Goal: Task Accomplishment & Management: Manage account settings

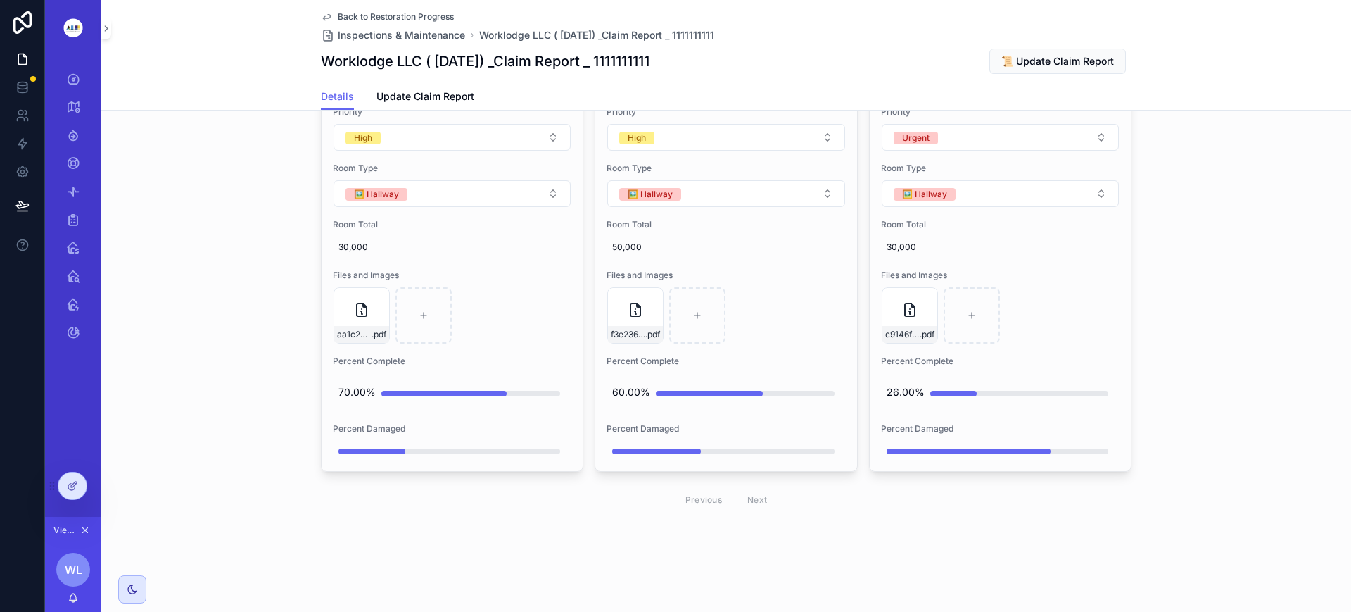
scroll to position [0, 704]
click at [24, 113] on icon at bounding box center [22, 115] width 14 height 14
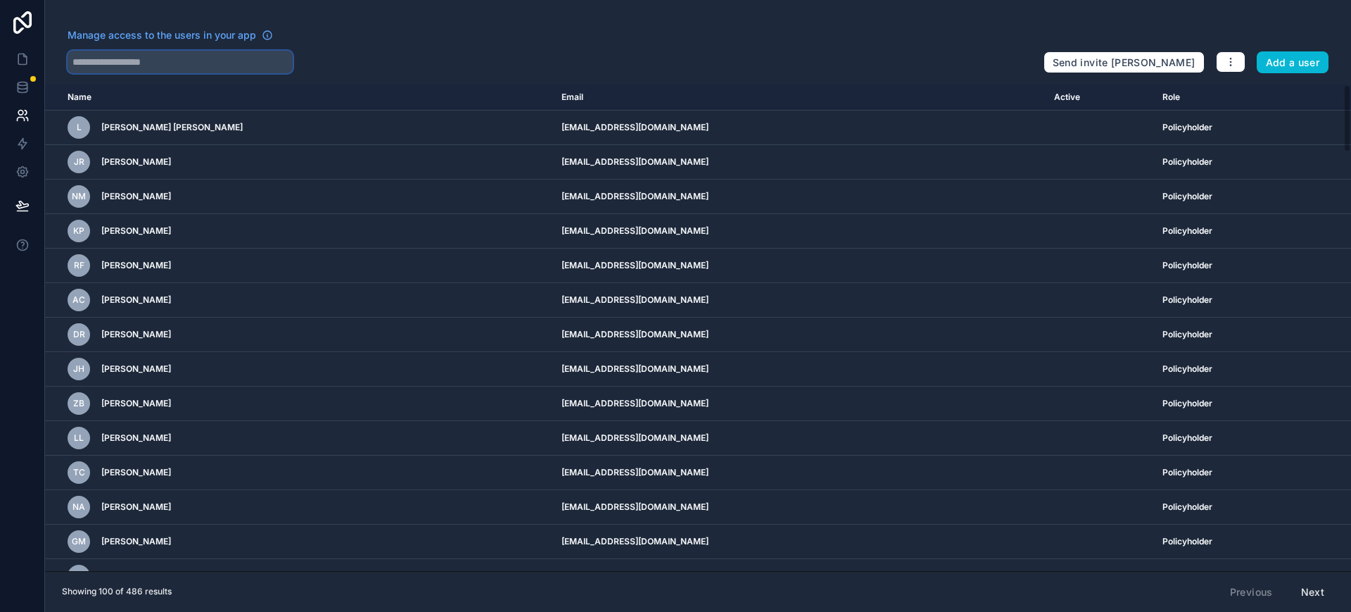
click at [182, 65] on input "text" at bounding box center [180, 62] width 225 height 23
click at [1301, 57] on button "Add a user" at bounding box center [1293, 62] width 72 height 23
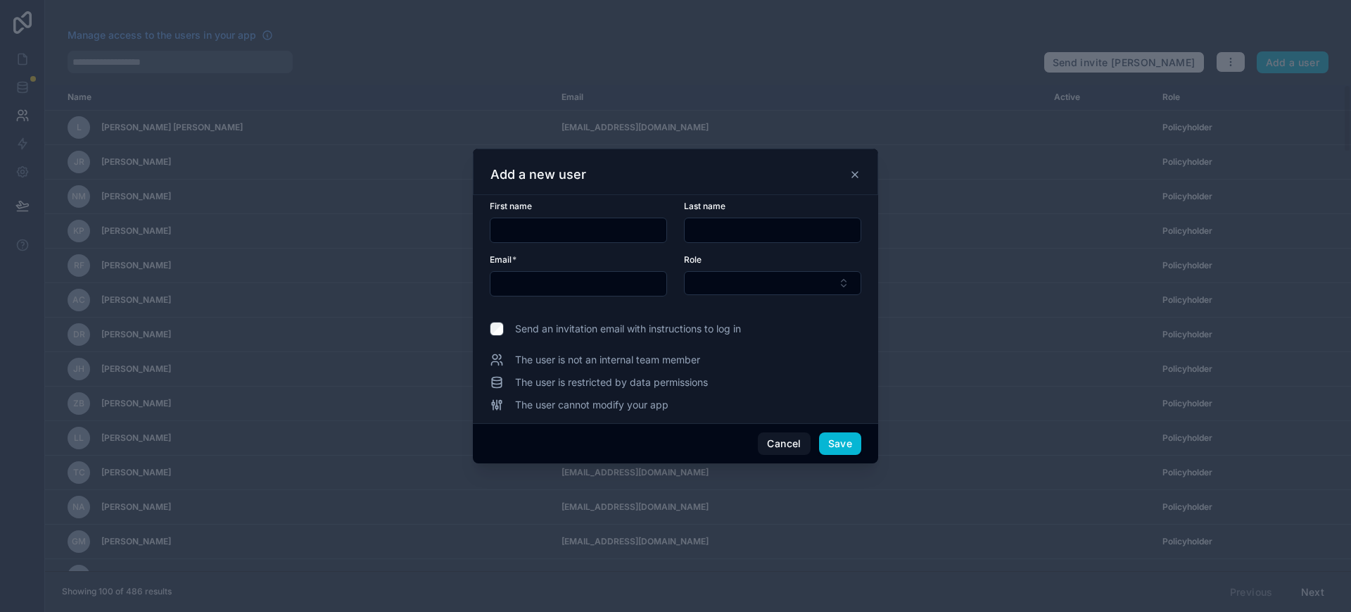
click at [555, 236] on input "text" at bounding box center [579, 230] width 176 height 20
type input "***"
type input "*****"
type input "**********"
click at [814, 276] on button "Select Button" at bounding box center [772, 283] width 177 height 24
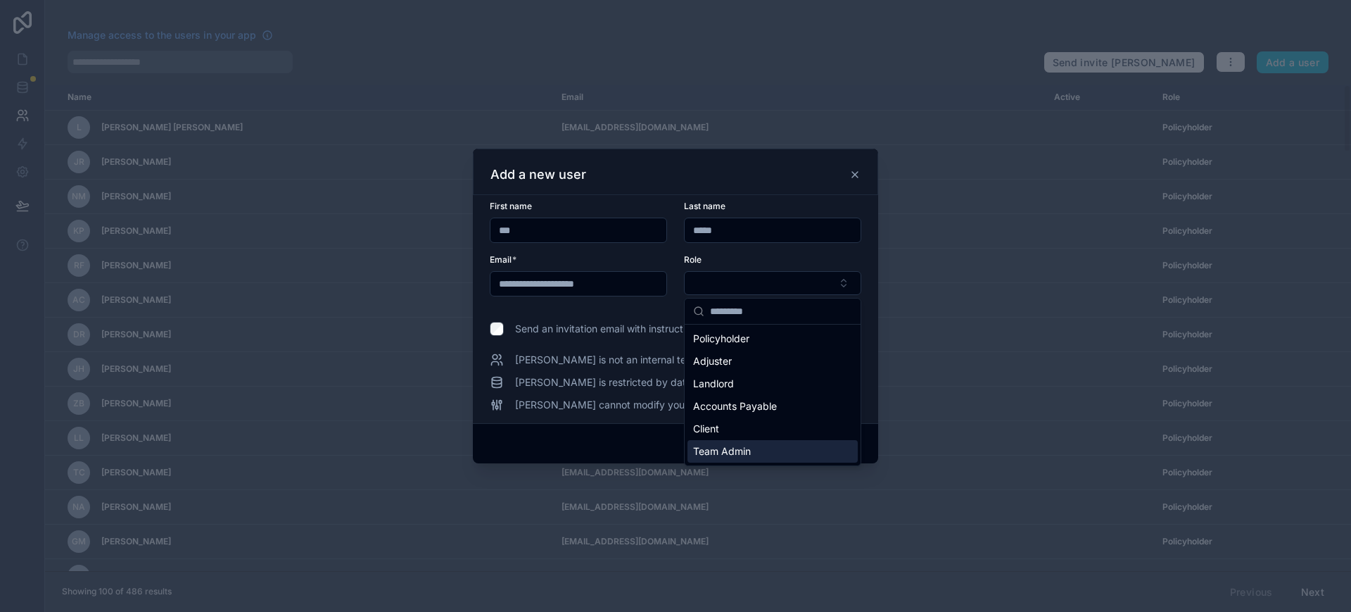
click at [768, 453] on div "Team Admin" at bounding box center [773, 451] width 170 height 23
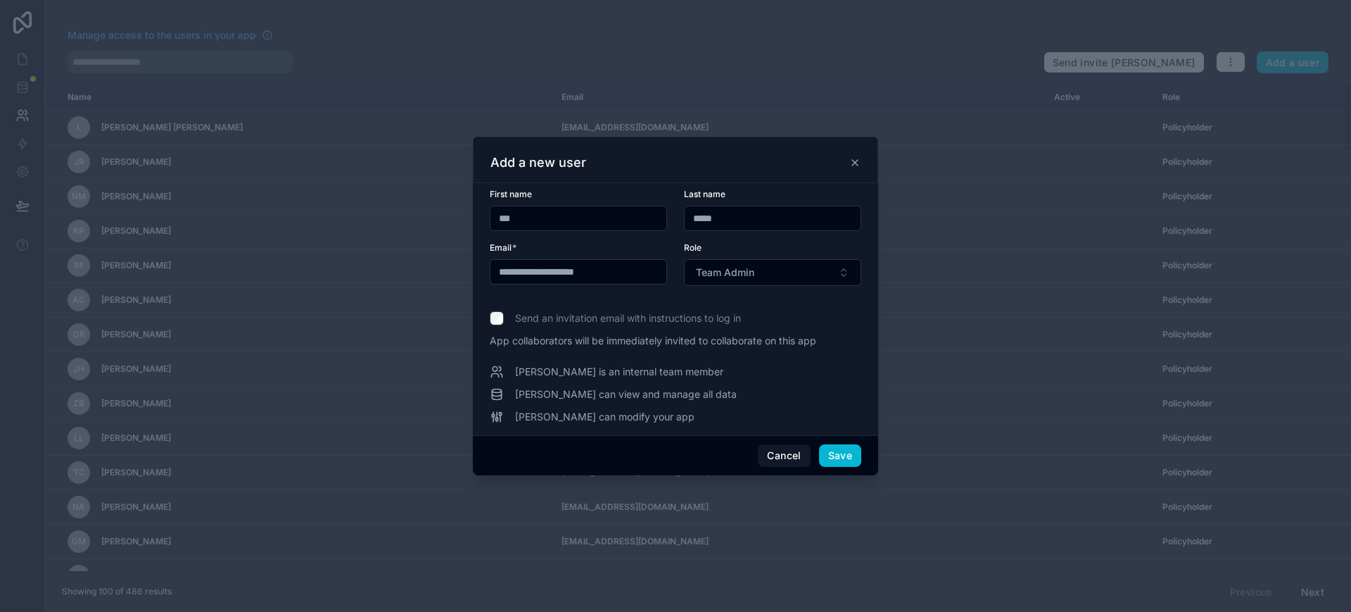
click at [824, 260] on button "Team Admin" at bounding box center [772, 272] width 177 height 27
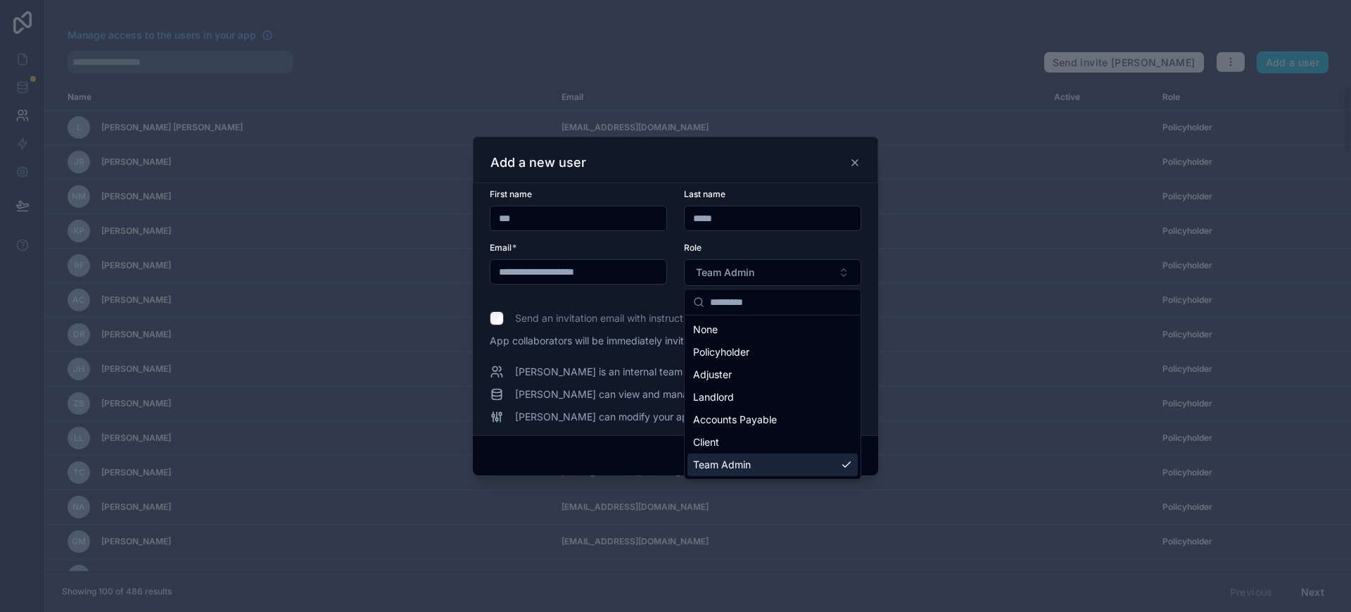
click at [752, 466] on div "Team Admin" at bounding box center [773, 464] width 170 height 23
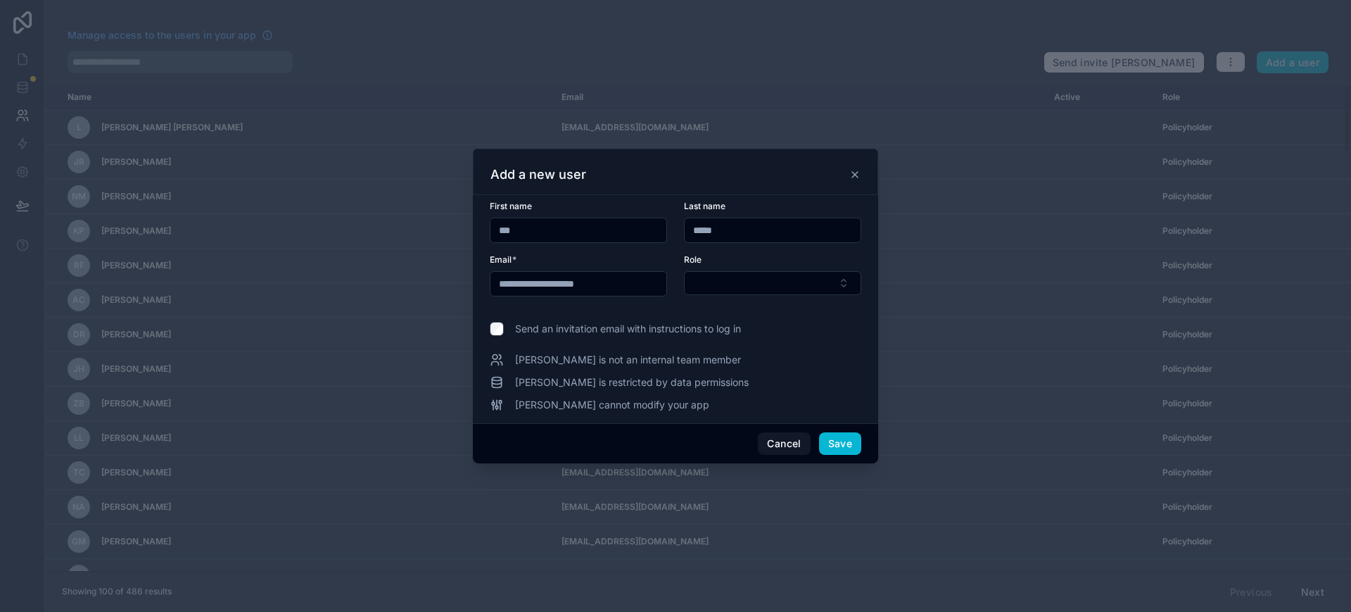
click at [843, 276] on button "Select Button" at bounding box center [772, 283] width 177 height 24
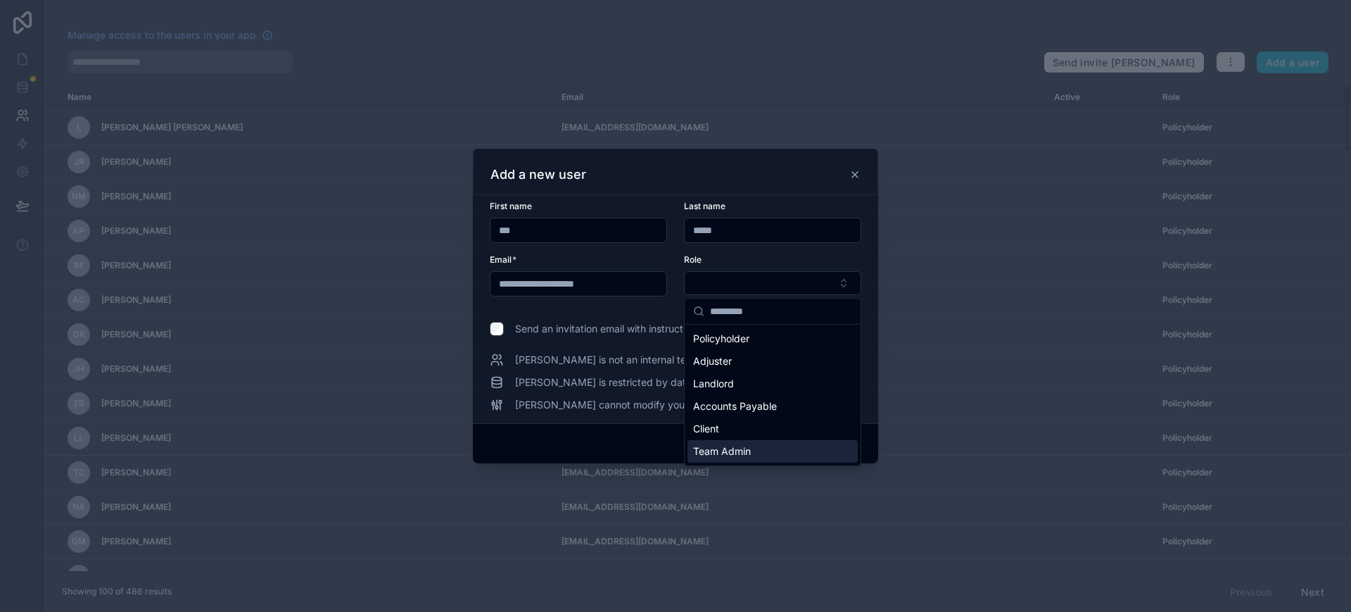
click at [764, 447] on div "Team Admin" at bounding box center [773, 451] width 170 height 23
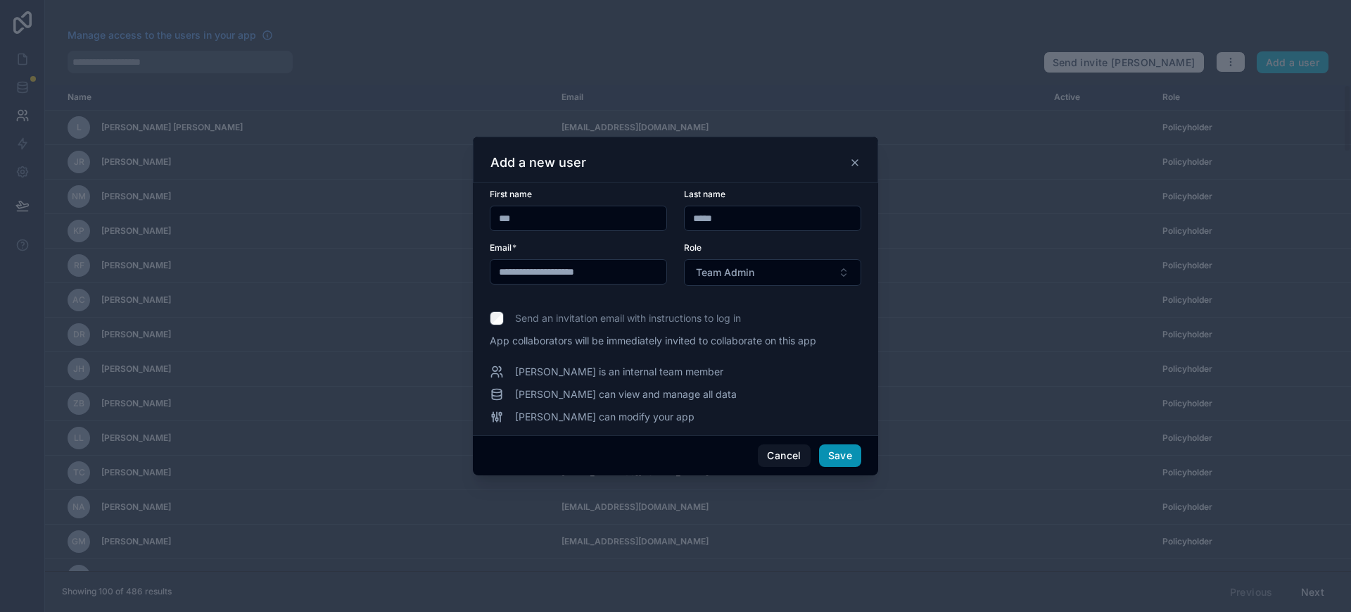
click at [854, 456] on button "Save" at bounding box center [840, 455] width 42 height 23
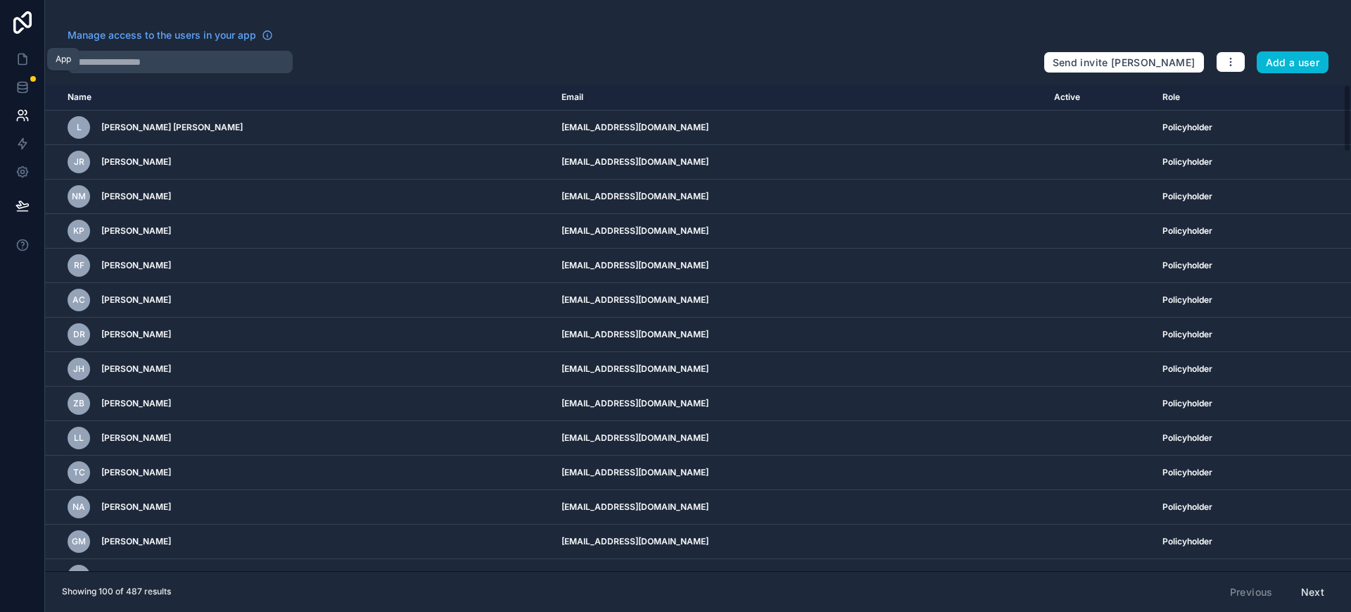
click at [22, 57] on icon at bounding box center [22, 59] width 14 height 14
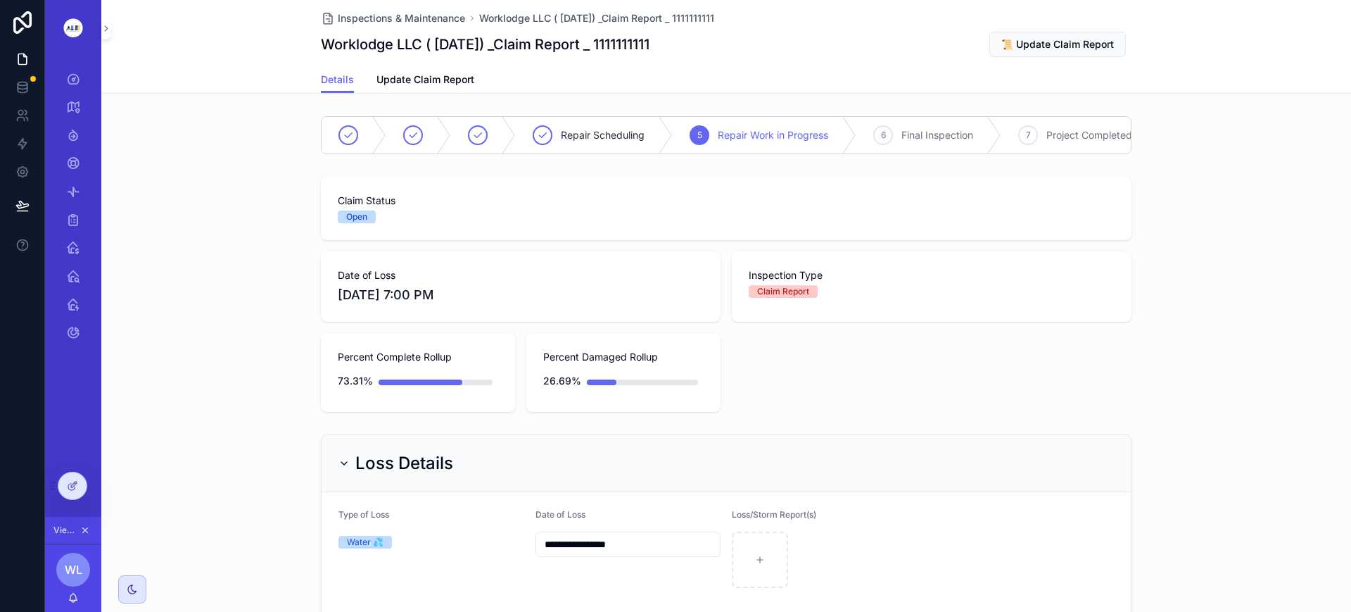
click at [0, 0] on icon at bounding box center [0, 0] width 0 height 0
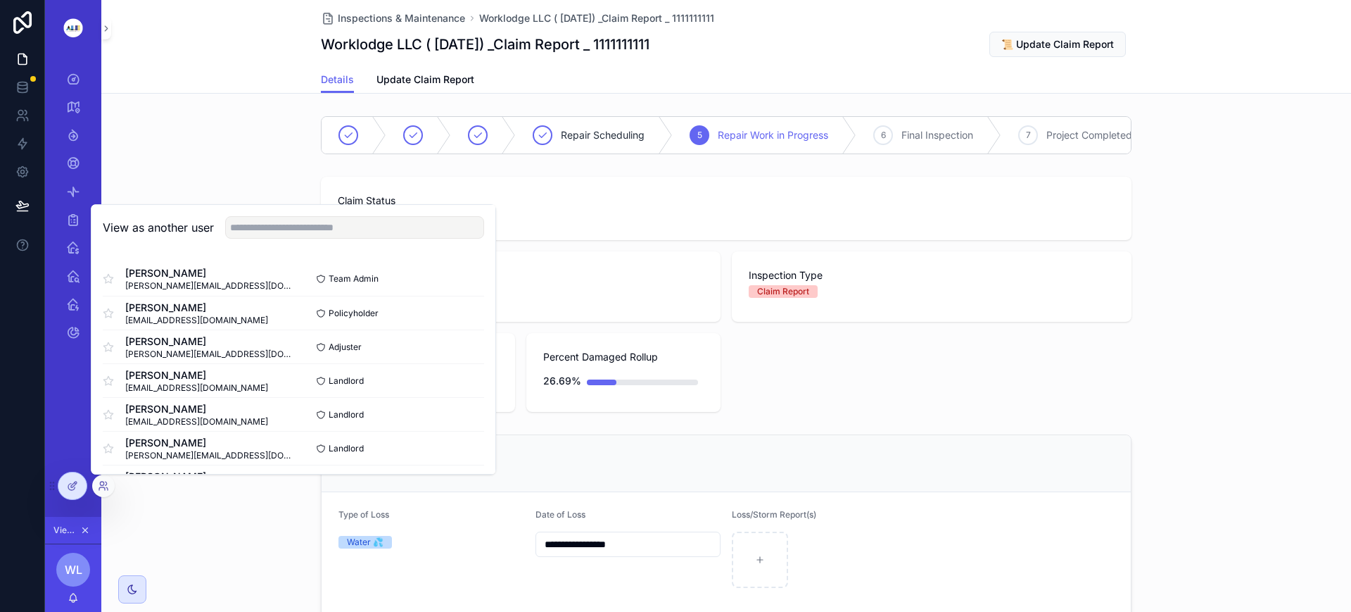
click at [0, 0] on button "Select" at bounding box center [0, 0] width 0 height 0
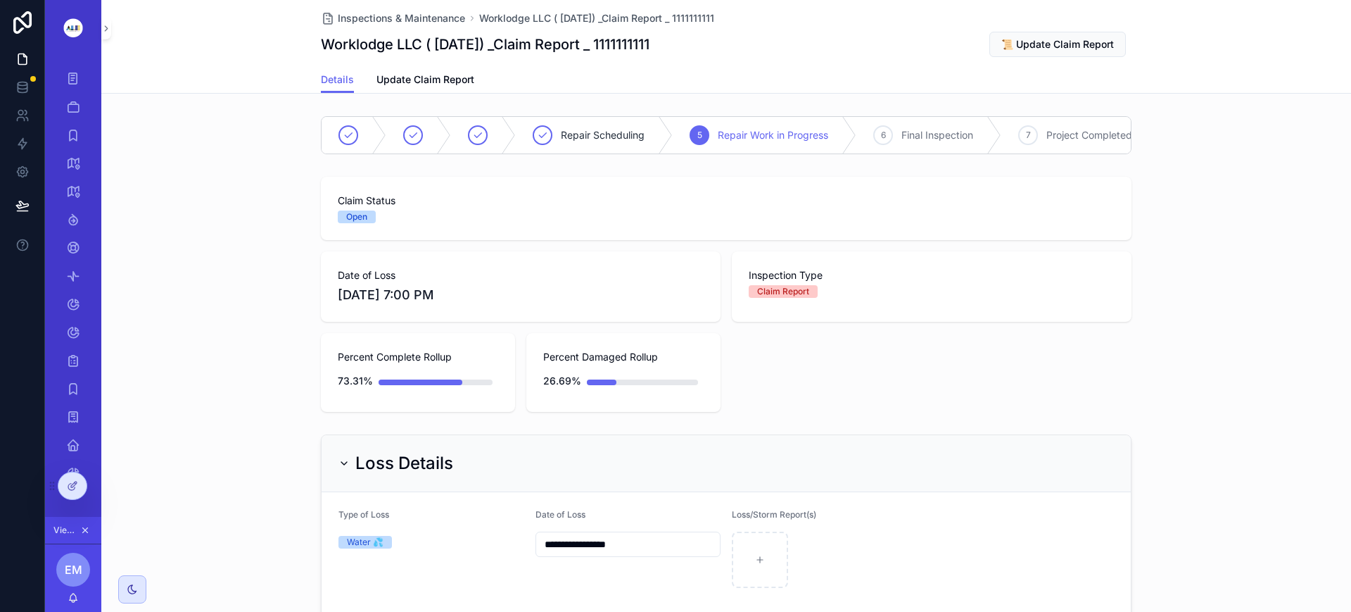
scroll to position [0, 704]
click at [110, 32] on icon "scrollable content" at bounding box center [106, 28] width 10 height 11
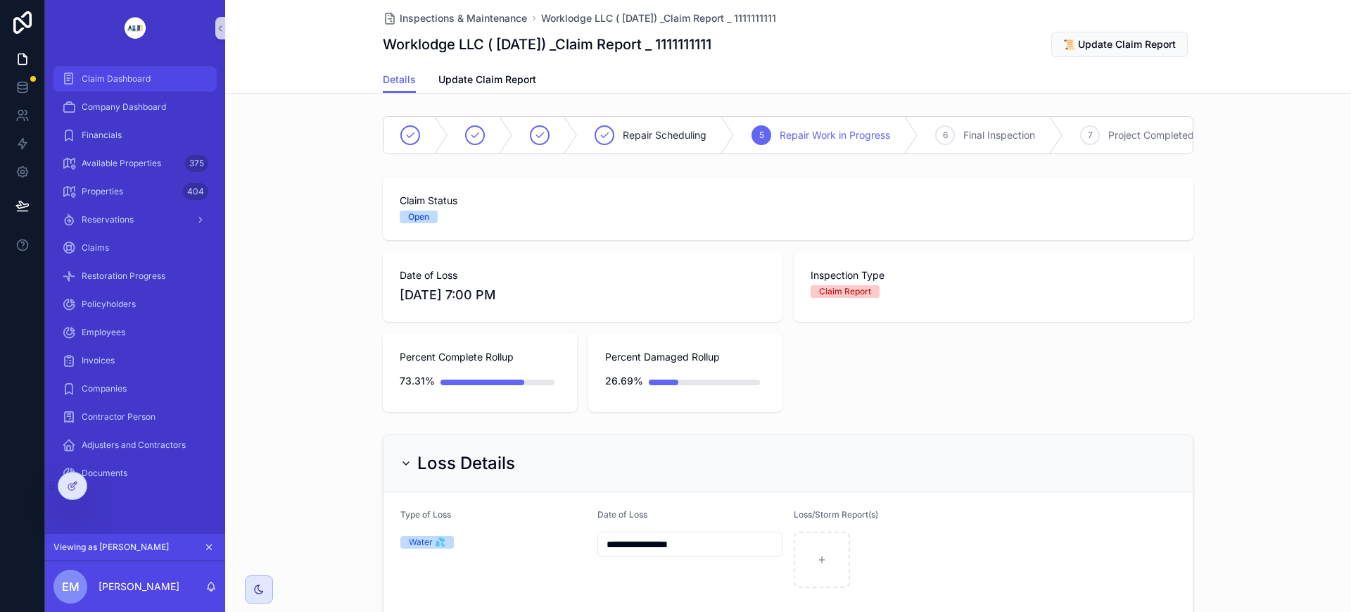
click at [110, 74] on span "Claim Dashboard" at bounding box center [116, 78] width 69 height 11
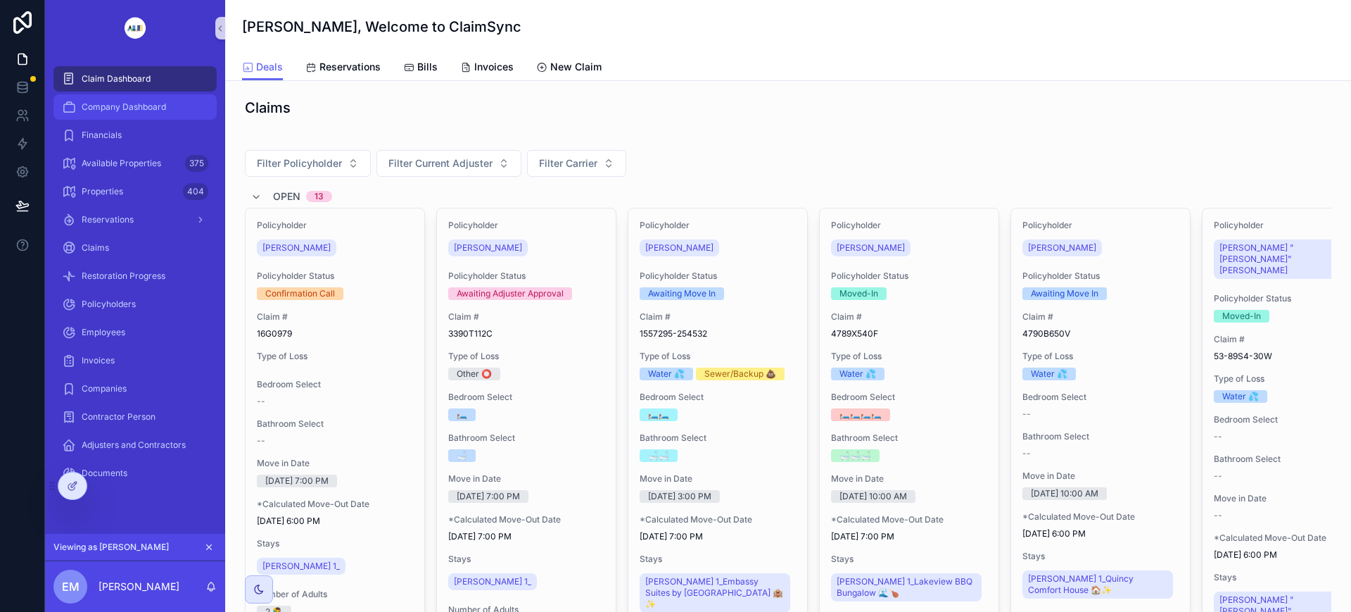
click at [161, 107] on span "Company Dashboard" at bounding box center [124, 106] width 84 height 11
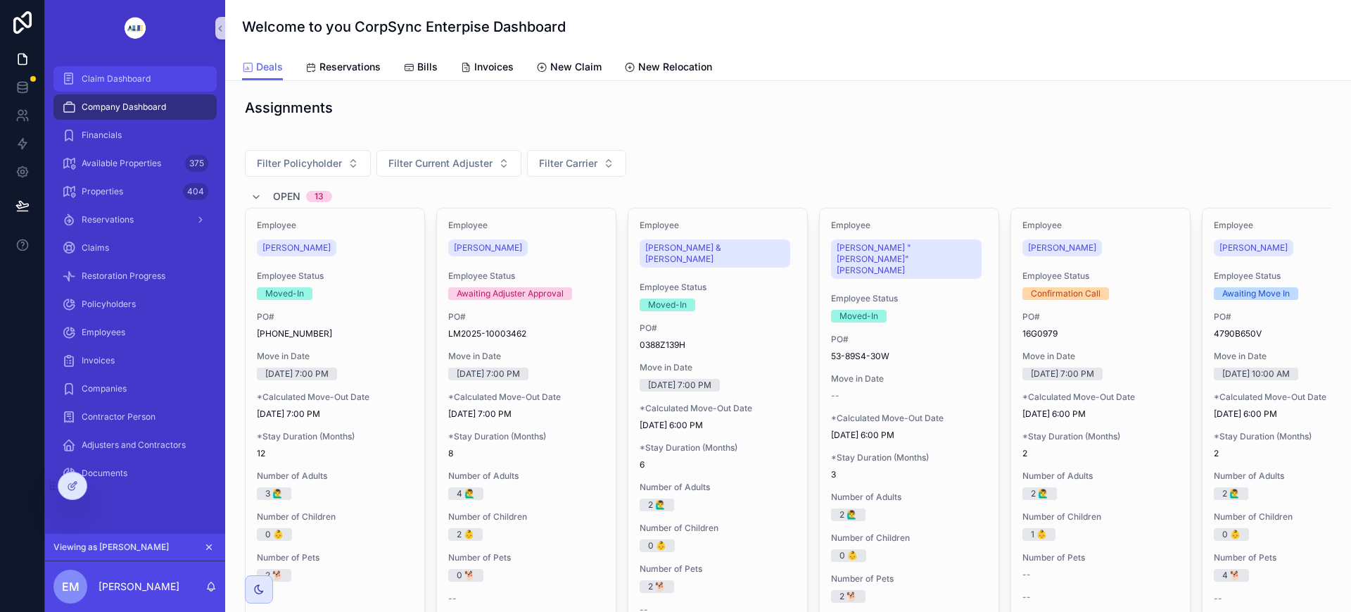
click at [122, 75] on span "Claim Dashboard" at bounding box center [116, 78] width 69 height 11
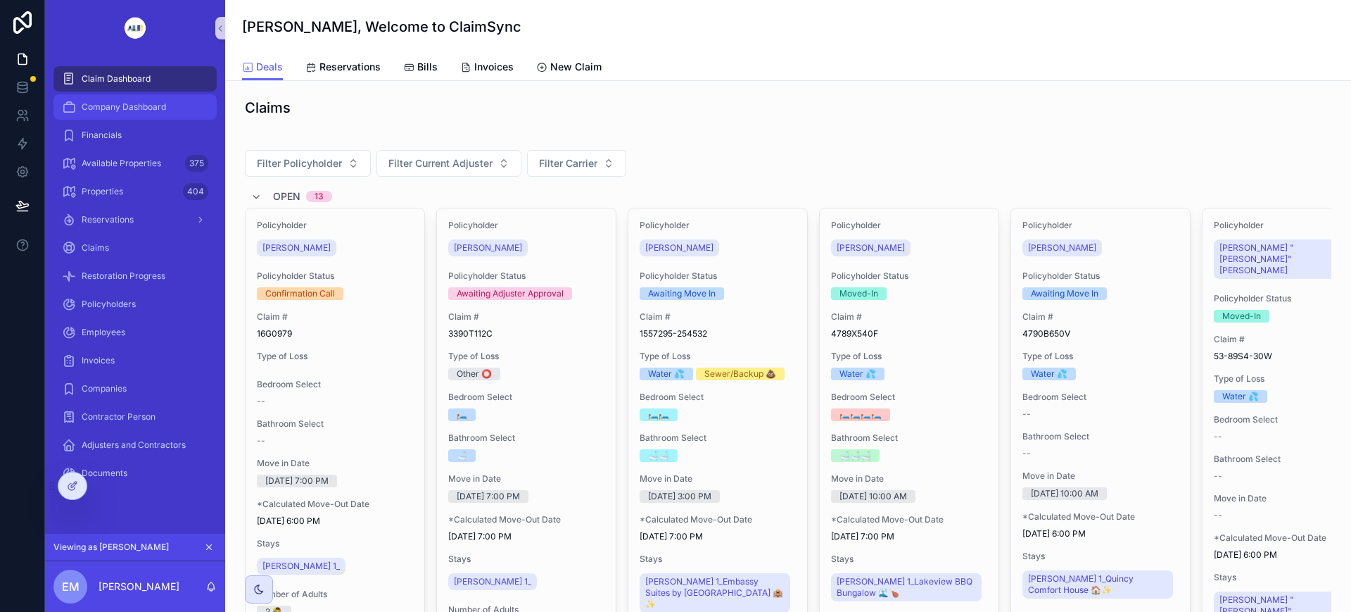
click at [130, 101] on span "Company Dashboard" at bounding box center [124, 106] width 84 height 11
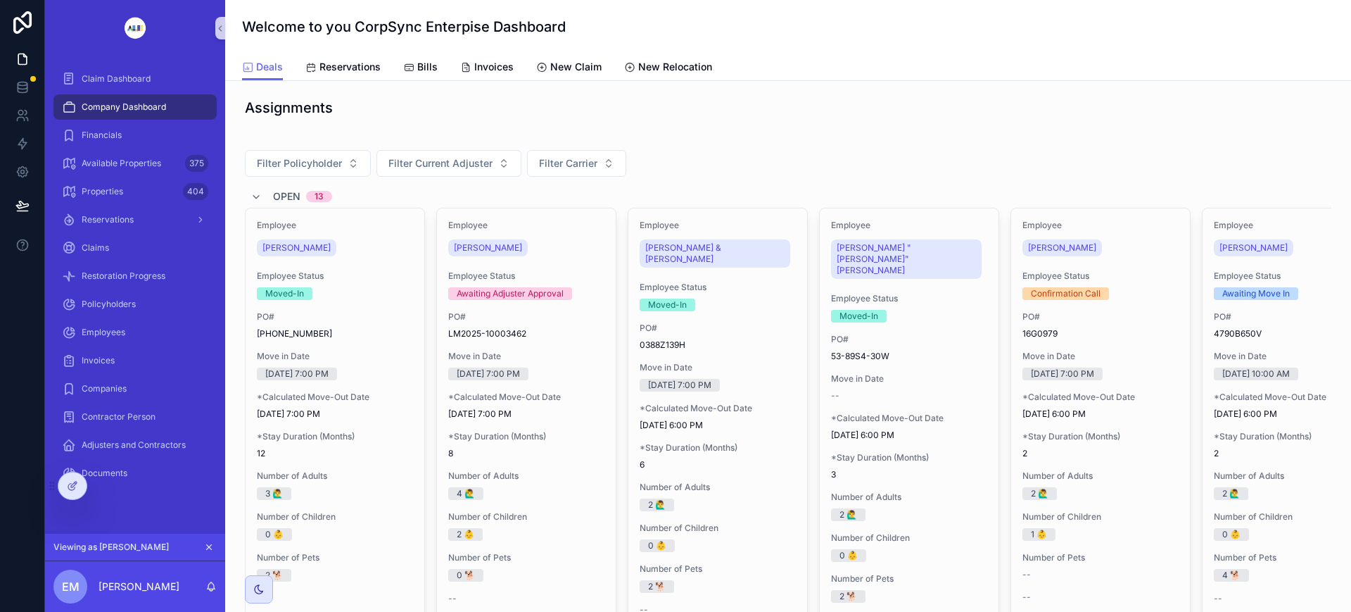
click at [65, 484] on div at bounding box center [72, 485] width 28 height 27
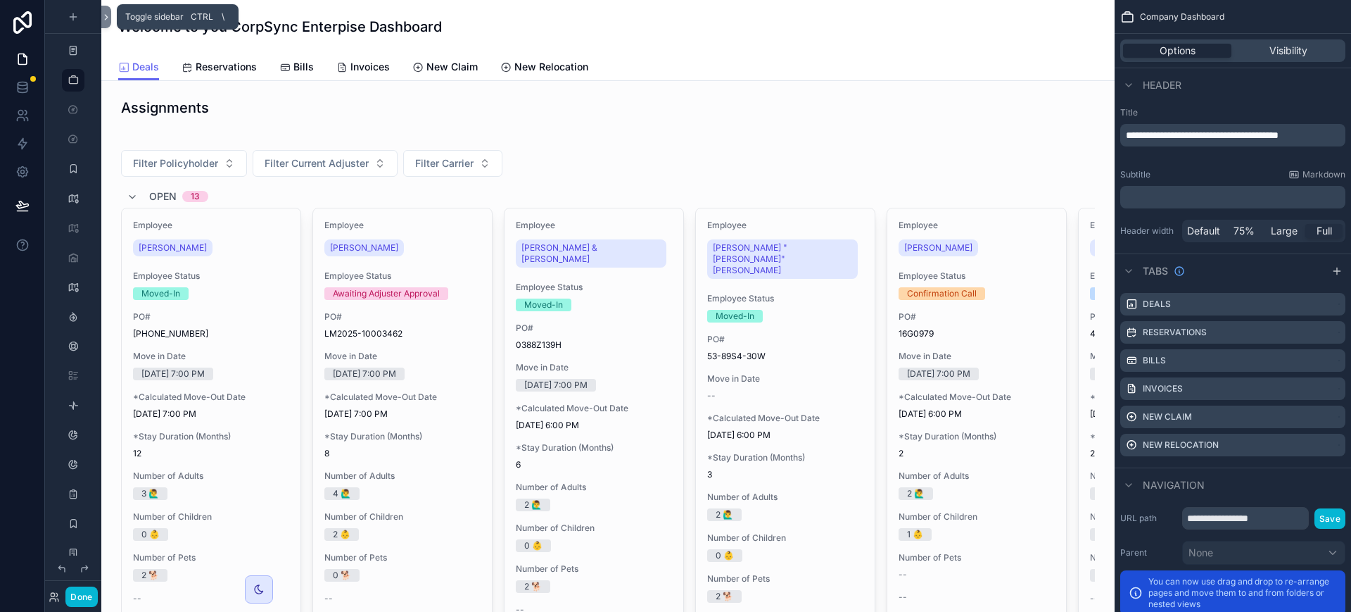
click at [106, 14] on icon at bounding box center [106, 17] width 10 height 11
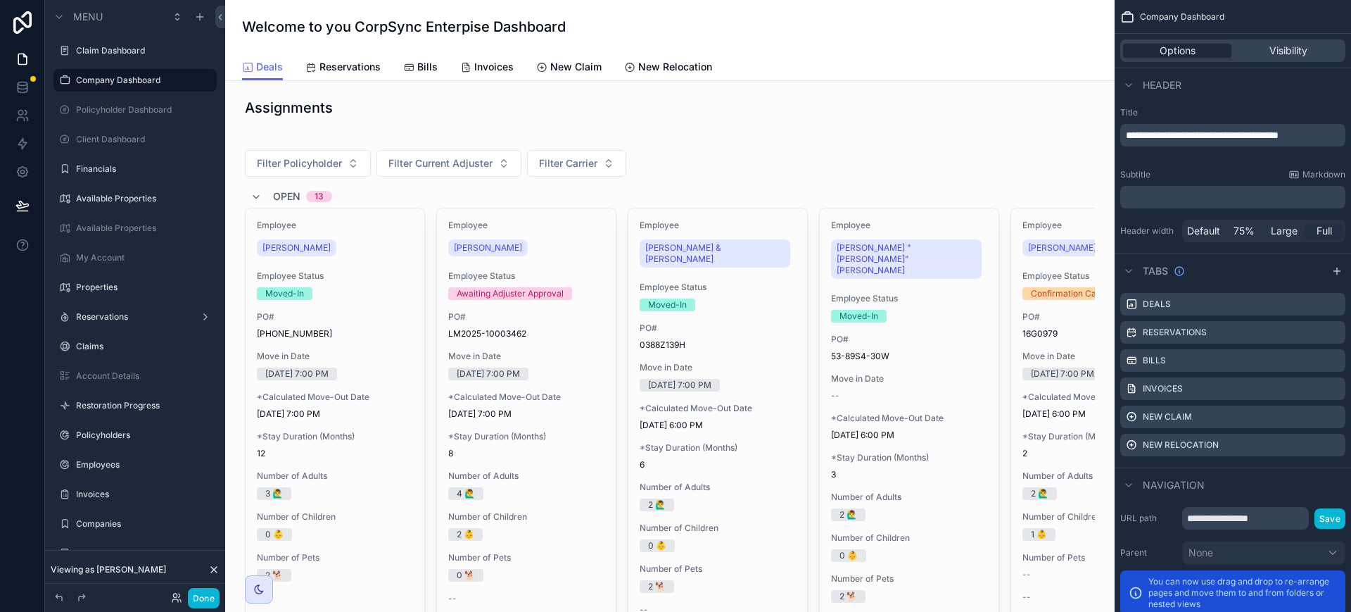
click at [1303, 51] on span "Visibility" at bounding box center [1289, 51] width 38 height 14
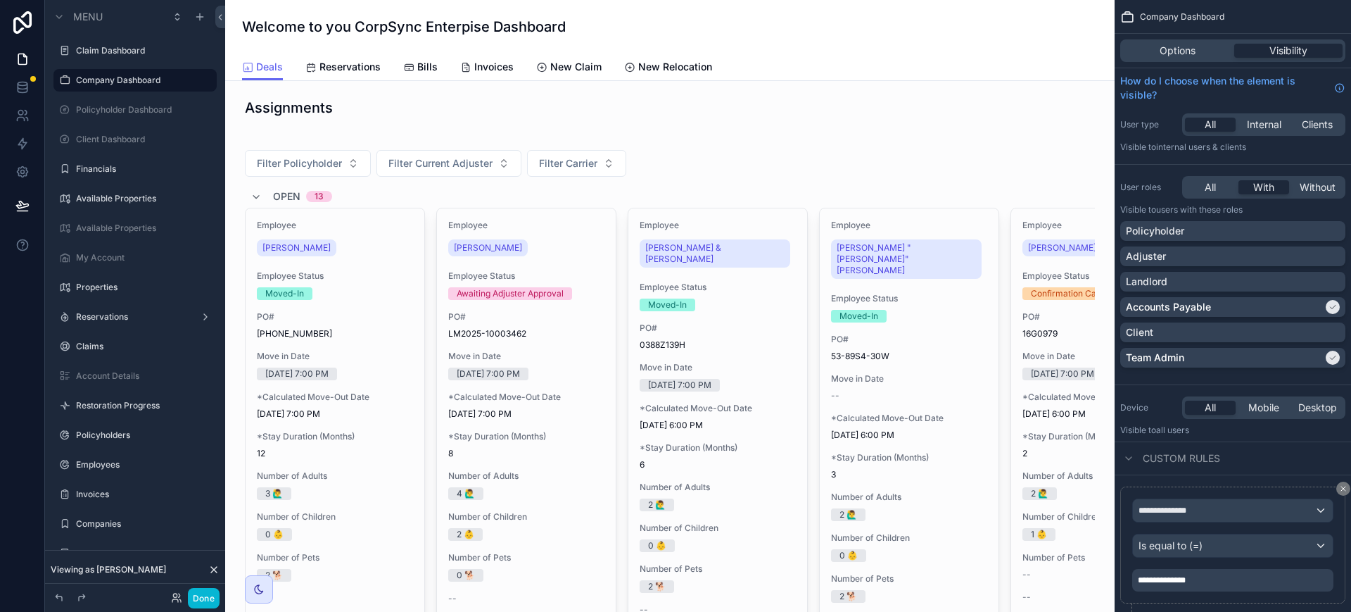
click at [1327, 359] on div "scrollable content" at bounding box center [1333, 357] width 14 height 14
click at [208, 595] on button "Done" at bounding box center [204, 598] width 32 height 20
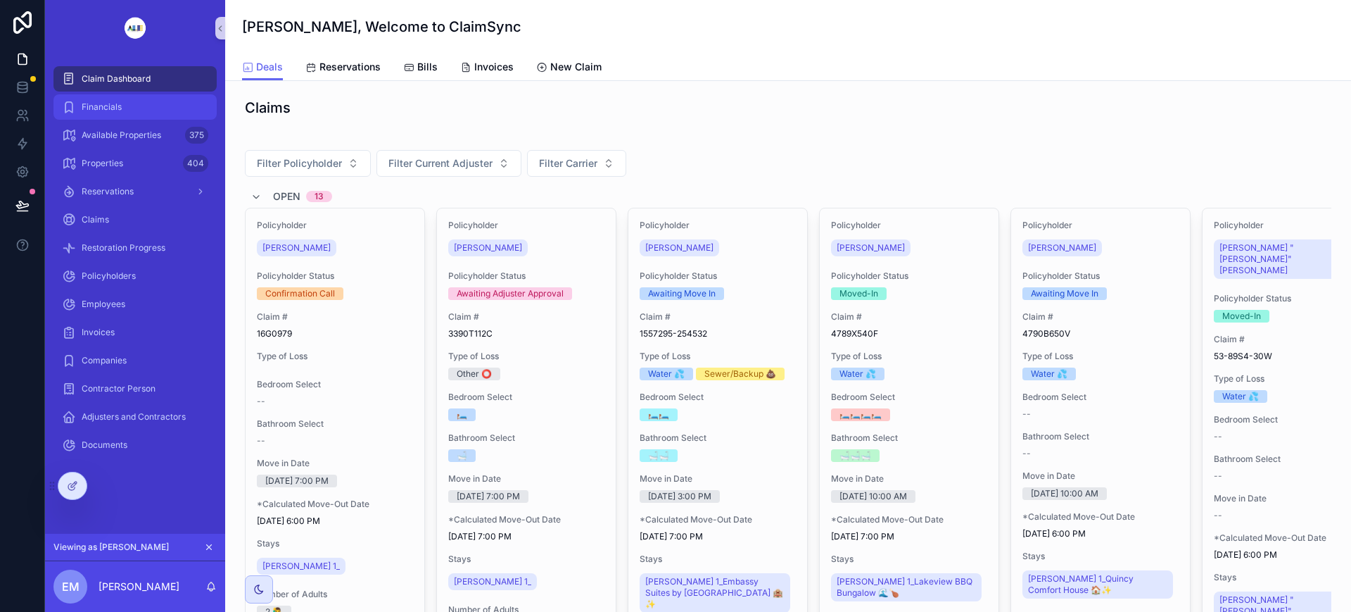
click at [141, 105] on div "Financials" at bounding box center [135, 107] width 146 height 23
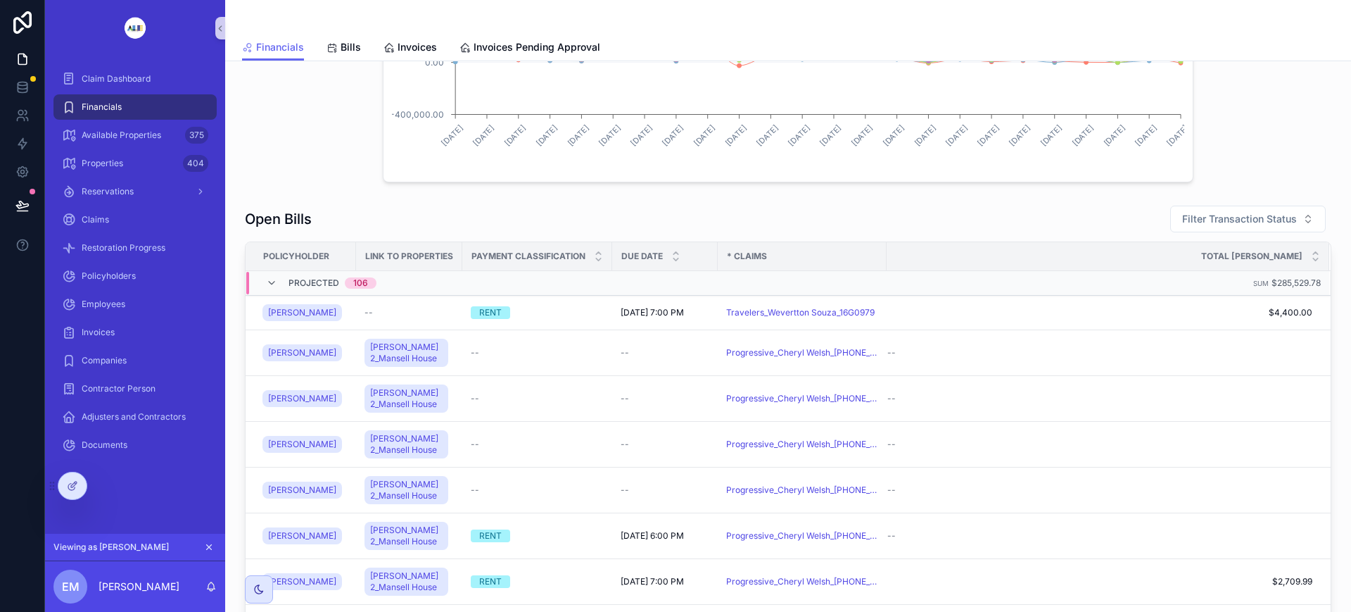
scroll to position [616, 0]
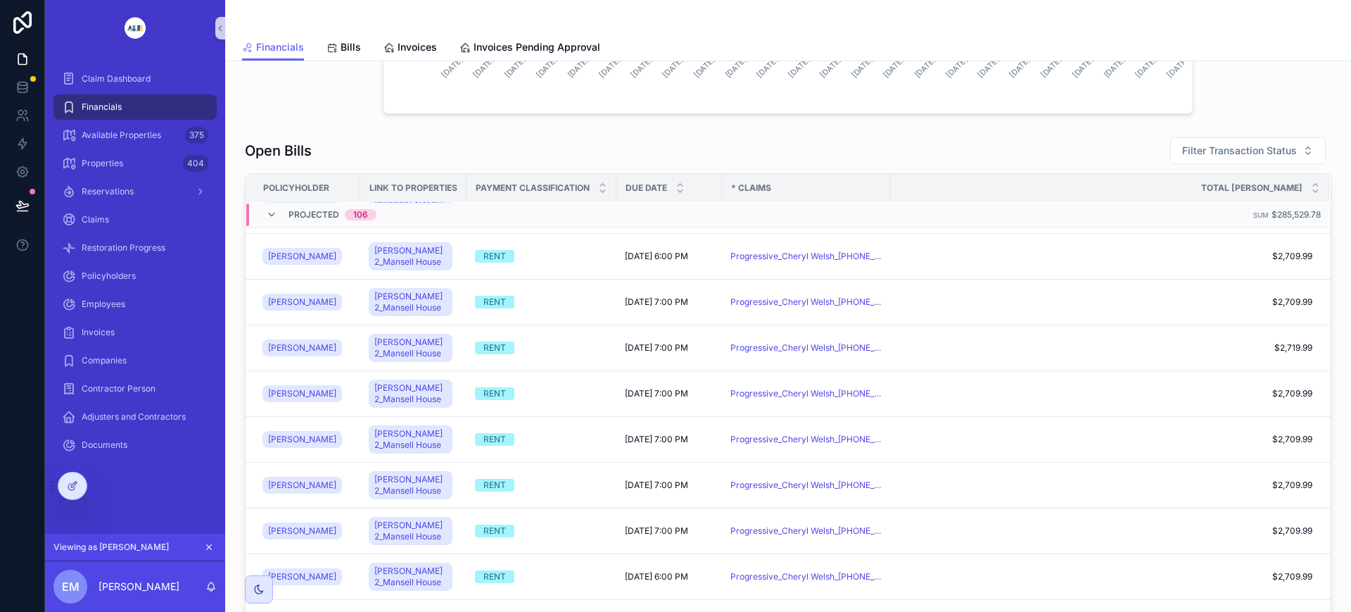
click at [270, 213] on icon "scrollable content" at bounding box center [271, 214] width 11 height 11
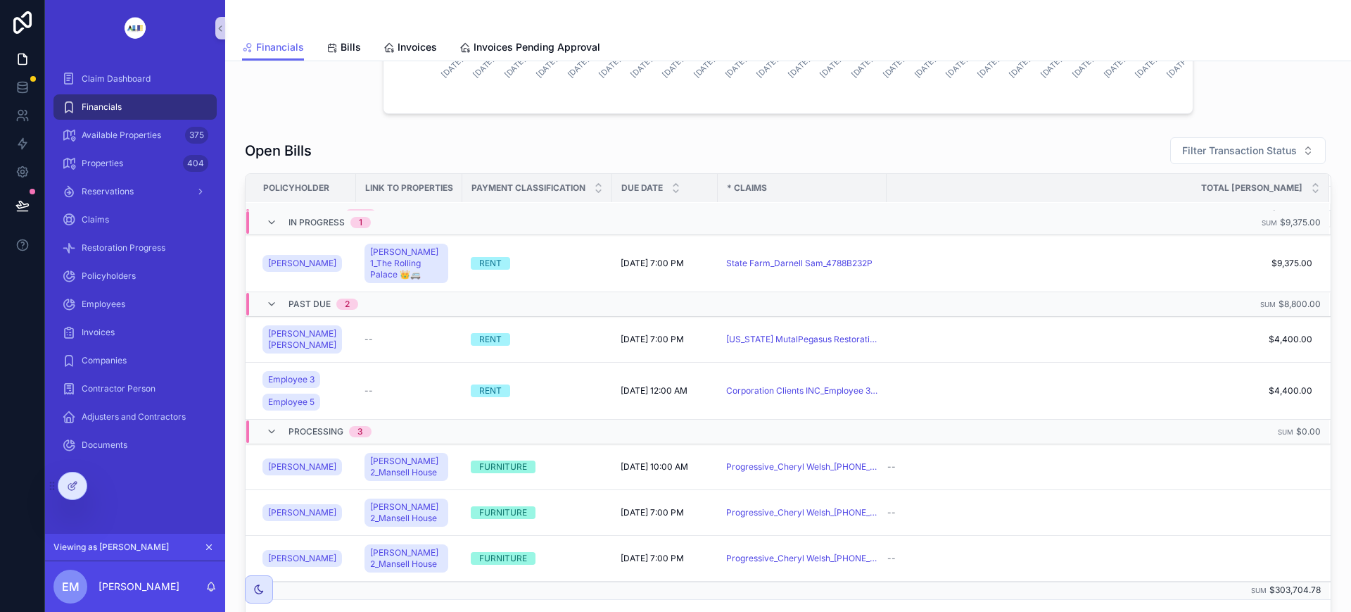
click at [276, 298] on icon "scrollable content" at bounding box center [271, 303] width 11 height 11
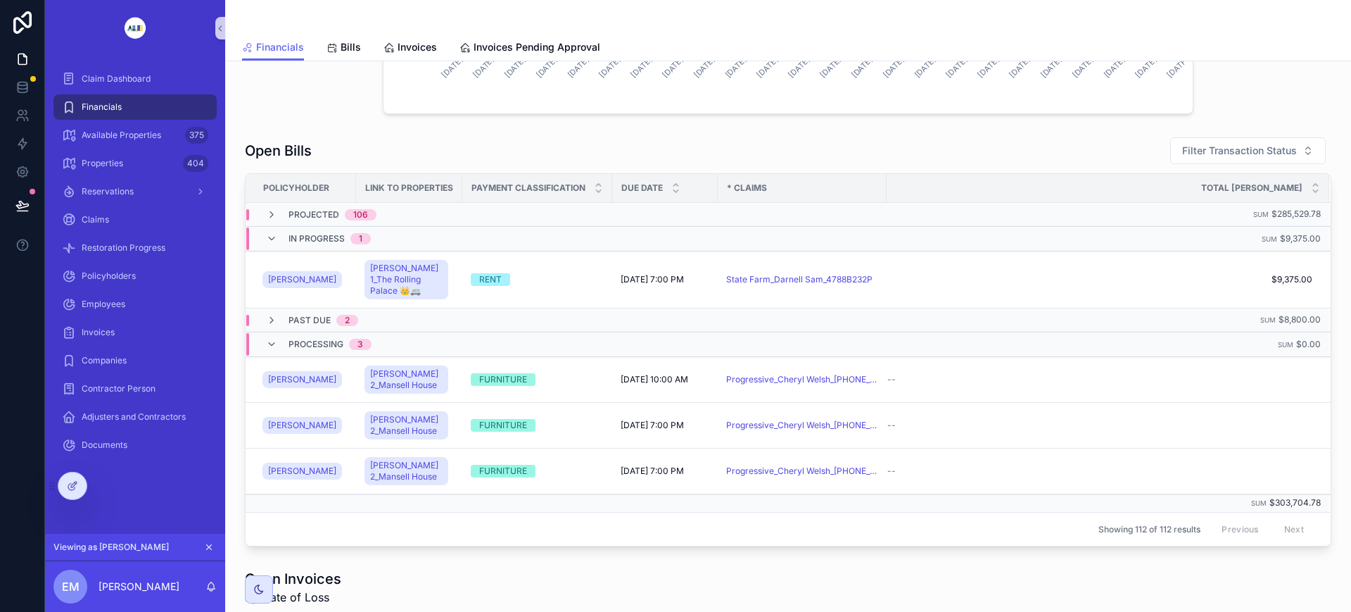
click at [266, 322] on icon "scrollable content" at bounding box center [271, 320] width 11 height 11
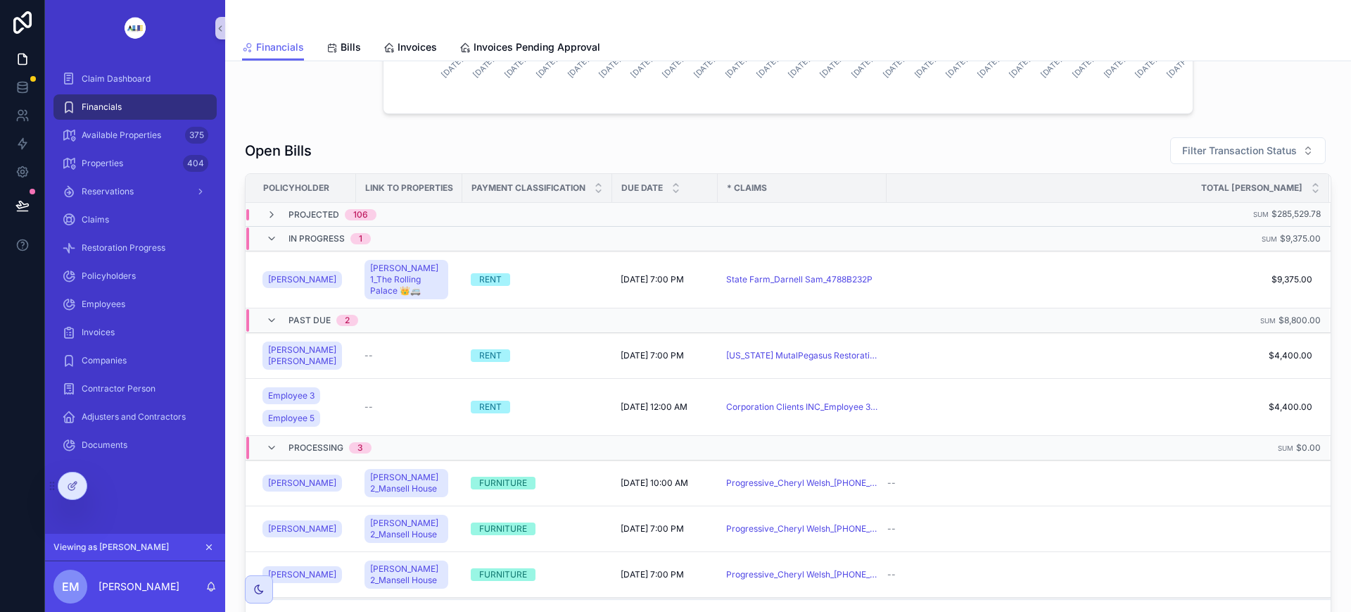
click at [271, 235] on icon "scrollable content" at bounding box center [271, 238] width 11 height 11
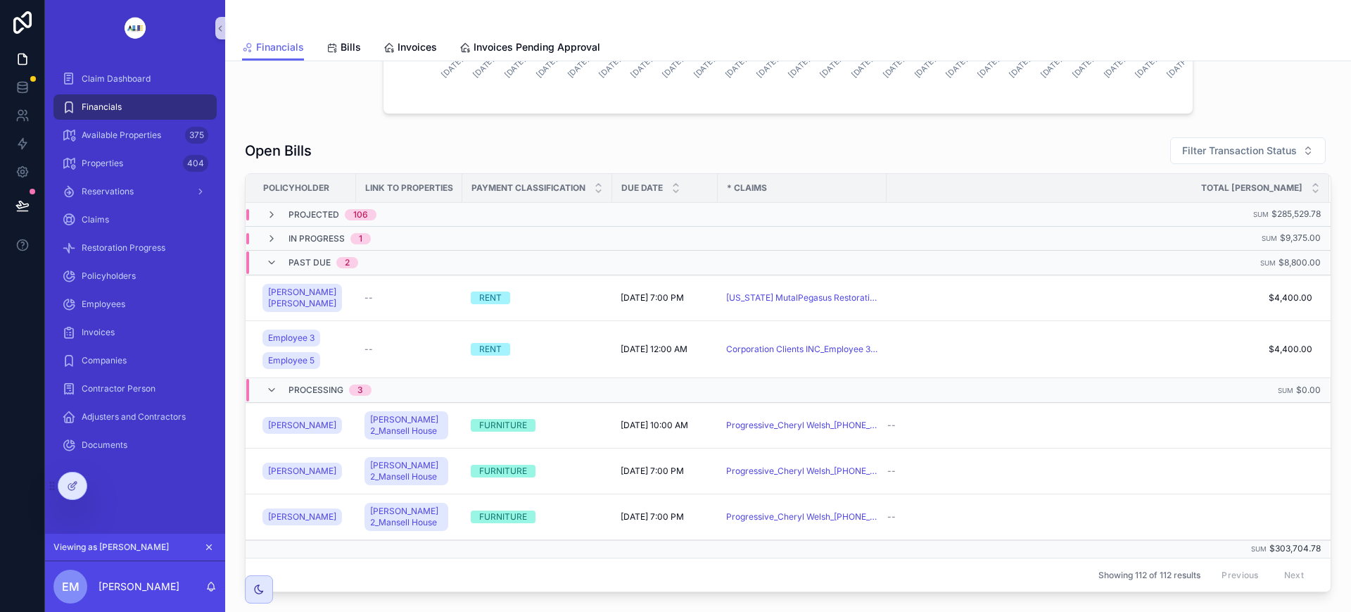
click at [268, 265] on icon "scrollable content" at bounding box center [271, 262] width 11 height 11
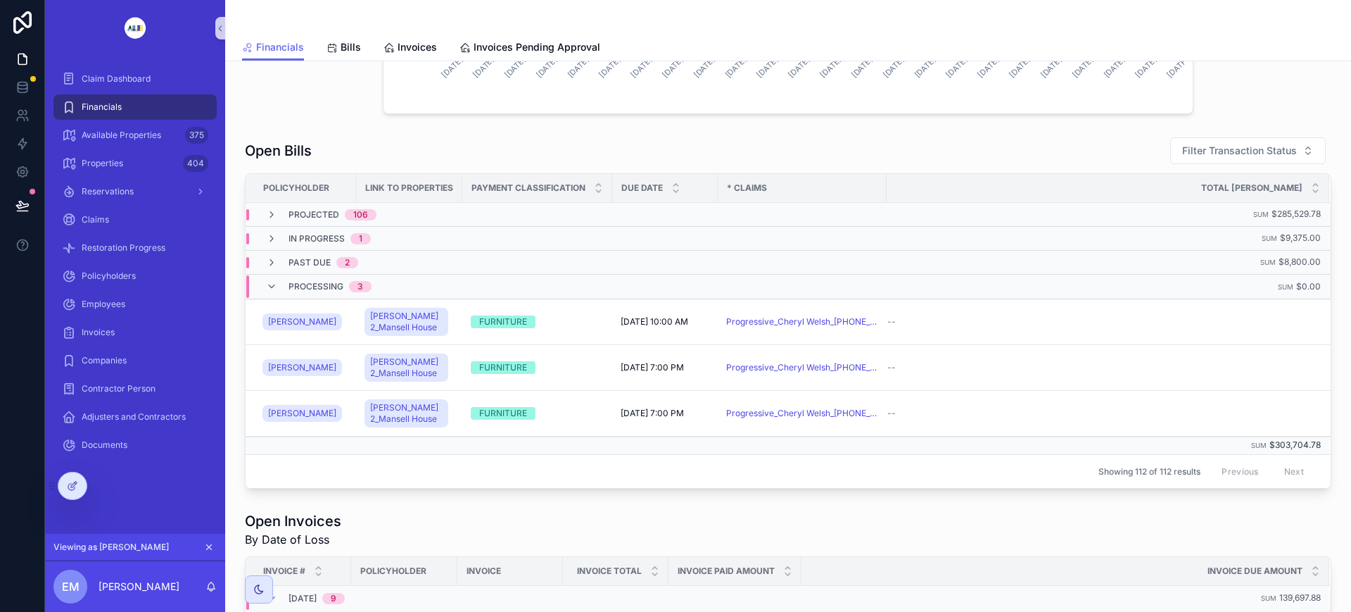
click at [274, 277] on div "Processing 3" at bounding box center [319, 286] width 106 height 23
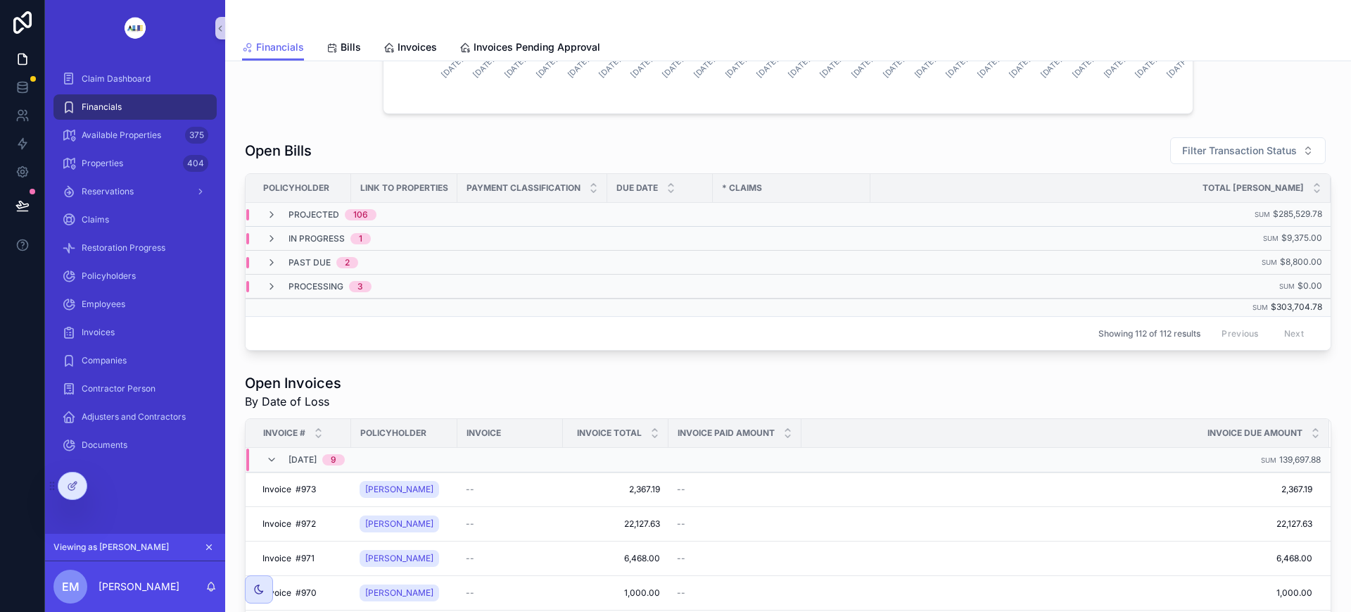
click at [277, 462] on icon "scrollable content" at bounding box center [271, 459] width 11 height 11
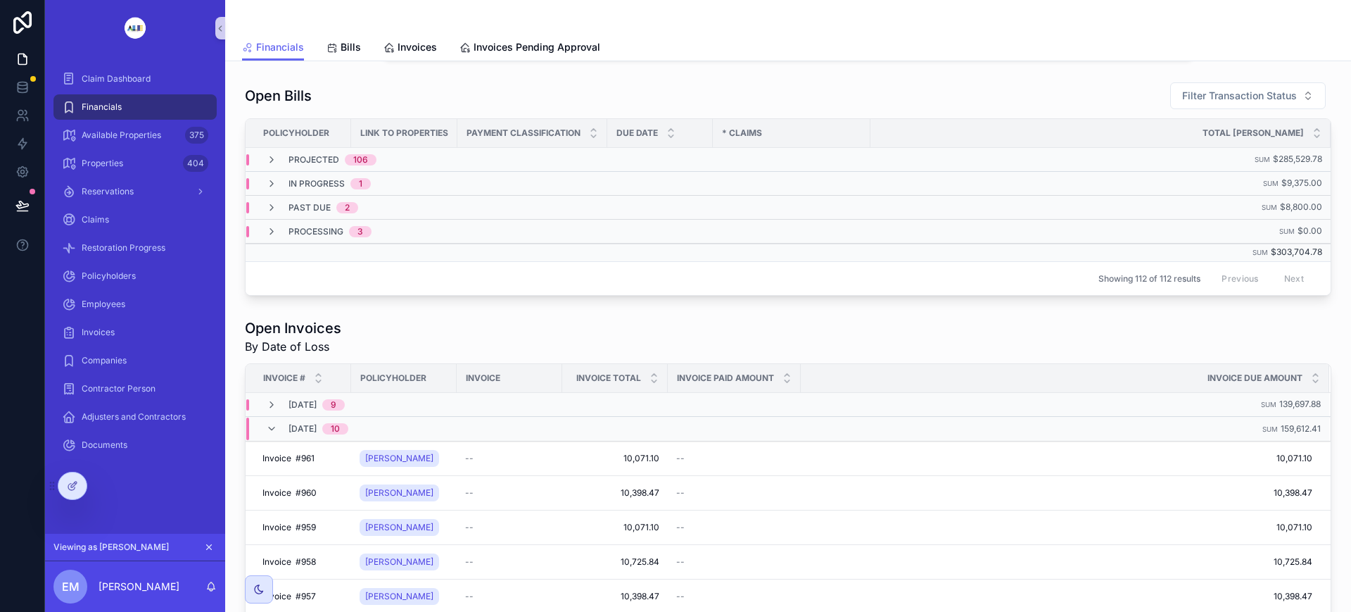
scroll to position [792, 0]
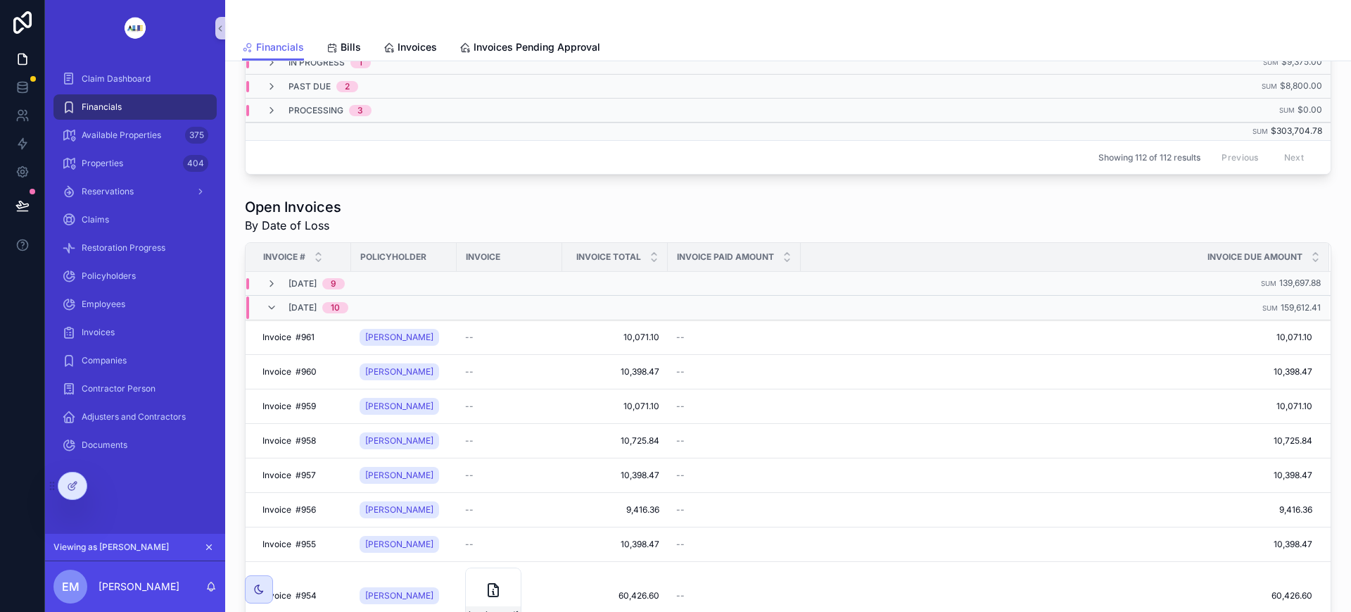
click at [270, 308] on icon "scrollable content" at bounding box center [271, 307] width 11 height 11
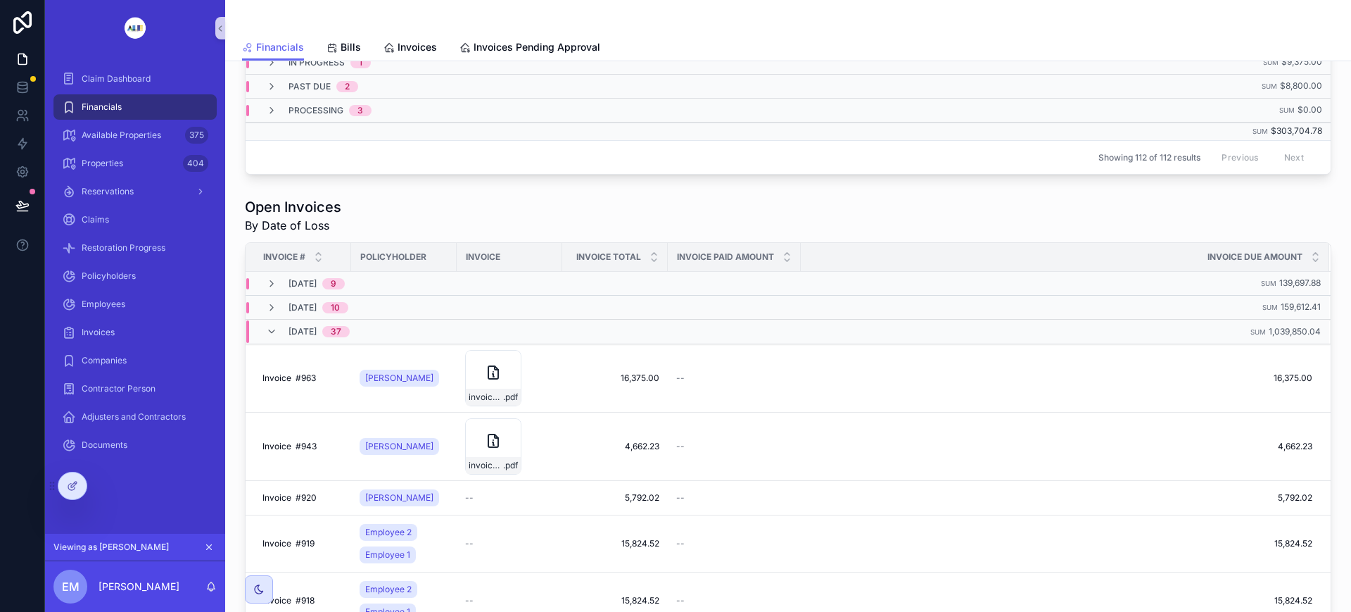
click at [272, 331] on icon "scrollable content" at bounding box center [271, 331] width 11 height 11
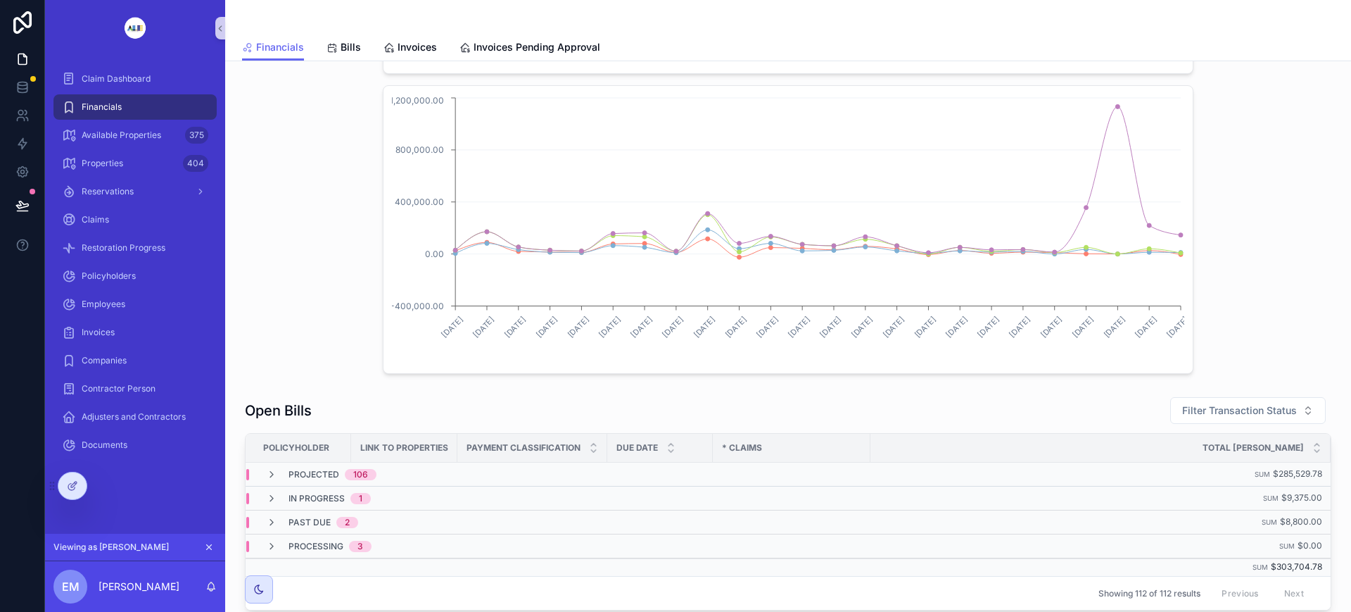
scroll to position [317, 0]
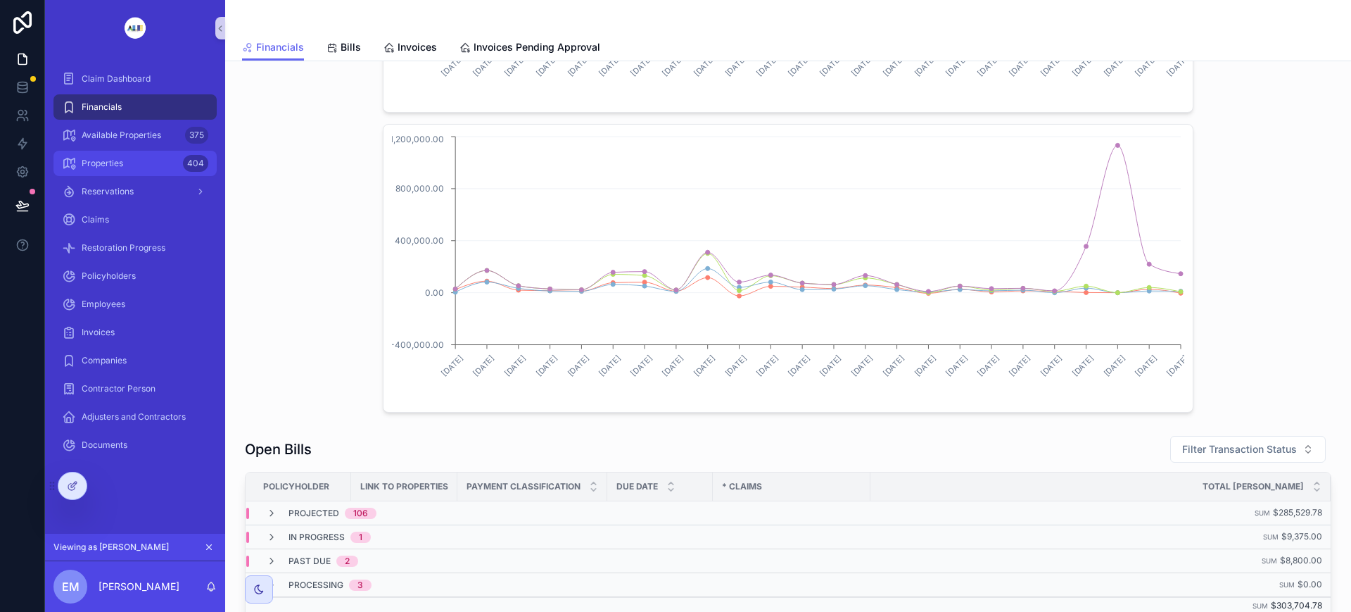
click at [106, 163] on span "Properties" at bounding box center [103, 163] width 42 height 11
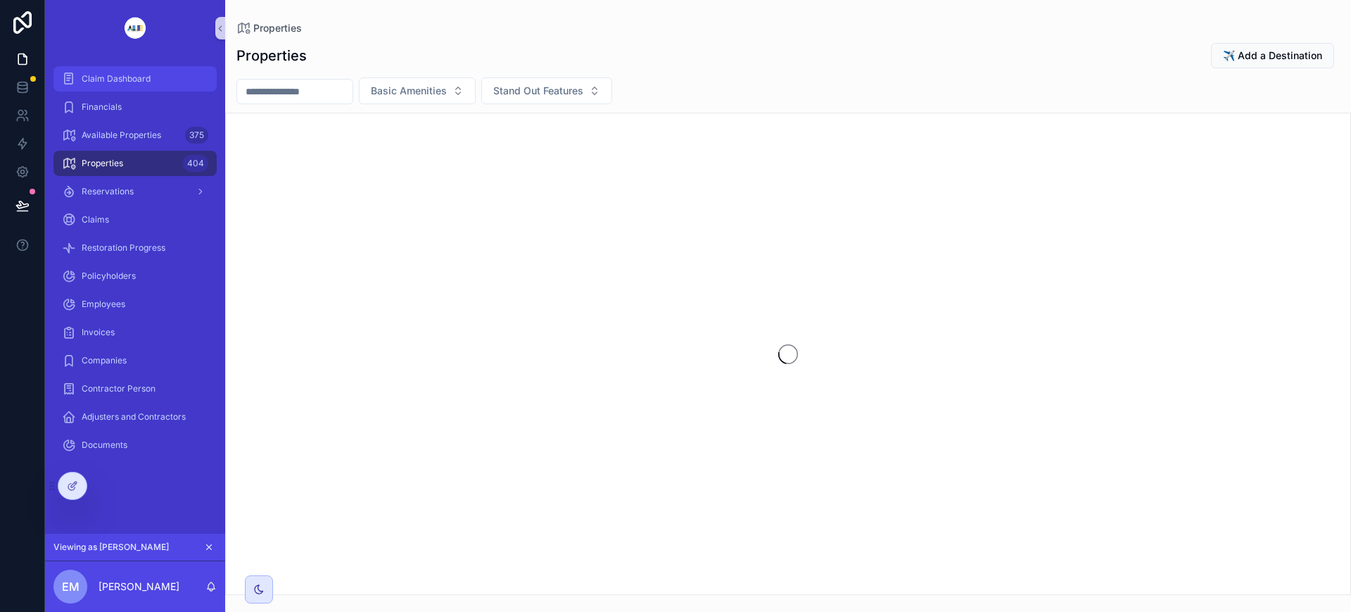
click at [127, 72] on div "Claim Dashboard" at bounding box center [135, 79] width 146 height 23
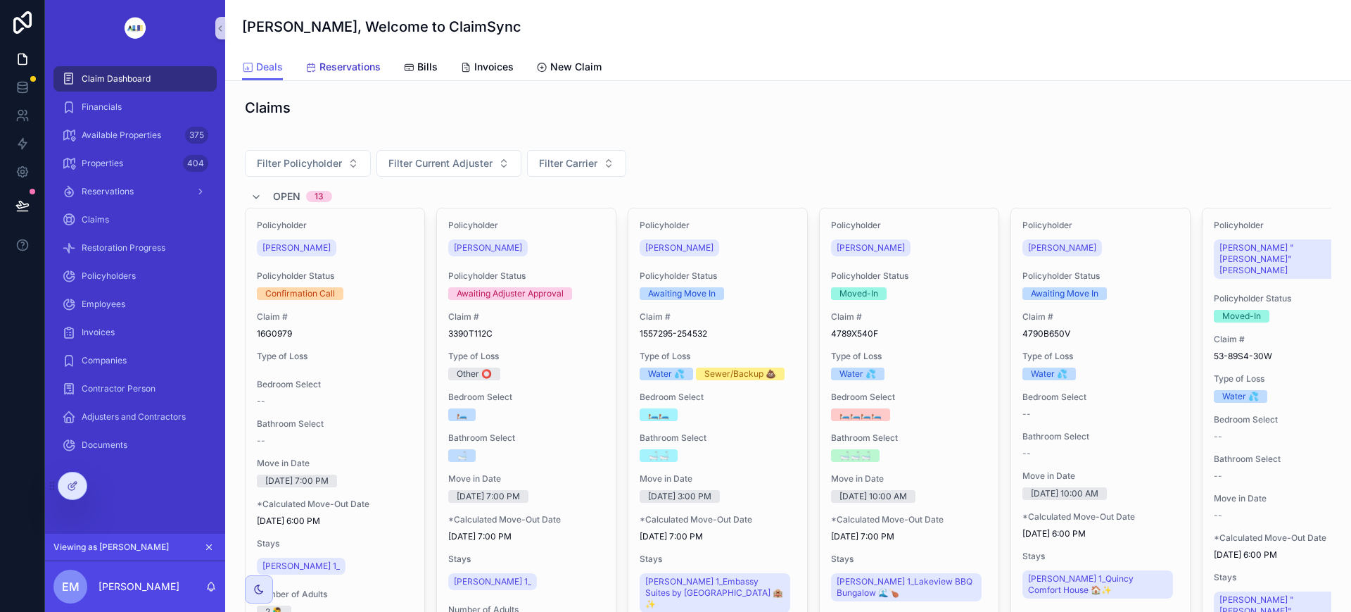
click at [355, 70] on span "Reservations" at bounding box center [350, 67] width 61 height 14
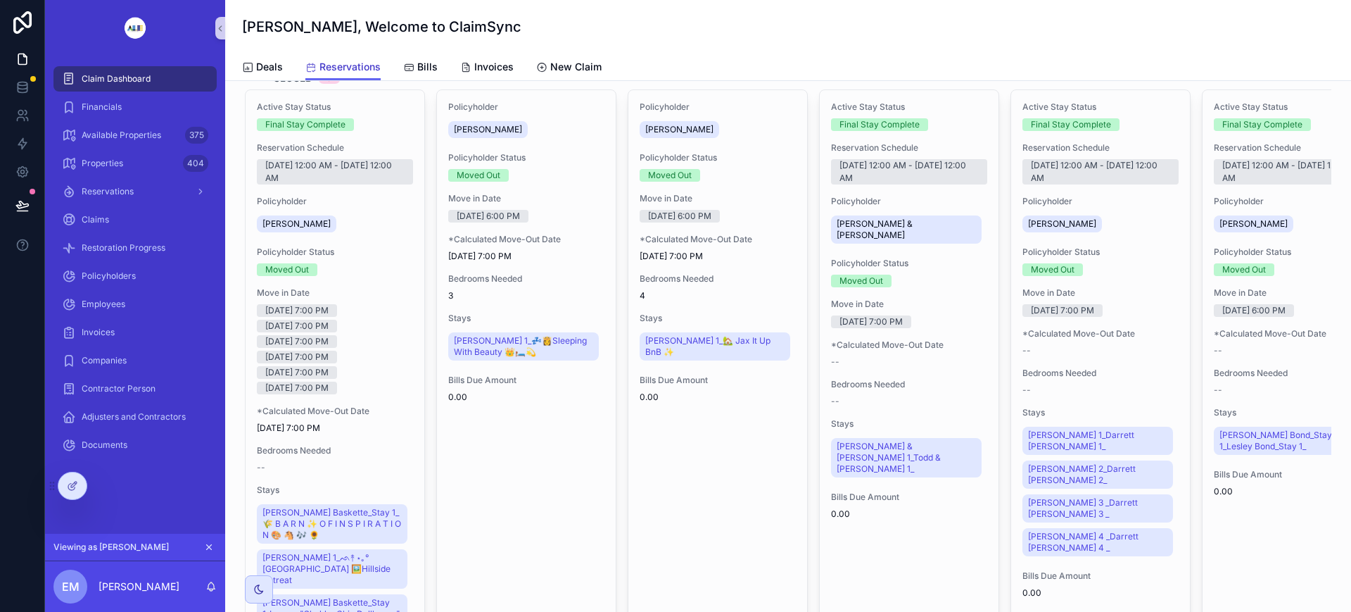
scroll to position [968, 0]
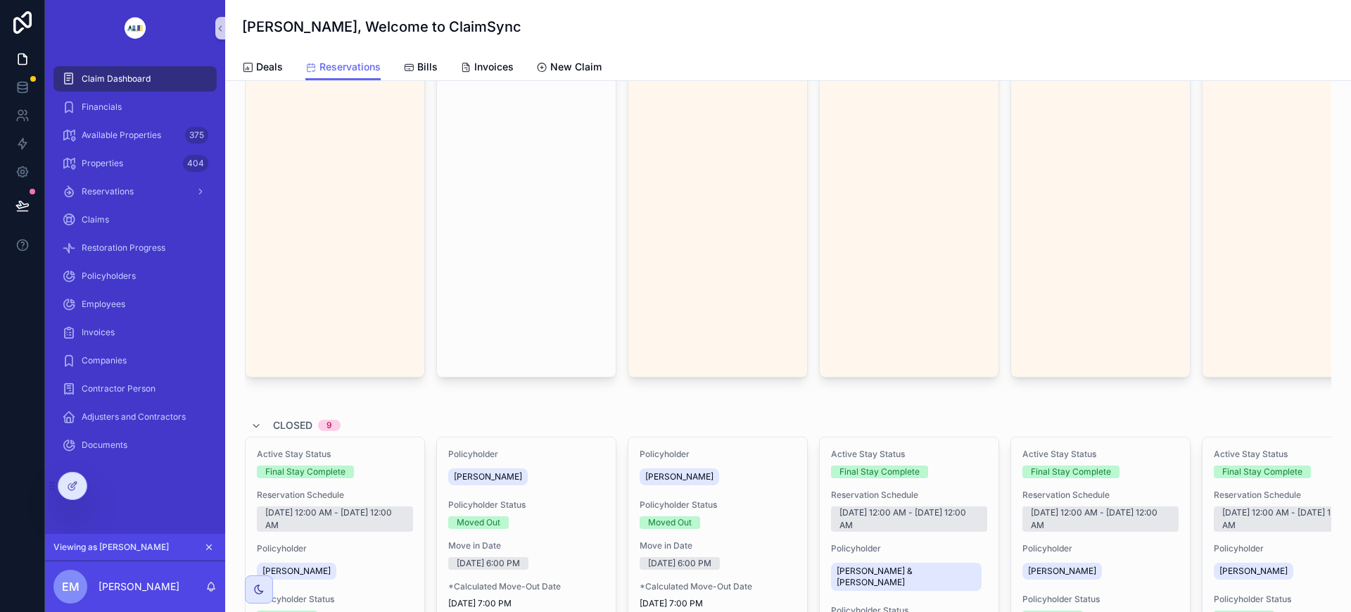
click at [246, 414] on div "Closed 9" at bounding box center [788, 425] width 1087 height 23
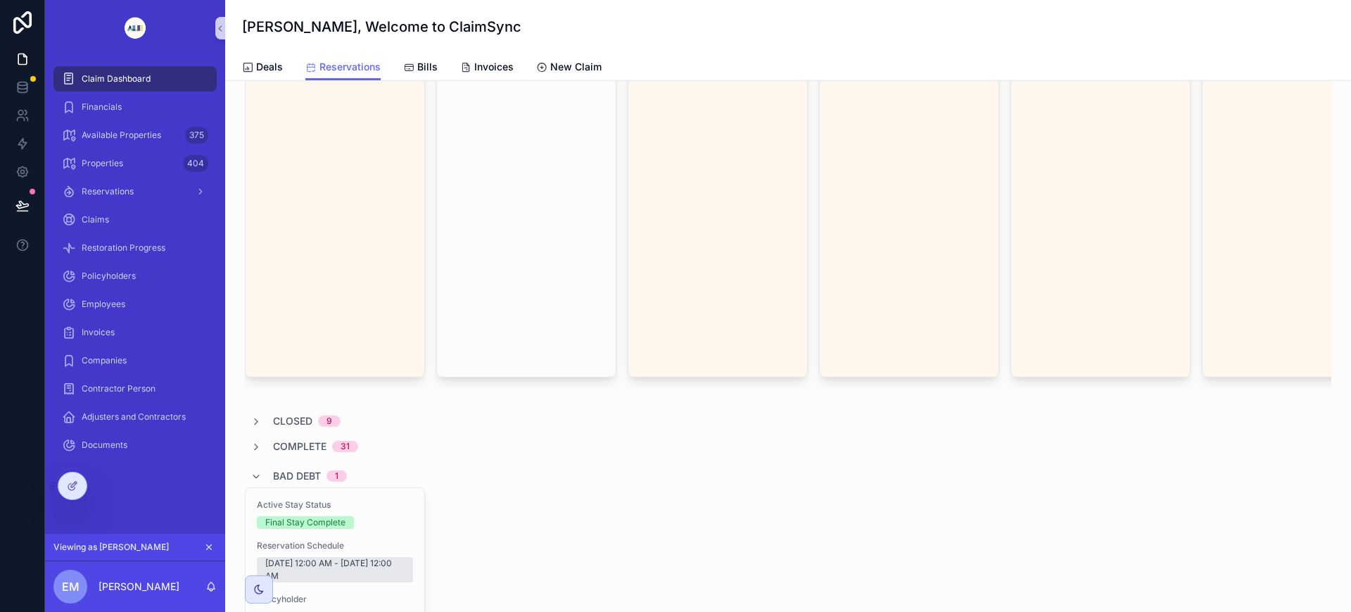
click at [264, 465] on div "Bad Debt 1" at bounding box center [299, 476] width 96 height 23
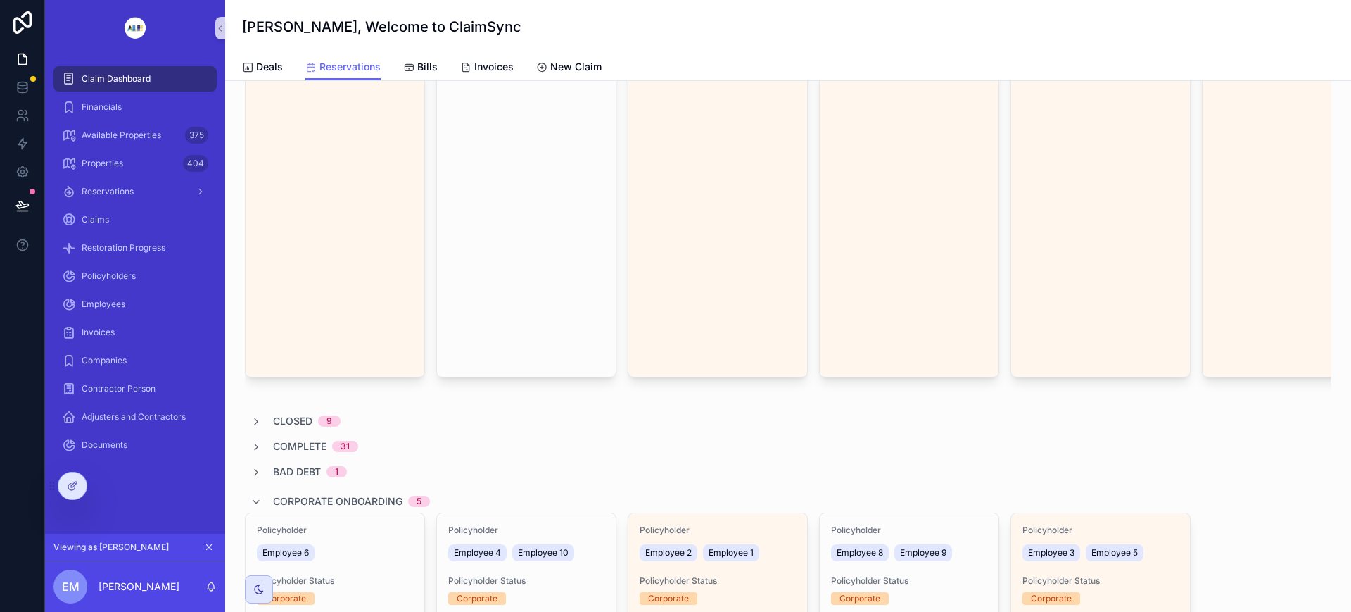
click at [313, 494] on span "Corporate Onboarding" at bounding box center [338, 501] width 130 height 14
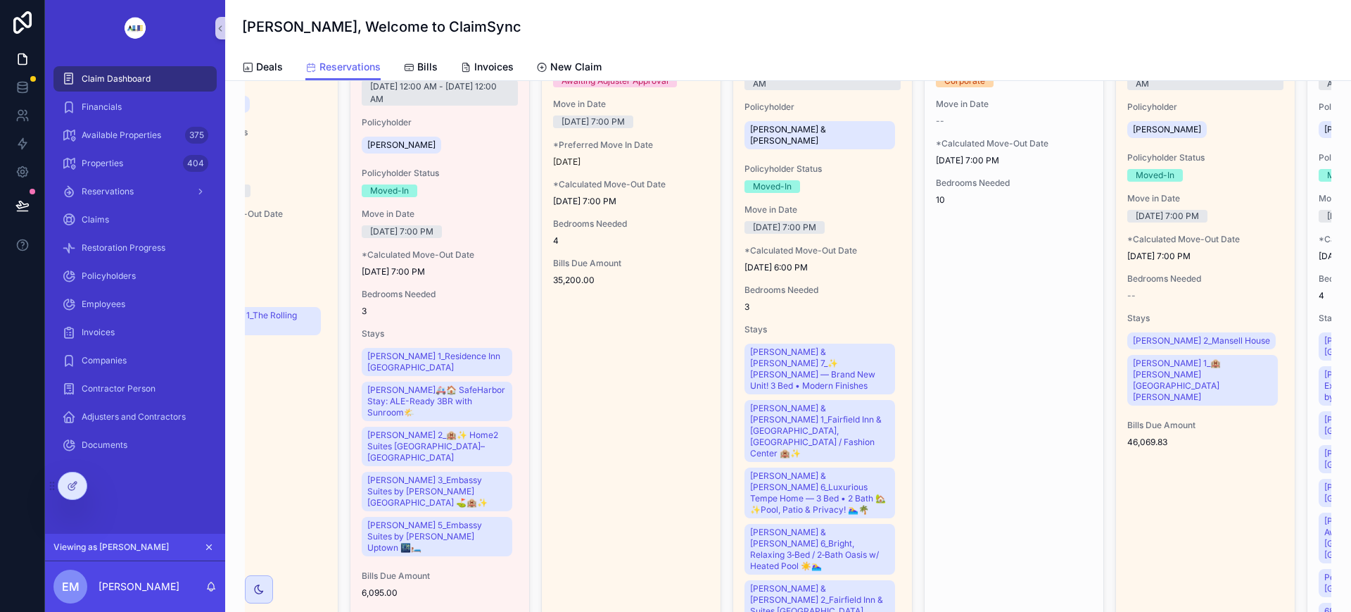
scroll to position [0, 0]
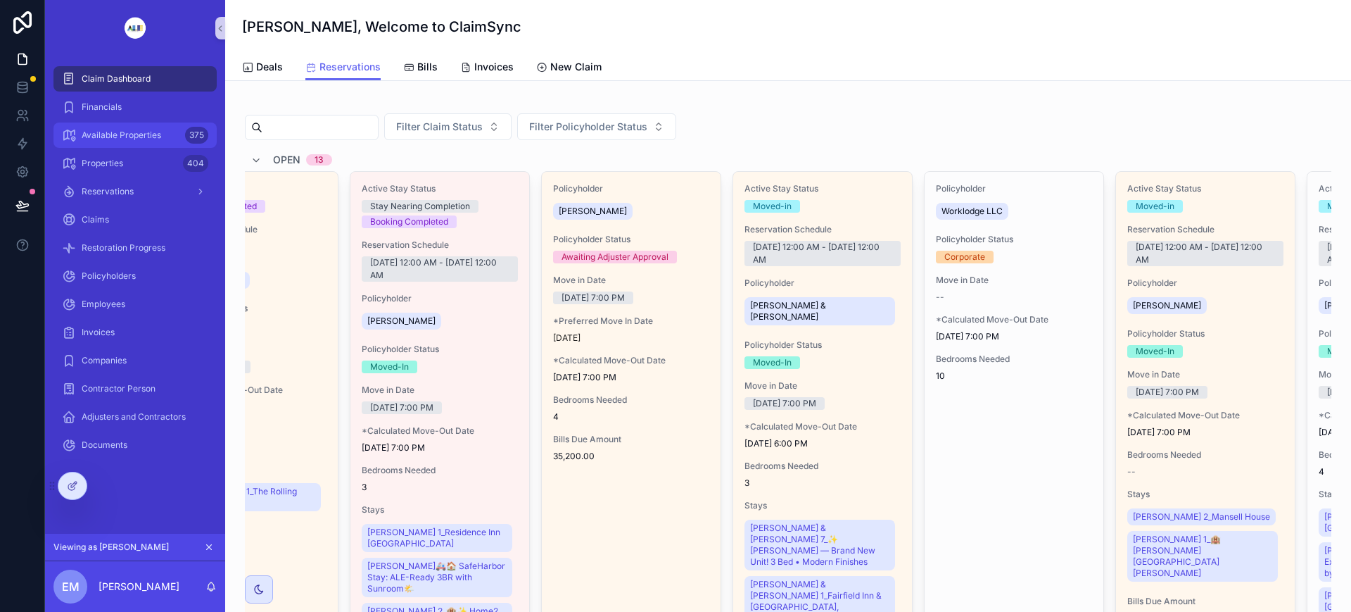
click at [137, 134] on span "Available Properties" at bounding box center [122, 135] width 80 height 11
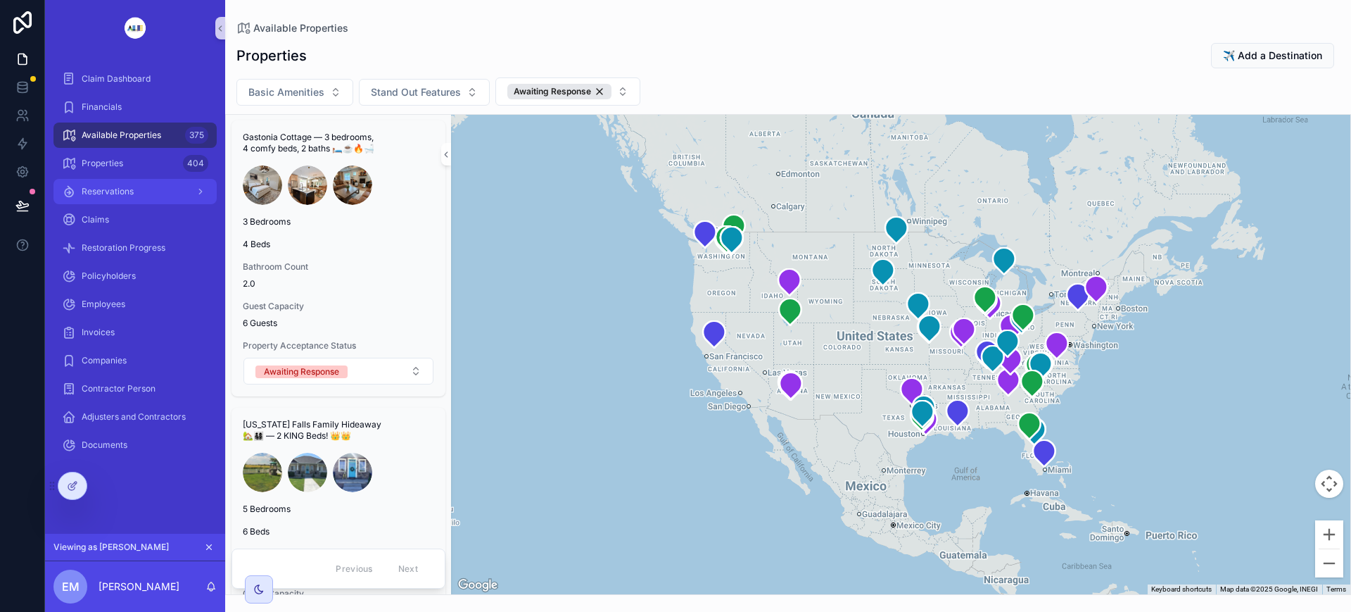
click at [132, 193] on span "Reservations" at bounding box center [108, 191] width 52 height 11
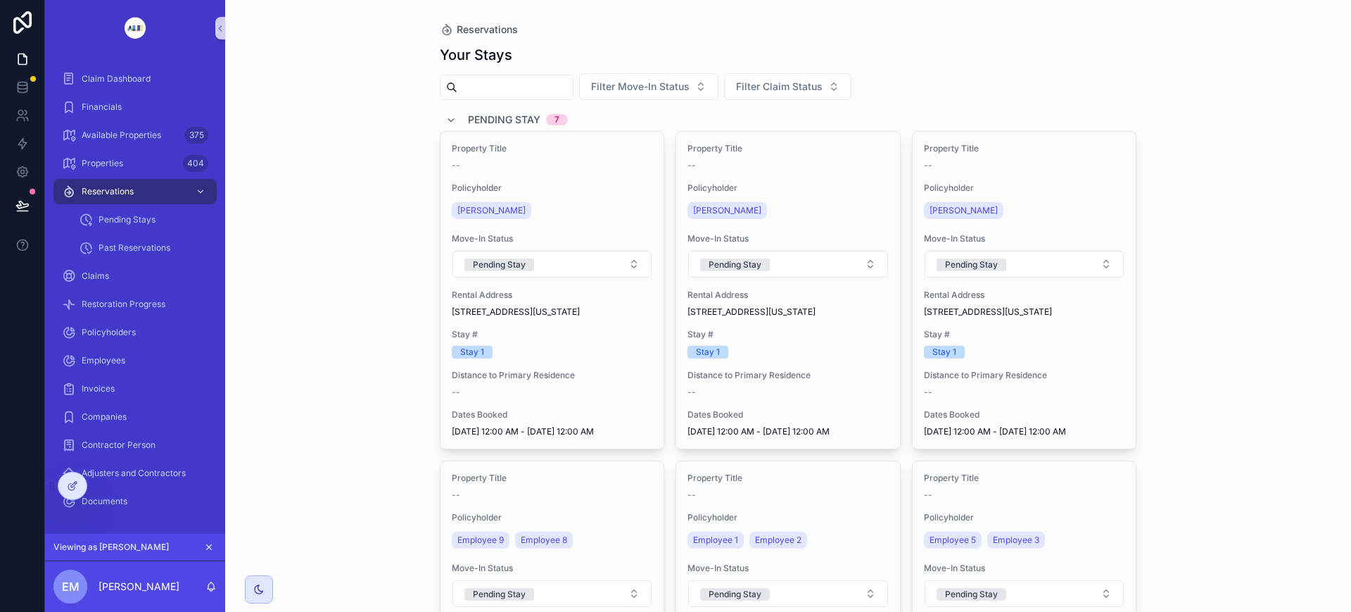
click at [446, 118] on icon "scrollable content" at bounding box center [451, 120] width 11 height 11
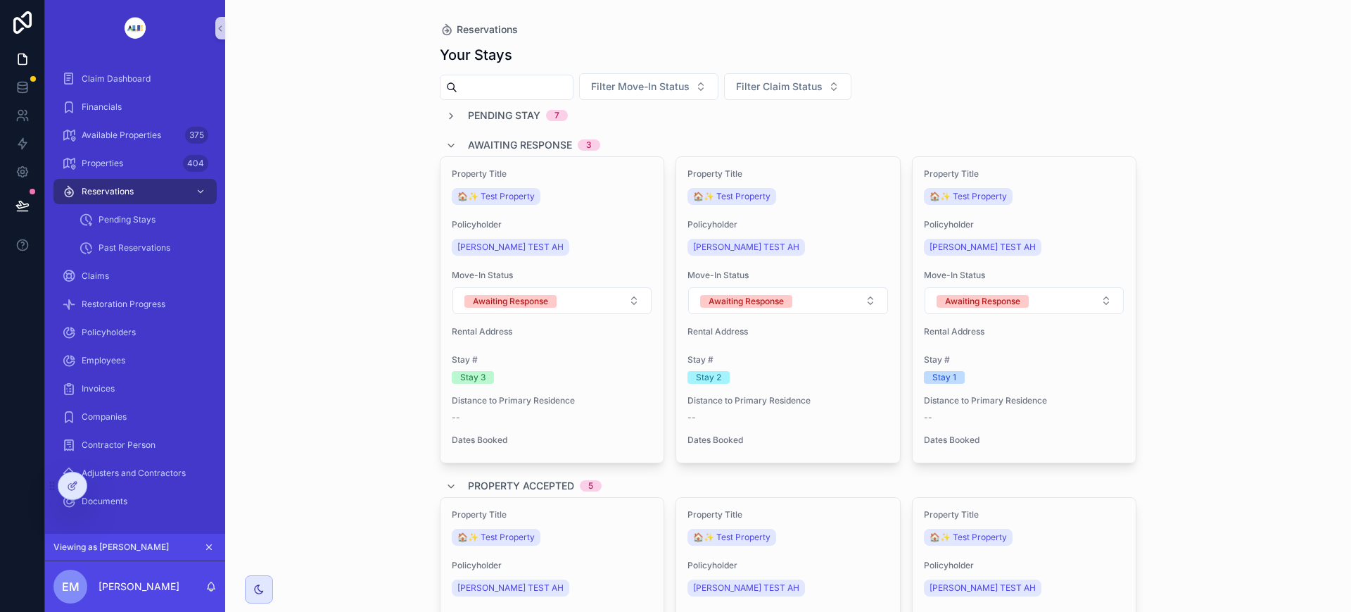
click at [446, 141] on icon "scrollable content" at bounding box center [451, 145] width 11 height 11
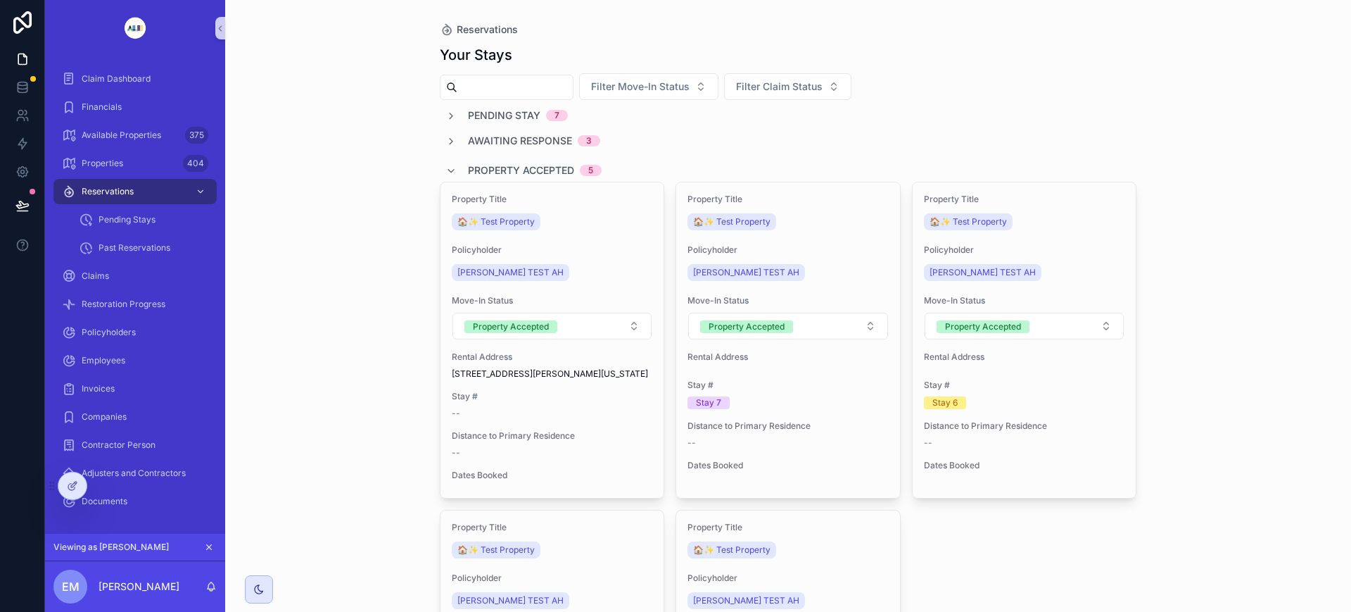
click at [446, 170] on icon "scrollable content" at bounding box center [451, 170] width 11 height 11
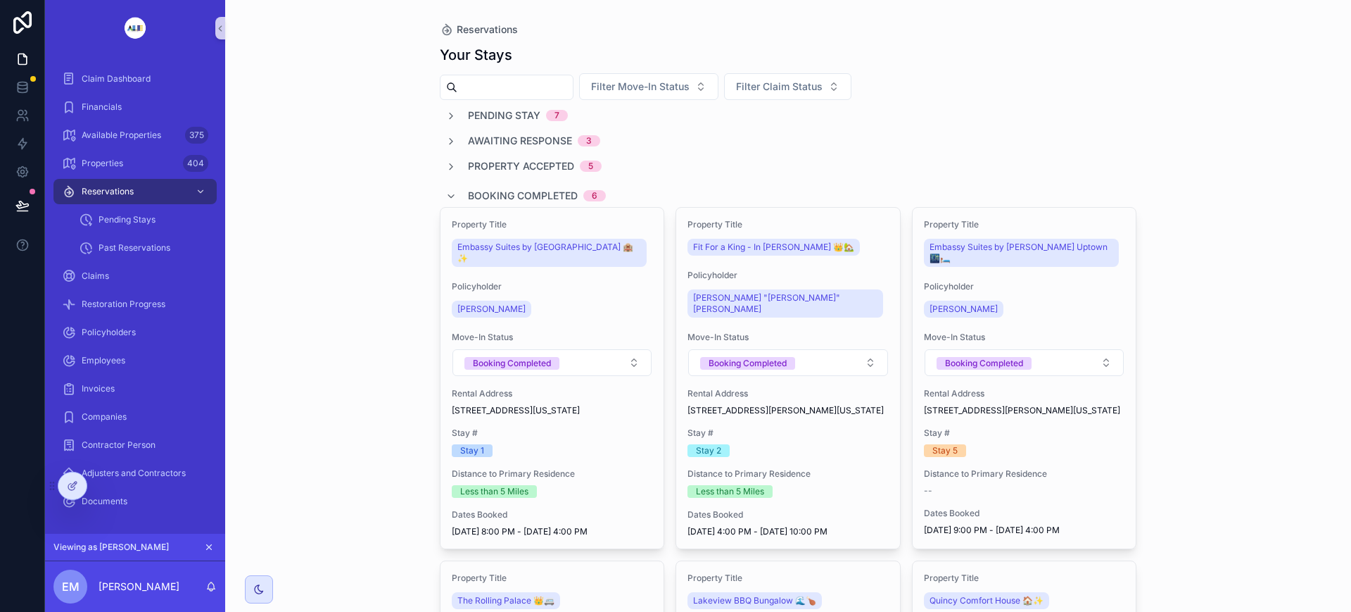
click at [447, 196] on icon "scrollable content" at bounding box center [451, 196] width 11 height 11
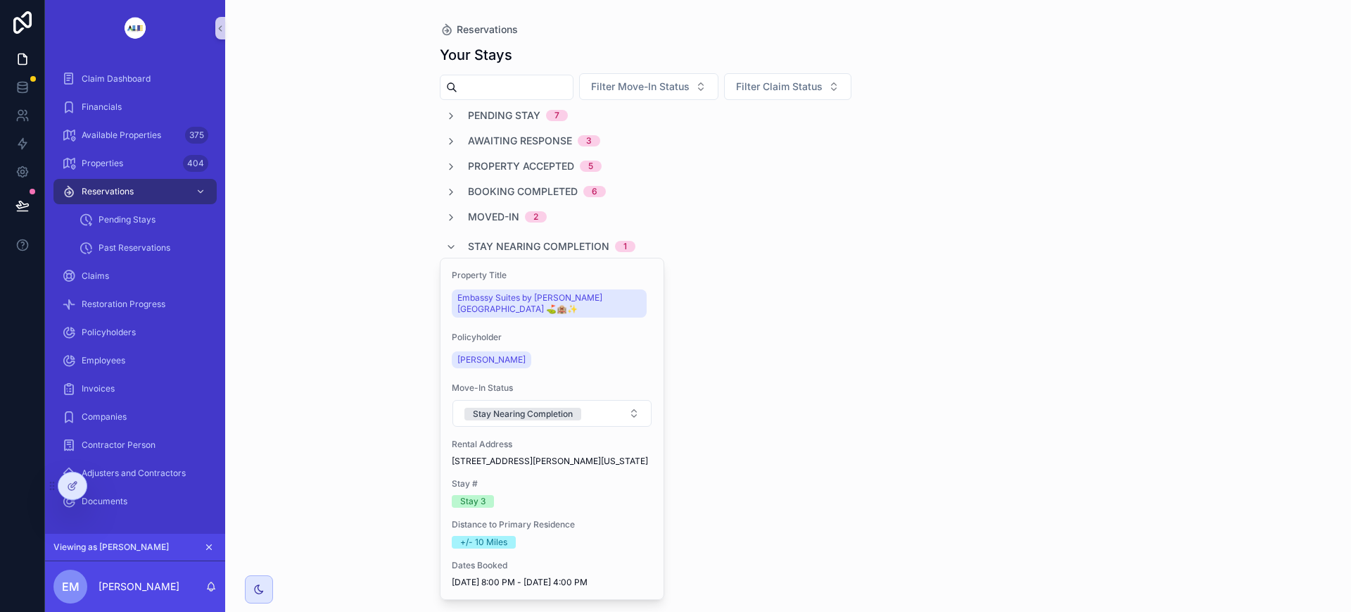
click at [446, 248] on icon "scrollable content" at bounding box center [451, 246] width 11 height 11
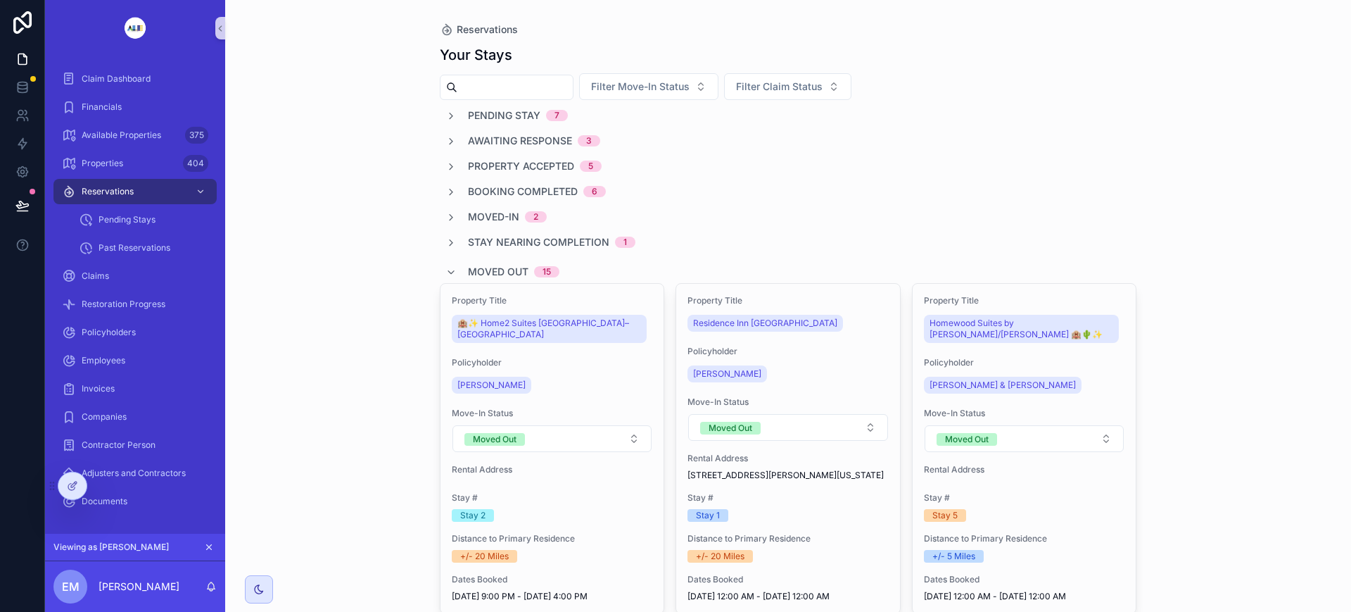
click at [446, 273] on icon "scrollable content" at bounding box center [451, 272] width 11 height 11
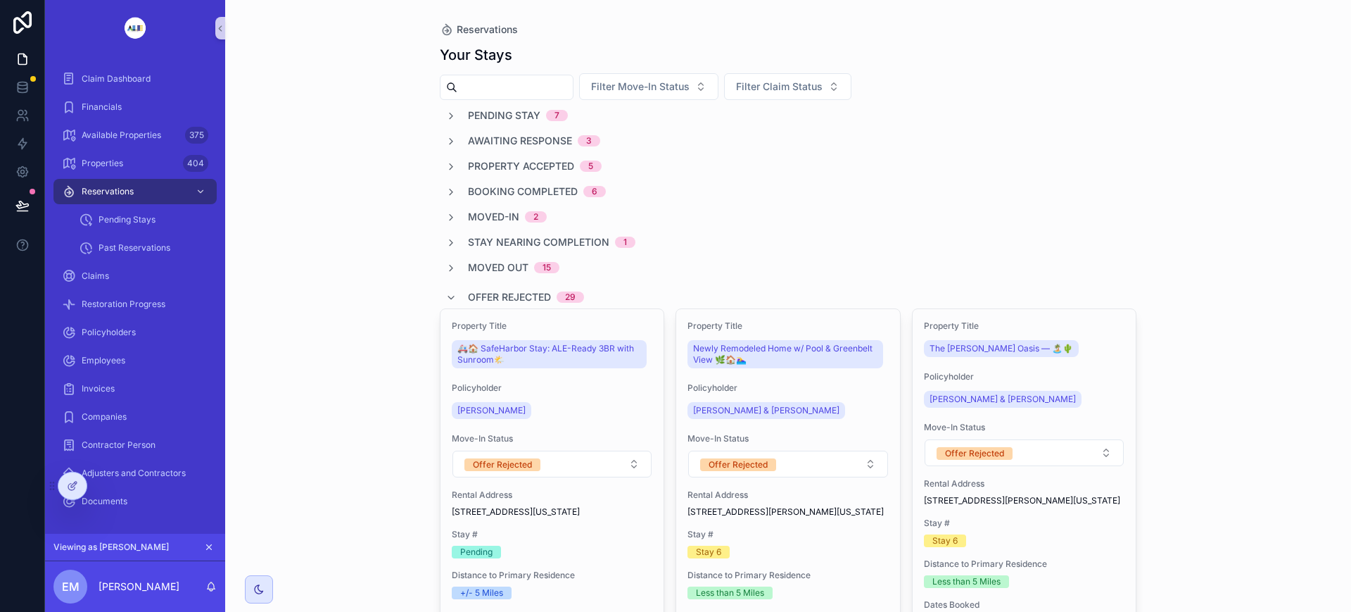
click at [446, 296] on icon "scrollable content" at bounding box center [451, 297] width 11 height 11
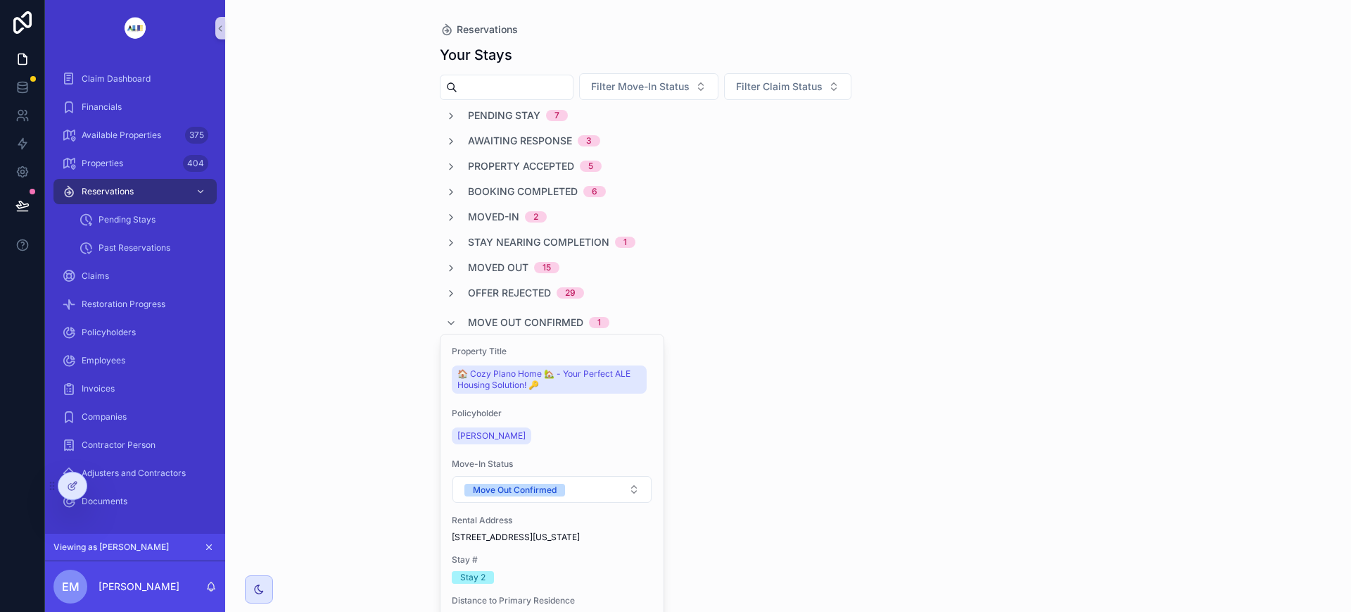
click at [449, 321] on icon "scrollable content" at bounding box center [451, 322] width 11 height 11
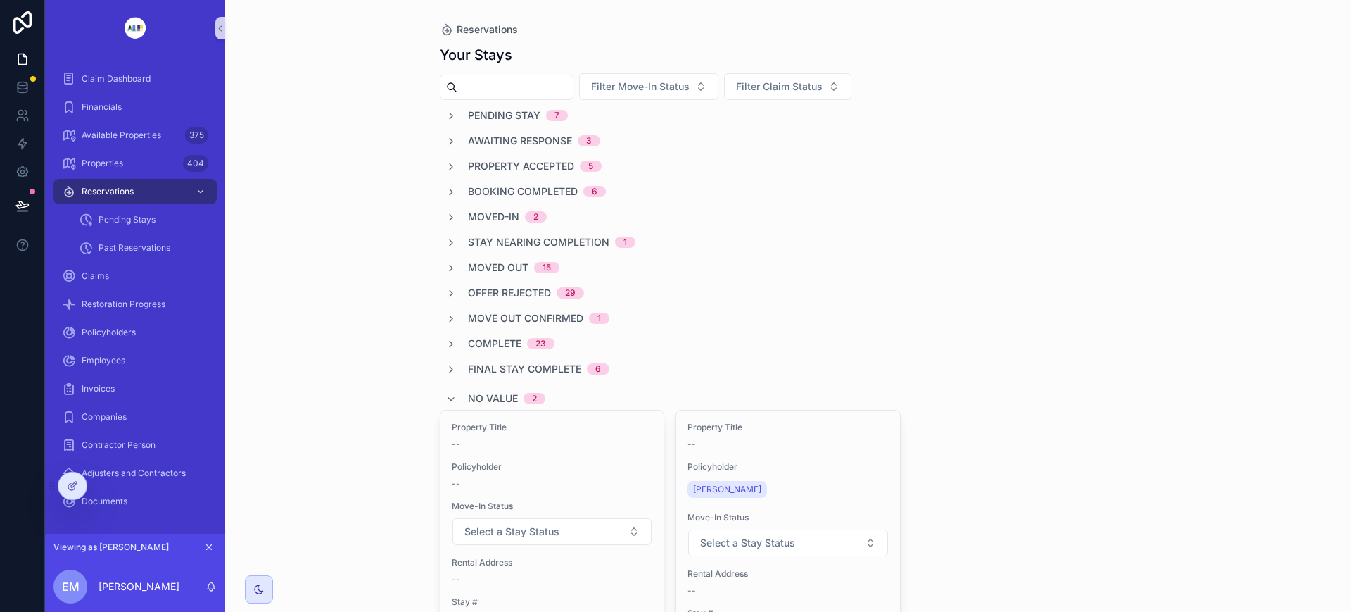
click at [447, 396] on icon "scrollable content" at bounding box center [451, 398] width 11 height 11
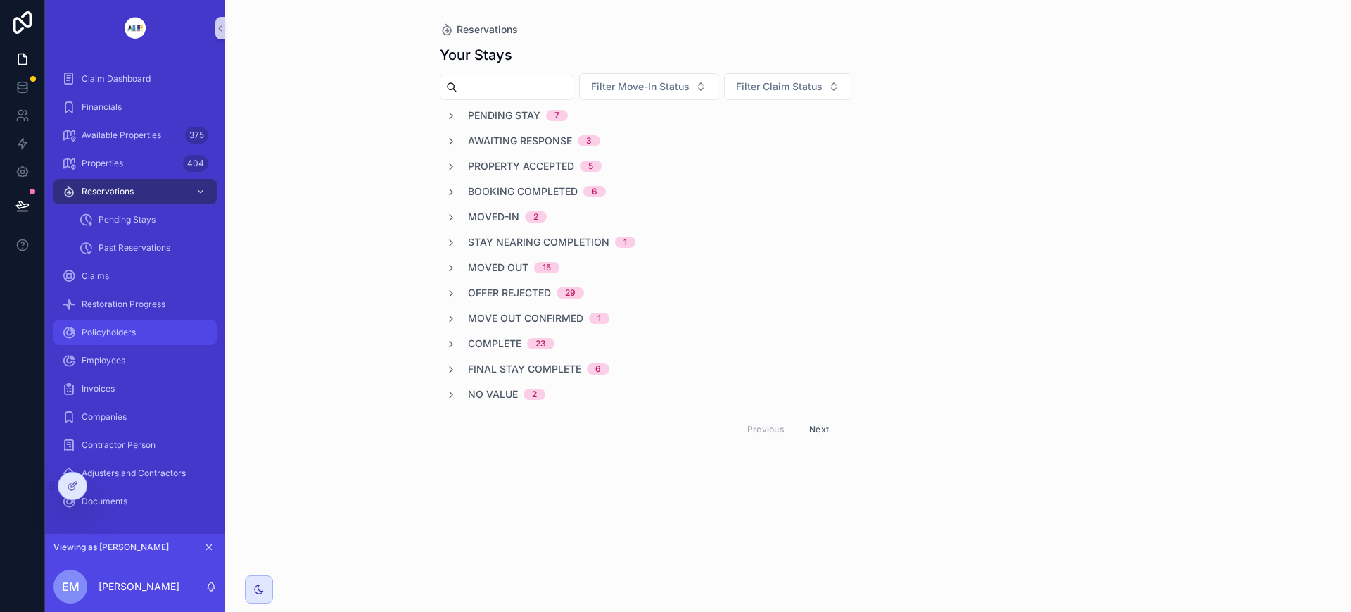
click at [107, 327] on span "Policyholders" at bounding box center [109, 332] width 54 height 11
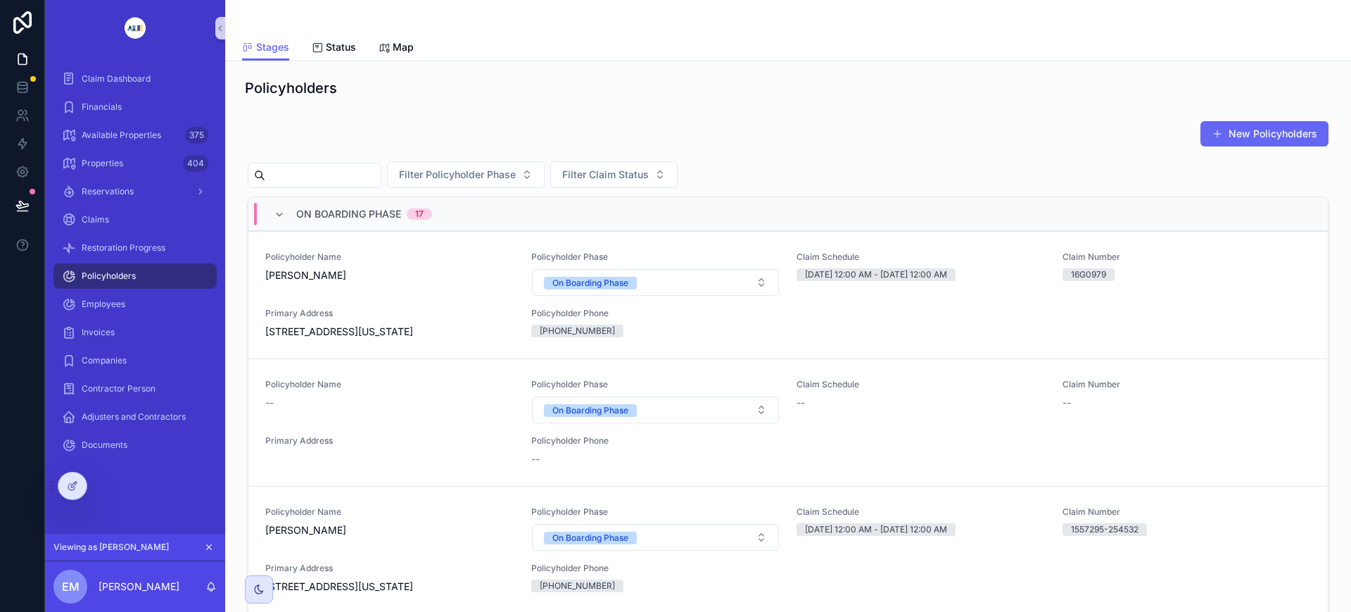
click at [70, 484] on icon at bounding box center [72, 485] width 11 height 11
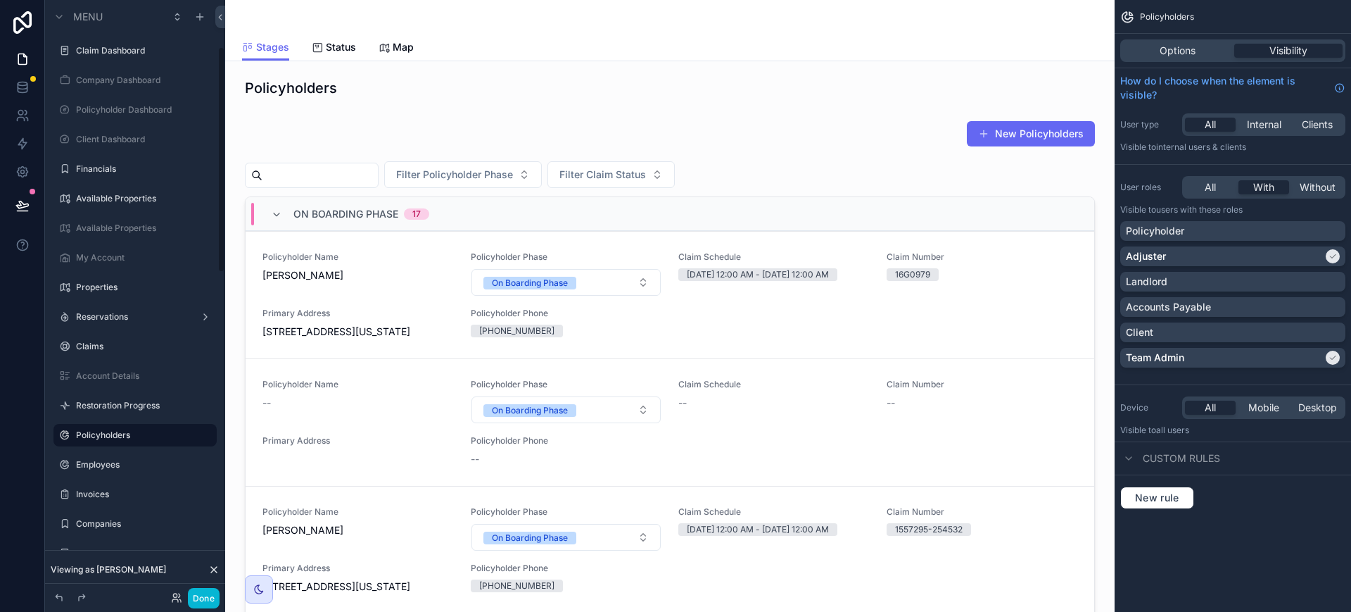
scroll to position [122, 0]
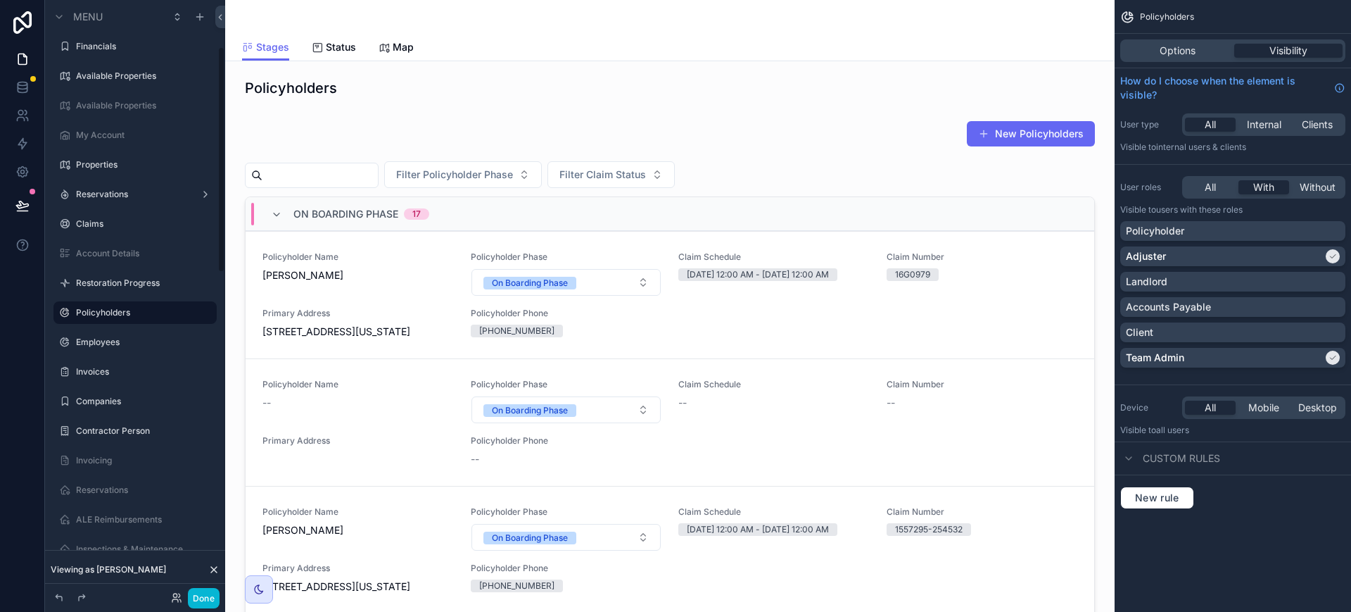
click at [892, 146] on div "scrollable content" at bounding box center [669, 388] width 867 height 546
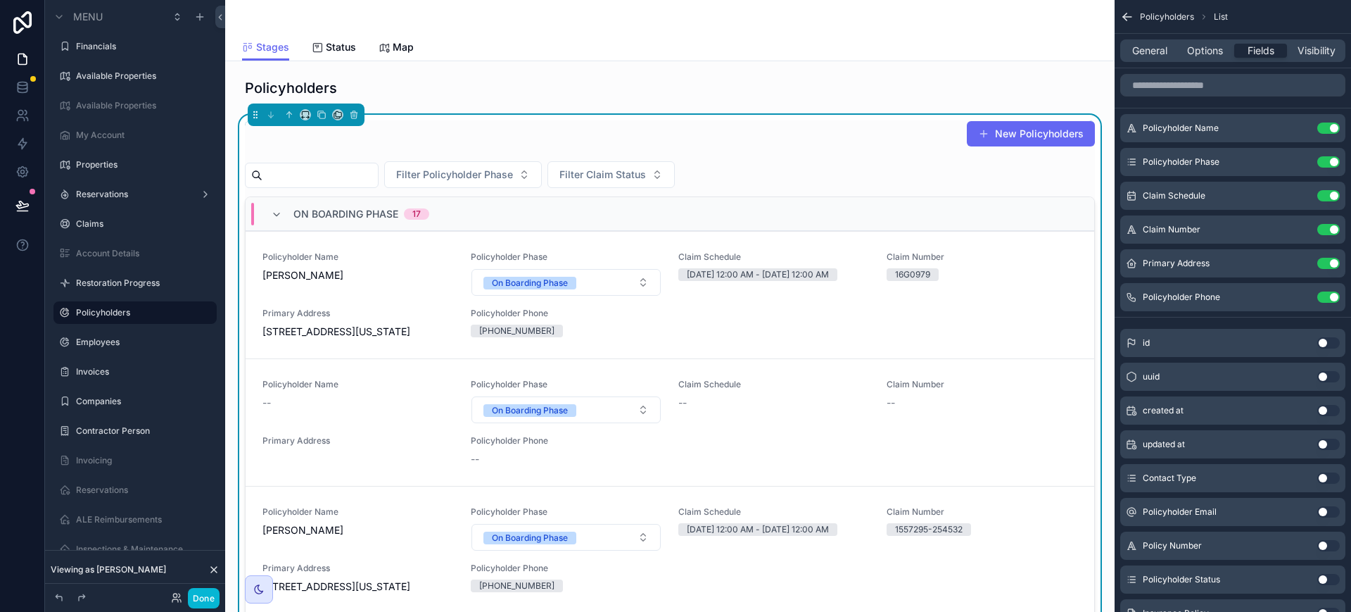
click at [1203, 51] on span "Options" at bounding box center [1205, 51] width 36 height 14
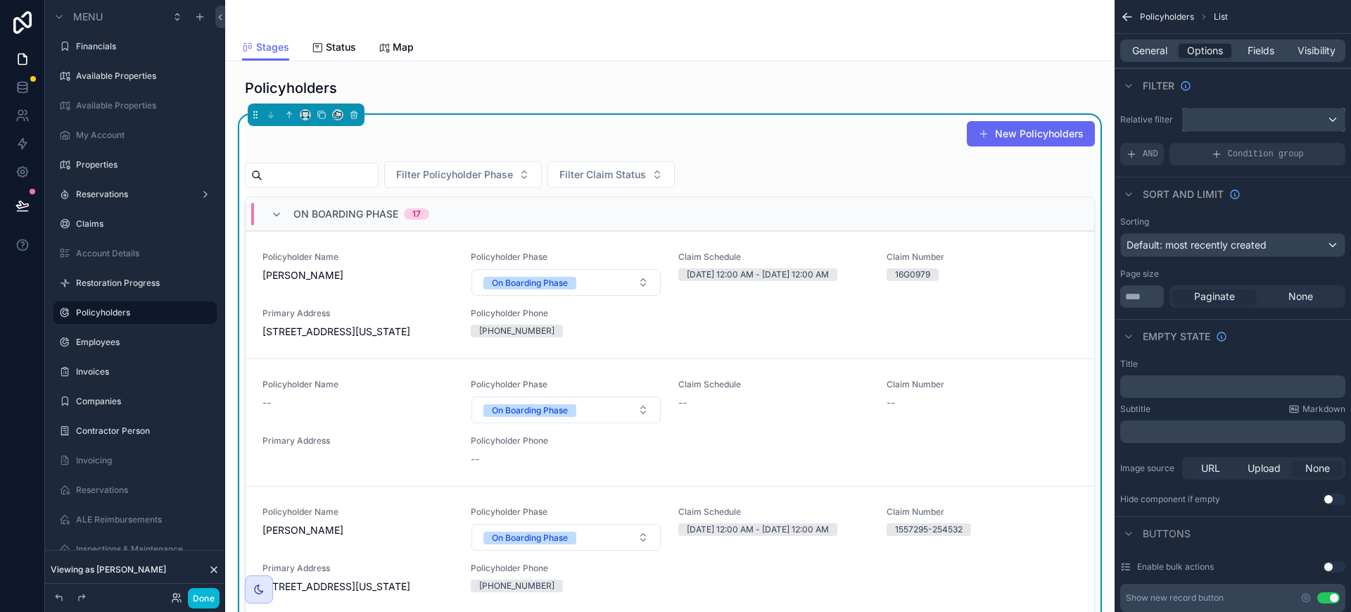
click at [1258, 113] on div "scrollable content" at bounding box center [1264, 119] width 162 height 23
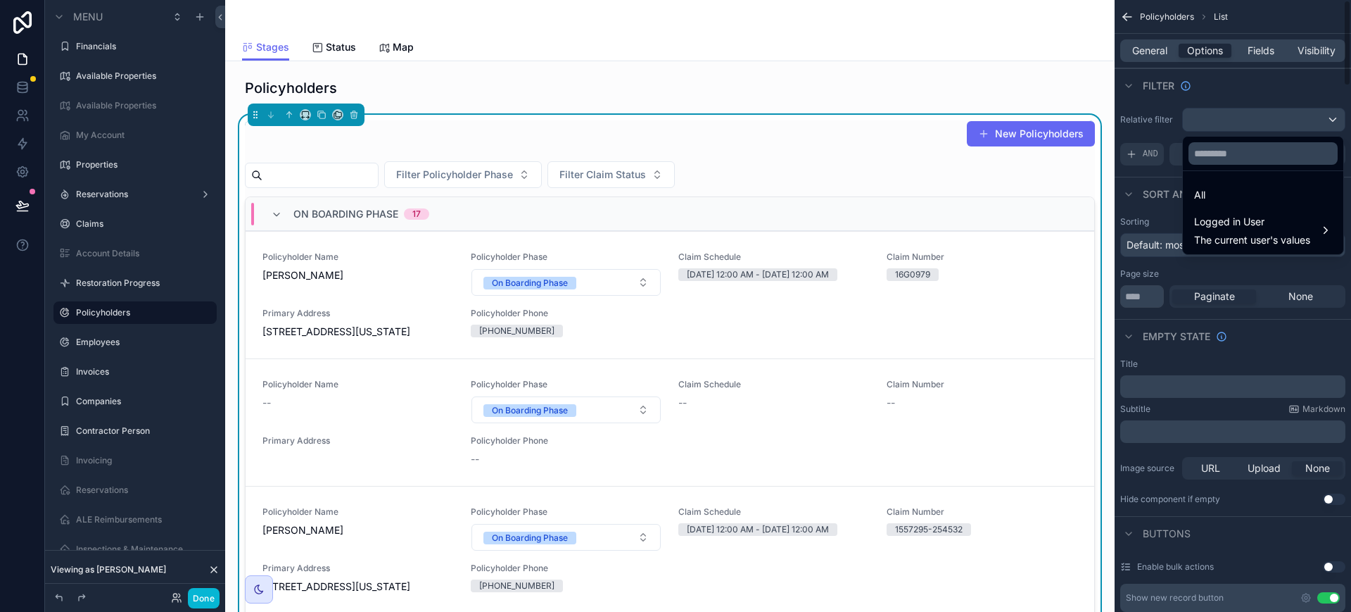
click at [1142, 112] on div "scrollable content" at bounding box center [675, 306] width 1351 height 612
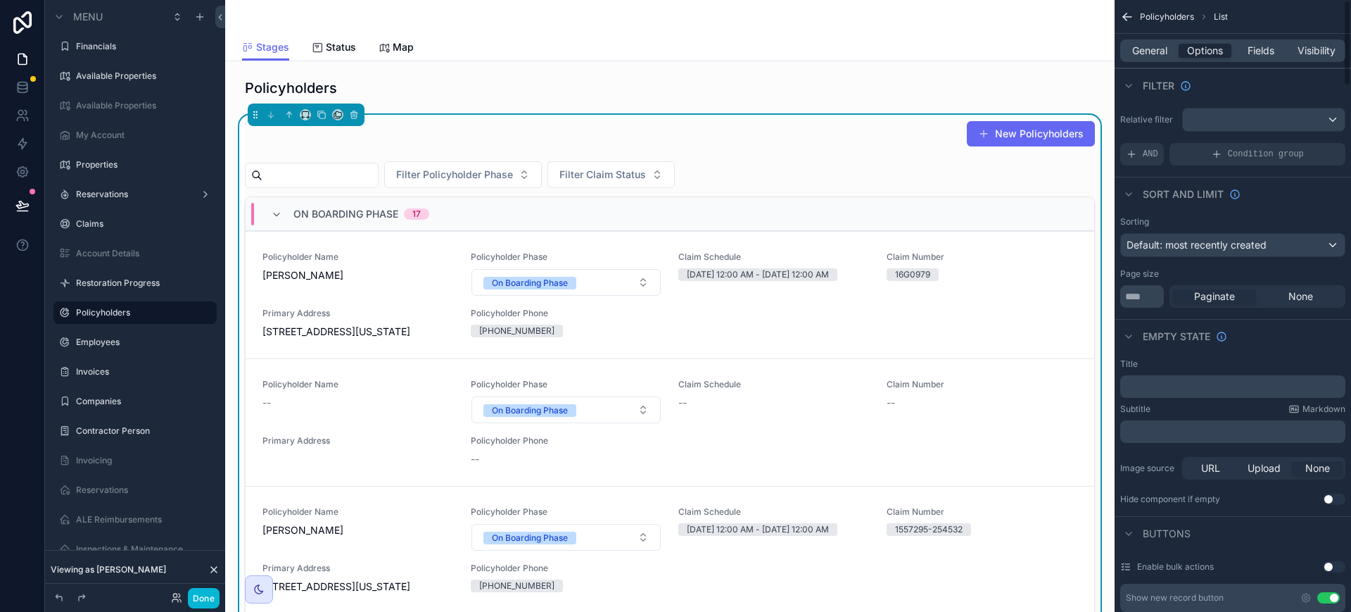
click at [1226, 150] on div "Condition group" at bounding box center [1258, 154] width 176 height 23
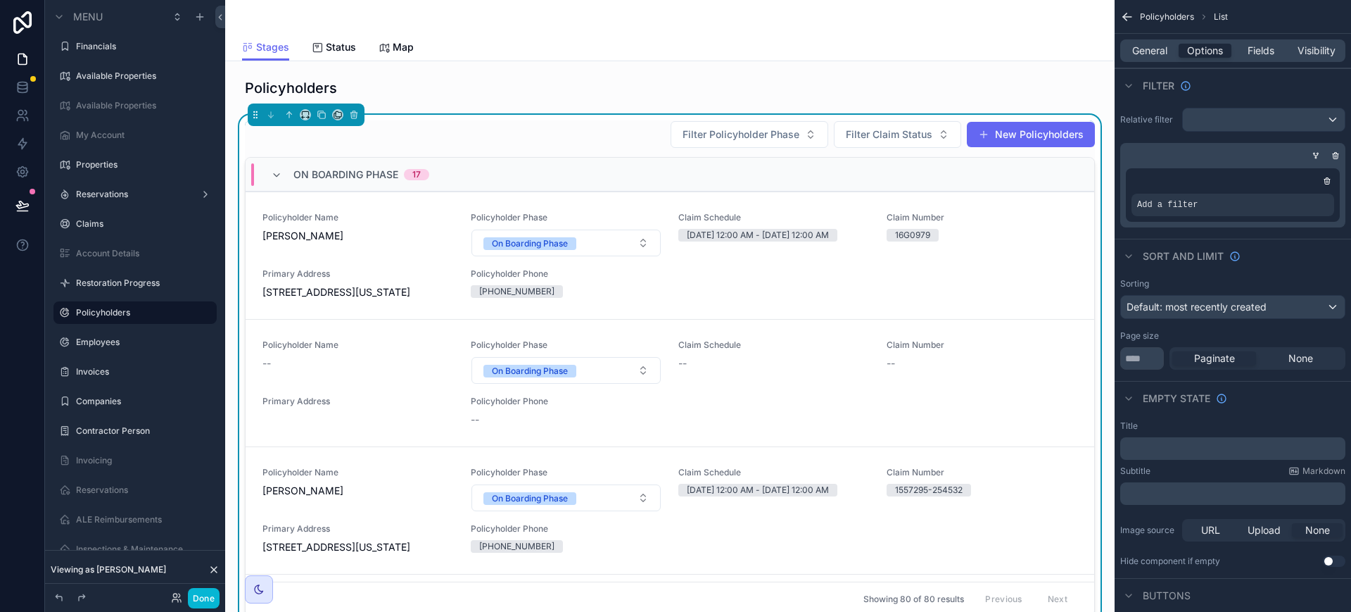
click at [0, 0] on icon "scrollable content" at bounding box center [0, 0] width 0 height 0
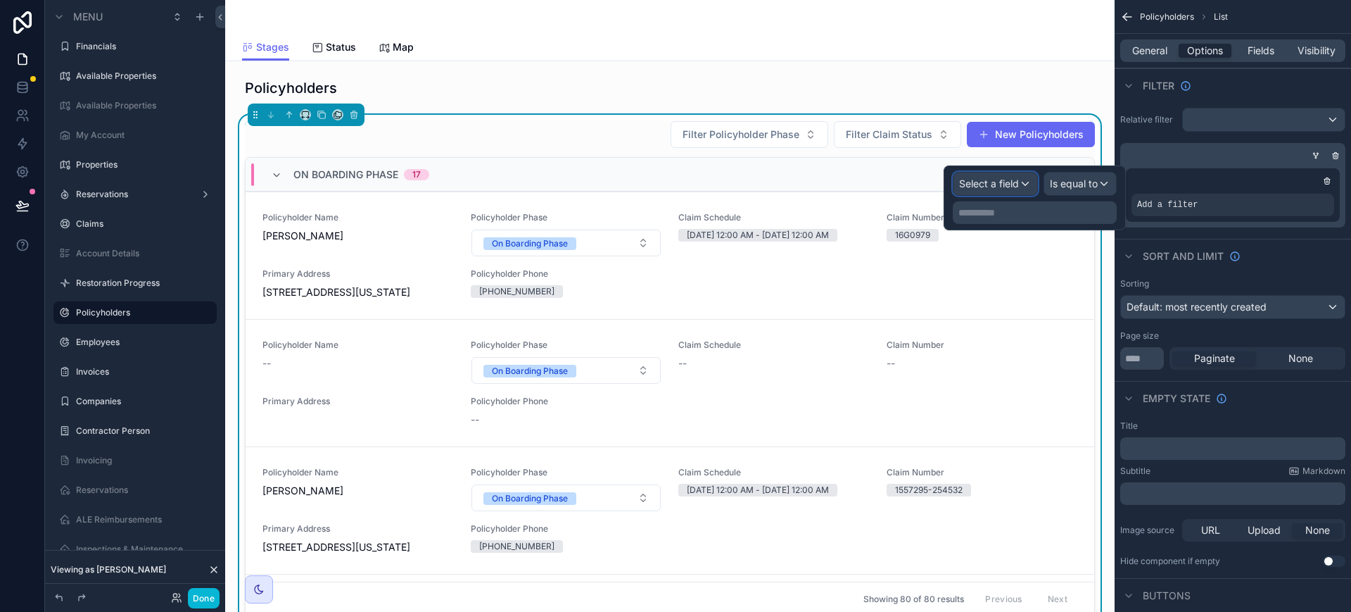
click at [1032, 192] on div "Select a field" at bounding box center [996, 183] width 84 height 23
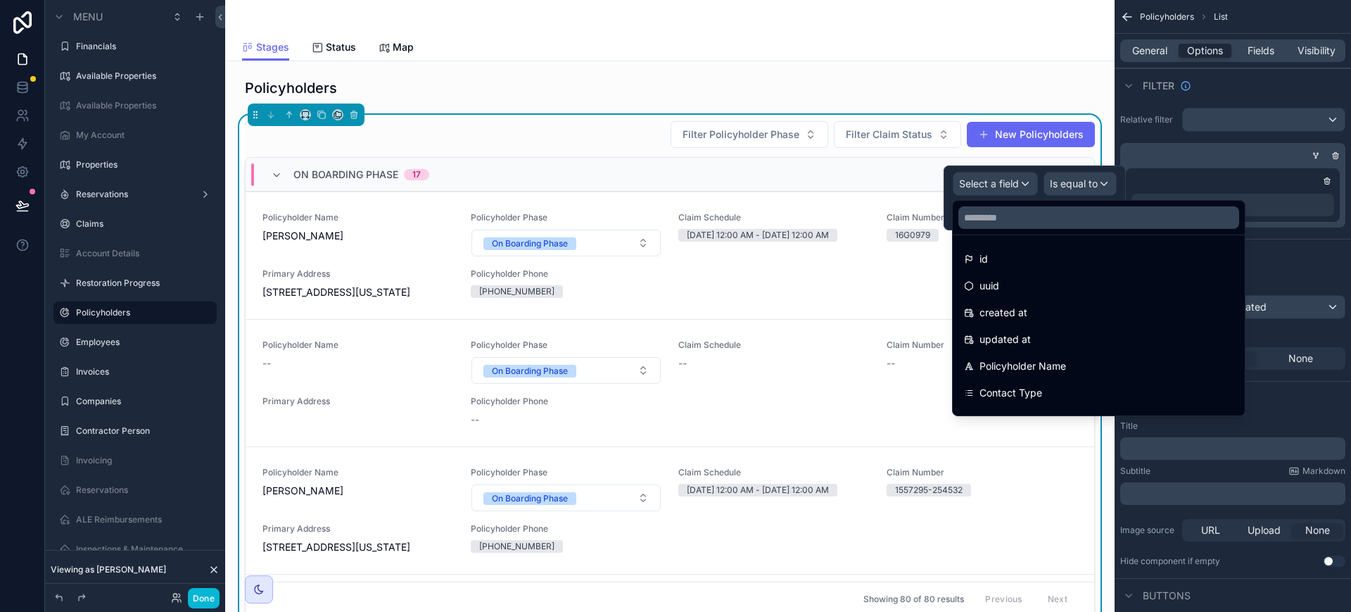
click at [1036, 395] on span "Contact Type" at bounding box center [1011, 392] width 63 height 17
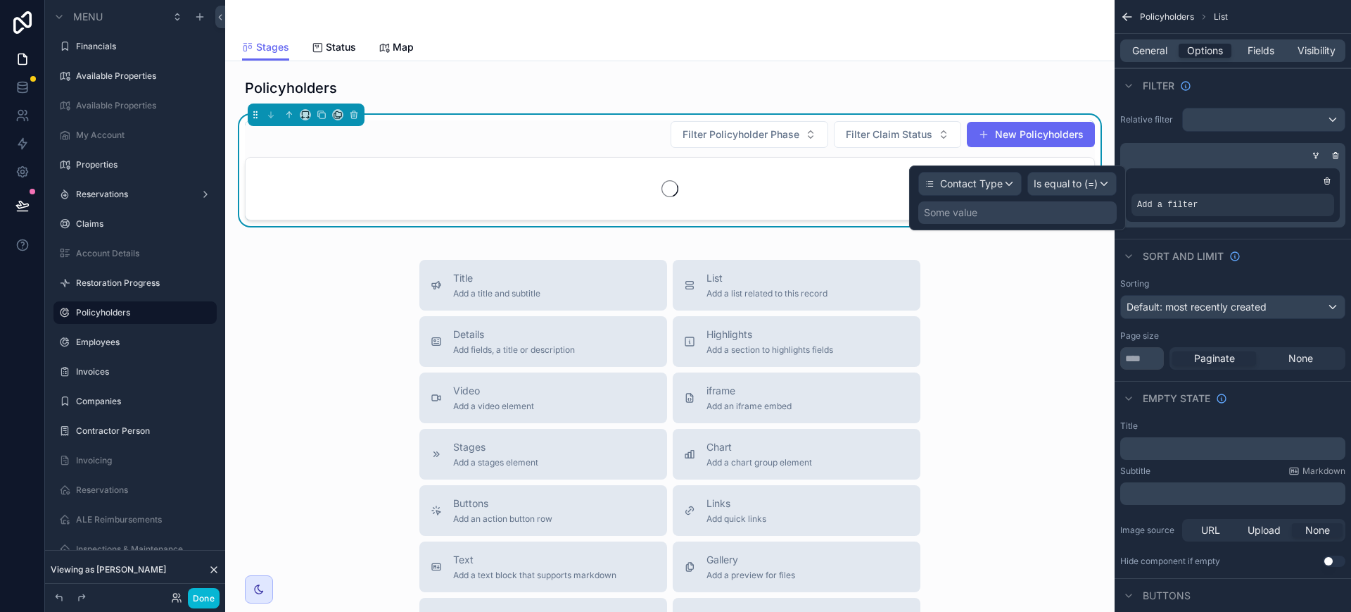
click at [1045, 208] on div "Some value" at bounding box center [1017, 212] width 198 height 23
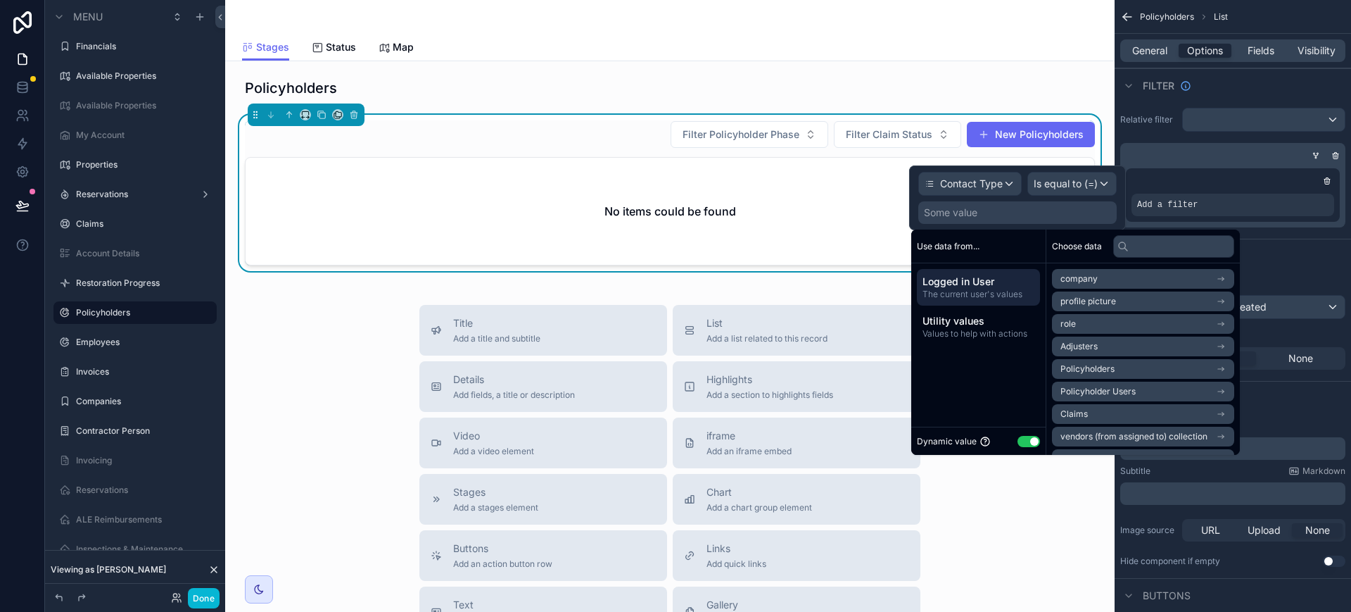
click at [1031, 447] on div "Dynamic value Use setting" at bounding box center [978, 441] width 123 height 16
click at [1032, 441] on button "Use setting" at bounding box center [1029, 441] width 23 height 11
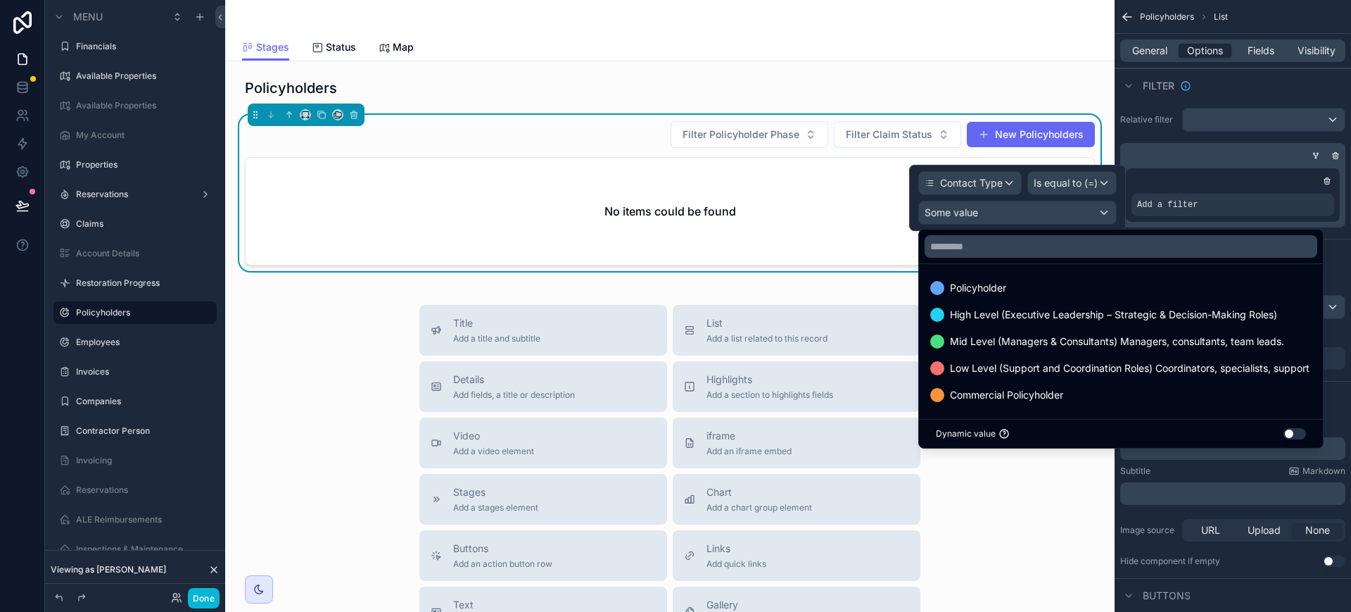
click at [1003, 293] on span "Policyholder" at bounding box center [978, 287] width 56 height 17
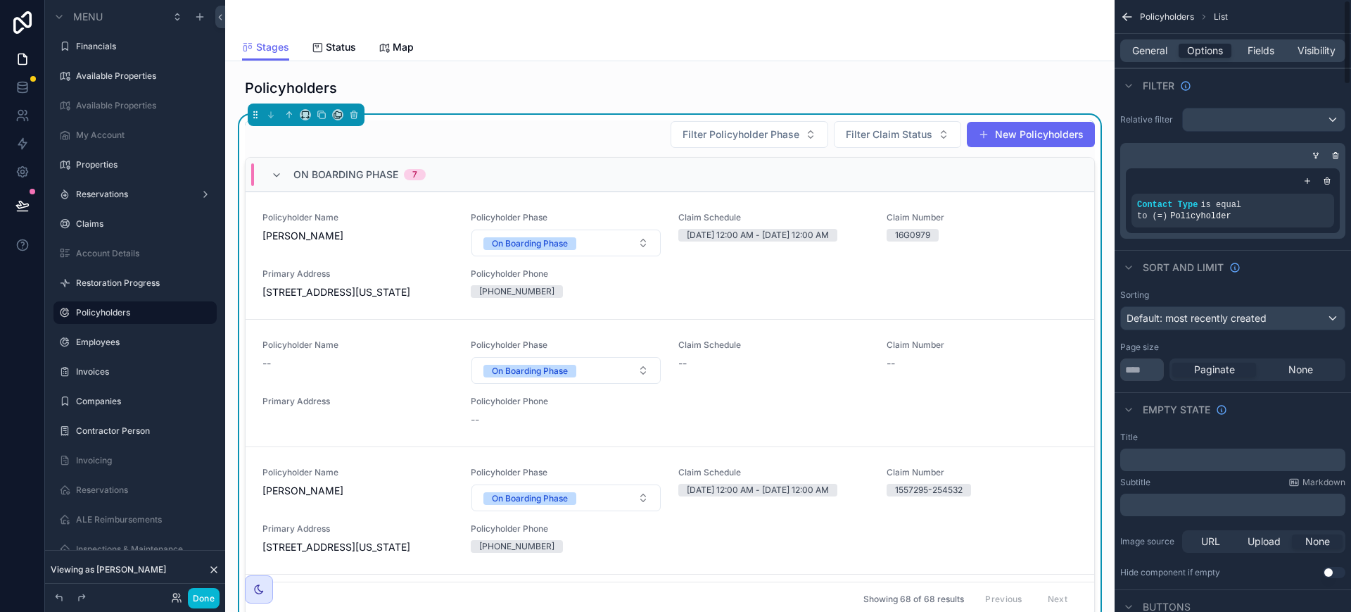
click at [1137, 137] on div "Relative filter Contact Type is equal to (=) Policyholder" at bounding box center [1233, 173] width 236 height 142
click at [277, 171] on icon "scrollable content" at bounding box center [276, 175] width 11 height 11
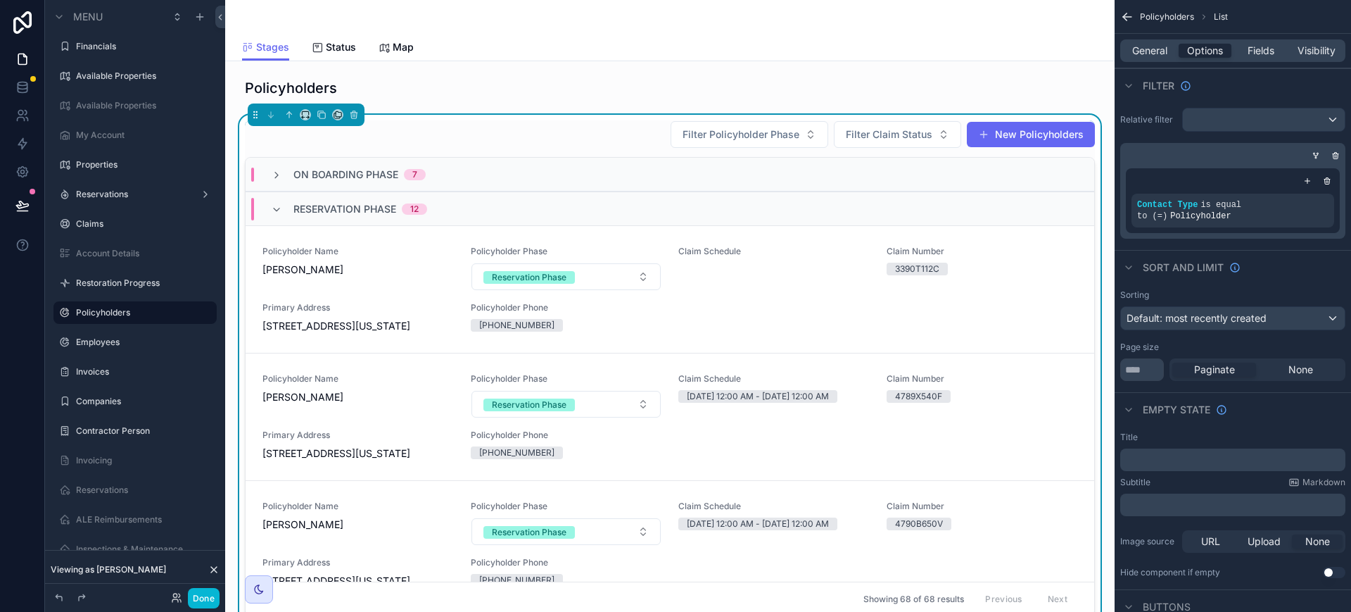
drag, startPoint x: 265, startPoint y: 200, endPoint x: 271, endPoint y: 210, distance: 12.3
click at [271, 210] on div "Reservation Phase 12" at bounding box center [349, 209] width 190 height 23
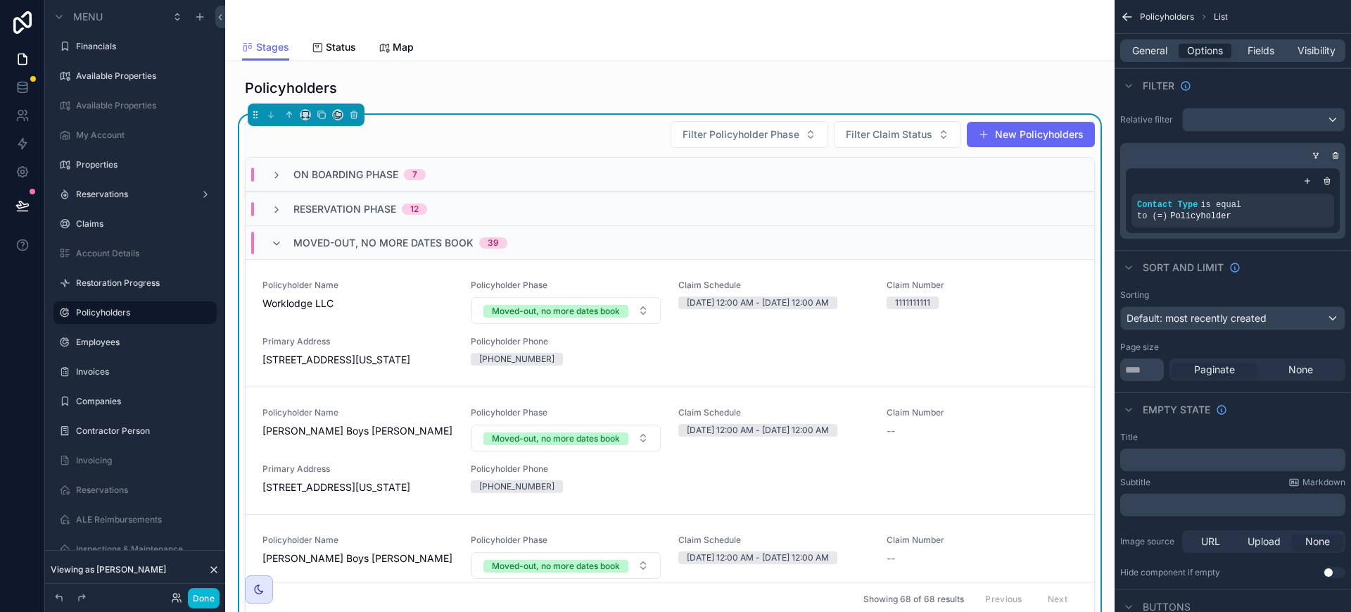
click at [274, 234] on div "Moved-out, no more dates book 39" at bounding box center [389, 243] width 236 height 23
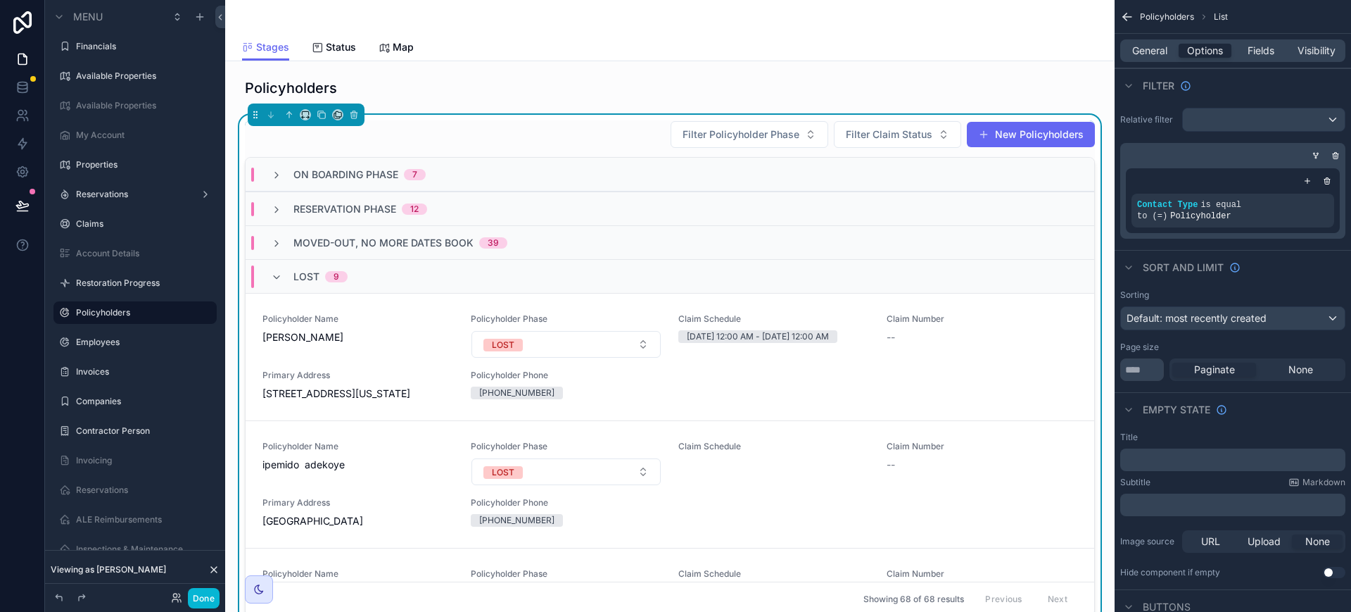
click at [276, 274] on icon "scrollable content" at bounding box center [276, 277] width 11 height 11
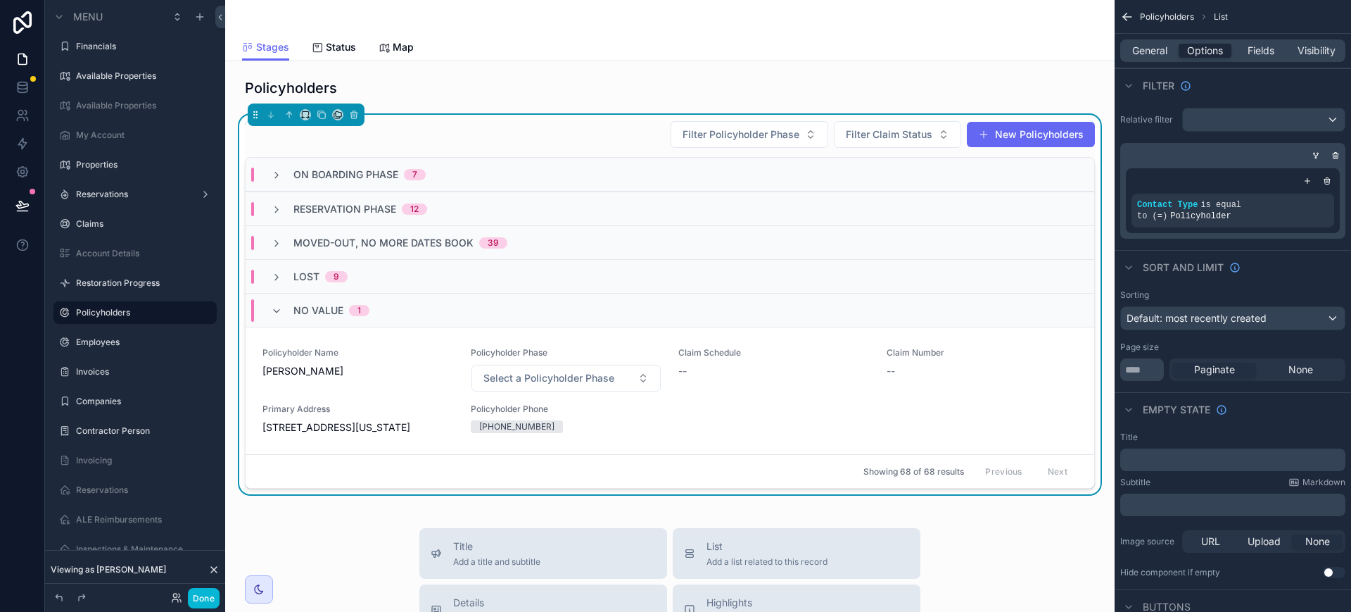
click at [279, 310] on icon "scrollable content" at bounding box center [276, 310] width 11 height 11
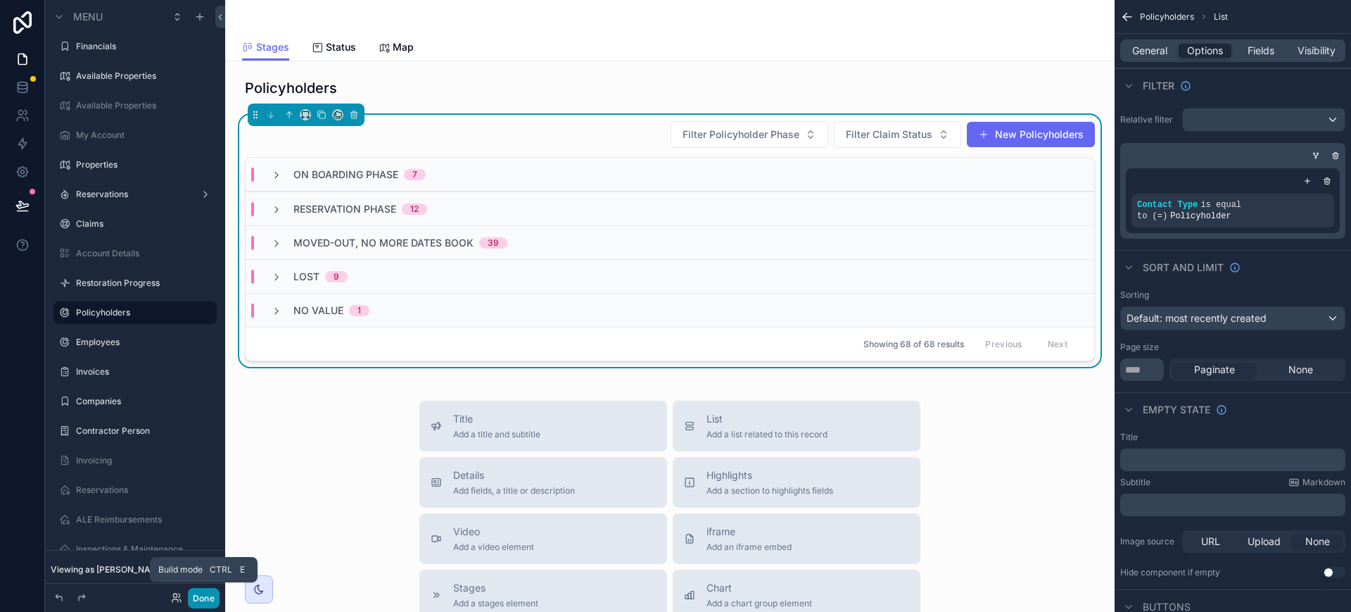
click at [202, 598] on button "Done" at bounding box center [204, 598] width 32 height 20
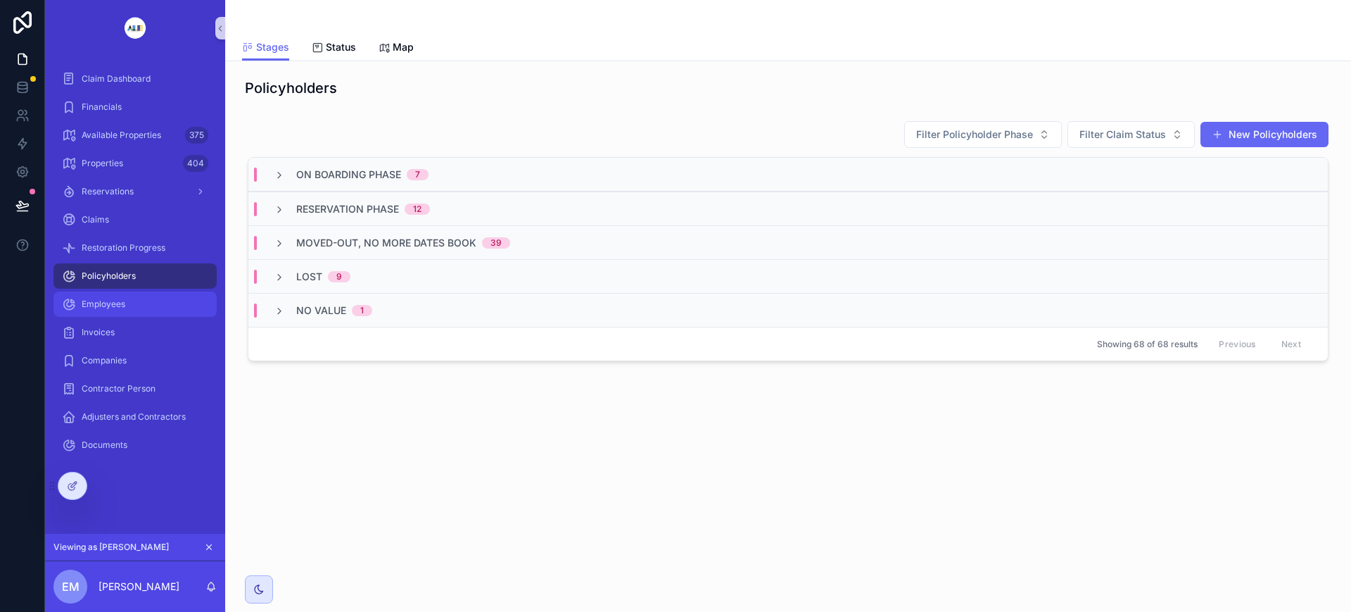
click at [115, 305] on span "Employees" at bounding box center [104, 303] width 44 height 11
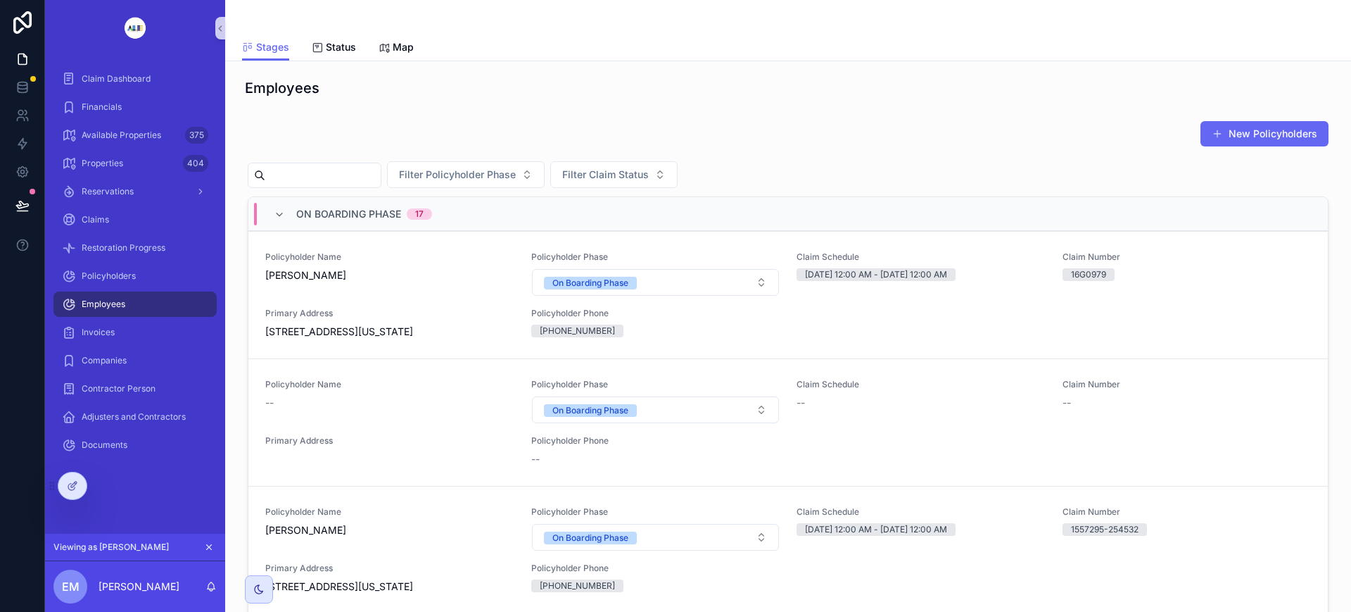
click at [70, 486] on icon at bounding box center [72, 485] width 11 height 11
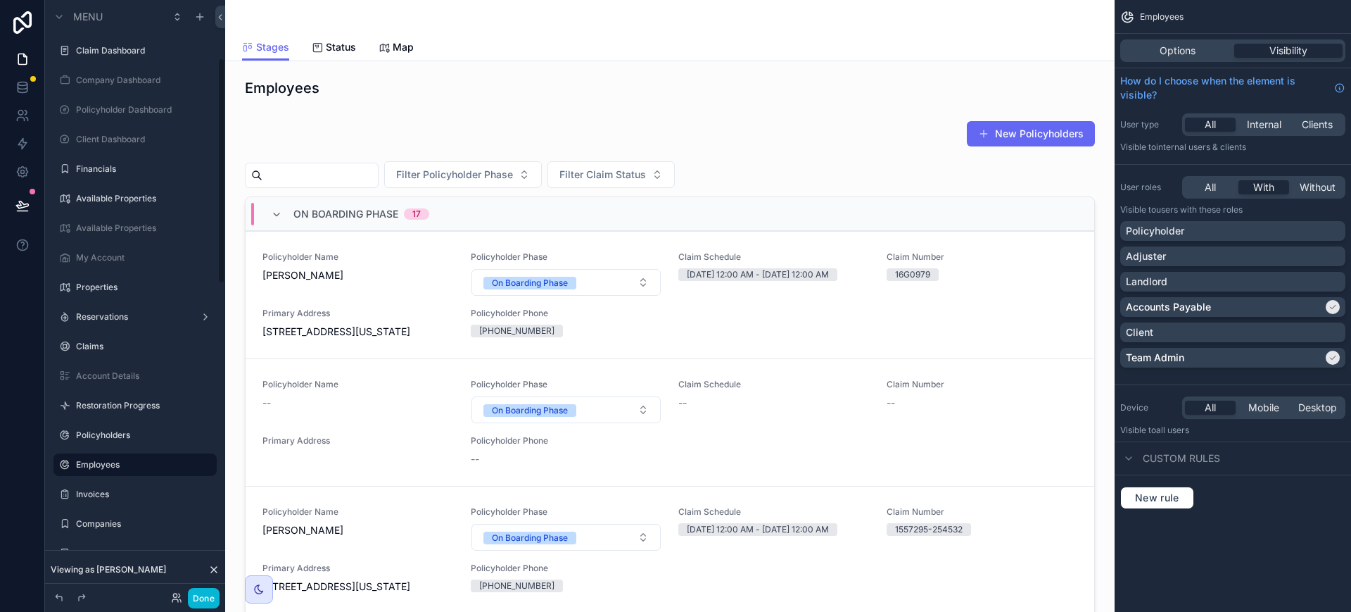
scroll to position [152, 0]
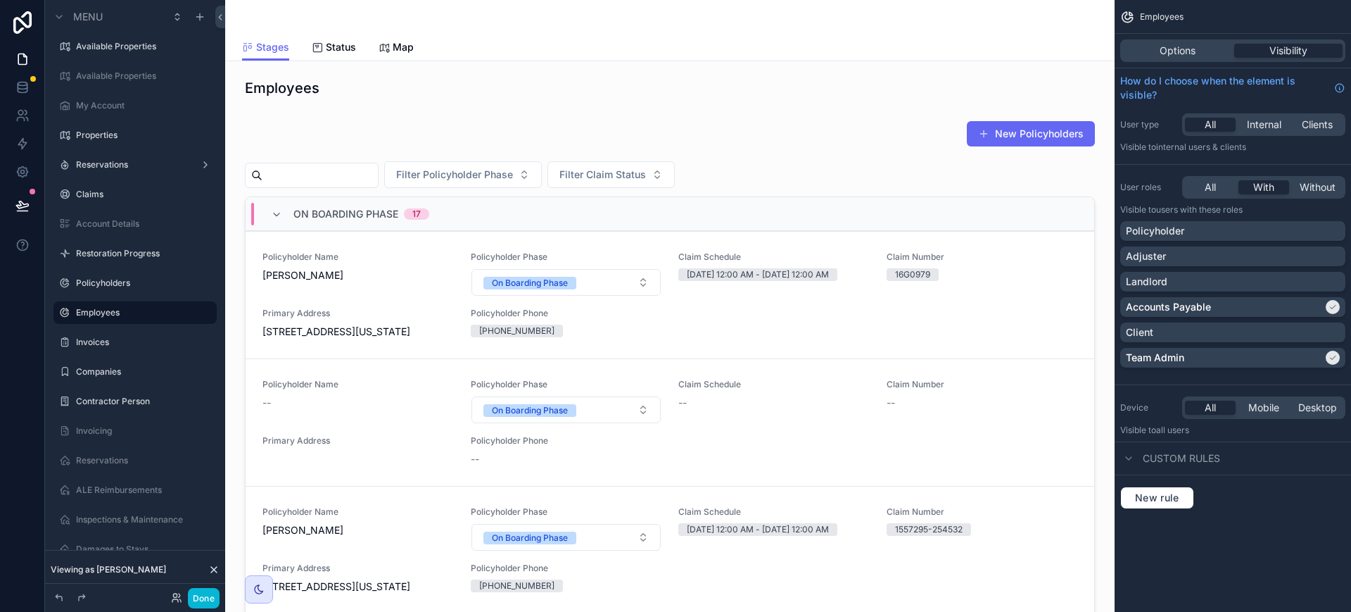
click at [1328, 353] on div "scrollable content" at bounding box center [1333, 357] width 14 height 14
click at [210, 600] on button "Done" at bounding box center [204, 598] width 32 height 20
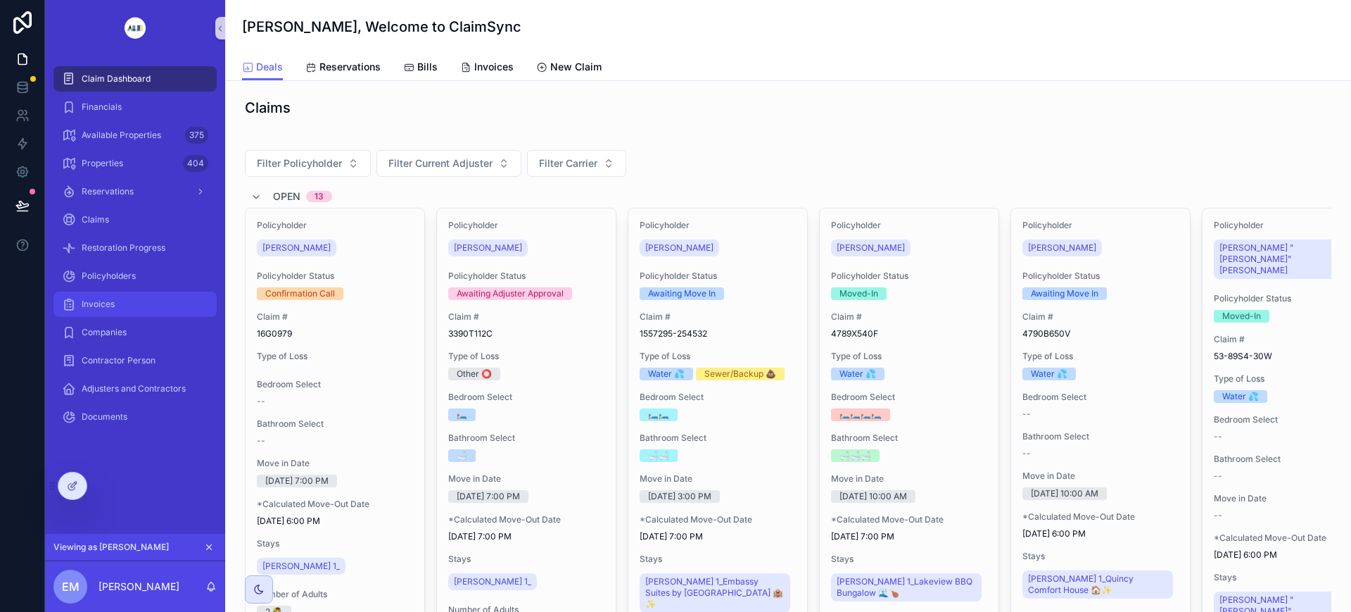
click at [156, 309] on div "Invoices" at bounding box center [135, 304] width 146 height 23
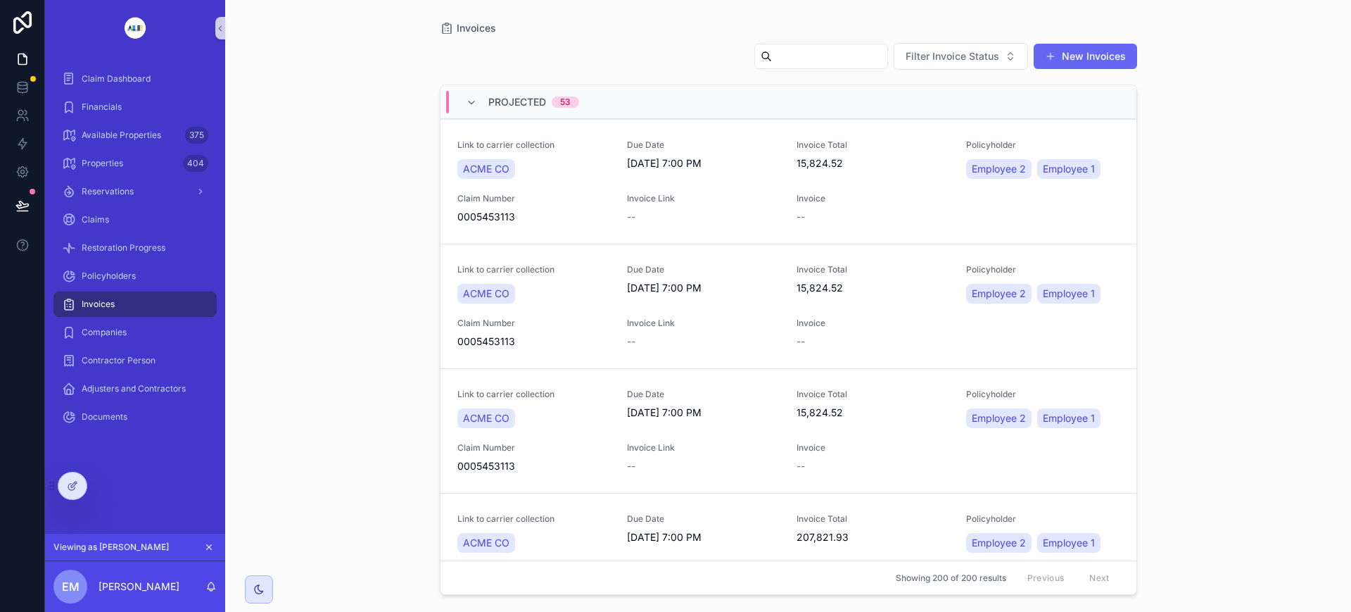
click at [1094, 53] on button "New Invoices" at bounding box center [1085, 56] width 103 height 25
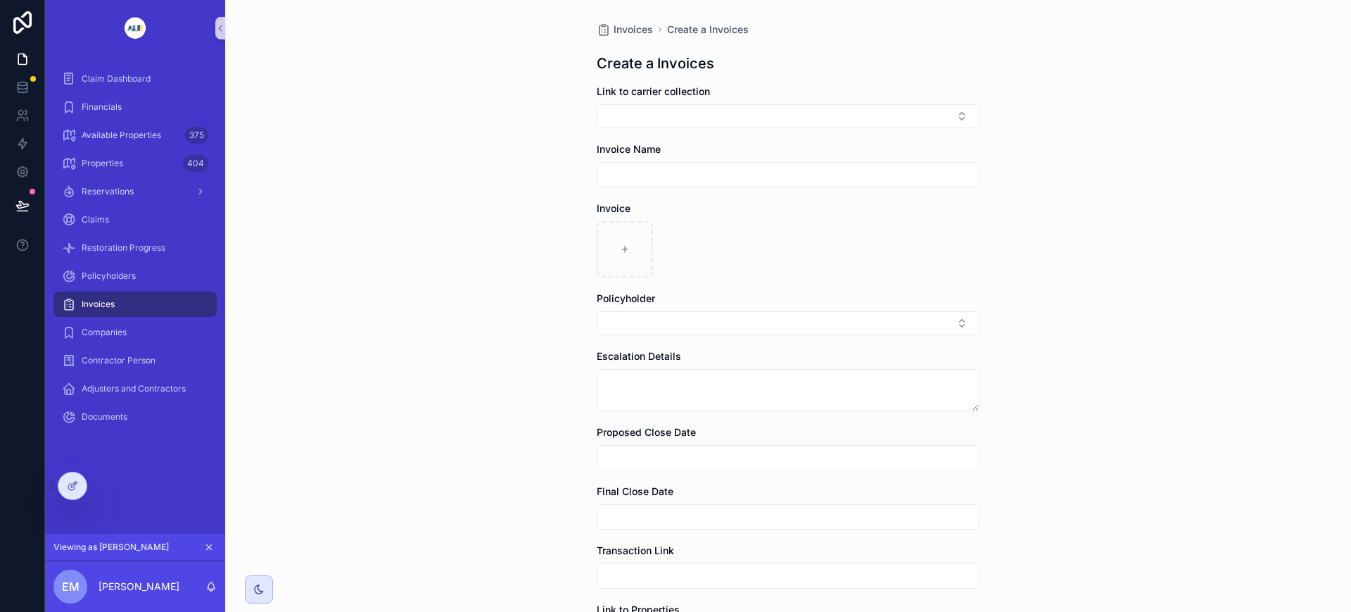
click at [88, 303] on span "Invoices" at bounding box center [98, 303] width 33 height 11
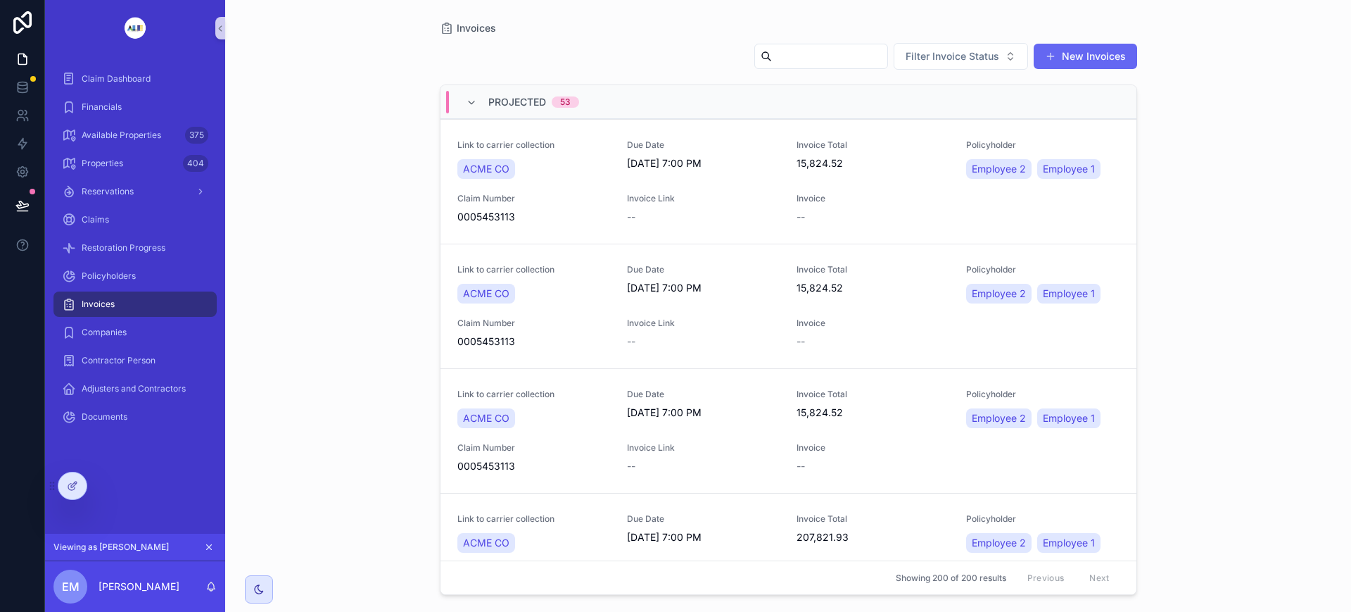
click at [470, 101] on icon "scrollable content" at bounding box center [471, 102] width 11 height 11
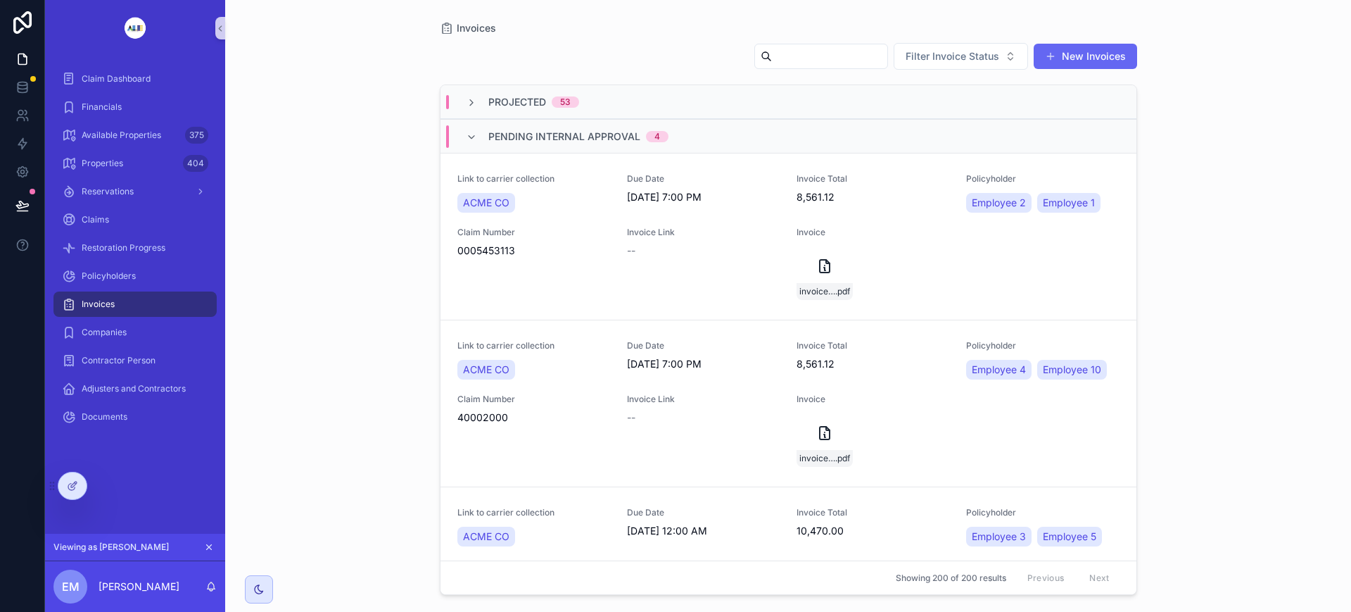
click at [476, 139] on icon "scrollable content" at bounding box center [471, 137] width 11 height 11
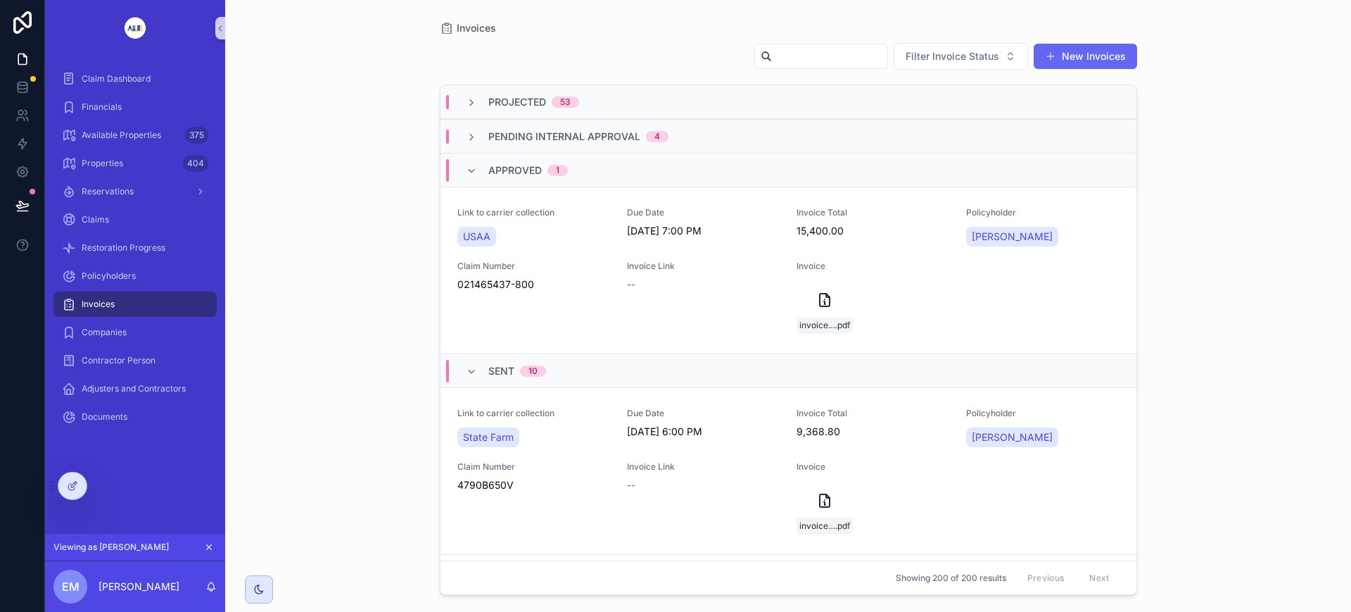
click at [486, 173] on div "APPROVED 1" at bounding box center [517, 170] width 102 height 23
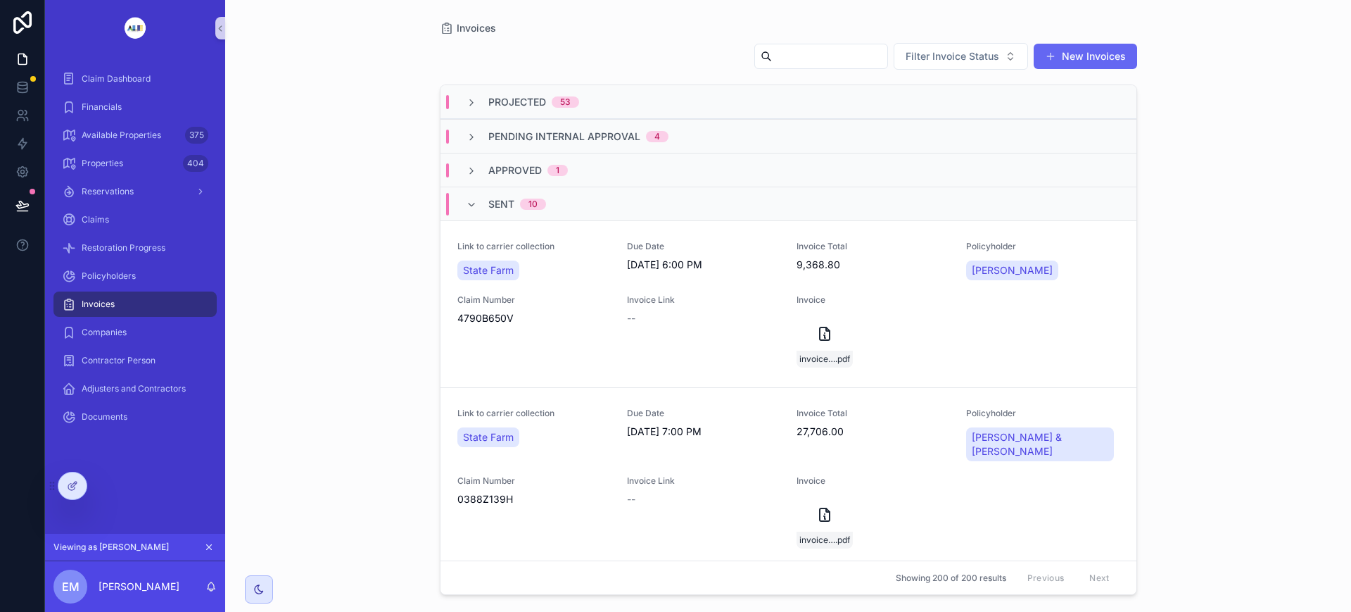
click at [472, 206] on icon "scrollable content" at bounding box center [471, 204] width 11 height 11
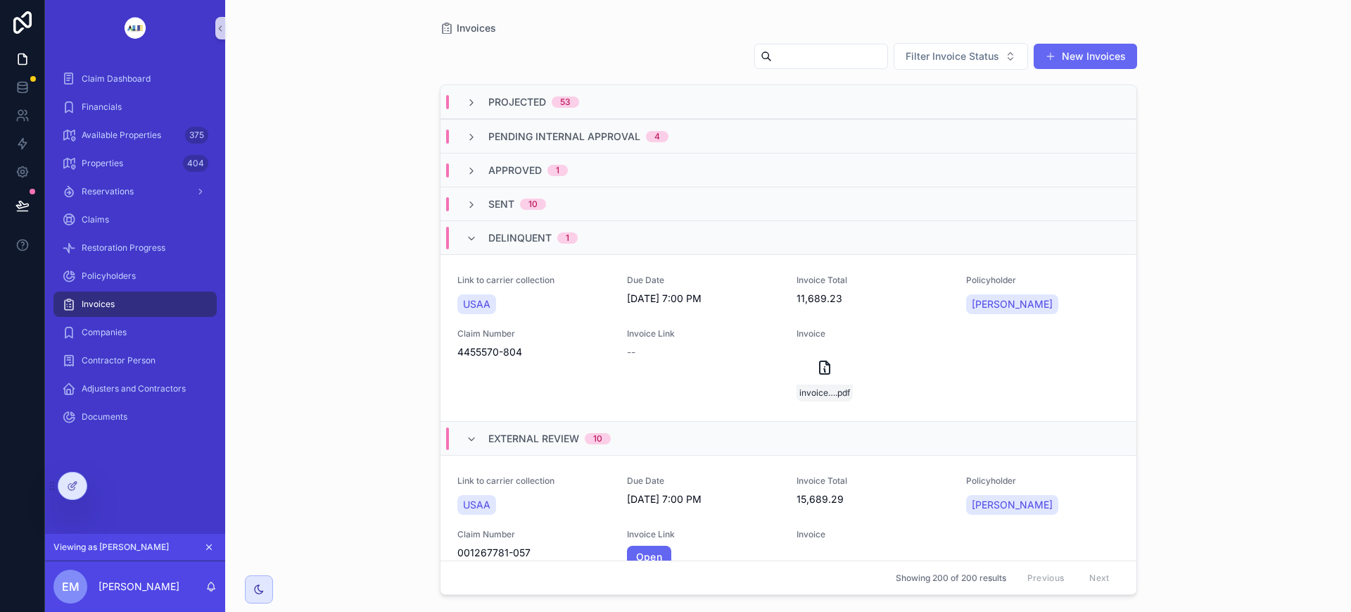
click at [474, 241] on icon "scrollable content" at bounding box center [471, 238] width 11 height 11
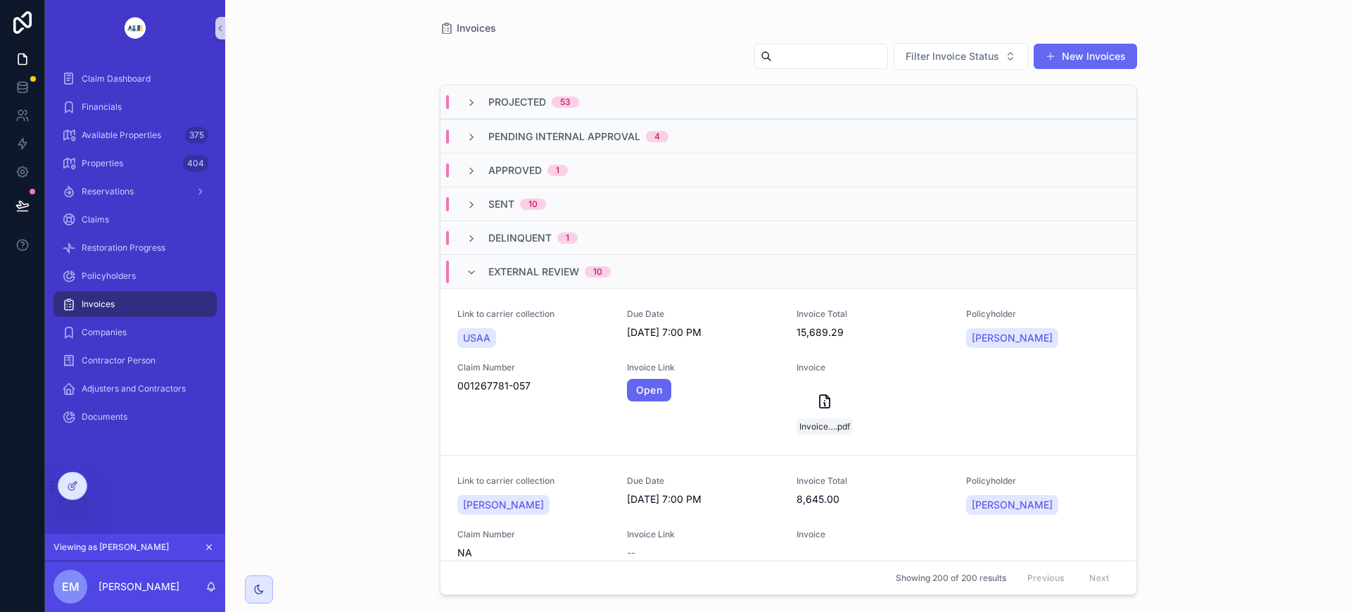
click at [475, 271] on icon "scrollable content" at bounding box center [471, 272] width 11 height 11
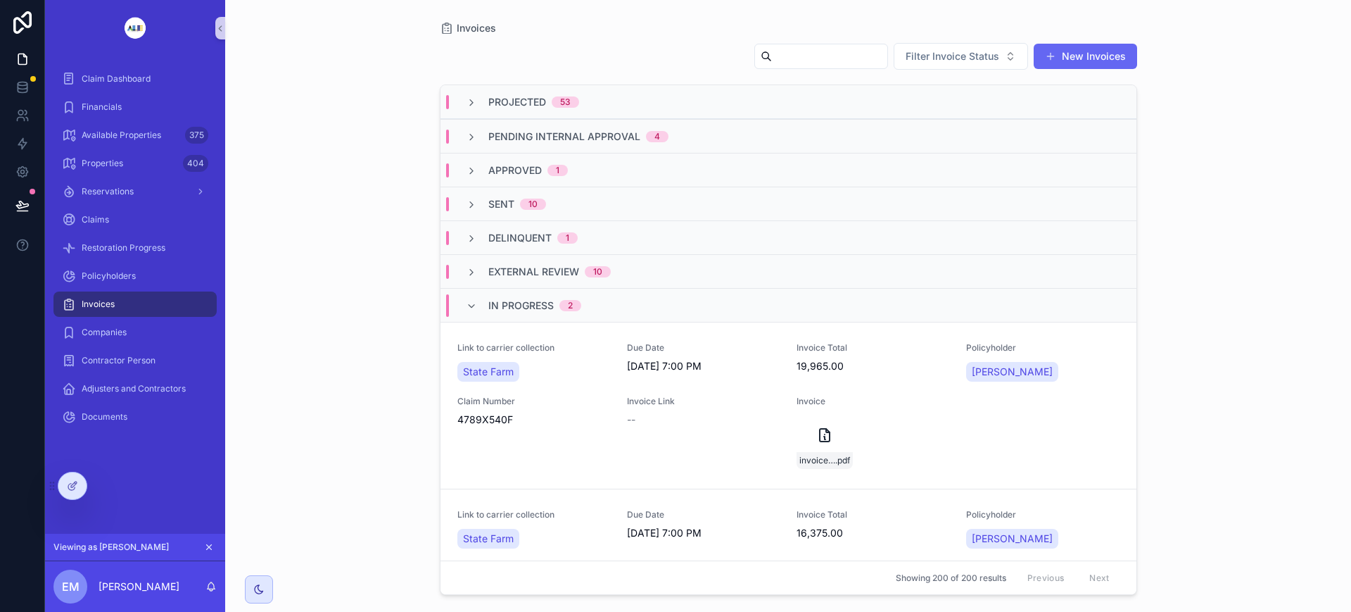
click at [476, 301] on icon "scrollable content" at bounding box center [471, 306] width 11 height 11
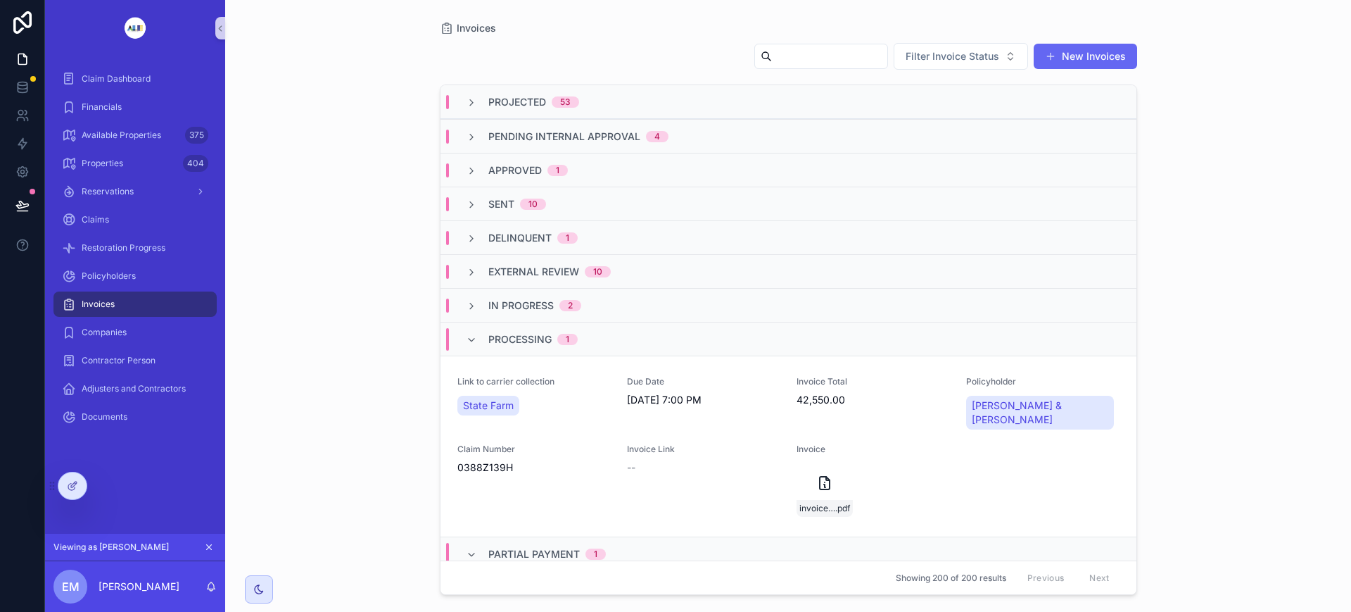
click at [469, 339] on icon "scrollable content" at bounding box center [471, 339] width 11 height 11
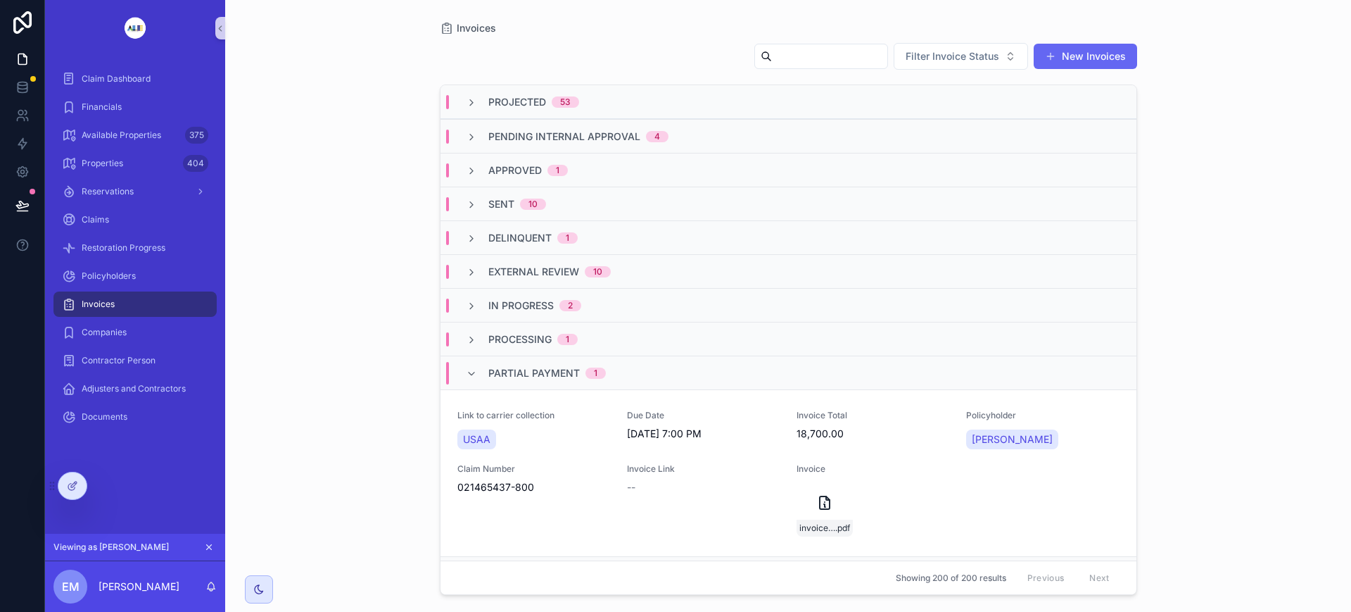
click at [469, 377] on icon "scrollable content" at bounding box center [471, 373] width 11 height 11
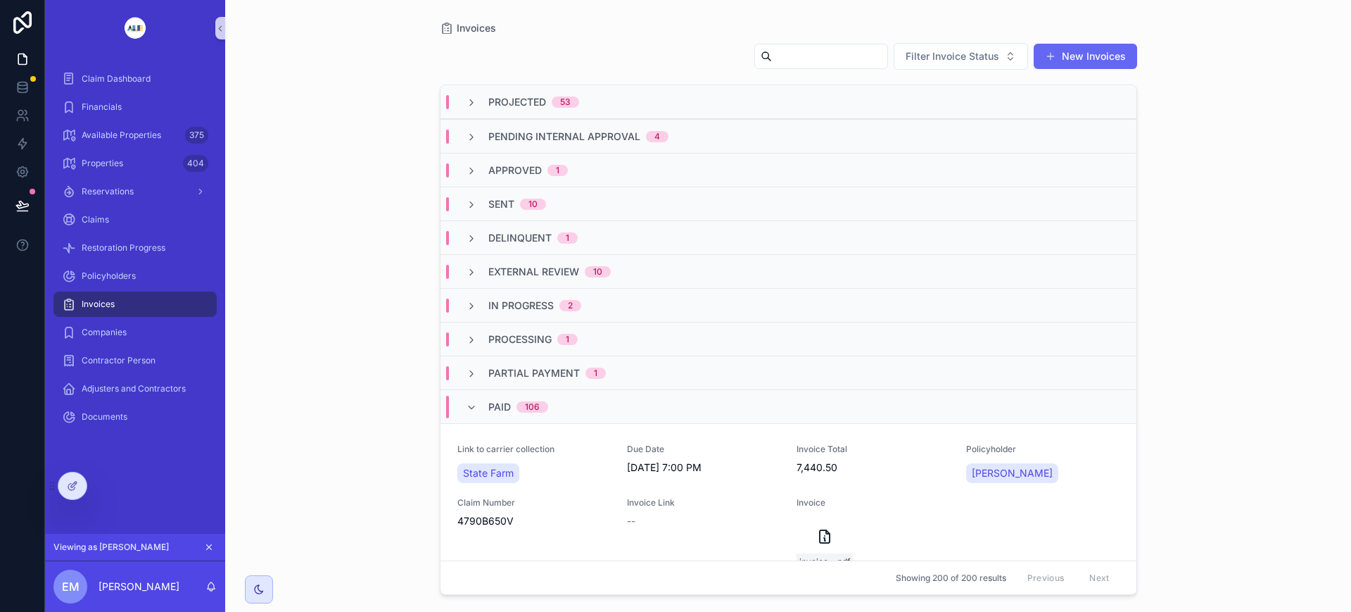
click at [462, 409] on div "PAID 106" at bounding box center [507, 407] width 116 height 23
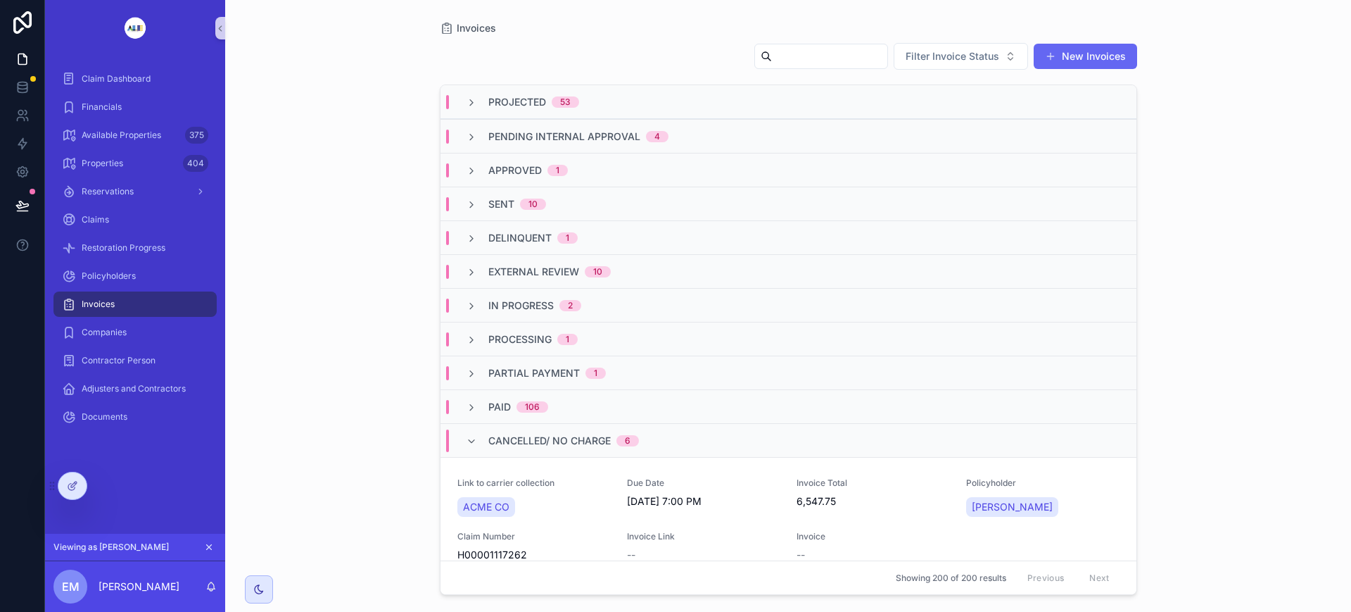
click at [481, 441] on div "Cancelled/ No Charge 6" at bounding box center [552, 440] width 173 height 23
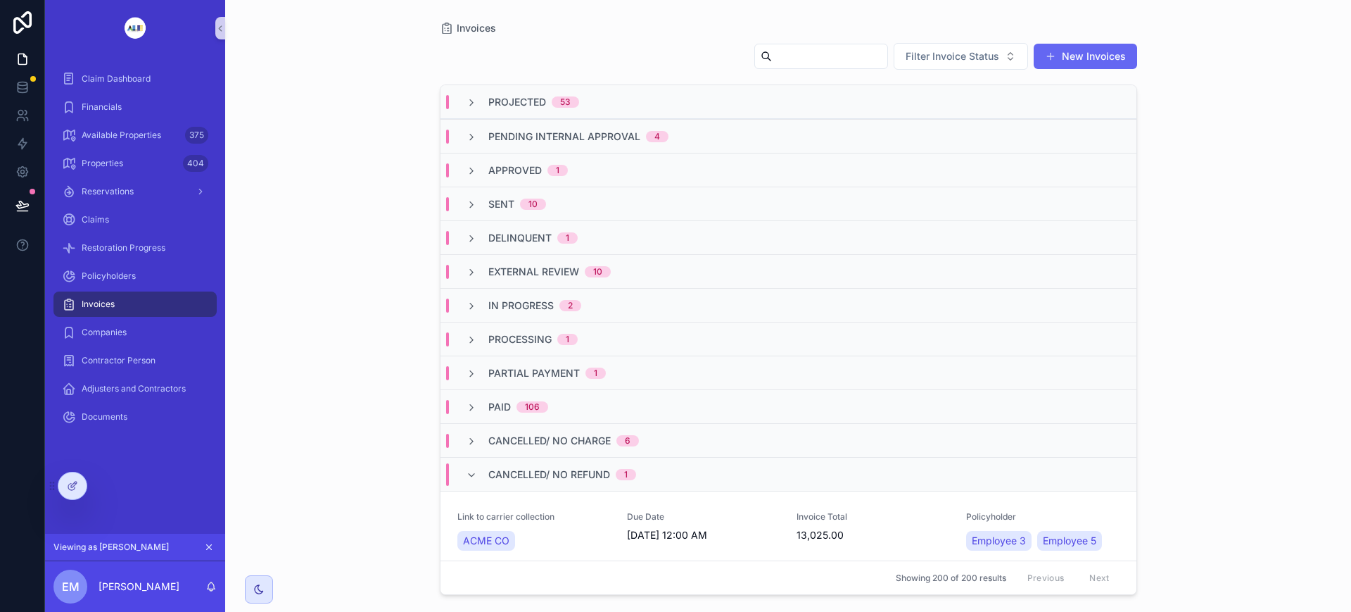
click at [476, 469] on icon "scrollable content" at bounding box center [471, 474] width 11 height 11
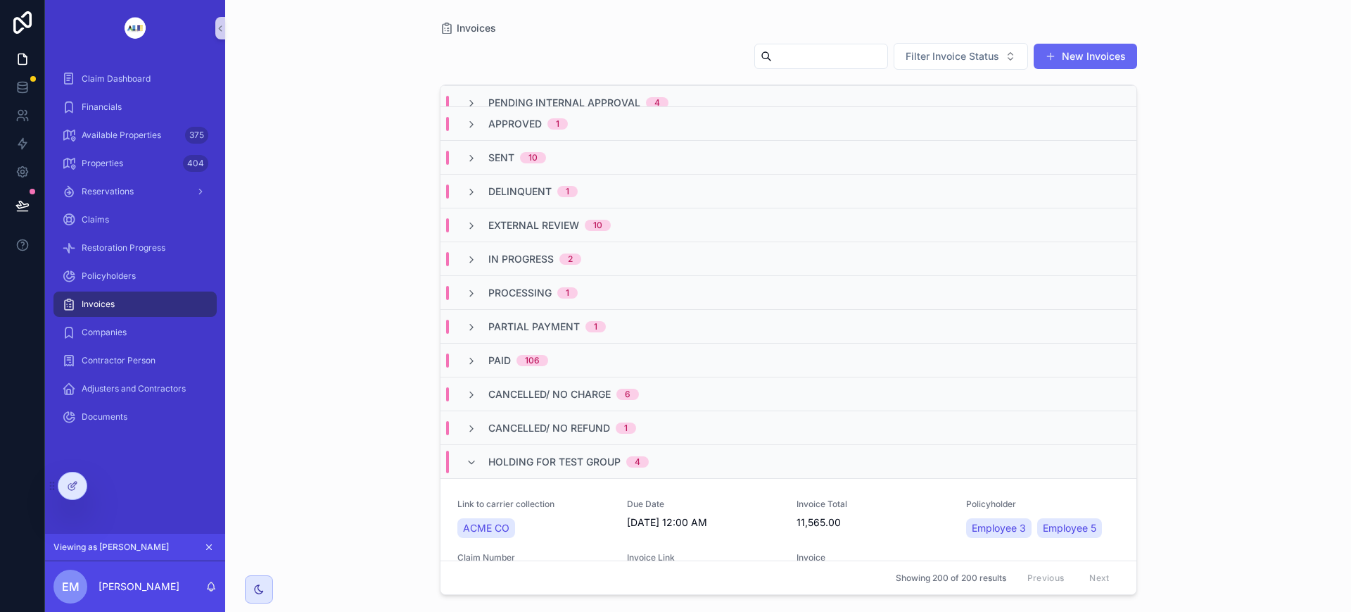
scroll to position [88, 0]
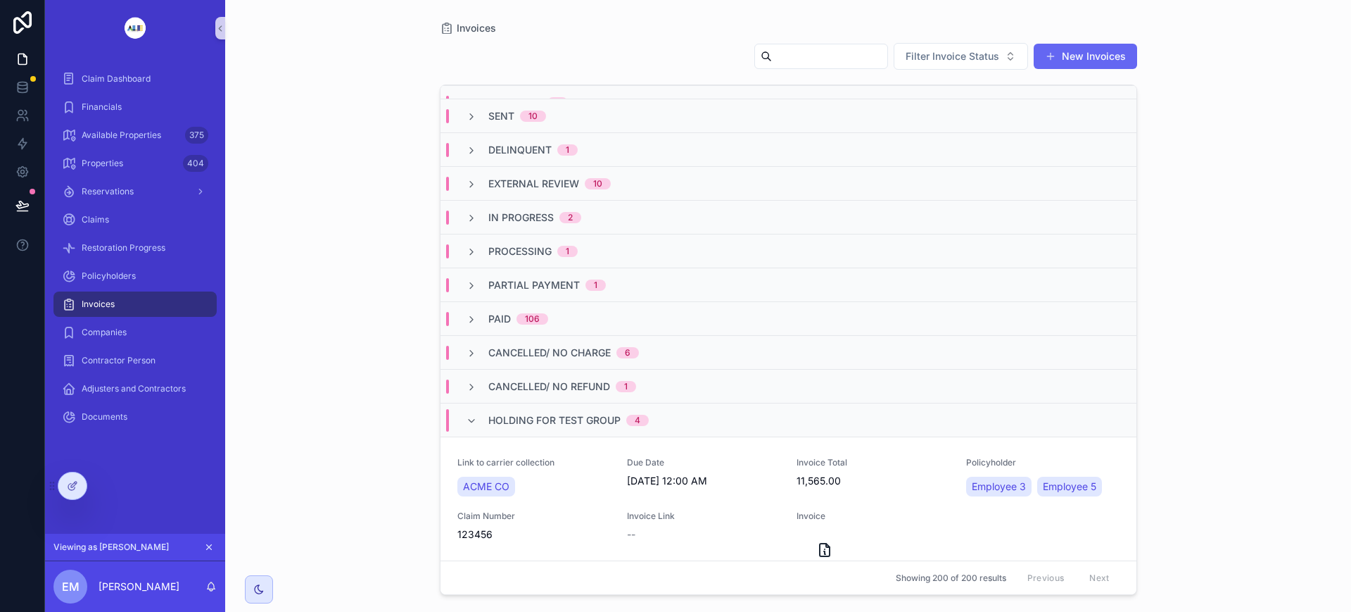
click at [482, 413] on div "Holding for Test Group 4" at bounding box center [557, 420] width 183 height 23
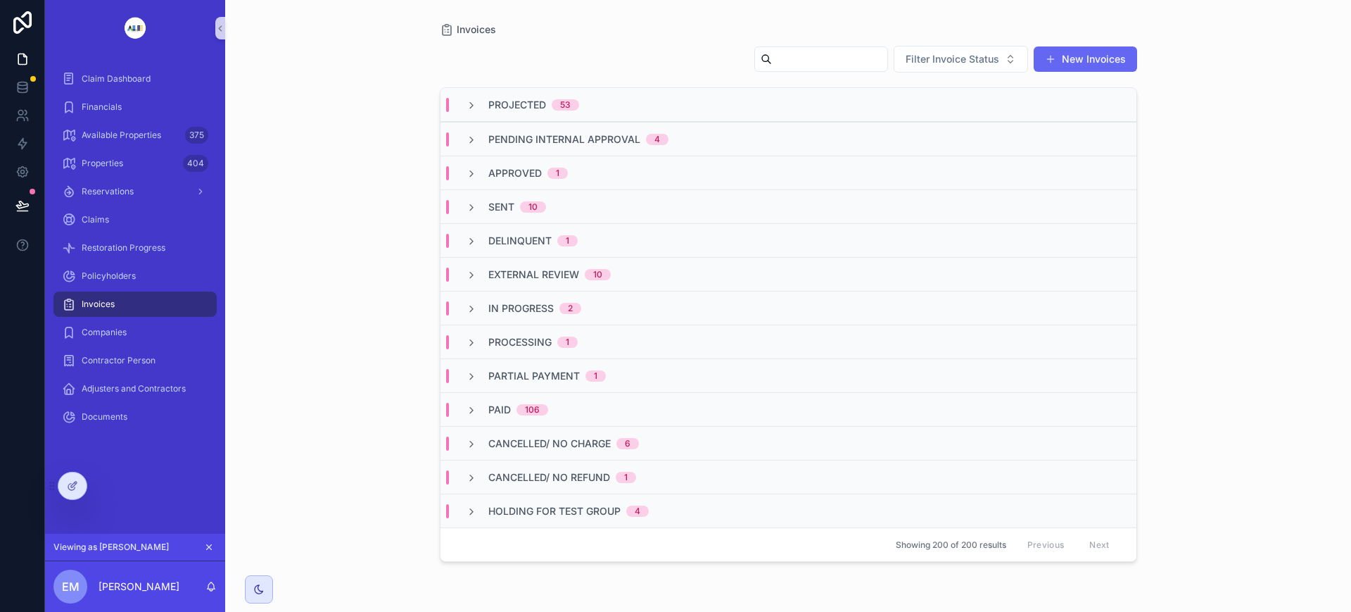
scroll to position [0, 0]
click at [75, 489] on icon at bounding box center [72, 485] width 11 height 11
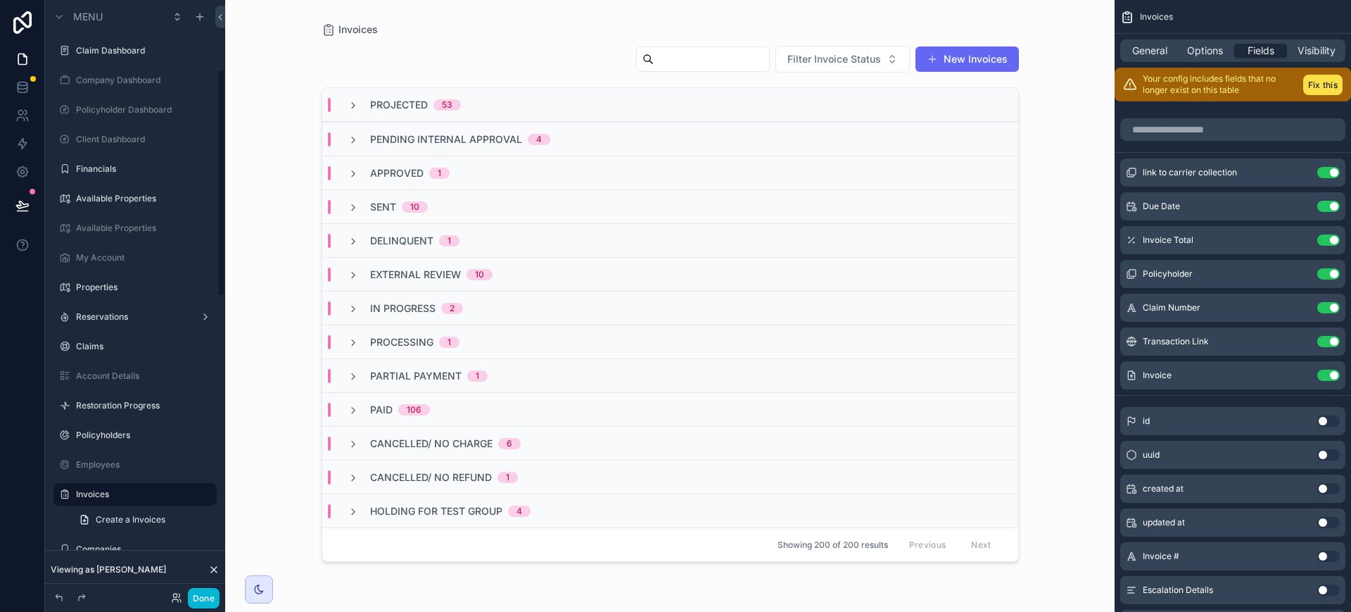
scroll to position [182, 0]
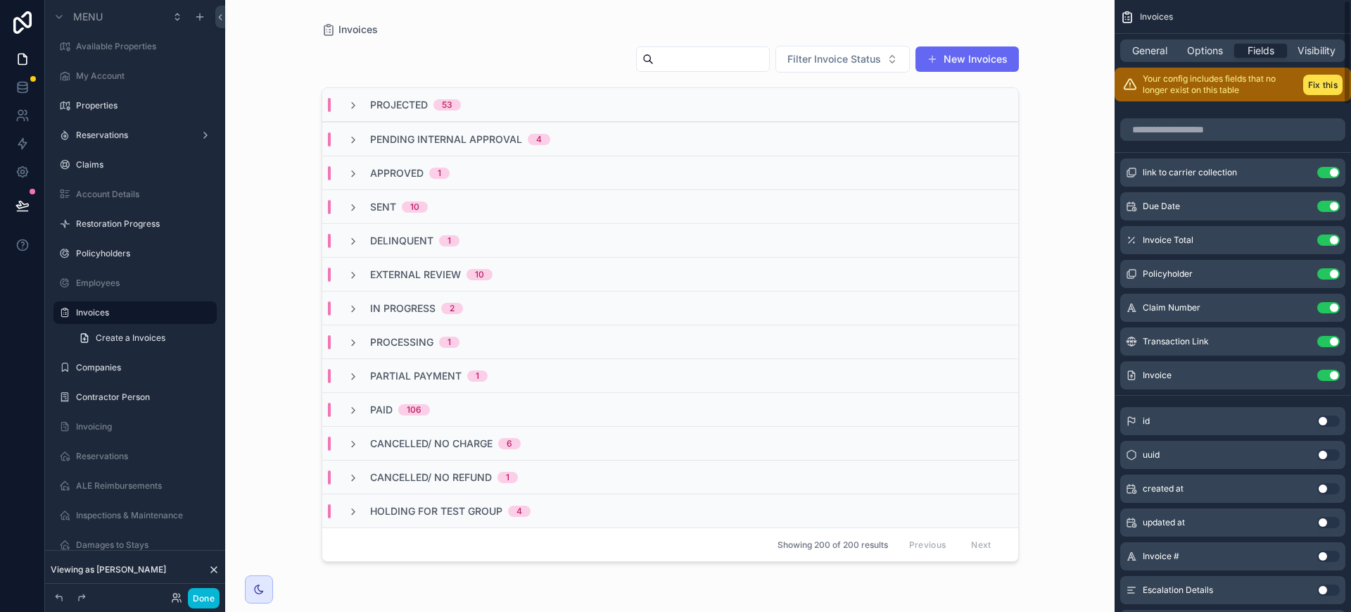
click at [1170, 49] on div "General" at bounding box center [1149, 51] width 53 height 14
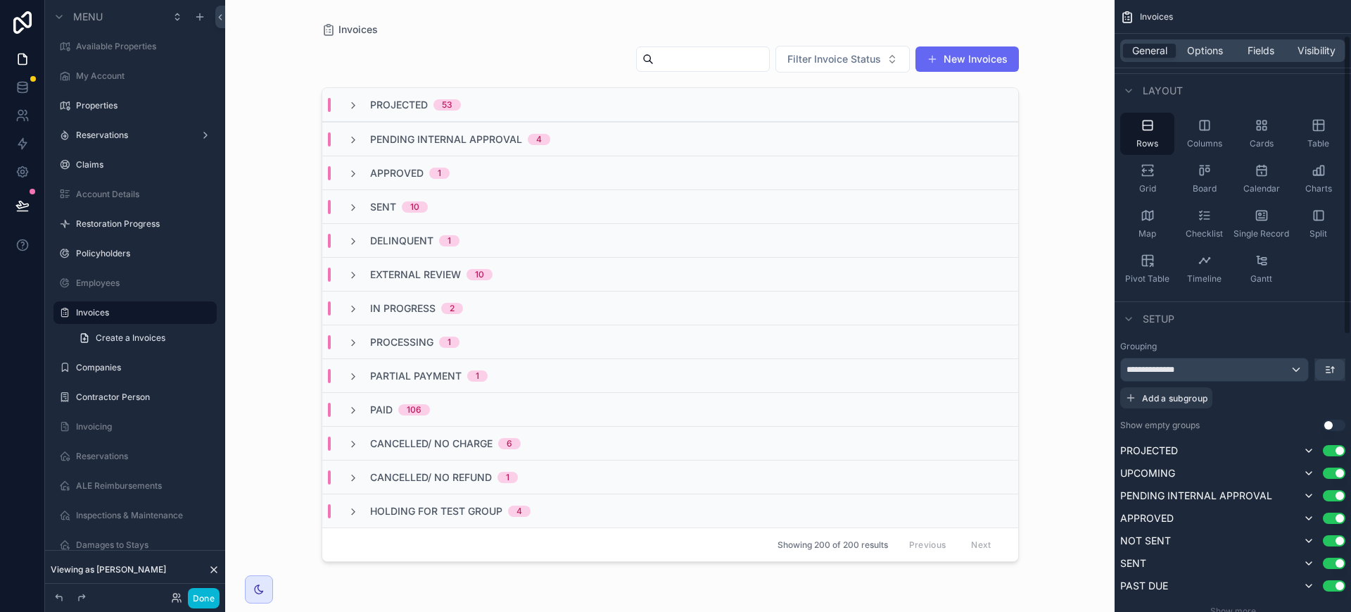
scroll to position [88, 0]
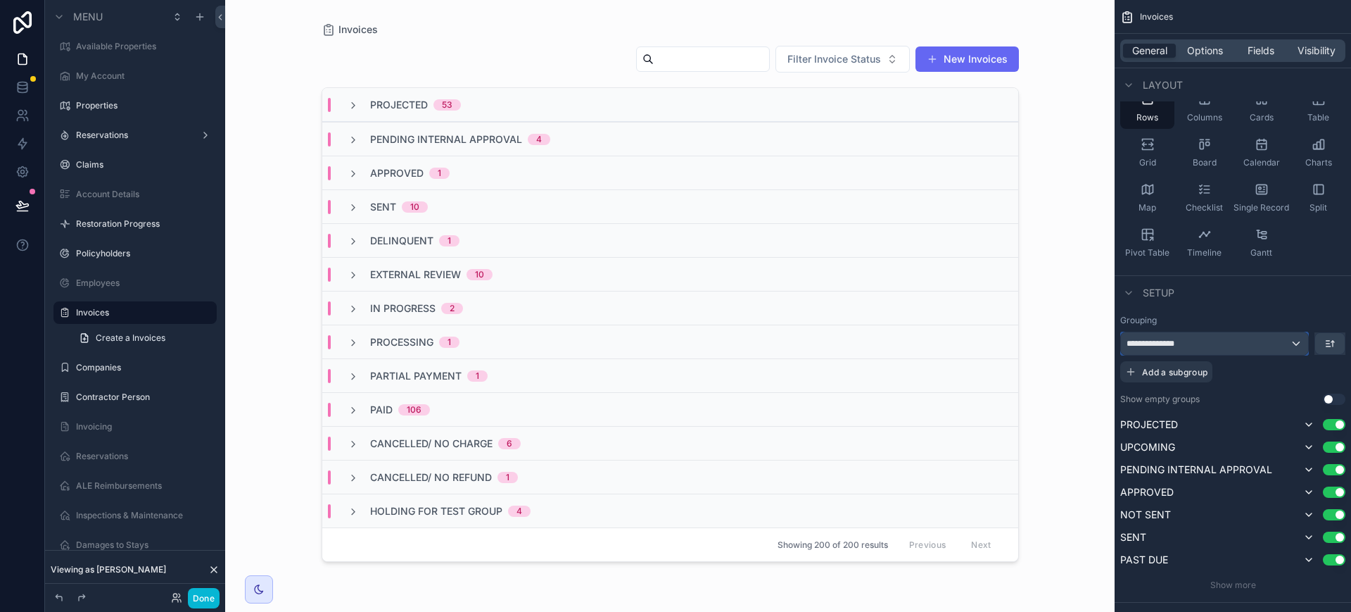
click at [1298, 340] on div "**********" at bounding box center [1214, 343] width 187 height 23
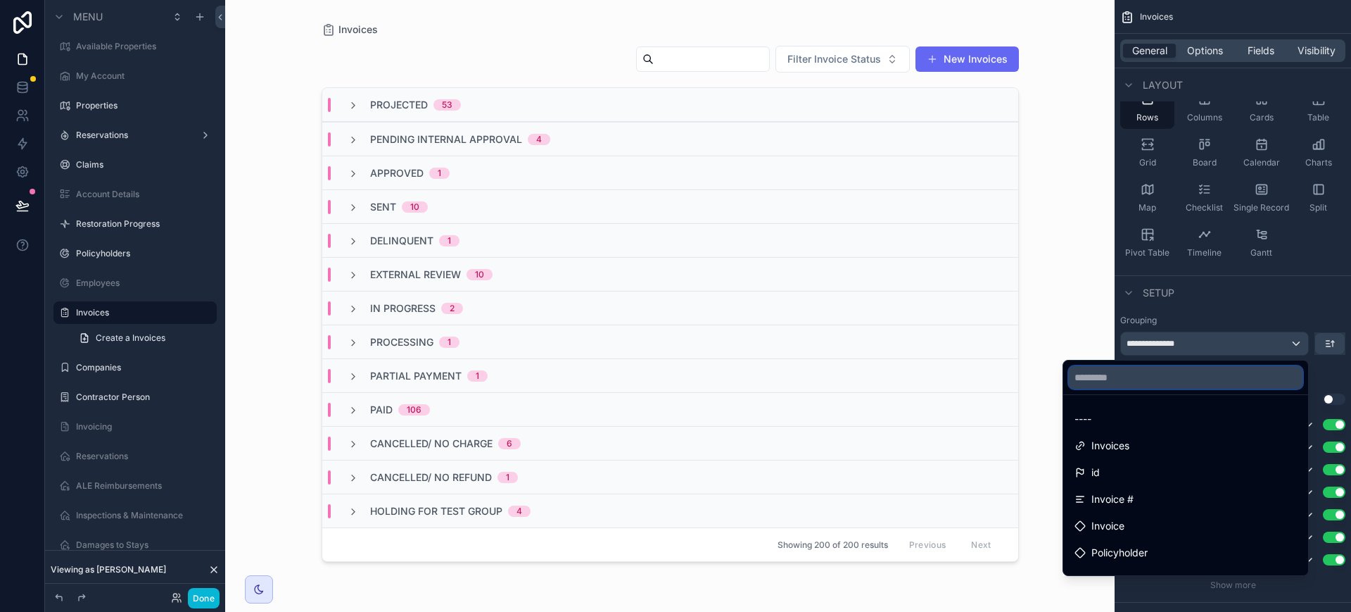
click at [1209, 379] on input "text" at bounding box center [1186, 377] width 234 height 23
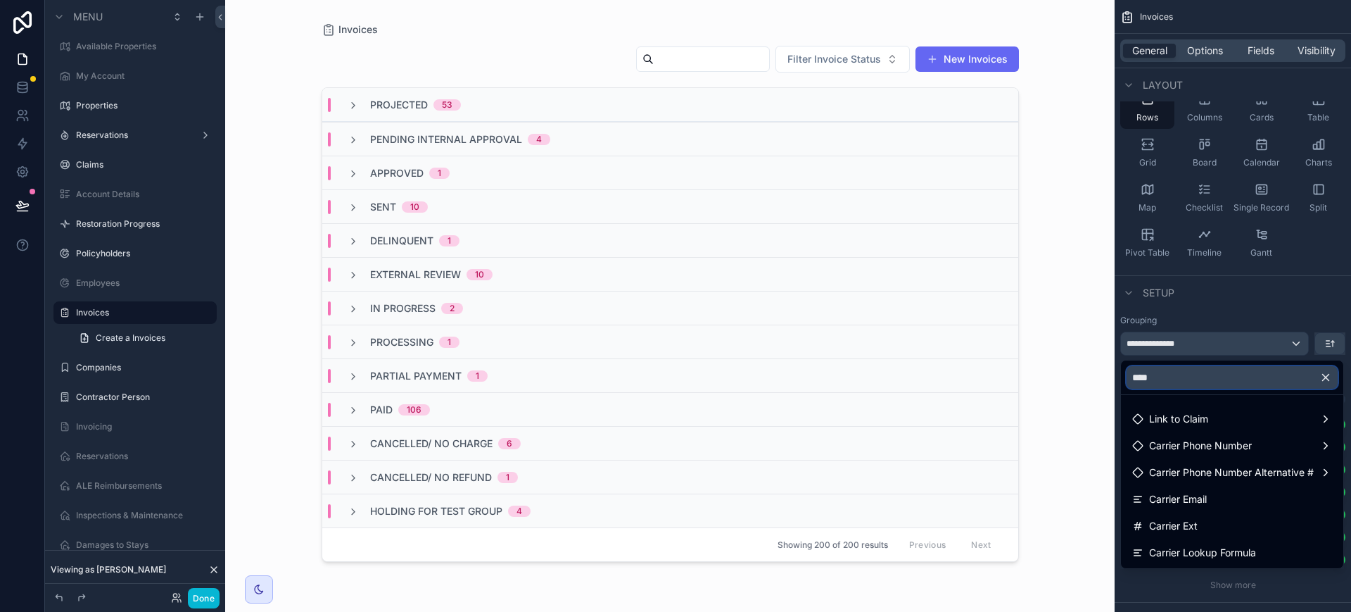
click at [1205, 375] on input "****" at bounding box center [1232, 377] width 211 height 23
click at [1206, 374] on input "****" at bounding box center [1232, 377] width 211 height 23
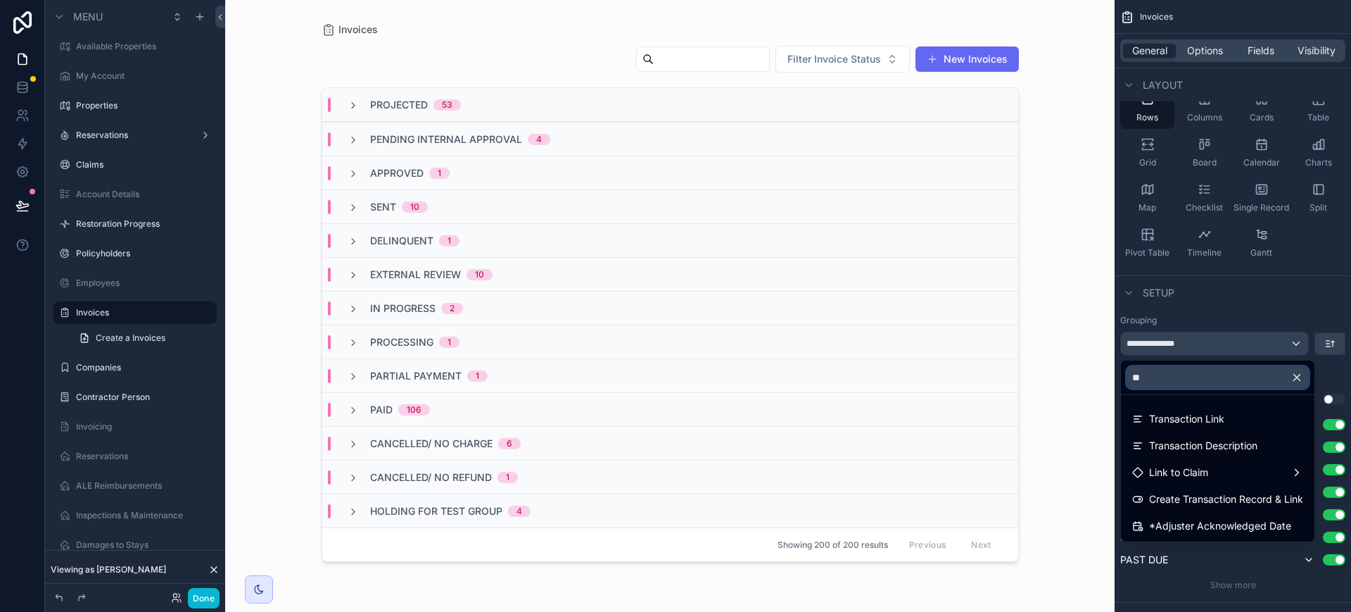
type input "*"
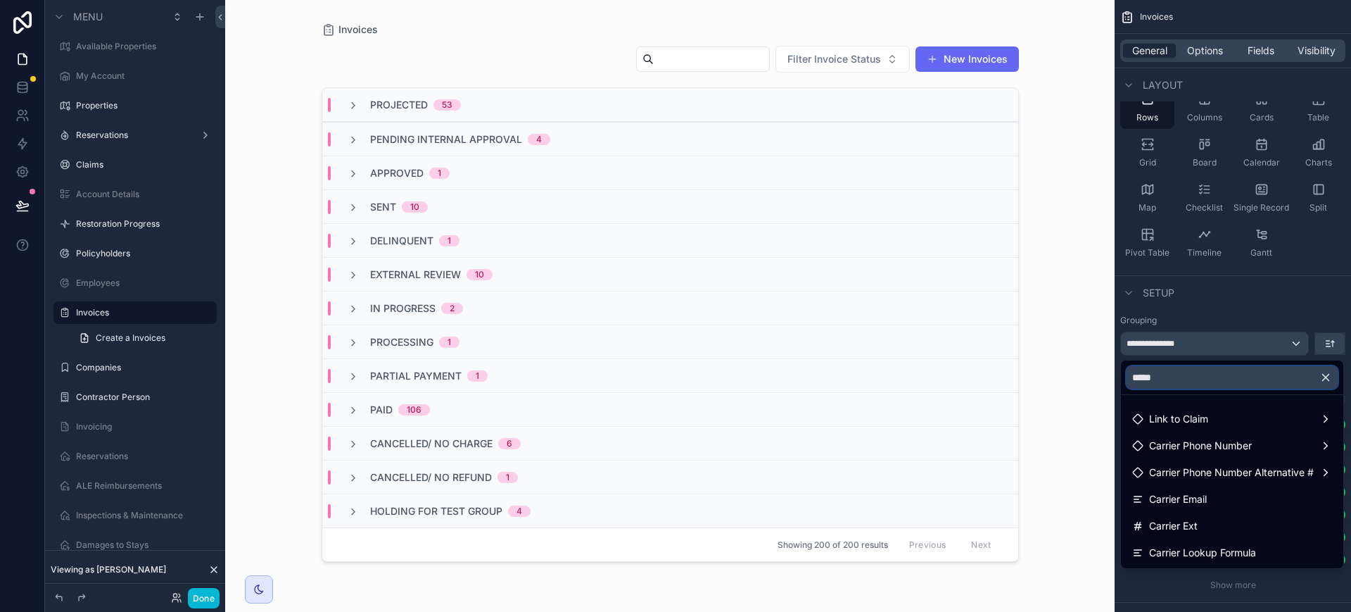
type input "*****"
click at [1237, 551] on span "Carrier Lookup Formula" at bounding box center [1202, 552] width 107 height 17
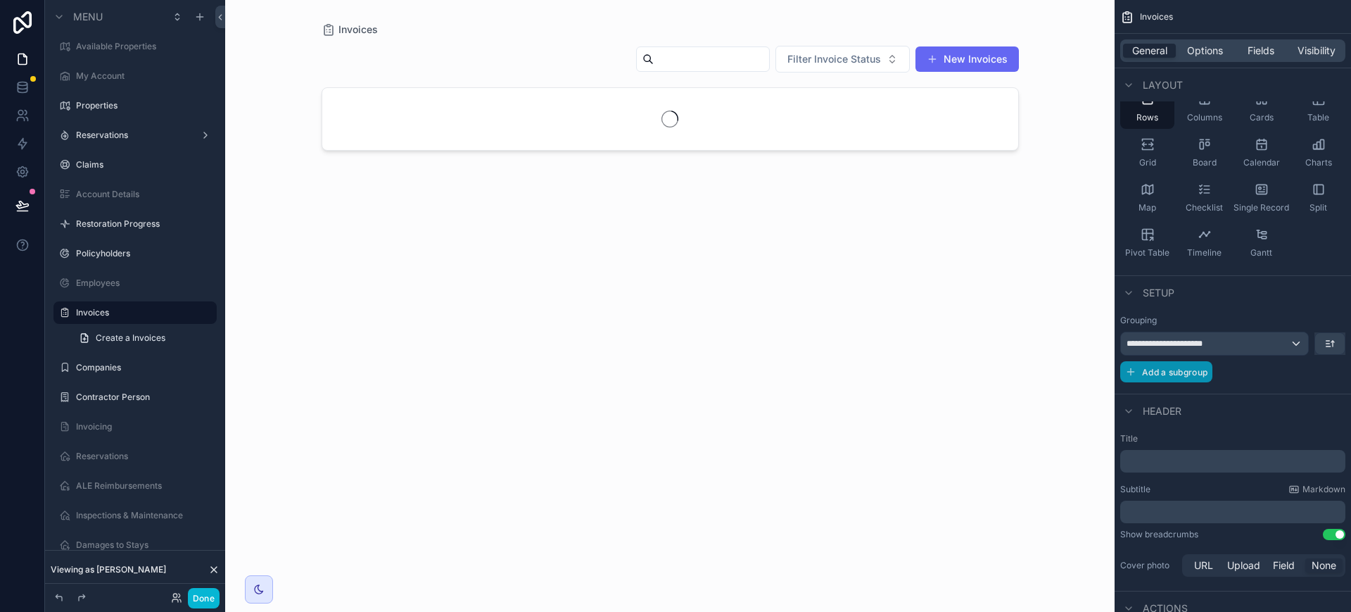
click at [1187, 372] on span "Add a subgroup" at bounding box center [1174, 372] width 65 height 11
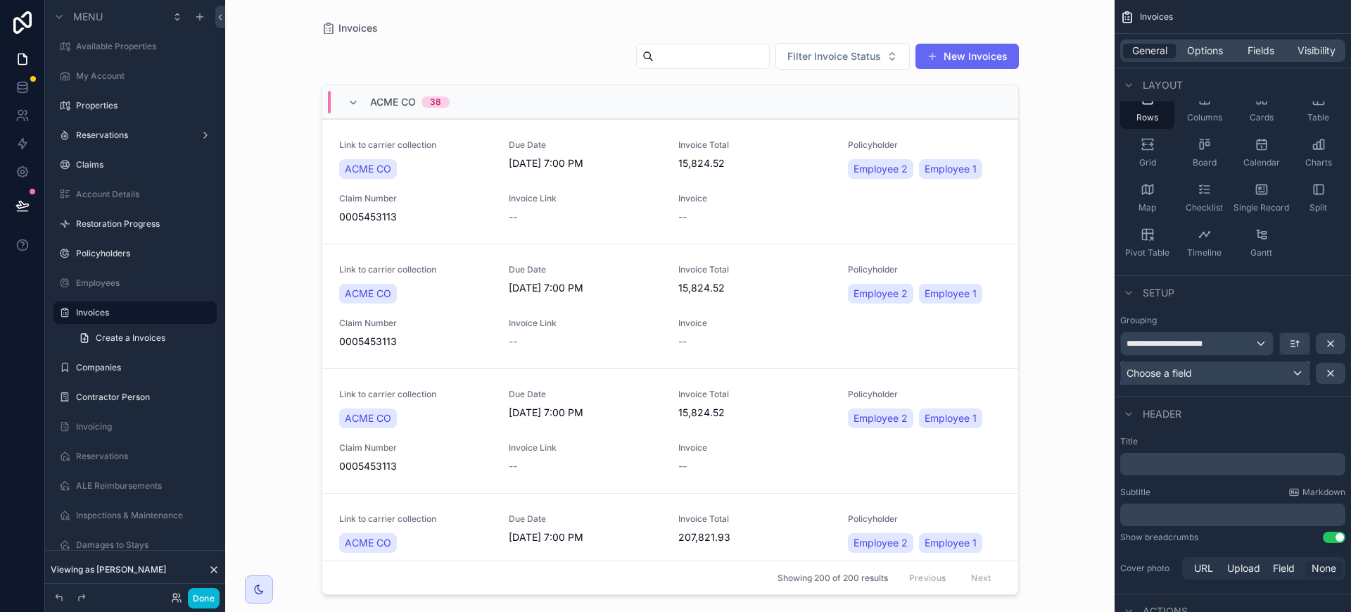
click at [1275, 374] on div "Choose a field" at bounding box center [1215, 373] width 189 height 23
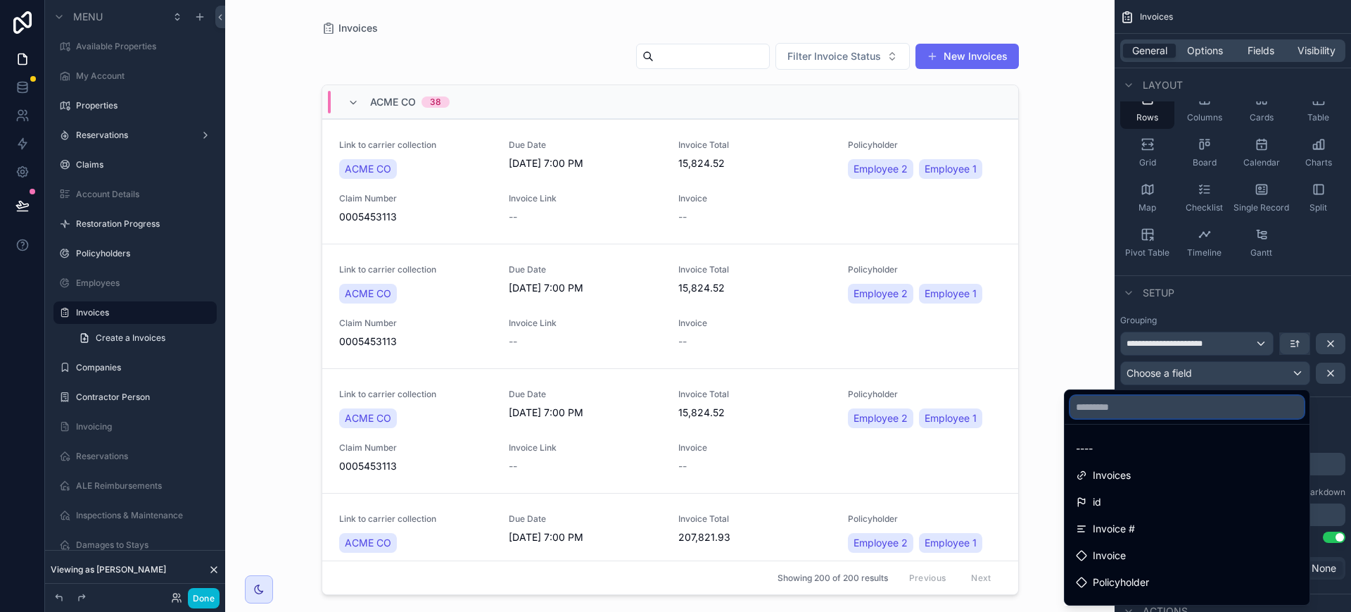
click at [1166, 405] on input "text" at bounding box center [1187, 407] width 234 height 23
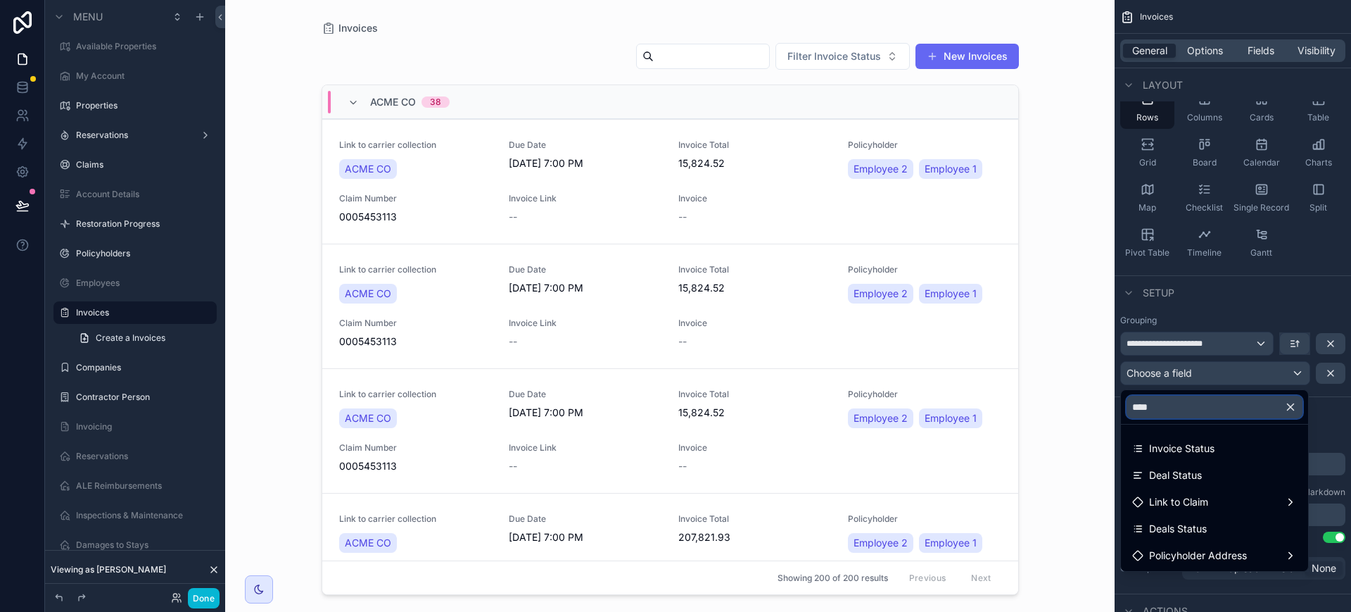
type input "****"
click at [1214, 448] on span "Invoice Status" at bounding box center [1181, 448] width 65 height 17
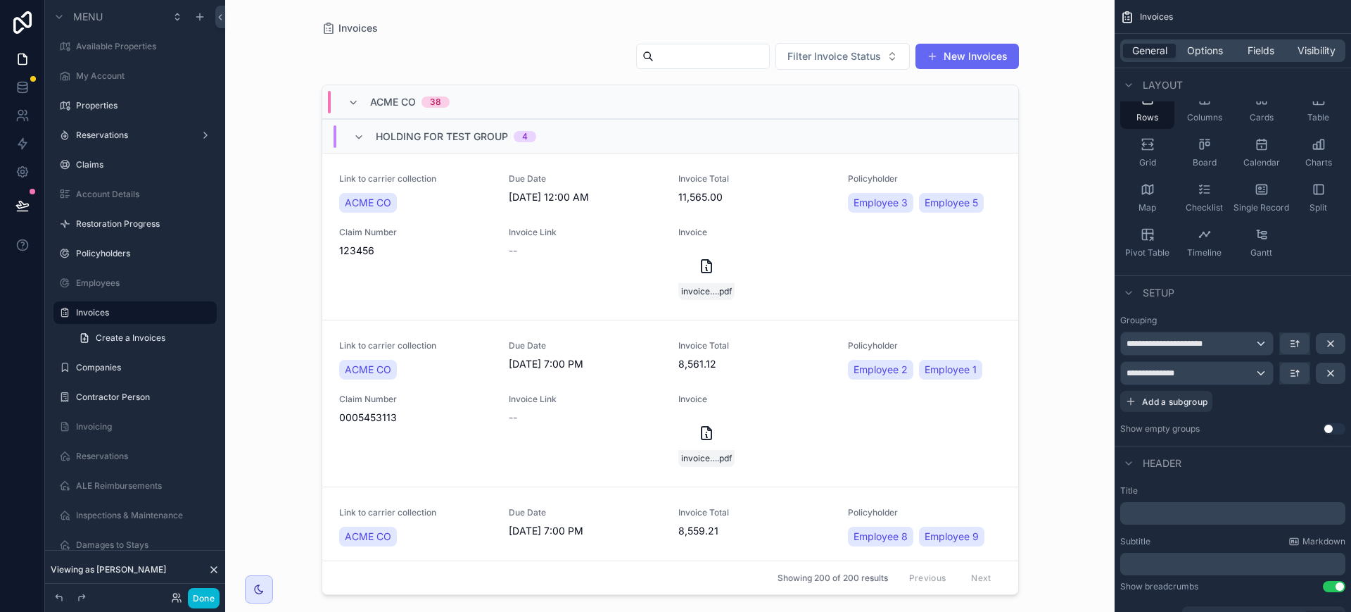
click at [346, 137] on div "Holding for Test Group 4" at bounding box center [444, 136] width 217 height 23
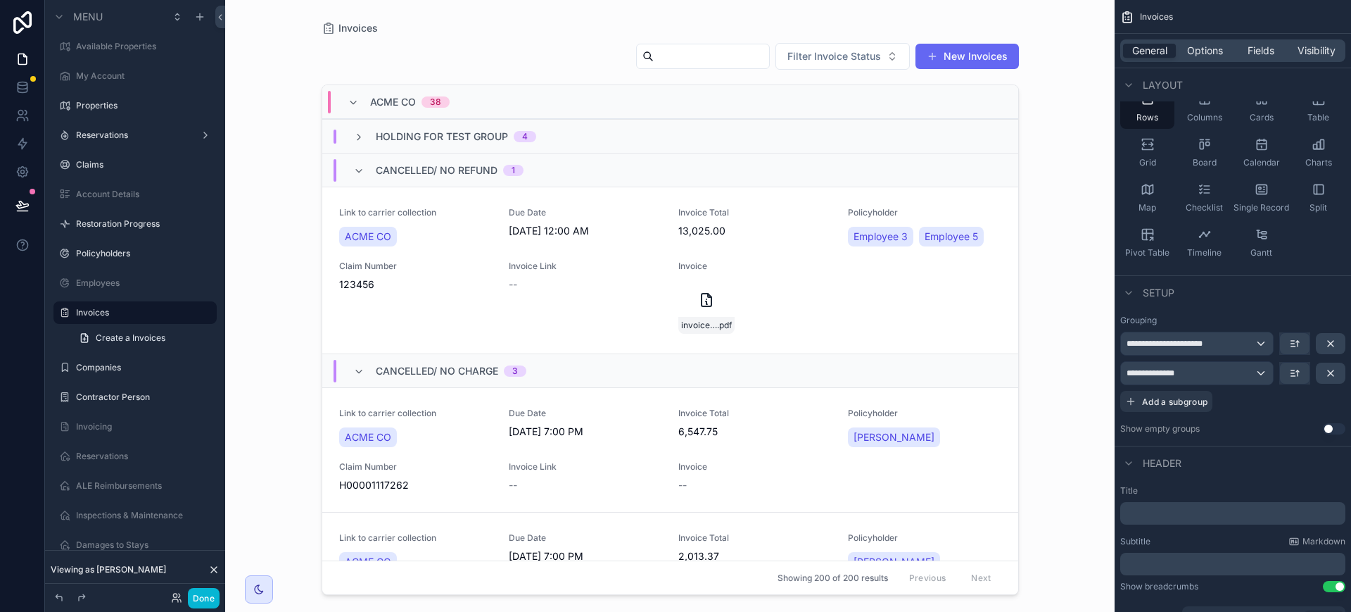
click at [368, 179] on div "Cancelled/ No Refund 1" at bounding box center [438, 170] width 170 height 23
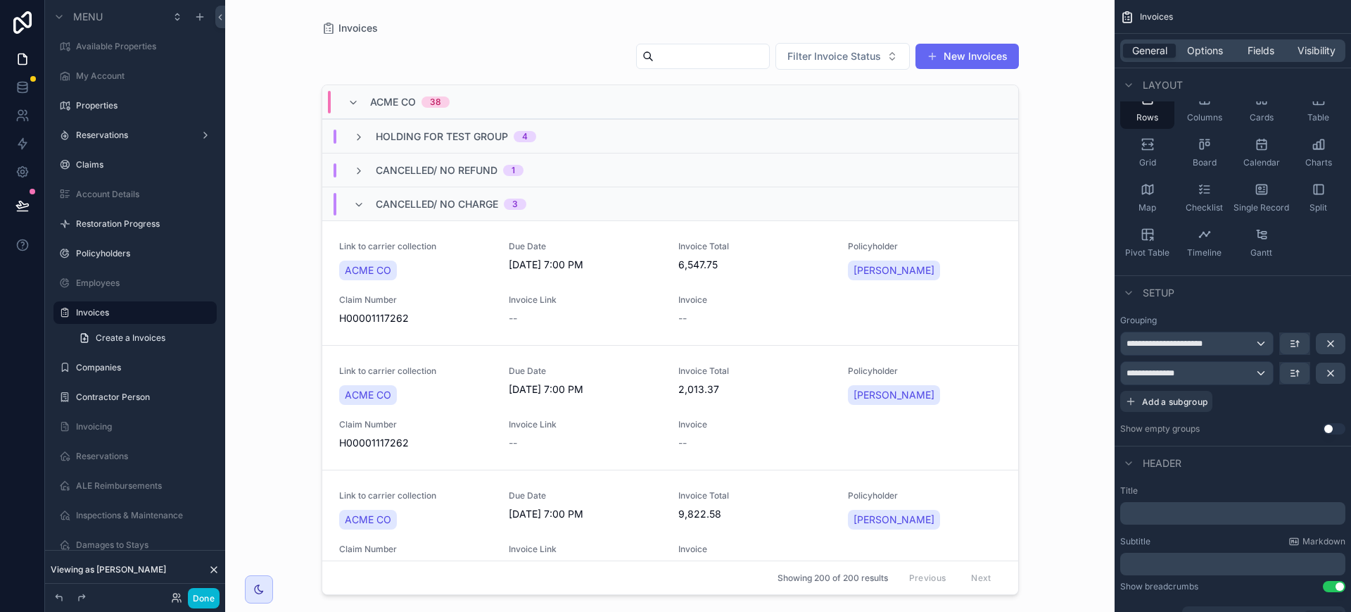
click at [355, 213] on div "Cancelled/ No Charge 3" at bounding box center [439, 204] width 173 height 23
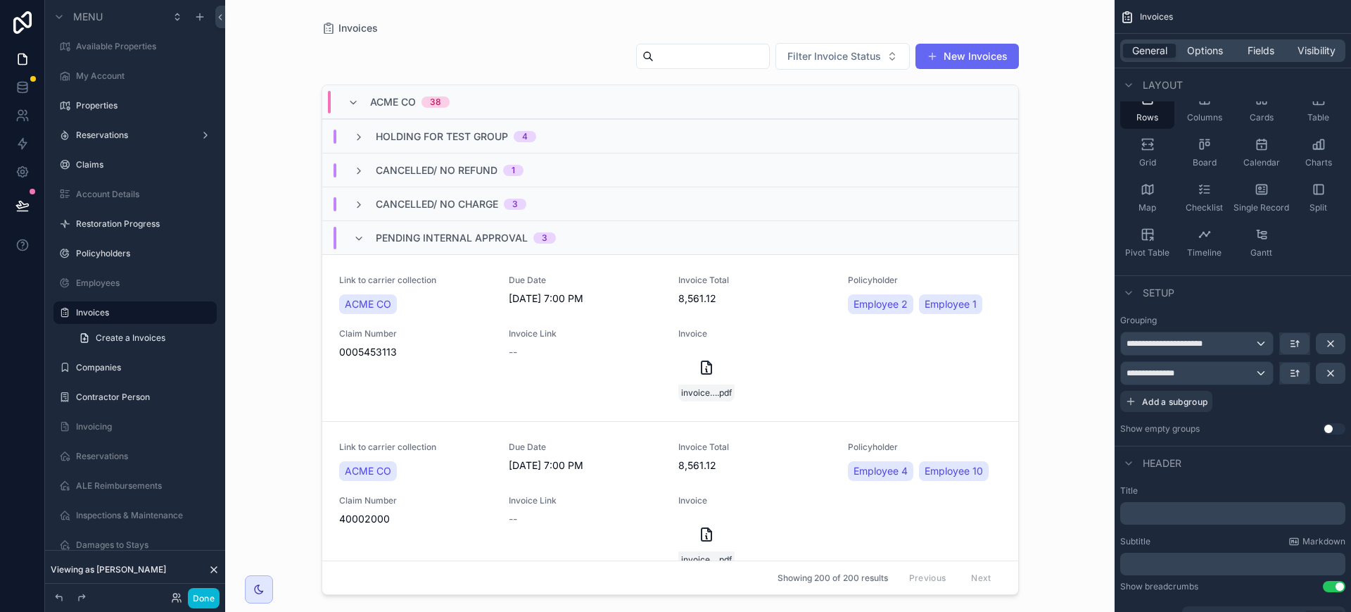
click at [353, 239] on icon "scrollable content" at bounding box center [358, 238] width 11 height 11
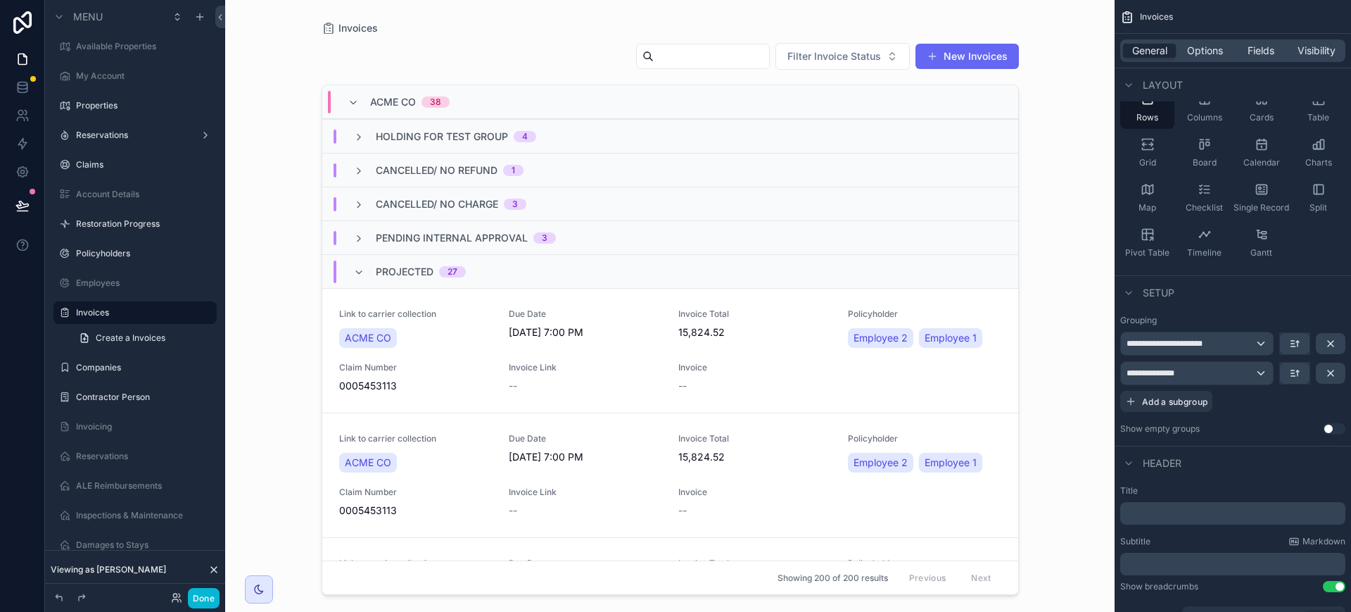
click at [354, 101] on icon "scrollable content" at bounding box center [353, 102] width 11 height 11
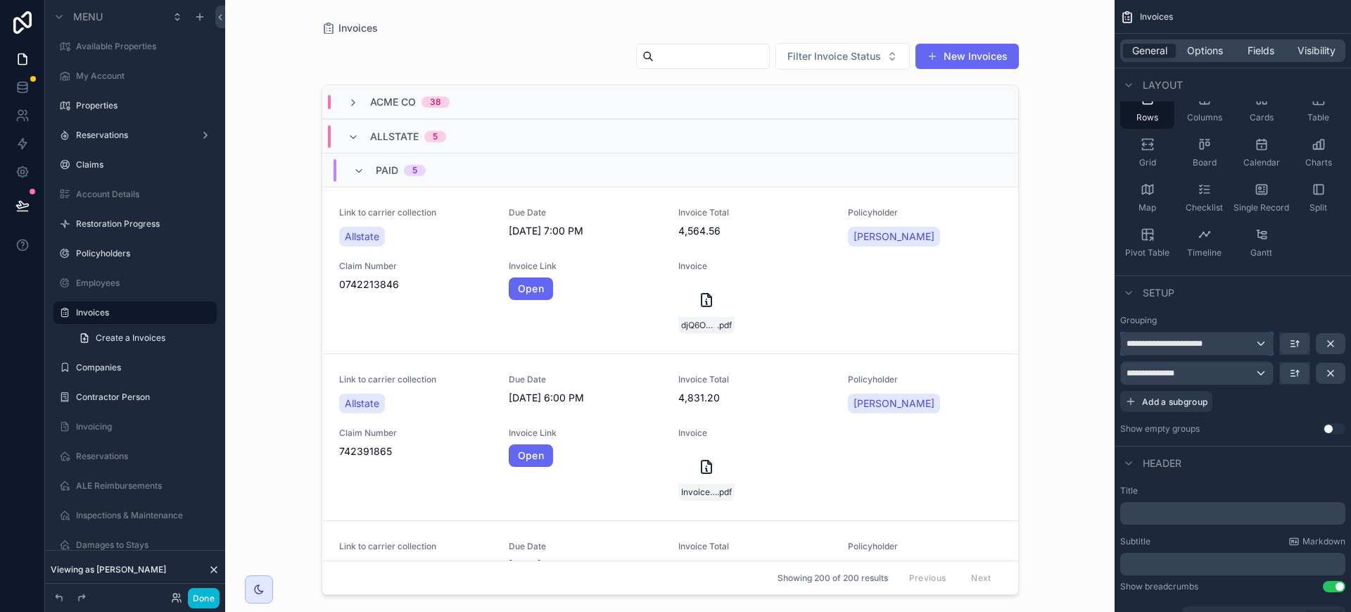
click at [1261, 341] on div "**********" at bounding box center [1197, 343] width 152 height 23
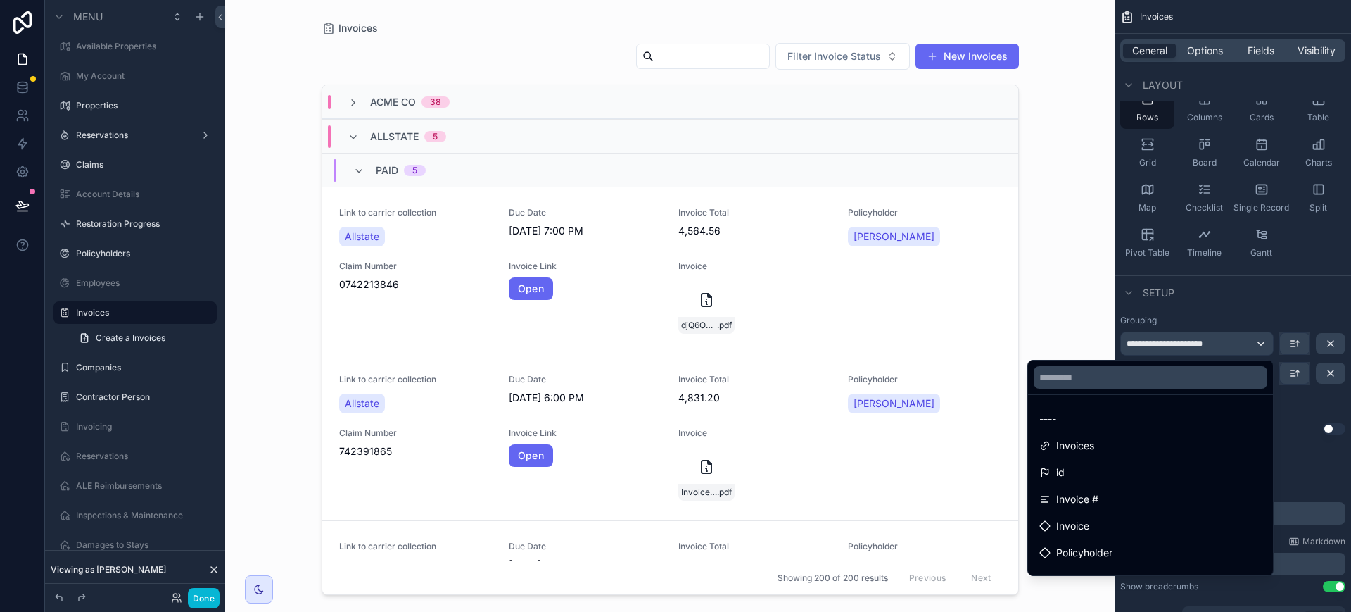
click at [1261, 341] on div "scrollable content" at bounding box center [675, 306] width 1351 height 612
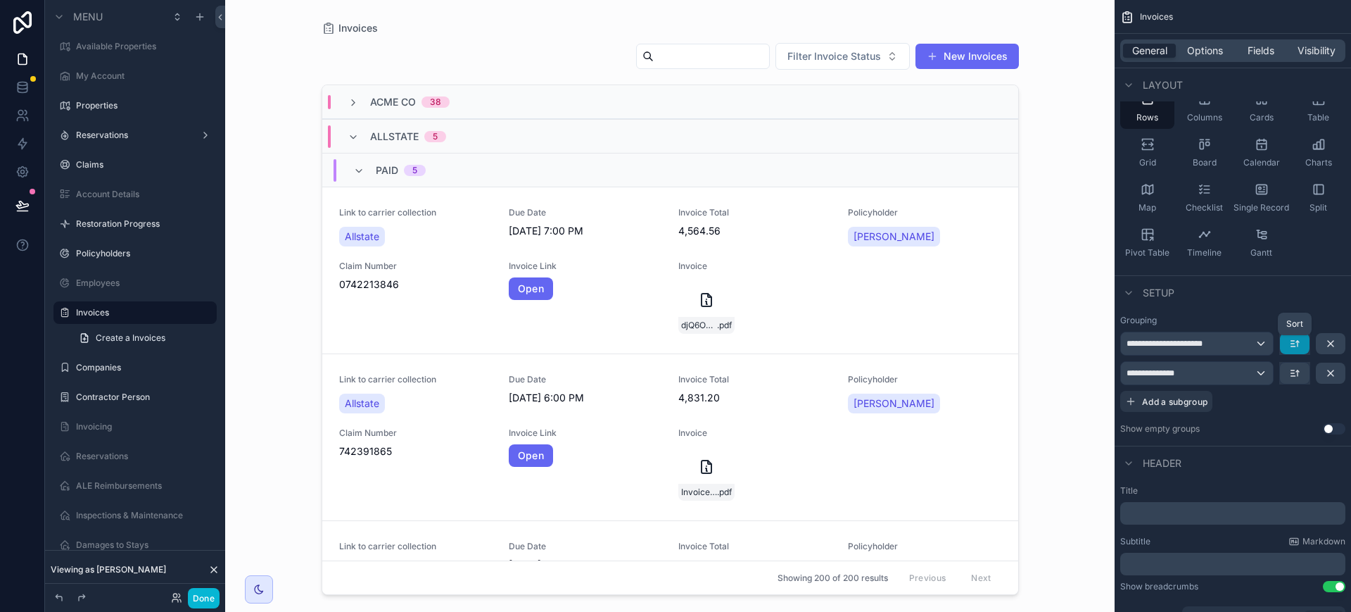
click at [1295, 345] on icon "scrollable content" at bounding box center [1294, 343] width 11 height 11
click at [1295, 345] on div "scrollable content" at bounding box center [675, 306] width 1351 height 612
click at [352, 134] on icon "scrollable content" at bounding box center [353, 137] width 11 height 11
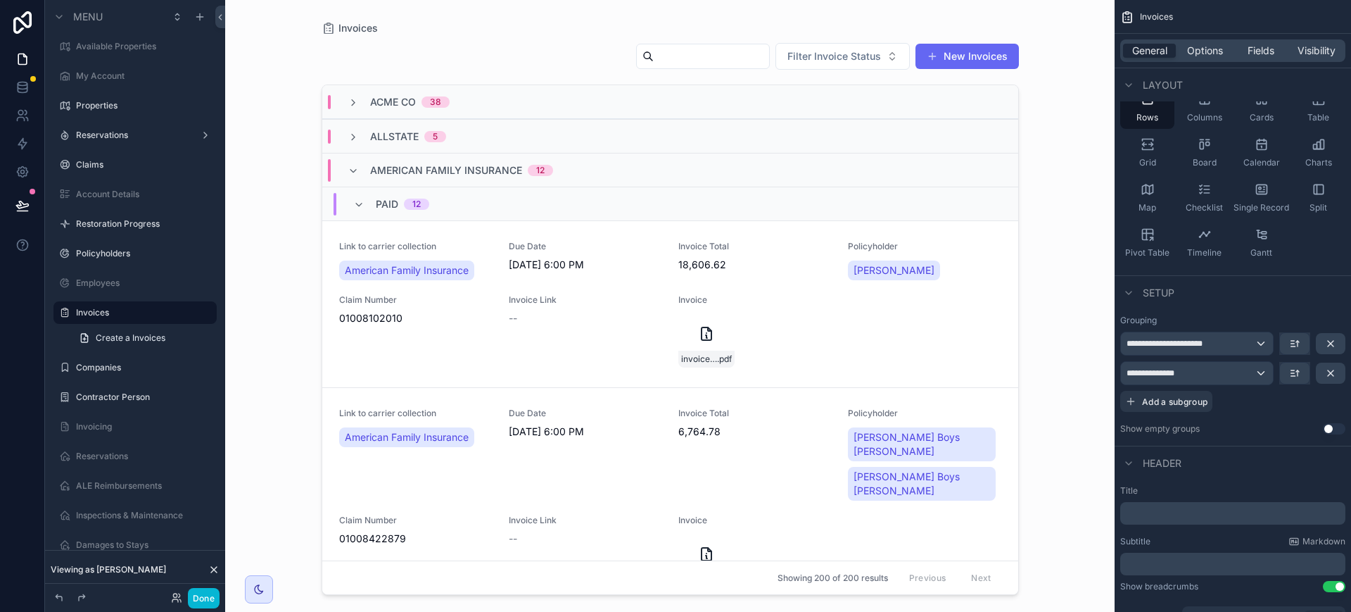
click at [354, 170] on icon "scrollable content" at bounding box center [353, 170] width 11 height 11
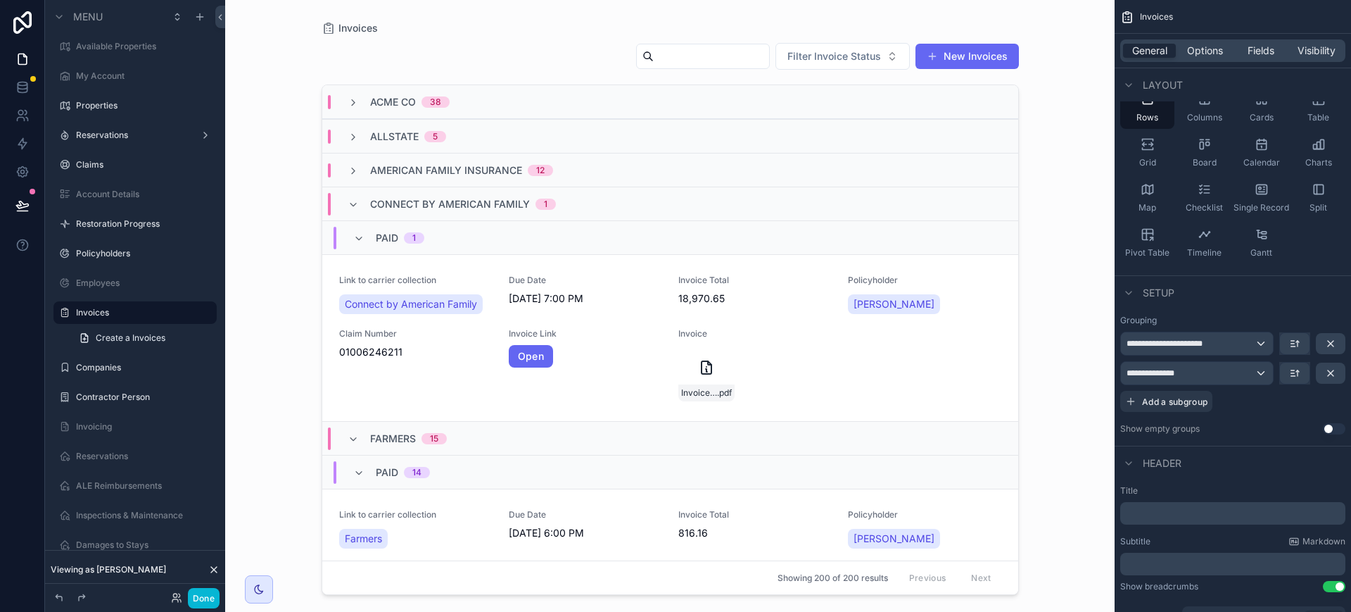
click at [354, 208] on icon "scrollable content" at bounding box center [353, 204] width 11 height 11
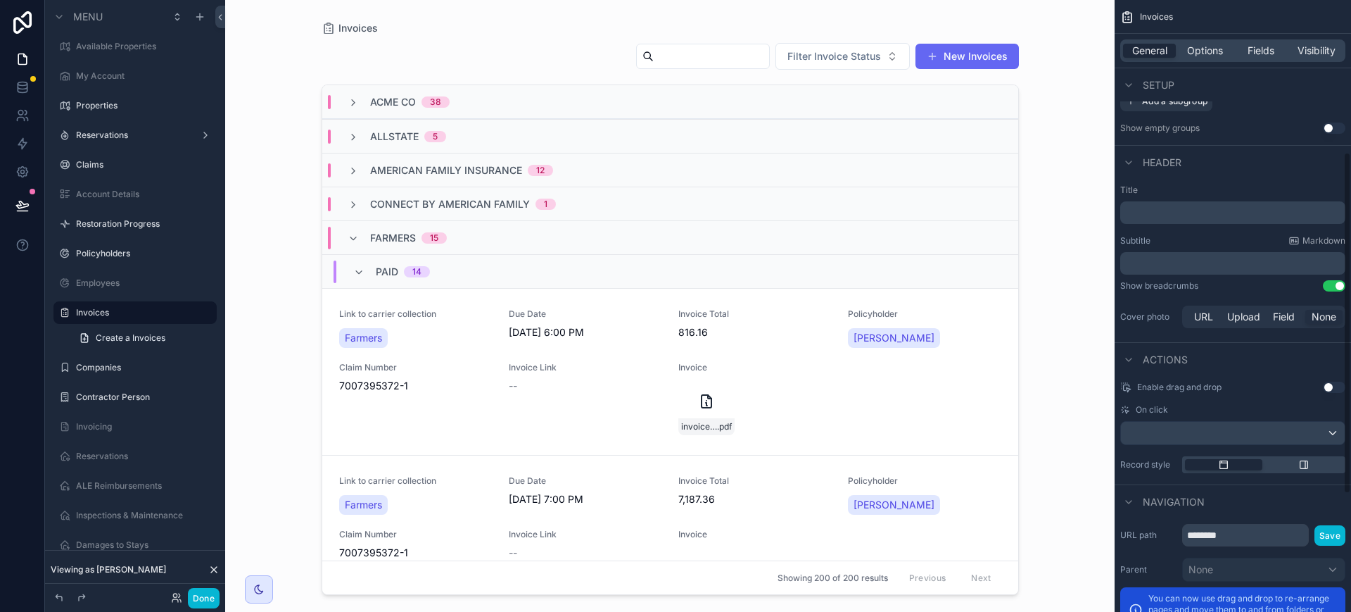
scroll to position [0, 0]
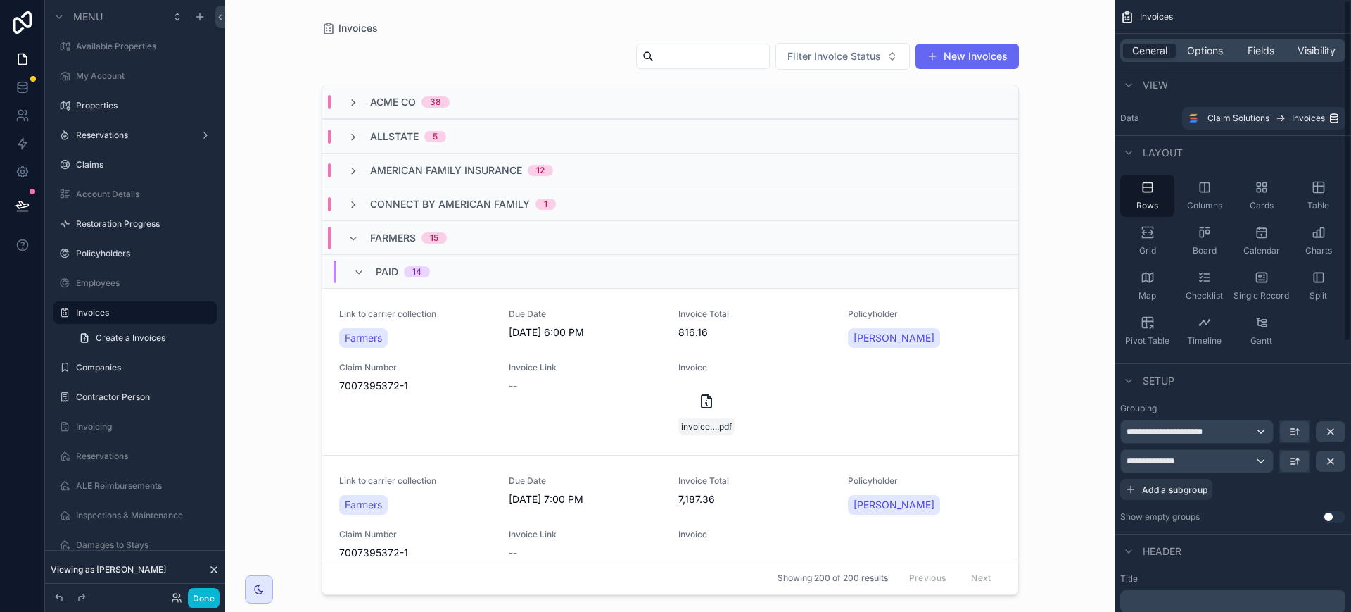
click at [1214, 46] on span "Options" at bounding box center [1205, 51] width 36 height 14
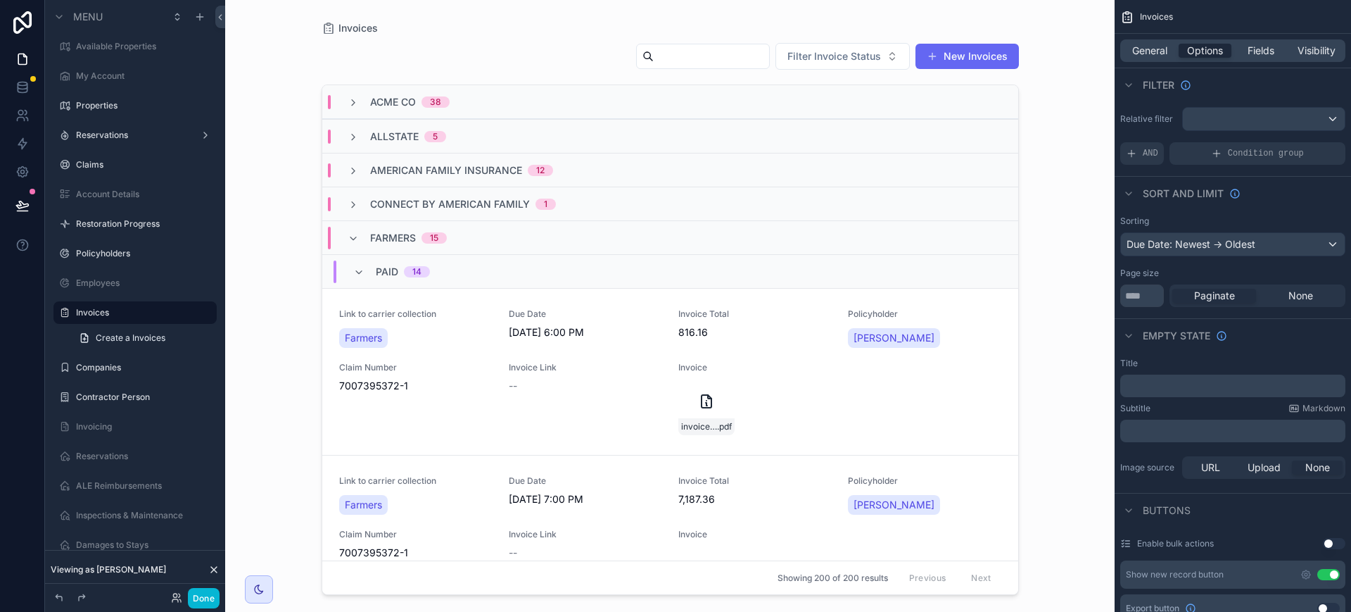
click at [354, 234] on icon "scrollable content" at bounding box center [353, 238] width 11 height 11
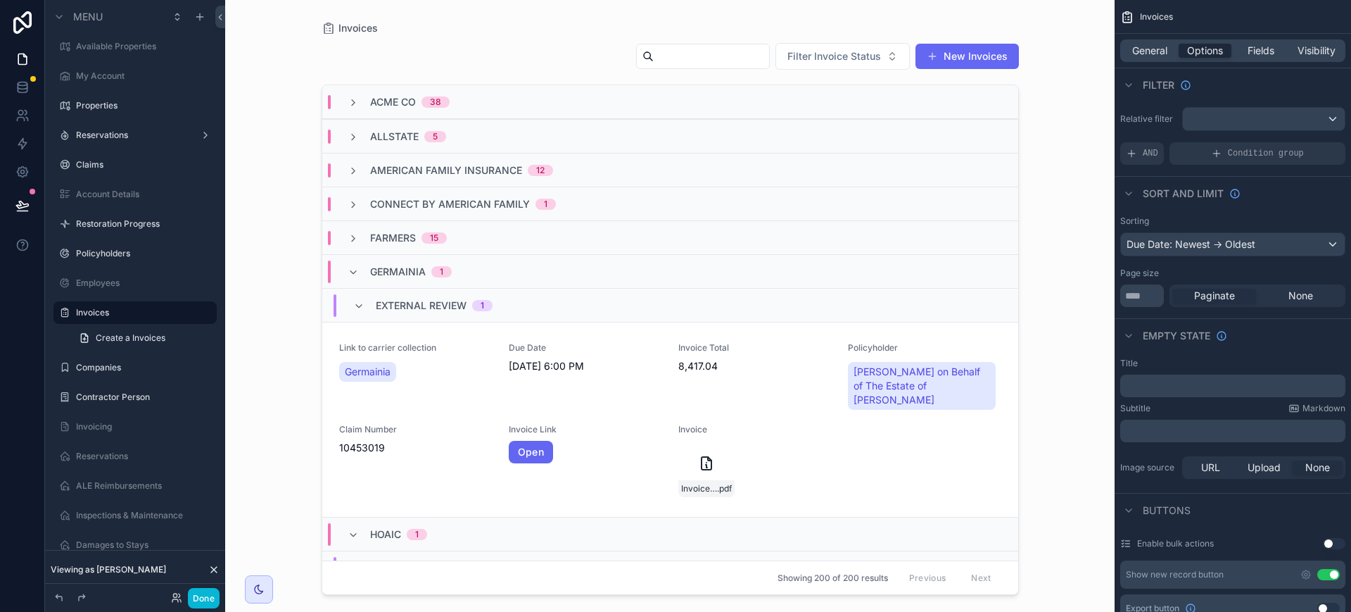
click at [350, 270] on icon "scrollable content" at bounding box center [353, 272] width 11 height 11
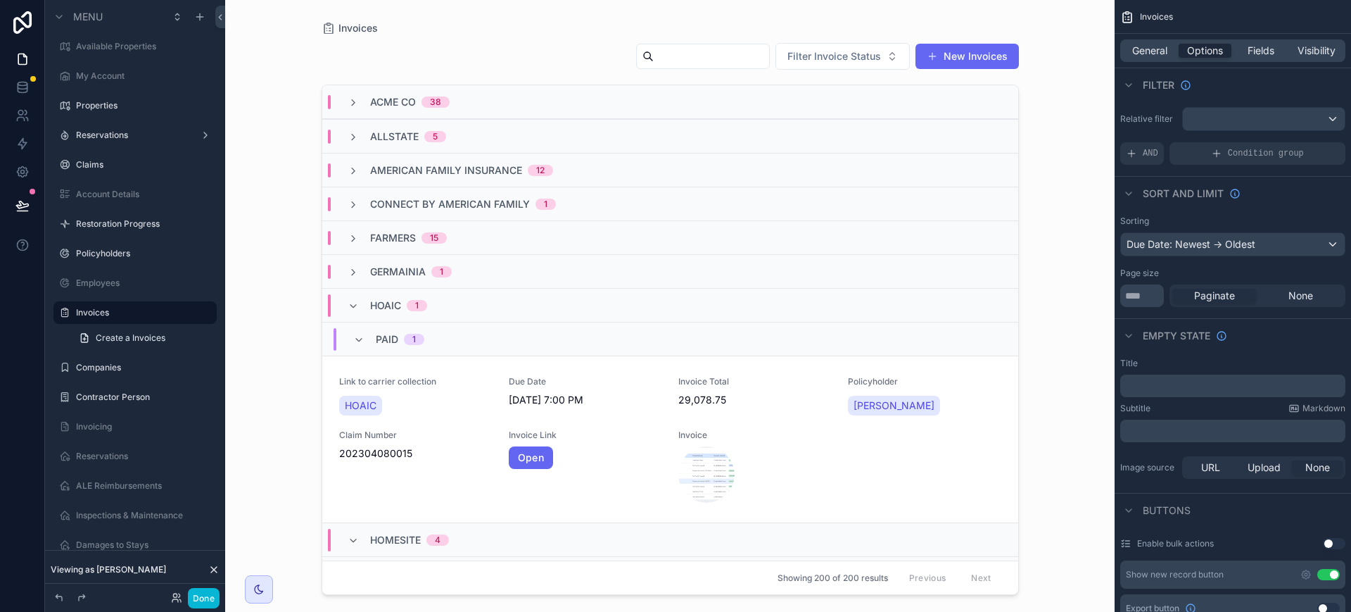
click at [353, 304] on icon "scrollable content" at bounding box center [353, 306] width 11 height 11
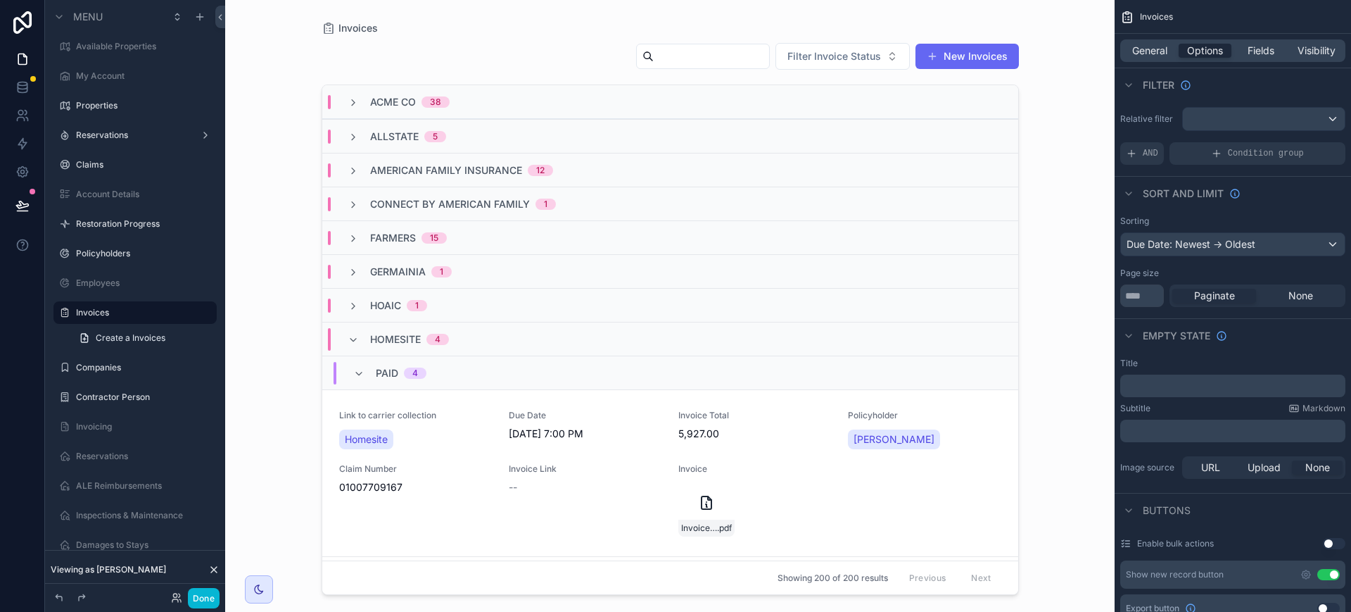
click at [354, 341] on icon "scrollable content" at bounding box center [353, 339] width 11 height 11
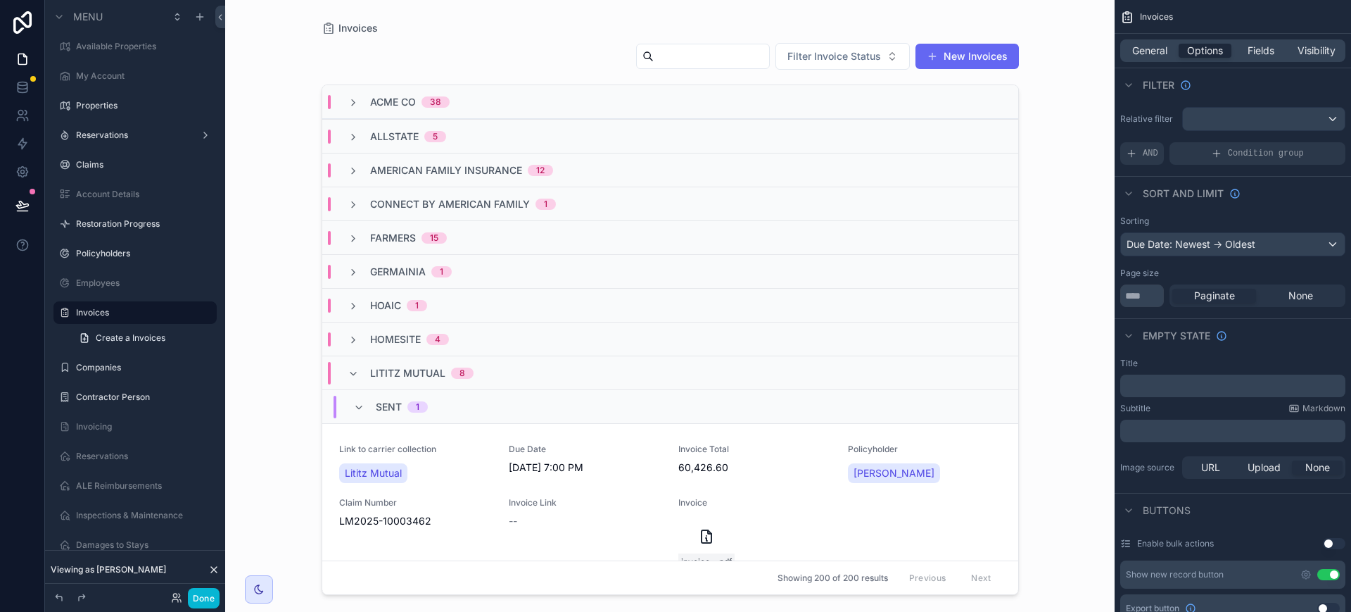
click at [355, 376] on icon "scrollable content" at bounding box center [353, 373] width 11 height 11
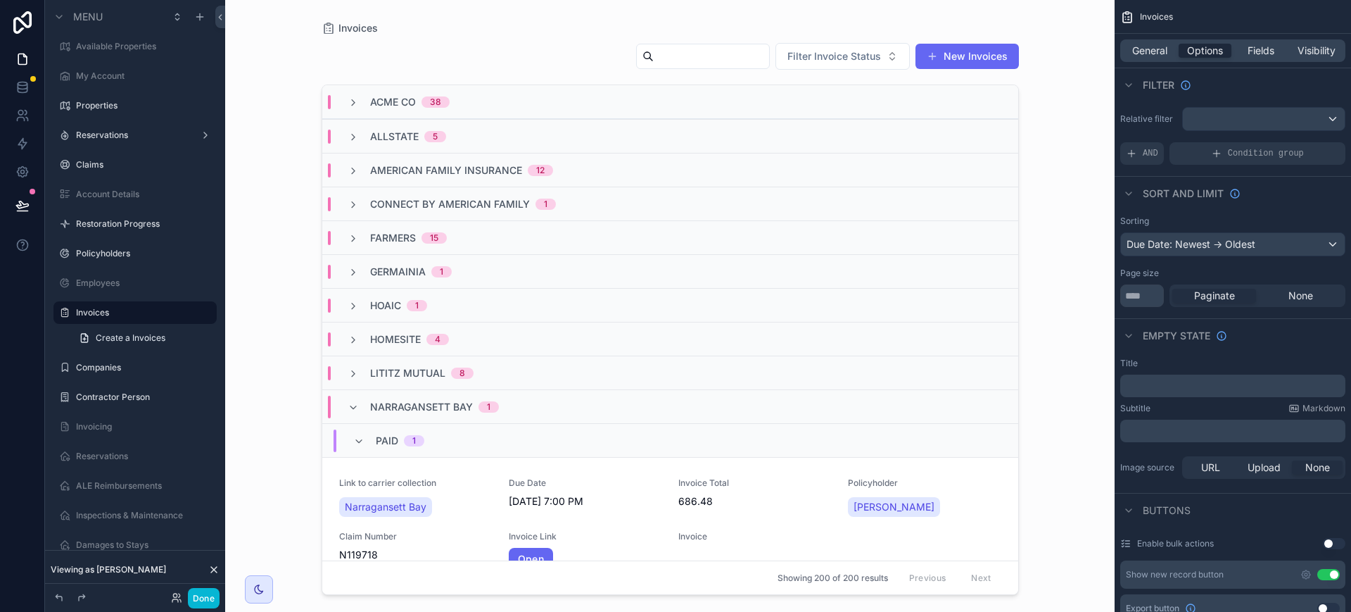
click at [354, 404] on icon "scrollable content" at bounding box center [353, 407] width 11 height 11
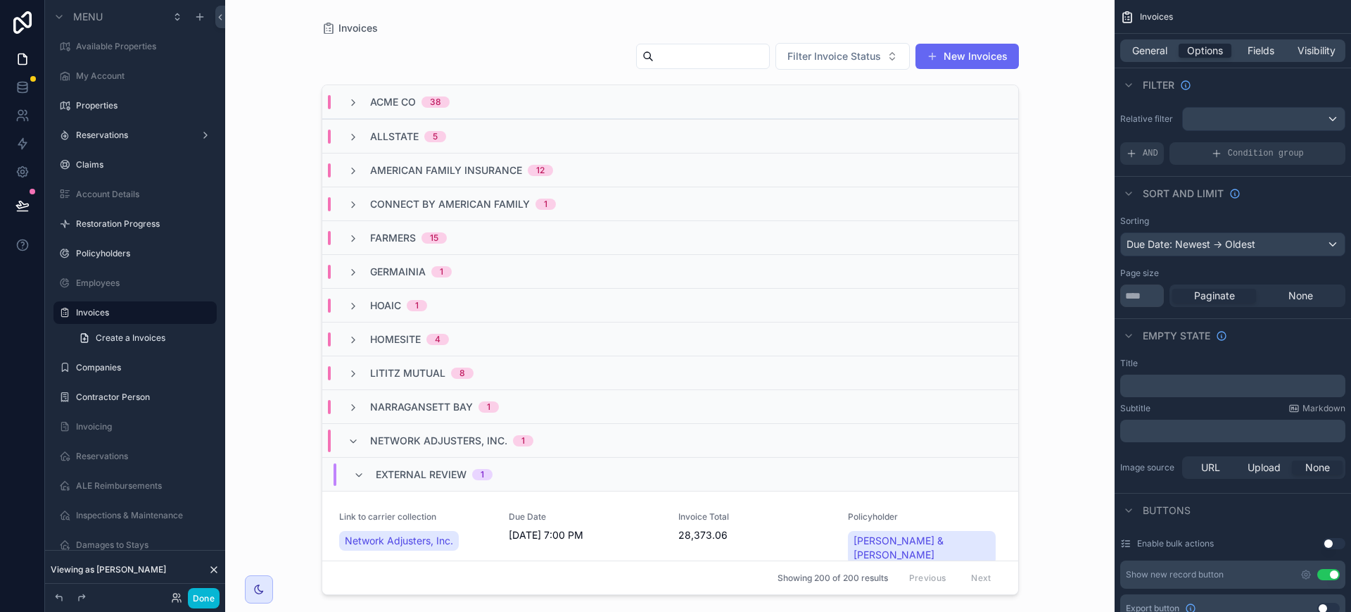
click at [354, 441] on icon "scrollable content" at bounding box center [353, 441] width 11 height 11
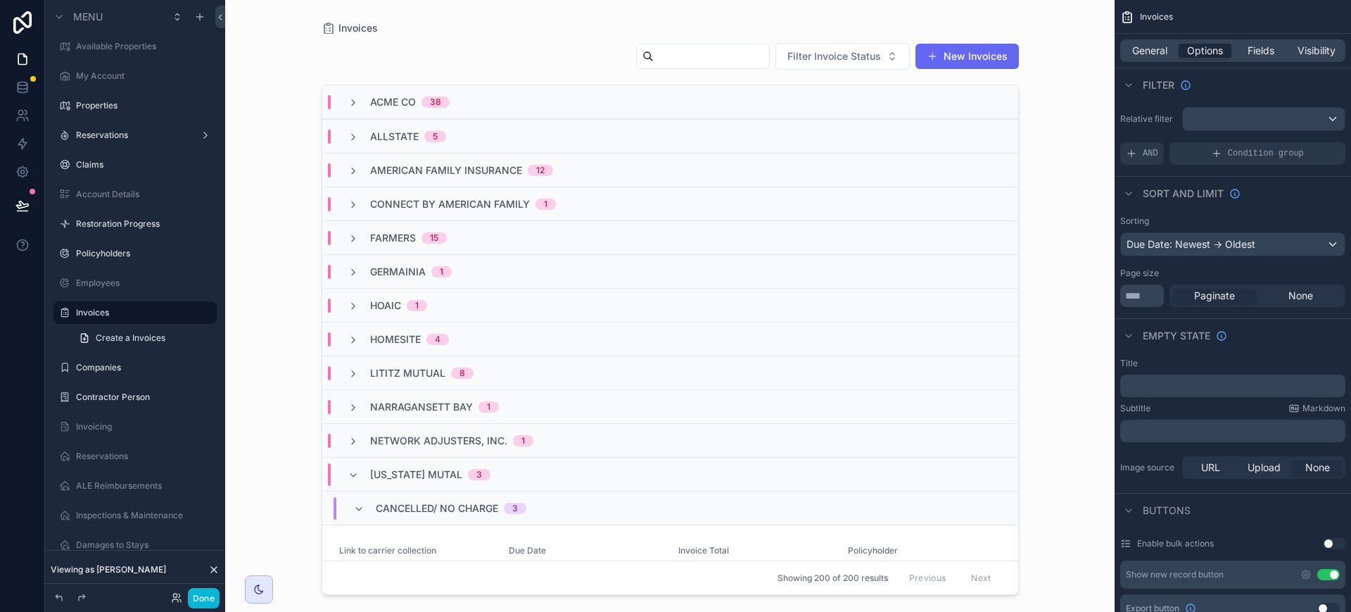
click at [353, 474] on icon "scrollable content" at bounding box center [353, 474] width 11 height 11
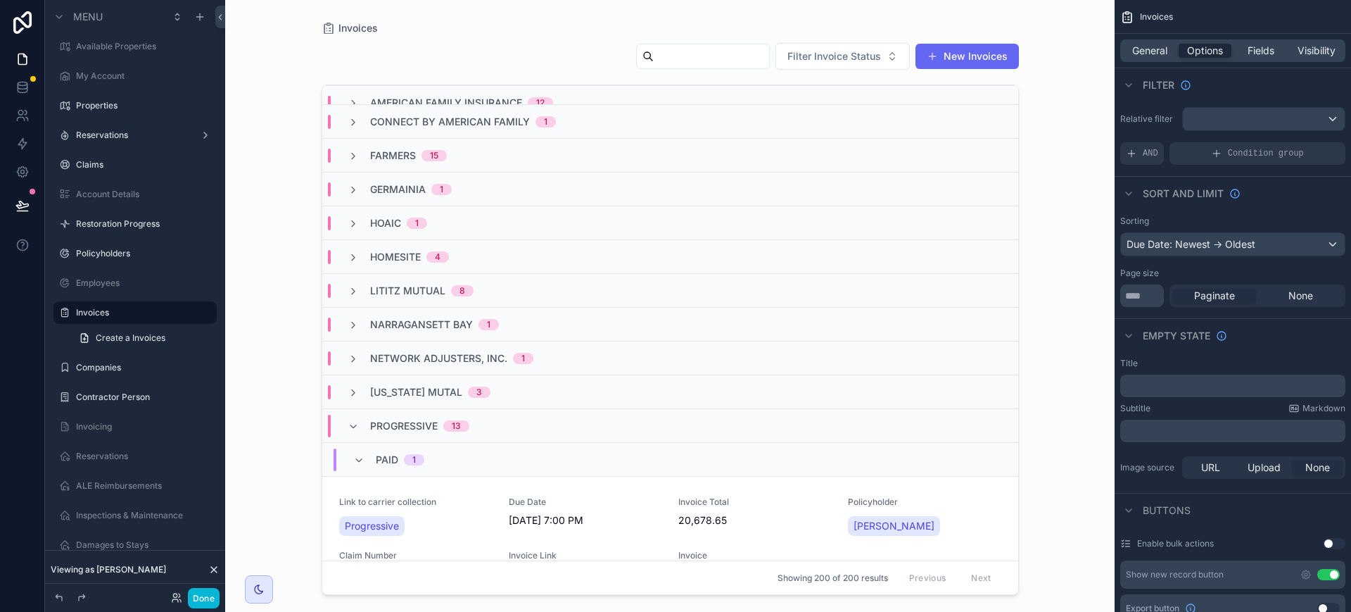
scroll to position [88, 0]
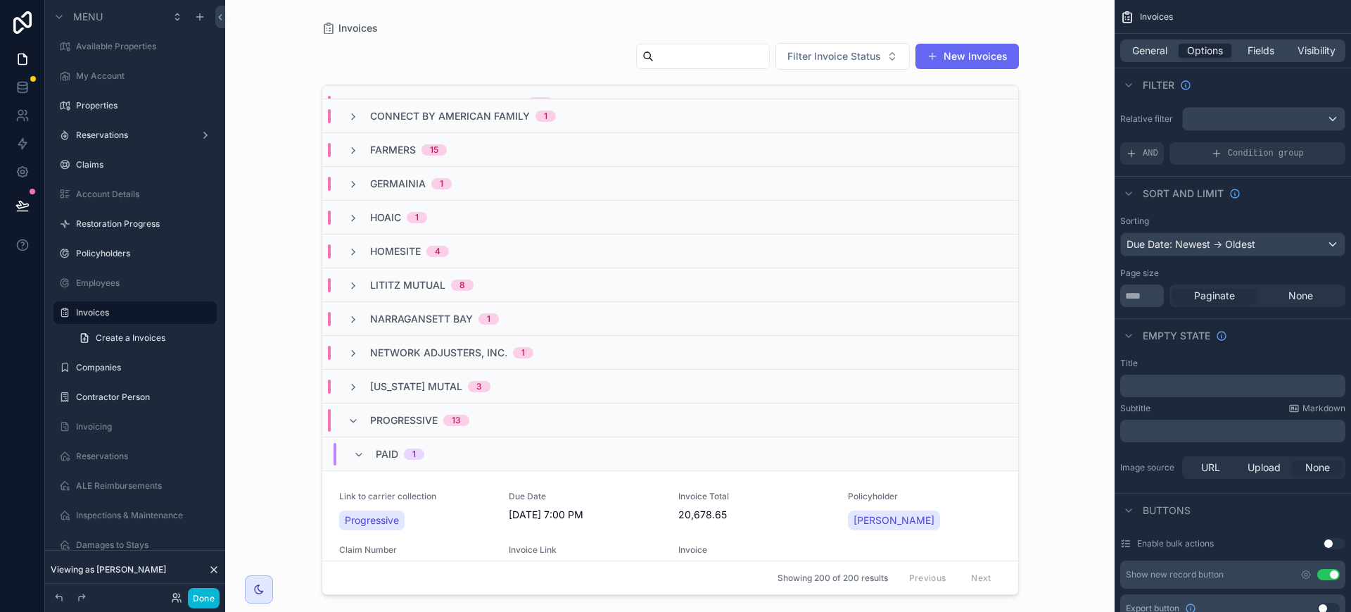
click at [350, 419] on icon "scrollable content" at bounding box center [353, 420] width 11 height 11
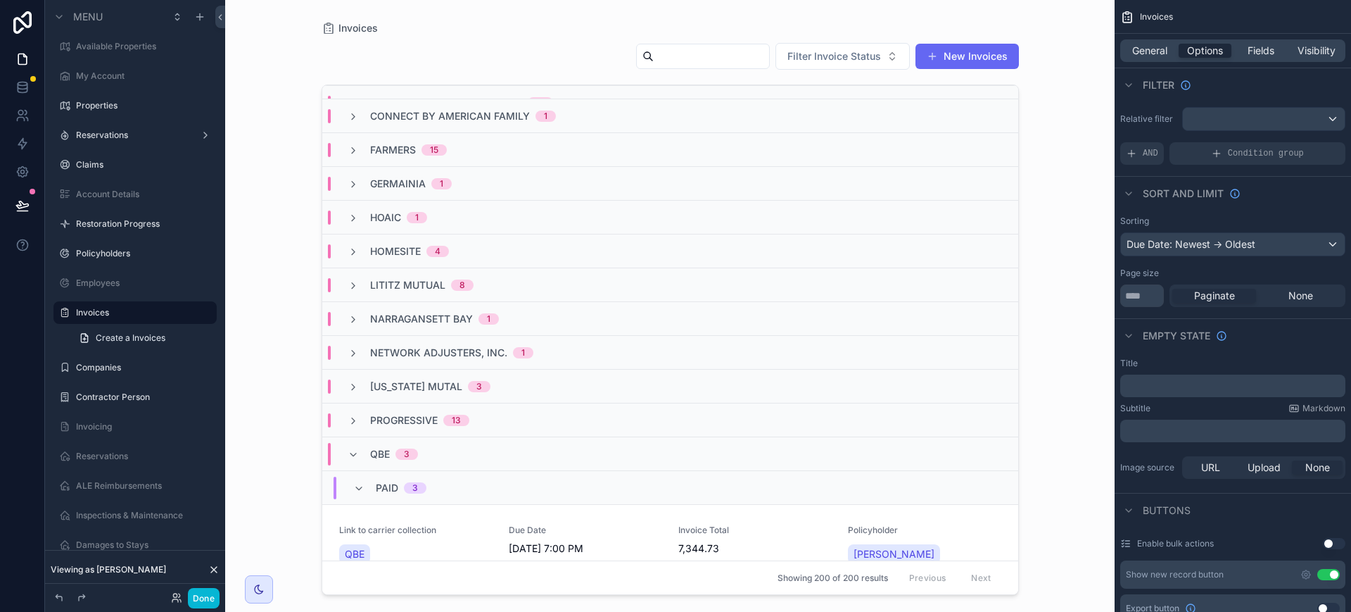
click at [1149, 51] on span "General" at bounding box center [1149, 51] width 35 height 14
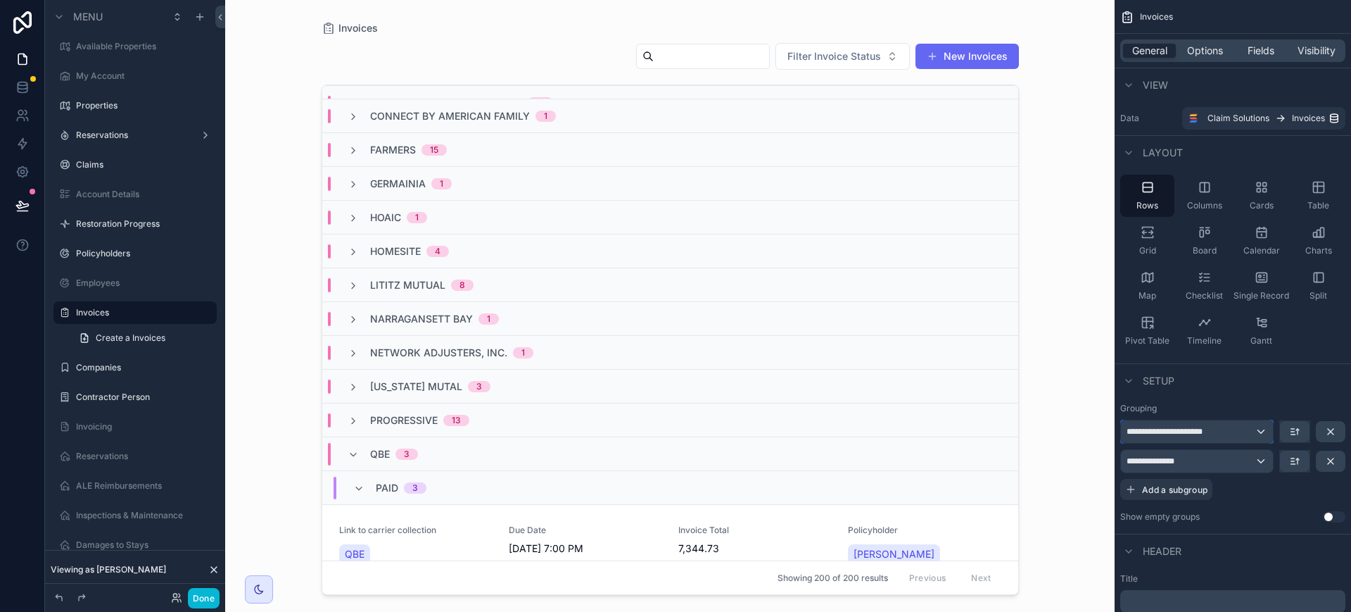
click at [1201, 432] on span "**********" at bounding box center [1174, 431] width 94 height 11
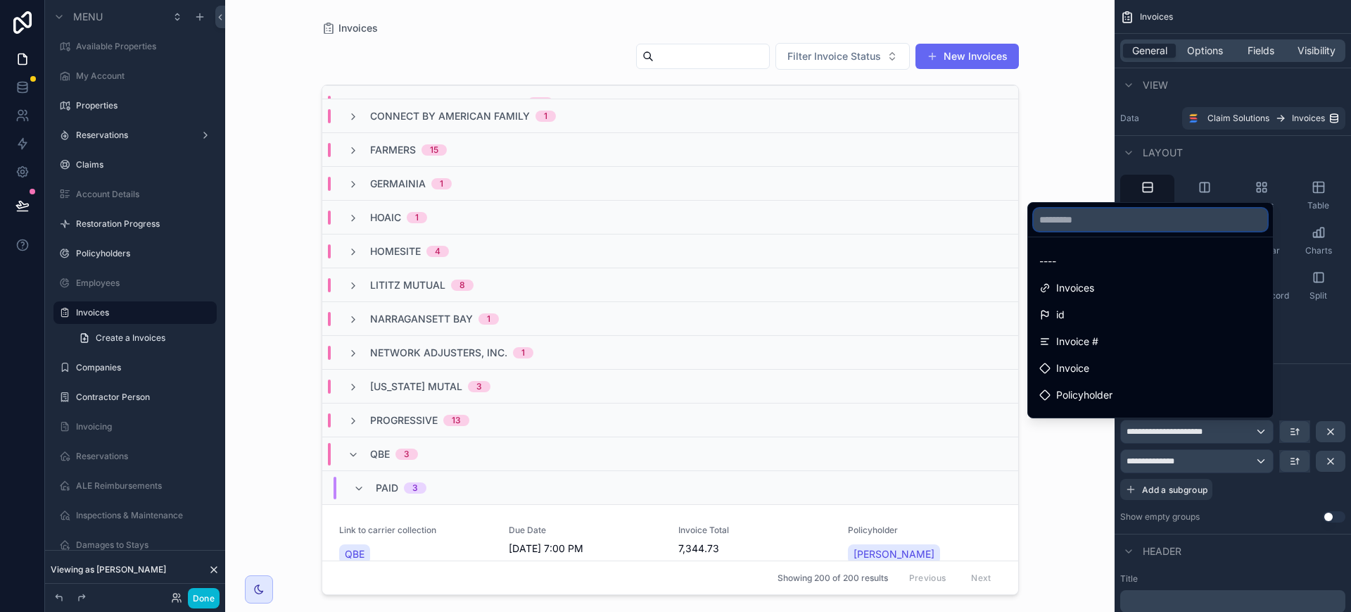
click at [1130, 211] on input "text" at bounding box center [1151, 219] width 234 height 23
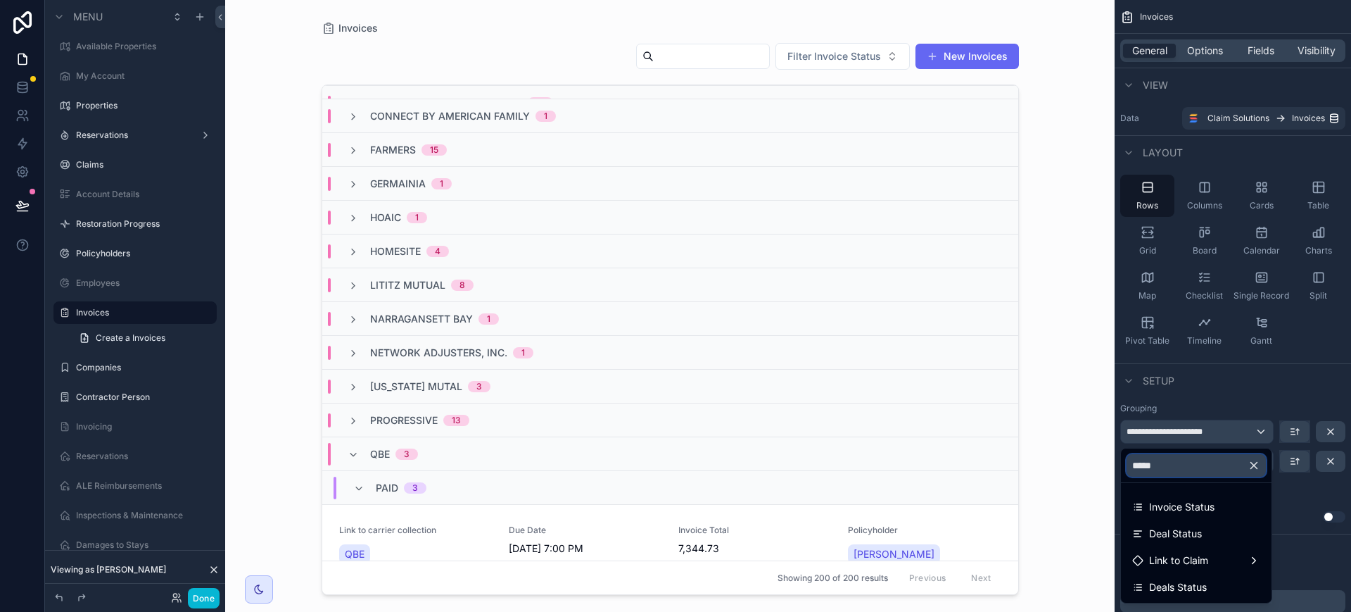
type input "*****"
click at [1200, 535] on span "Deal Status" at bounding box center [1175, 533] width 53 height 17
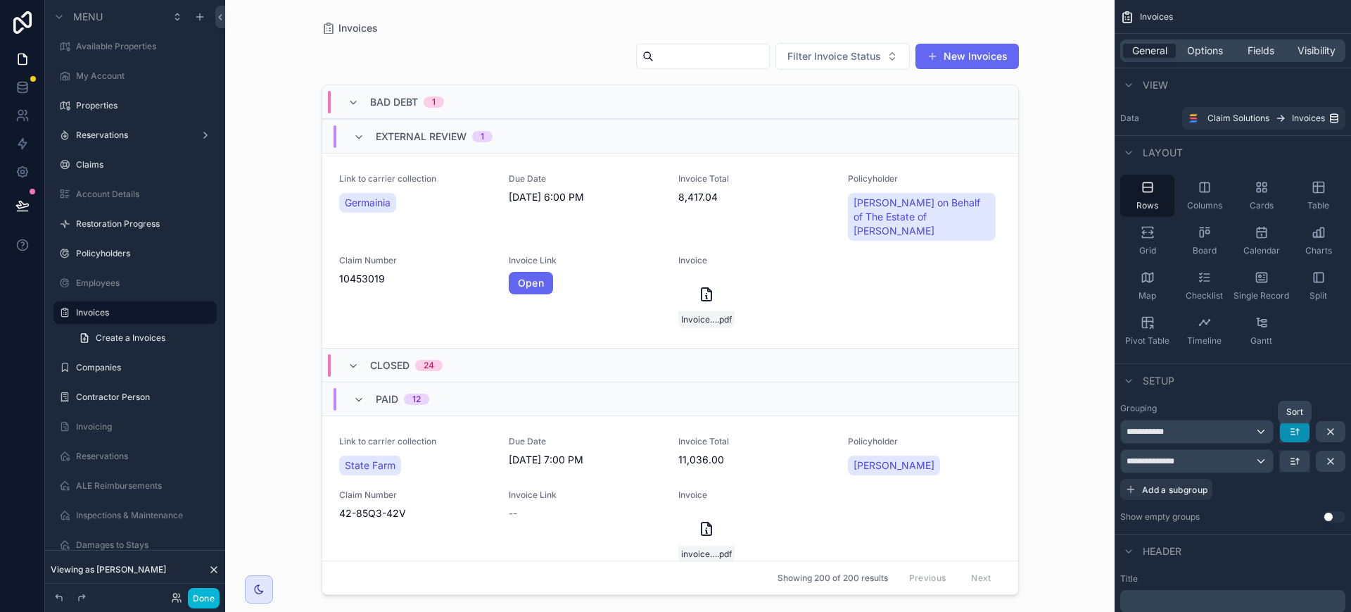
click at [1288, 431] on button "scrollable content" at bounding box center [1295, 431] width 30 height 21
click at [1302, 488] on span "Z -> A" at bounding box center [1305, 489] width 28 height 17
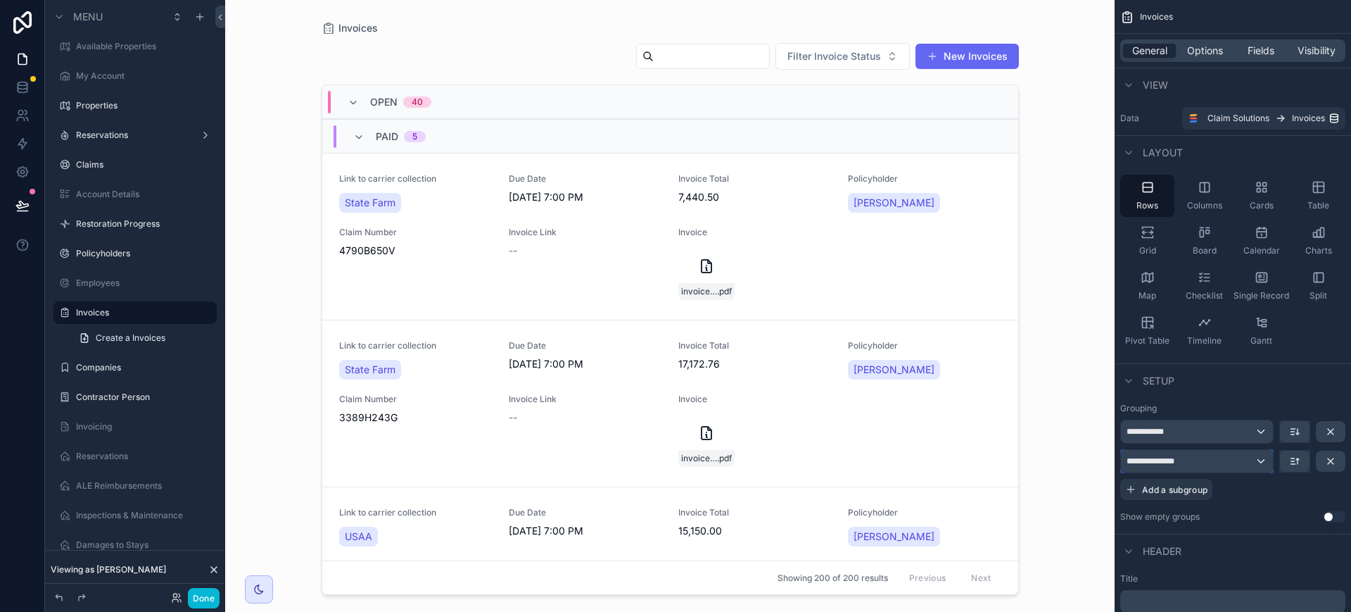
click at [1201, 466] on div "**********" at bounding box center [1197, 461] width 152 height 23
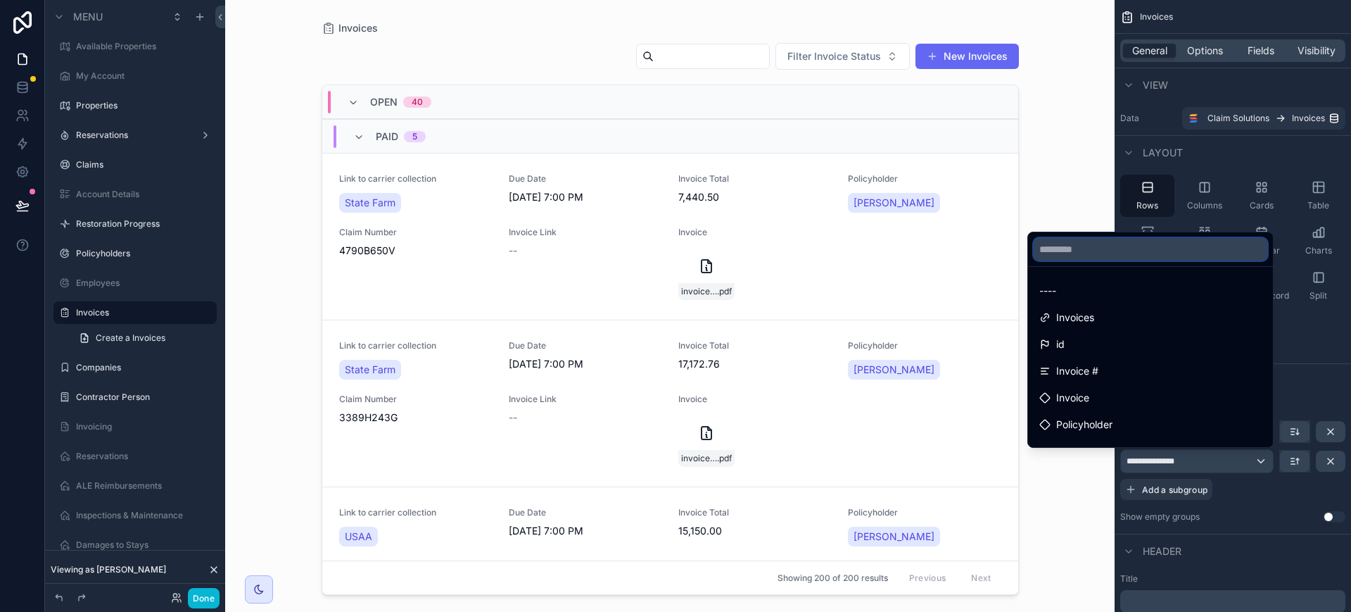
click at [1087, 242] on input "text" at bounding box center [1151, 249] width 234 height 23
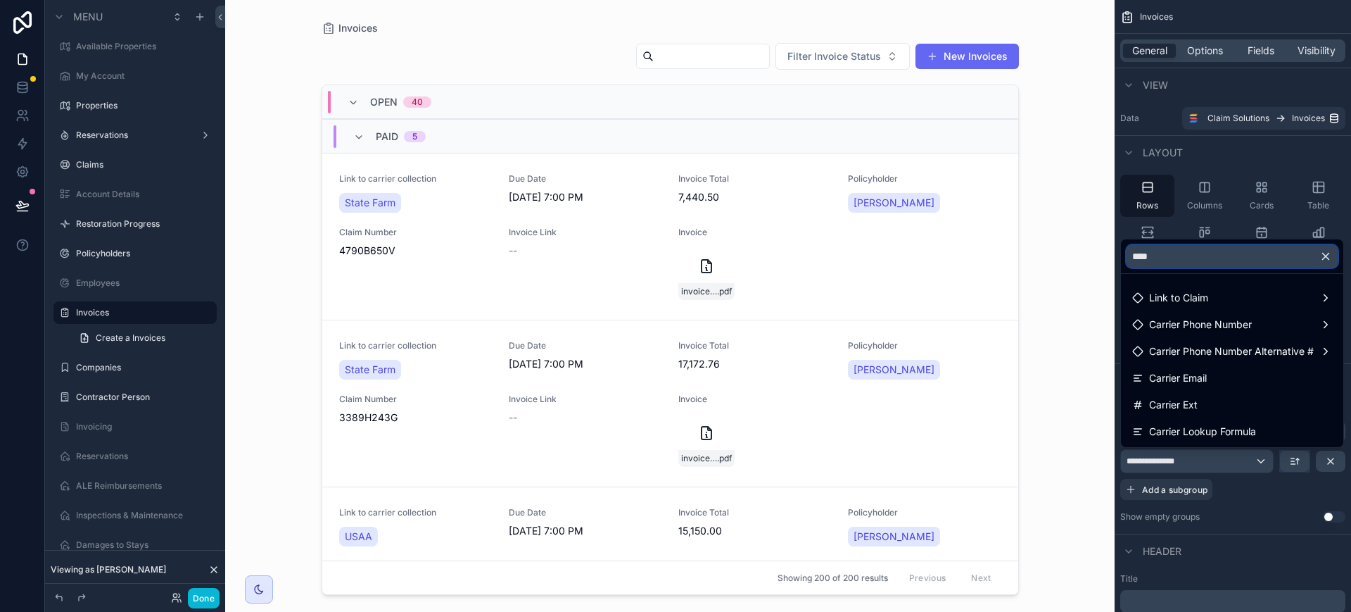
type input "****"
click at [1231, 436] on span "Carrier Lookup Formula" at bounding box center [1202, 431] width 107 height 17
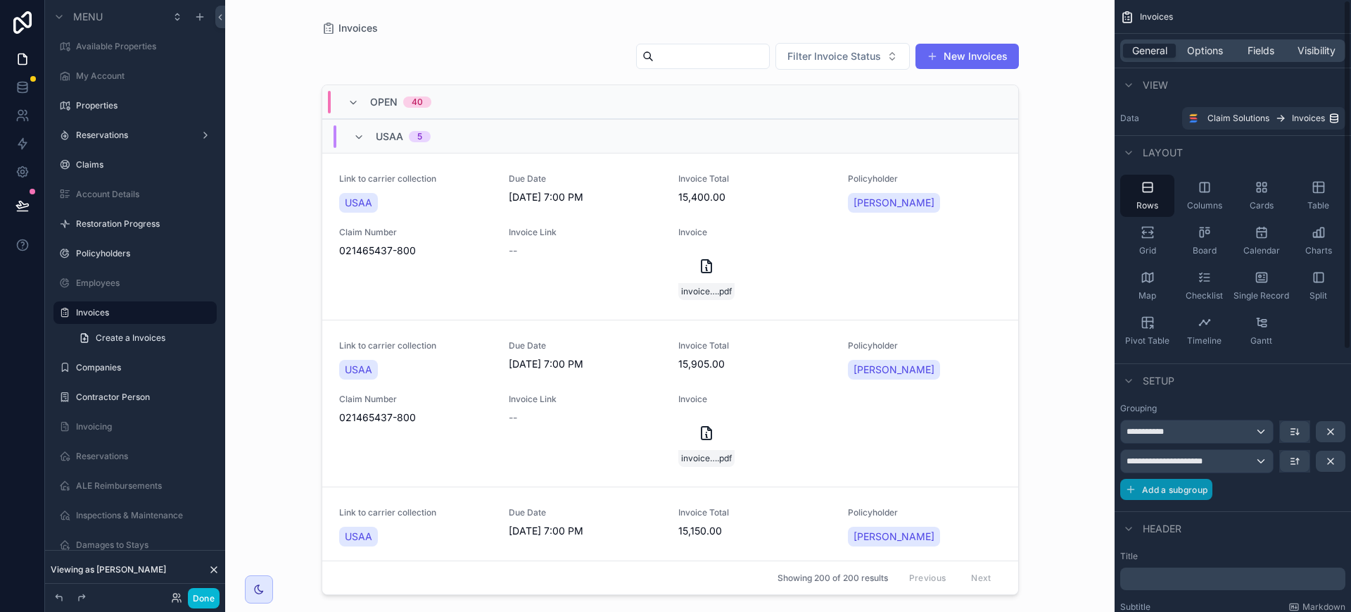
click at [1168, 489] on span "Add a subgroup" at bounding box center [1174, 489] width 65 height 11
click at [1203, 493] on div "Choose a field" at bounding box center [1215, 490] width 189 height 23
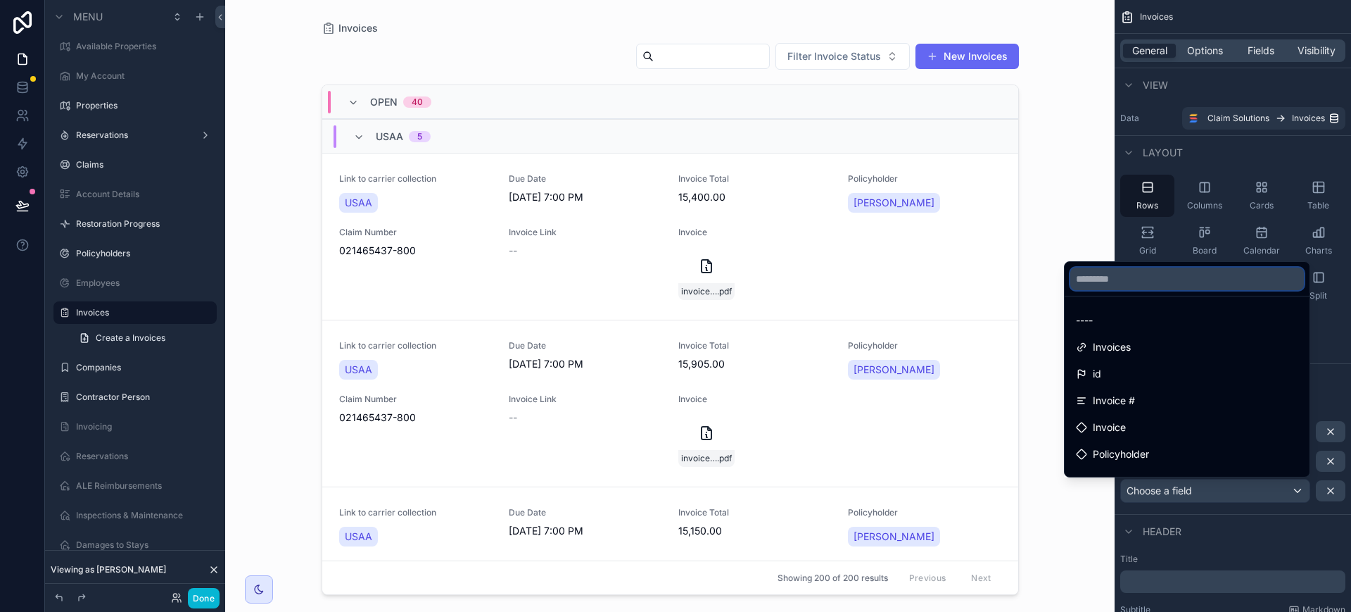
click at [1111, 277] on input "text" at bounding box center [1187, 278] width 234 height 23
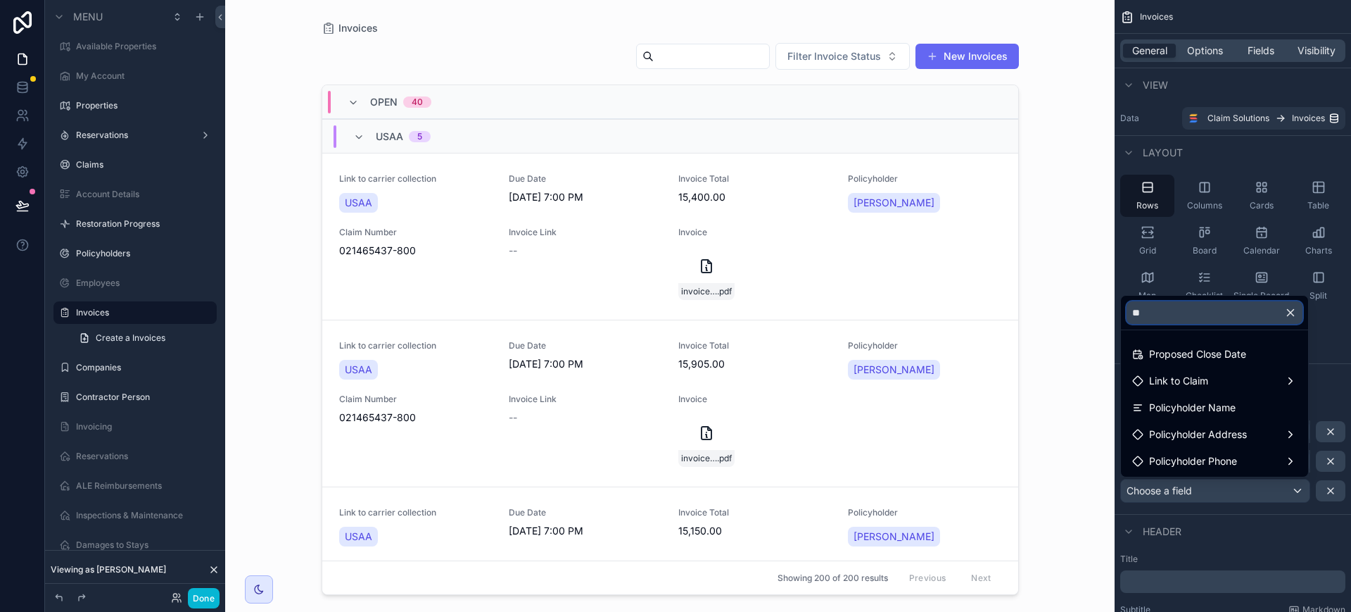
type input "**"
click at [1244, 404] on div "Policyholder Name" at bounding box center [1214, 407] width 165 height 17
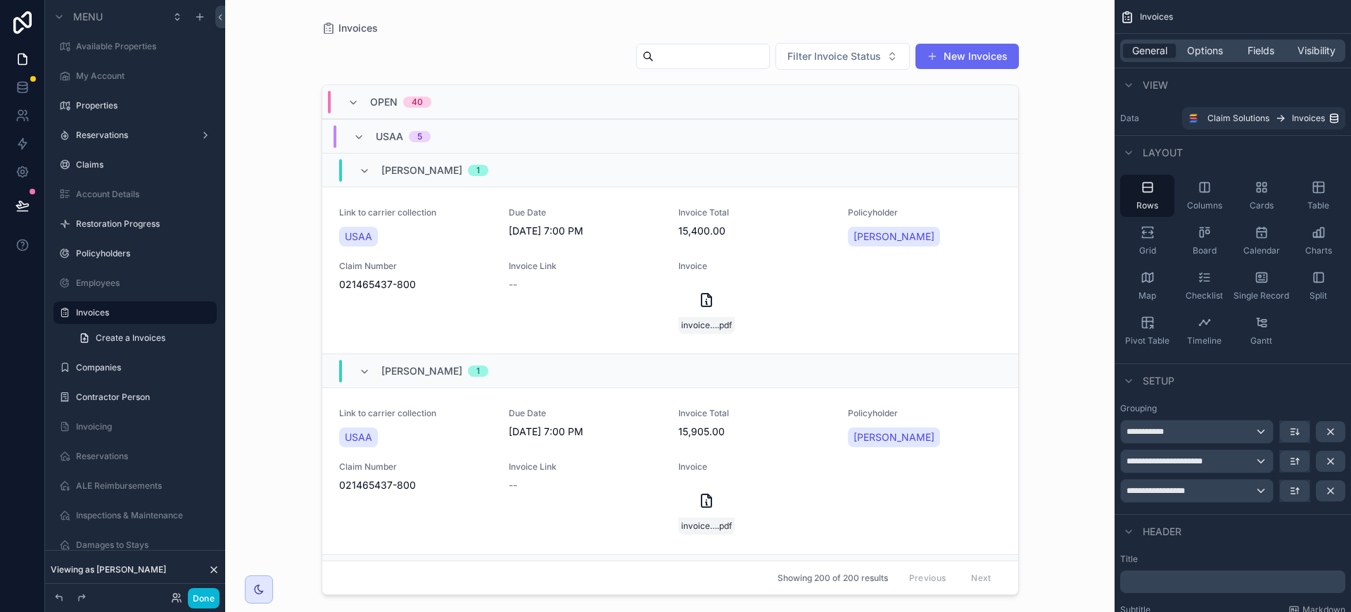
click at [360, 168] on icon "scrollable content" at bounding box center [364, 170] width 11 height 11
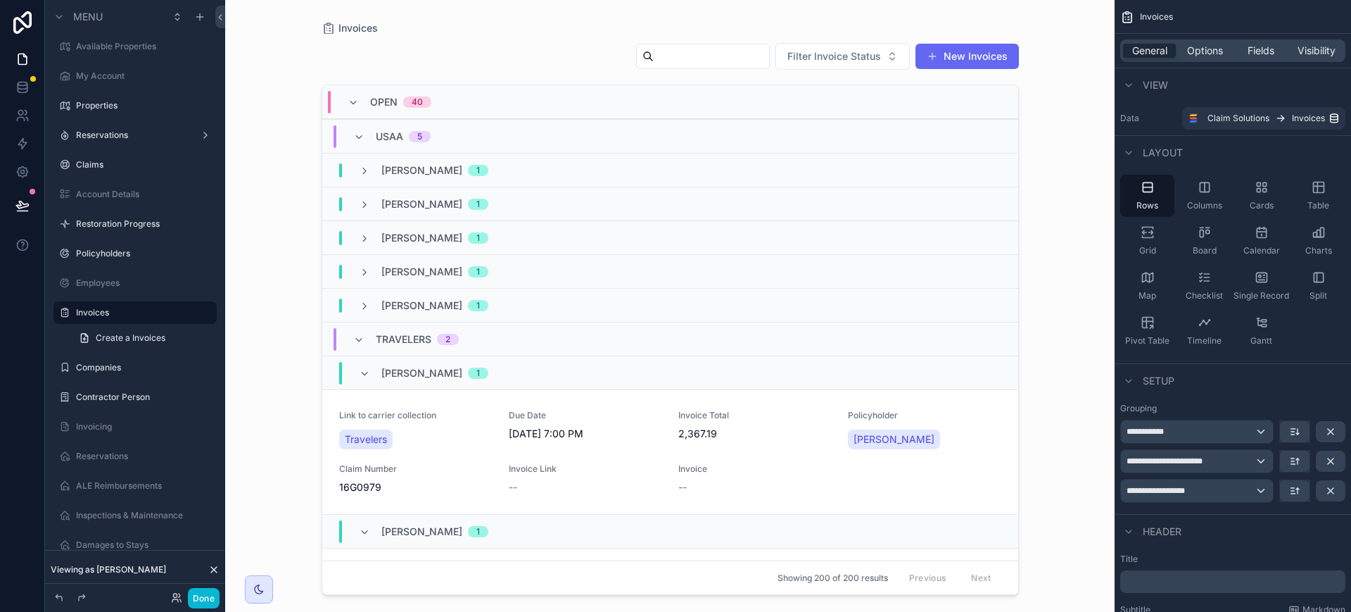
click at [357, 367] on div "[PERSON_NAME] 1" at bounding box center [423, 373] width 163 height 23
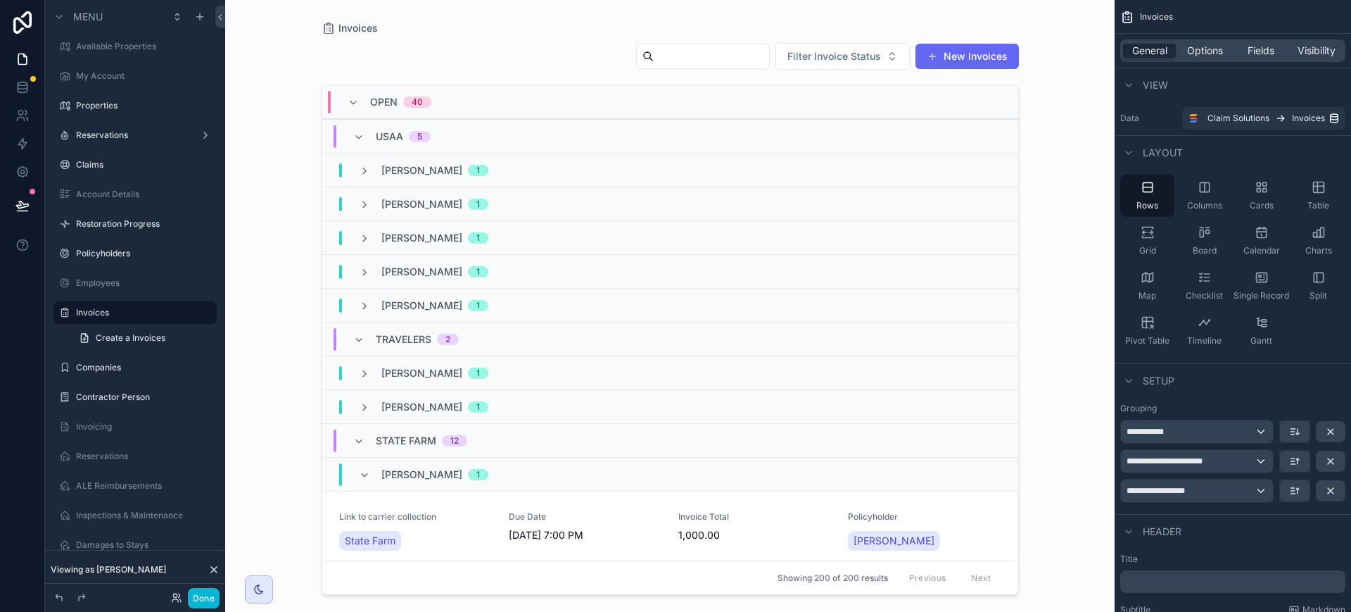
click at [362, 474] on icon "scrollable content" at bounding box center [364, 474] width 11 height 11
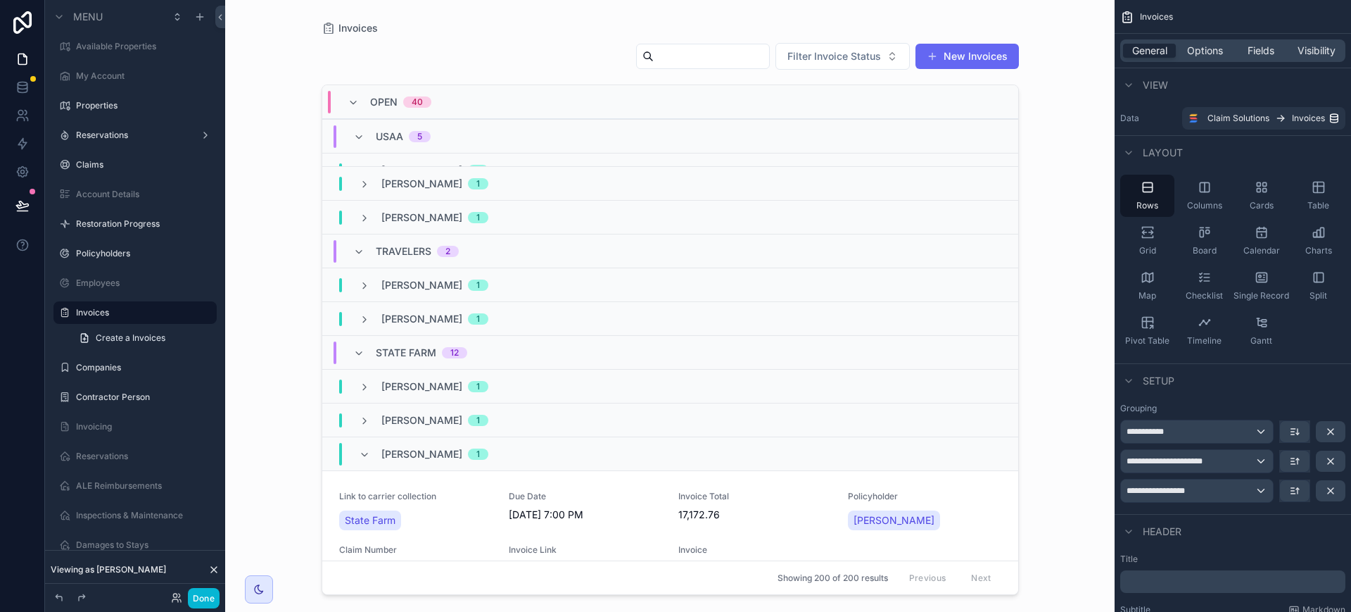
click at [372, 456] on div "[PERSON_NAME] 1" at bounding box center [424, 454] width 130 height 23
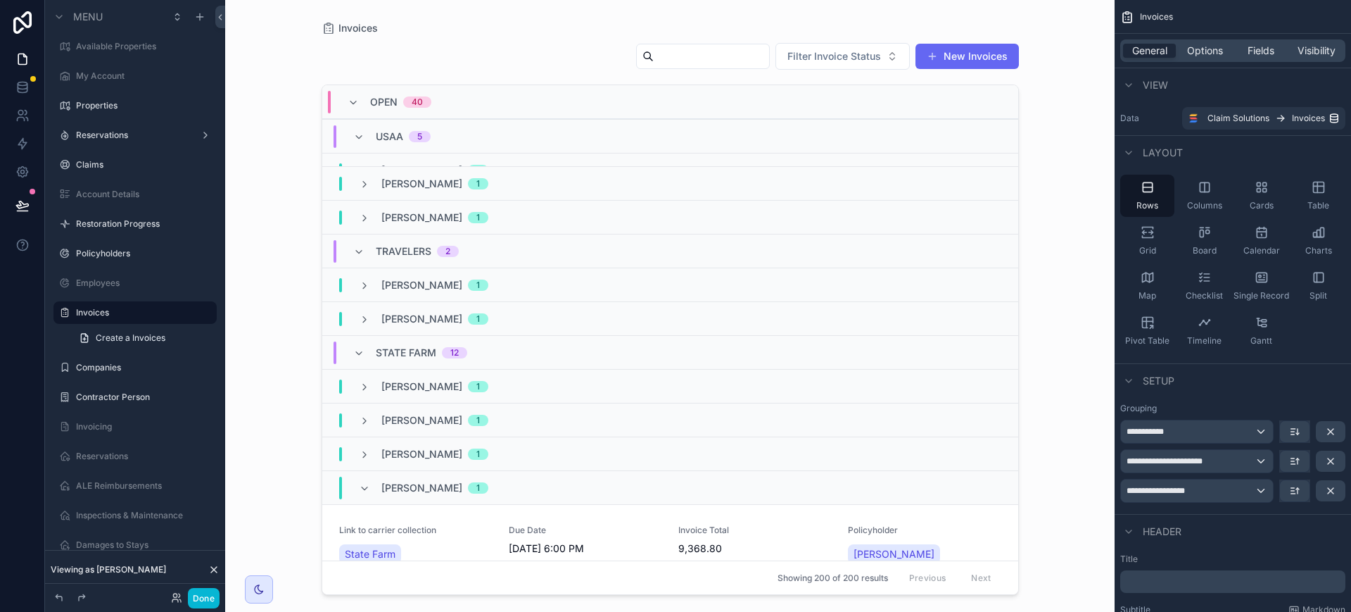
click at [371, 487] on div "[PERSON_NAME] 1" at bounding box center [424, 487] width 130 height 23
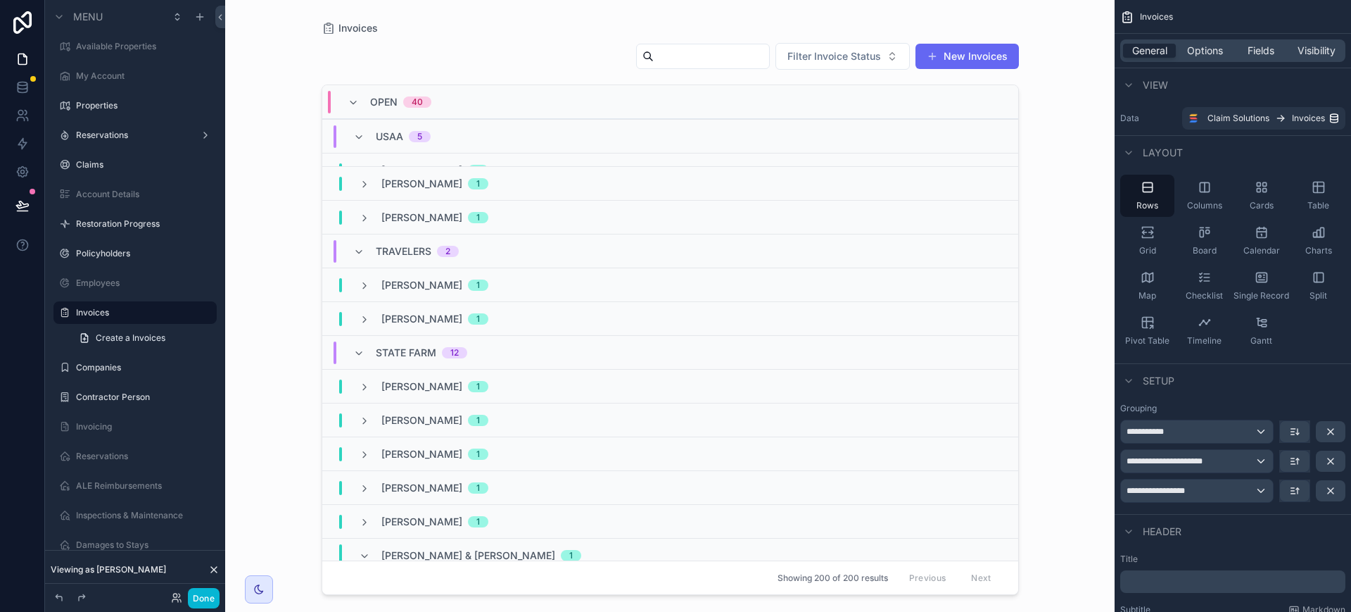
scroll to position [176, 0]
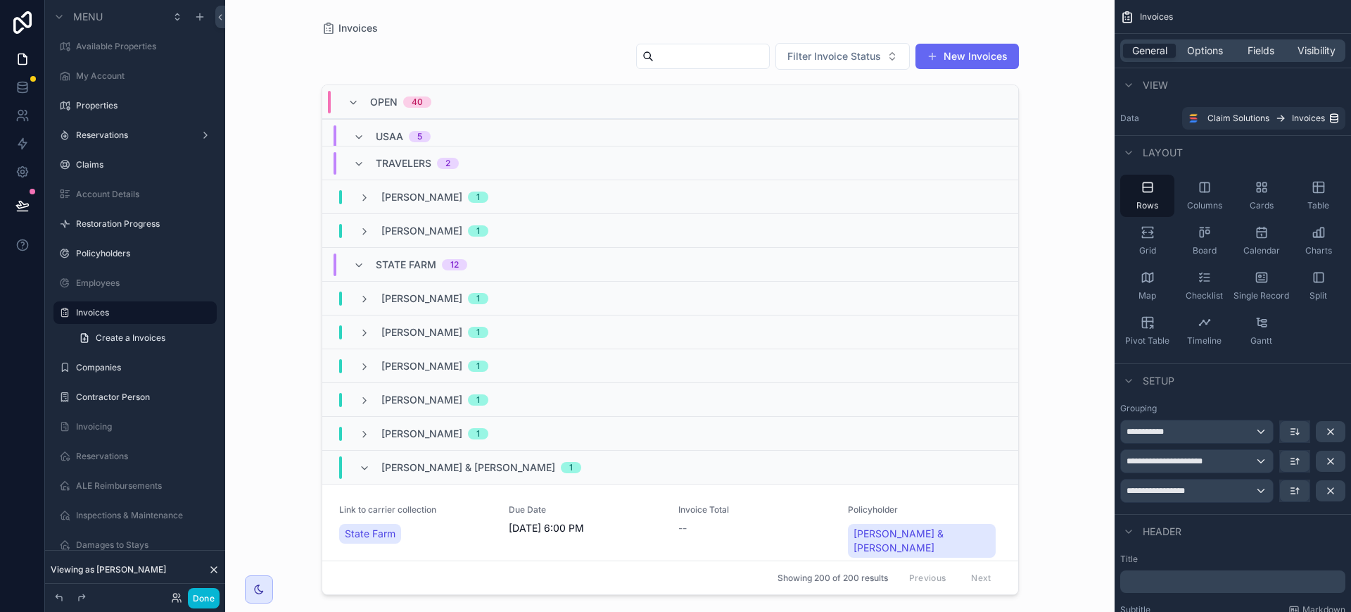
click at [365, 468] on icon "scrollable content" at bounding box center [364, 467] width 11 height 11
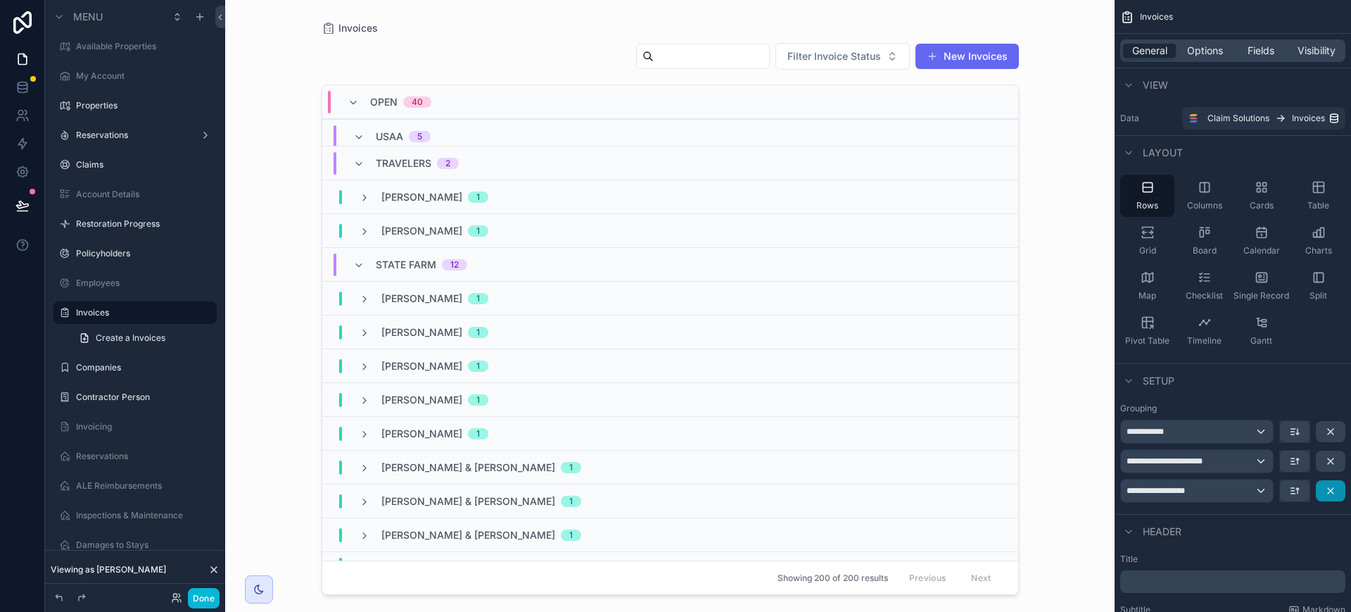
click at [1337, 491] on button "scrollable content" at bounding box center [1331, 490] width 30 height 21
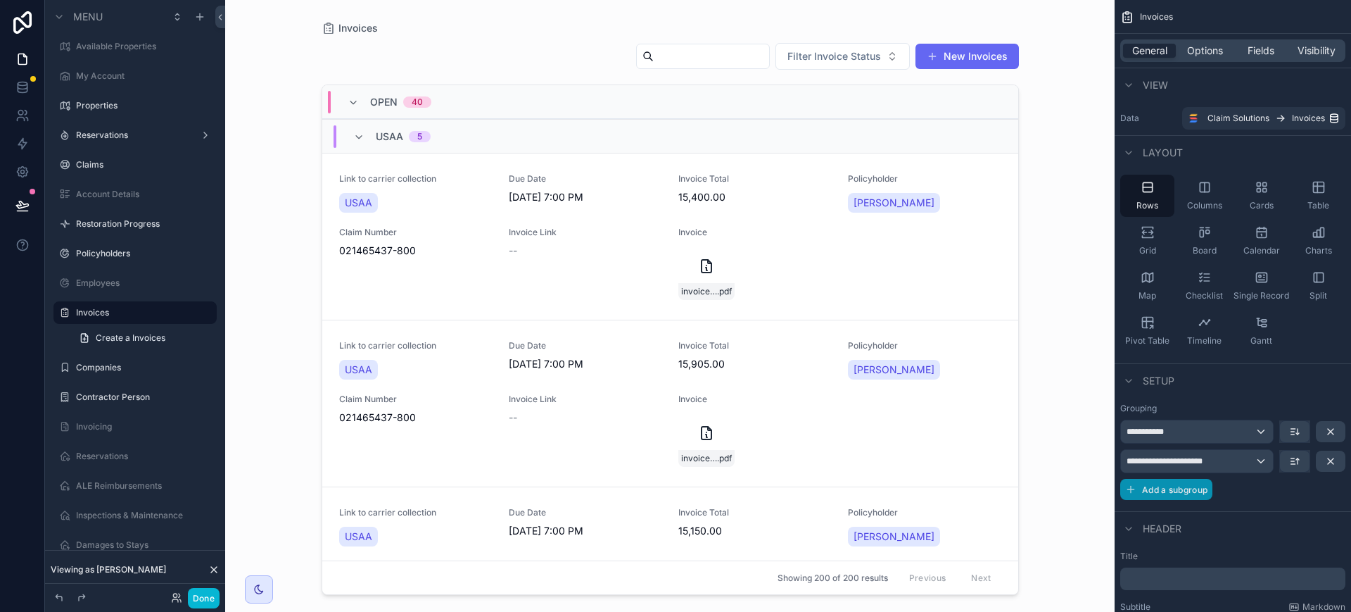
click at [1173, 495] on button "Add a subgroup" at bounding box center [1166, 489] width 92 height 21
click at [1246, 484] on div "Choose a field" at bounding box center [1215, 490] width 189 height 23
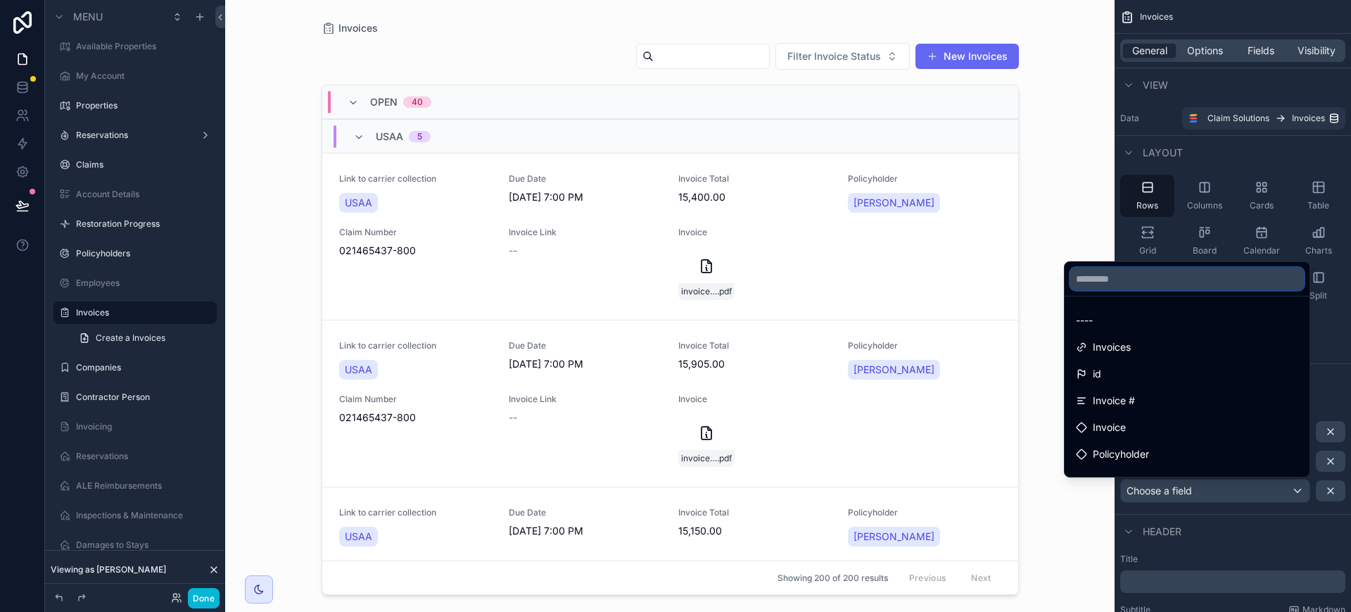
click at [1132, 283] on input "text" at bounding box center [1187, 278] width 234 height 23
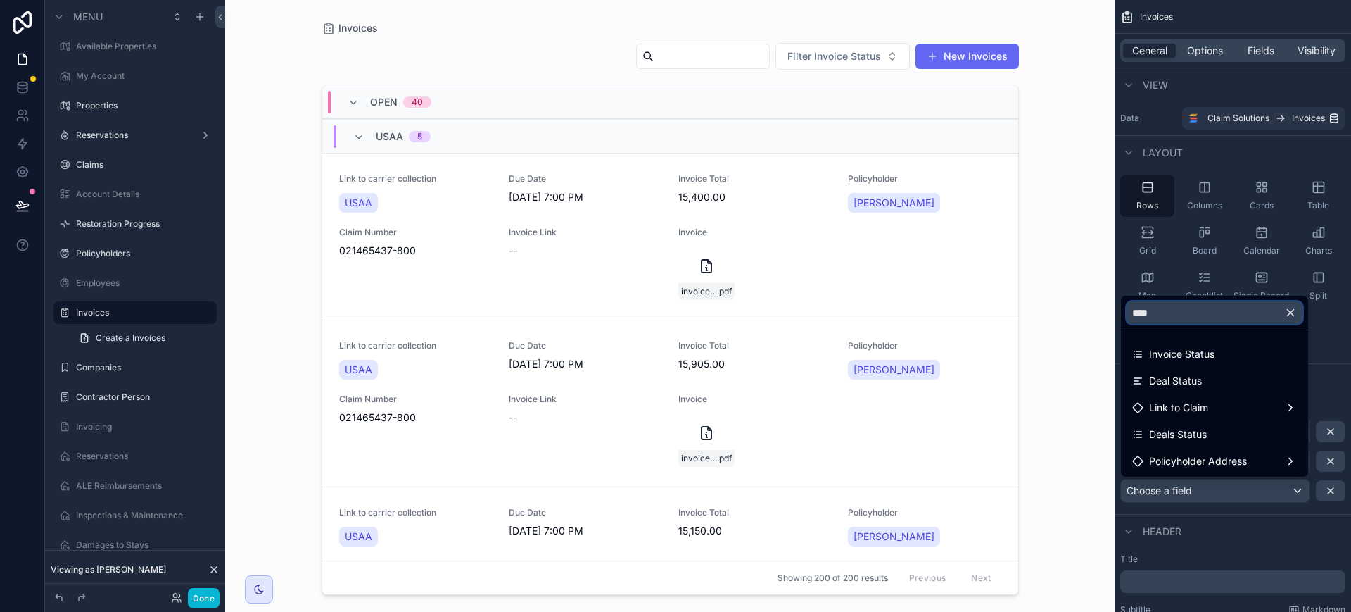
type input "****"
click at [1217, 351] on div "Invoice Status" at bounding box center [1214, 354] width 165 height 17
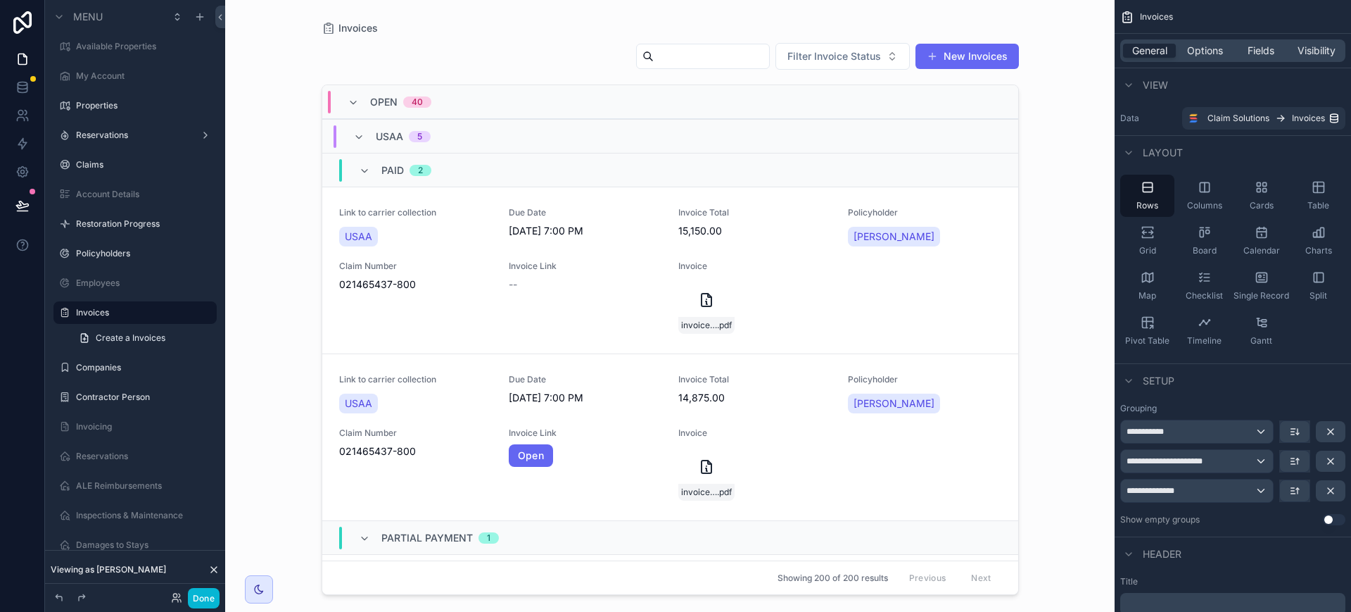
click at [362, 176] on div "PAID 2" at bounding box center [395, 170] width 72 height 23
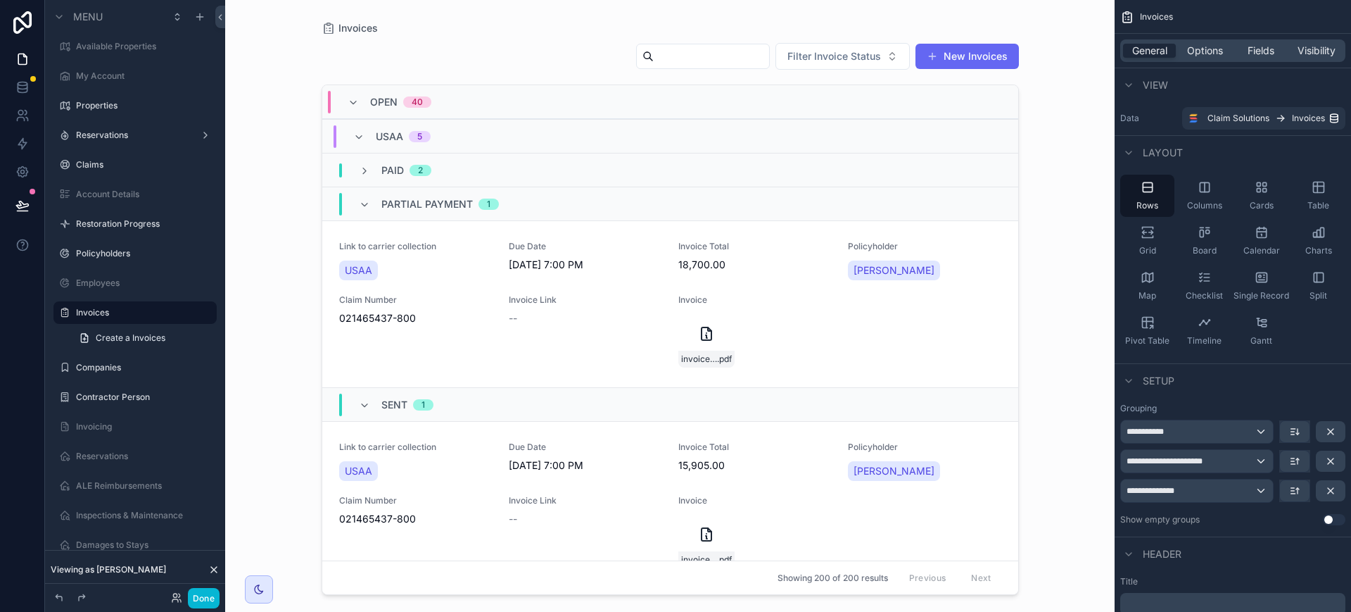
click at [362, 205] on icon "scrollable content" at bounding box center [364, 204] width 11 height 11
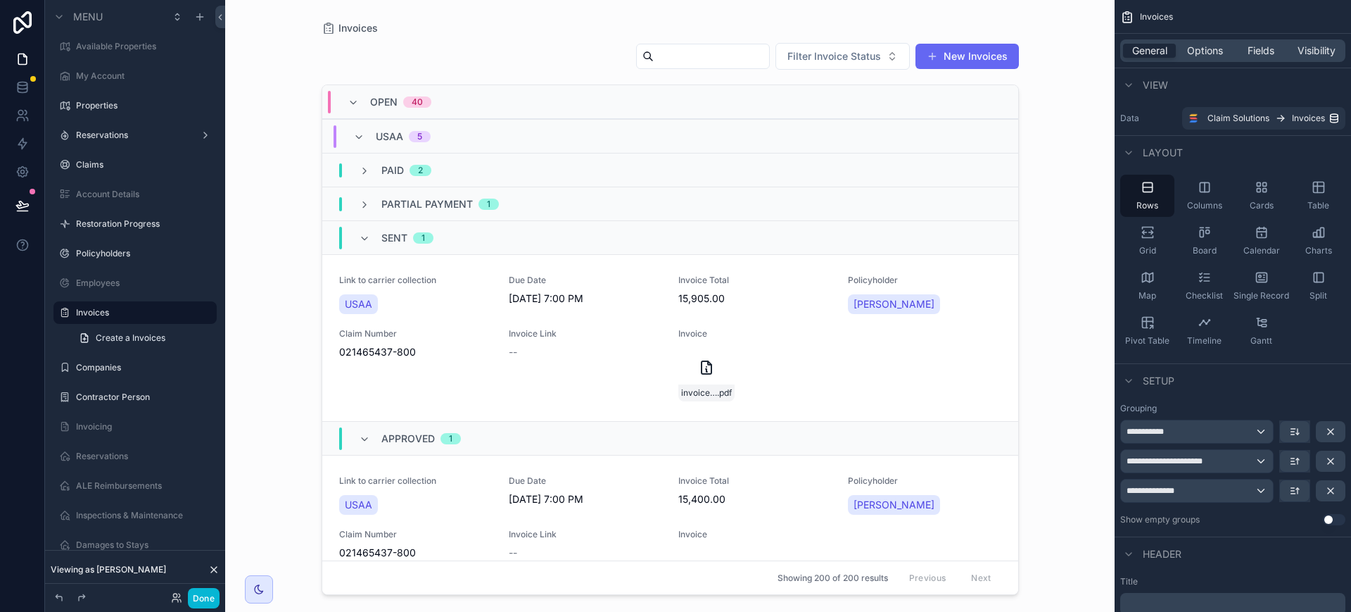
click at [355, 236] on div "SENT 1" at bounding box center [396, 238] width 108 height 23
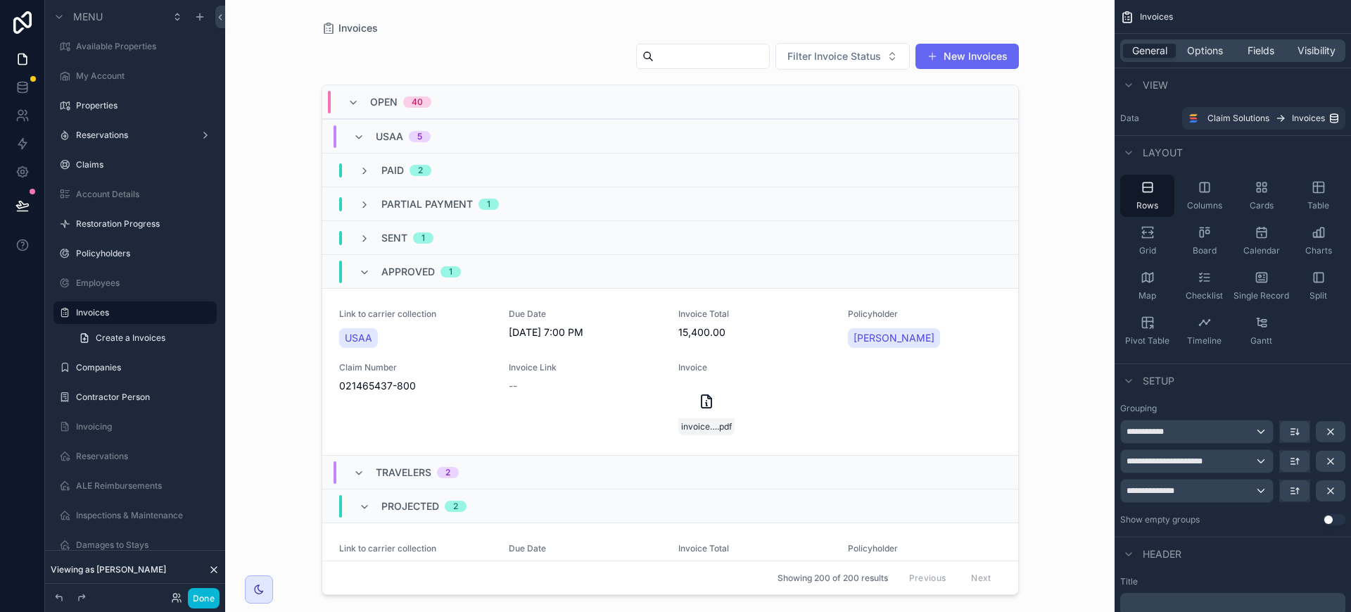
click at [359, 273] on icon "scrollable content" at bounding box center [364, 272] width 11 height 11
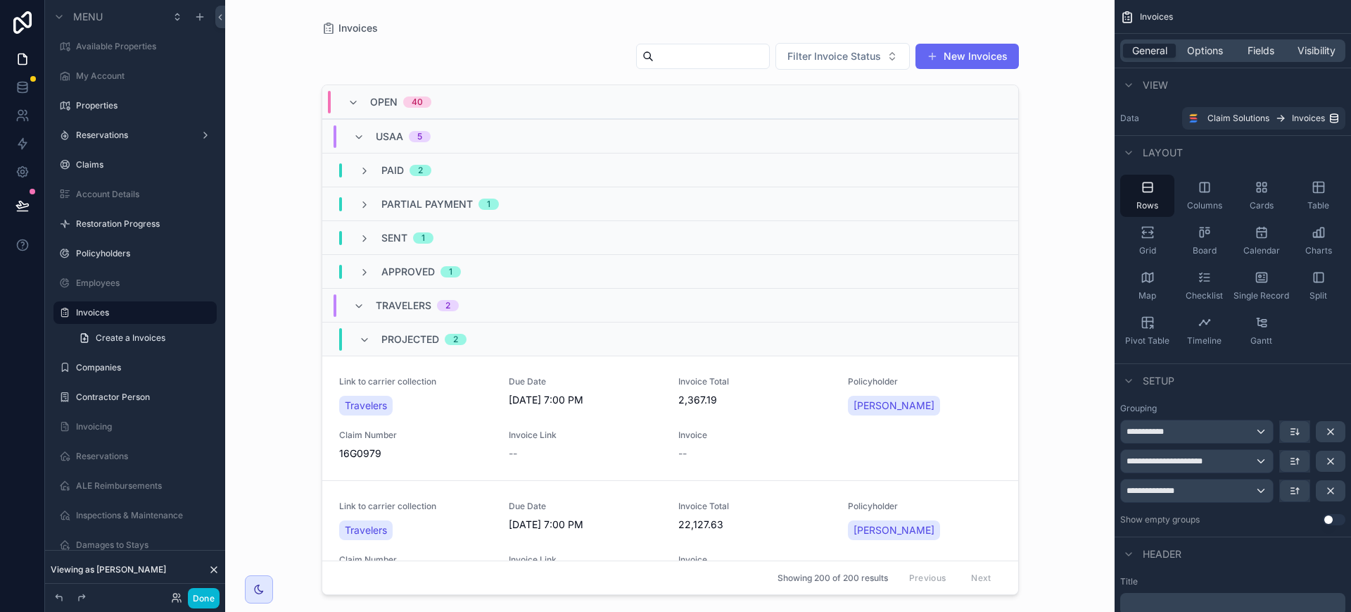
click at [360, 339] on icon "scrollable content" at bounding box center [364, 339] width 11 height 11
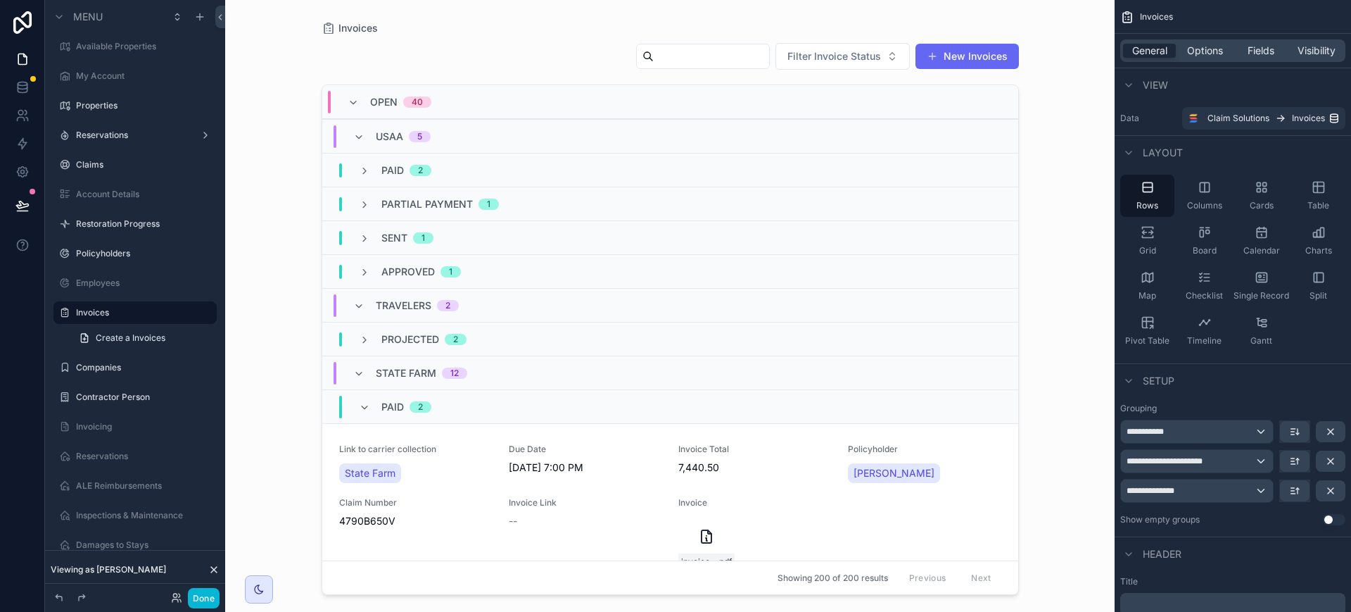
click at [365, 410] on icon "scrollable content" at bounding box center [364, 407] width 11 height 11
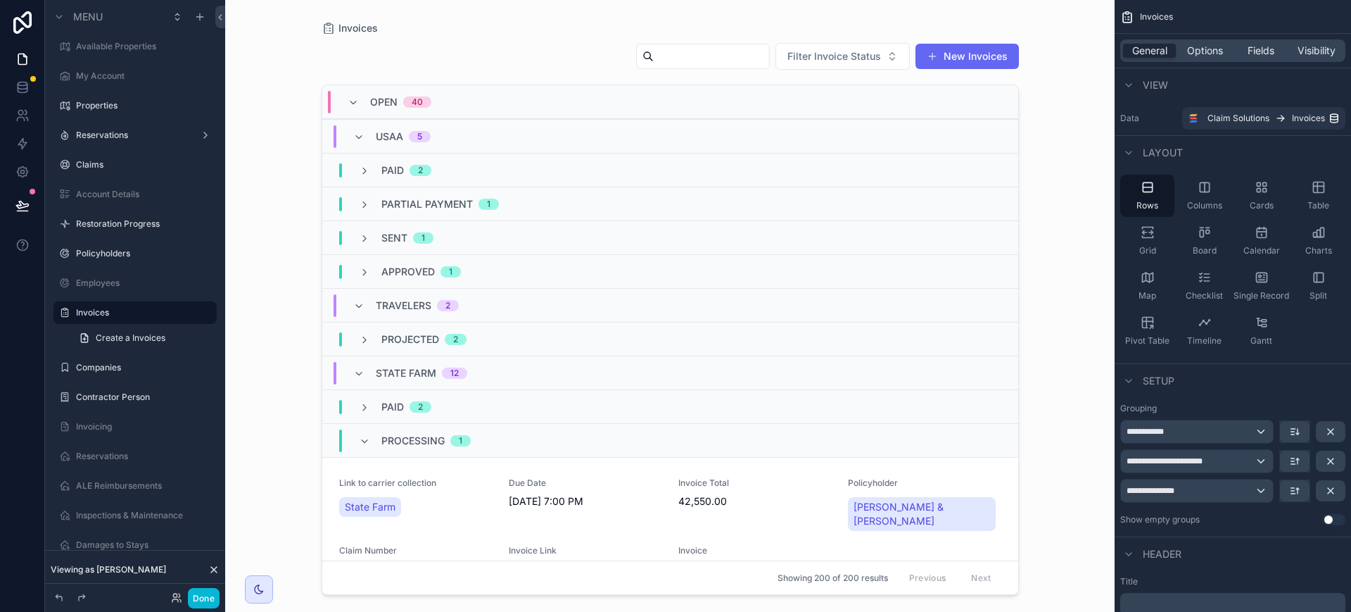
click at [368, 439] on icon "scrollable content" at bounding box center [364, 441] width 11 height 11
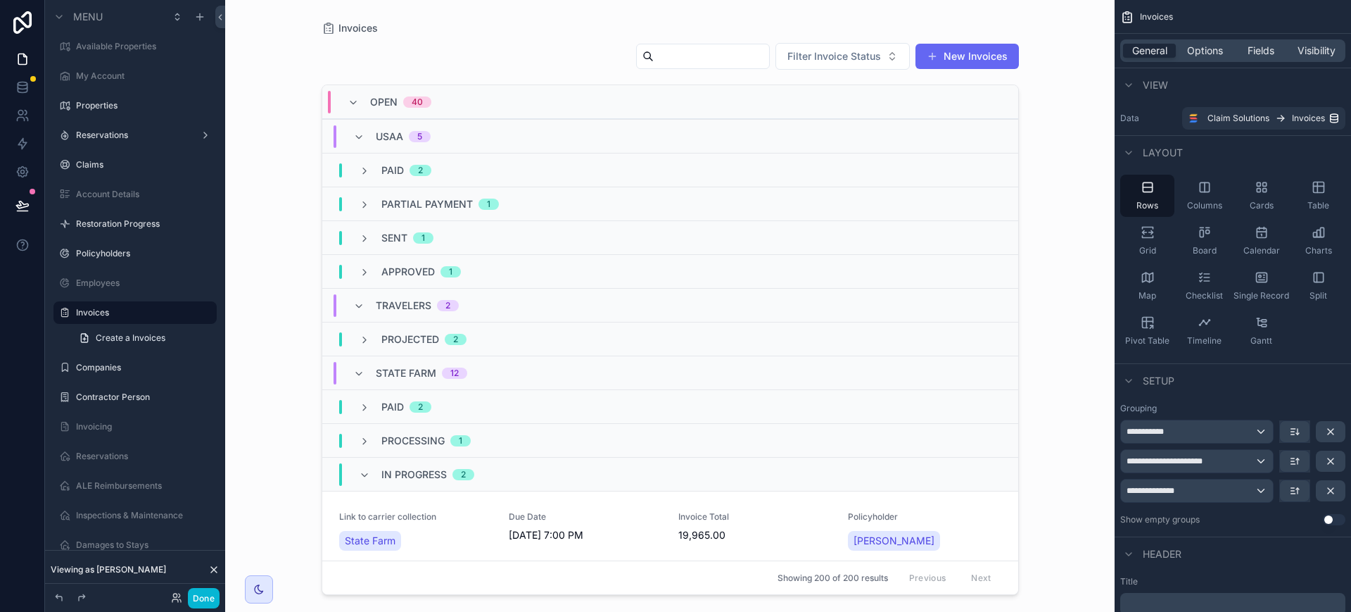
click at [366, 473] on icon "scrollable content" at bounding box center [364, 474] width 11 height 11
click at [371, 510] on div "SENT 3" at bounding box center [397, 508] width 77 height 23
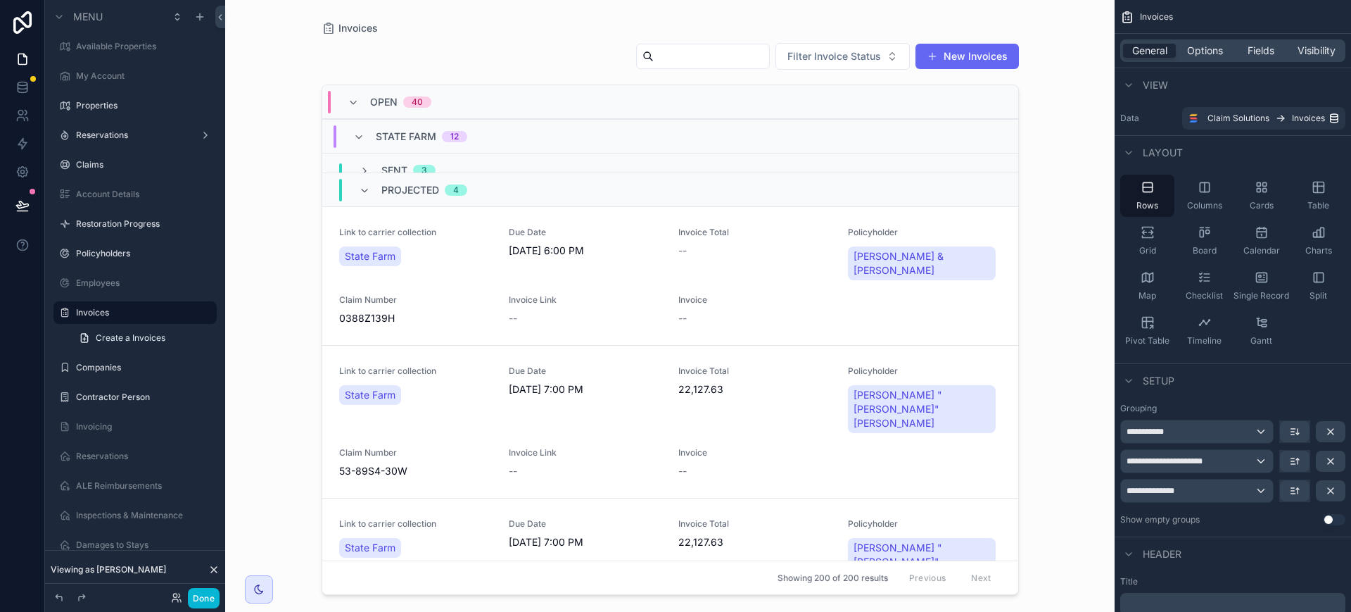
scroll to position [264, 0]
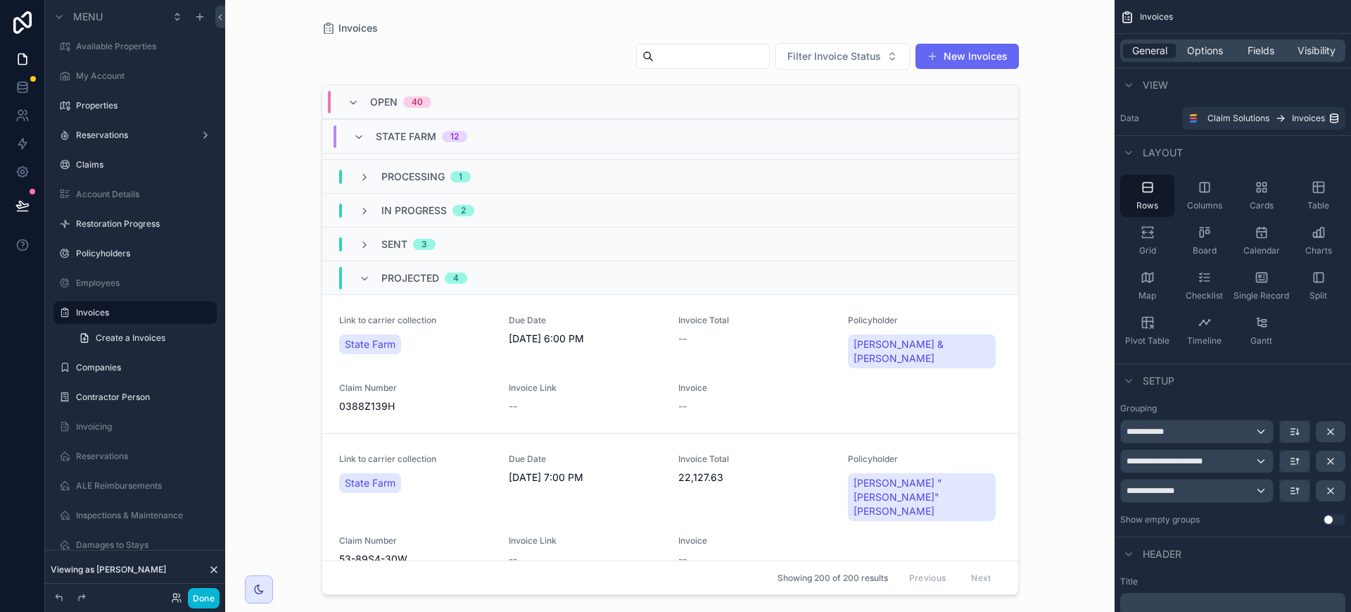
click at [361, 277] on icon "scrollable content" at bounding box center [364, 278] width 11 height 11
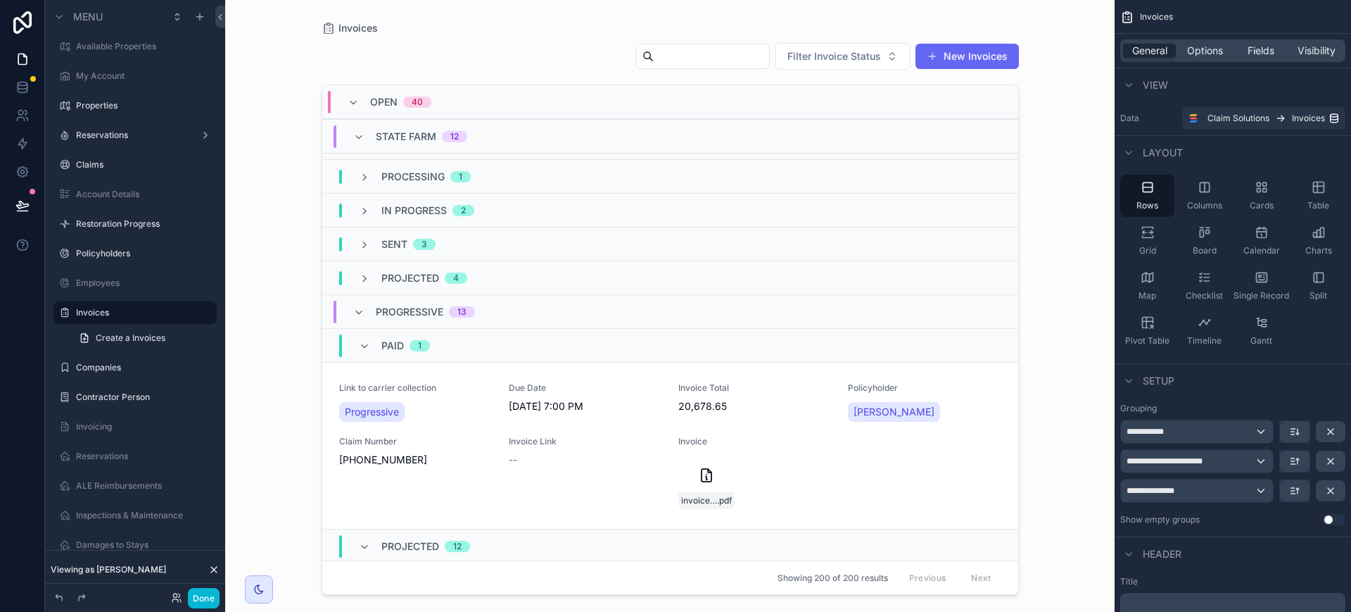
click at [360, 348] on icon "scrollable content" at bounding box center [364, 346] width 11 height 11
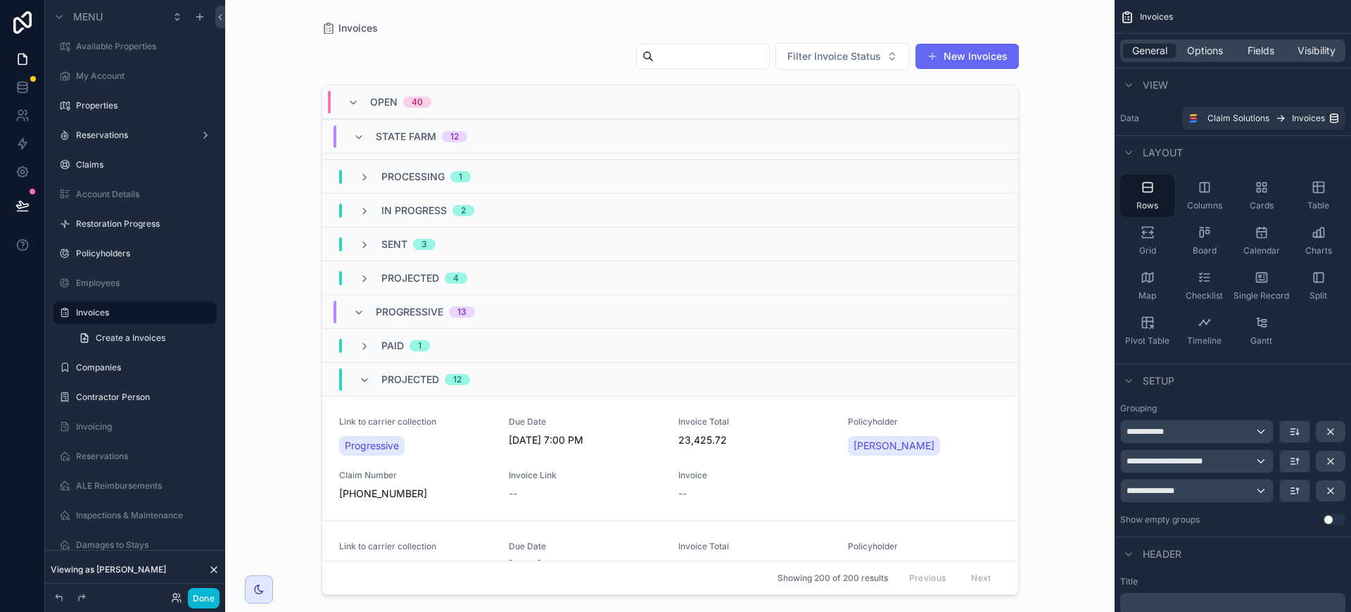
click at [362, 307] on icon "scrollable content" at bounding box center [358, 312] width 11 height 11
click at [365, 341] on div "Lititz Mutual 8" at bounding box center [416, 345] width 126 height 23
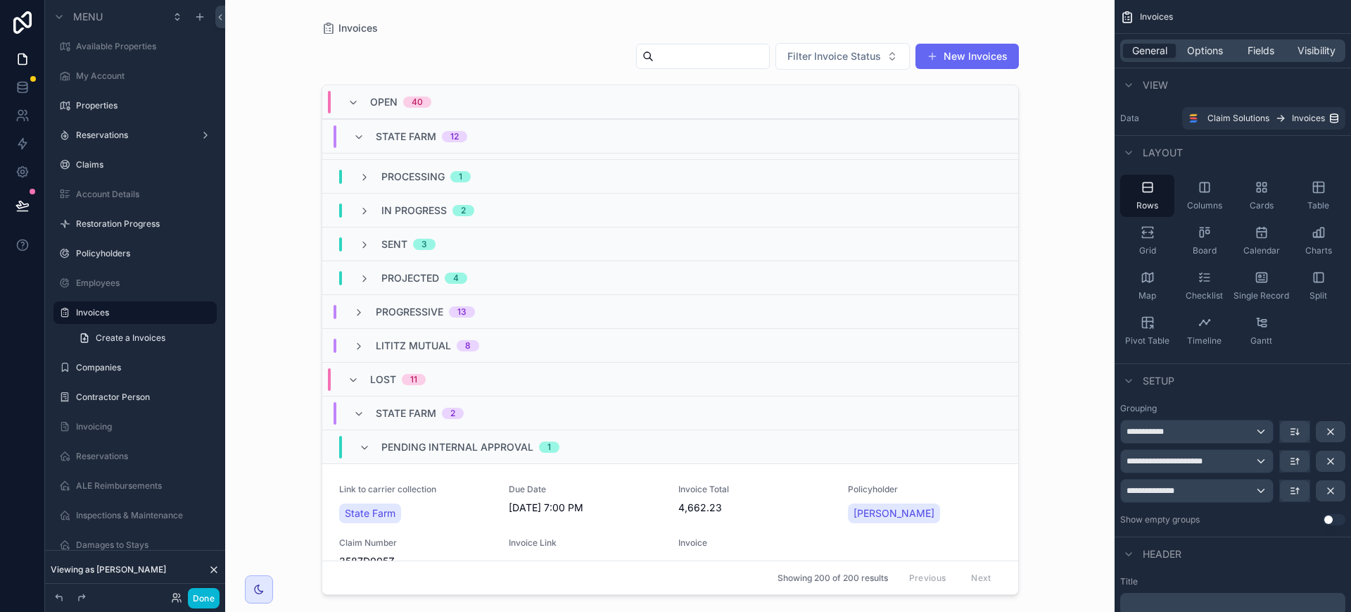
click at [358, 349] on icon "scrollable content" at bounding box center [358, 346] width 11 height 11
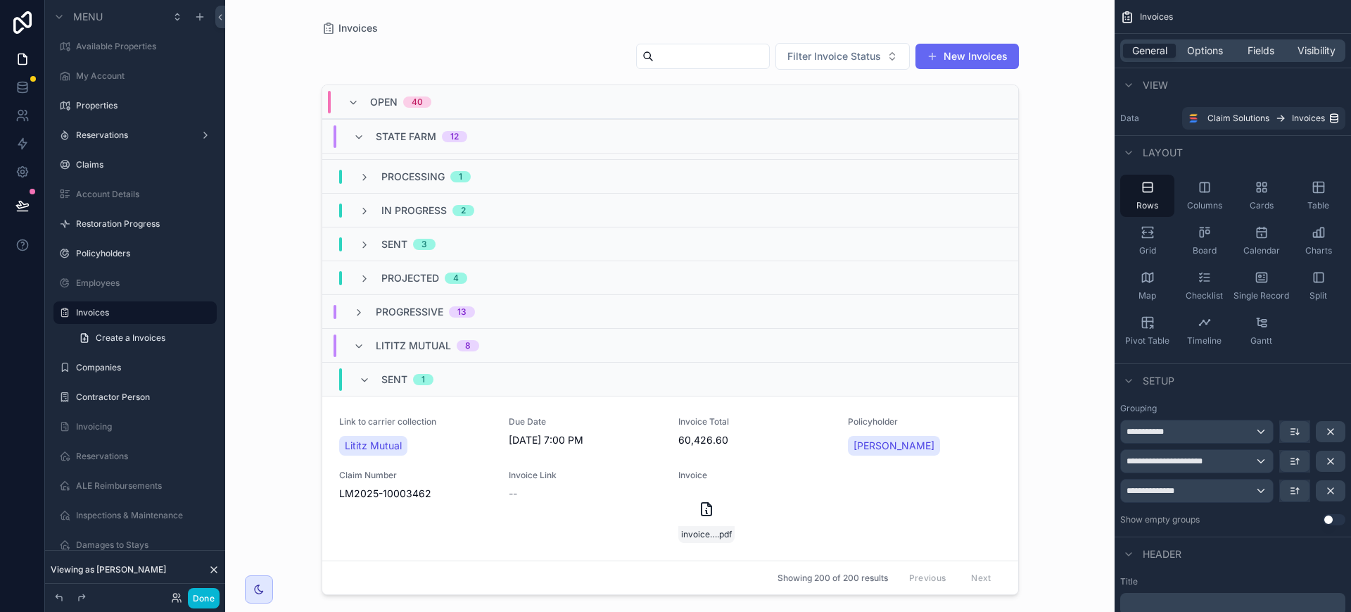
click at [357, 350] on icon "scrollable content" at bounding box center [358, 346] width 11 height 11
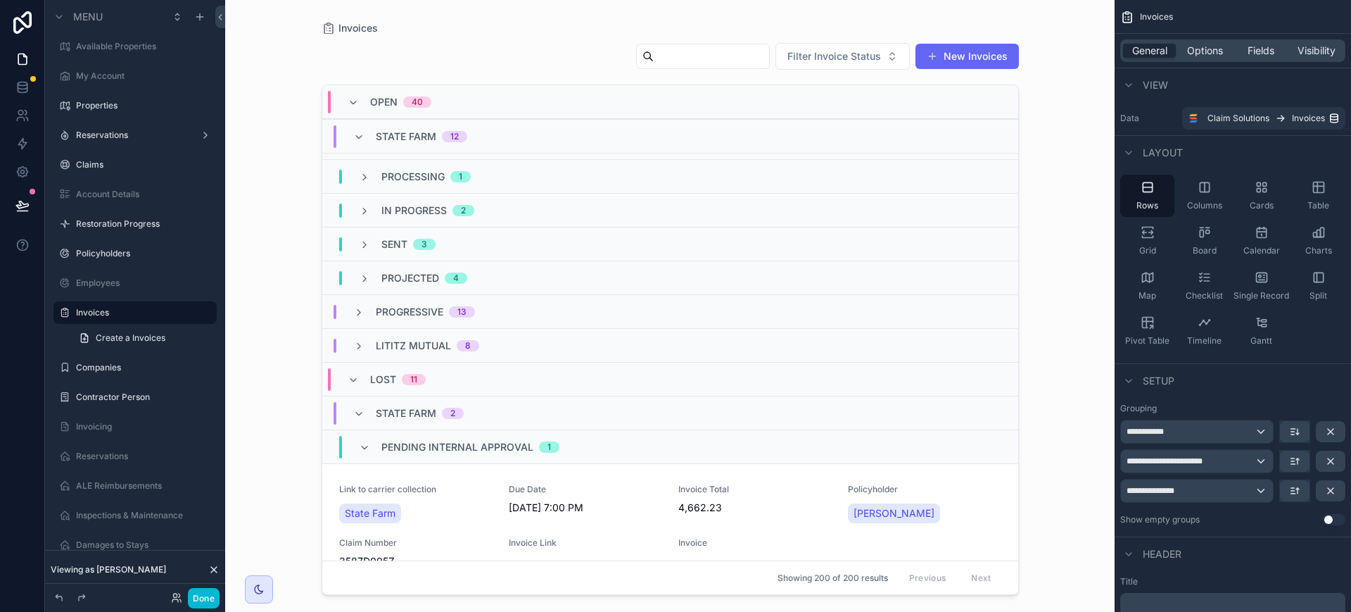
click at [353, 377] on icon "scrollable content" at bounding box center [353, 379] width 11 height 11
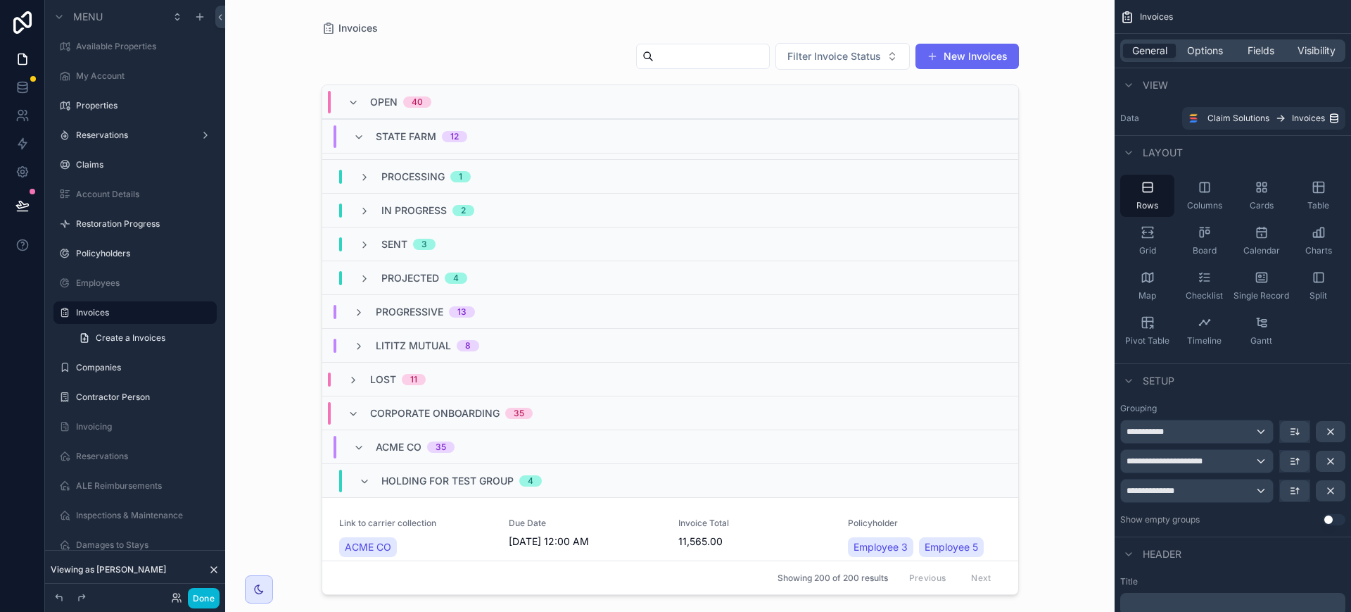
click at [358, 416] on icon "scrollable content" at bounding box center [353, 413] width 11 height 11
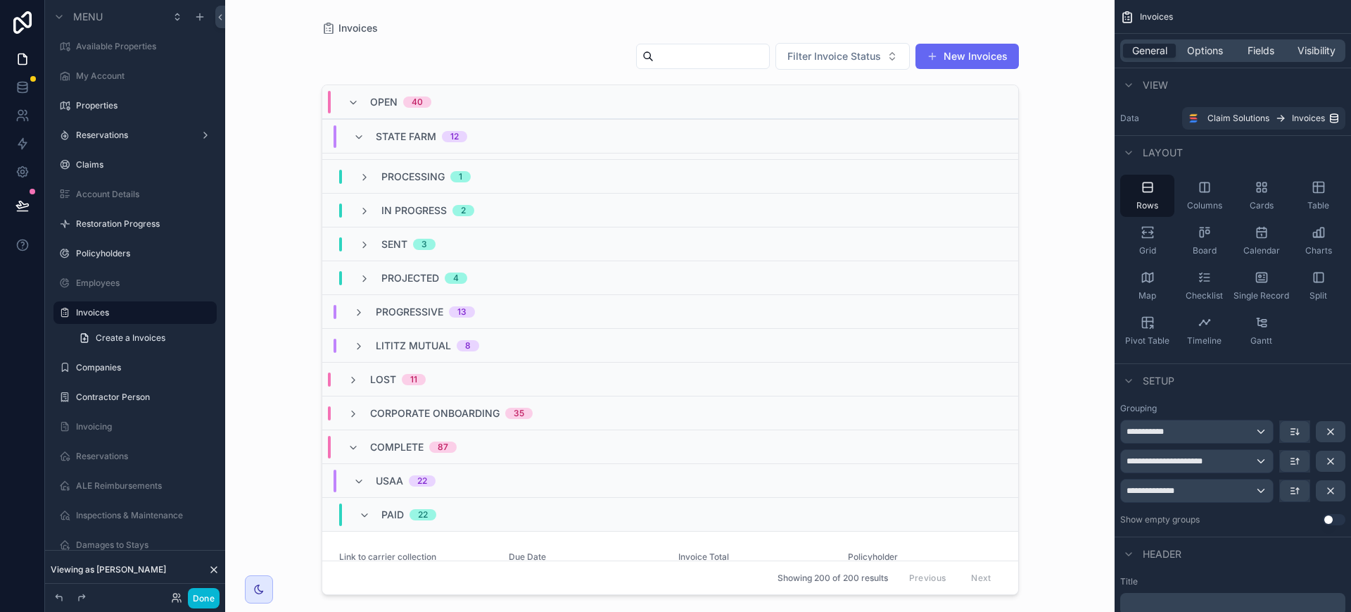
click at [355, 447] on icon "scrollable content" at bounding box center [353, 447] width 11 height 11
click at [350, 476] on icon "scrollable content" at bounding box center [353, 481] width 11 height 11
click at [353, 510] on icon "scrollable content" at bounding box center [353, 515] width 11 height 11
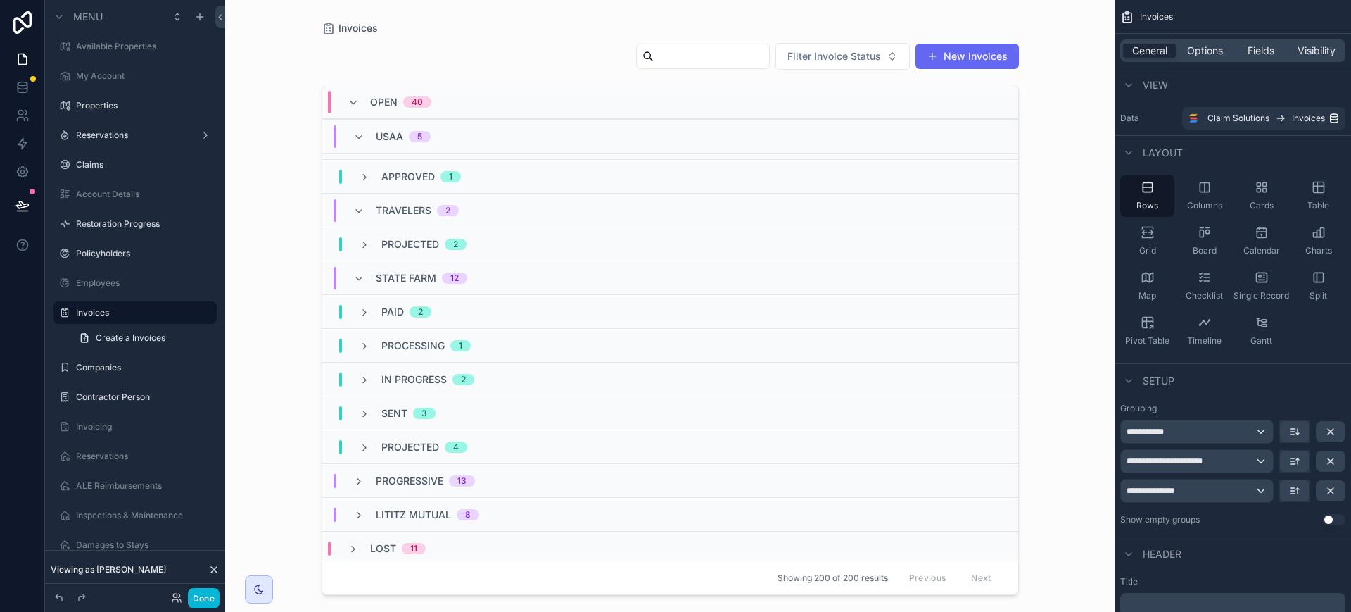
scroll to position [88, 0]
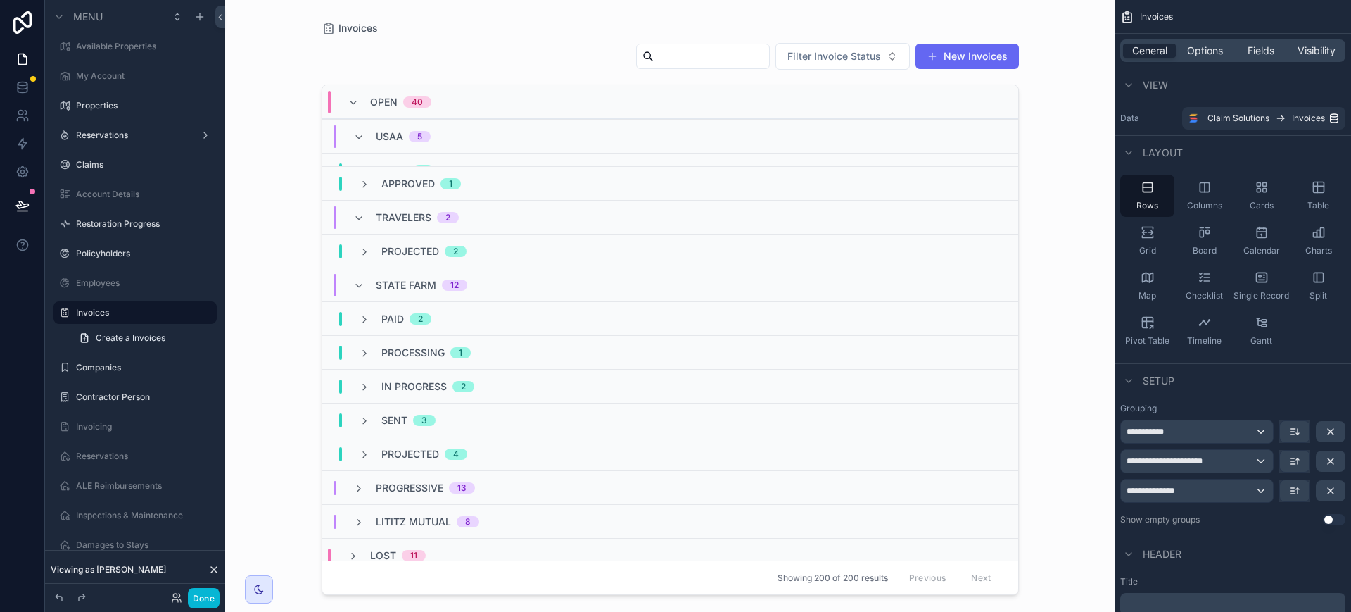
click at [356, 286] on icon "scrollable content" at bounding box center [358, 285] width 11 height 11
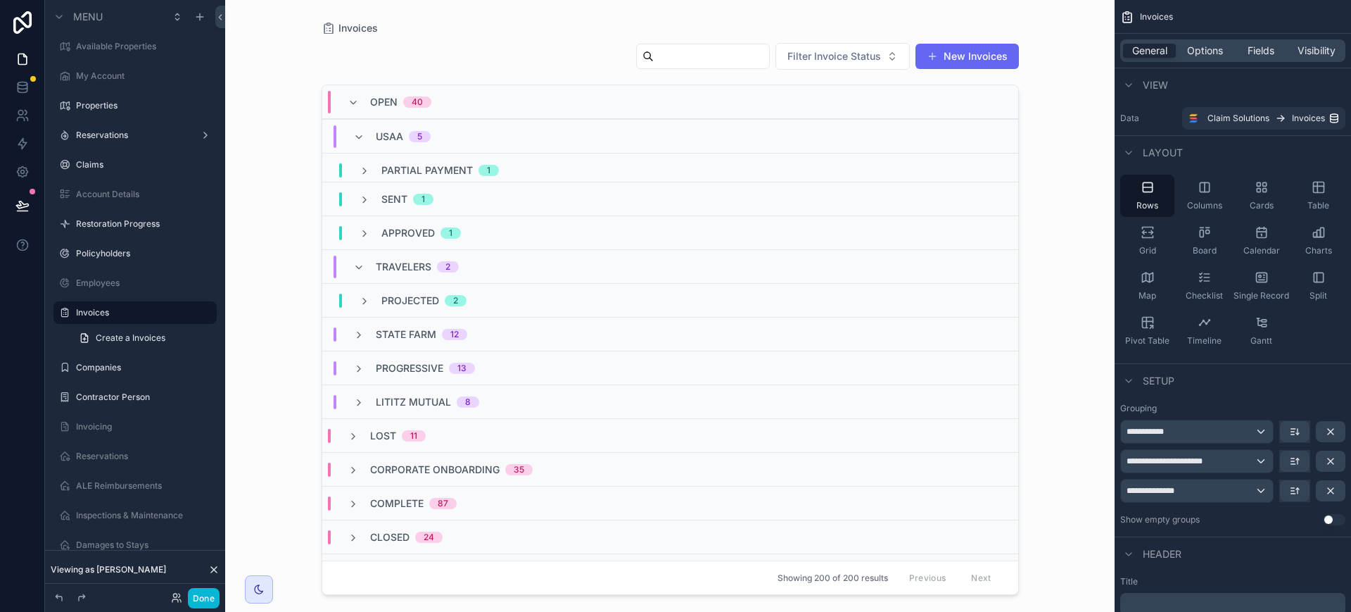
scroll to position [0, 0]
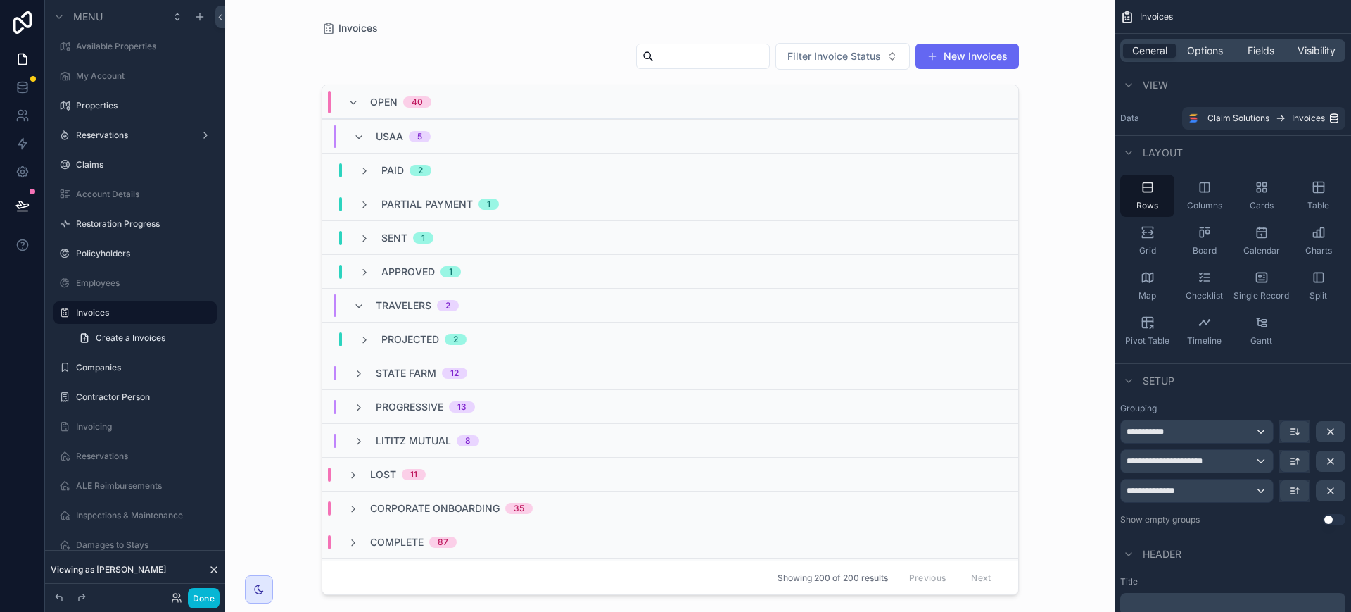
click at [355, 304] on icon "scrollable content" at bounding box center [358, 306] width 11 height 11
click at [354, 132] on icon "scrollable content" at bounding box center [358, 137] width 11 height 11
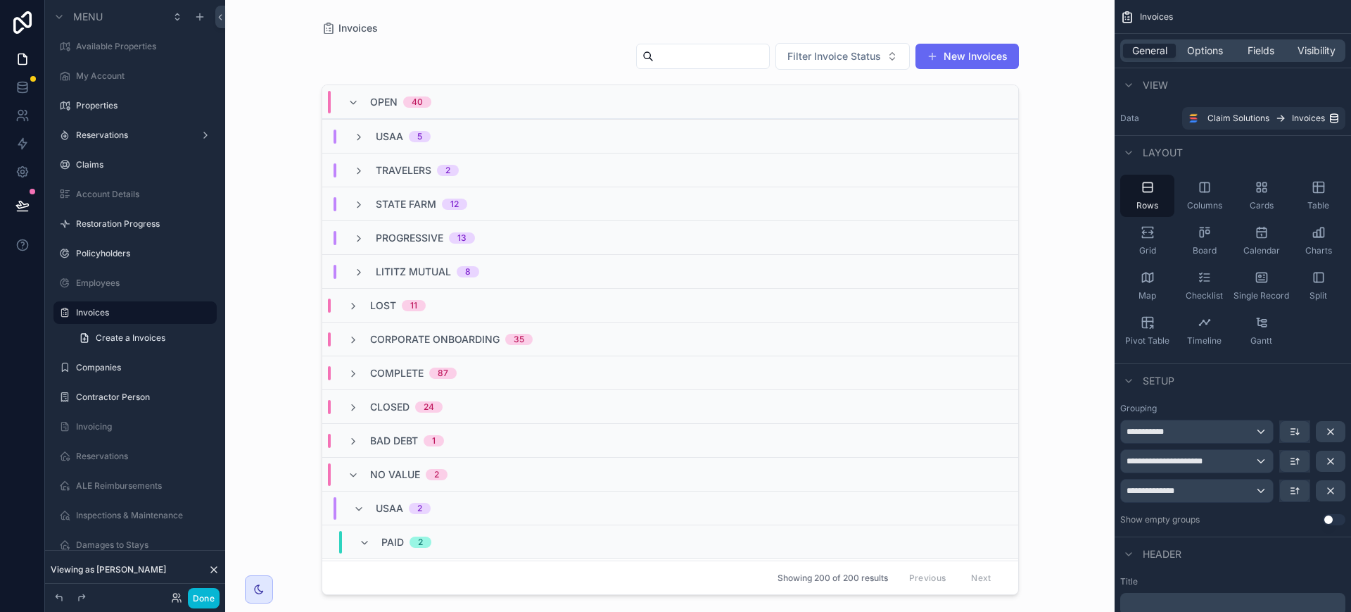
click at [358, 99] on icon "scrollable content" at bounding box center [353, 102] width 11 height 11
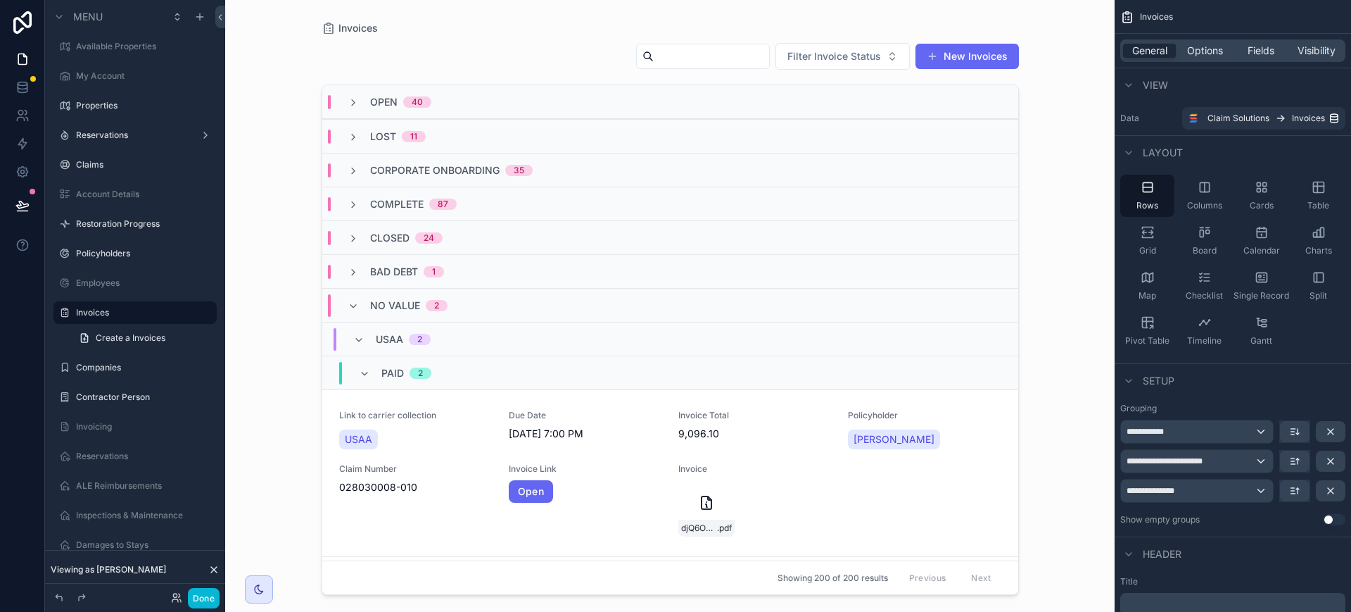
click at [353, 311] on icon "scrollable content" at bounding box center [353, 306] width 11 height 11
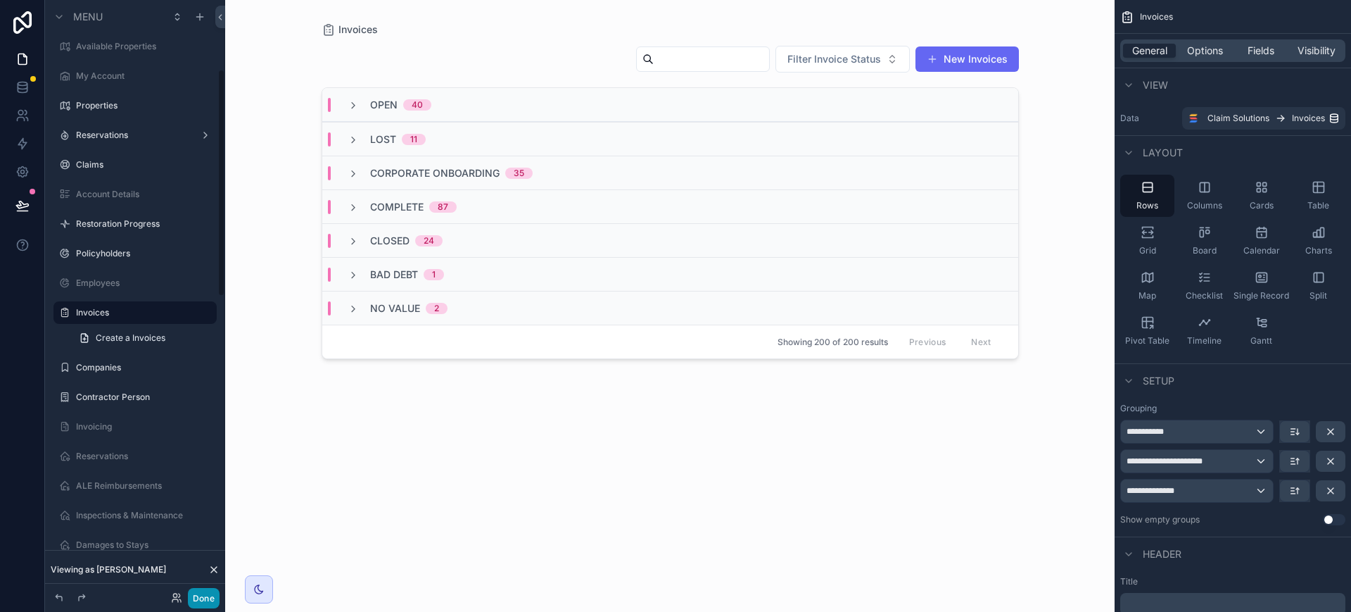
click at [194, 601] on button "Done" at bounding box center [204, 598] width 32 height 20
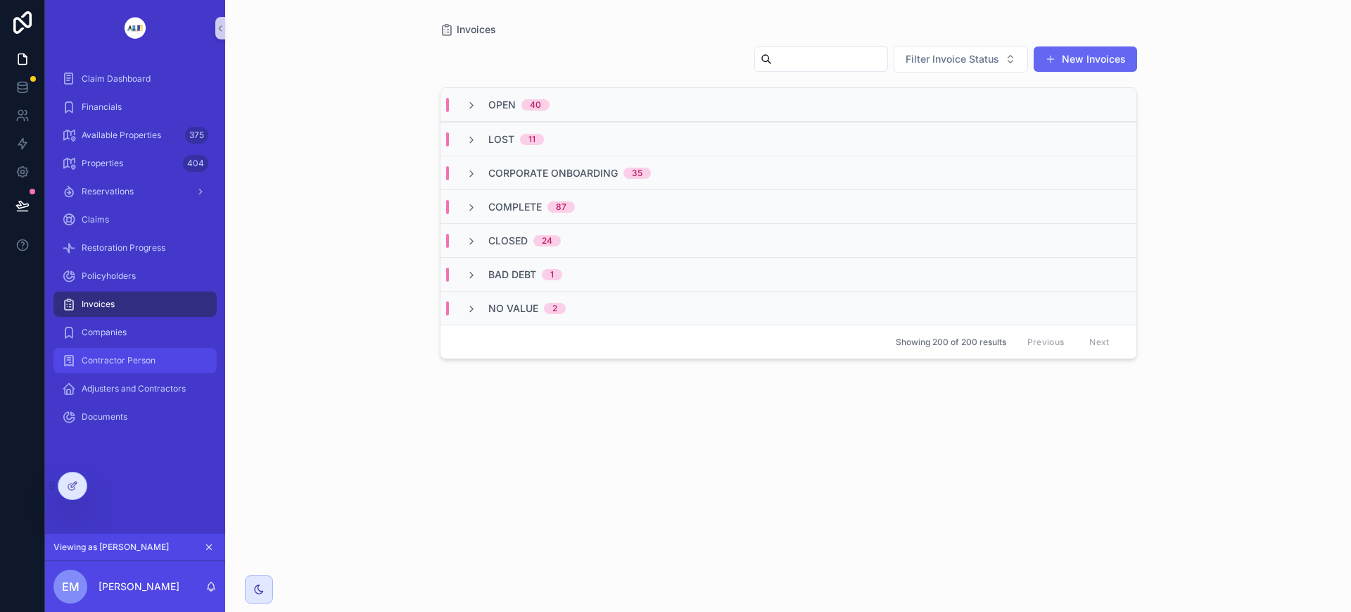
click at [129, 358] on span "Contractor Person" at bounding box center [119, 360] width 74 height 11
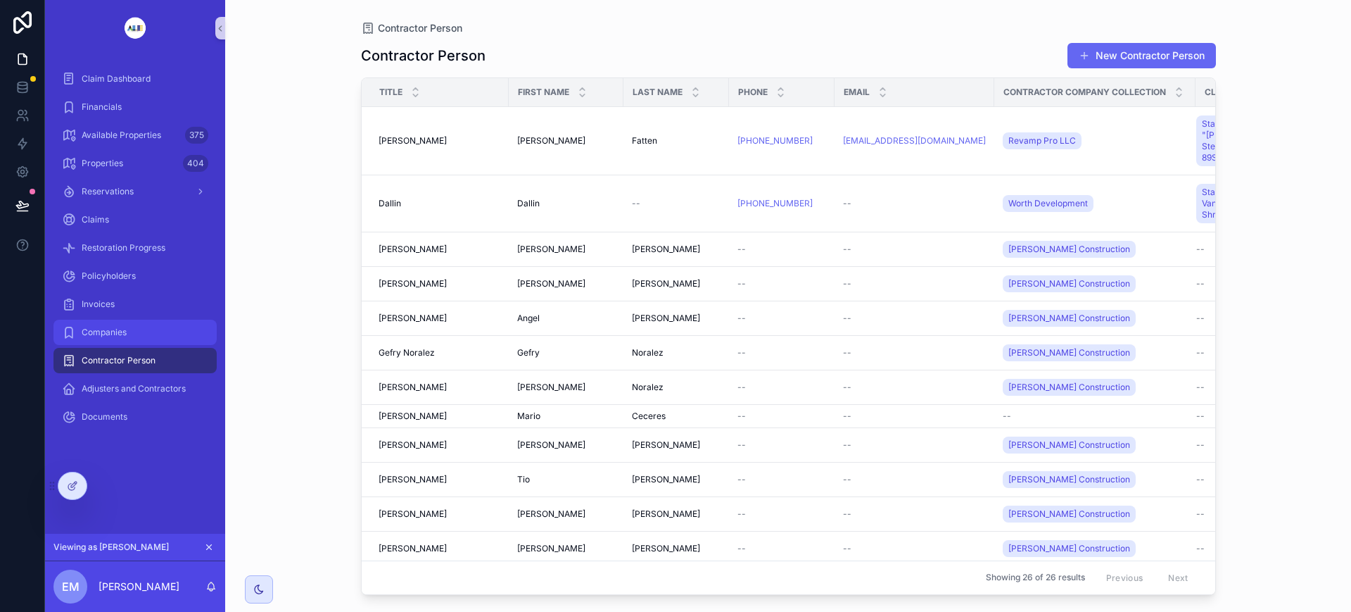
click at [92, 332] on span "Companies" at bounding box center [104, 332] width 45 height 11
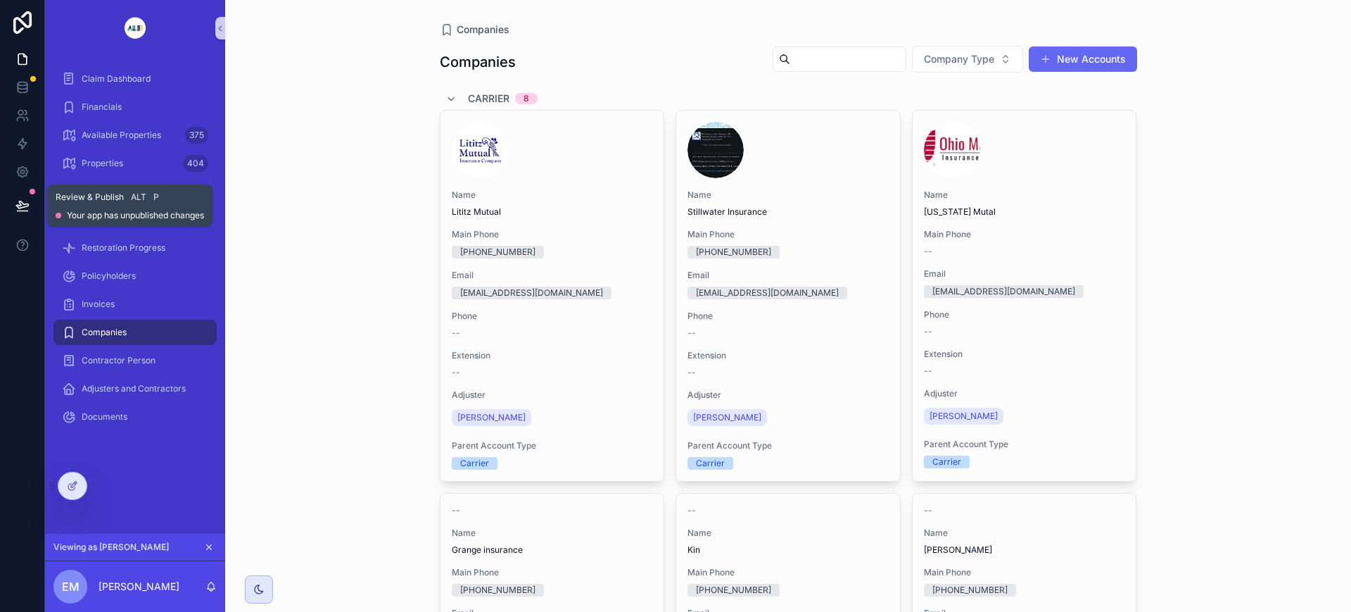
click at [27, 202] on icon at bounding box center [22, 205] width 14 height 14
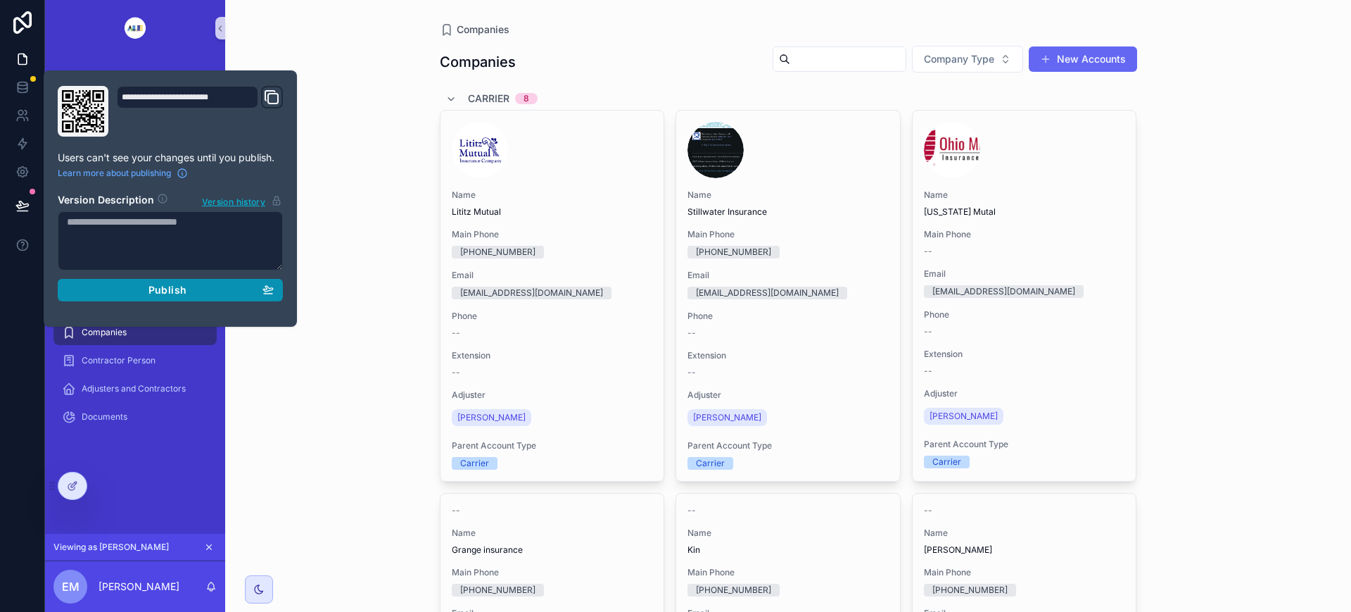
click at [179, 289] on span "Publish" at bounding box center [168, 290] width 38 height 13
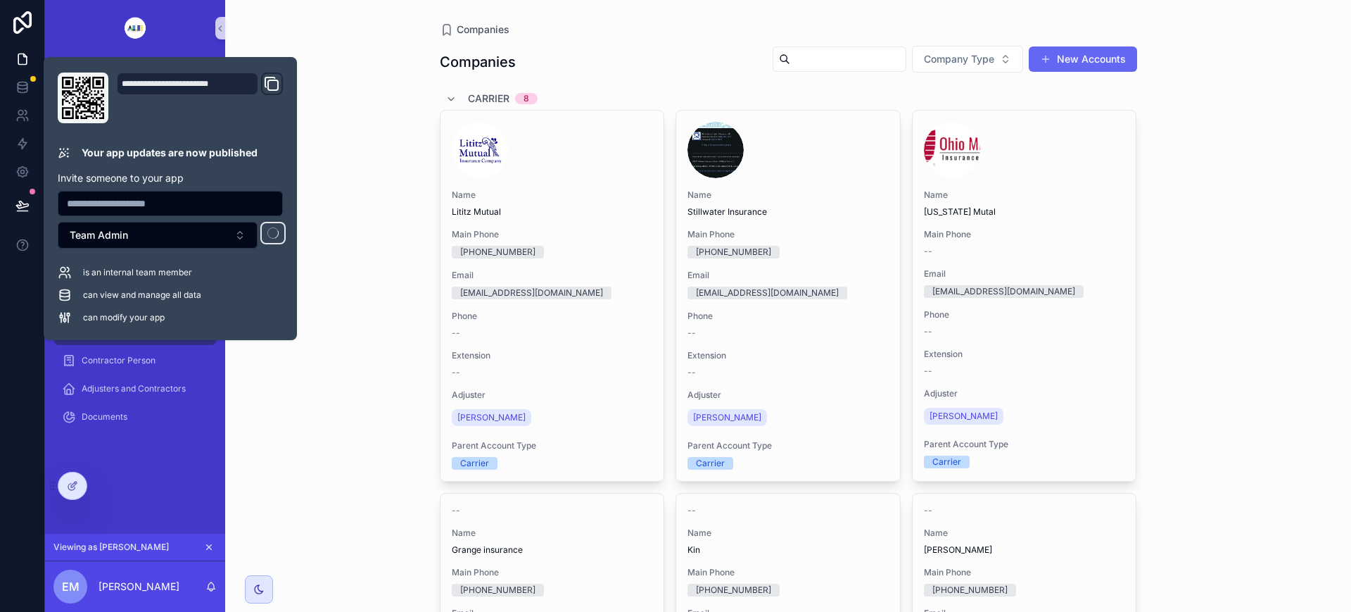
click at [346, 301] on div "Companies Companies Company Type New Accounts Carrier 8 Name Lititz Mutual Main…" at bounding box center [788, 306] width 1126 height 612
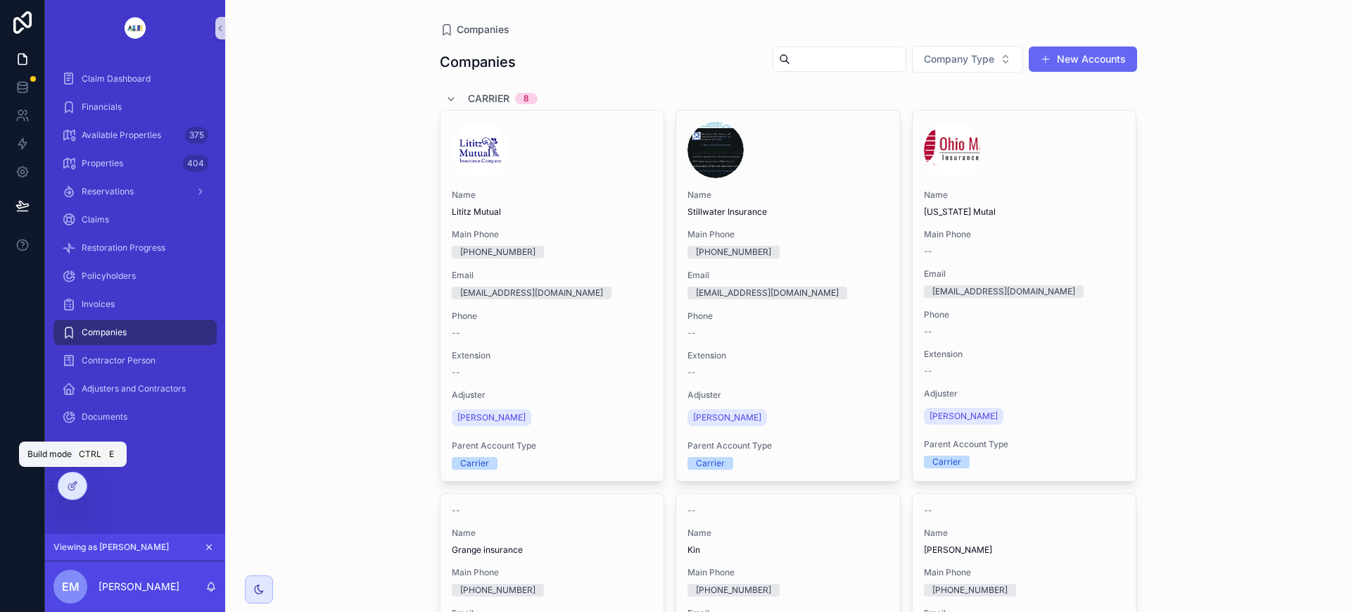
click at [70, 486] on icon at bounding box center [72, 485] width 11 height 11
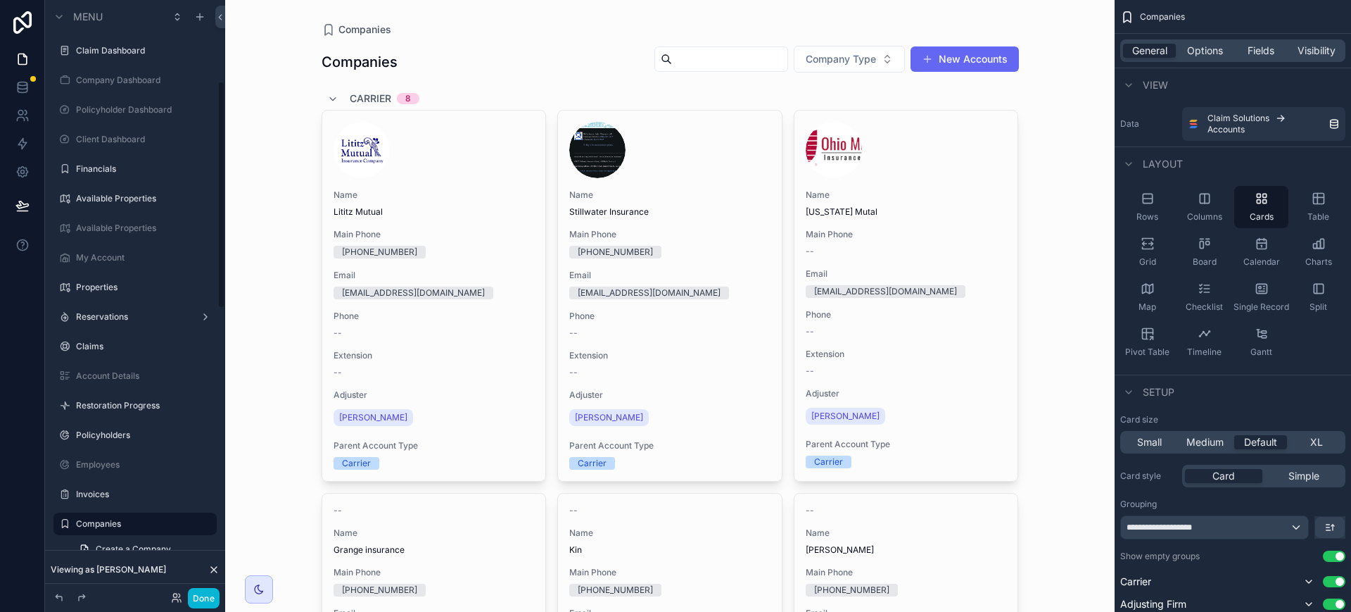
scroll to position [211, 0]
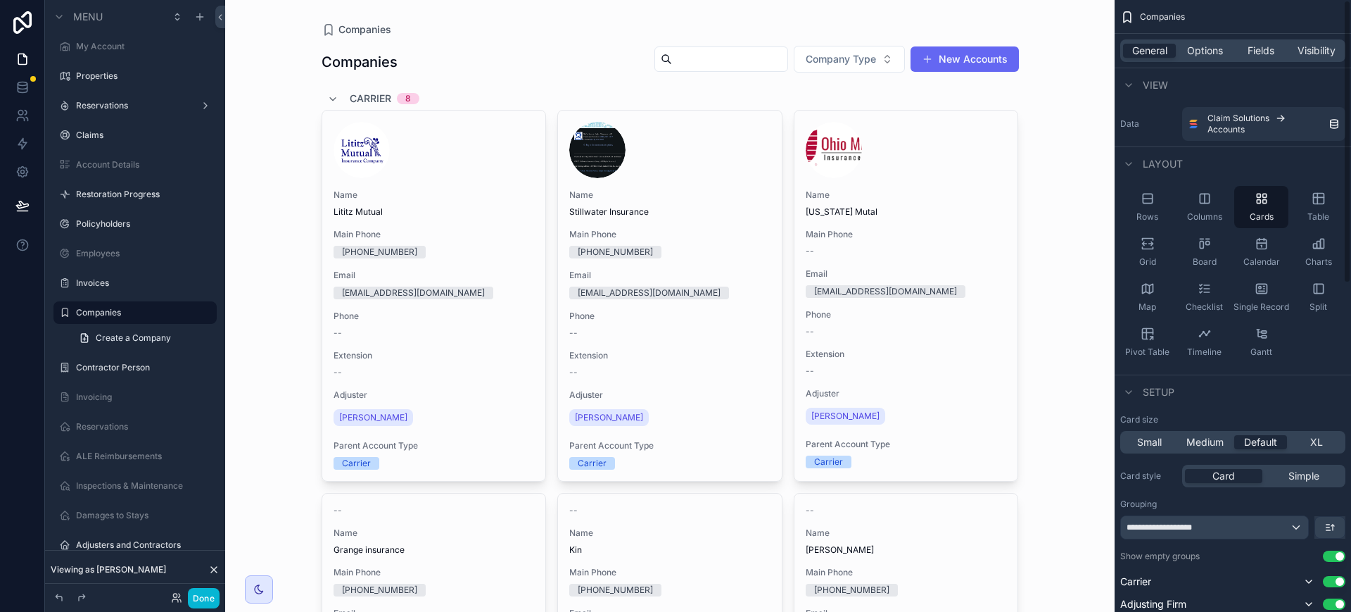
click at [1307, 51] on span "Visibility" at bounding box center [1317, 51] width 38 height 14
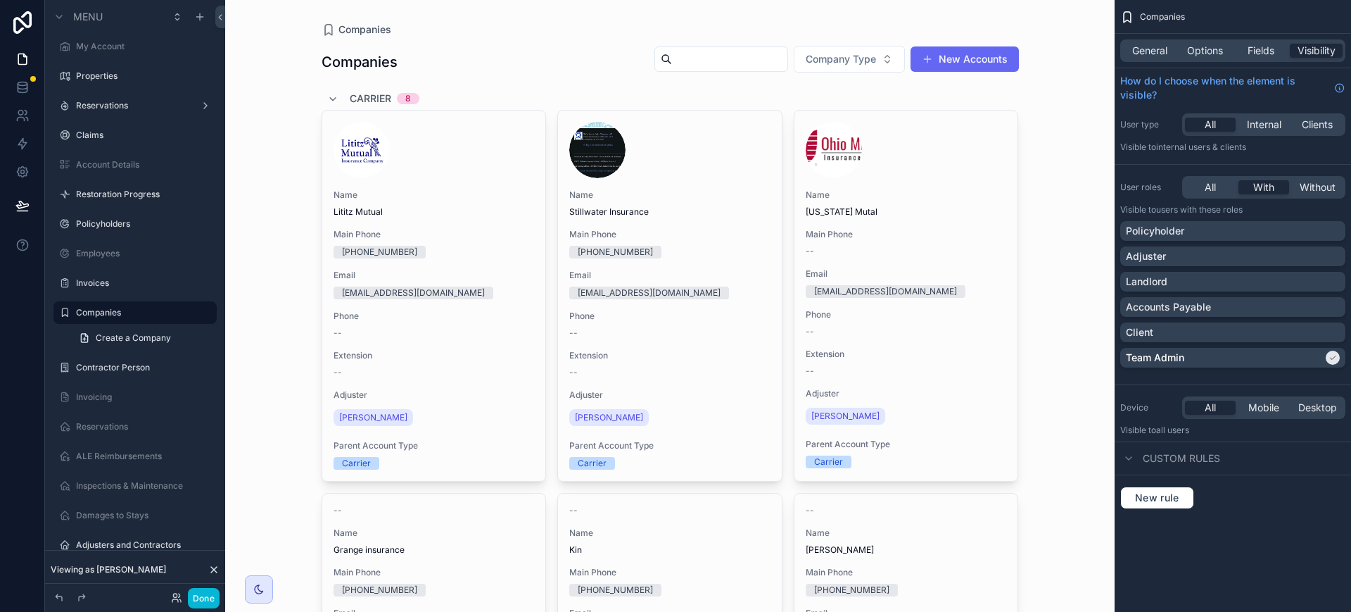
click at [1334, 358] on icon "scrollable content" at bounding box center [1333, 357] width 8 height 8
click at [209, 597] on button "Done" at bounding box center [204, 598] width 32 height 20
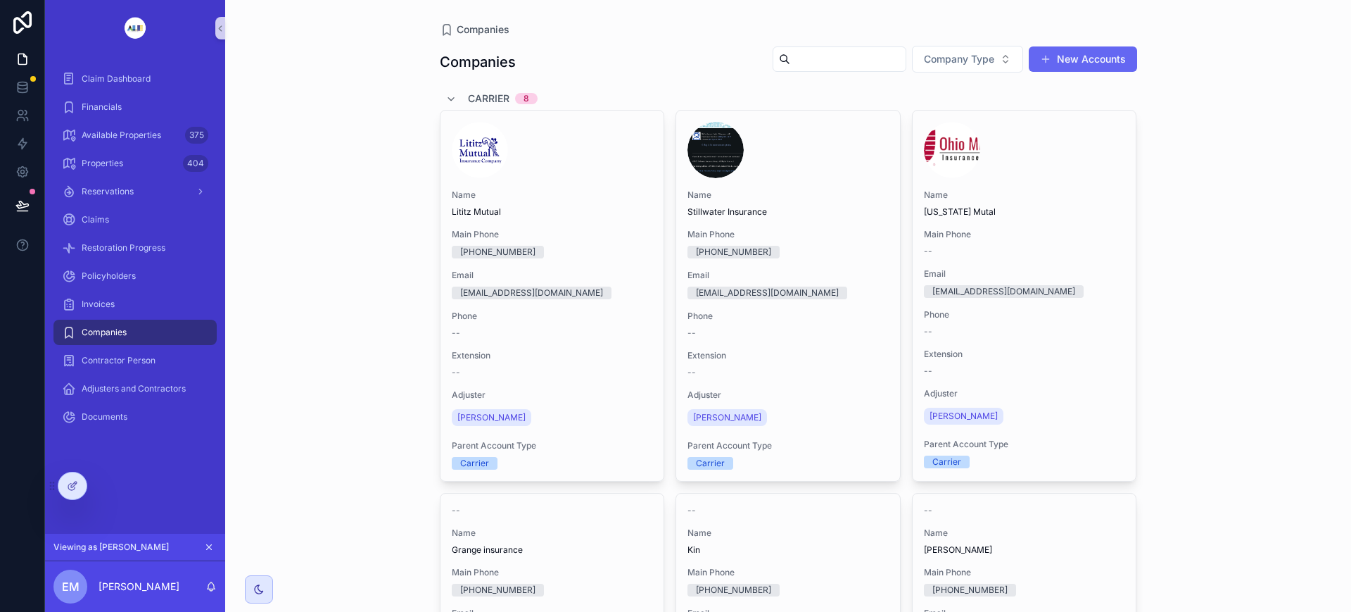
click at [114, 327] on span "Companies" at bounding box center [104, 332] width 45 height 11
click at [134, 365] on span "Contractor Person" at bounding box center [119, 360] width 74 height 11
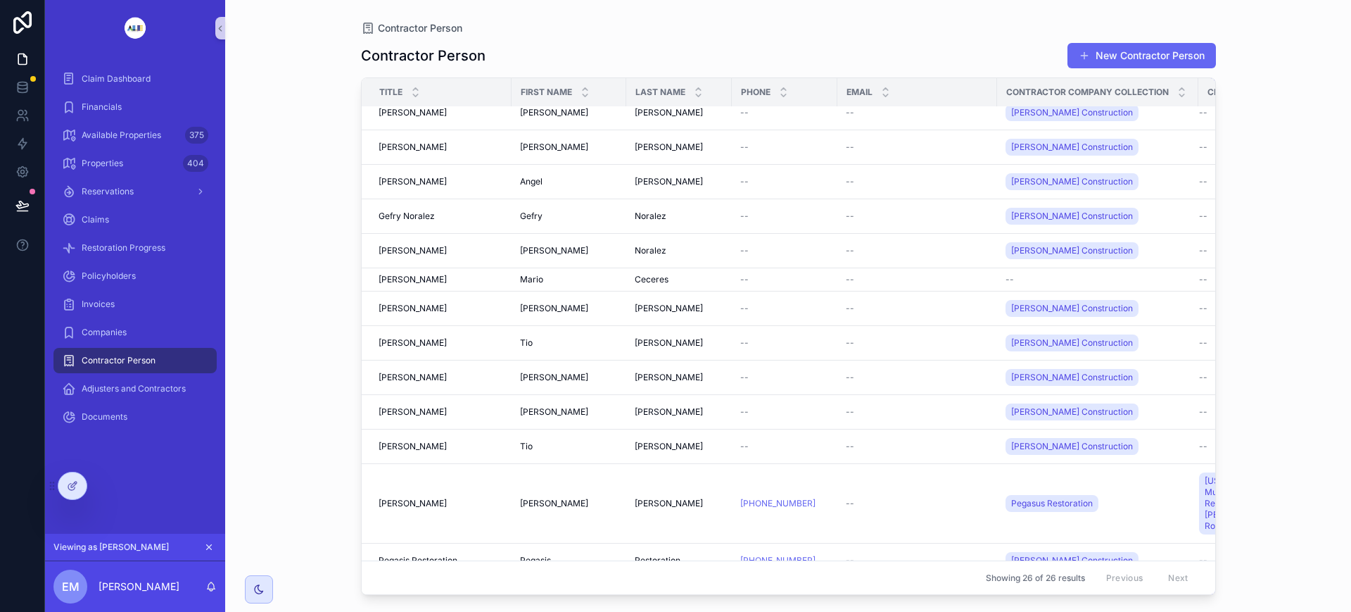
scroll to position [118, 0]
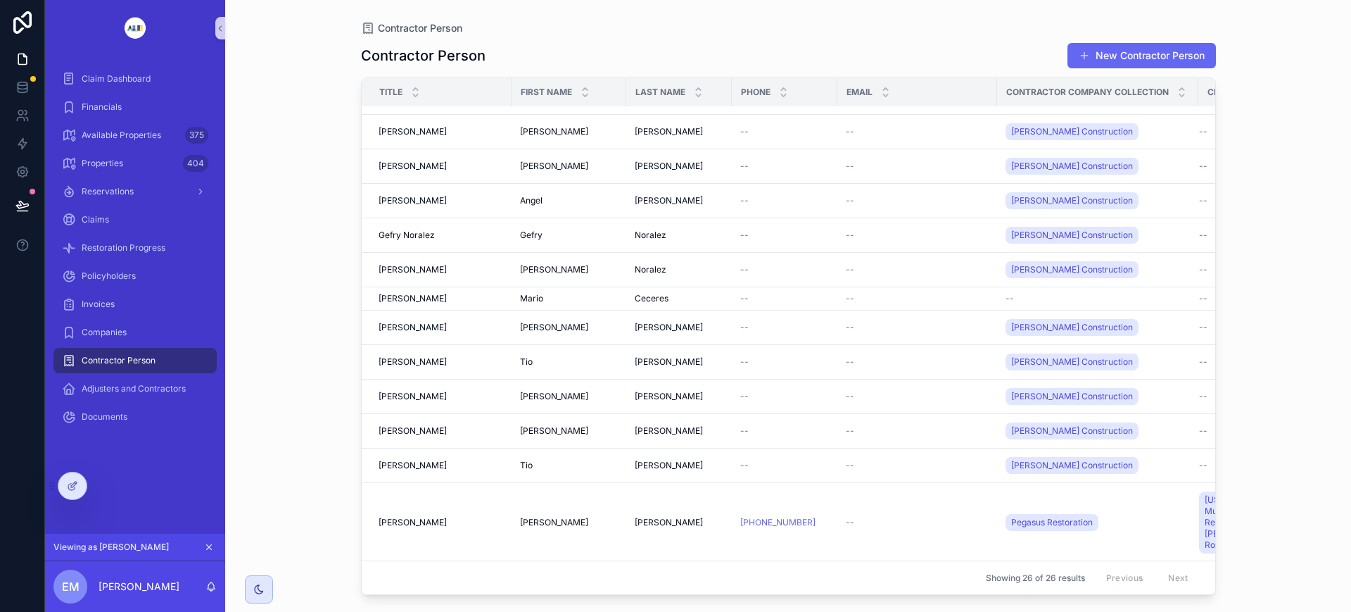
click at [70, 484] on icon at bounding box center [71, 487] width 6 height 6
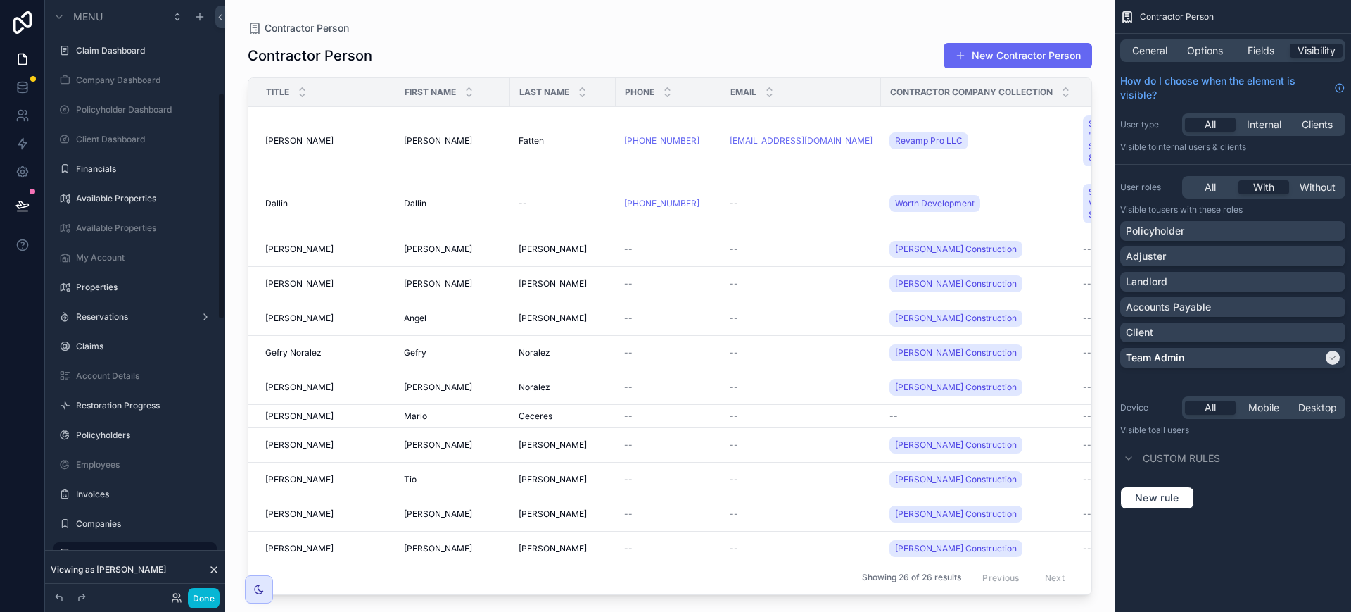
scroll to position [241, 0]
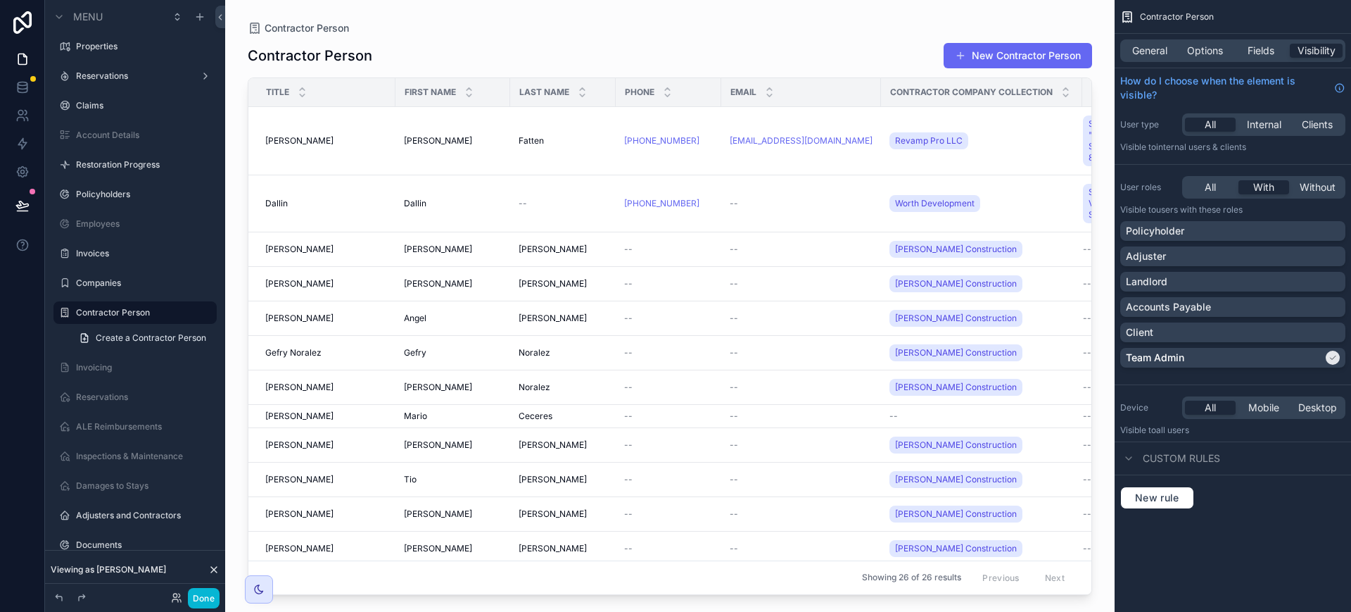
click at [1329, 353] on icon "scrollable content" at bounding box center [1333, 357] width 8 height 8
click at [200, 596] on button "Done" at bounding box center [204, 598] width 32 height 20
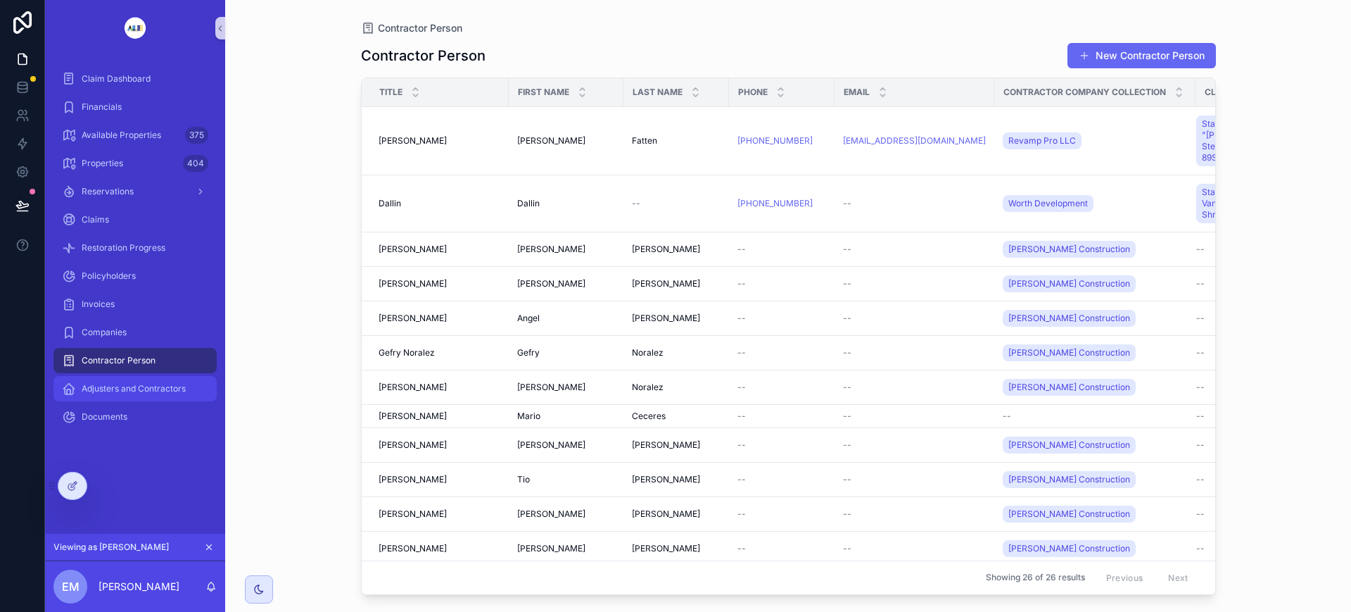
click at [129, 383] on span "Adjusters and Contractors" at bounding box center [134, 388] width 104 height 11
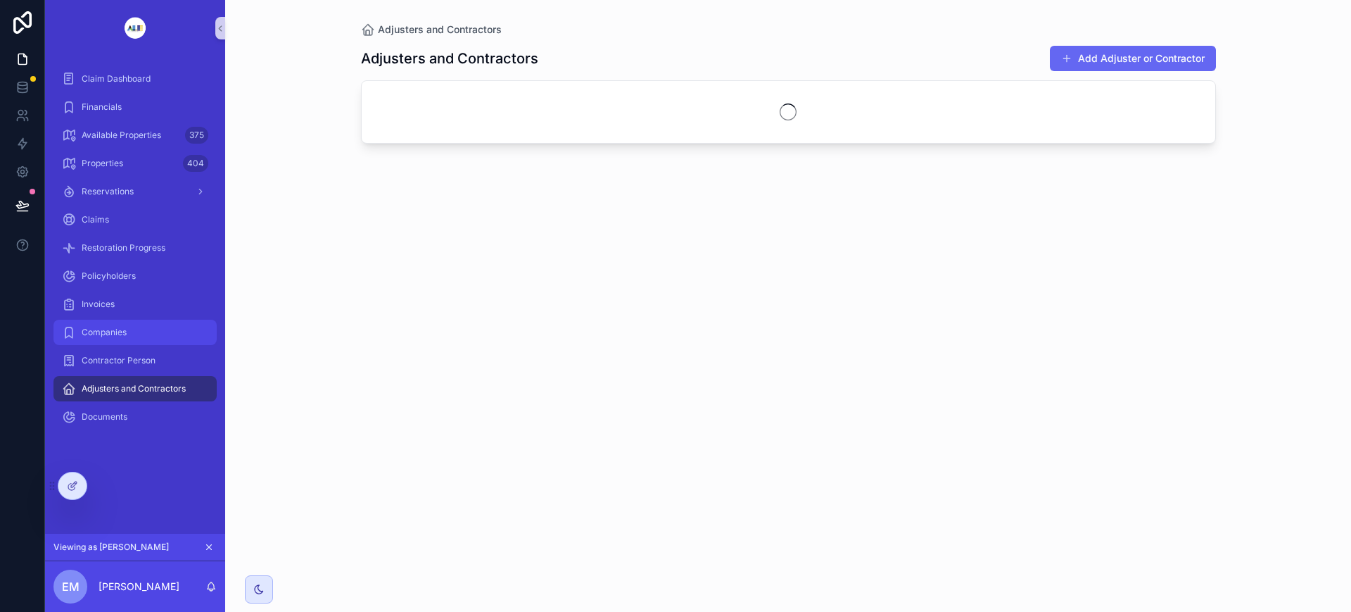
click at [136, 336] on div "Companies" at bounding box center [135, 332] width 146 height 23
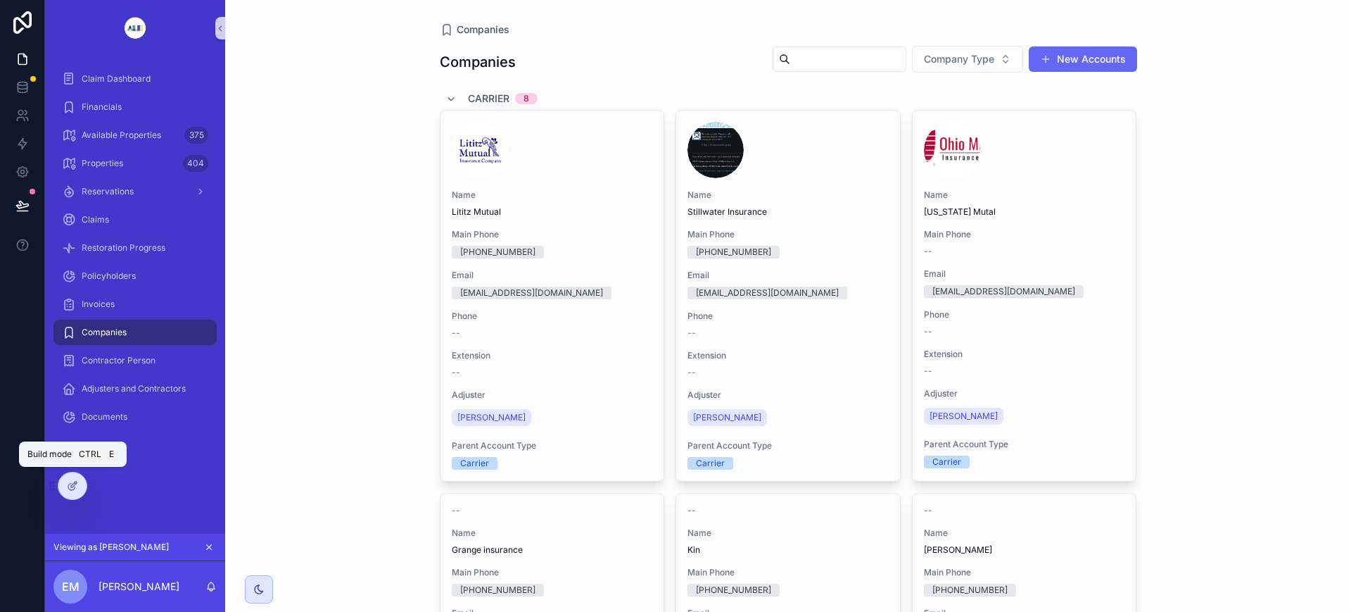
click at [67, 486] on icon at bounding box center [72, 485] width 11 height 11
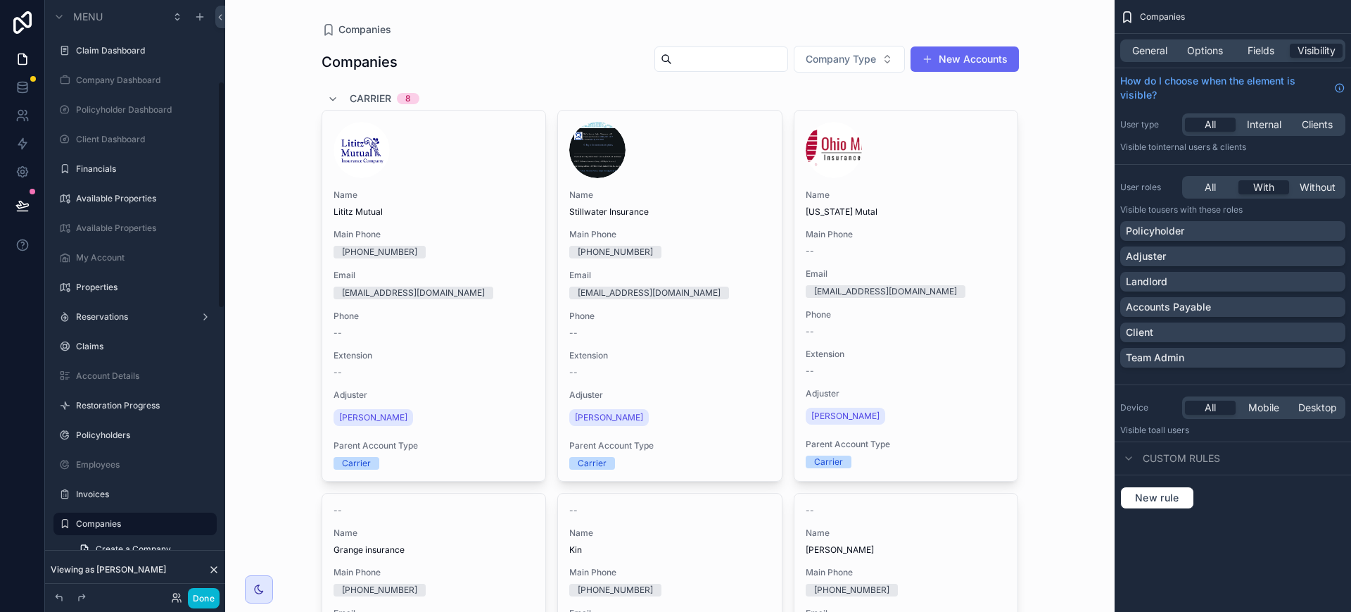
scroll to position [211, 0]
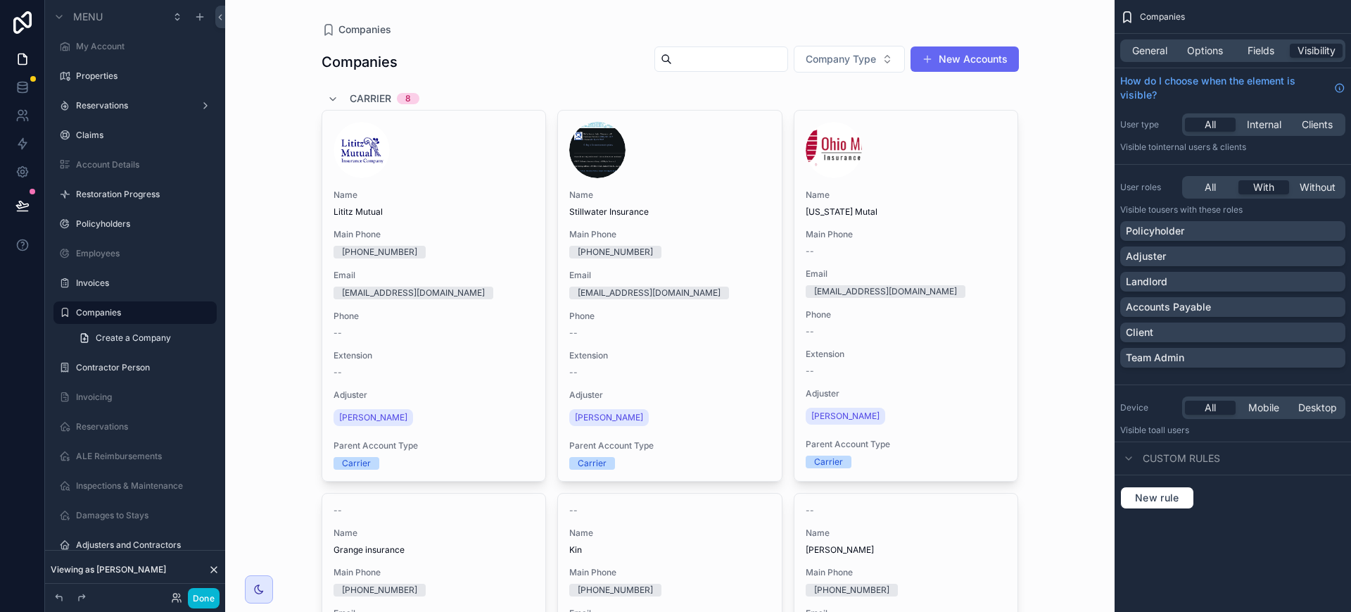
click at [1154, 49] on span "General" at bounding box center [1149, 51] width 35 height 14
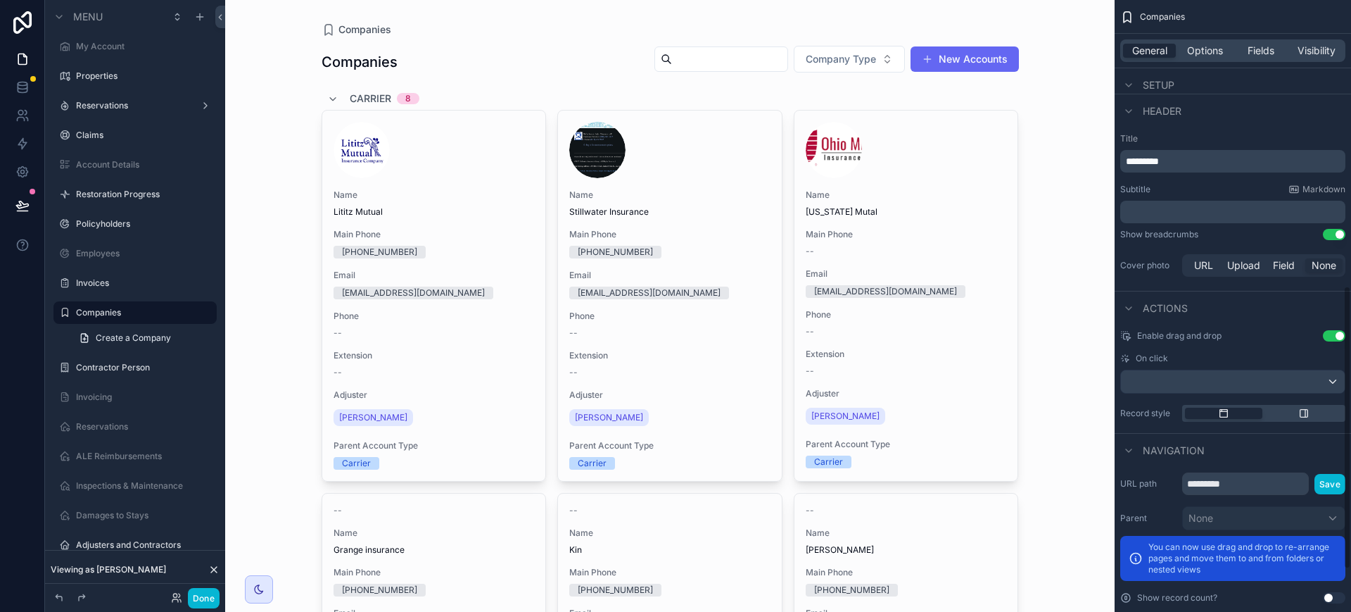
scroll to position [707, 0]
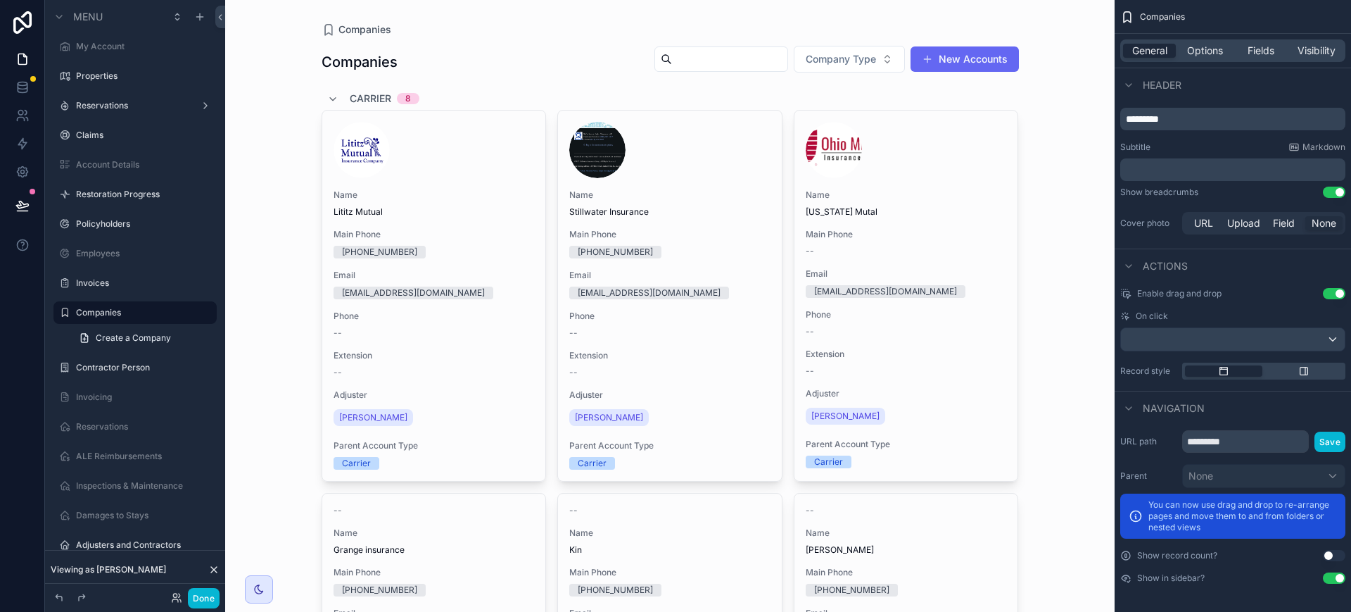
click at [1334, 576] on button "Use setting" at bounding box center [1334, 577] width 23 height 11
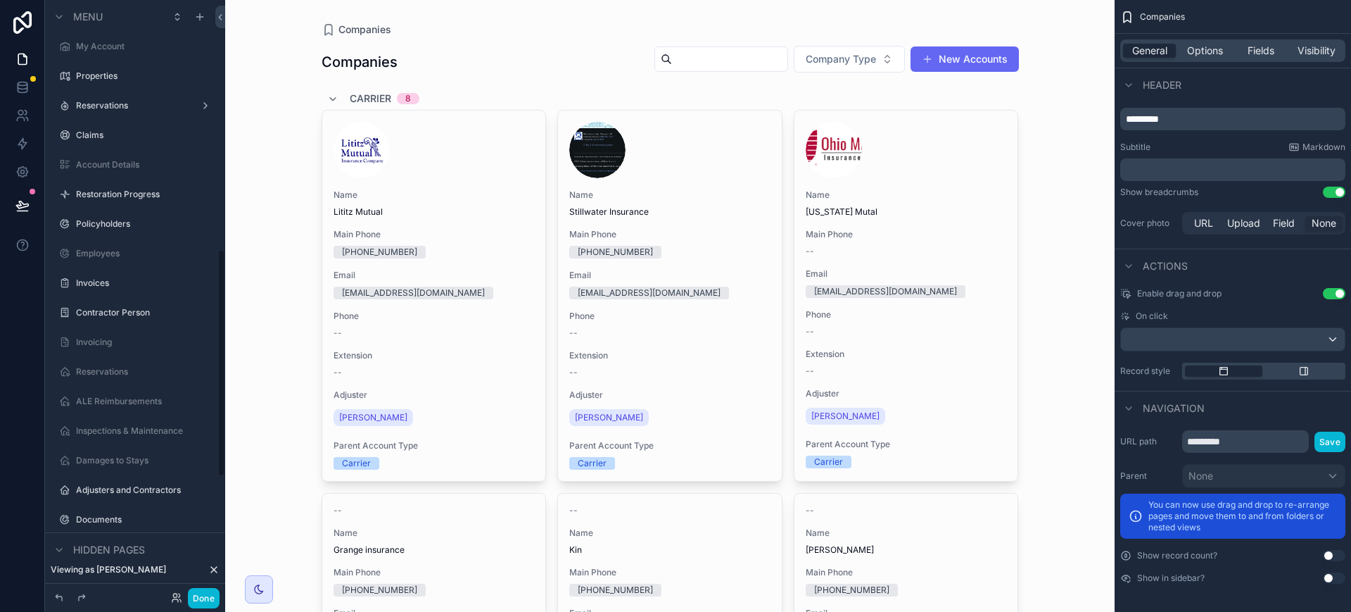
scroll to position [650, 0]
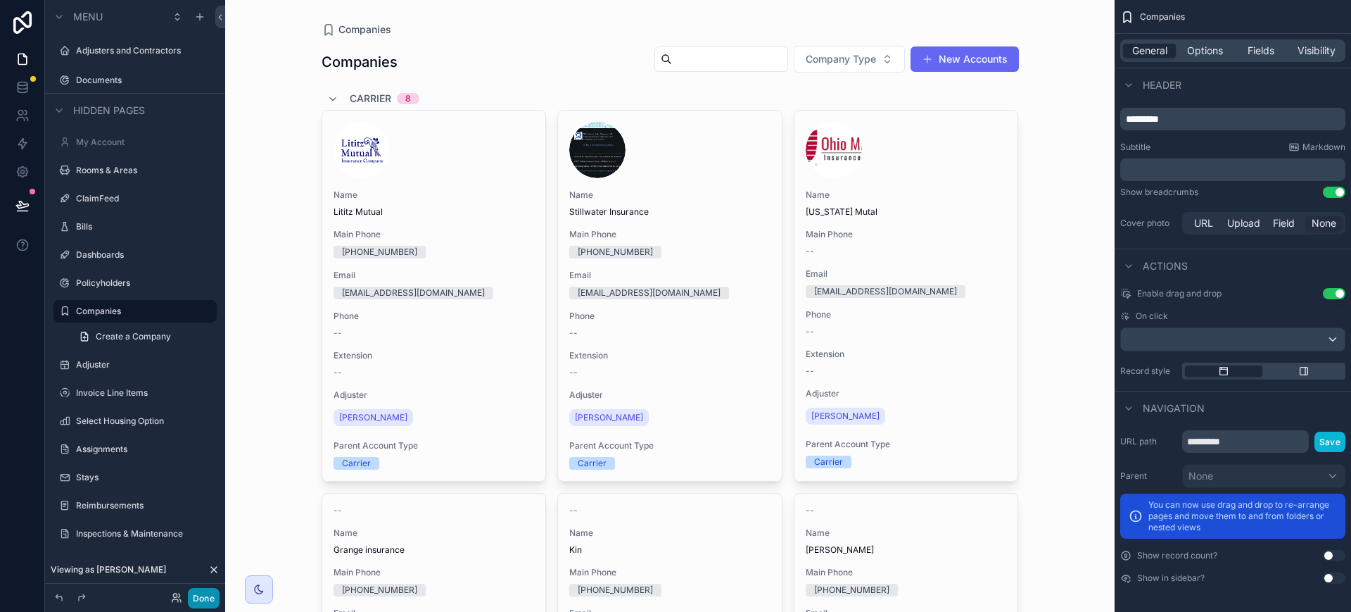
click at [215, 593] on button "Done" at bounding box center [204, 598] width 32 height 20
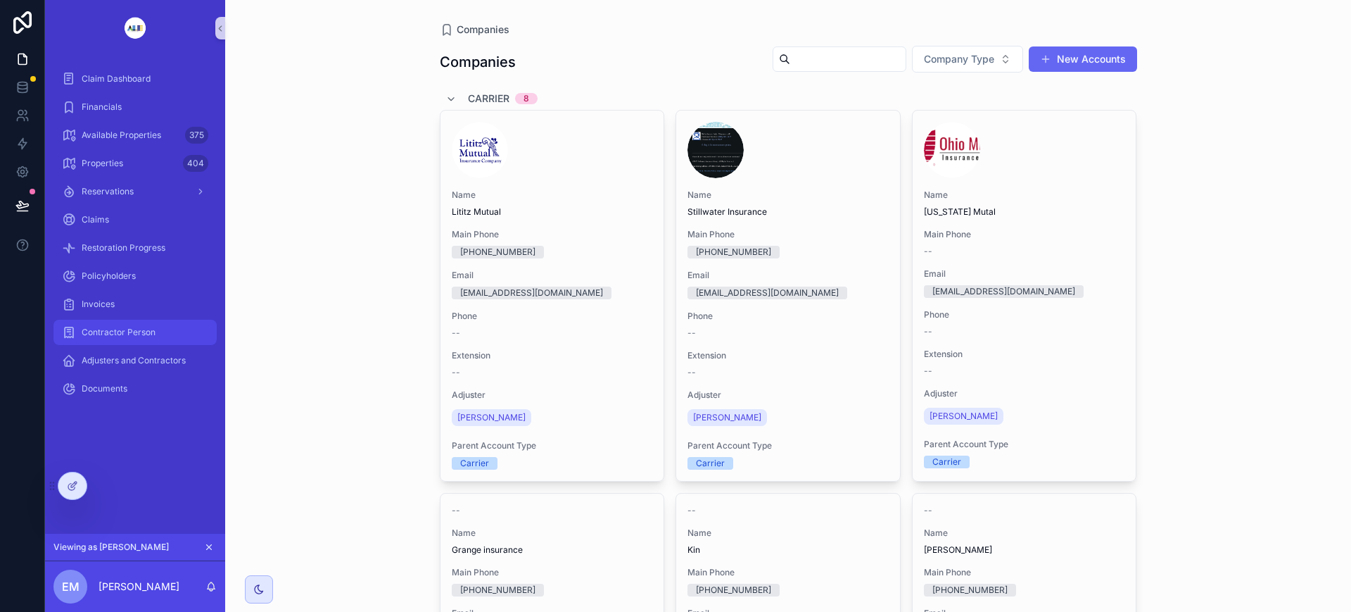
click at [134, 327] on span "Contractor Person" at bounding box center [119, 332] width 74 height 11
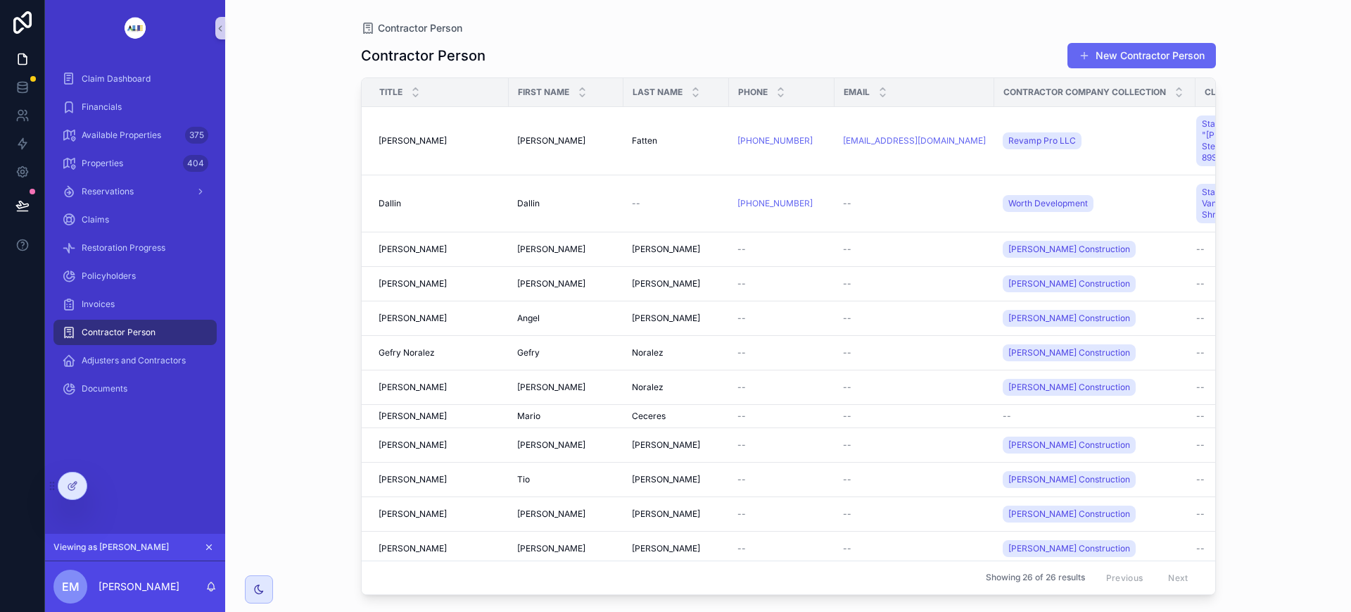
click at [67, 486] on icon at bounding box center [72, 485] width 11 height 11
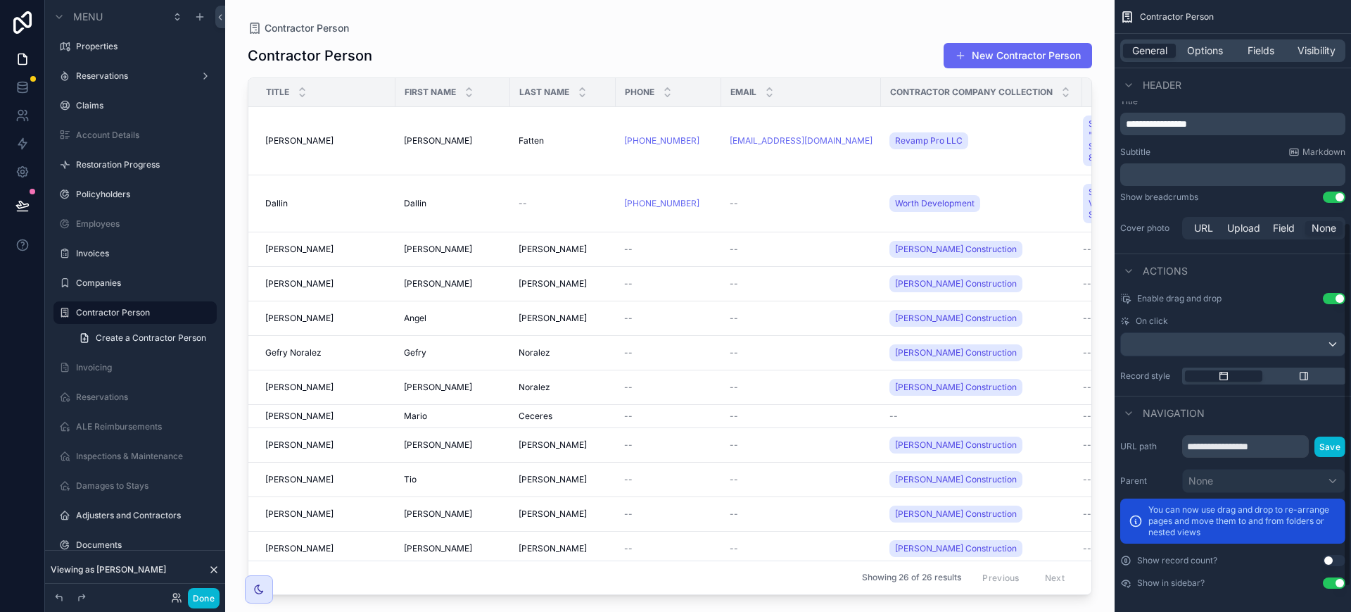
scroll to position [415, 0]
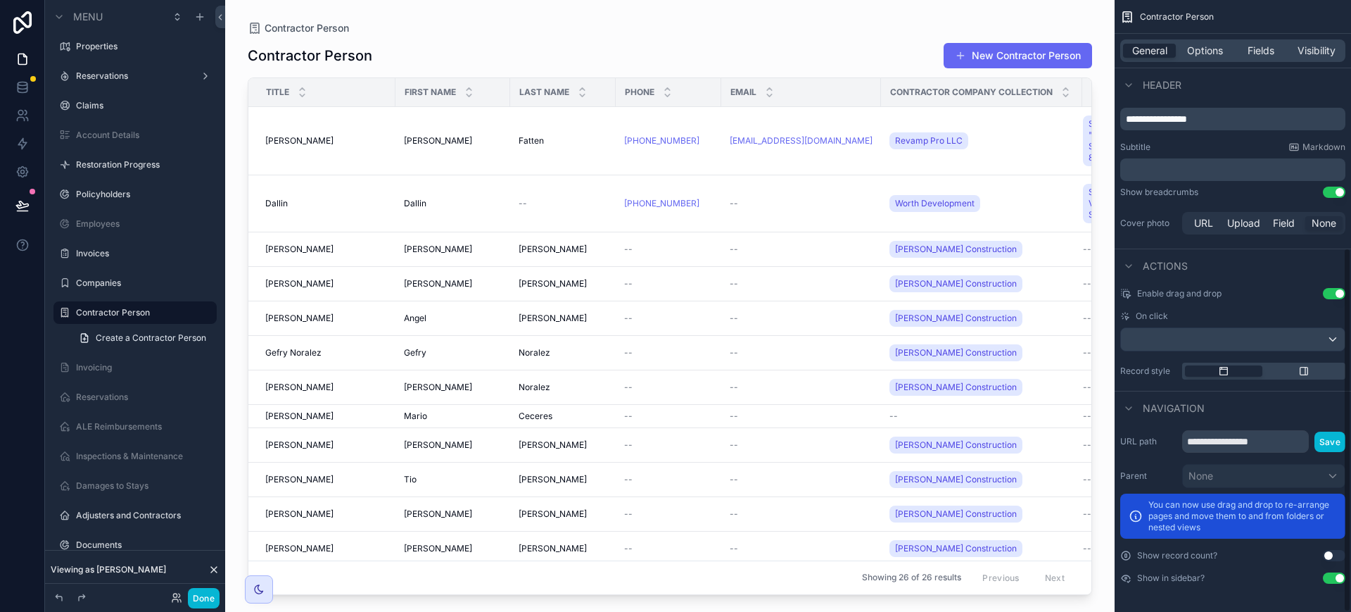
click at [1341, 574] on button "Use setting" at bounding box center [1334, 577] width 23 height 11
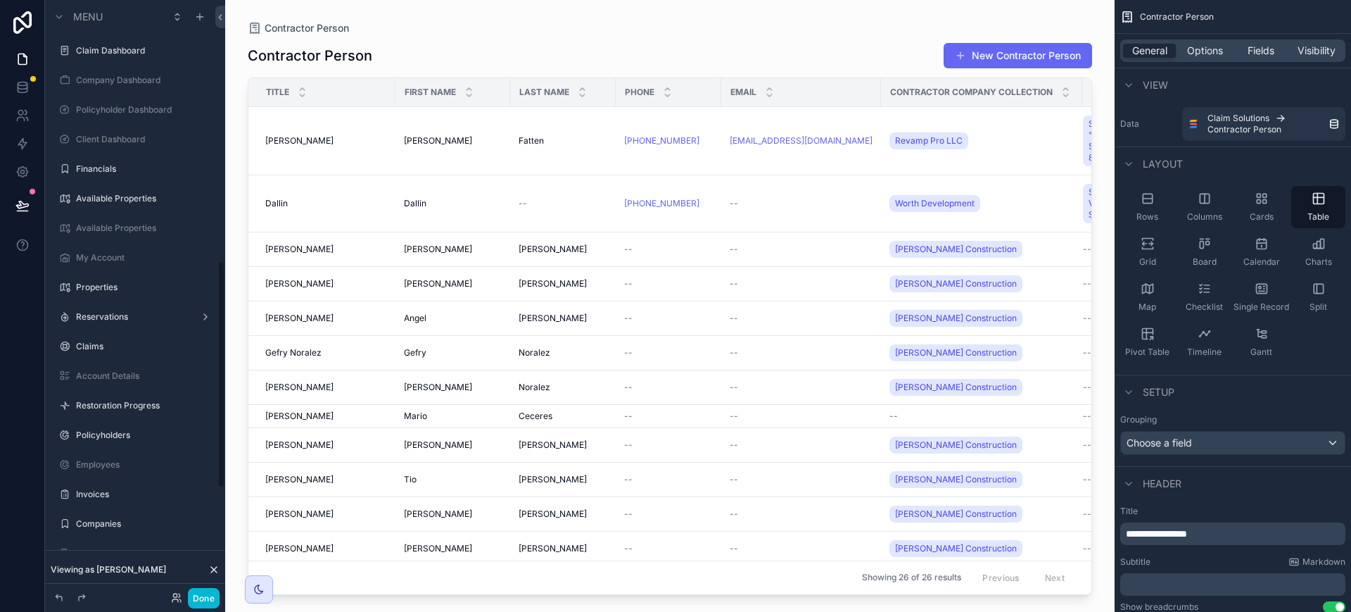
scroll to position [415, 0]
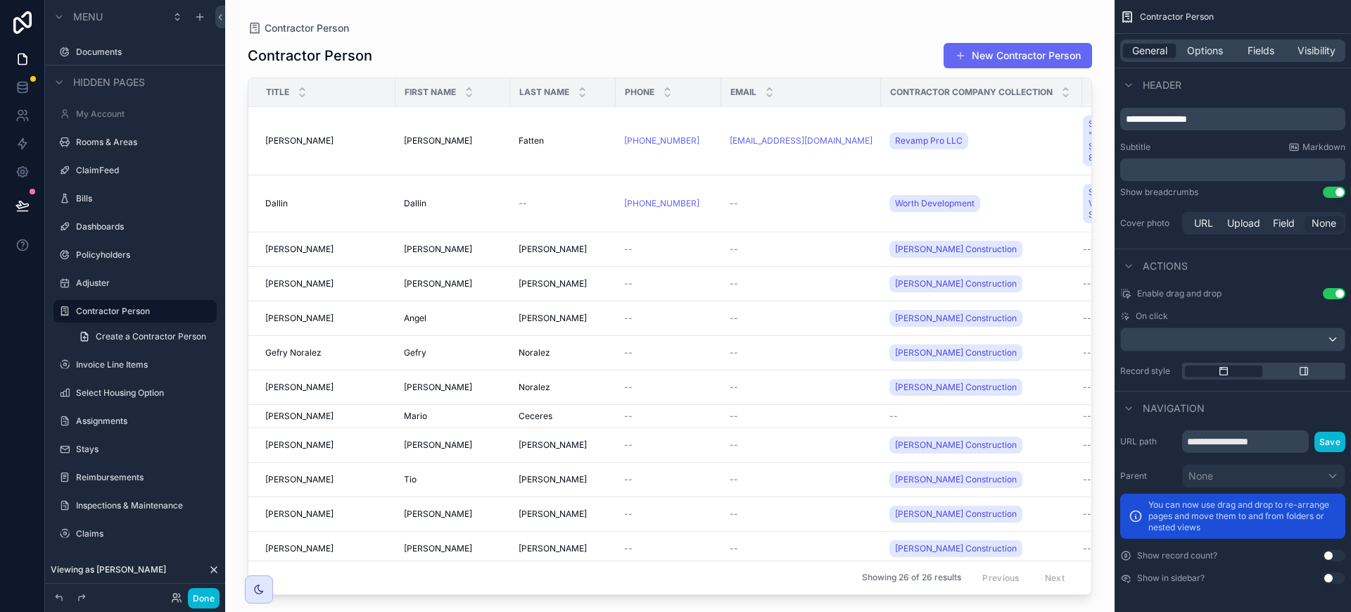
drag, startPoint x: 120, startPoint y: 310, endPoint x: 180, endPoint y: 308, distance: 59.8
click at [120, 310] on label "Contractor Person" at bounding box center [142, 310] width 132 height 11
click at [1329, 51] on span "Visibility" at bounding box center [1317, 51] width 38 height 14
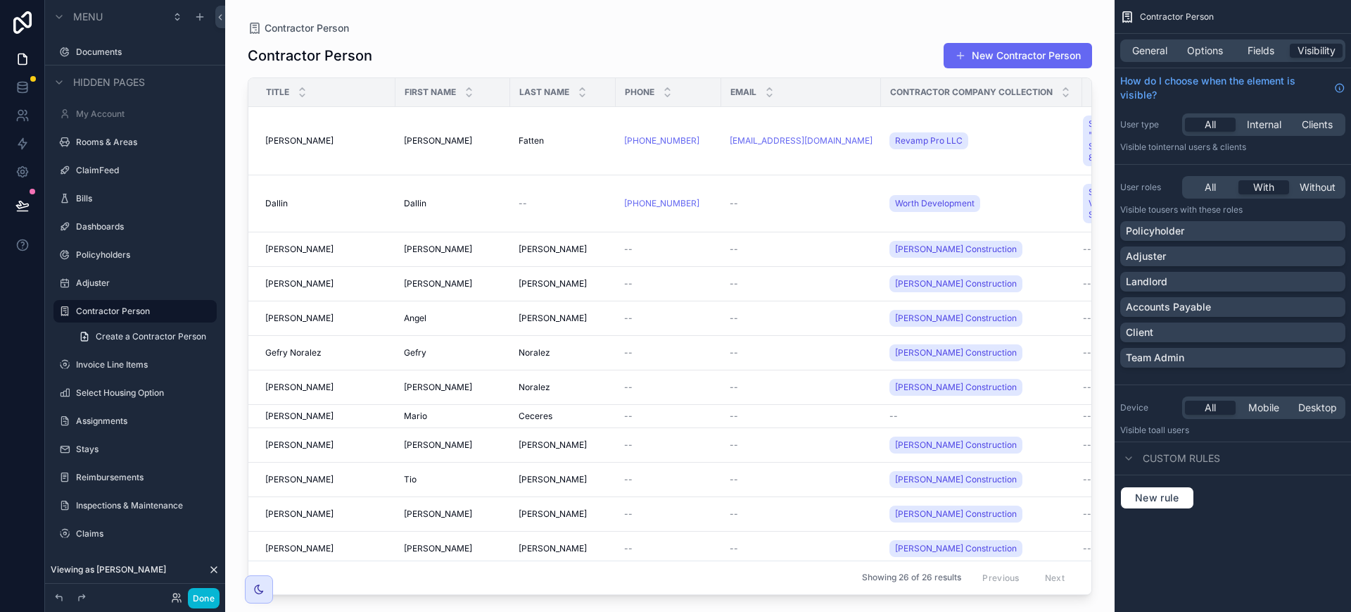
scroll to position [0, 0]
click at [1215, 353] on div "Team Admin" at bounding box center [1233, 357] width 214 height 14
click at [211, 594] on button "Done" at bounding box center [204, 598] width 32 height 20
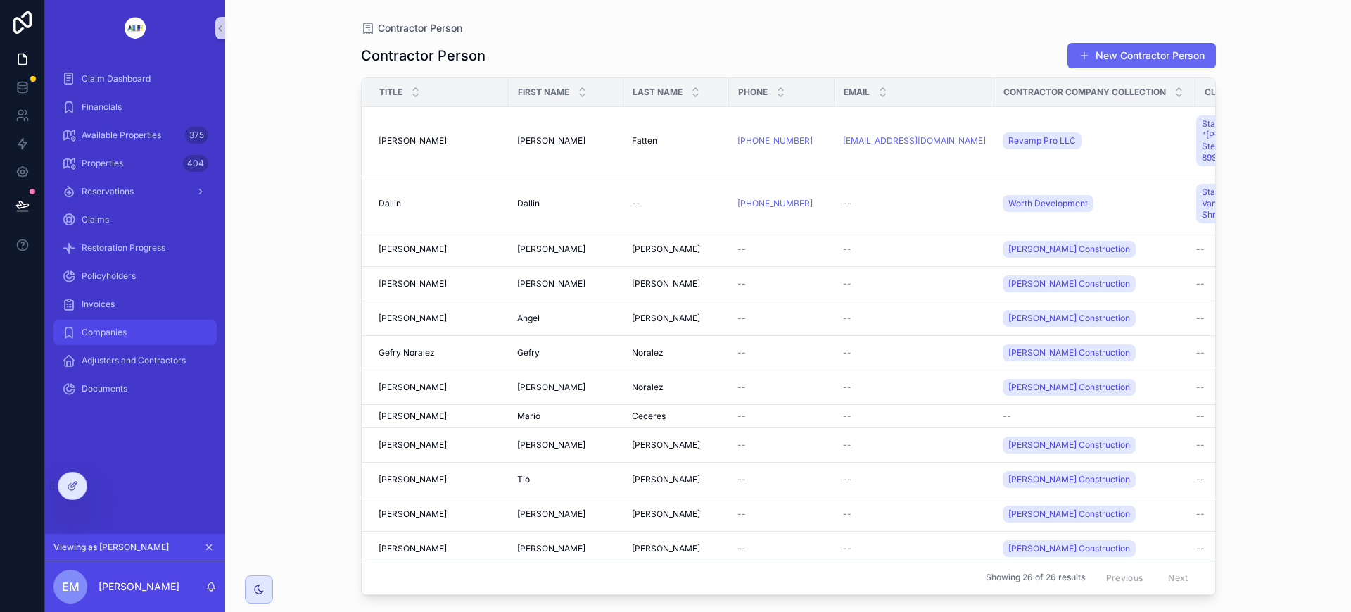
click at [106, 323] on div "Companies" at bounding box center [135, 332] width 146 height 23
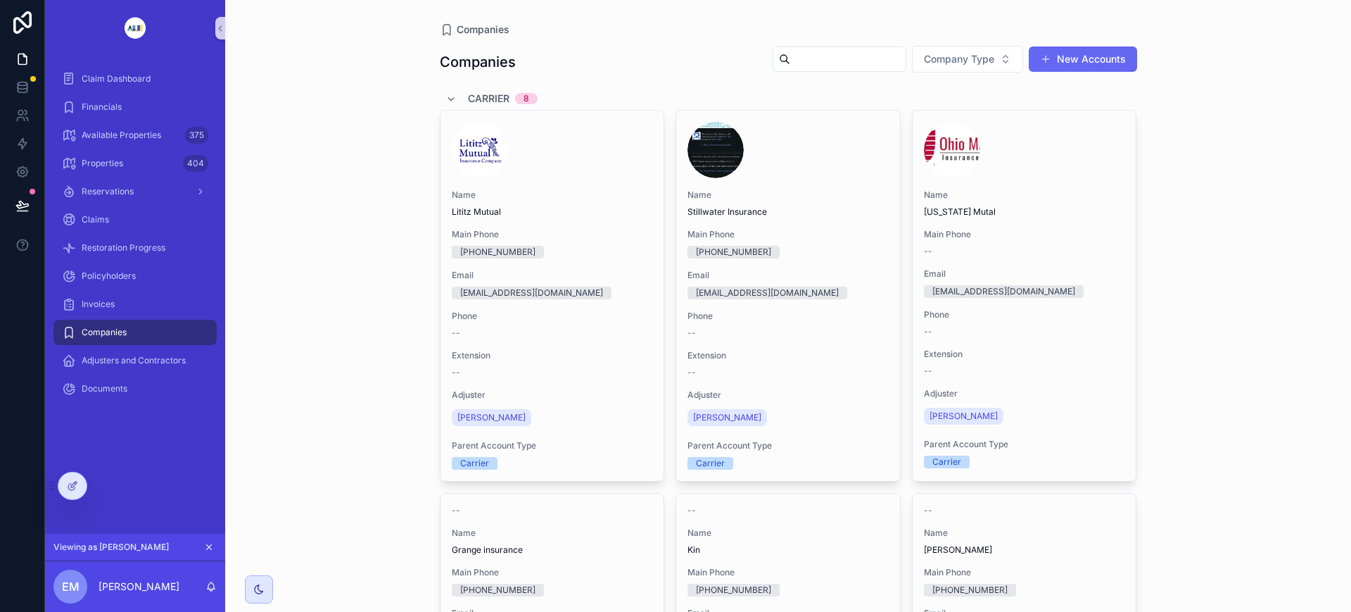
click at [68, 488] on icon at bounding box center [72, 485] width 11 height 11
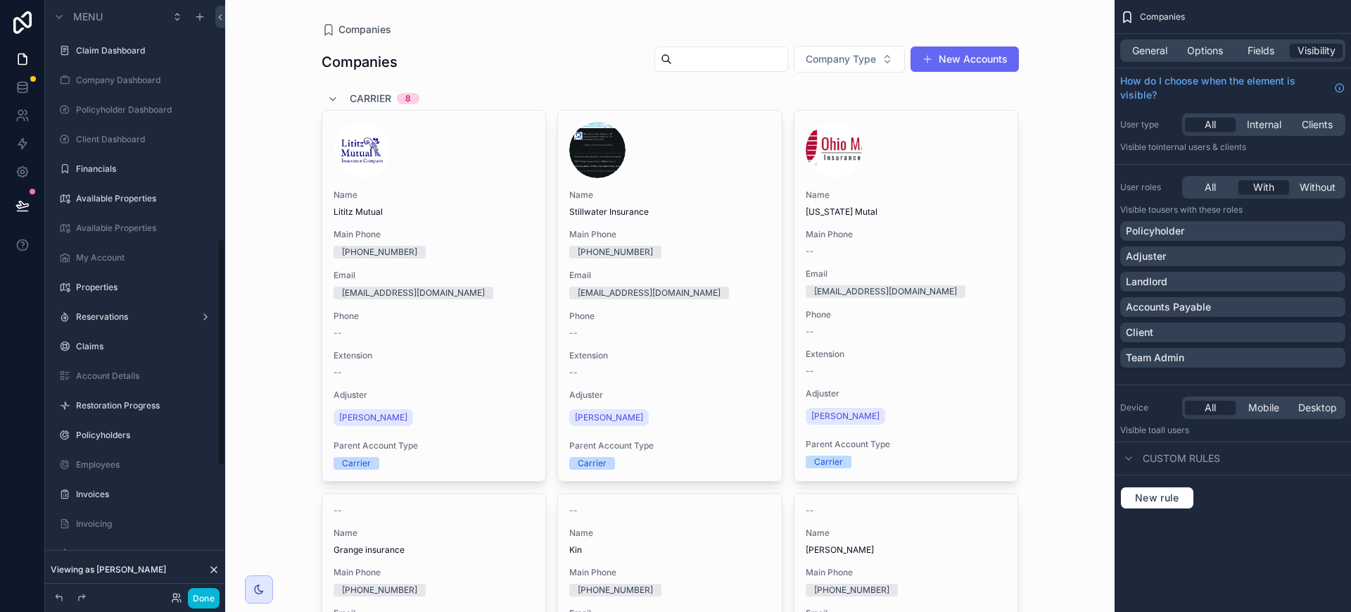
scroll to position [621, 0]
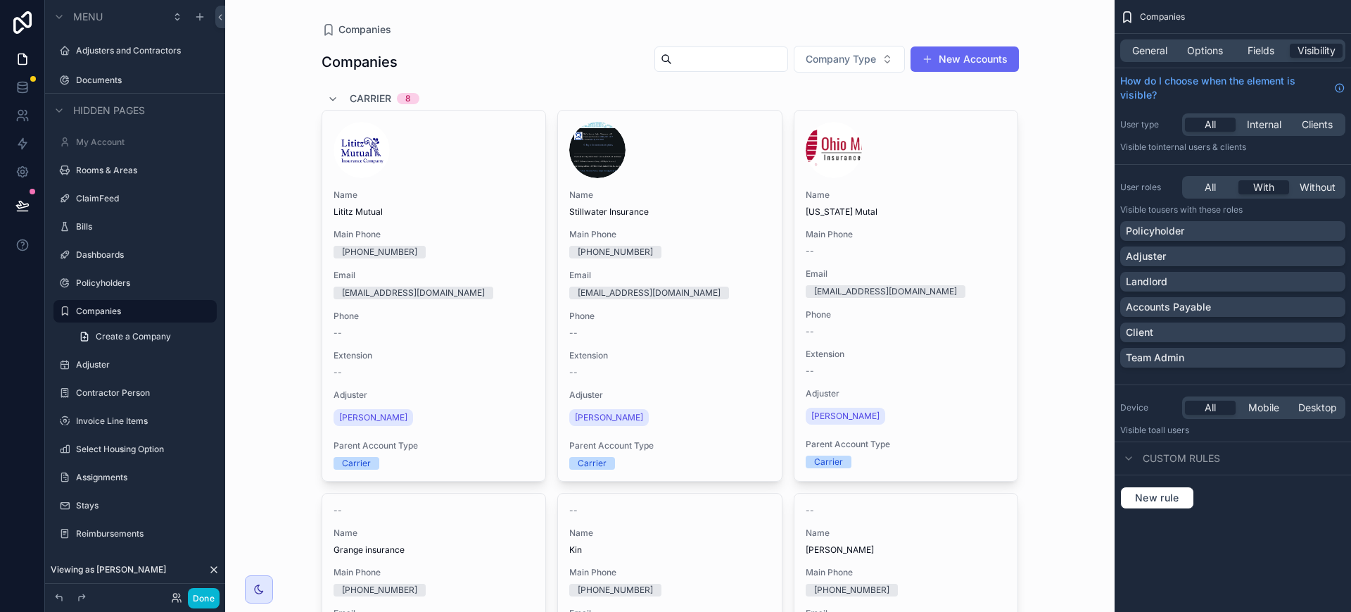
click at [1253, 355] on div "Team Admin" at bounding box center [1233, 357] width 214 height 14
click at [1154, 52] on span "General" at bounding box center [1149, 51] width 35 height 14
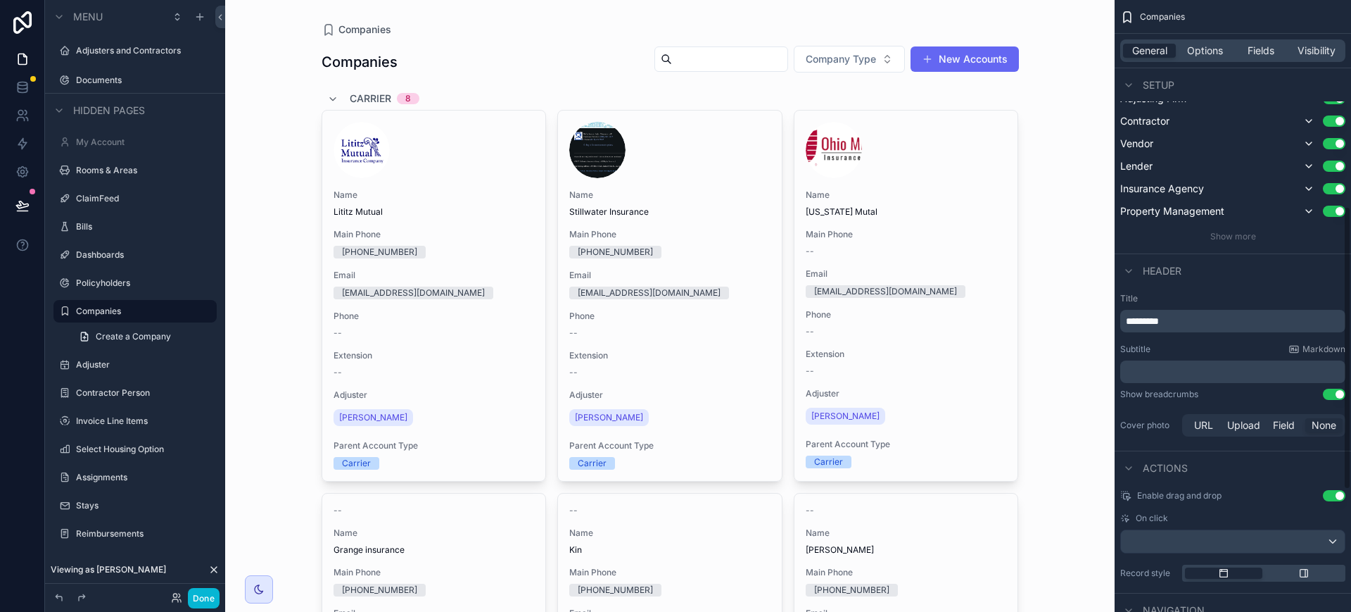
scroll to position [707, 0]
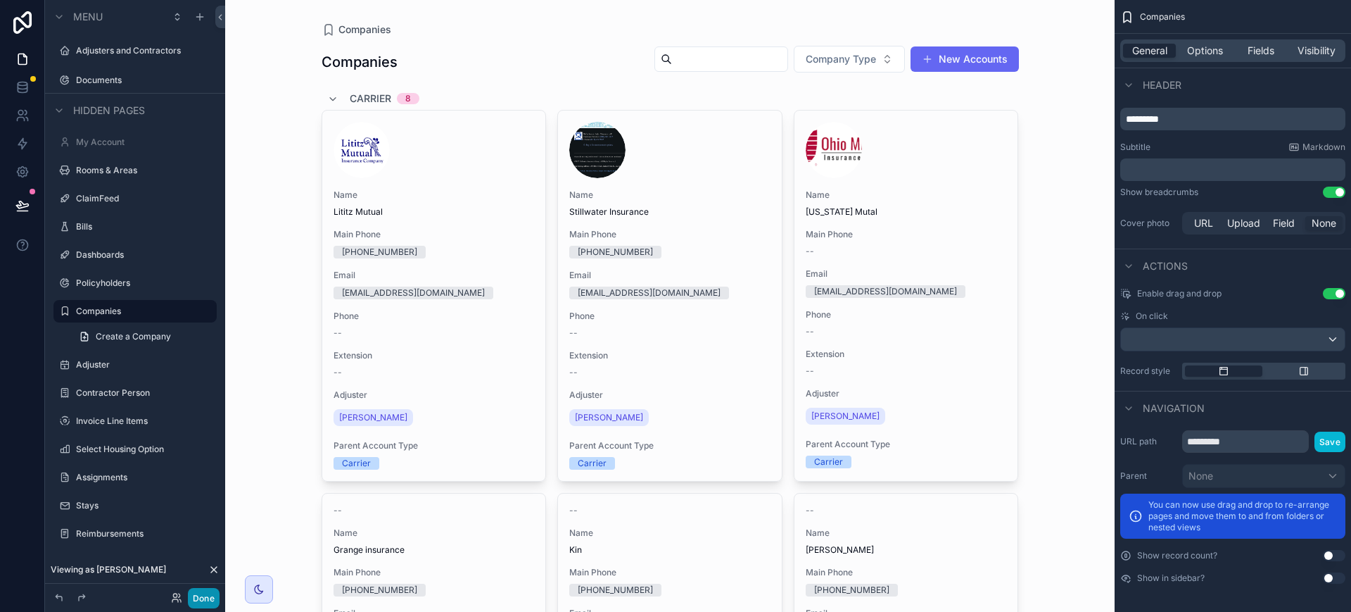
click at [216, 604] on button "Done" at bounding box center [204, 598] width 32 height 20
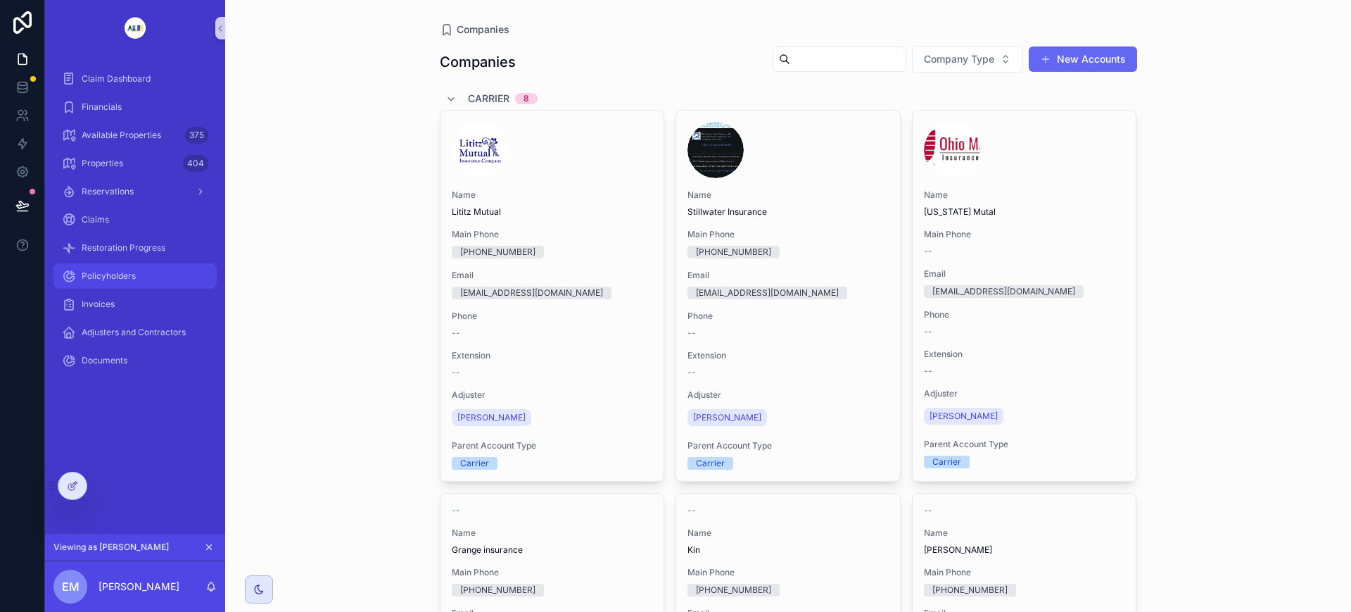
click at [130, 277] on span "Policyholders" at bounding box center [109, 275] width 54 height 11
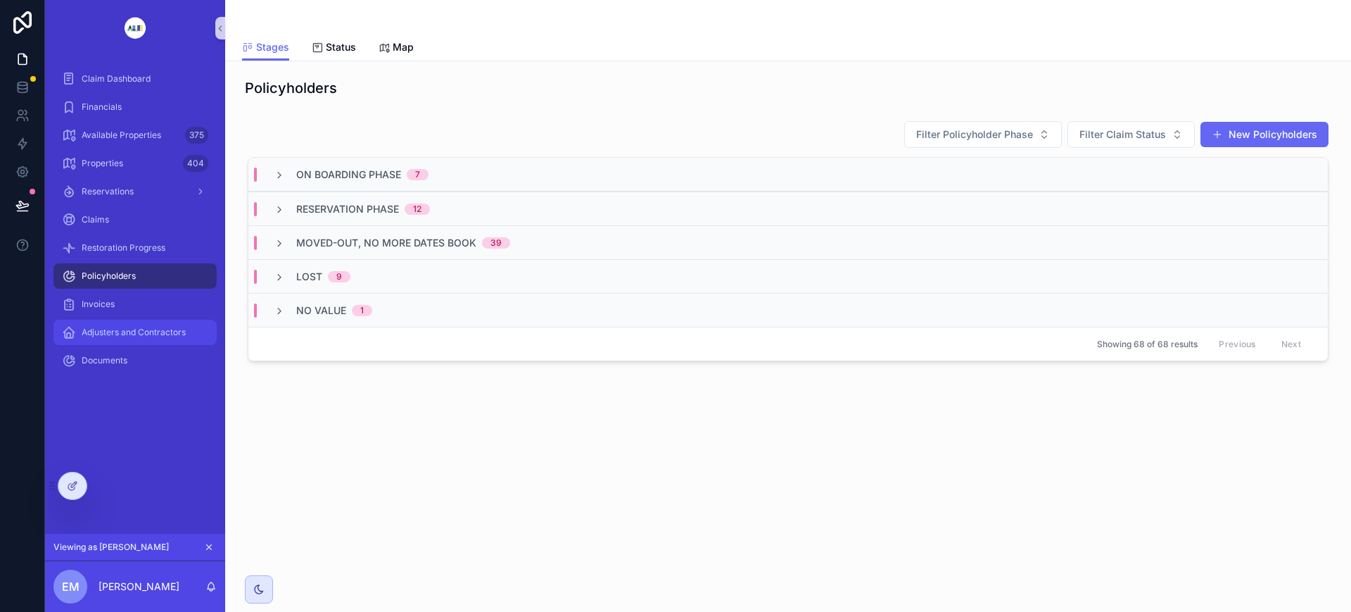
click at [110, 335] on span "Adjusters and Contractors" at bounding box center [134, 332] width 104 height 11
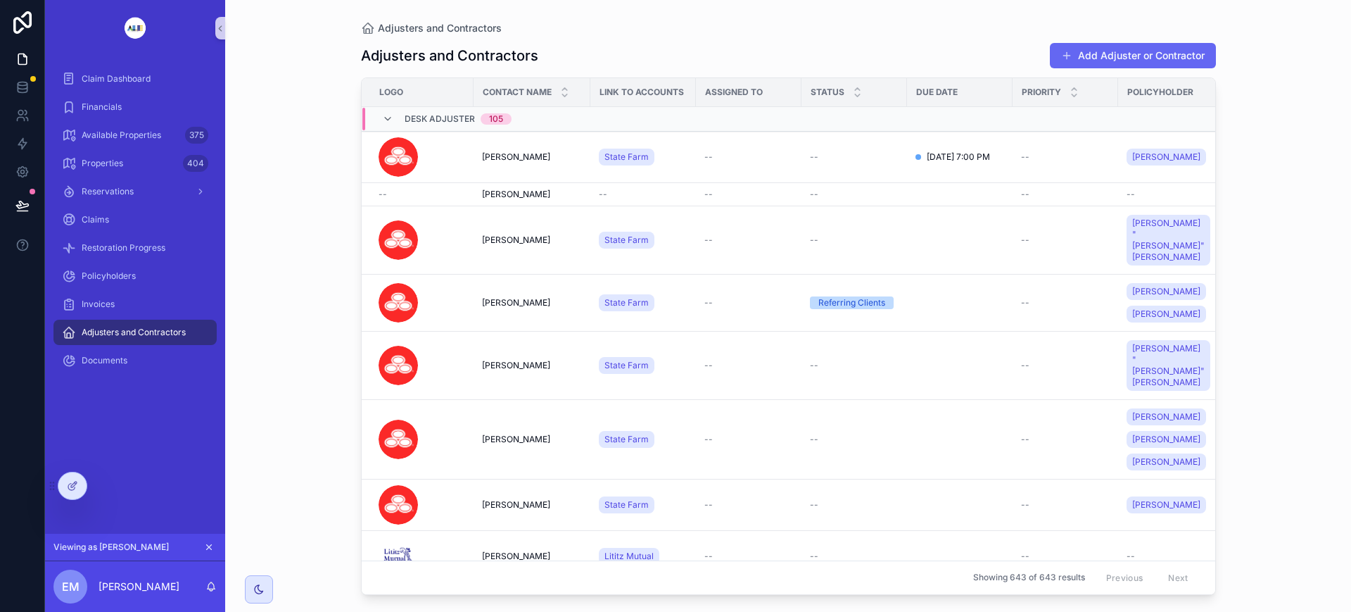
click at [71, 493] on div at bounding box center [72, 485] width 28 height 27
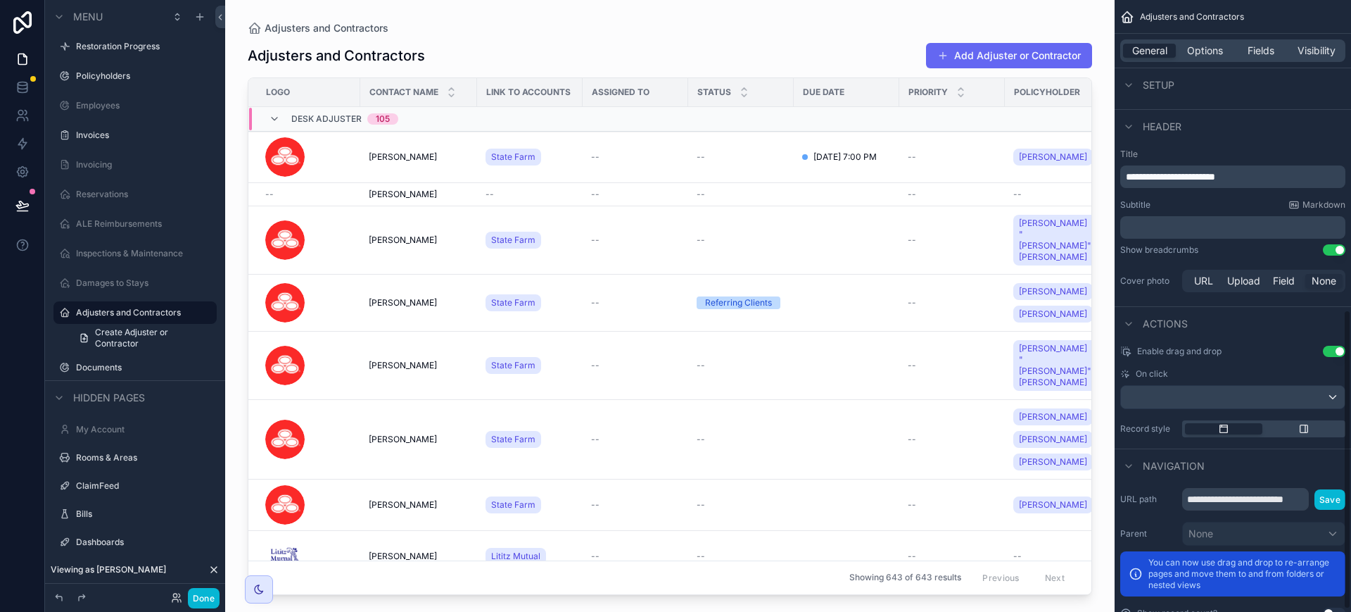
scroll to position [638, 0]
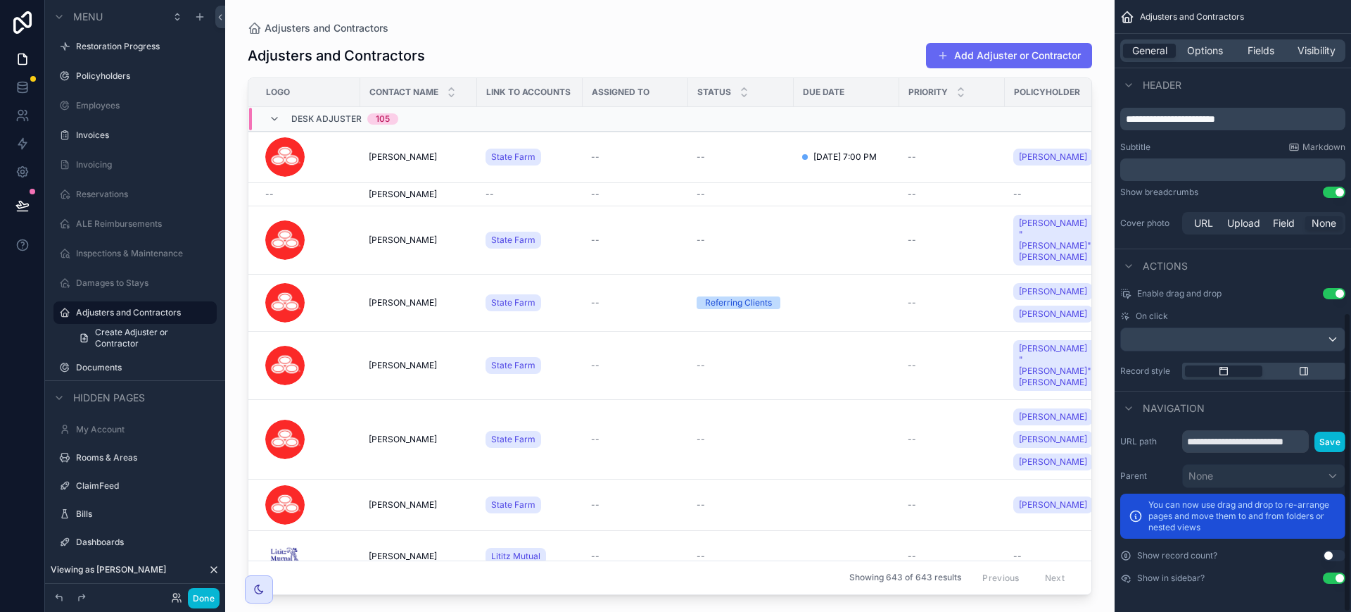
click at [1332, 574] on button "Use setting" at bounding box center [1334, 577] width 23 height 11
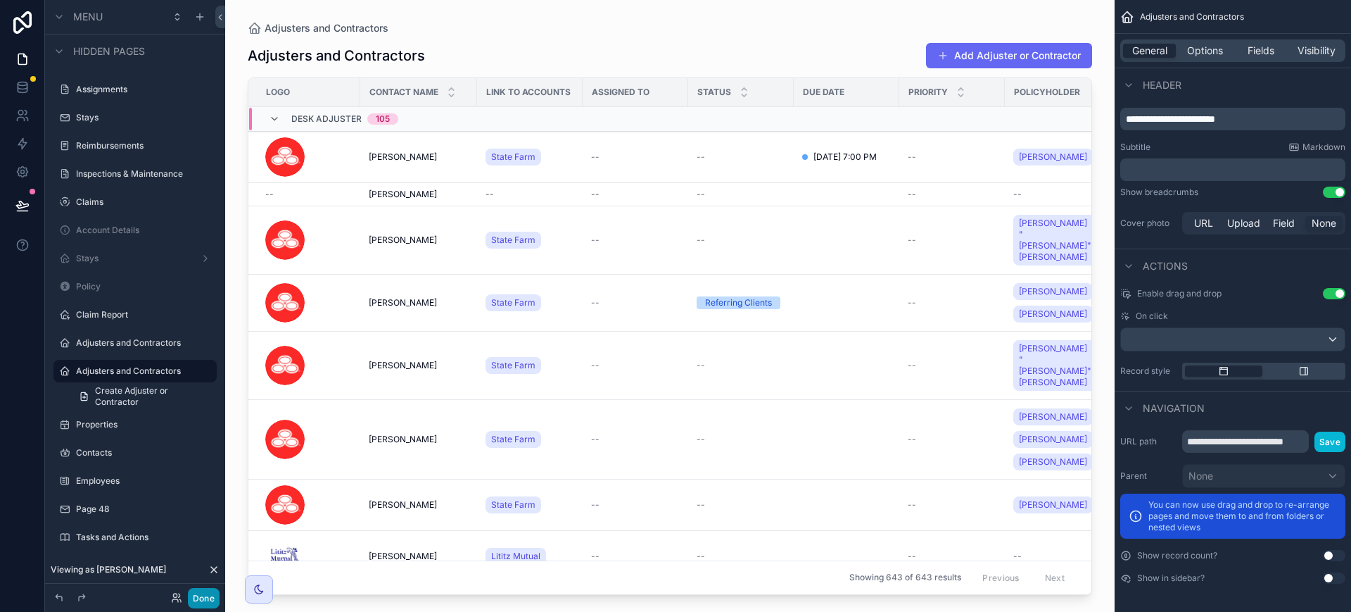
click at [198, 596] on button "Done" at bounding box center [204, 598] width 32 height 20
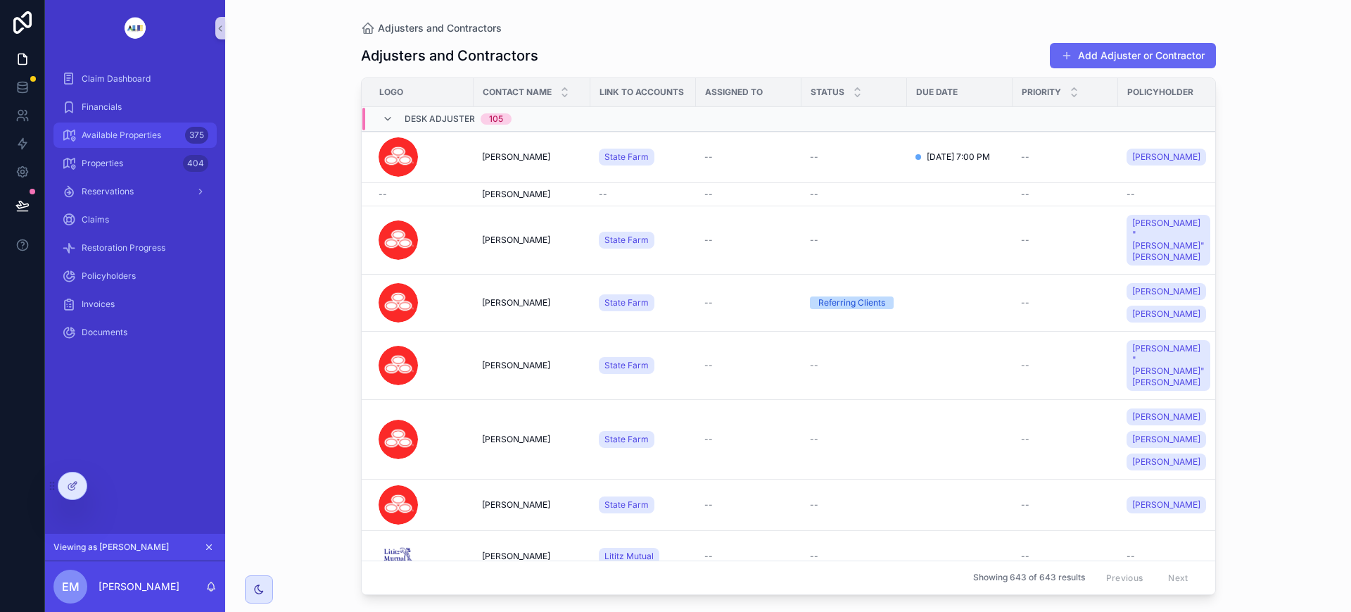
click at [154, 134] on span "Available Properties" at bounding box center [122, 135] width 80 height 11
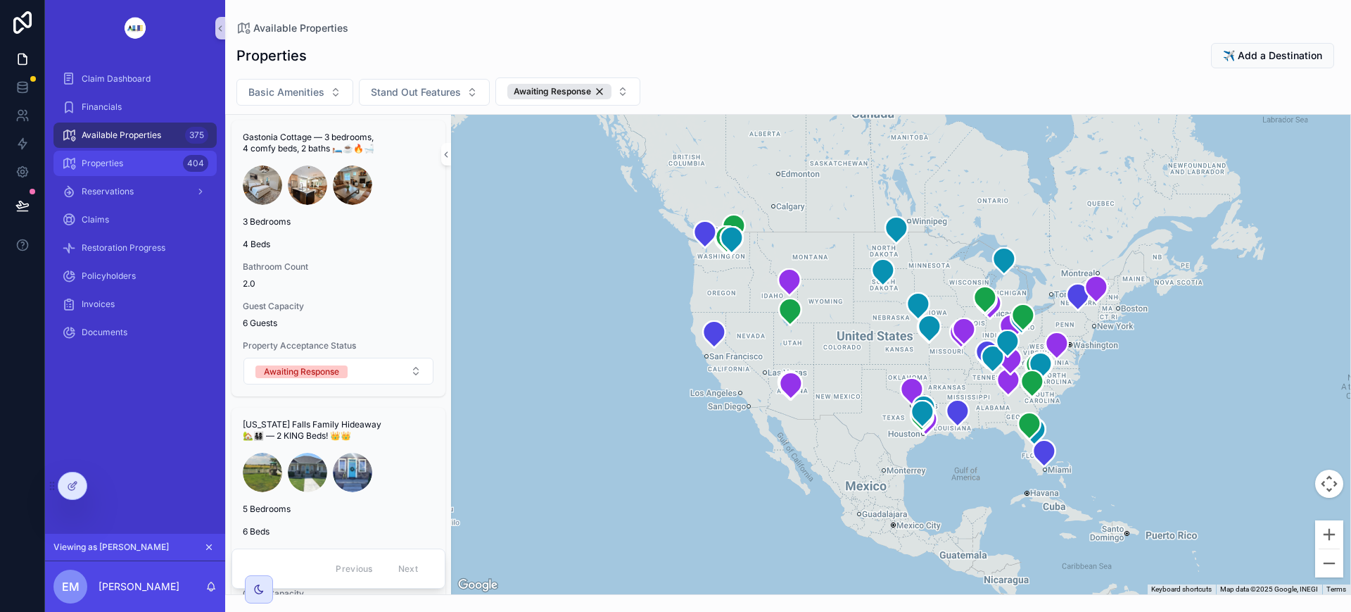
click at [121, 161] on span "Properties" at bounding box center [103, 163] width 42 height 11
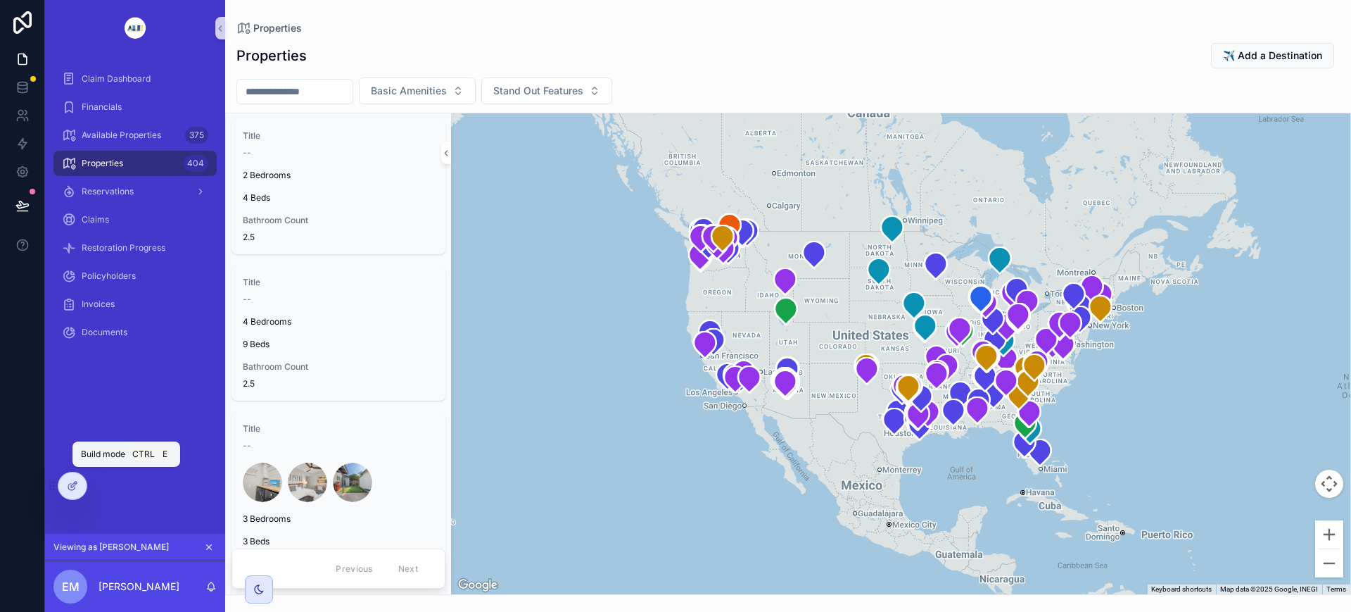
click at [72, 486] on icon at bounding box center [72, 485] width 11 height 11
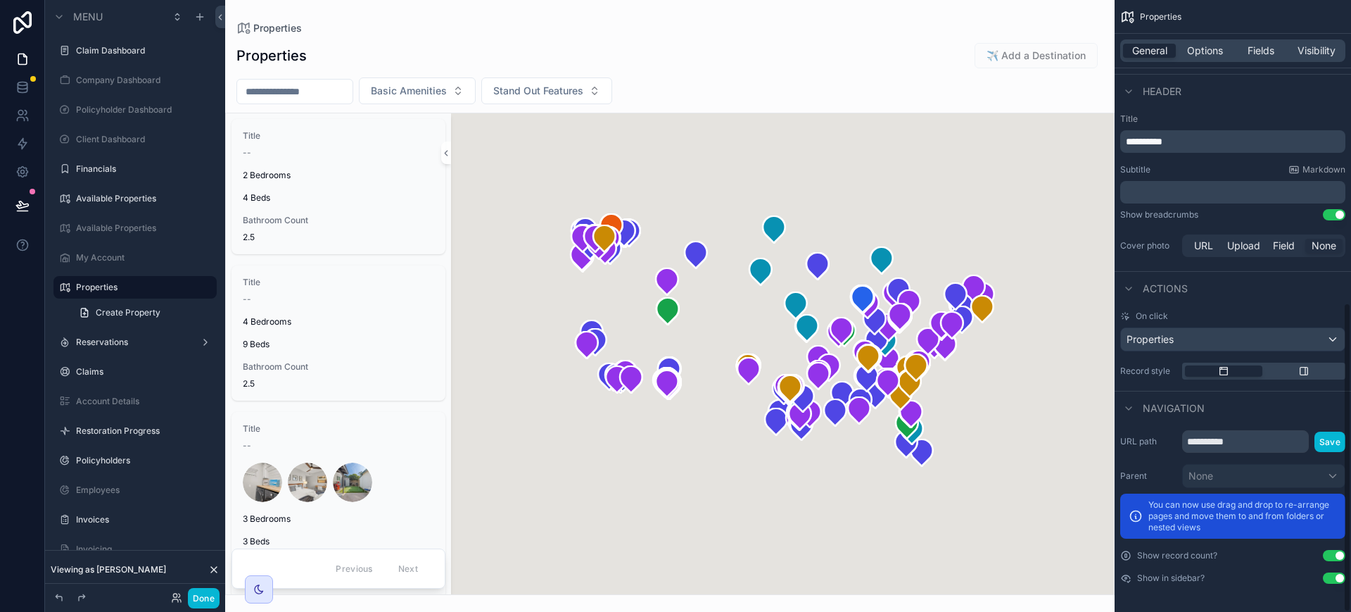
scroll to position [599, 0]
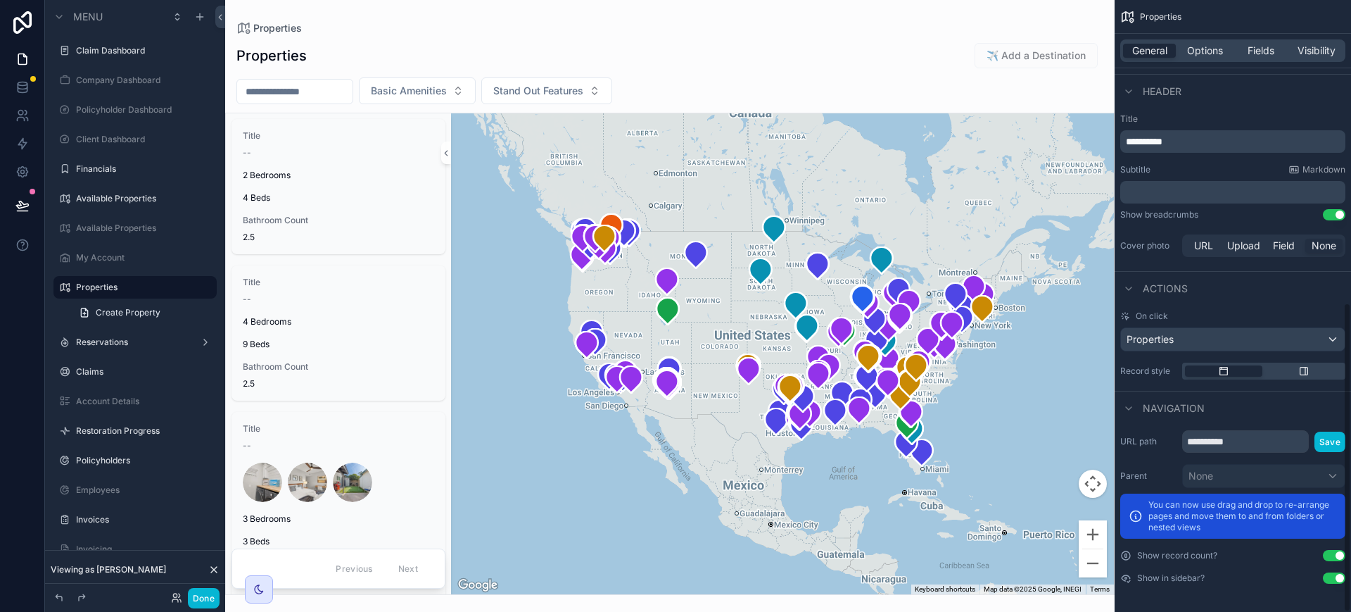
click at [1333, 47] on span "Visibility" at bounding box center [1317, 51] width 38 height 14
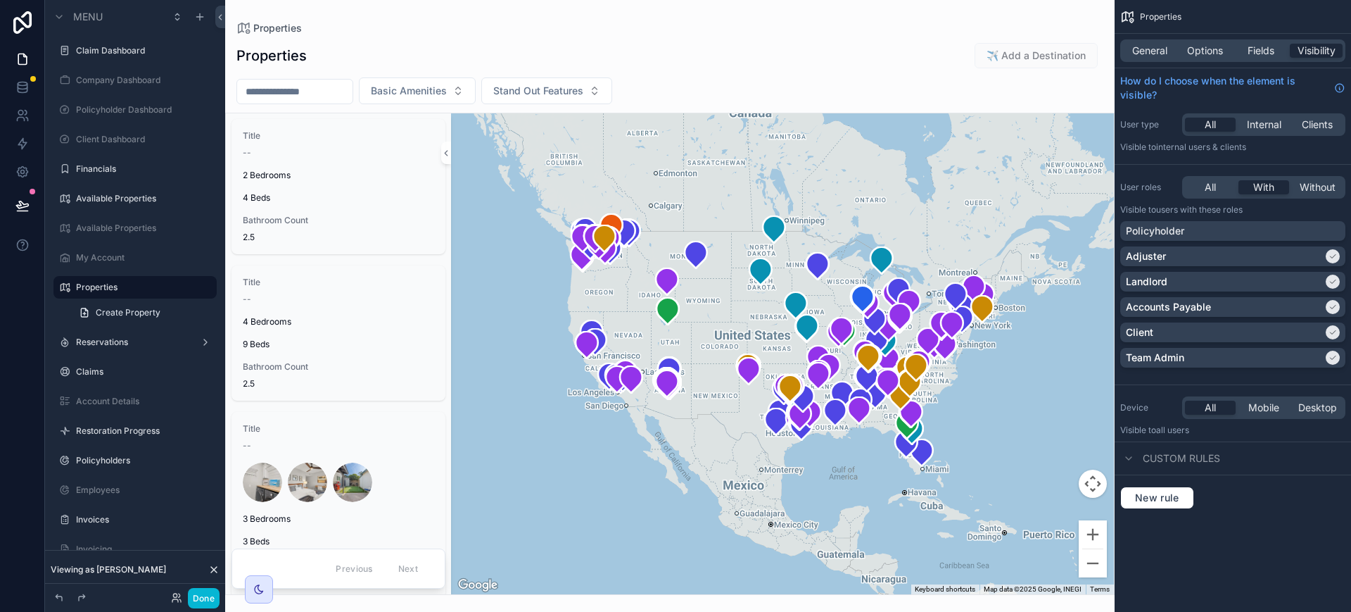
scroll to position [0, 0]
click at [1334, 354] on icon "scrollable content" at bounding box center [1333, 357] width 8 height 8
click at [1323, 358] on div "Team Admin" at bounding box center [1224, 357] width 197 height 14
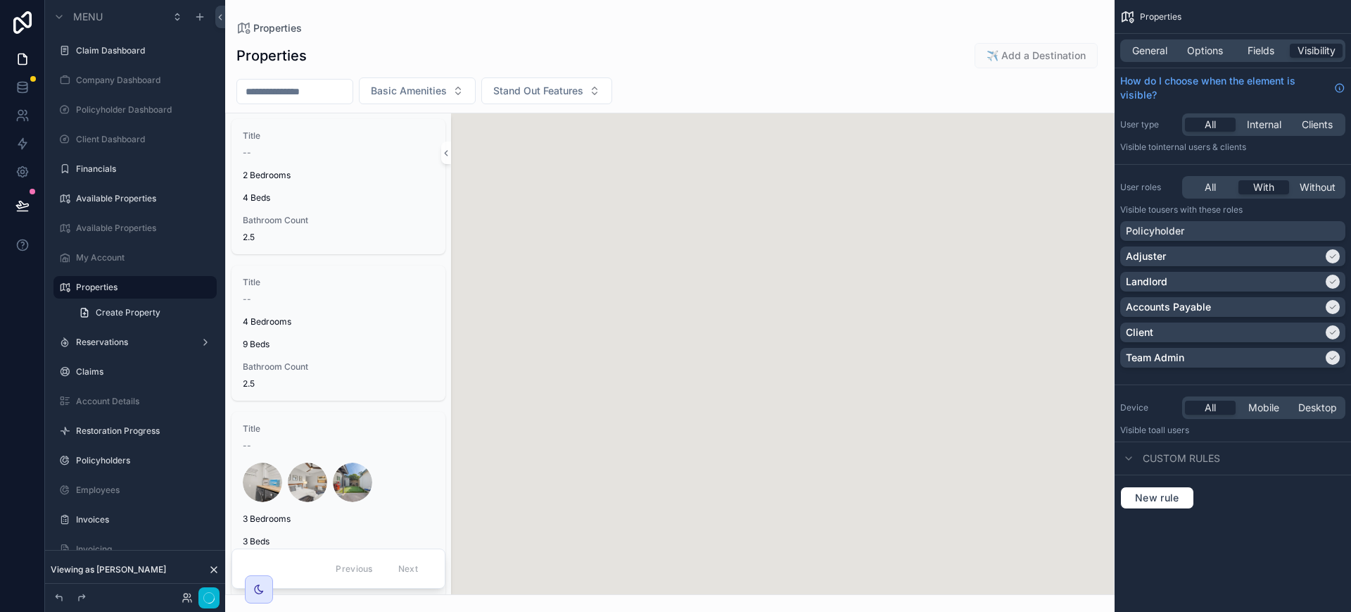
click at [1337, 357] on icon "scrollable content" at bounding box center [1333, 357] width 8 height 8
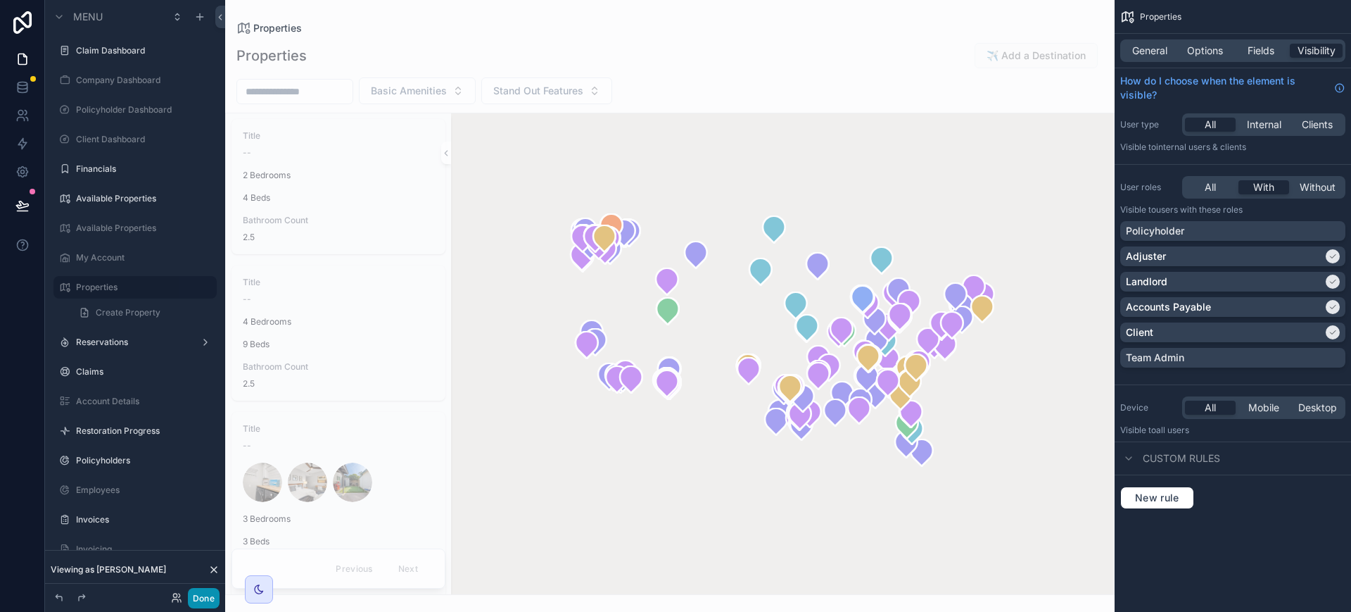
click at [203, 598] on button "Done" at bounding box center [204, 598] width 32 height 20
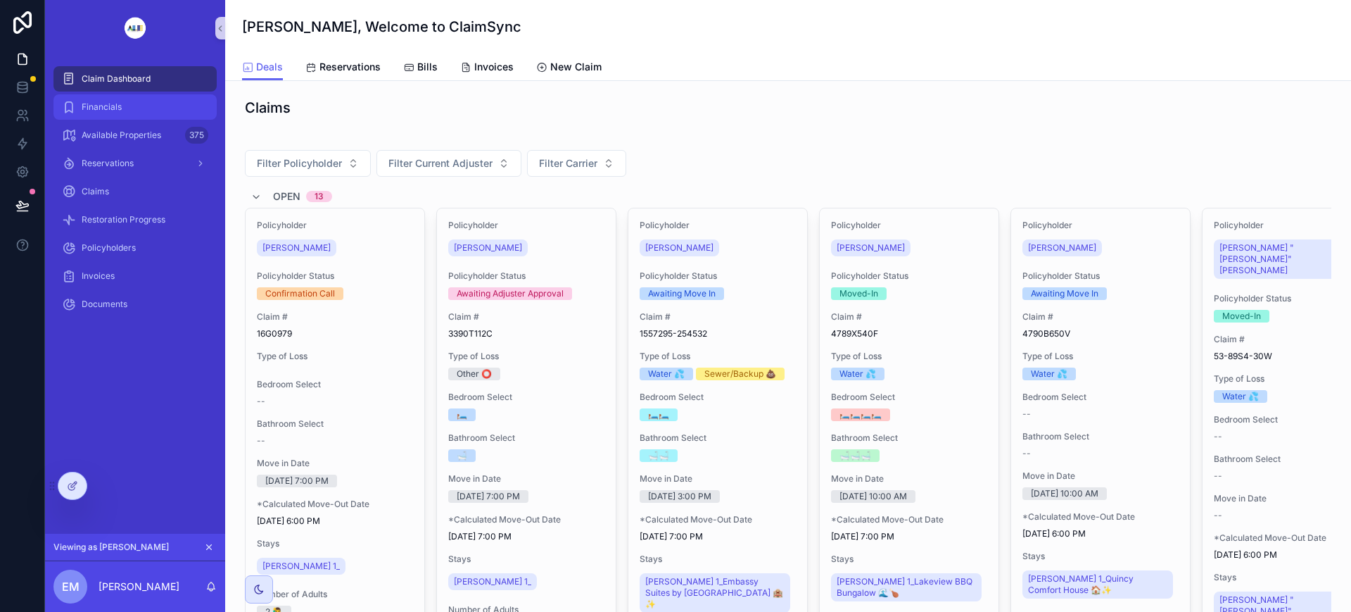
click at [165, 110] on div "Financials" at bounding box center [135, 107] width 146 height 23
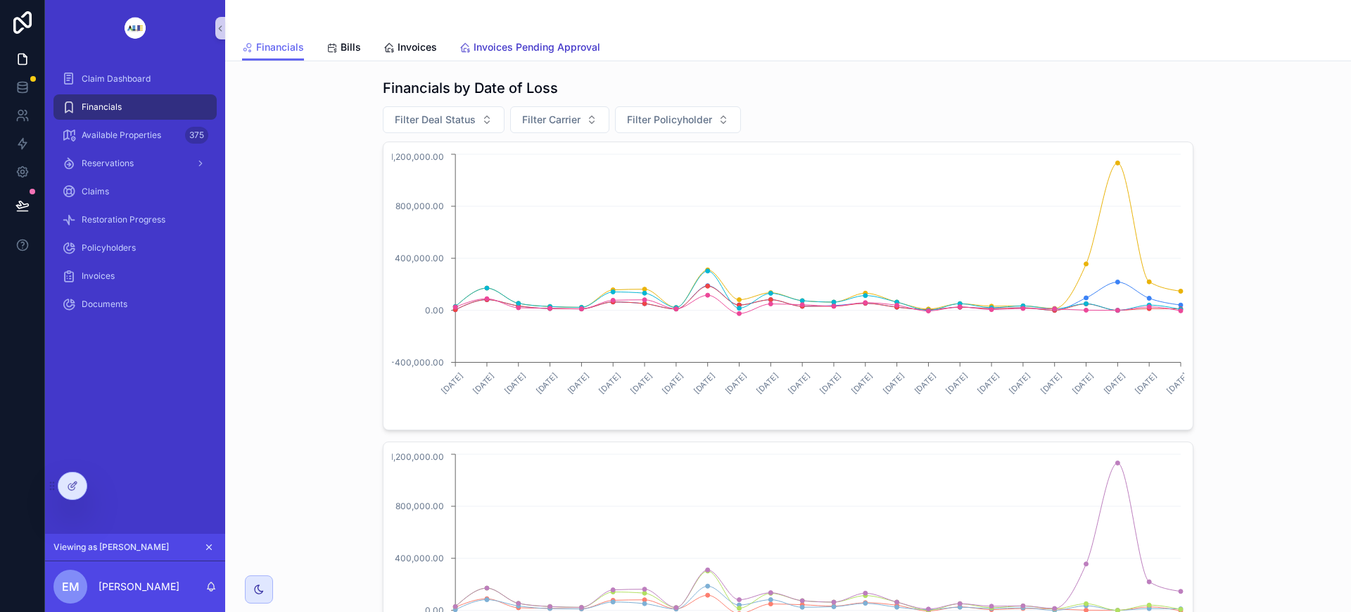
click at [504, 46] on span "Invoices Pending Approval" at bounding box center [537, 47] width 127 height 14
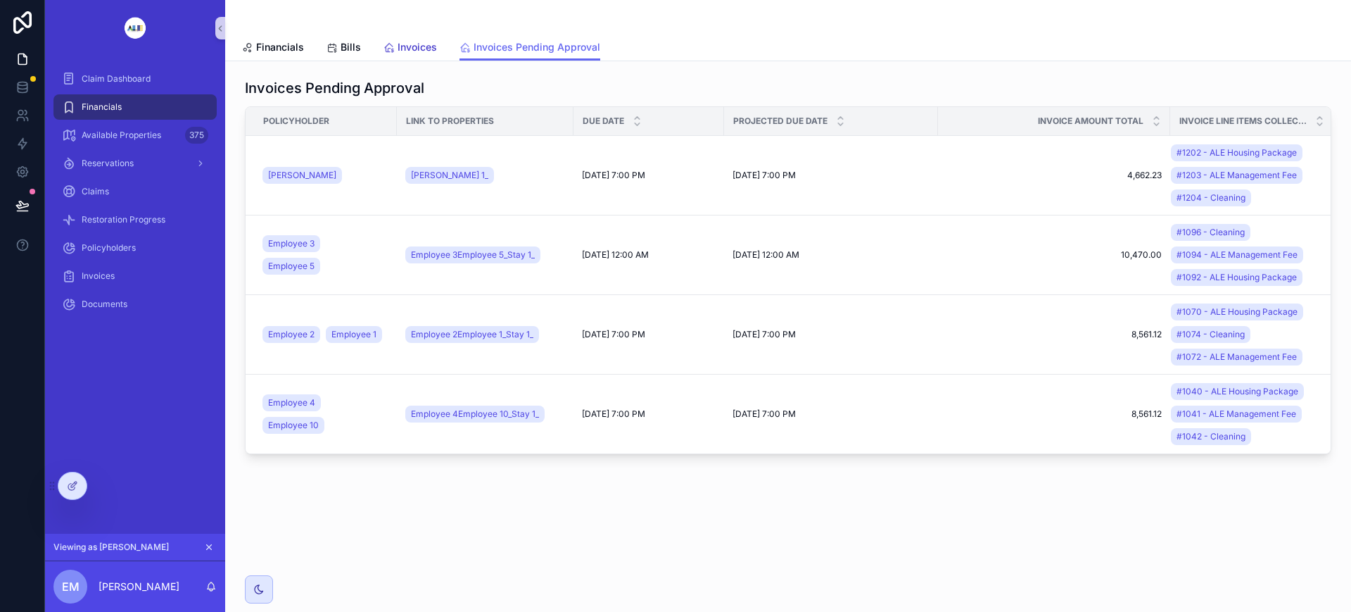
click at [409, 47] on span "Invoices" at bounding box center [417, 47] width 39 height 14
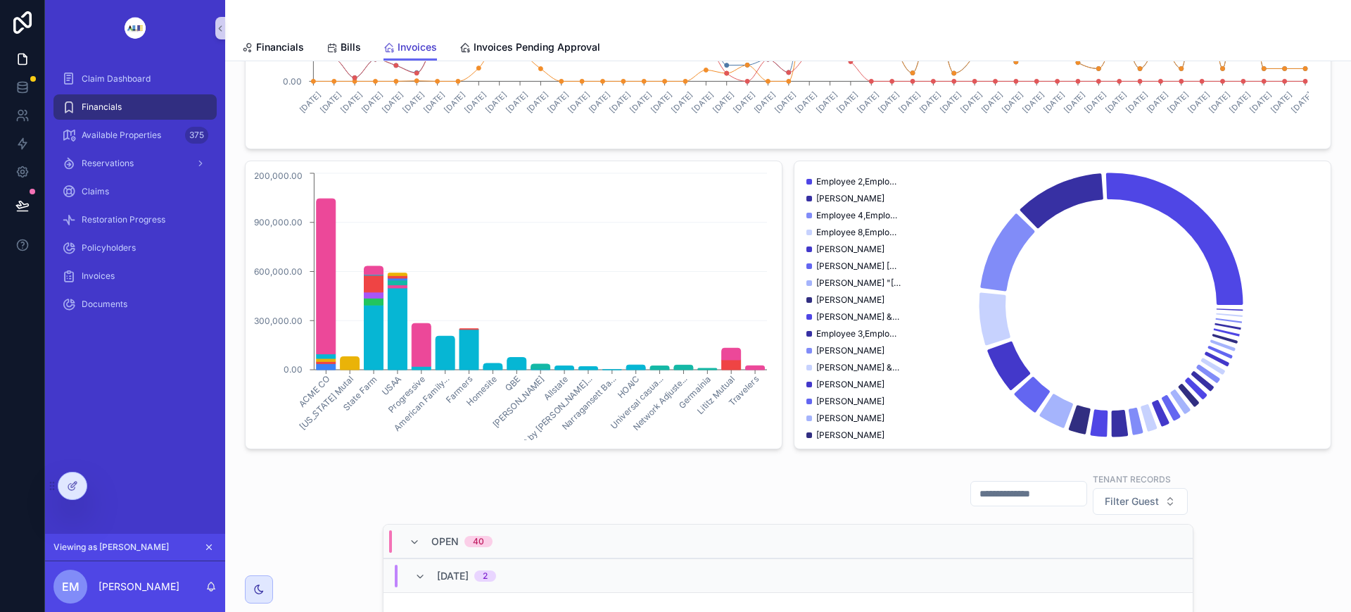
scroll to position [264, 0]
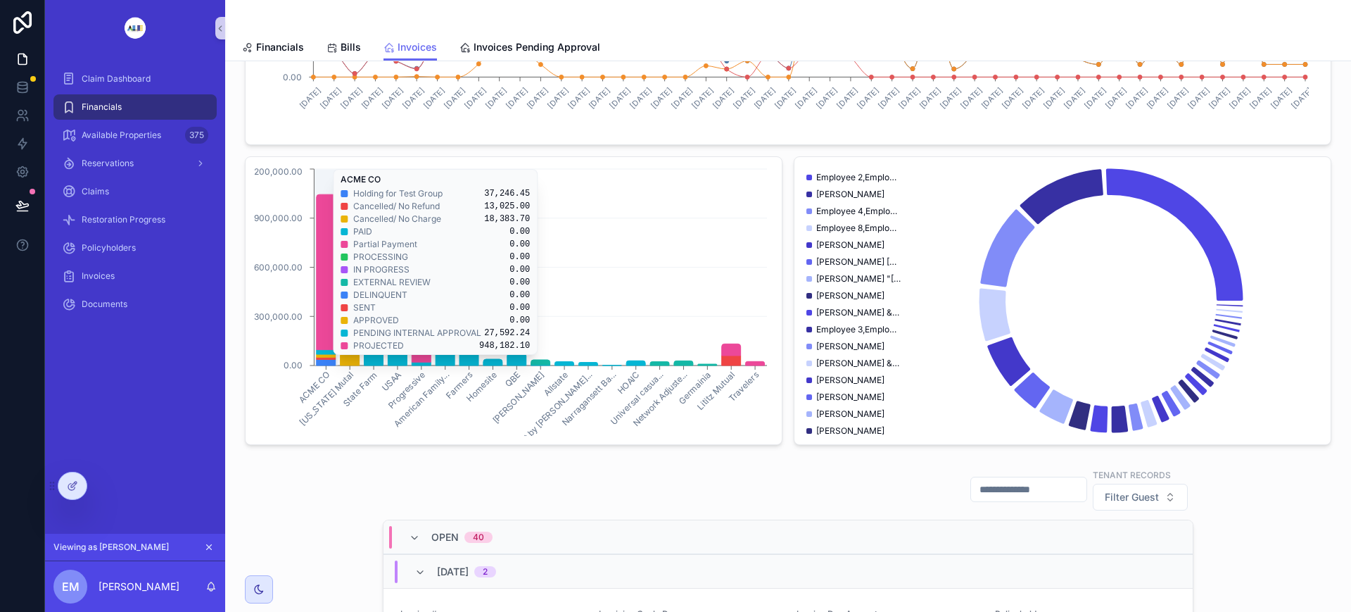
click at [329, 337] on icon "chart" at bounding box center [326, 271] width 19 height 155
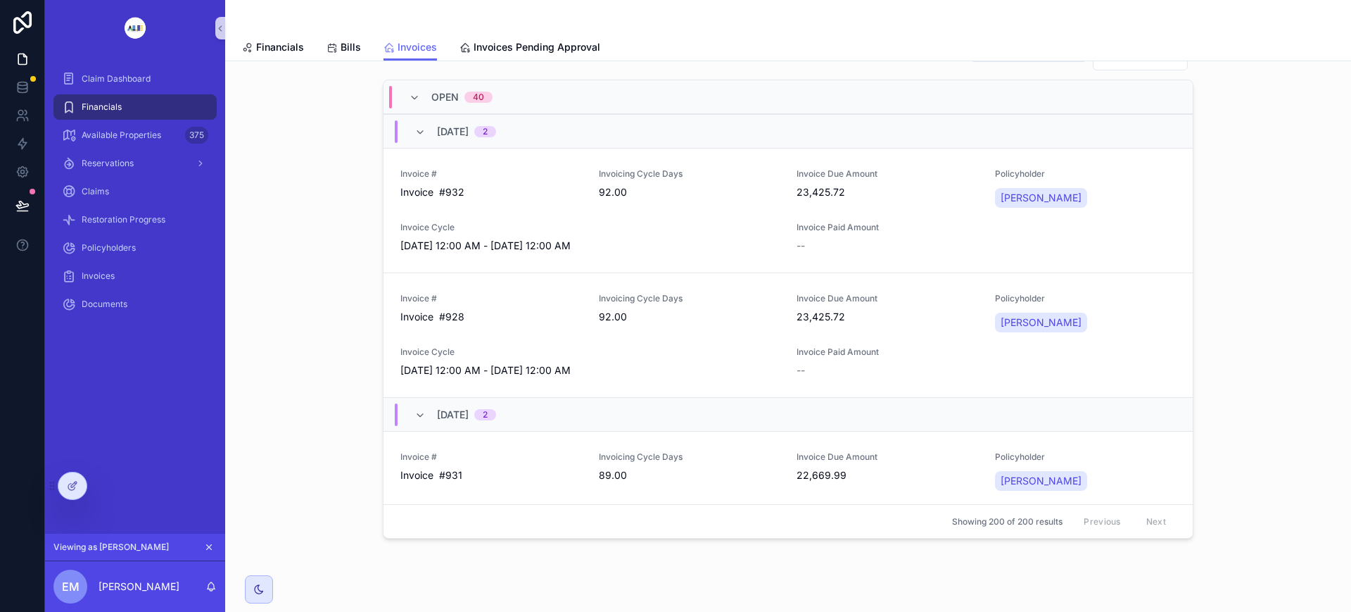
scroll to position [528, 0]
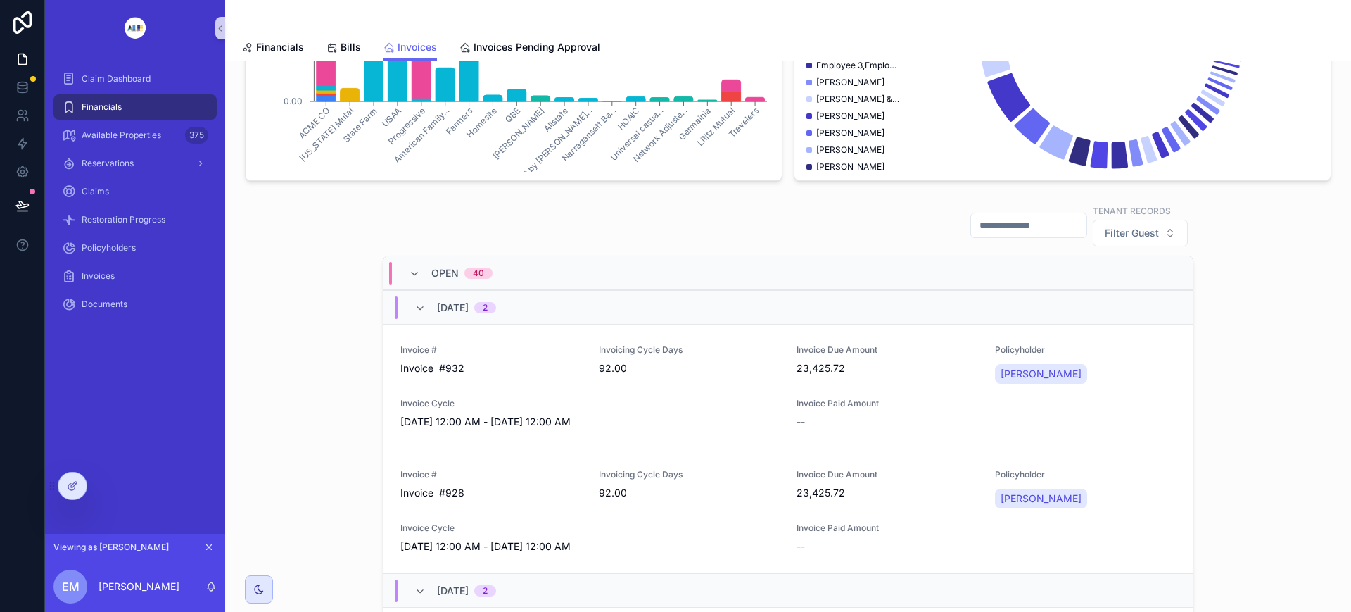
click at [409, 275] on icon "scrollable content" at bounding box center [414, 273] width 11 height 11
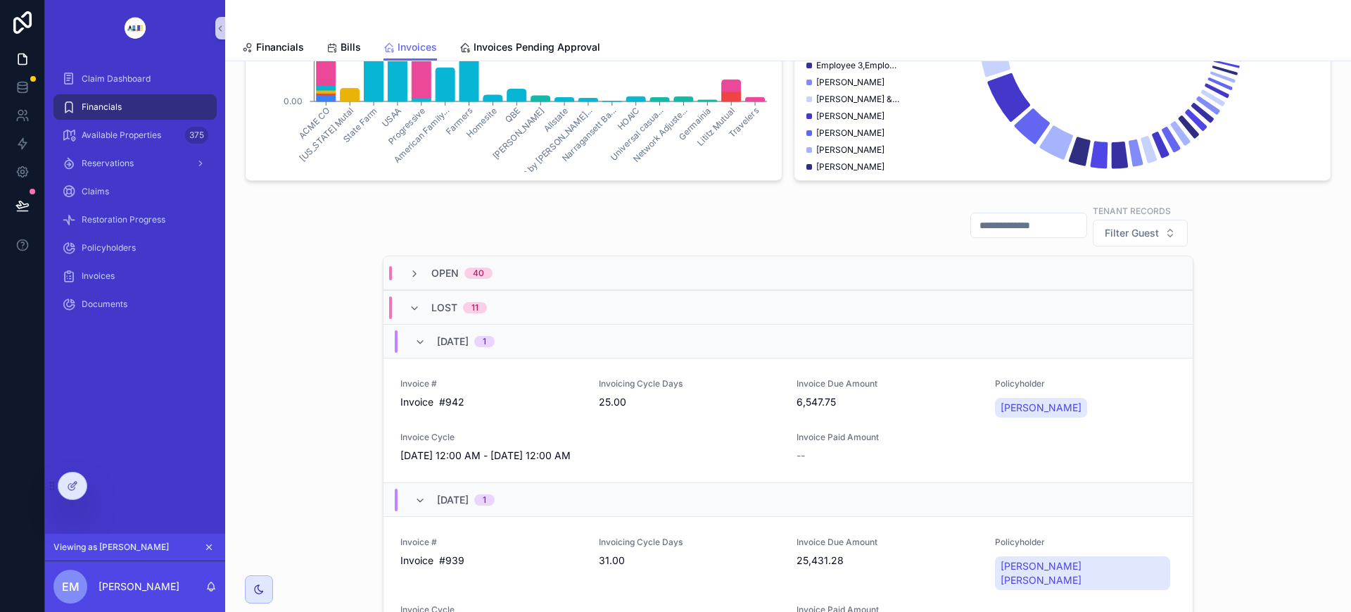
click at [419, 302] on div "Lost 11" at bounding box center [448, 307] width 78 height 23
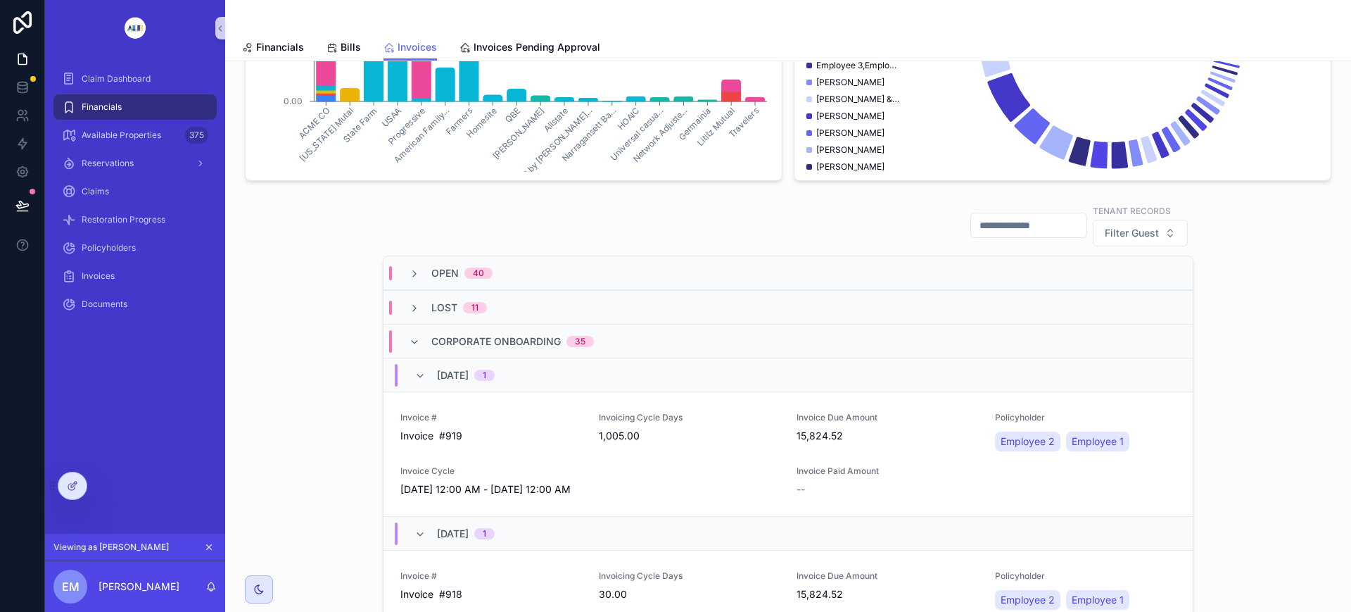
click at [409, 335] on div "Corporate Onboarding 35" at bounding box center [501, 341] width 185 height 23
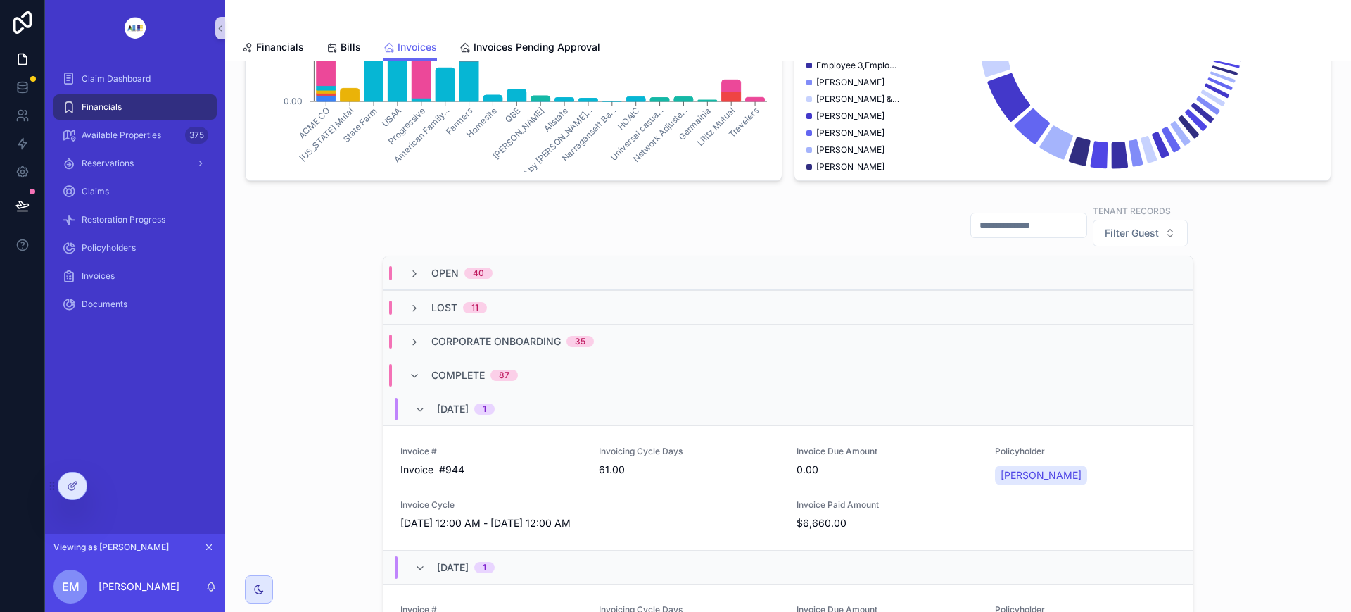
click at [419, 379] on div "Complete 87" at bounding box center [463, 375] width 109 height 23
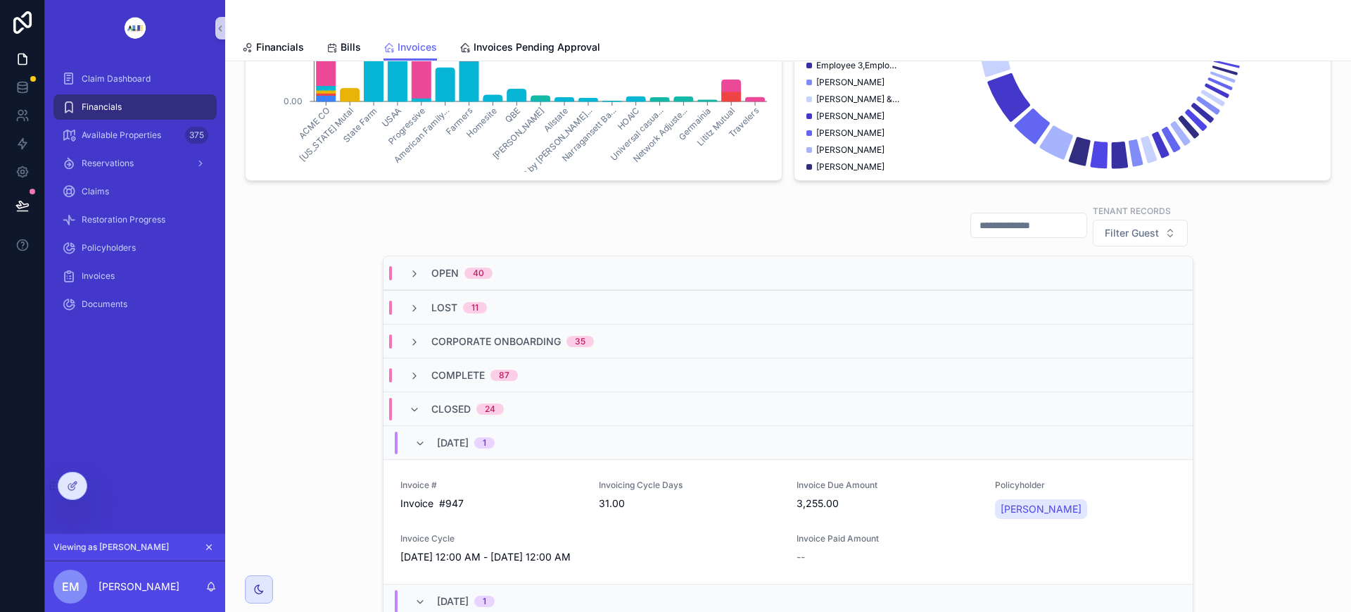
click at [409, 412] on icon "scrollable content" at bounding box center [414, 409] width 11 height 11
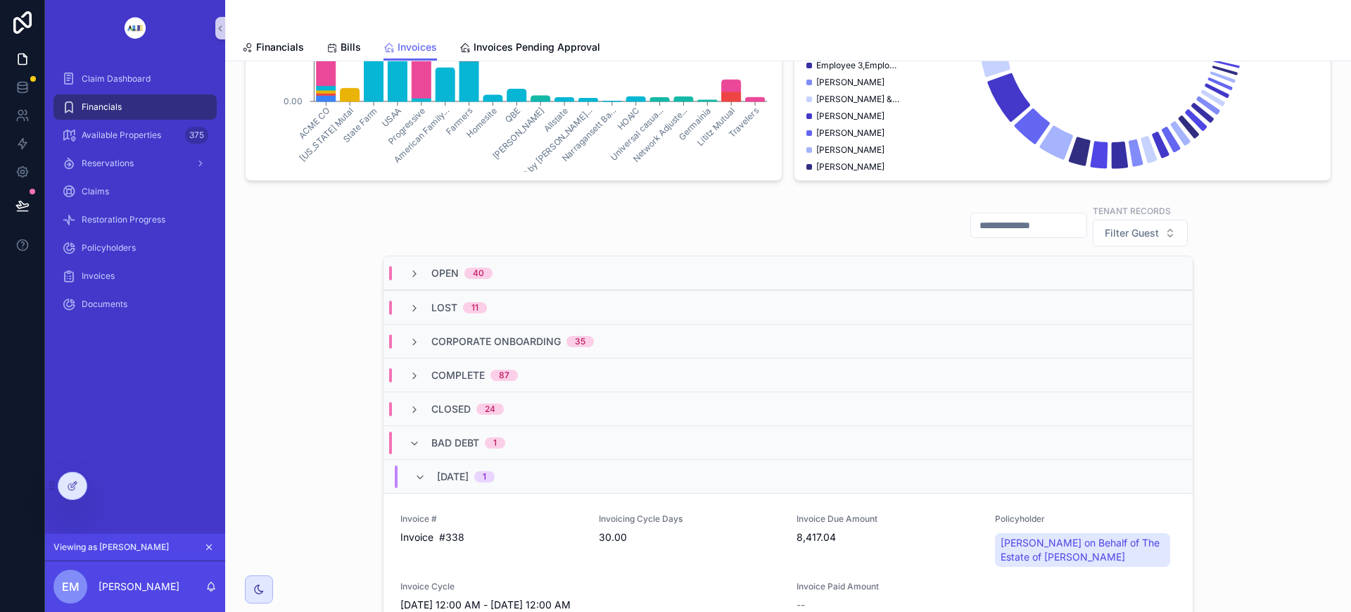
click at [409, 443] on icon "scrollable content" at bounding box center [414, 443] width 11 height 11
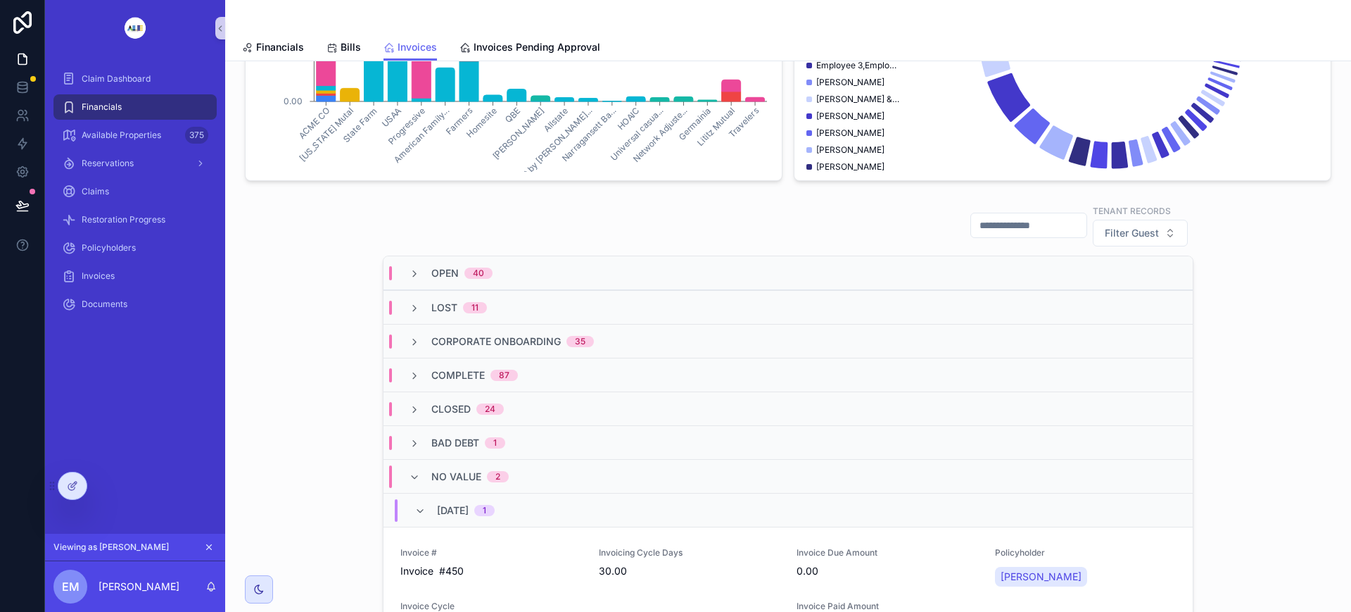
click at [400, 472] on div "No value 2" at bounding box center [459, 476] width 134 height 23
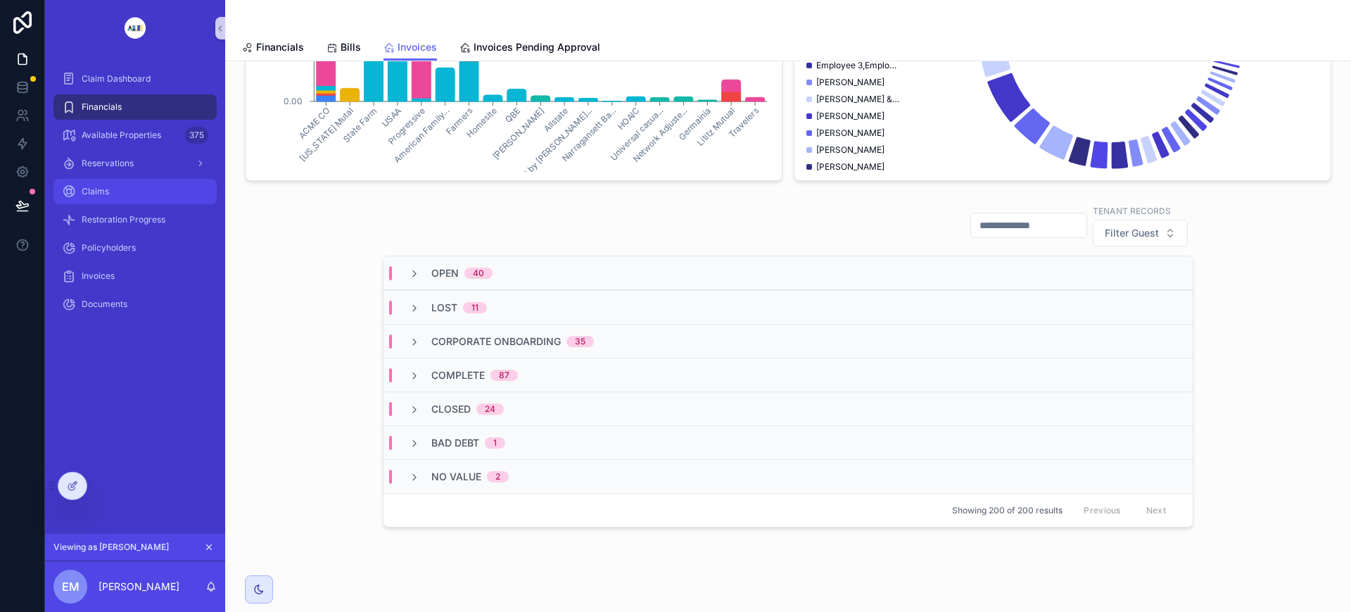
click at [99, 191] on span "Claims" at bounding box center [95, 191] width 27 height 11
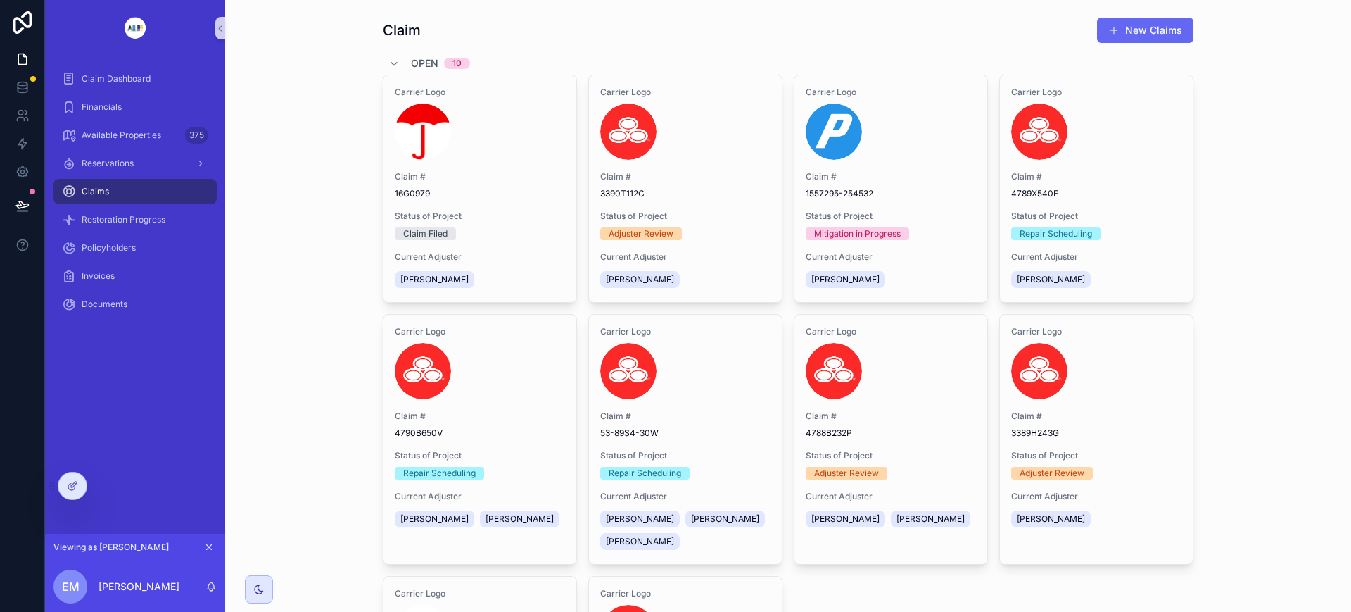
click at [502, 182] on span "Claim #" at bounding box center [480, 176] width 170 height 11
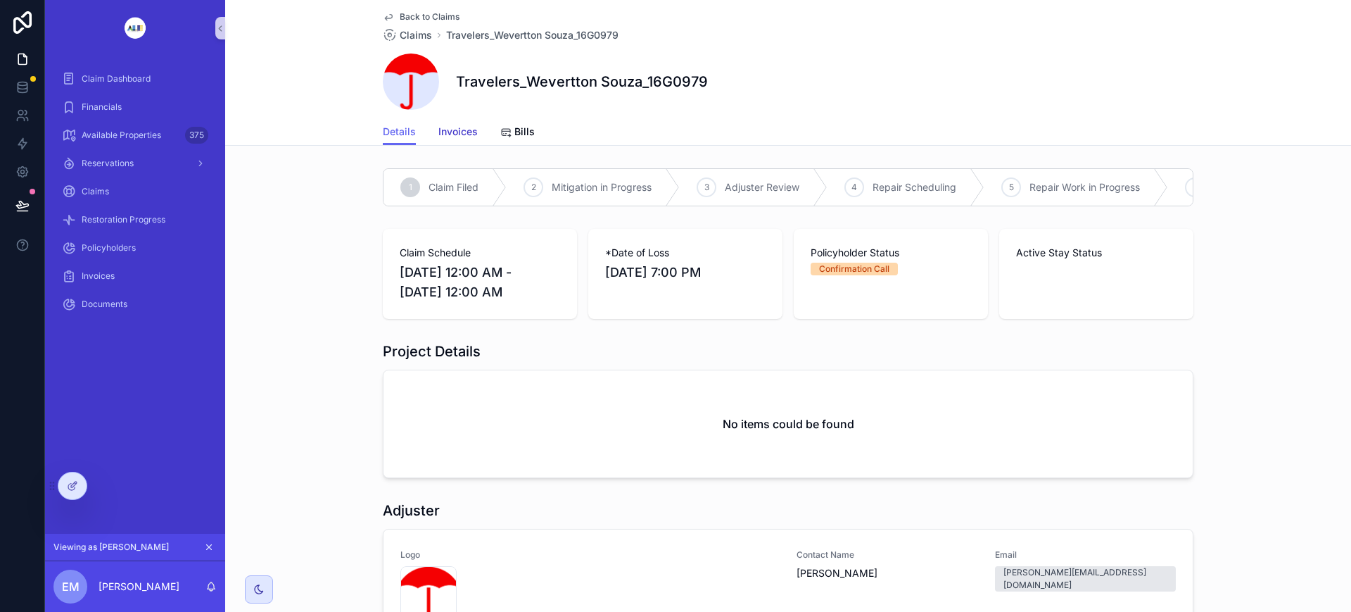
click at [456, 135] on span "Invoices" at bounding box center [457, 132] width 39 height 14
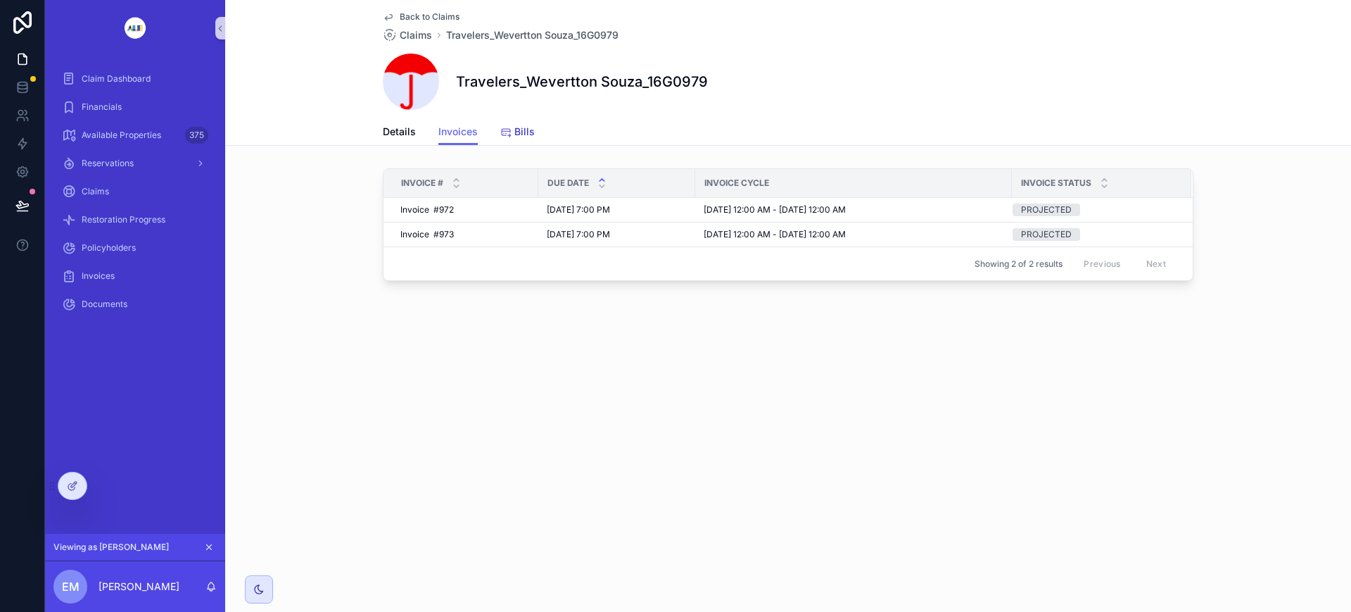
click at [512, 135] on div "Bills" at bounding box center [517, 132] width 34 height 14
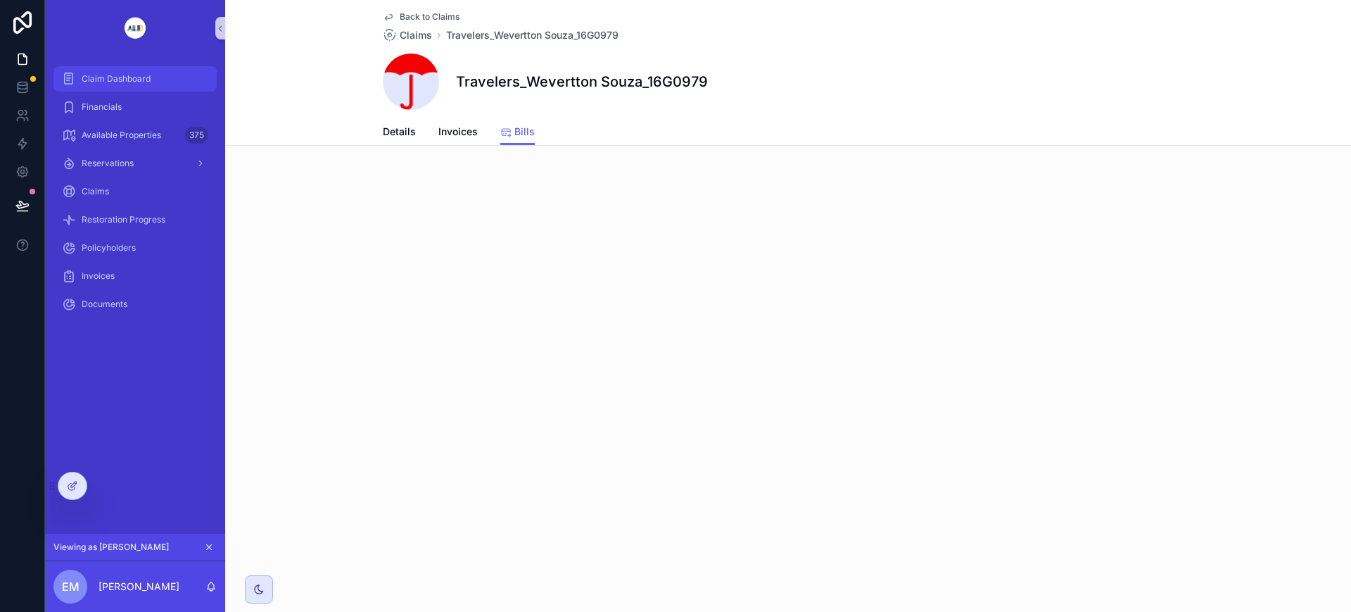
click at [115, 84] on span "Claim Dashboard" at bounding box center [116, 78] width 69 height 11
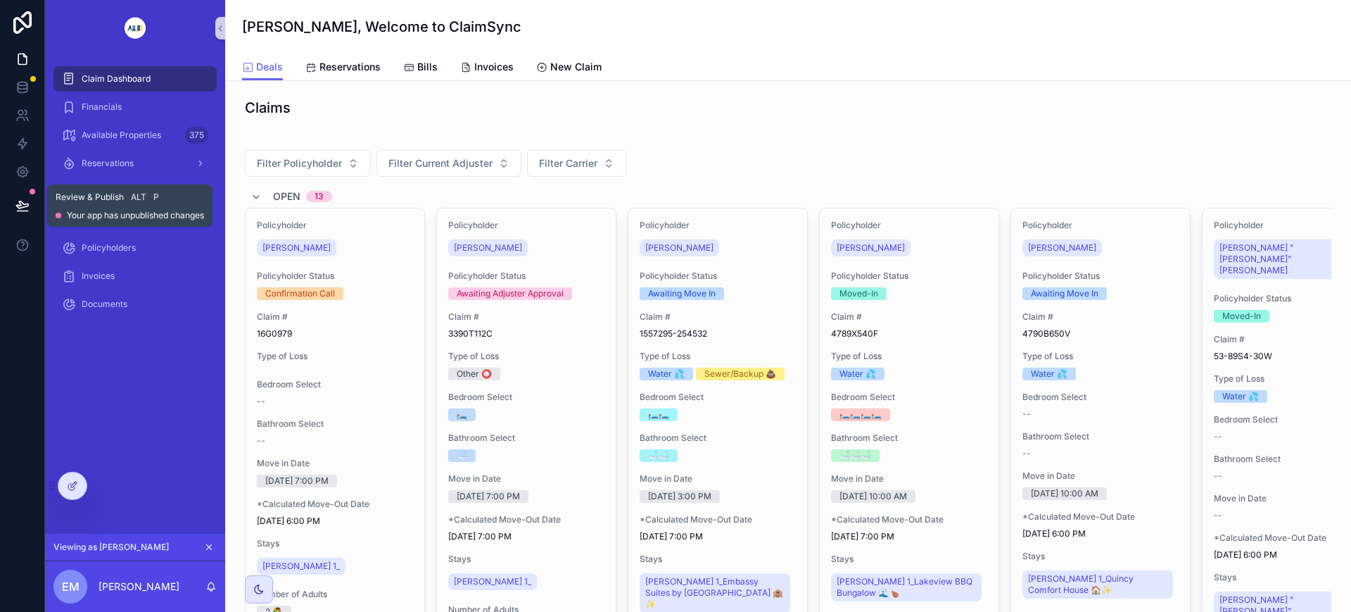
click at [22, 206] on icon at bounding box center [22, 205] width 14 height 14
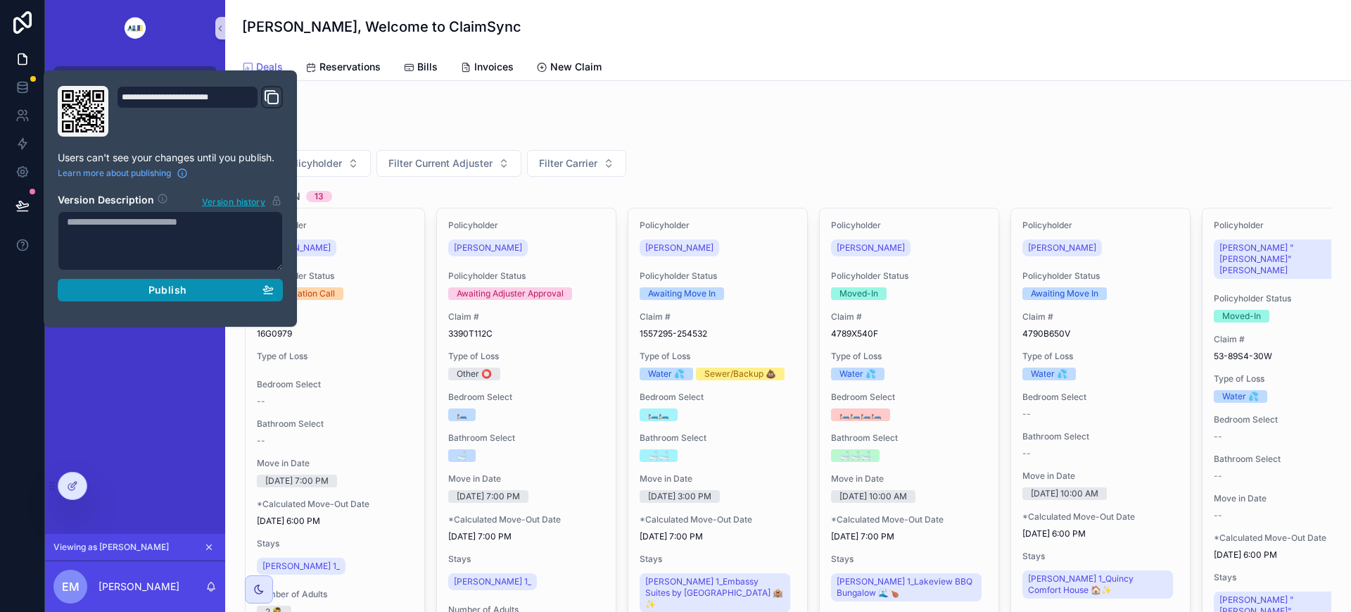
click at [213, 293] on div "Publish" at bounding box center [170, 290] width 207 height 13
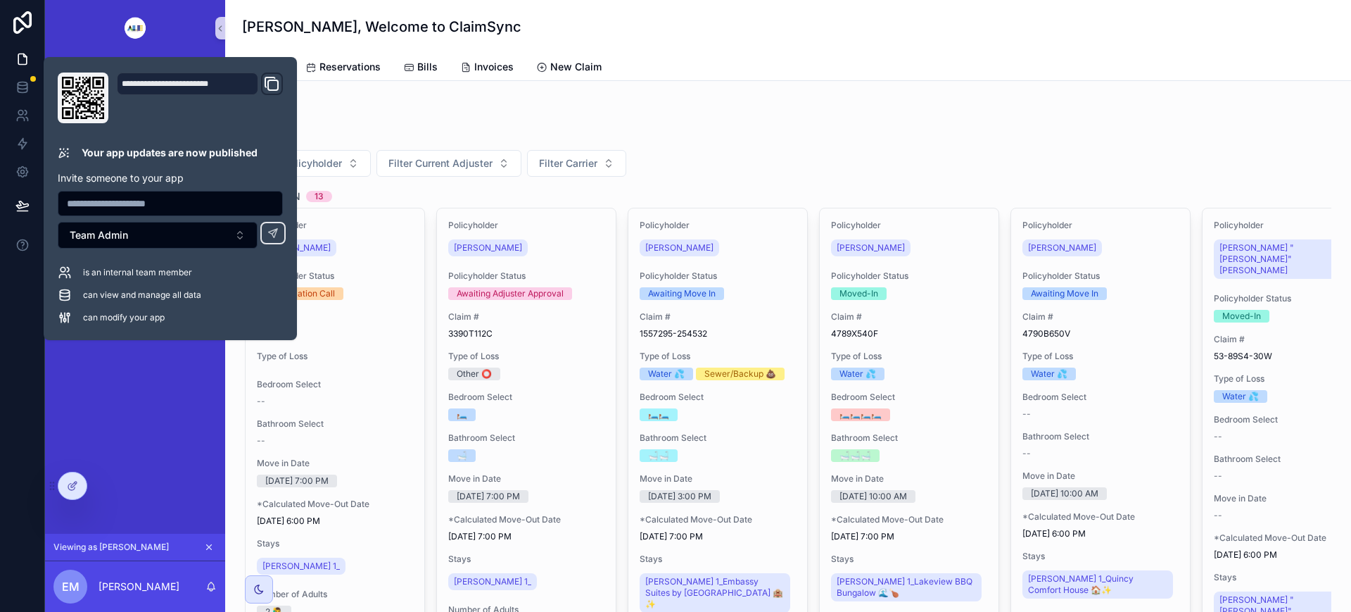
click at [747, 166] on div "Filter Policyholder Filter Current Adjuster Filter Carrier" at bounding box center [788, 163] width 1087 height 27
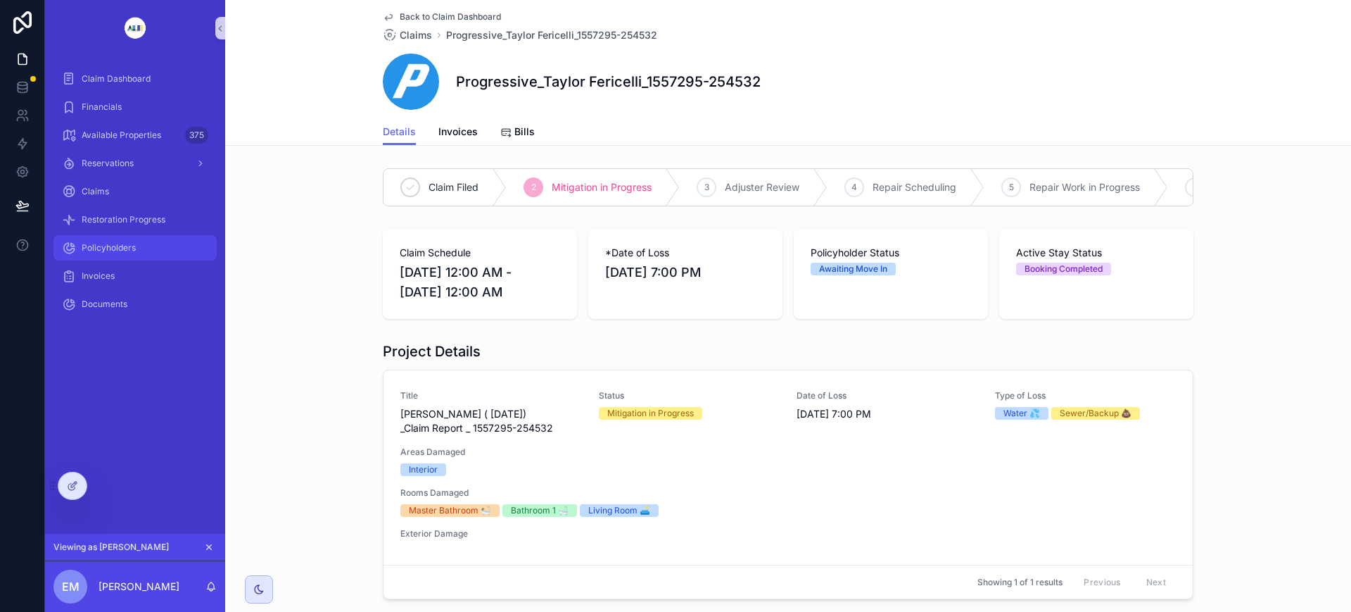
click at [120, 253] on div "Policyholders" at bounding box center [135, 247] width 146 height 23
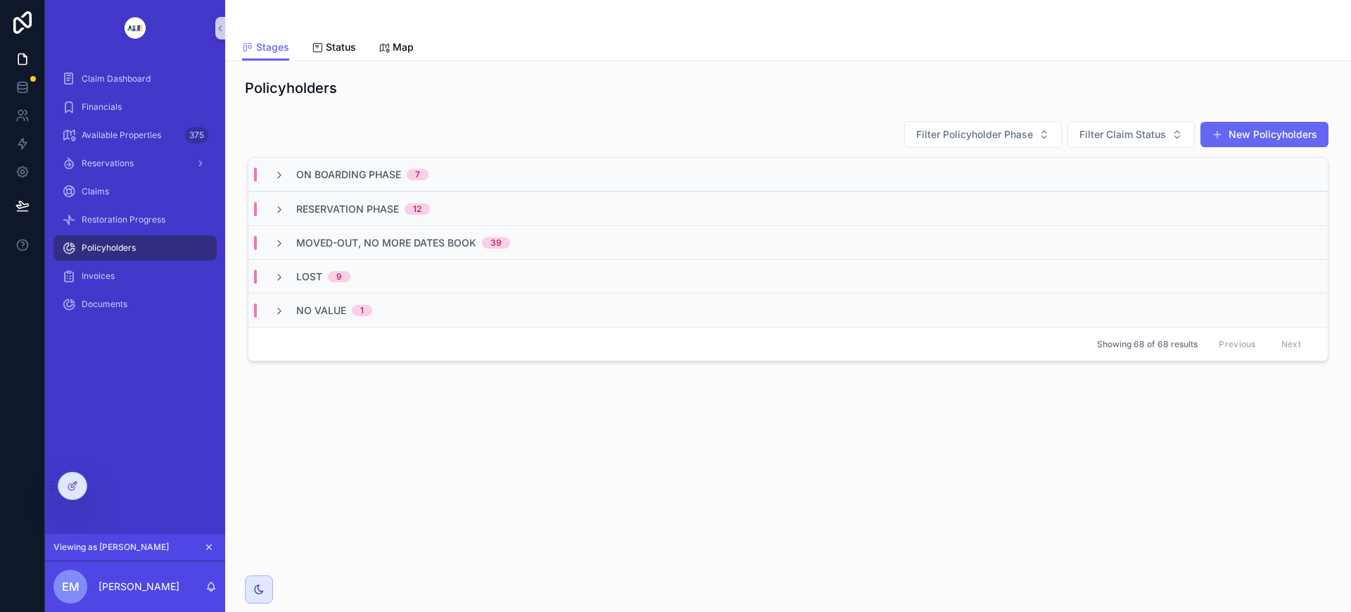
click at [284, 175] on icon "scrollable content" at bounding box center [279, 175] width 11 height 11
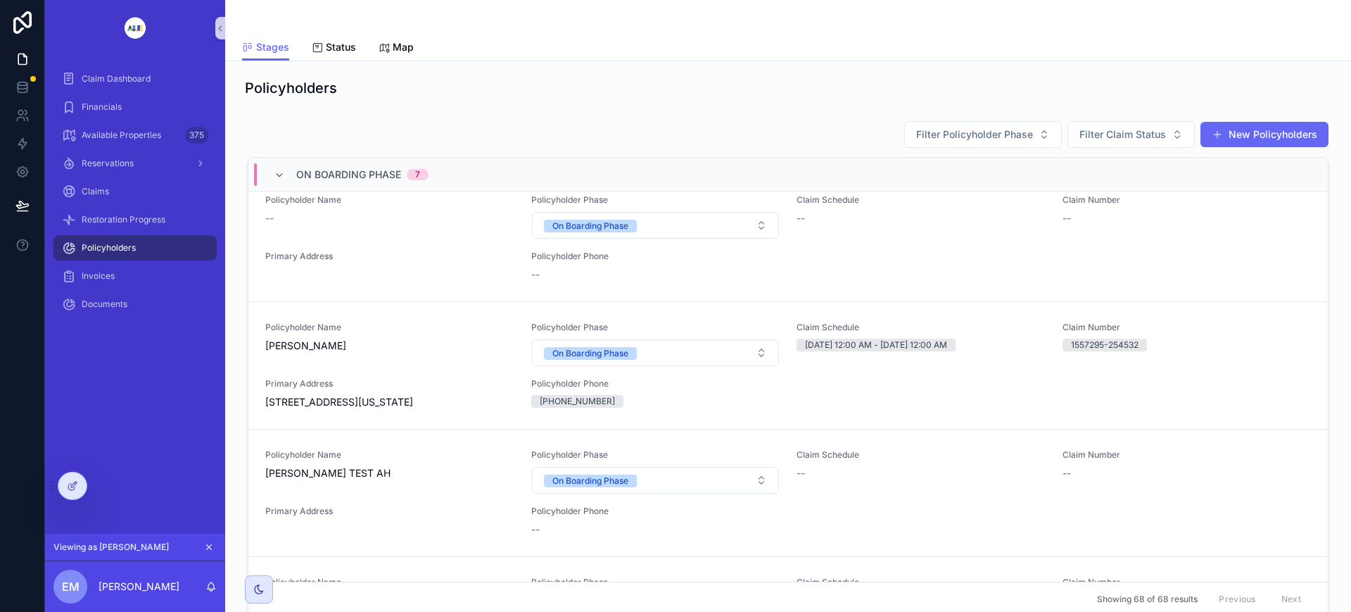
scroll to position [176, 0]
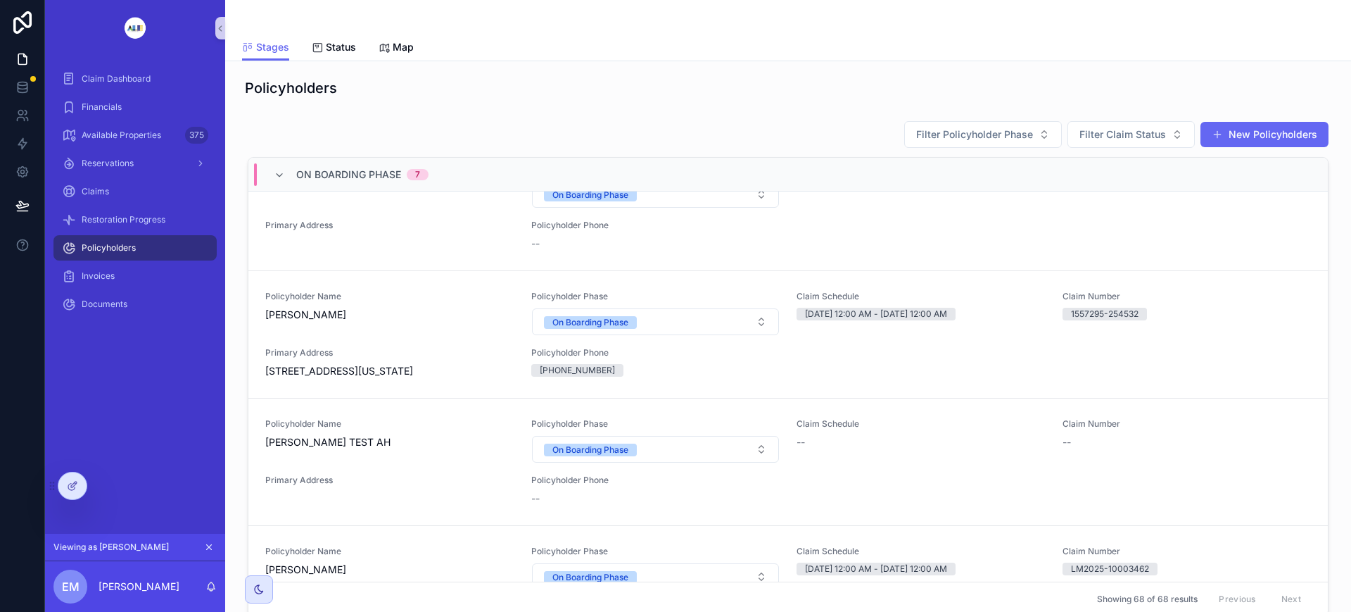
click at [412, 358] on span "Primary Address" at bounding box center [389, 352] width 249 height 11
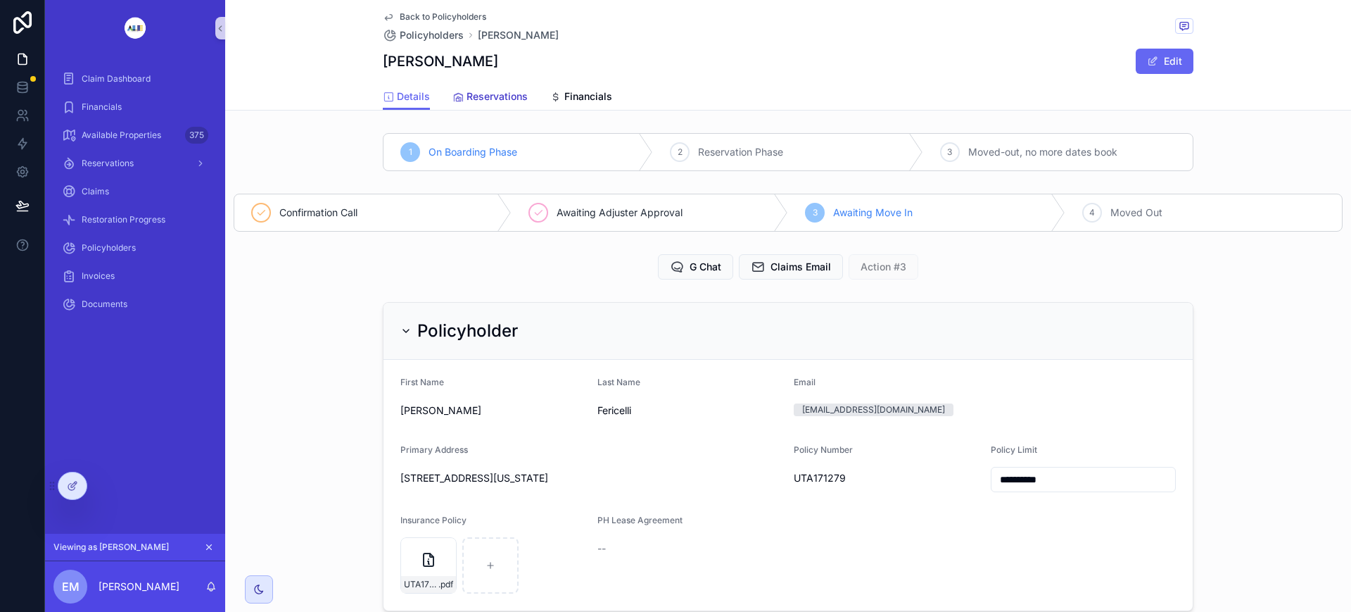
click at [505, 91] on span "Reservations" at bounding box center [497, 96] width 61 height 14
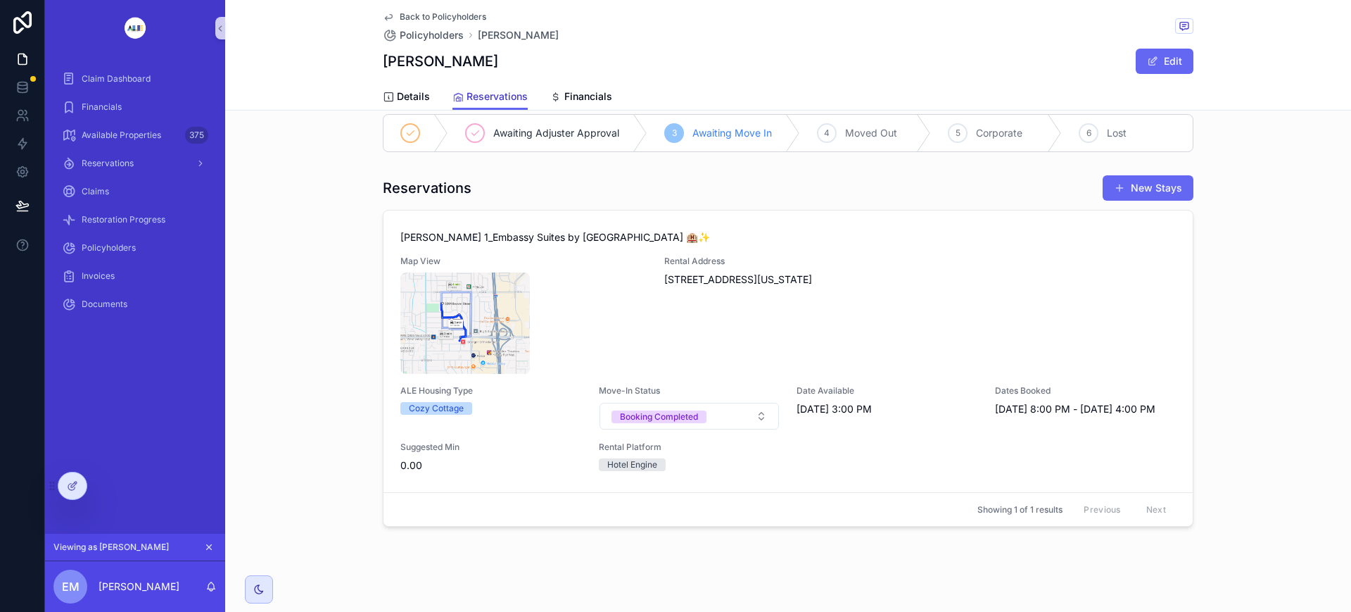
scroll to position [30, 0]
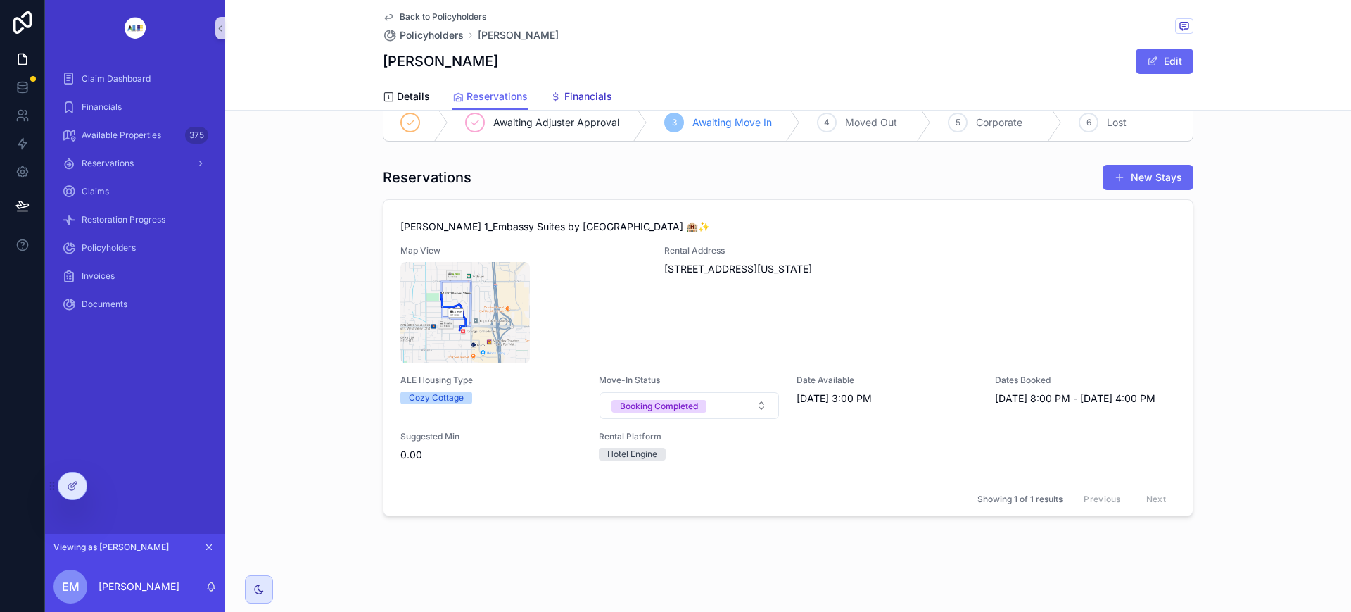
click at [576, 93] on span "Financials" at bounding box center [588, 96] width 48 height 14
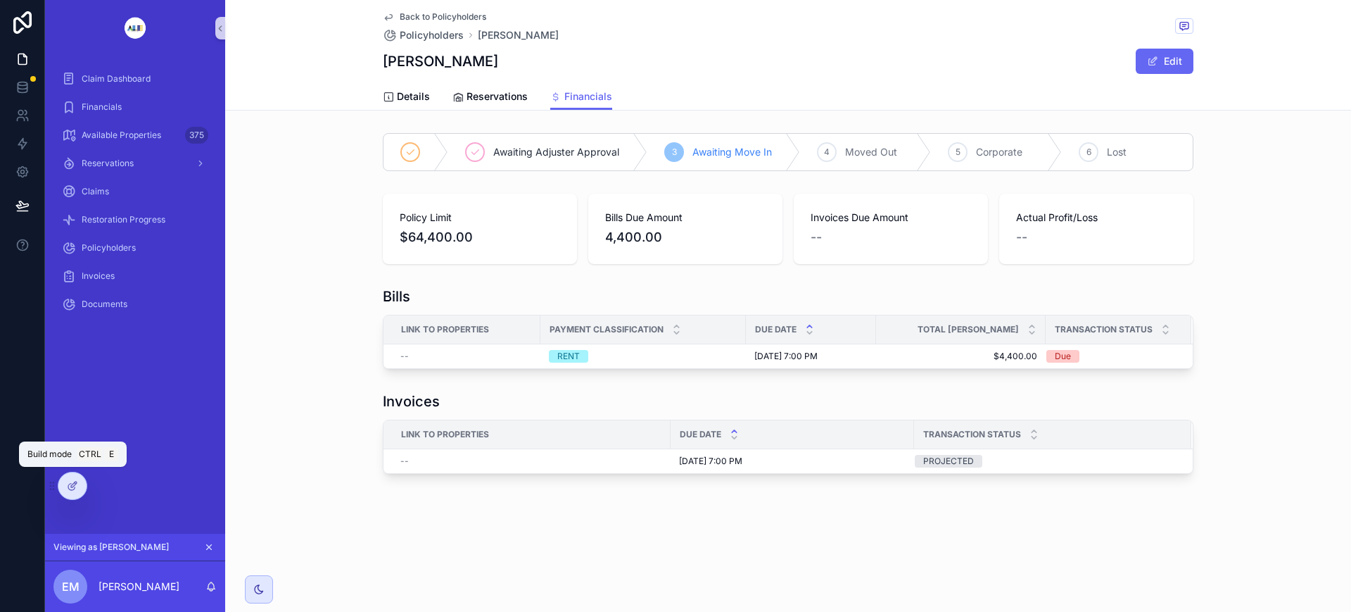
click at [68, 486] on icon at bounding box center [72, 485] width 11 height 11
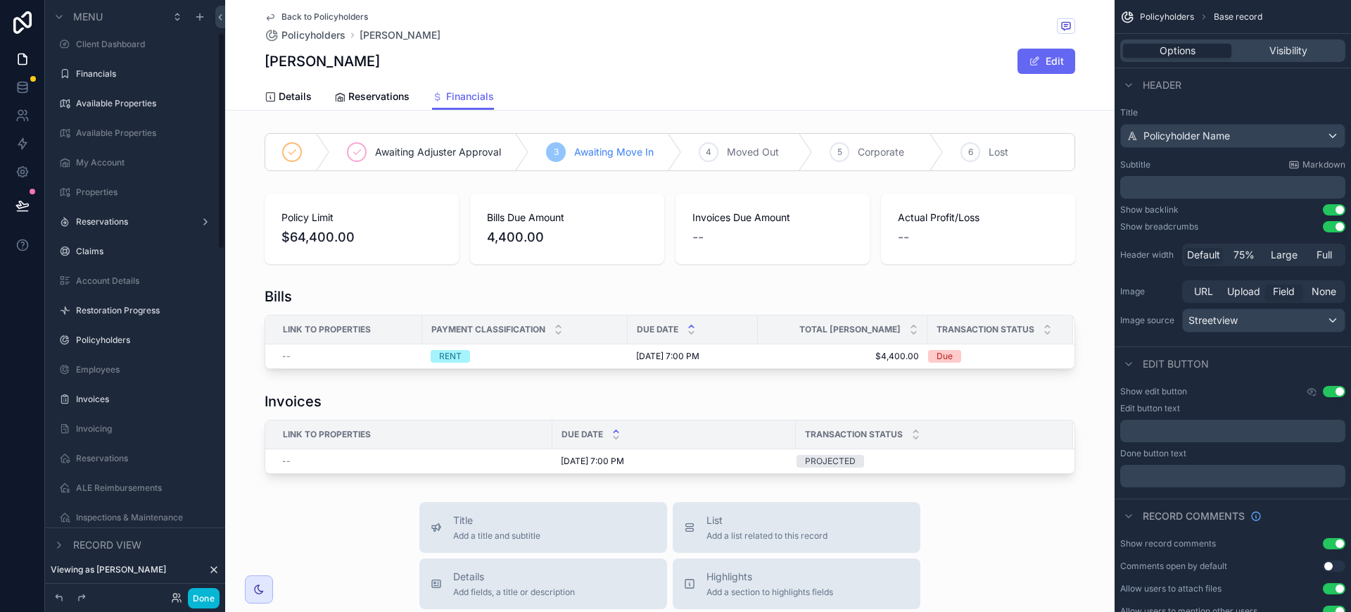
scroll to position [7, 0]
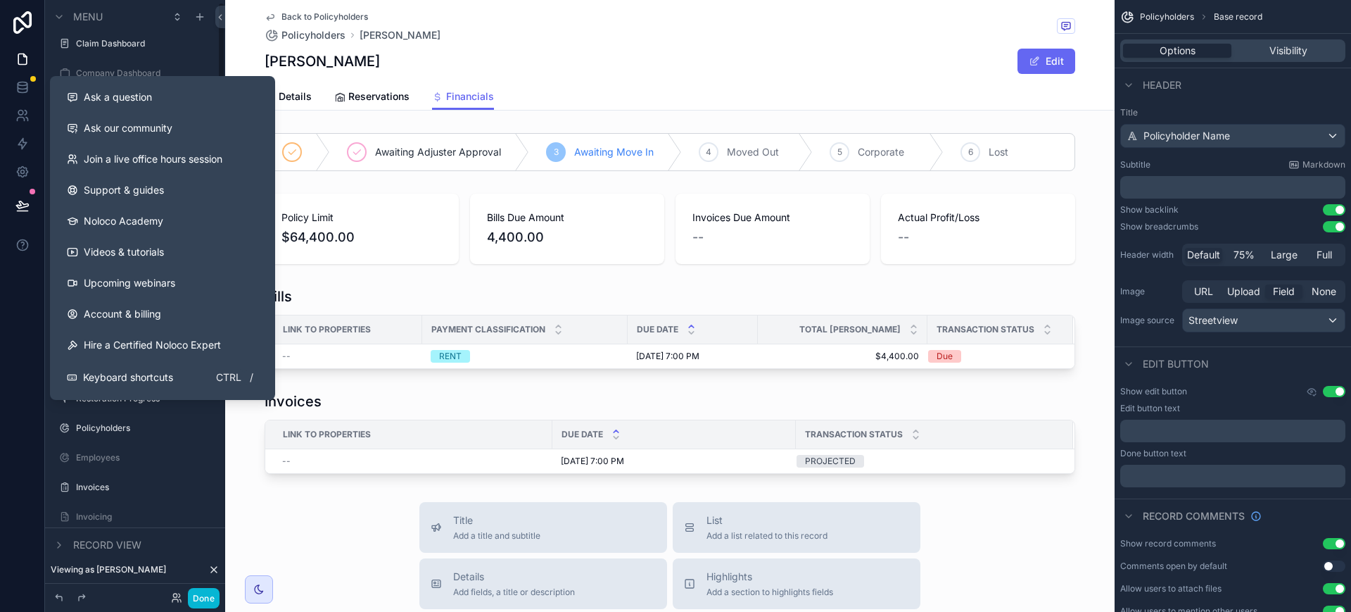
drag, startPoint x: 51, startPoint y: 425, endPoint x: 56, endPoint y: 369, distance: 55.8
click at [56, 369] on div "Ask a question Ask our community Join a live office hours session Support & gui…" at bounding box center [675, 306] width 1351 height 612
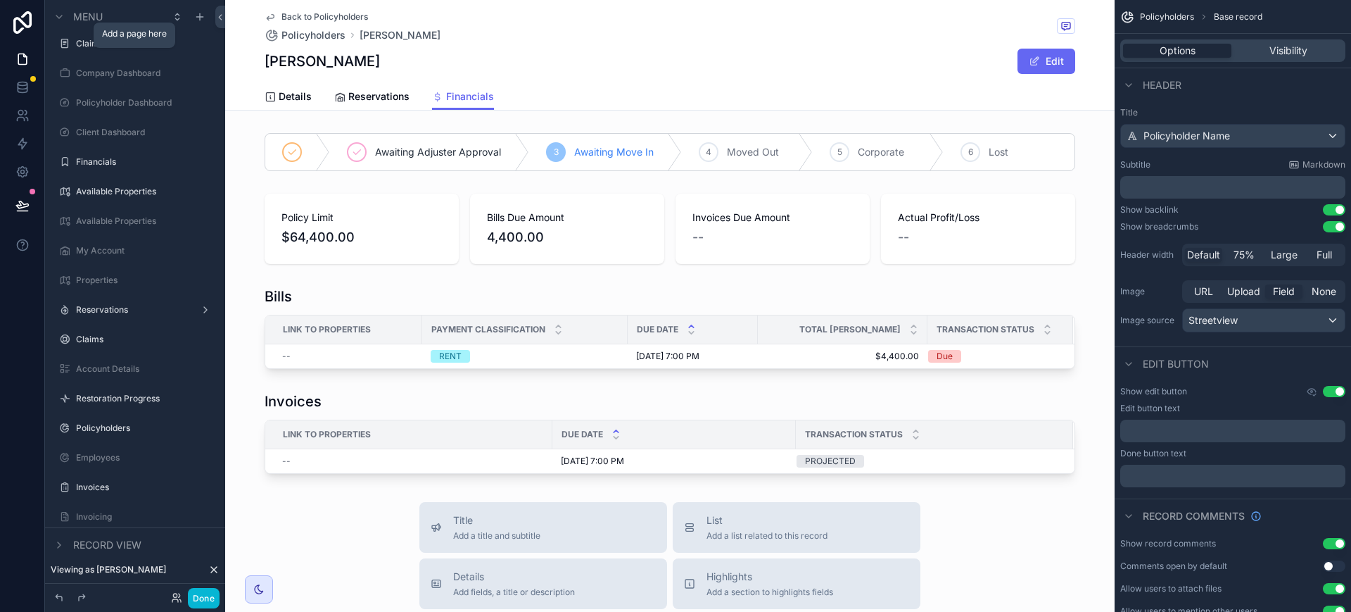
drag, startPoint x: 52, startPoint y: 427, endPoint x: 74, endPoint y: 58, distance: 370.1
click at [72, 60] on div "Claim Dashboard Company Dashboard Policyholder Dashboard Client Dashboard Finan…" at bounding box center [135, 392] width 180 height 731
drag, startPoint x: 52, startPoint y: 425, endPoint x: 77, endPoint y: 90, distance: 336.0
click at [77, 89] on div "Claim Dashboard Company Dashboard Policyholder Dashboard Client Dashboard Finan…" at bounding box center [135, 392] width 180 height 731
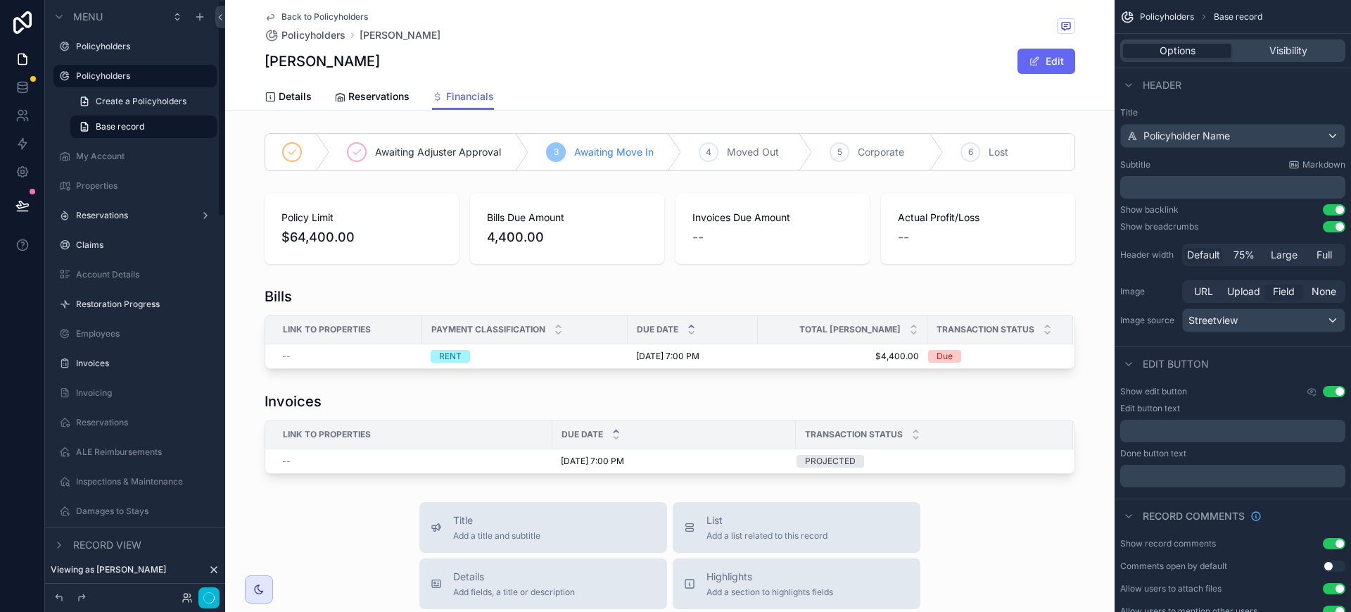
scroll to position [0, 0]
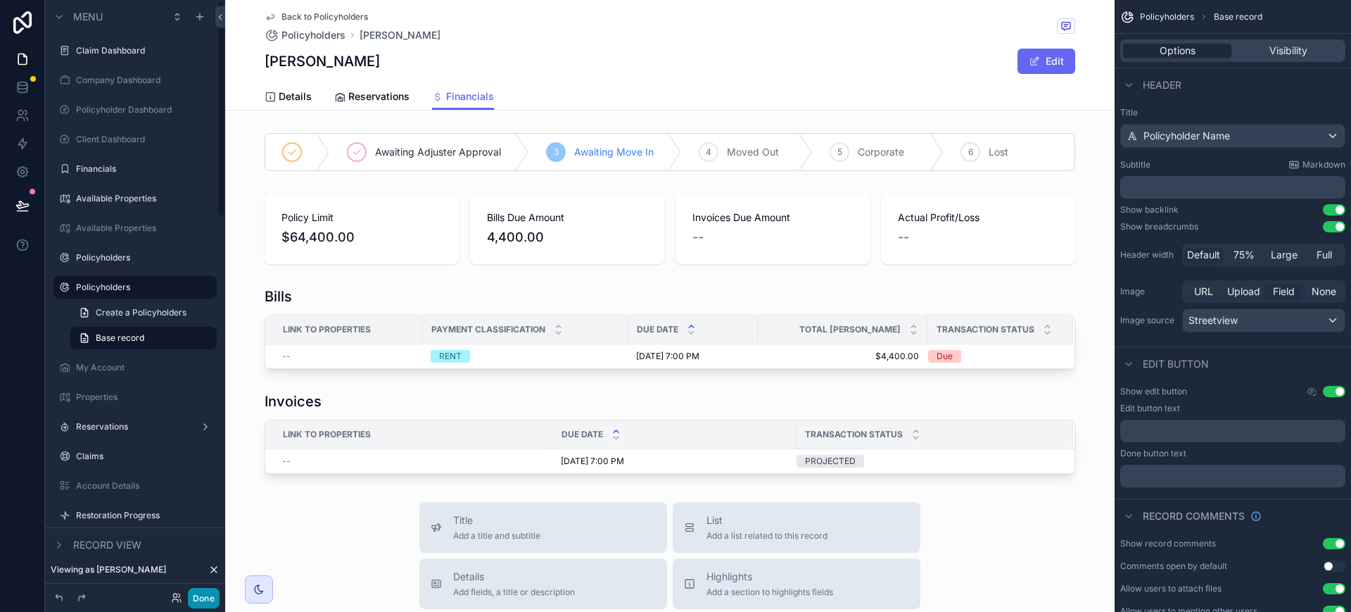
click at [209, 594] on button "Done" at bounding box center [204, 598] width 32 height 20
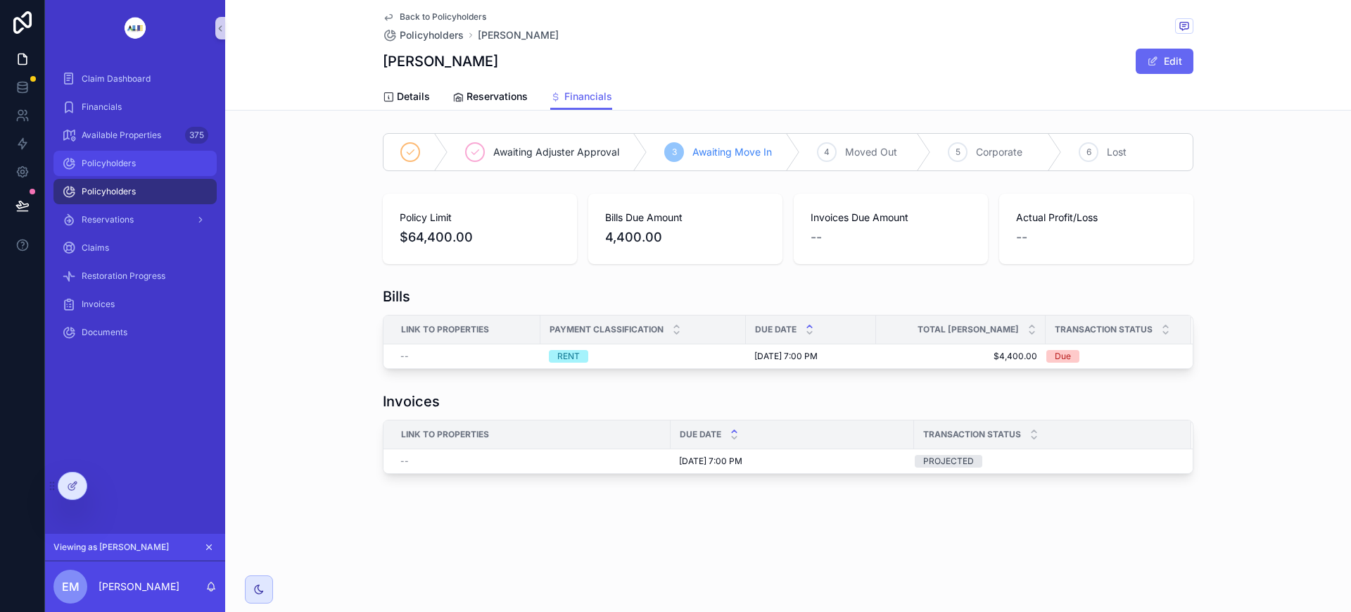
click at [114, 162] on span "Policyholders" at bounding box center [109, 163] width 54 height 11
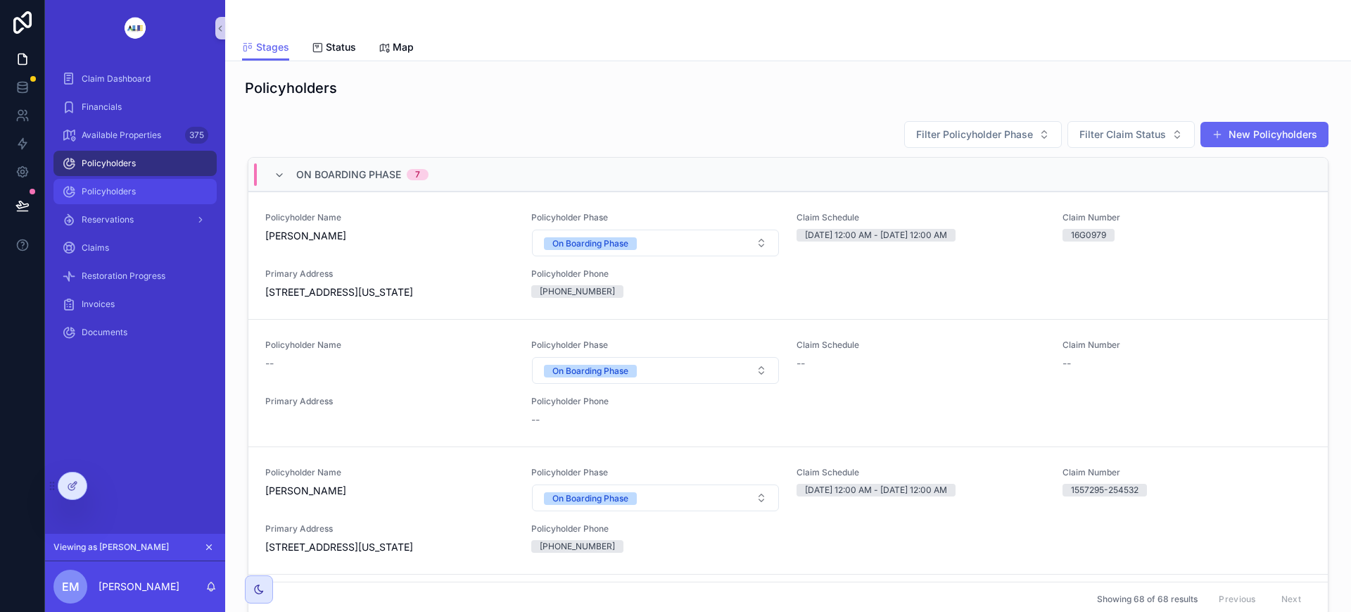
click at [109, 183] on div "Policyholders" at bounding box center [135, 191] width 146 height 23
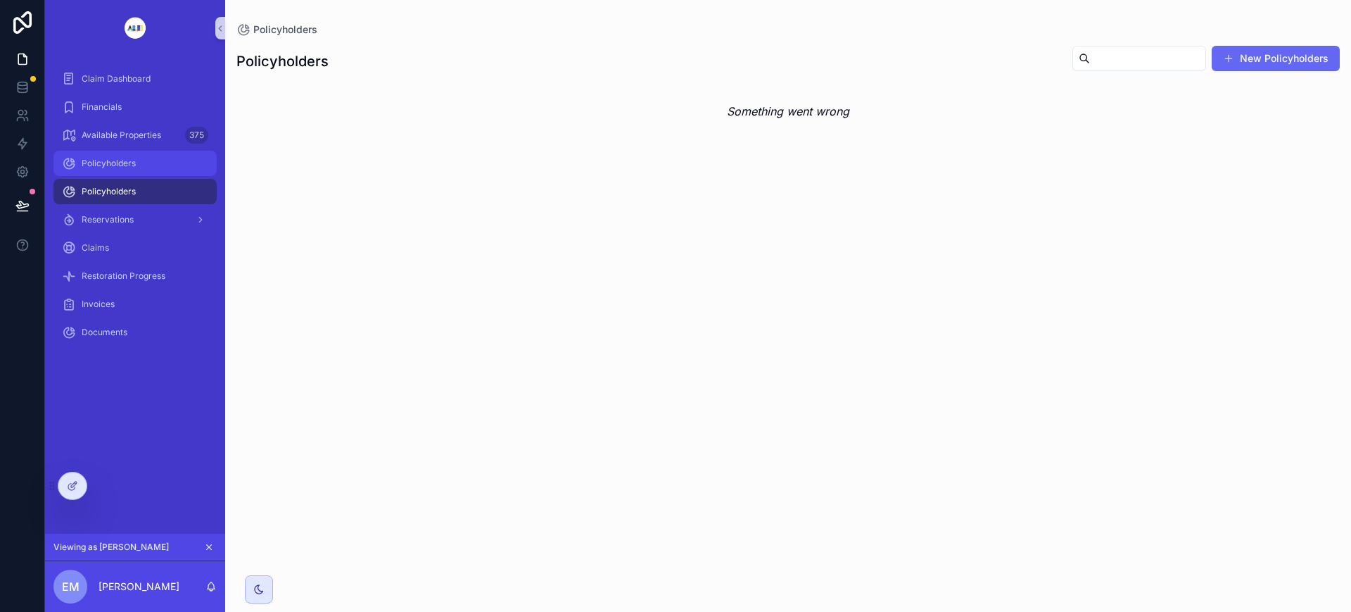
click at [115, 158] on span "Policyholders" at bounding box center [109, 163] width 54 height 11
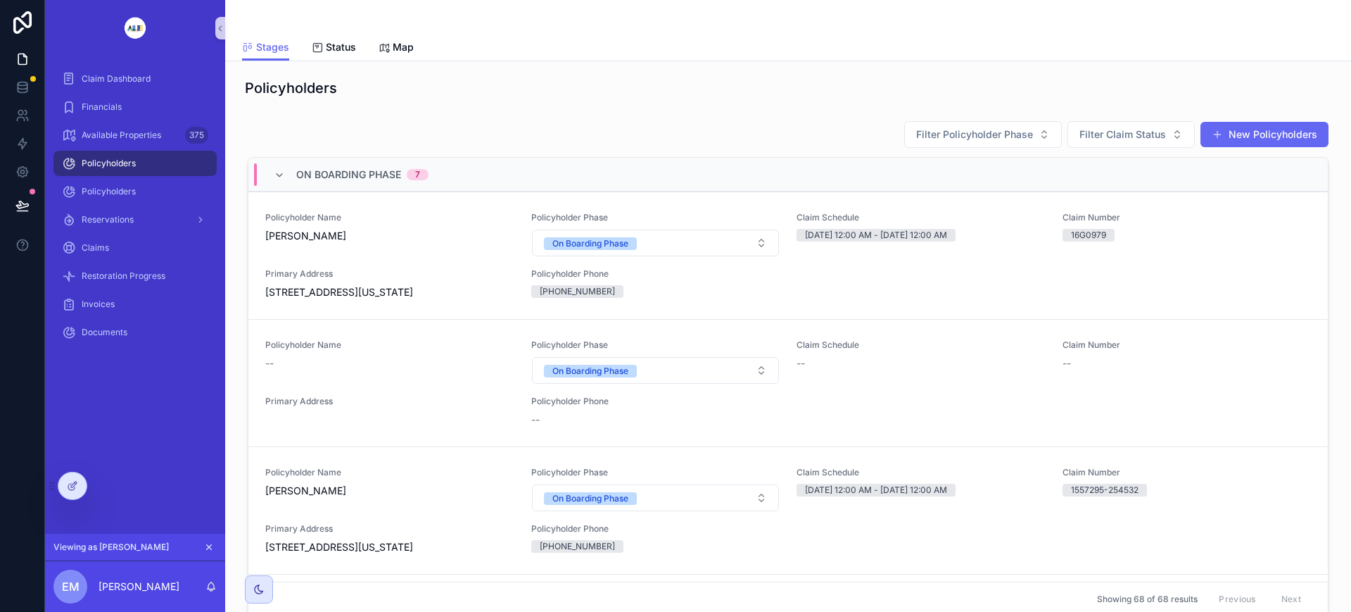
click at [72, 482] on icon at bounding box center [72, 485] width 11 height 11
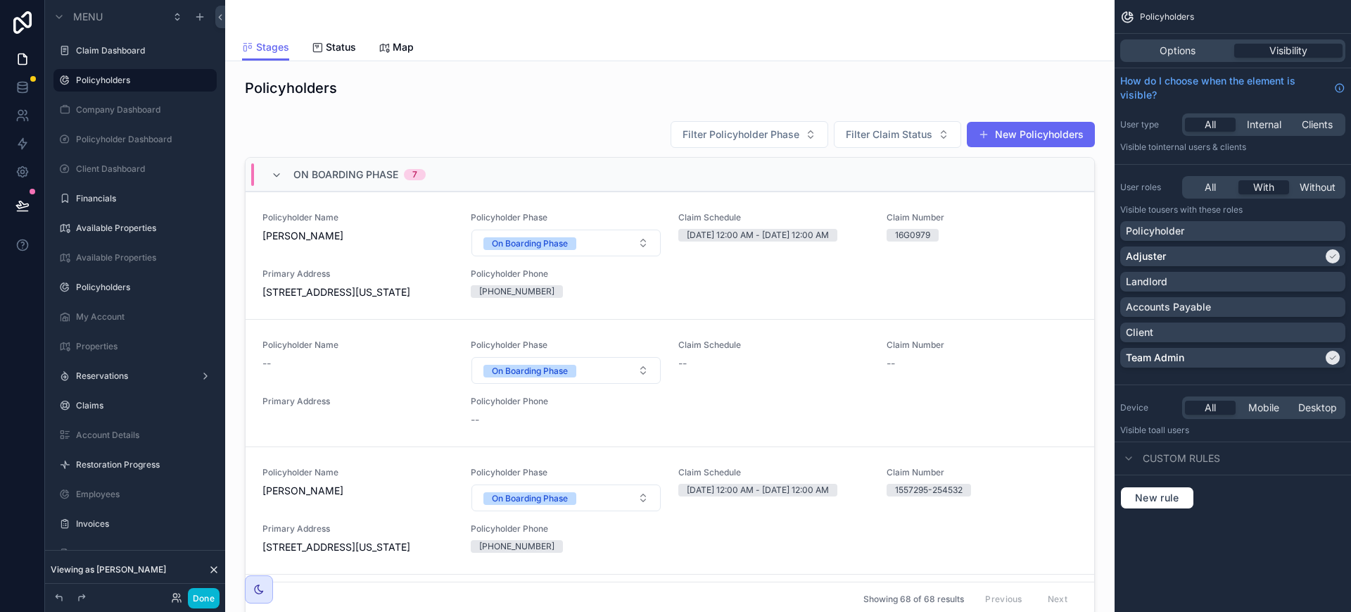
click at [127, 286] on label "Policyholders" at bounding box center [145, 287] width 138 height 11
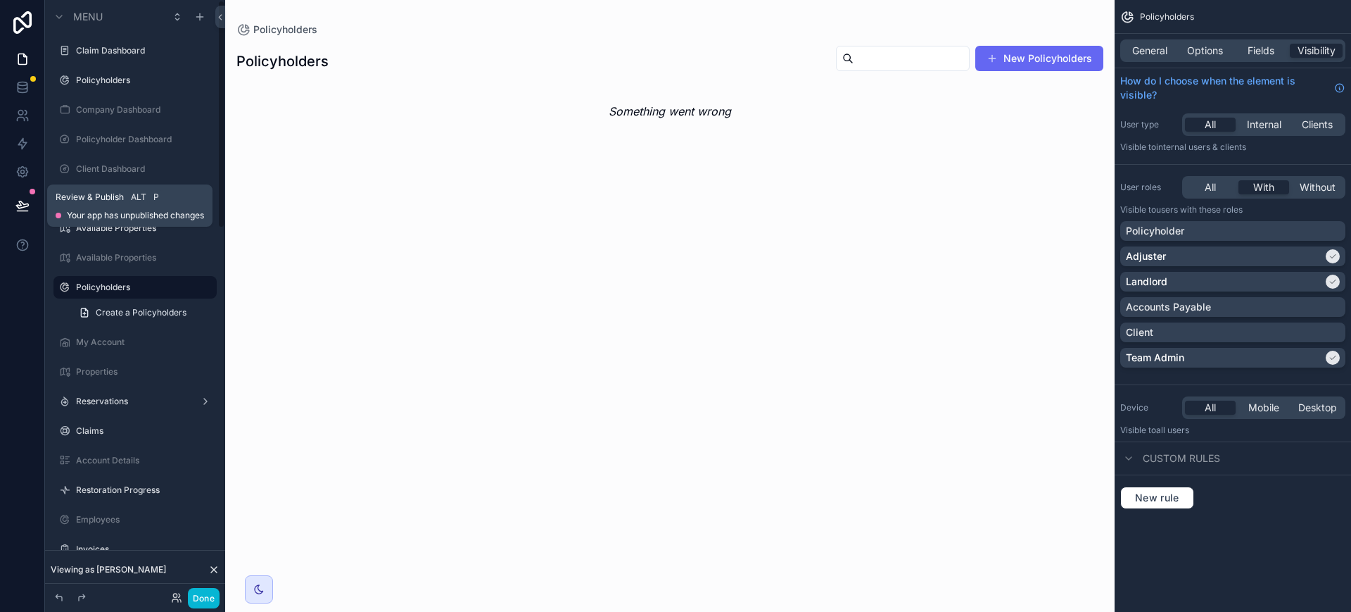
click at [29, 203] on icon at bounding box center [22, 205] width 14 height 14
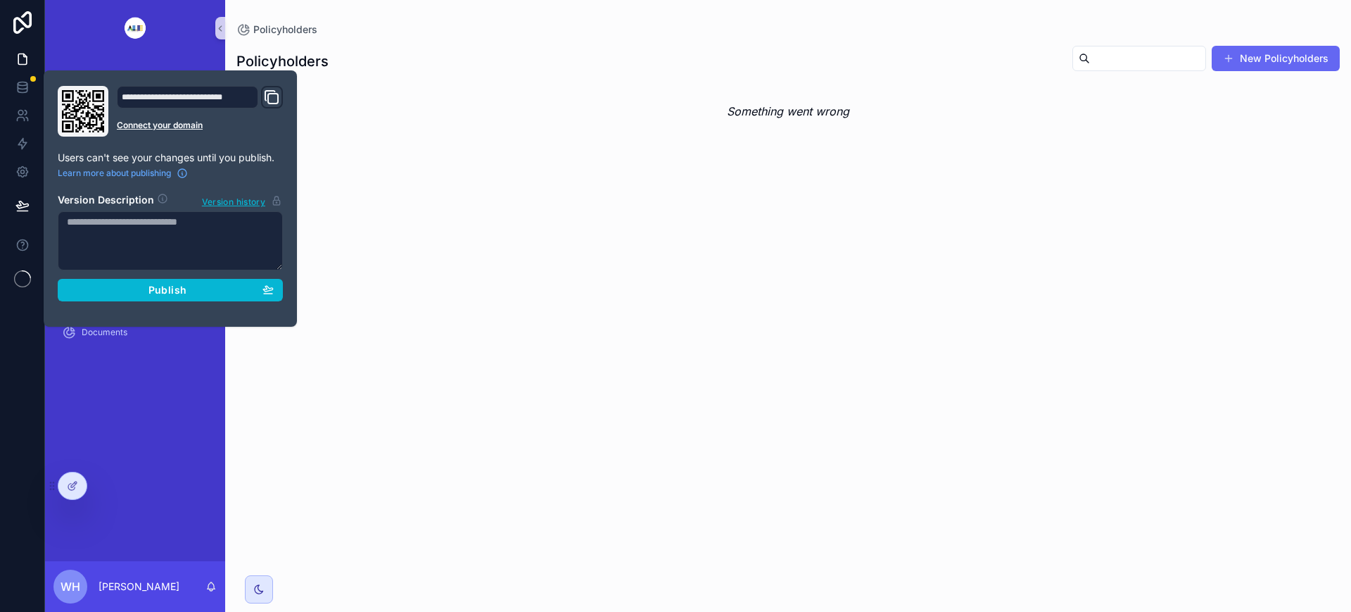
type input "**********"
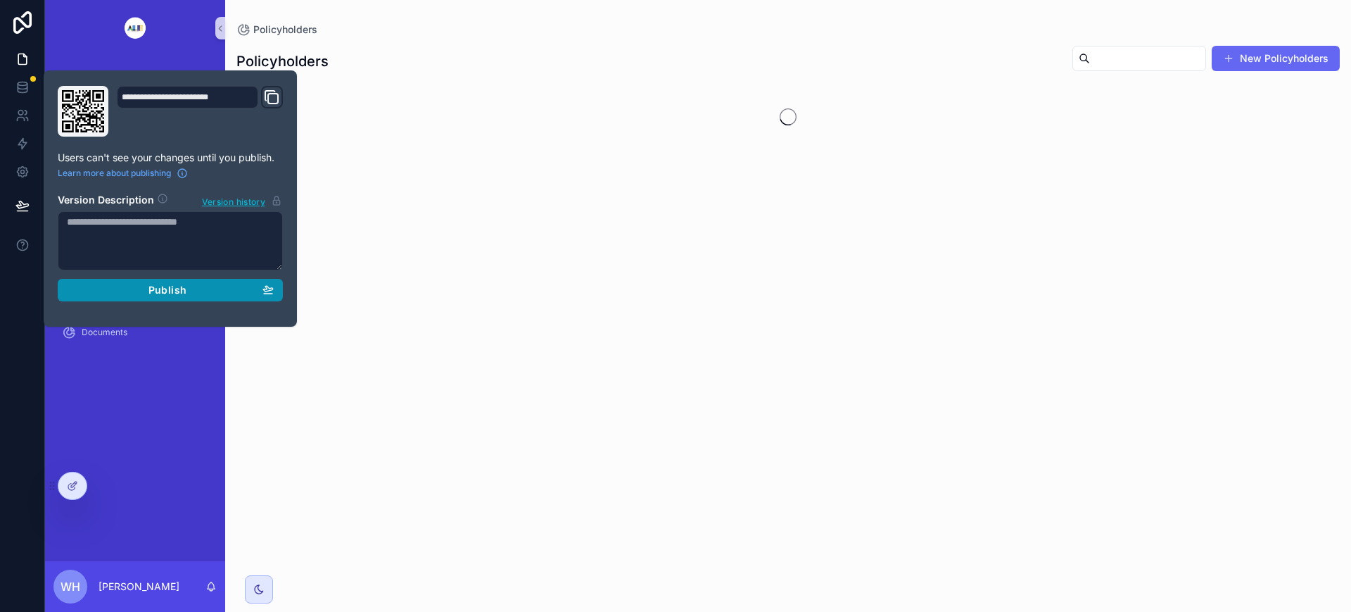
click at [192, 287] on div "Publish" at bounding box center [170, 290] width 207 height 13
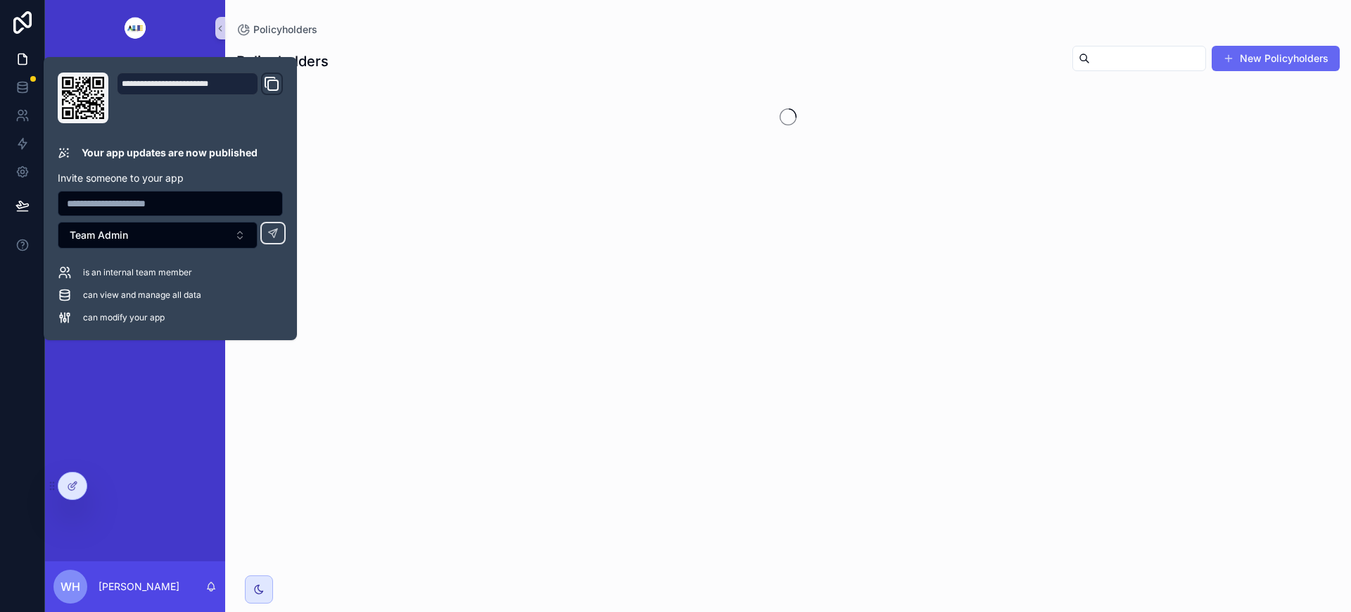
click at [379, 203] on div "scrollable content" at bounding box center [788, 340] width 1126 height 509
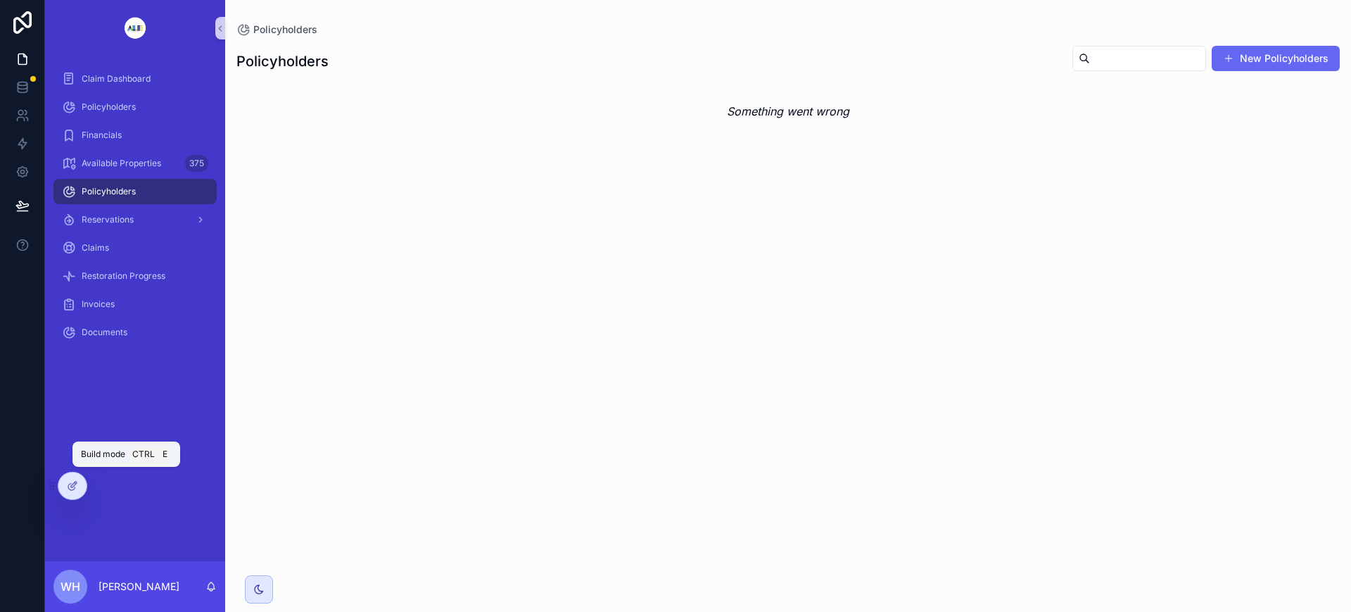
click at [69, 488] on icon at bounding box center [71, 487] width 6 height 6
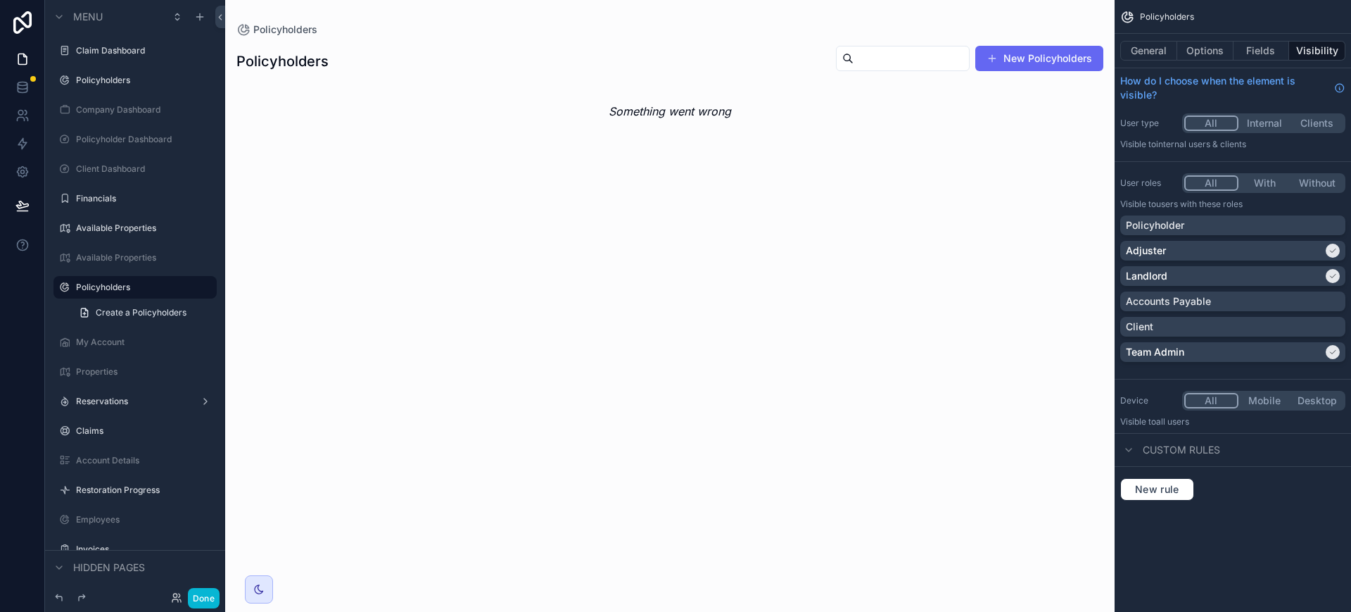
click at [0, 0] on icon "scrollable content" at bounding box center [0, 0] width 0 height 0
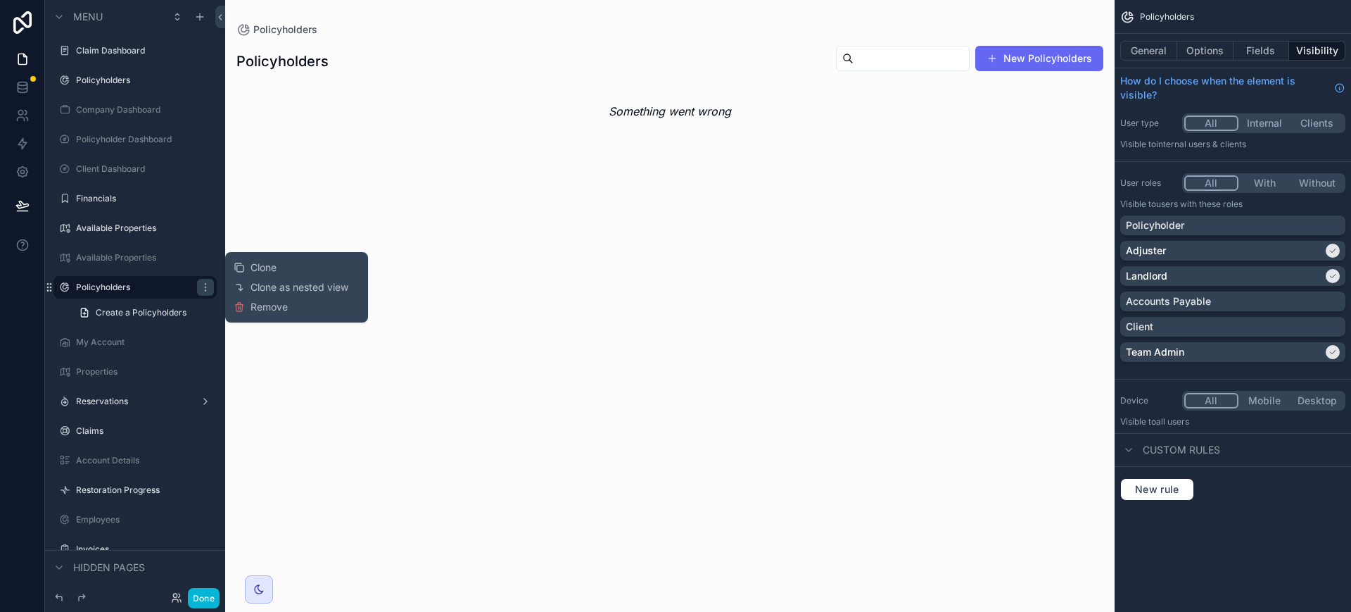
click at [265, 312] on span "Remove" at bounding box center [269, 307] width 37 height 14
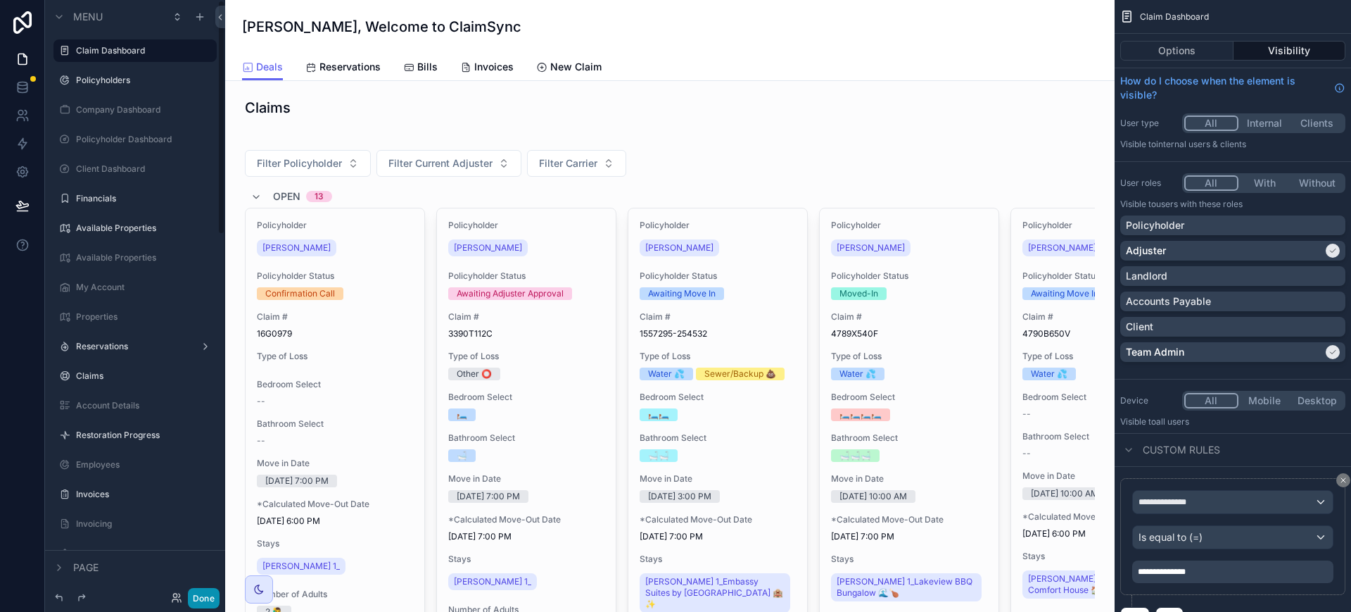
click at [202, 597] on button "Done" at bounding box center [204, 598] width 32 height 20
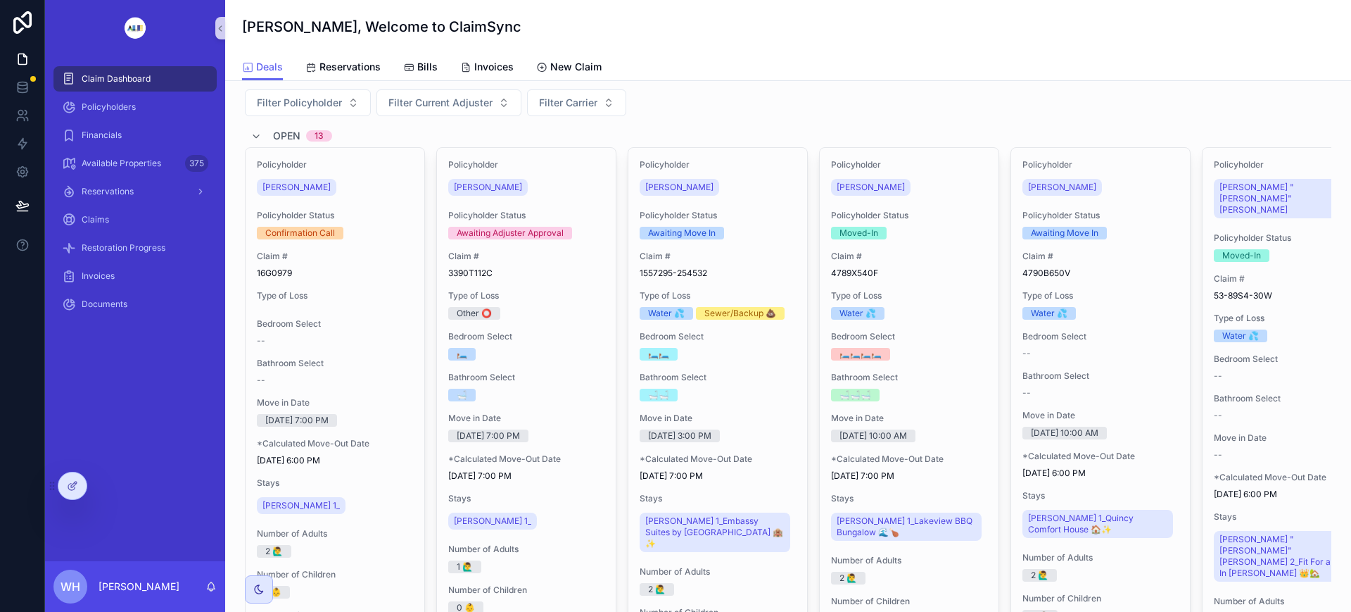
scroll to position [88, 0]
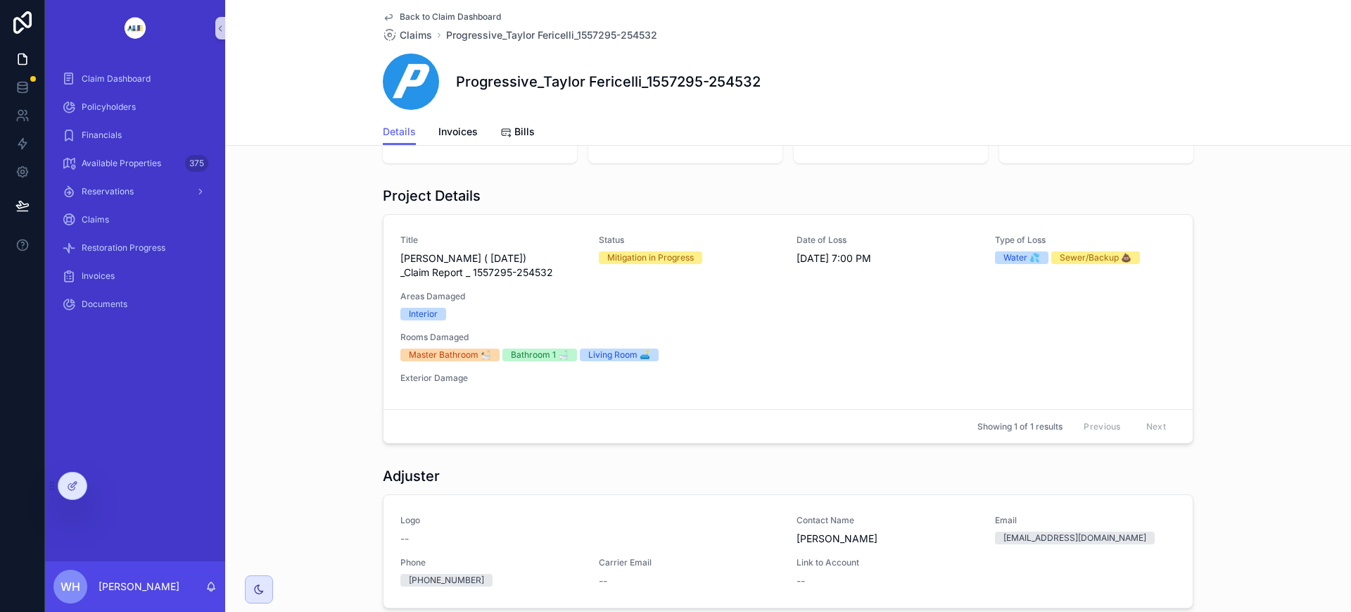
scroll to position [261, 0]
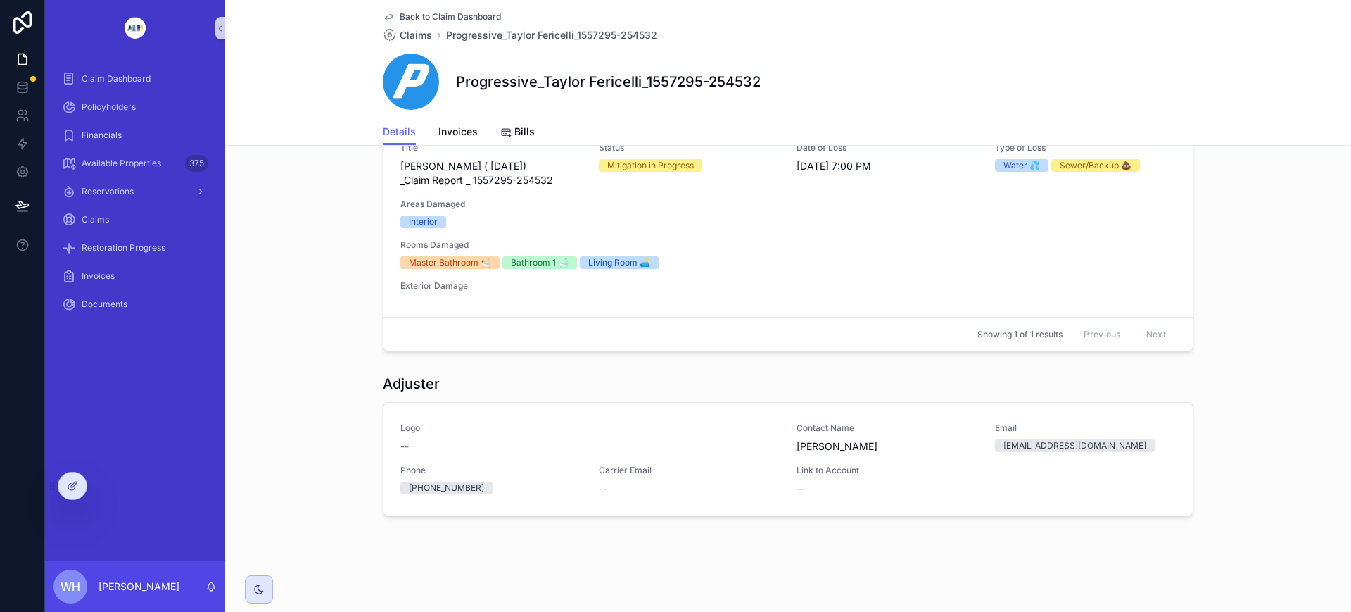
click at [828, 235] on div "Title Taylor Fericelli ( 9/22/2025) _Claim Report _ 1557295-254532 Status Mitig…" at bounding box center [788, 219] width 776 height 155
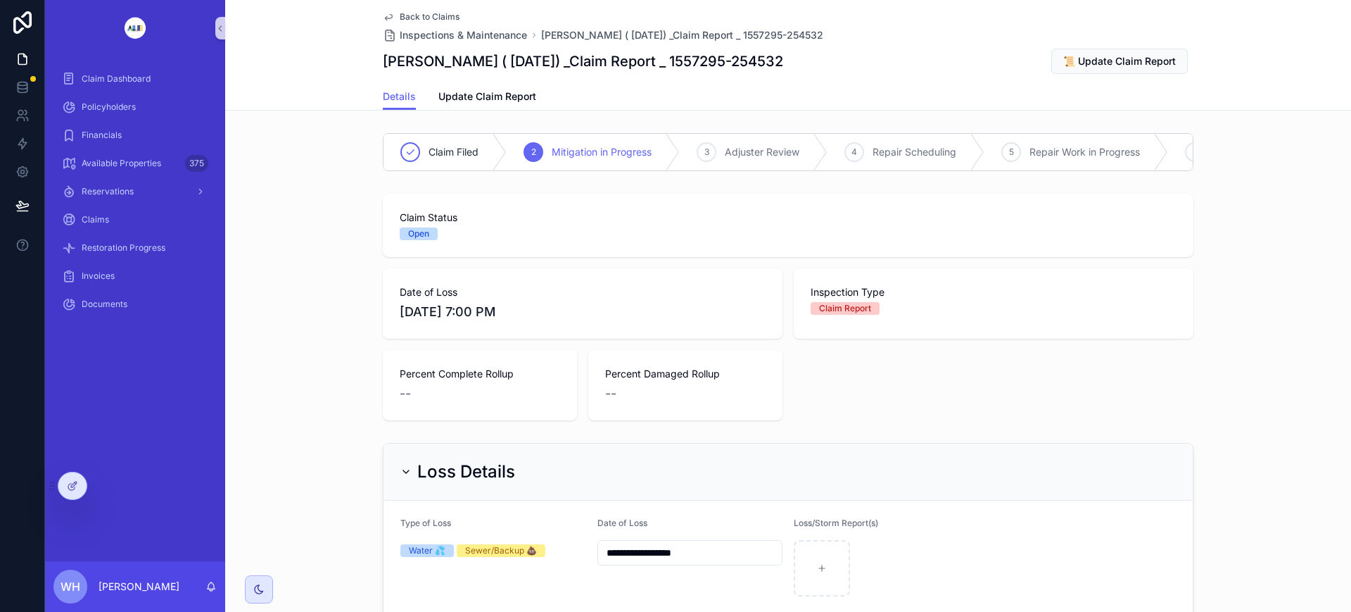
scroll to position [0, 704]
click at [136, 73] on span "Claim Dashboard" at bounding box center [116, 78] width 69 height 11
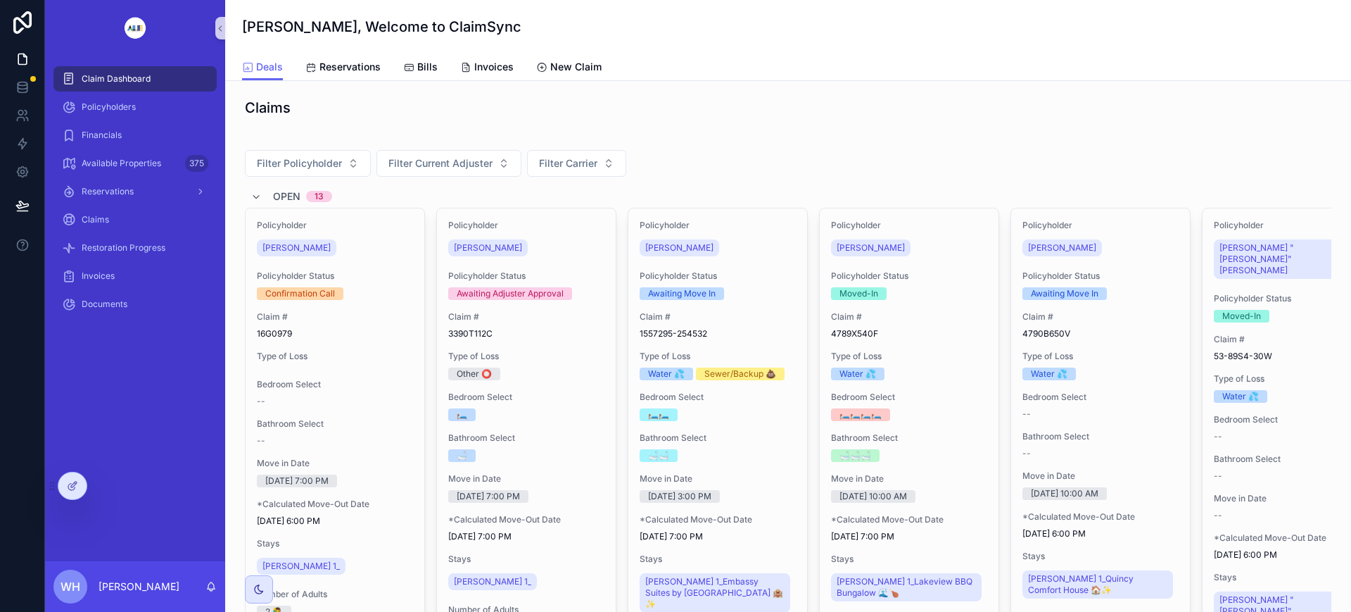
click at [764, 253] on div "[PERSON_NAME]" at bounding box center [718, 247] width 156 height 23
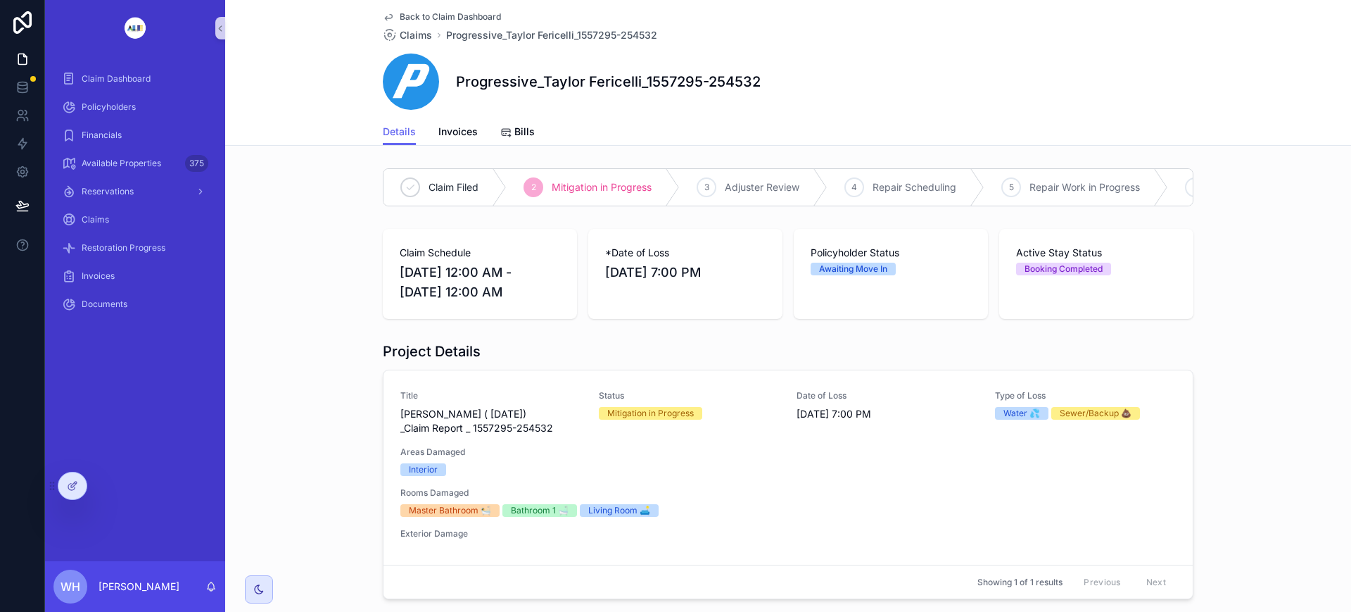
click at [77, 490] on icon at bounding box center [72, 485] width 11 height 11
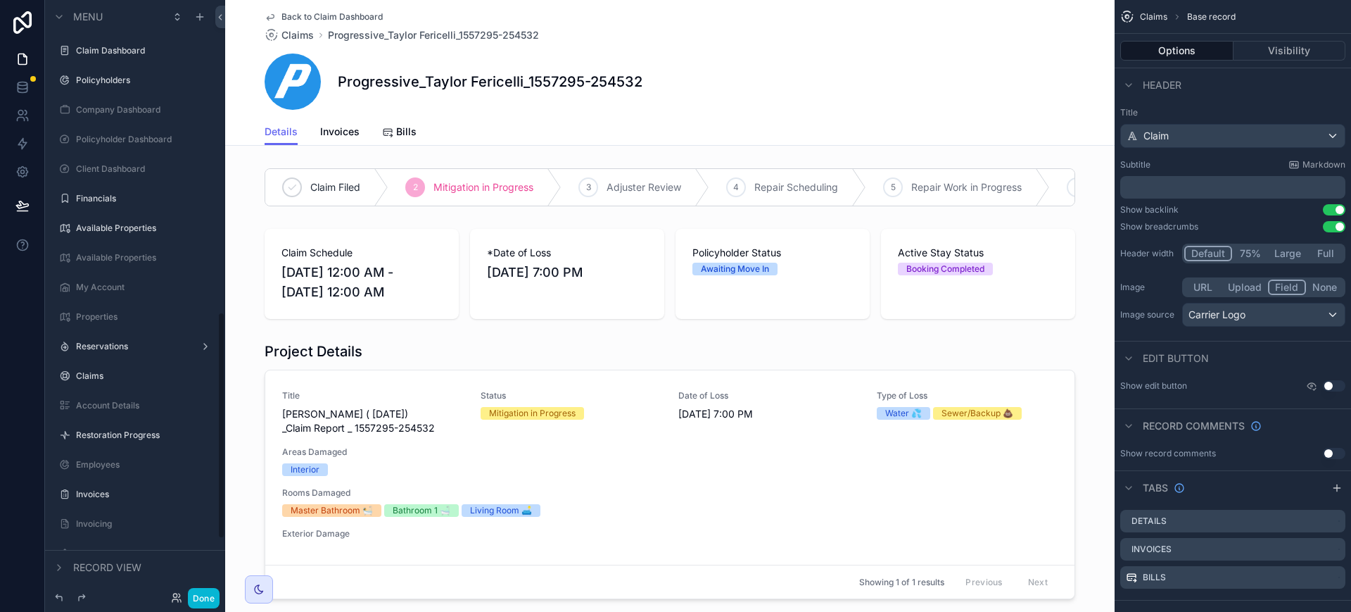
scroll to position [816, 0]
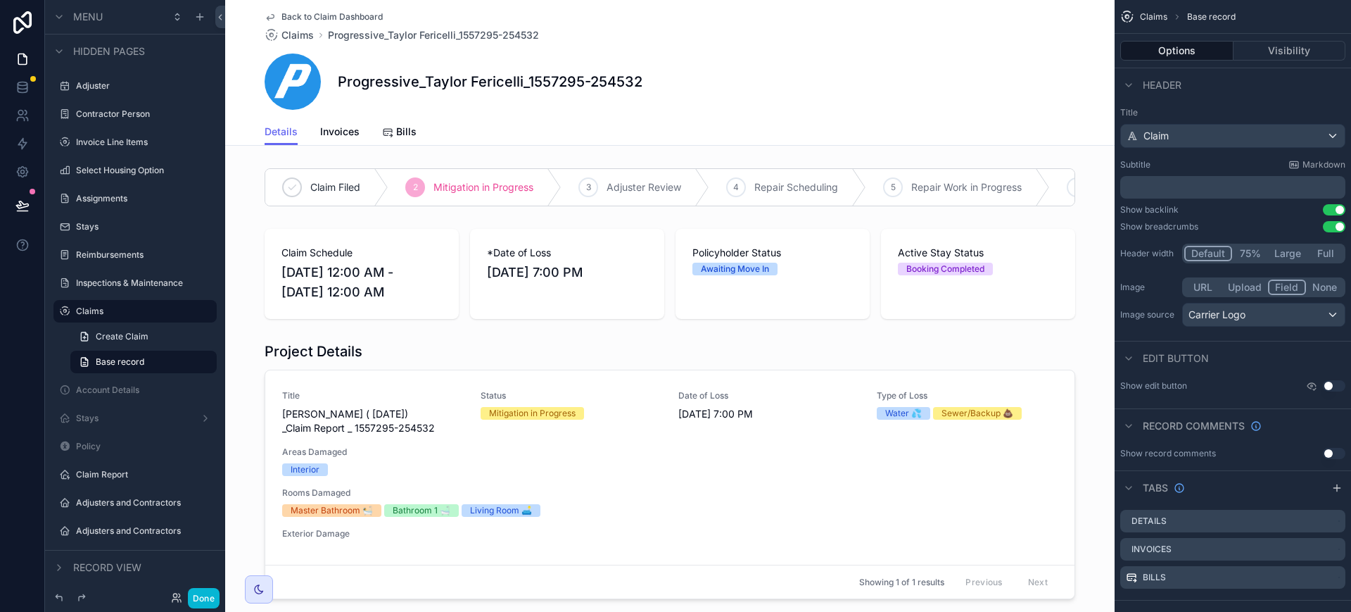
click at [613, 373] on div "scrollable content" at bounding box center [670, 470] width 890 height 269
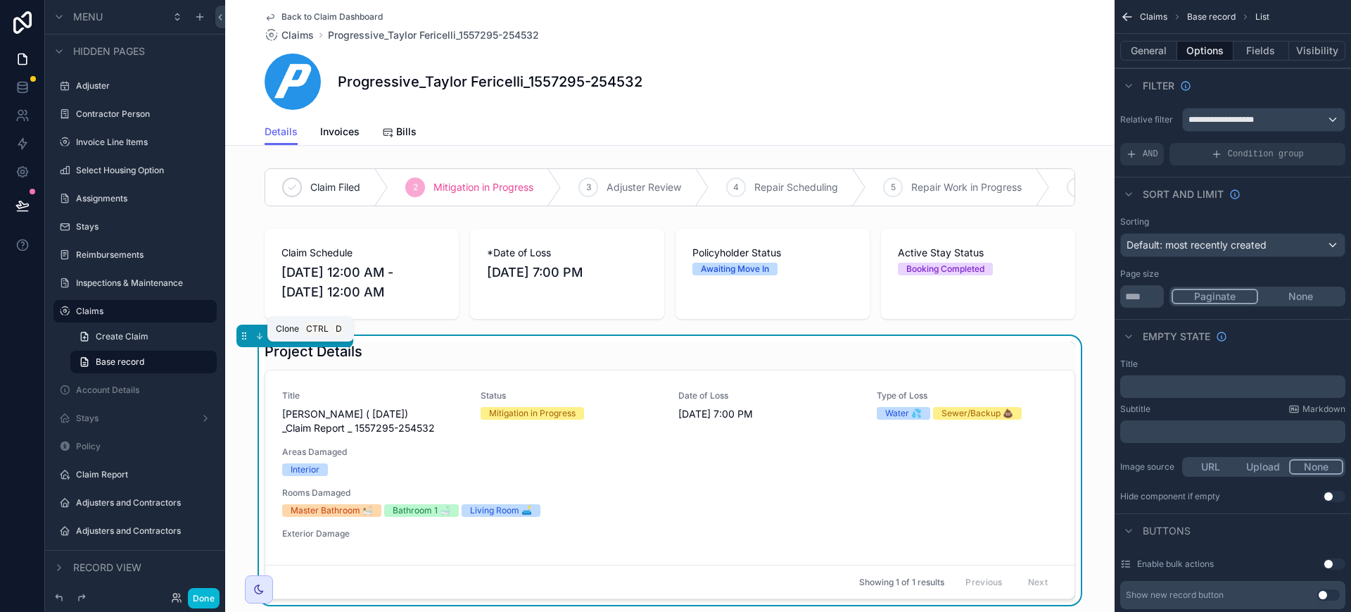
click at [308, 339] on icon "scrollable content" at bounding box center [311, 337] width 6 height 6
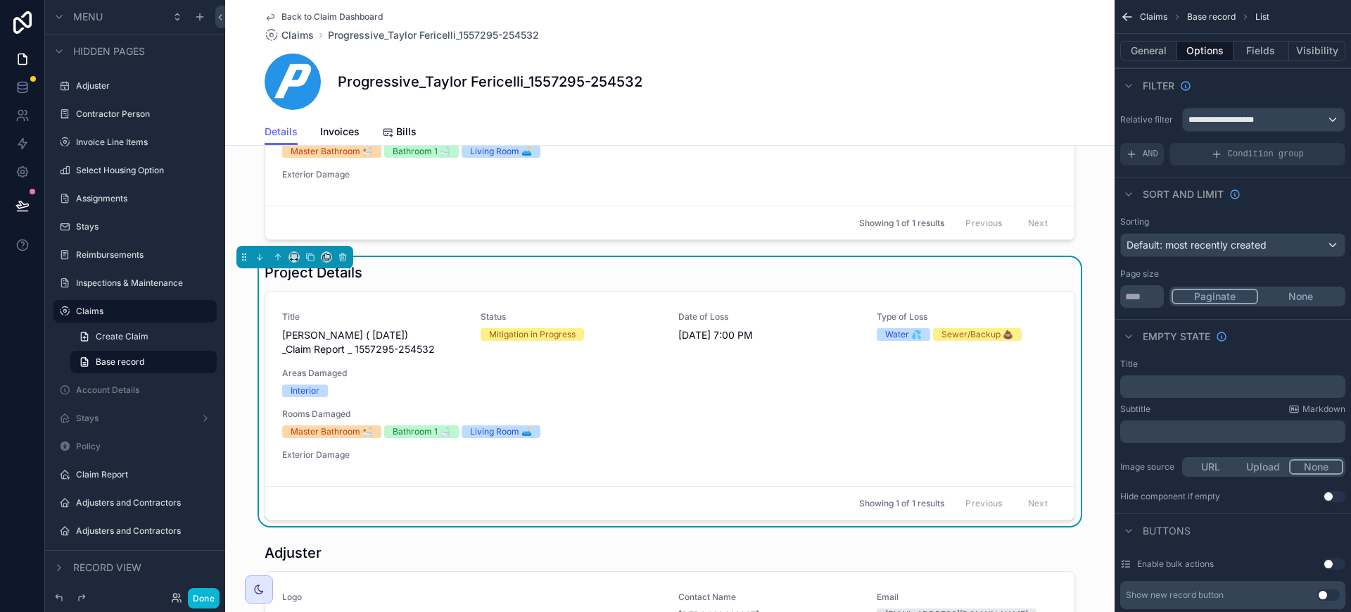
scroll to position [440, 0]
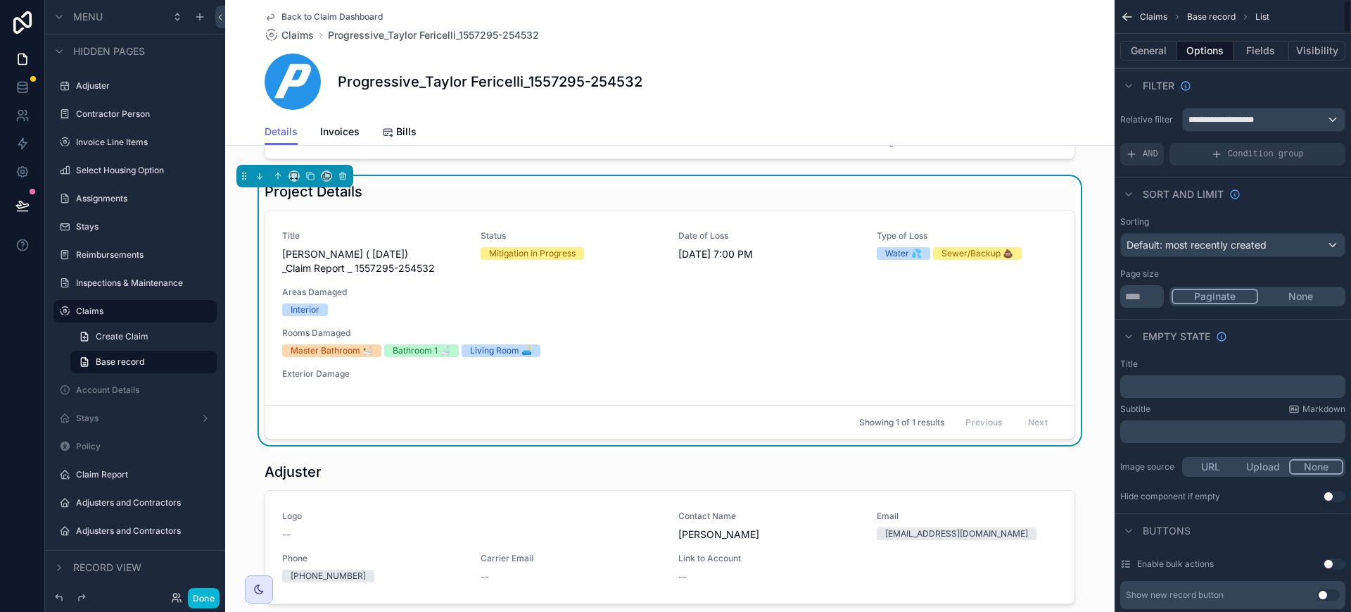
click at [1145, 47] on button "General" at bounding box center [1148, 51] width 57 height 20
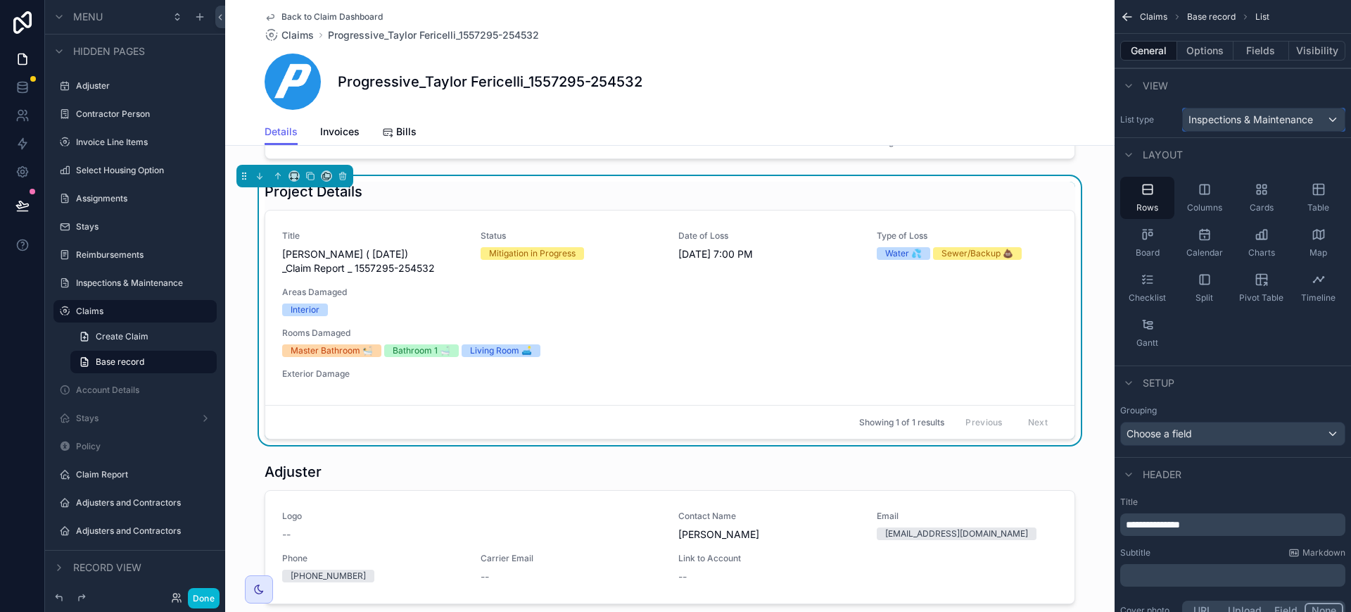
click at [1295, 116] on span "Inspections & Maintenance" at bounding box center [1251, 120] width 125 height 14
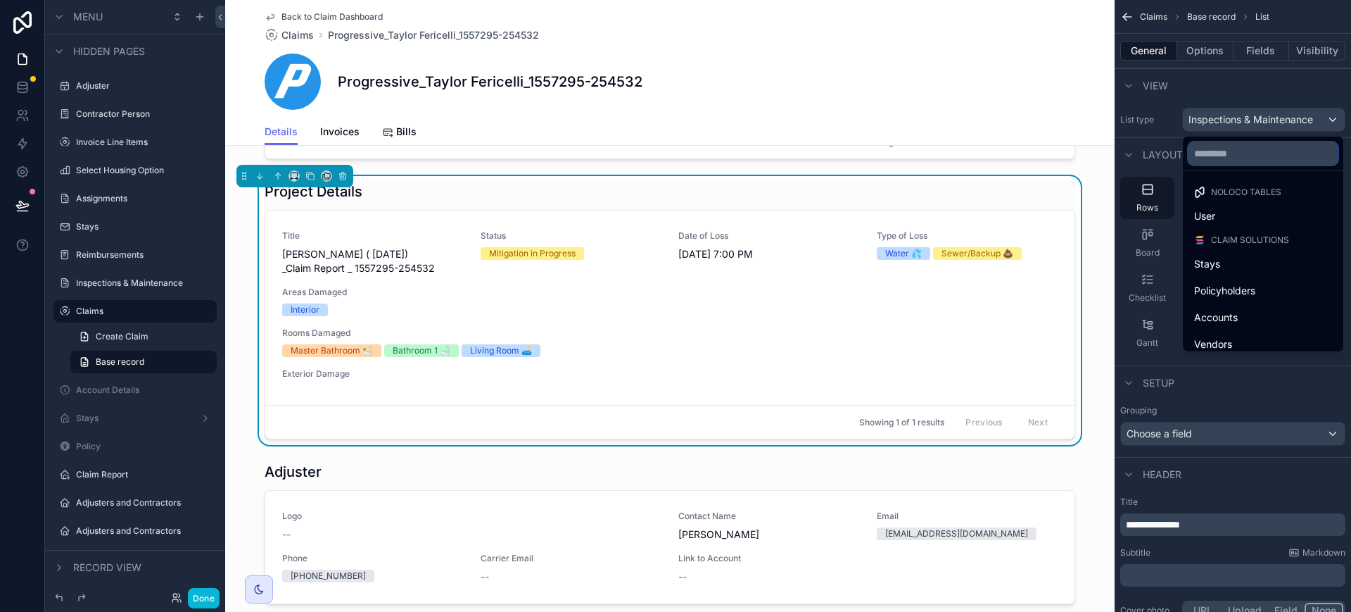
click at [1268, 157] on input "text" at bounding box center [1263, 153] width 149 height 23
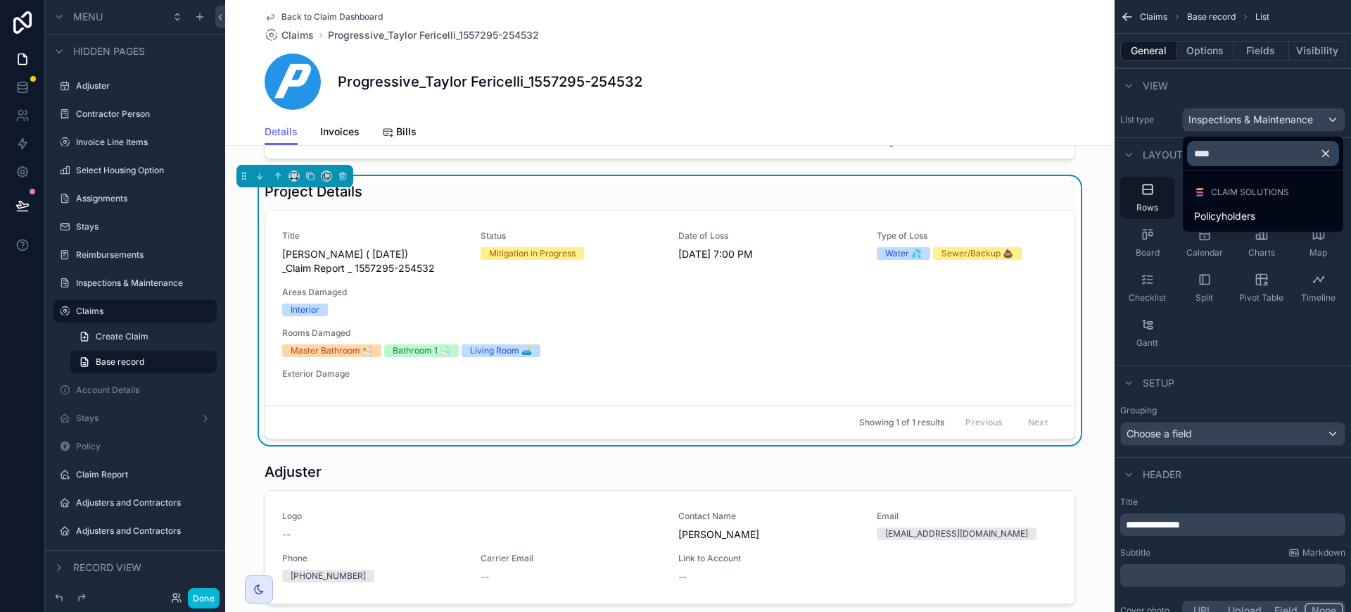
type input "****"
click at [1244, 215] on span "Policyholders" at bounding box center [1224, 216] width 61 height 17
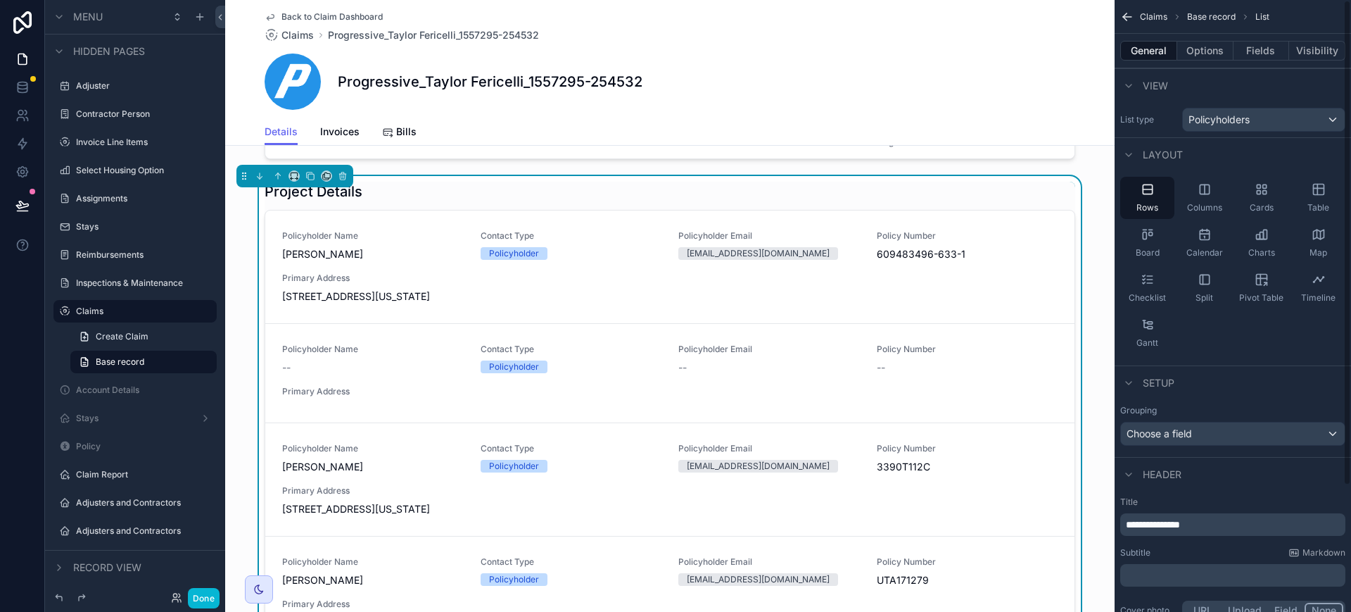
click at [1215, 57] on button "Options" at bounding box center [1205, 51] width 56 height 20
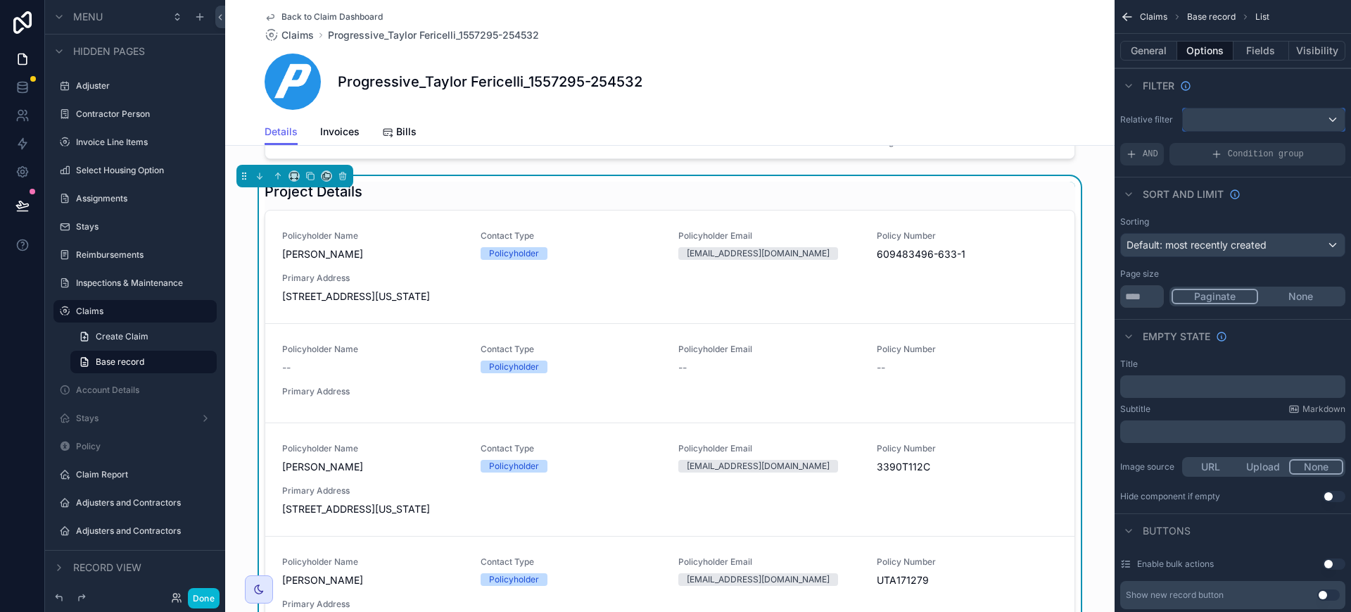
click at [1281, 120] on div "scrollable content" at bounding box center [1264, 119] width 162 height 23
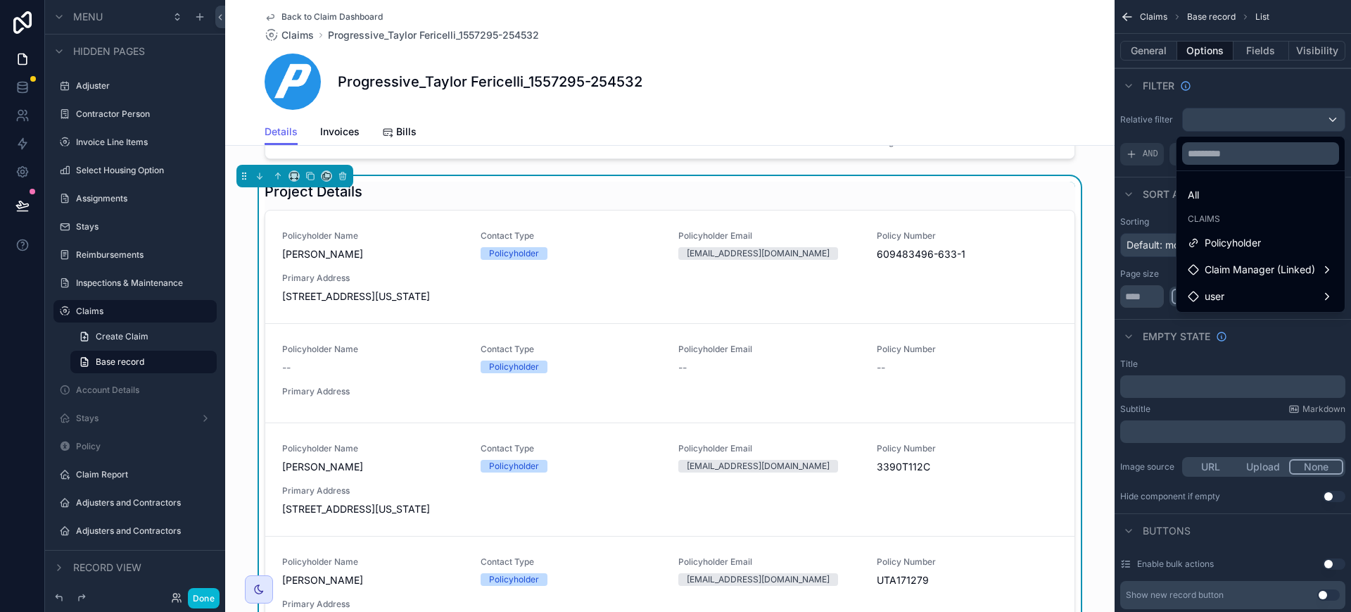
click at [1246, 245] on span "Policyholder" at bounding box center [1233, 242] width 56 height 17
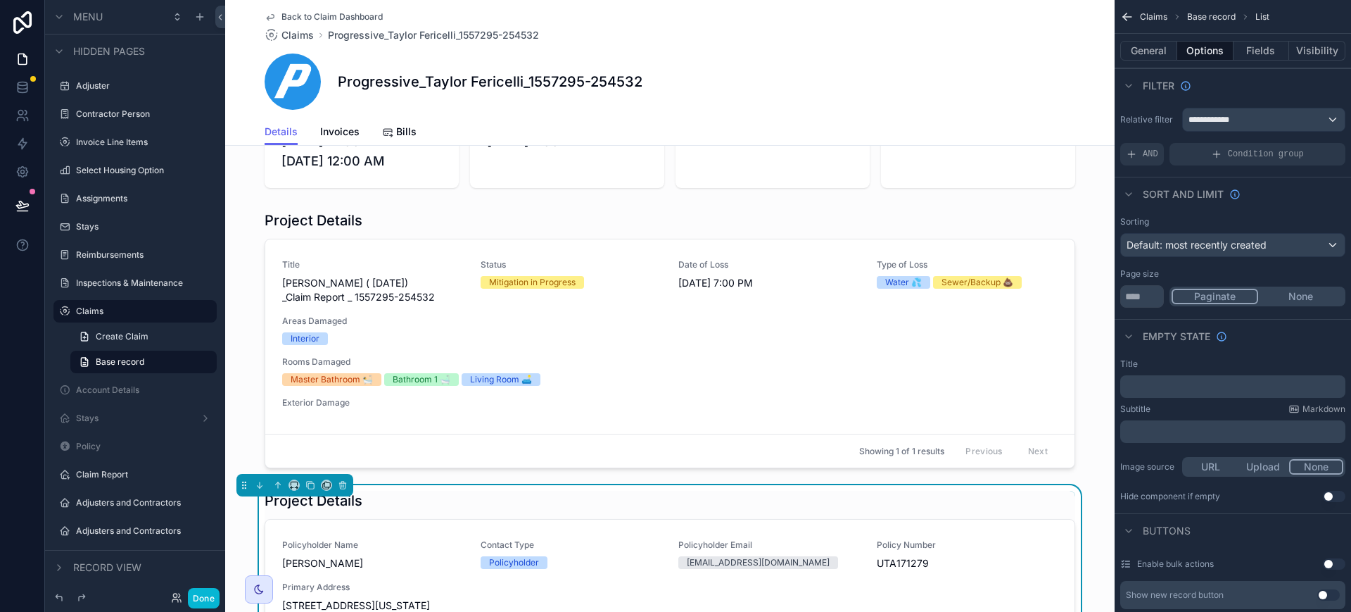
scroll to position [88, 0]
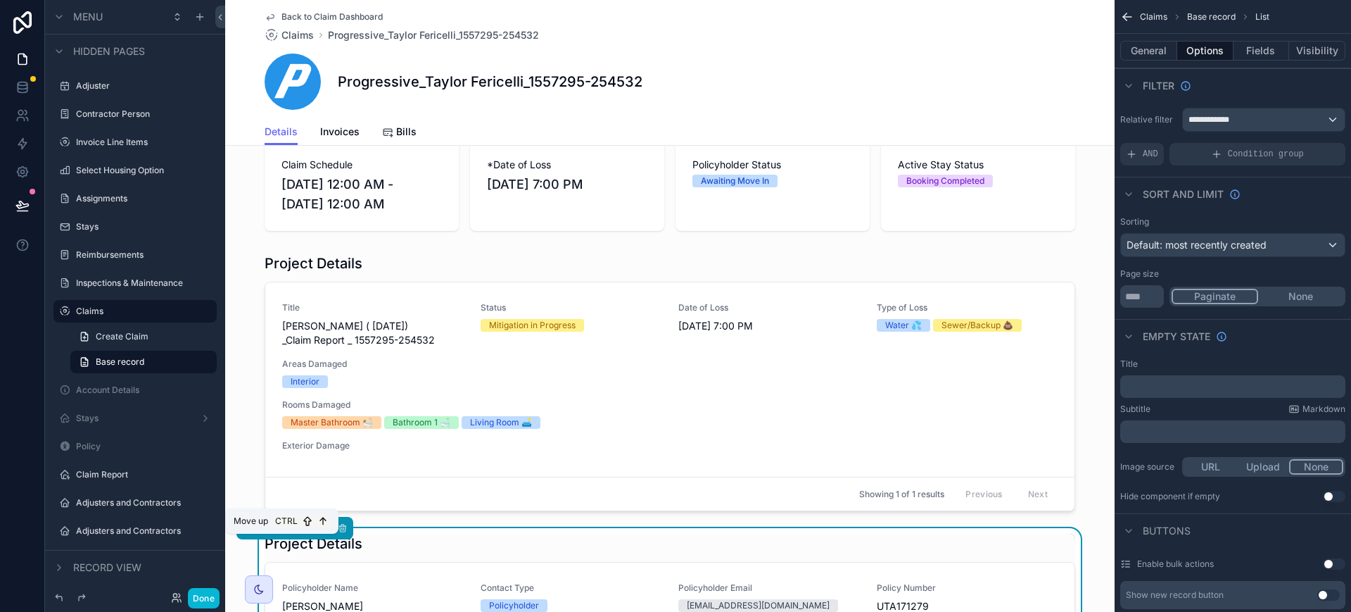
click at [279, 533] on icon "scrollable content" at bounding box center [278, 528] width 10 height 10
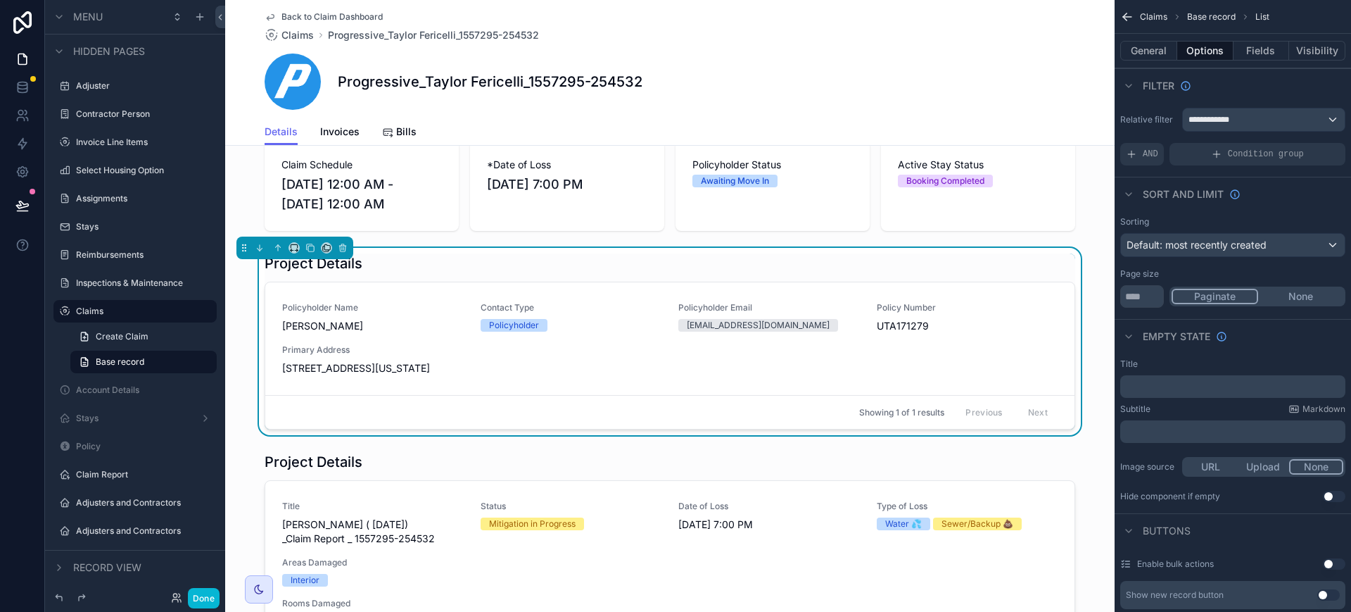
click at [329, 273] on h1 "Project Details" at bounding box center [314, 263] width 98 height 20
click at [1161, 50] on button "General" at bounding box center [1148, 51] width 57 height 20
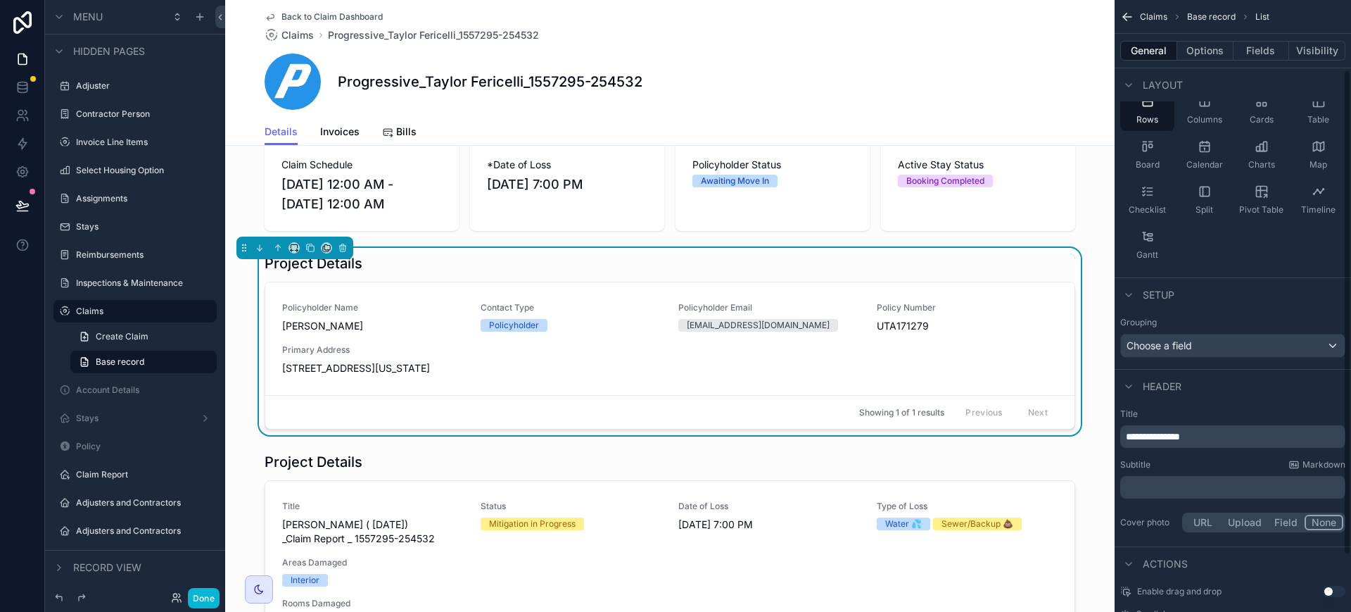
click at [1135, 433] on span "**********" at bounding box center [1153, 436] width 54 height 10
click at [243, 384] on div "Policyholder Details Policyholder Name Taylor Fericelli Contact Type Policyhold…" at bounding box center [670, 341] width 890 height 187
click at [207, 590] on button "Done" at bounding box center [204, 598] width 32 height 20
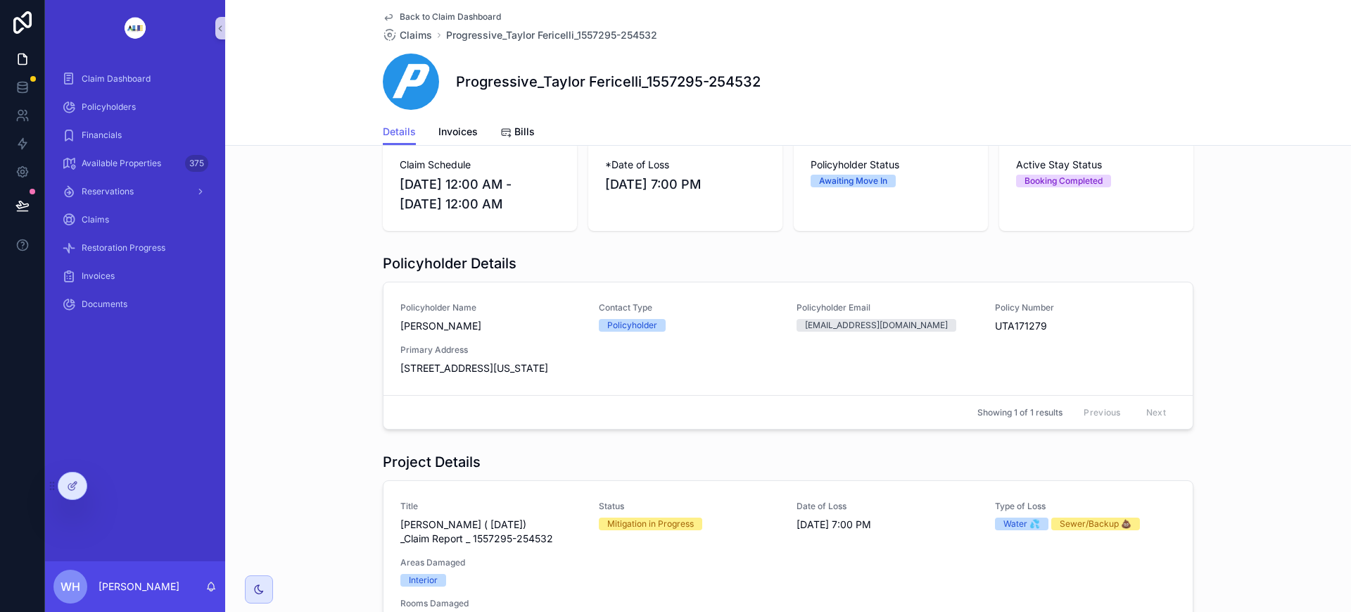
click at [584, 346] on div "Policyholder Name Taylor Fericelli Contact Type Policyholder Policyholder Email…" at bounding box center [788, 338] width 776 height 73
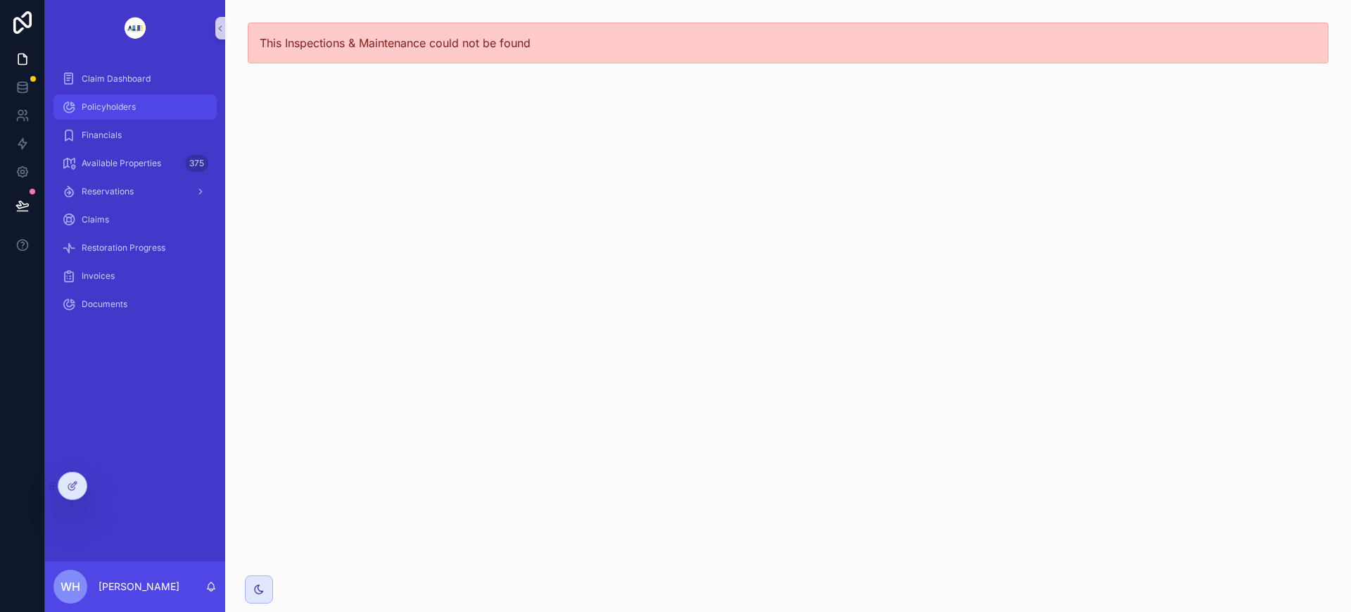
click at [133, 106] on span "Policyholders" at bounding box center [109, 106] width 54 height 11
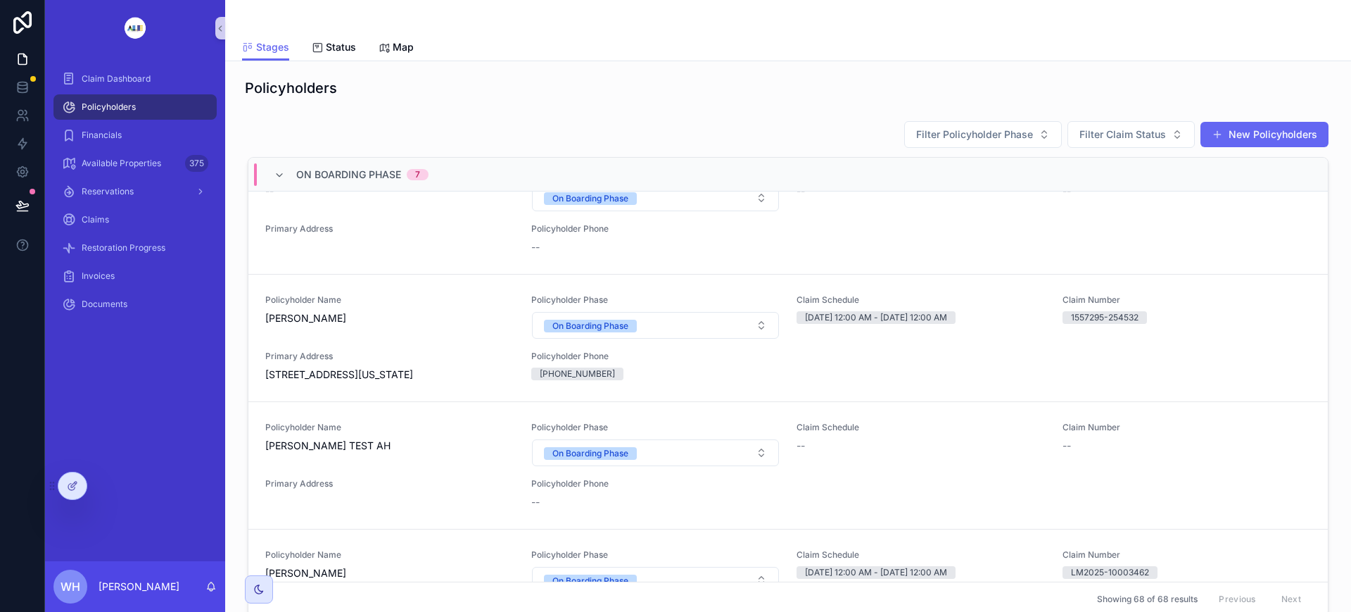
scroll to position [176, 0]
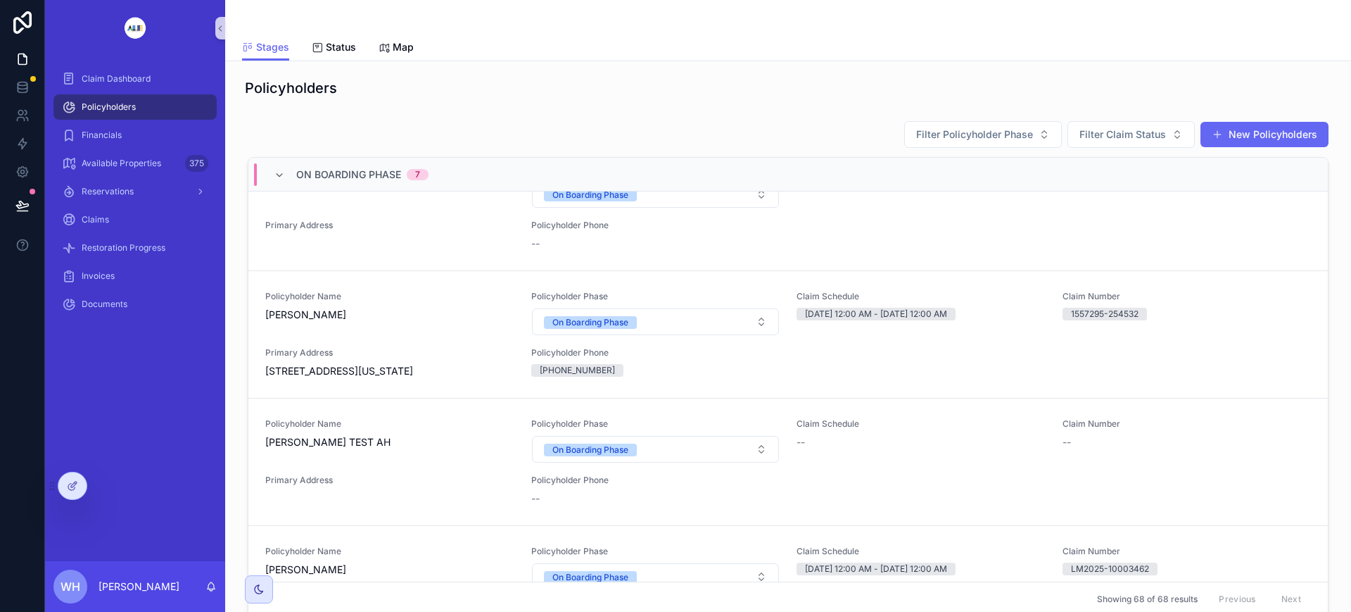
click at [415, 358] on span "Primary Address" at bounding box center [389, 352] width 249 height 11
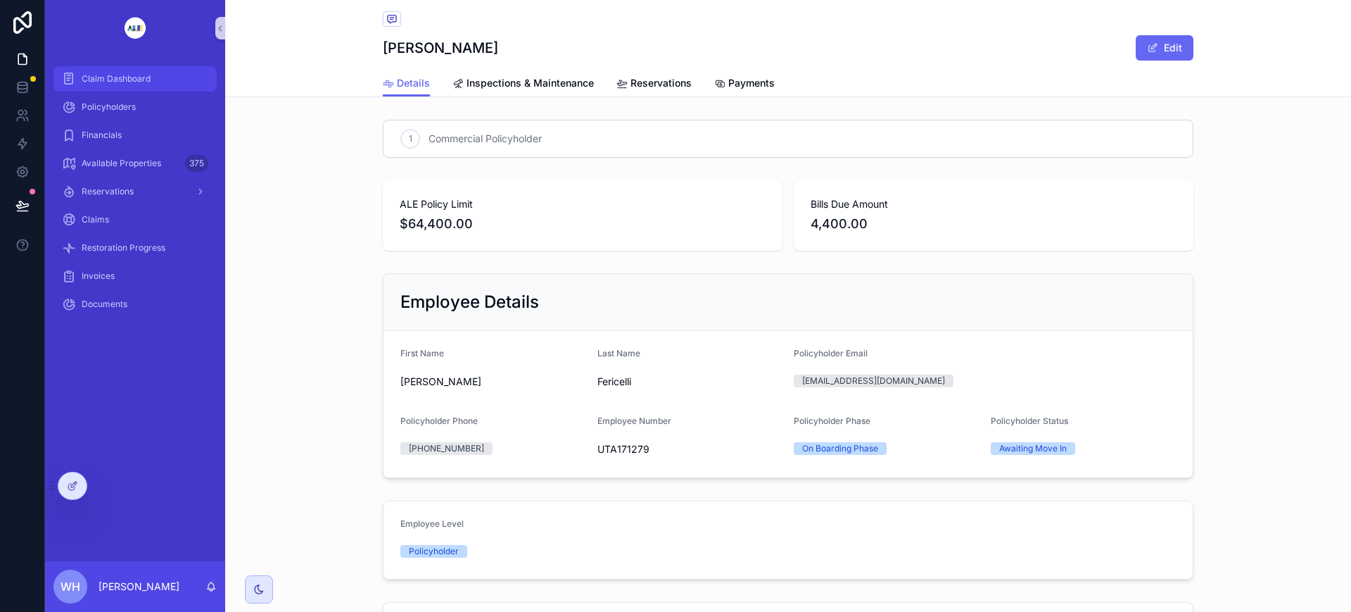
click at [127, 81] on span "Claim Dashboard" at bounding box center [116, 78] width 69 height 11
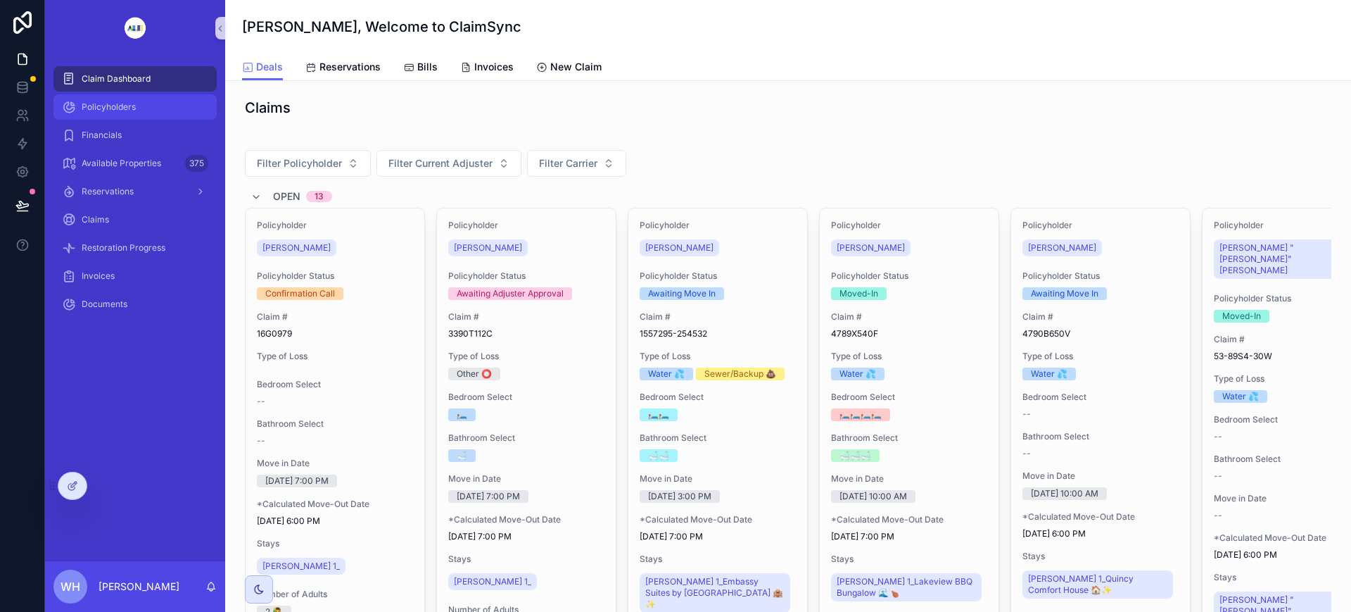
click at [113, 104] on span "Policyholders" at bounding box center [109, 106] width 54 height 11
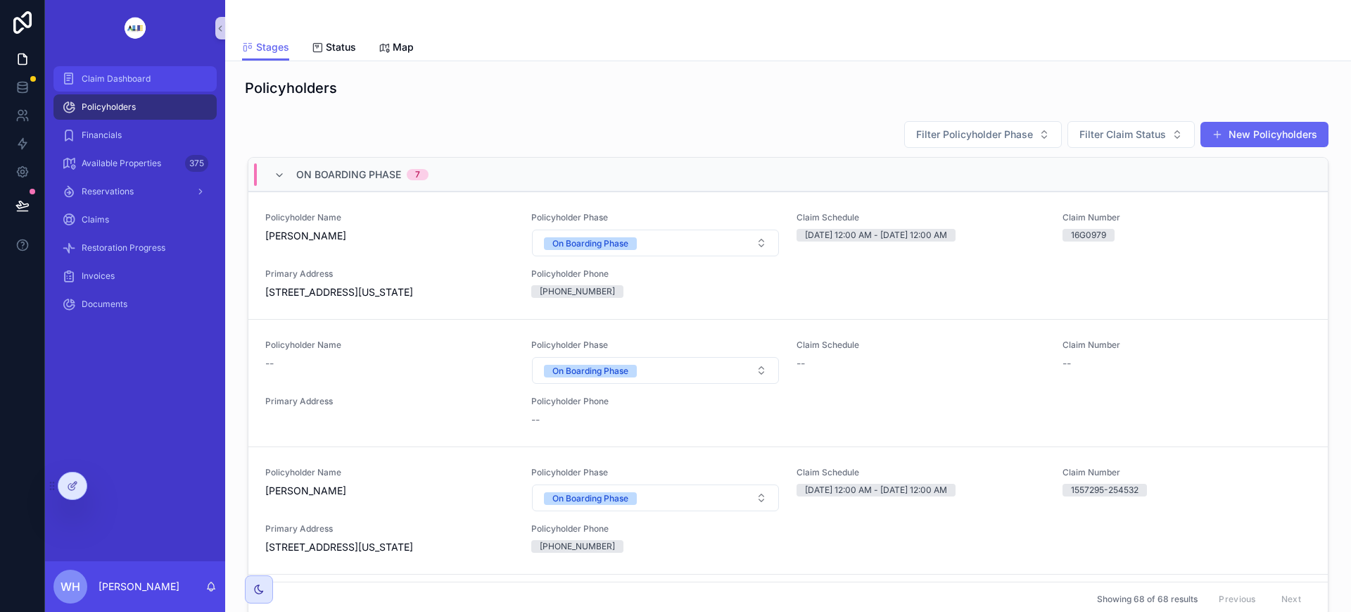
click at [122, 74] on span "Claim Dashboard" at bounding box center [116, 78] width 69 height 11
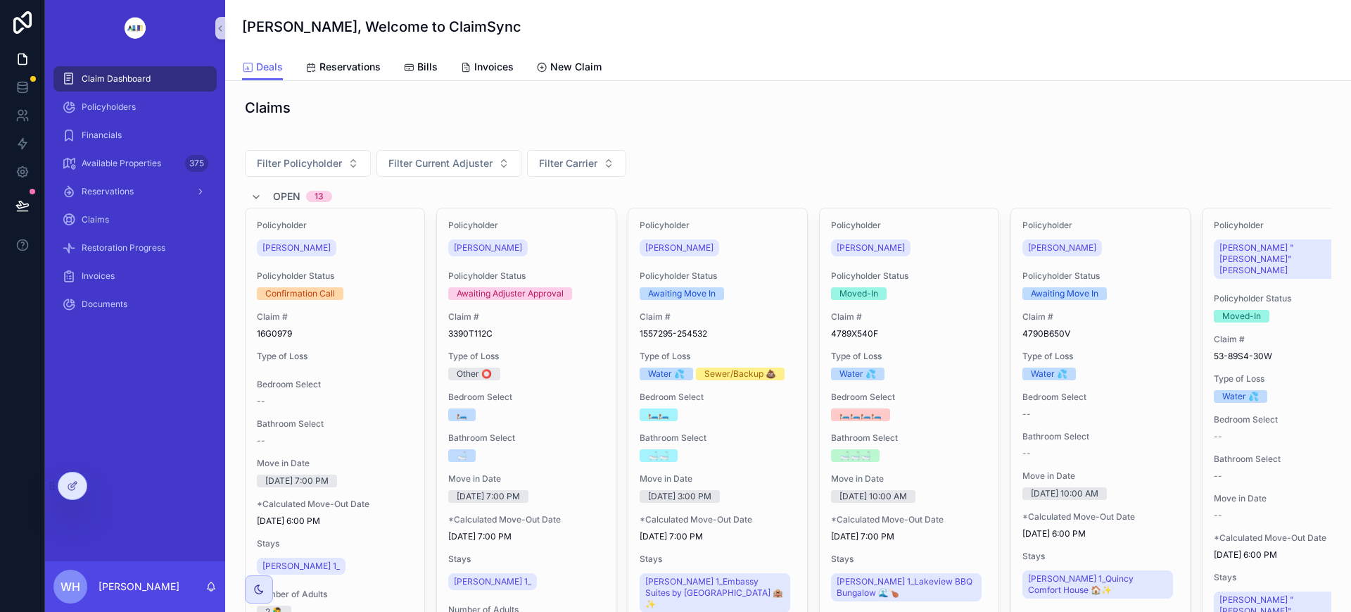
click at [669, 245] on span "[PERSON_NAME]" at bounding box center [679, 247] width 68 height 11
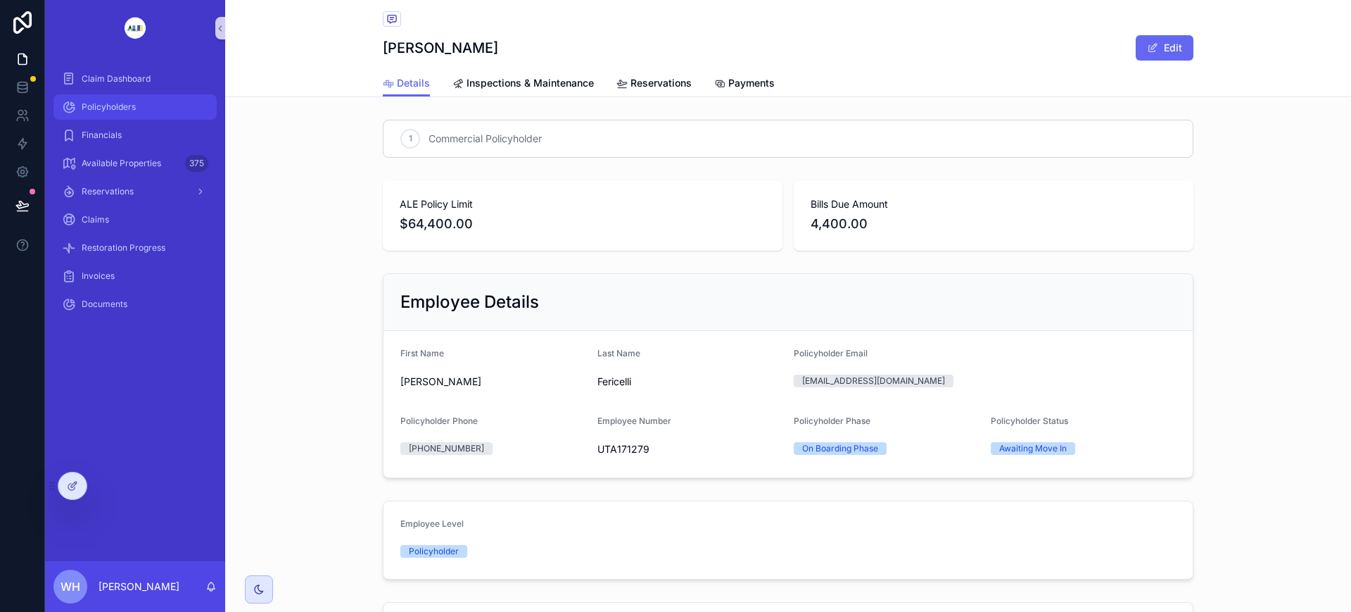
click at [108, 108] on span "Policyholders" at bounding box center [109, 106] width 54 height 11
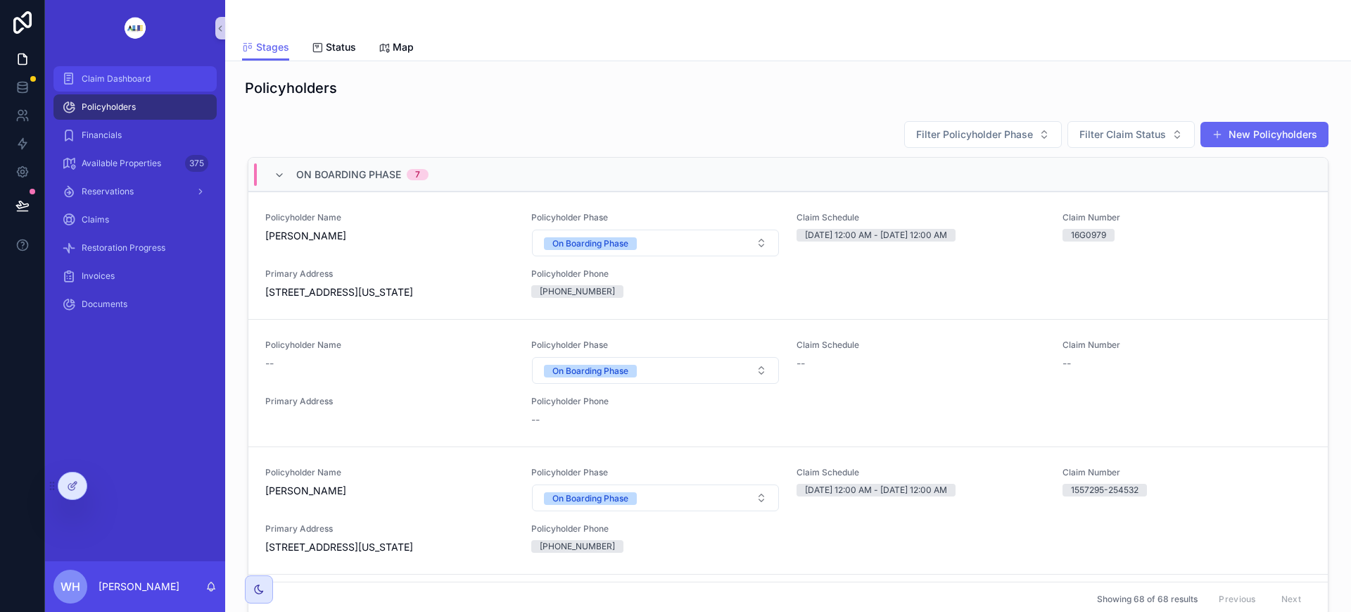
click at [113, 80] on span "Claim Dashboard" at bounding box center [116, 78] width 69 height 11
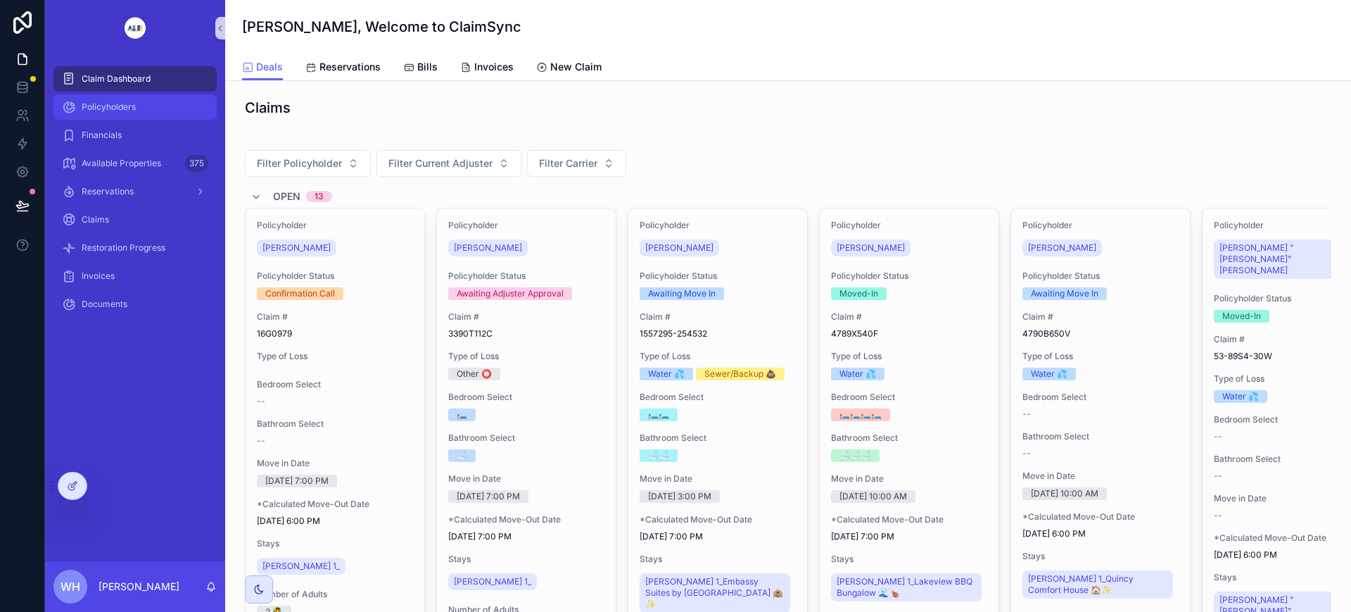
click at [113, 105] on span "Policyholders" at bounding box center [109, 106] width 54 height 11
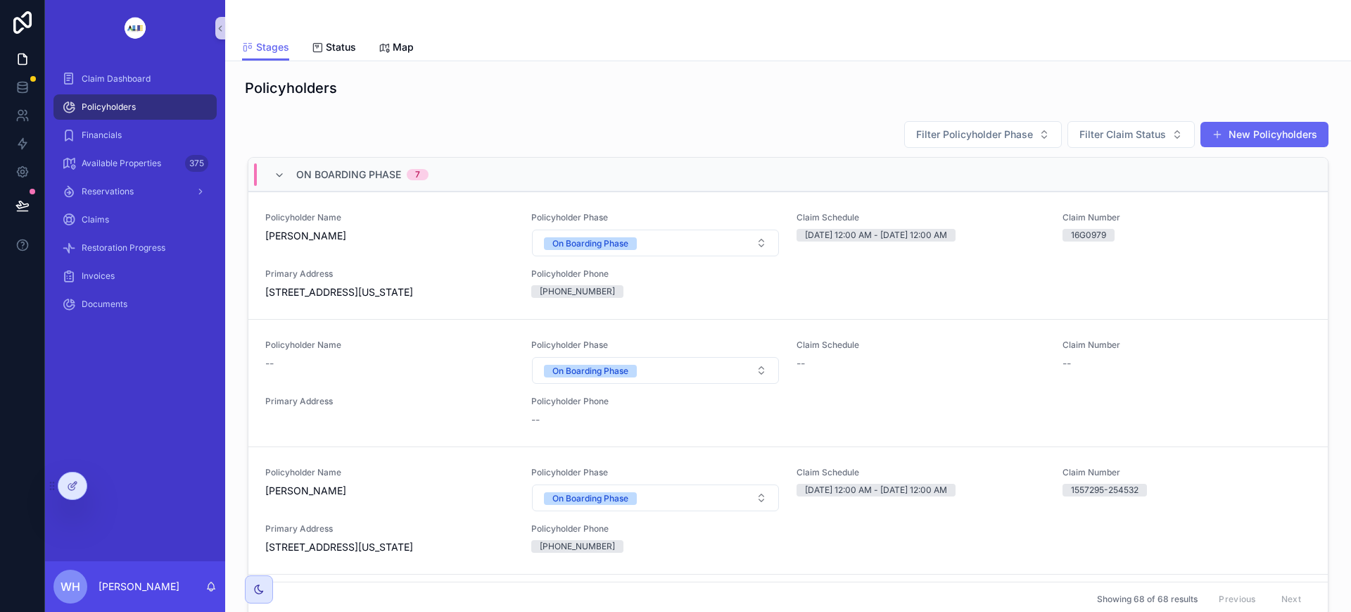
click at [72, 482] on icon at bounding box center [72, 485] width 11 height 11
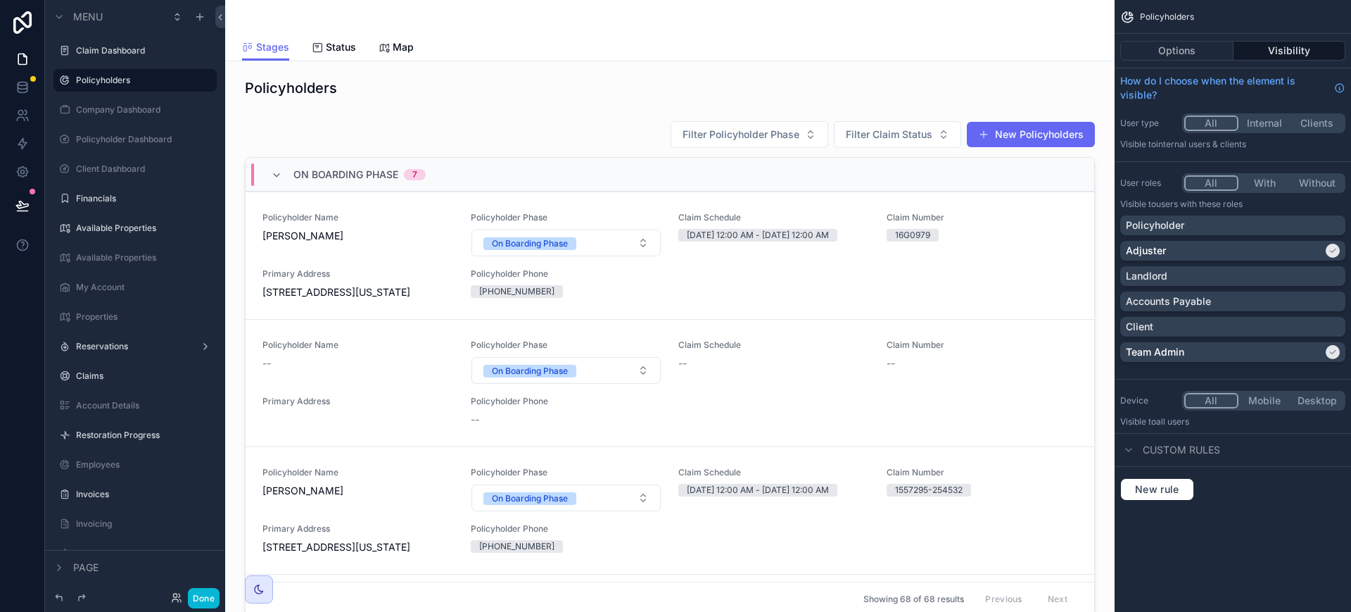
click at [382, 274] on div "scrollable content" at bounding box center [669, 368] width 867 height 507
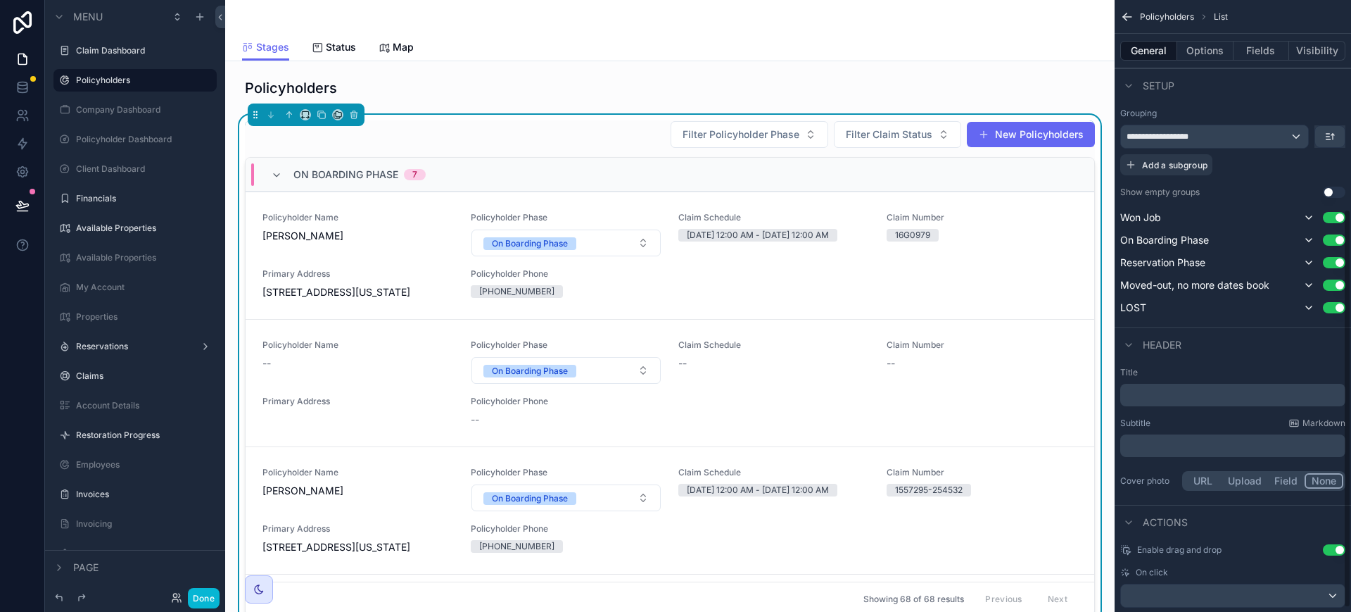
scroll to position [327, 0]
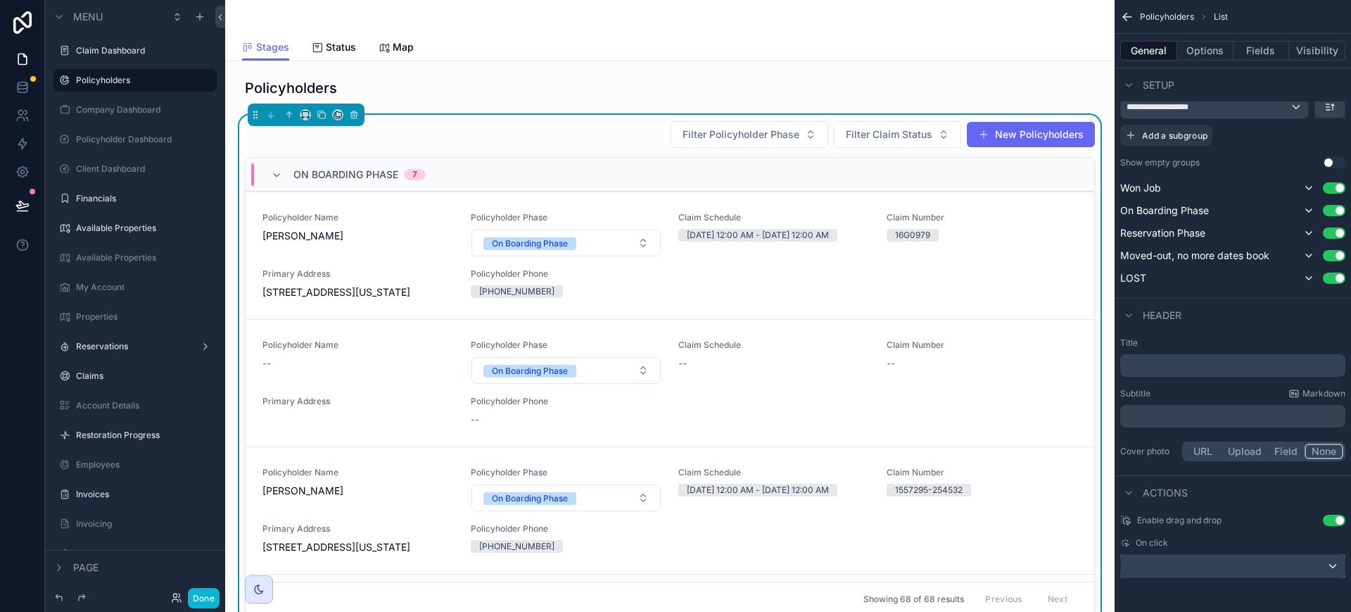
click at [1189, 557] on div "scrollable content" at bounding box center [1233, 566] width 224 height 23
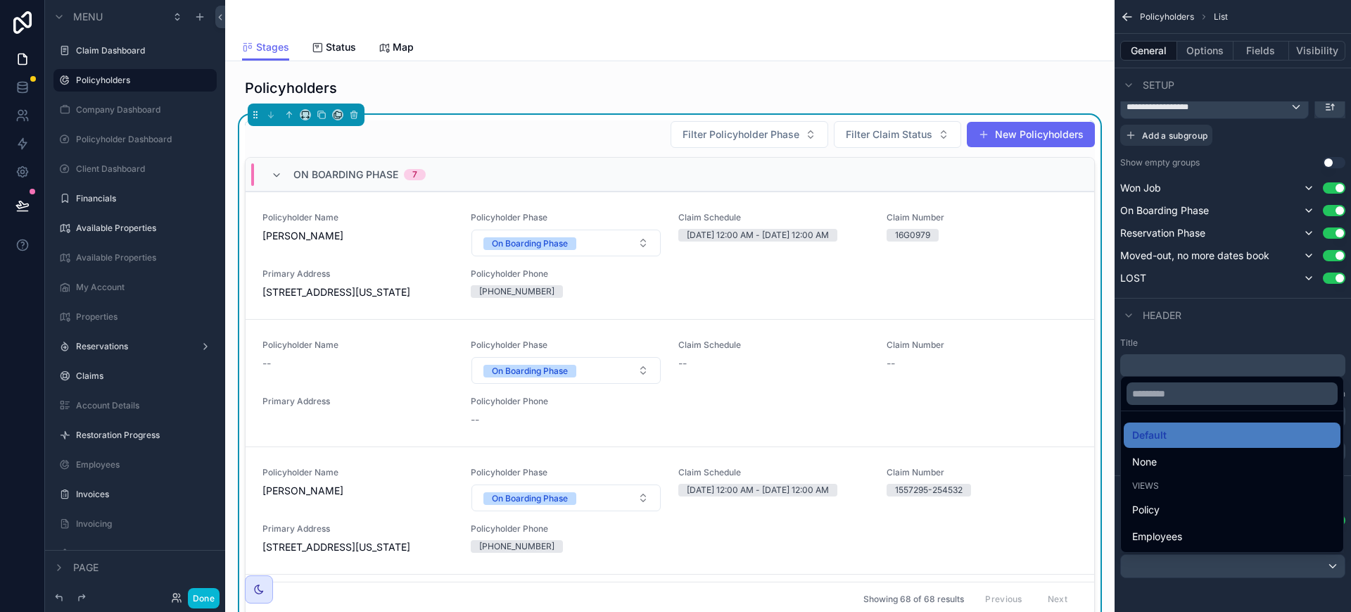
click at [1173, 508] on div "Policy" at bounding box center [1232, 509] width 200 height 17
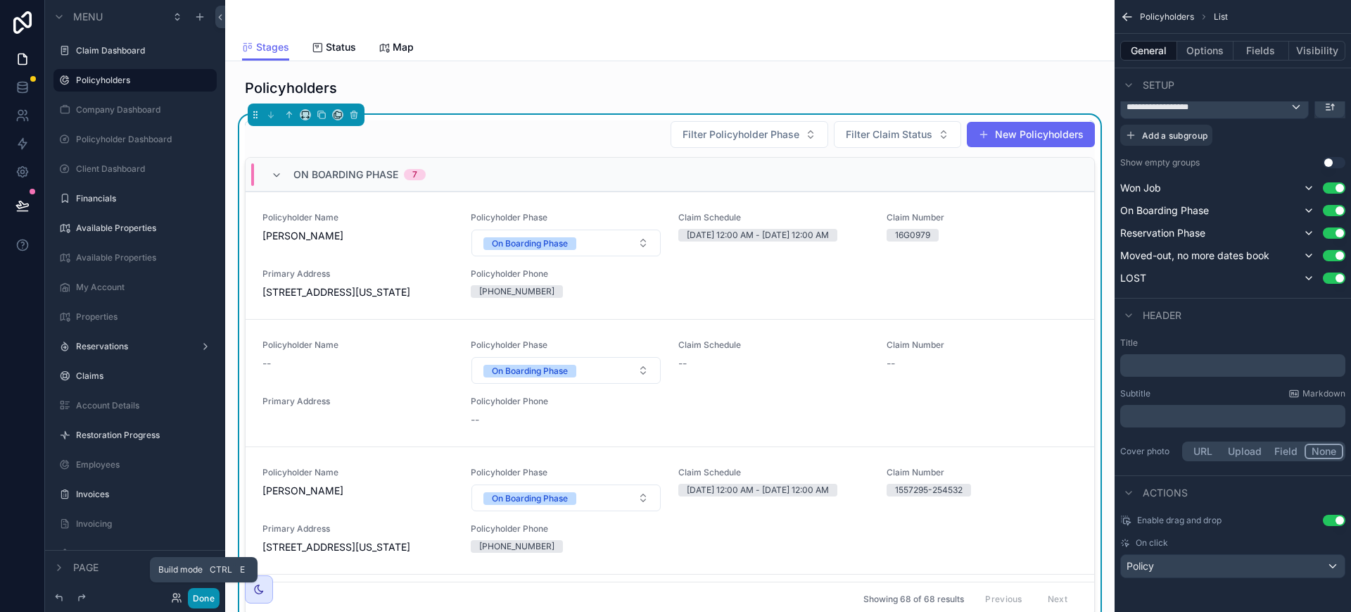
click at [202, 593] on button "Done" at bounding box center [204, 598] width 32 height 20
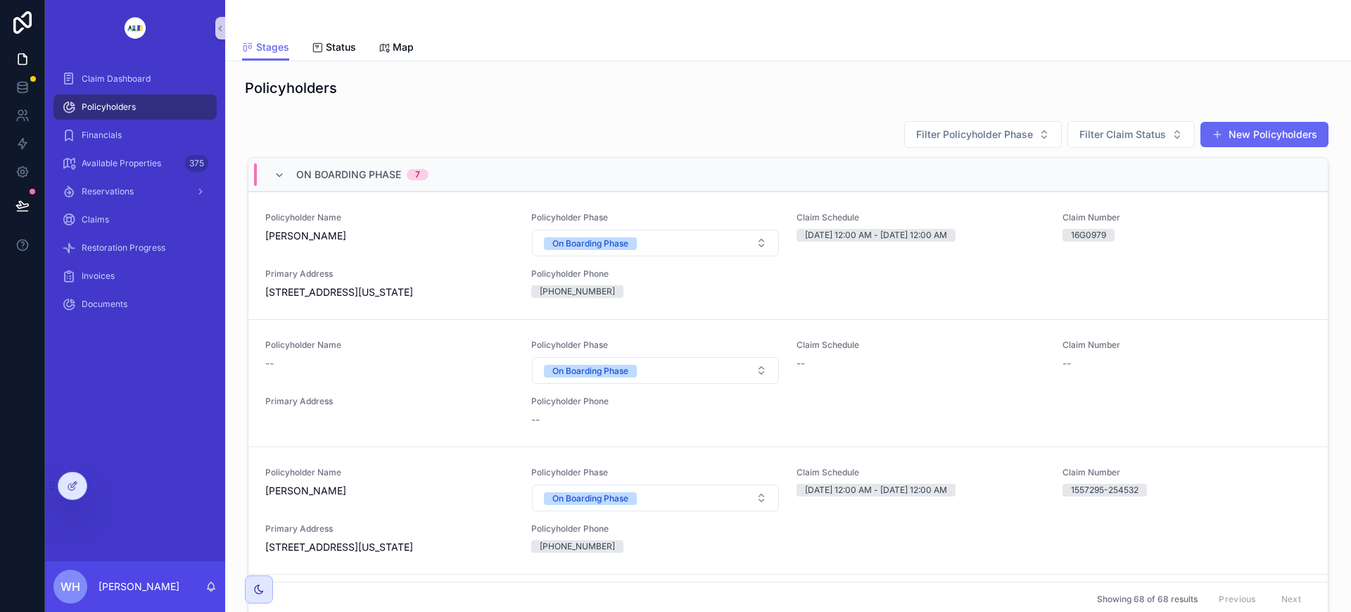
click at [403, 246] on div "Policyholder Name Wevertton Souza" at bounding box center [389, 234] width 249 height 45
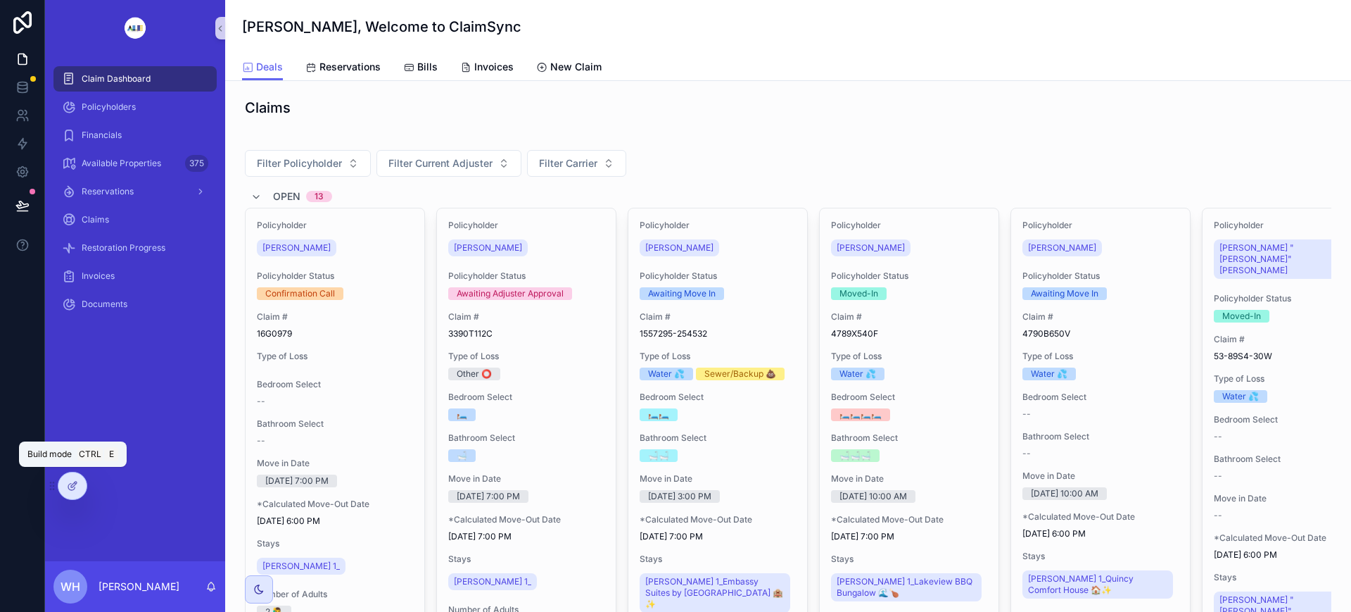
click at [77, 486] on icon at bounding box center [72, 485] width 11 height 11
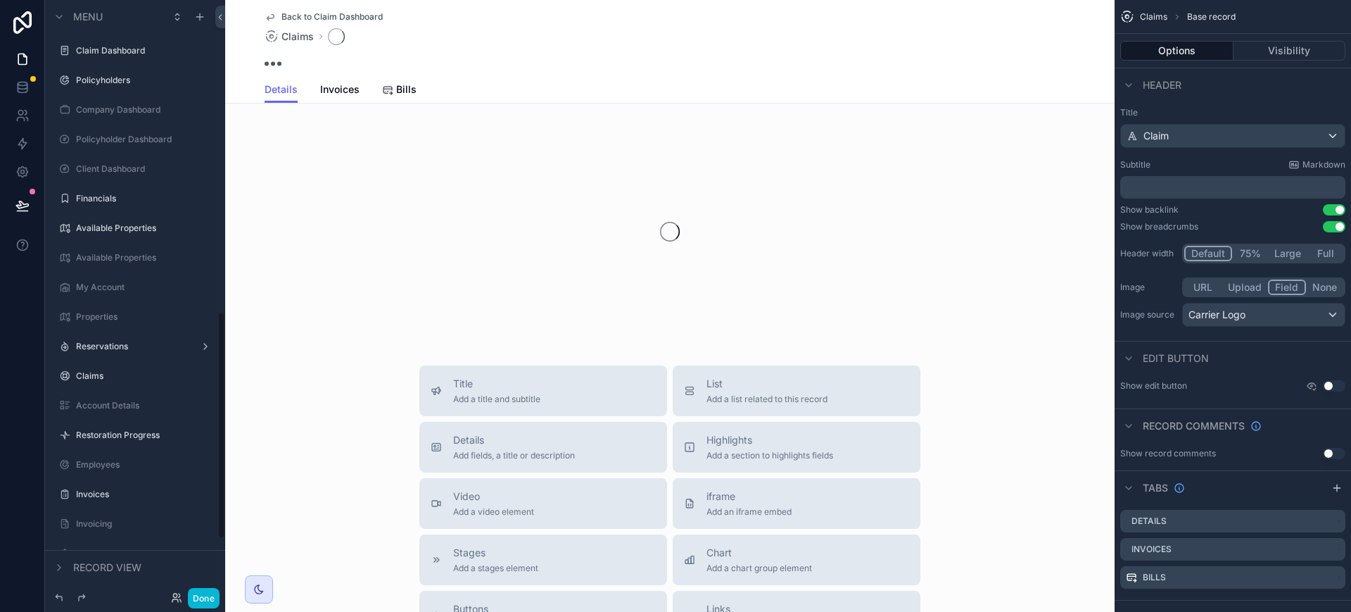
scroll to position [816, 0]
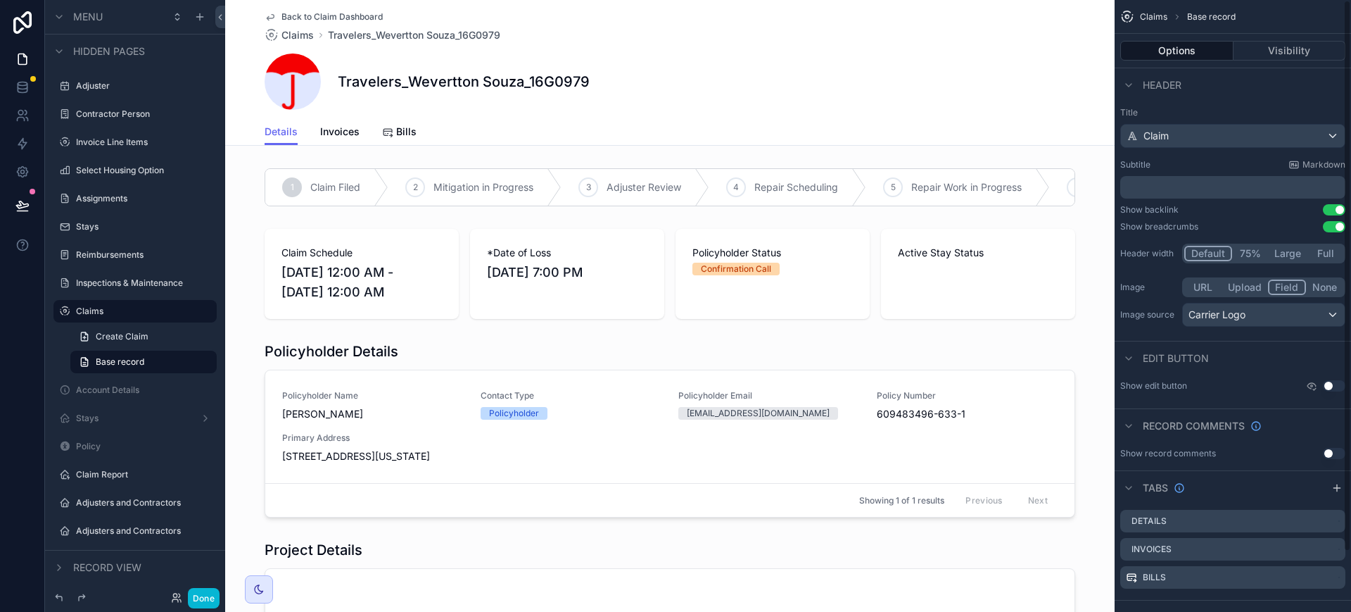
click at [1312, 50] on button "Visibility" at bounding box center [1290, 51] width 113 height 20
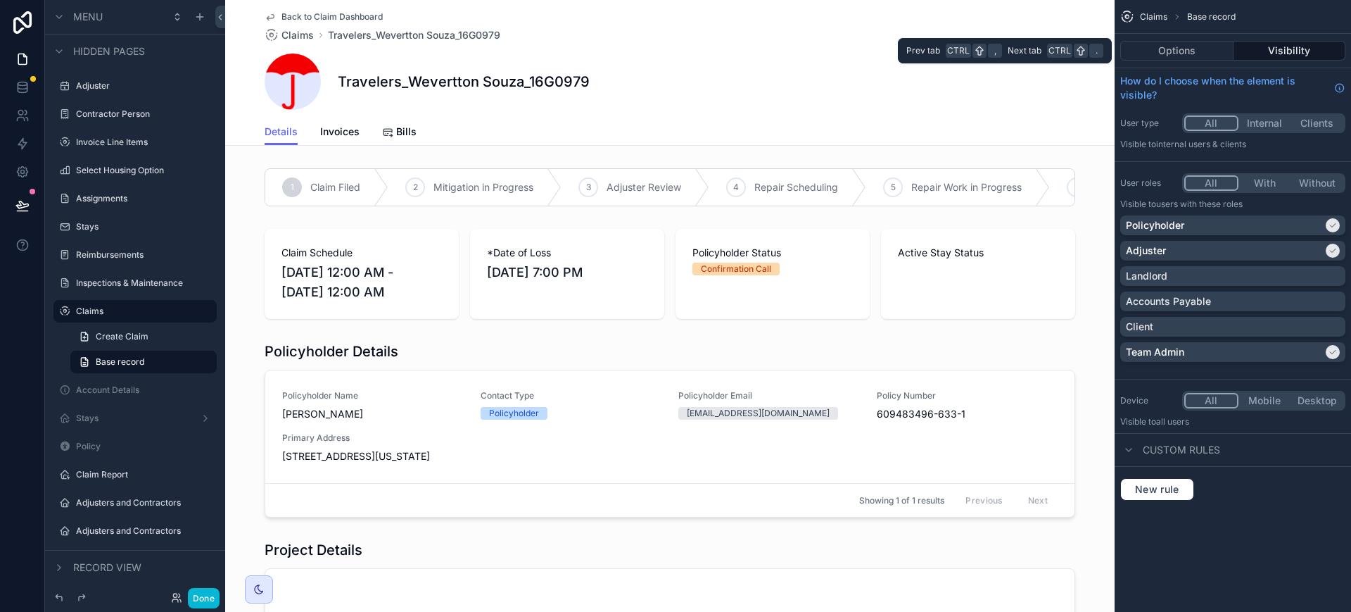
click at [1184, 52] on button "Options" at bounding box center [1176, 51] width 113 height 20
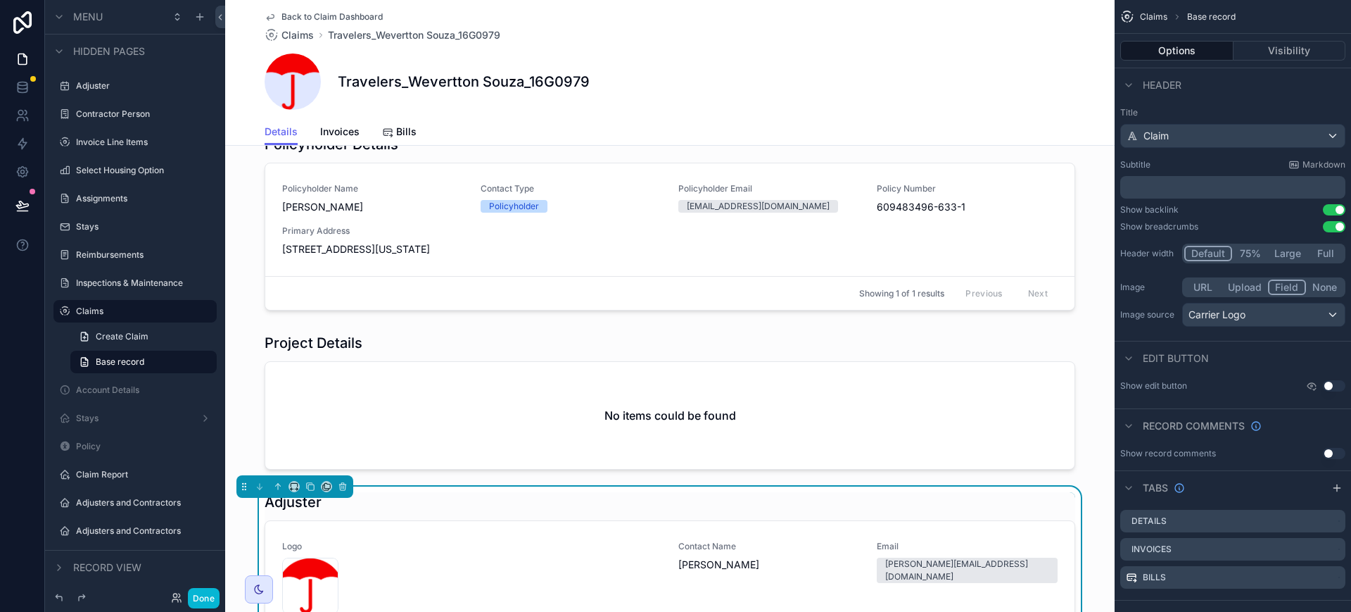
scroll to position [176, 0]
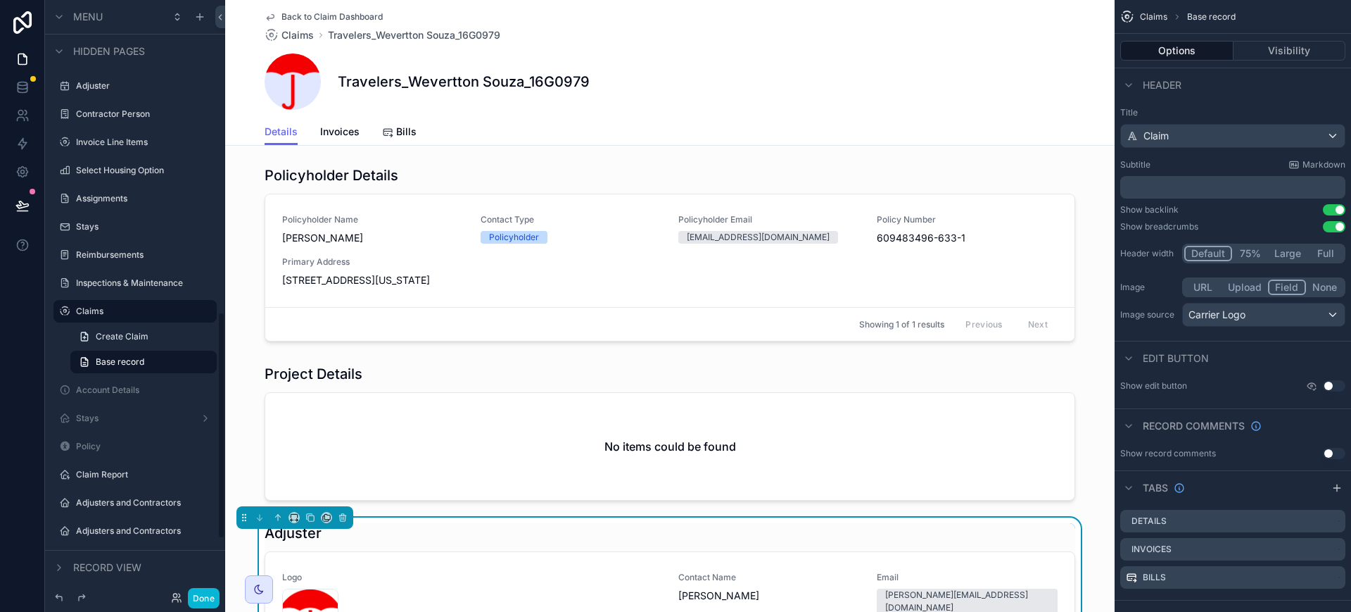
click at [381, 313] on div "scrollable content" at bounding box center [670, 253] width 890 height 187
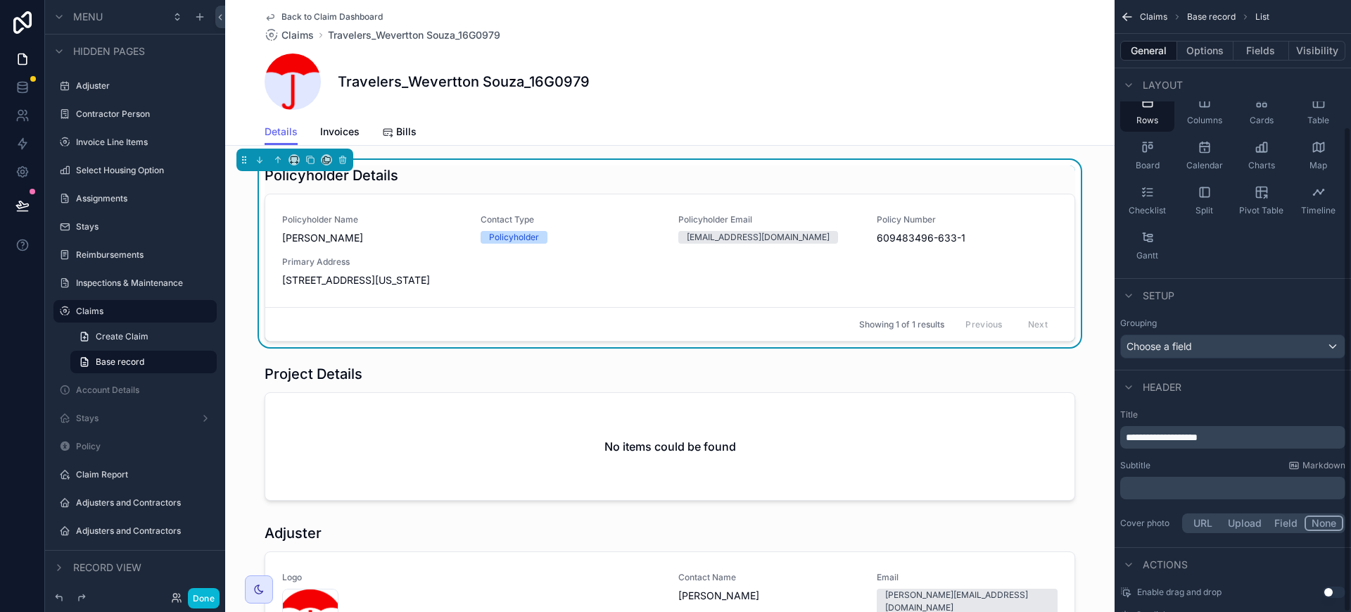
scroll to position [159, 0]
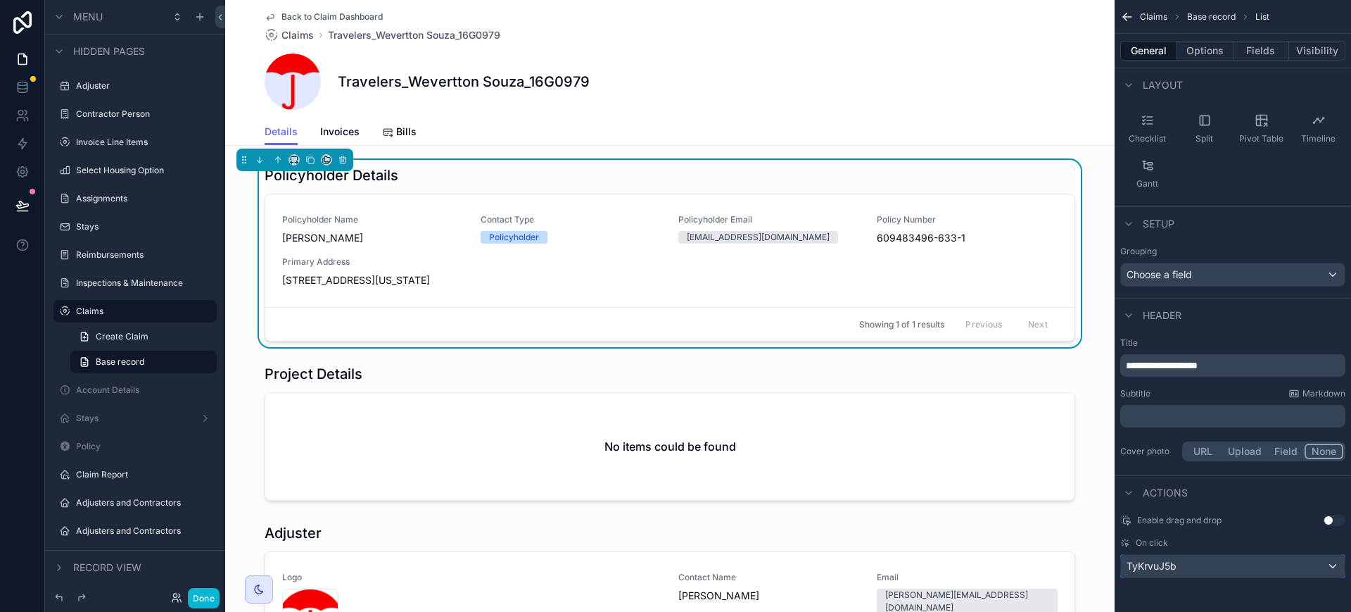
click at [1244, 572] on div "TyKrvuJ5b" at bounding box center [1233, 566] width 224 height 23
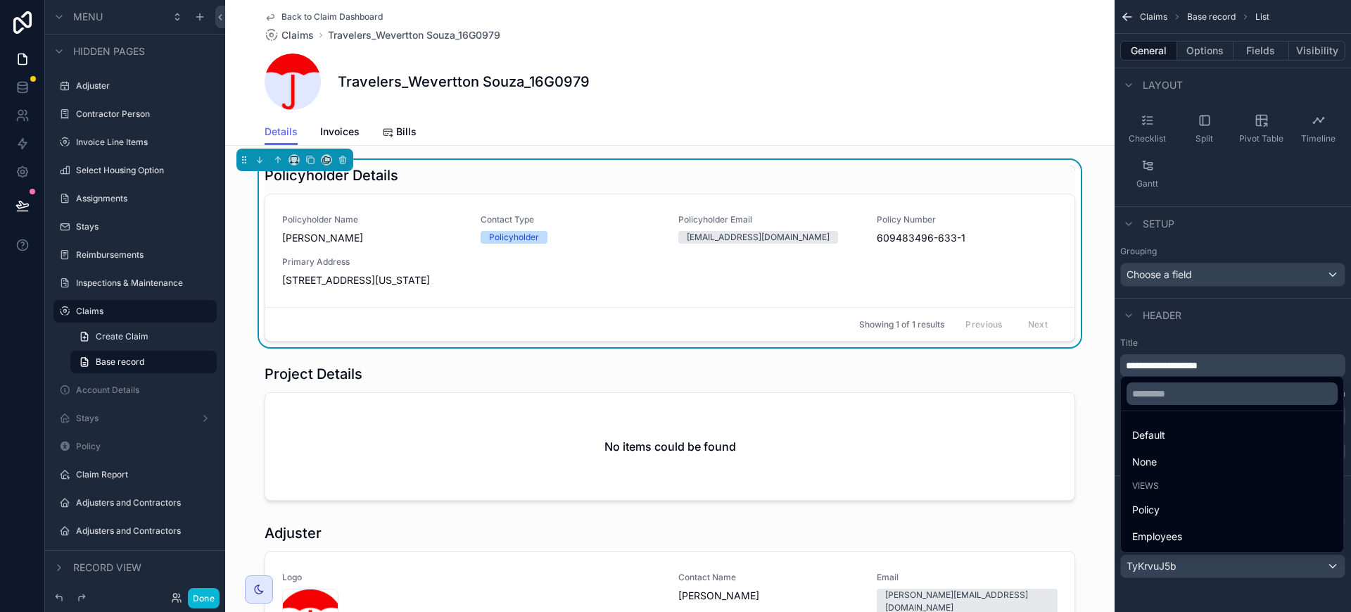
click at [1190, 512] on div "Policy" at bounding box center [1232, 509] width 200 height 17
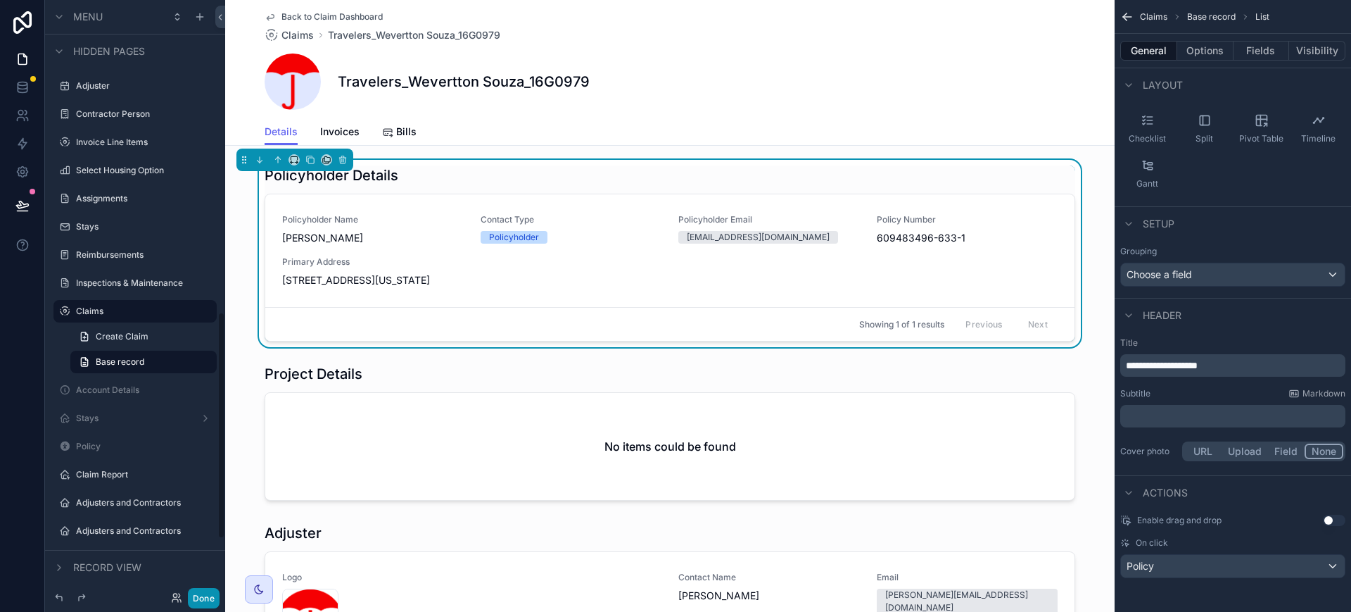
click at [200, 596] on button "Done" at bounding box center [204, 598] width 32 height 20
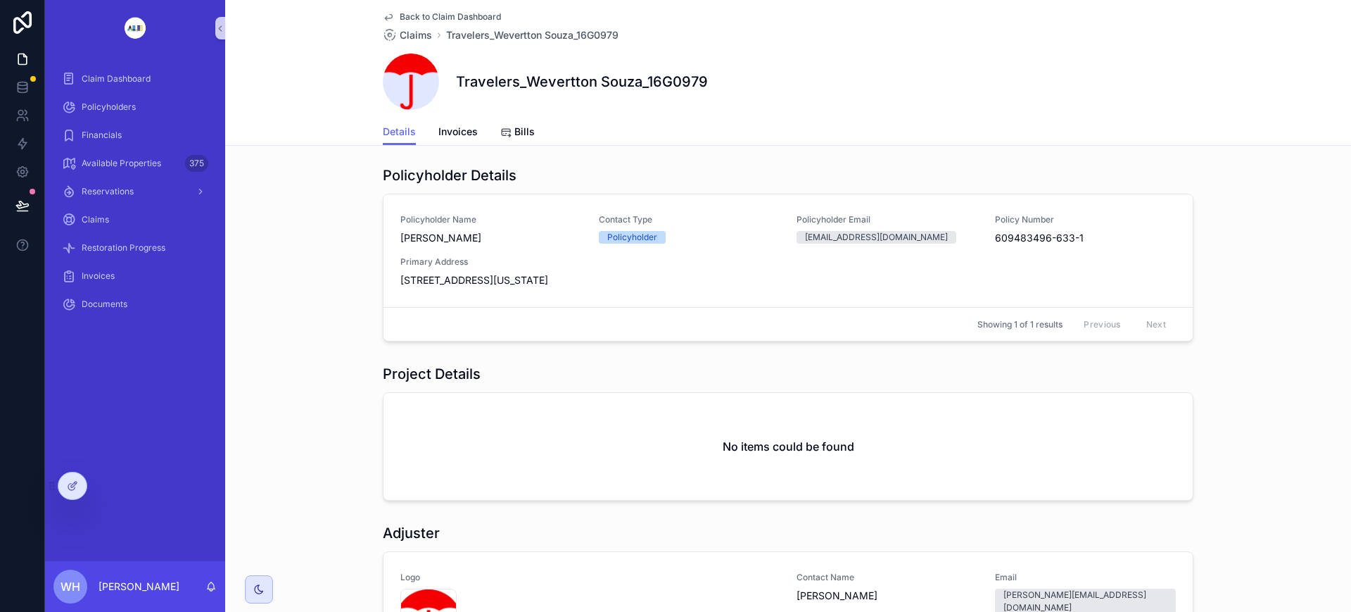
click at [547, 261] on div "Policyholder Name Wevertton Souza Contact Type Policyholder Policyholder Email …" at bounding box center [788, 250] width 776 height 73
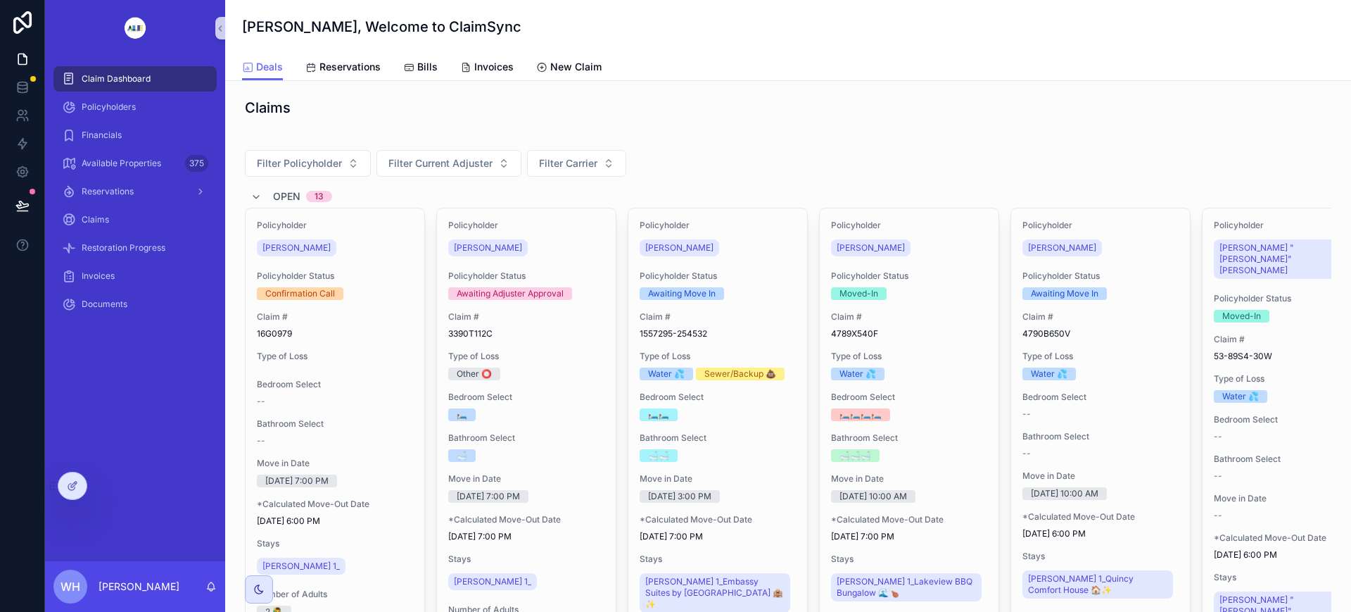
click at [690, 248] on span "[PERSON_NAME]" at bounding box center [679, 247] width 68 height 11
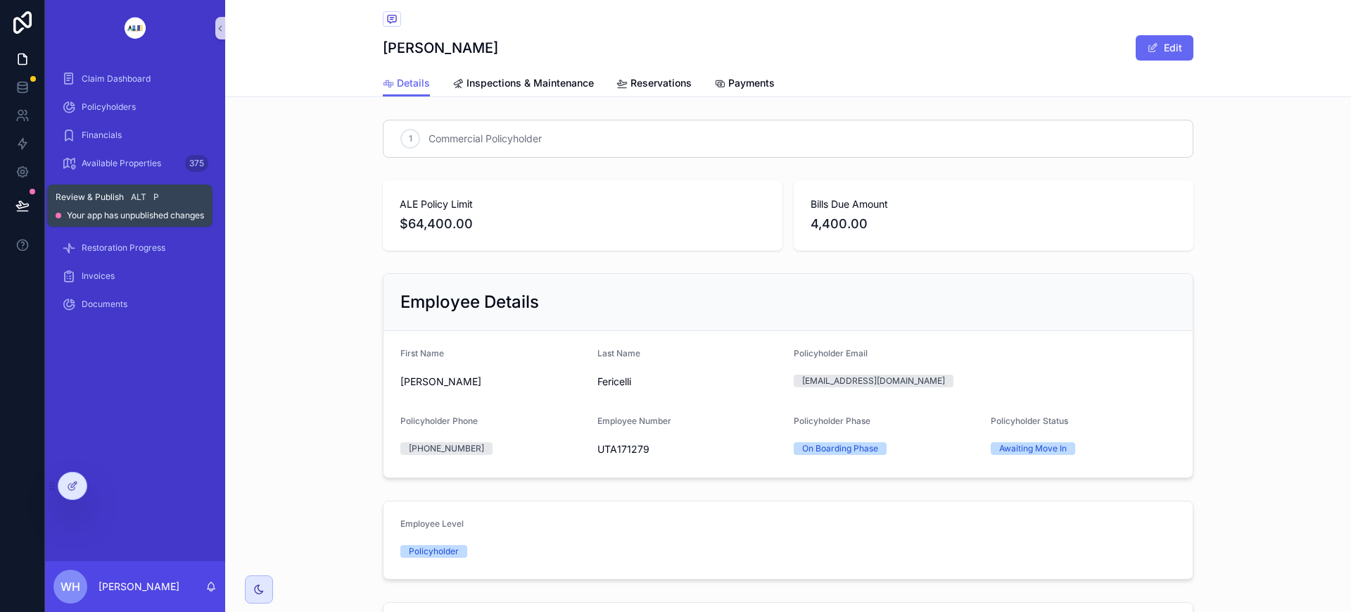
click at [25, 208] on icon at bounding box center [22, 205] width 14 height 14
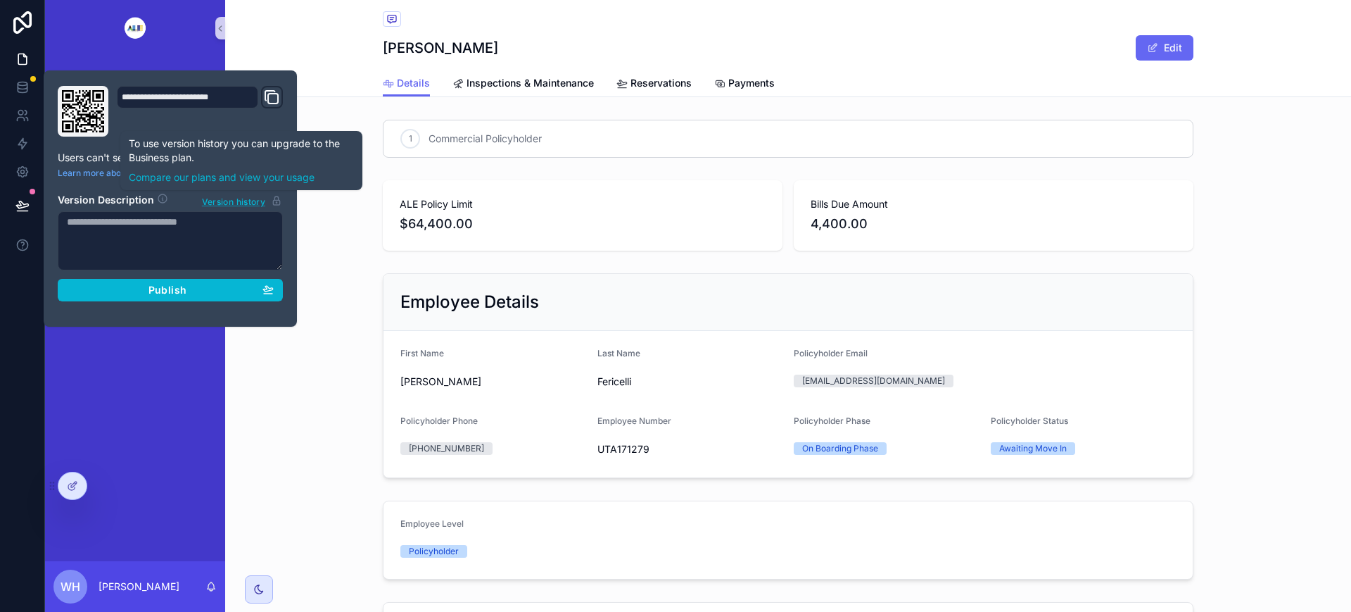
click at [241, 197] on span "Version history" at bounding box center [233, 201] width 63 height 14
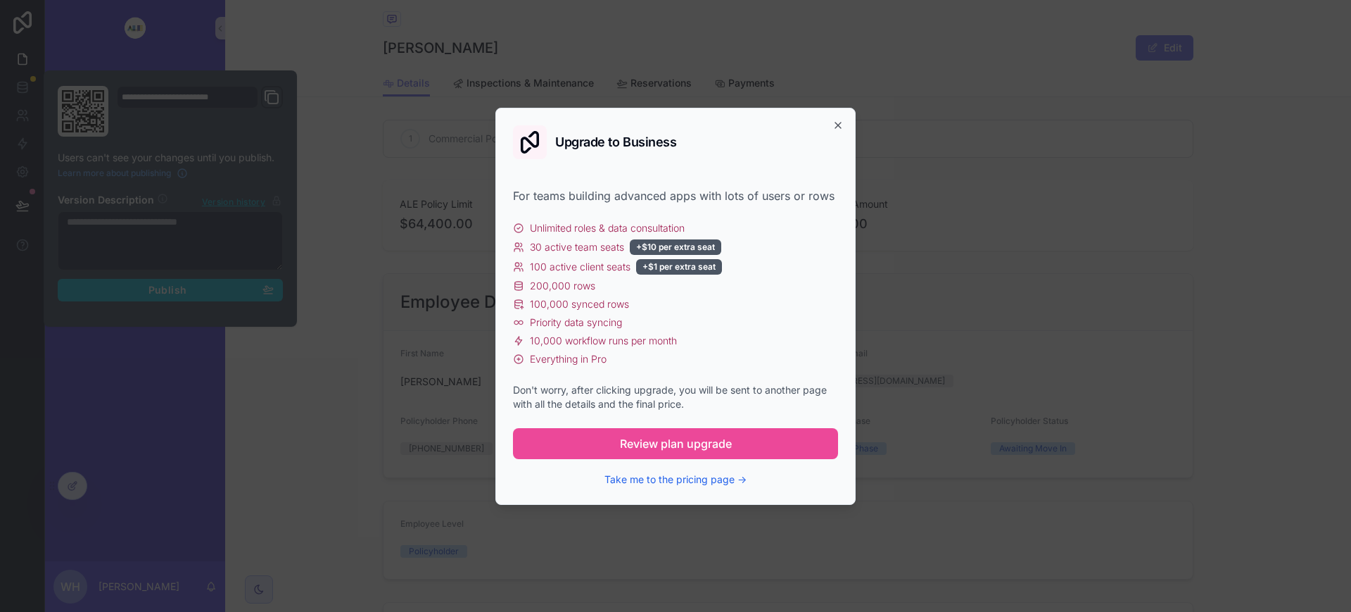
click at [705, 482] on button "Take me to the pricing page →" at bounding box center [676, 479] width 142 height 14
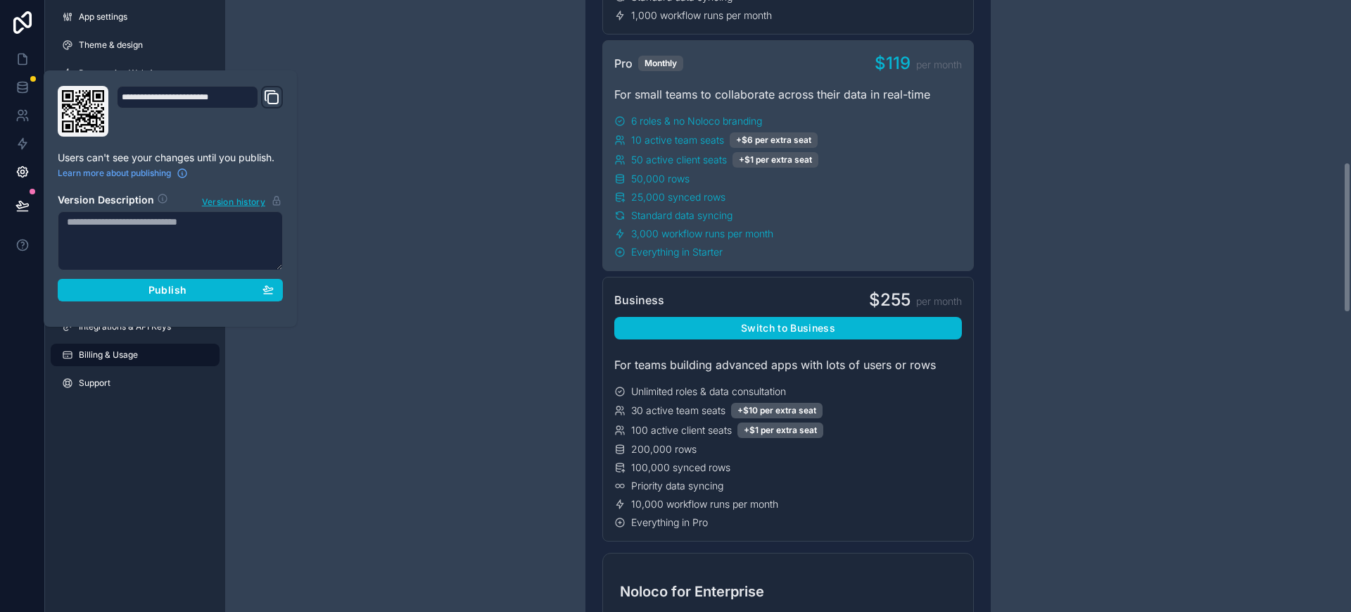
scroll to position [528, 0]
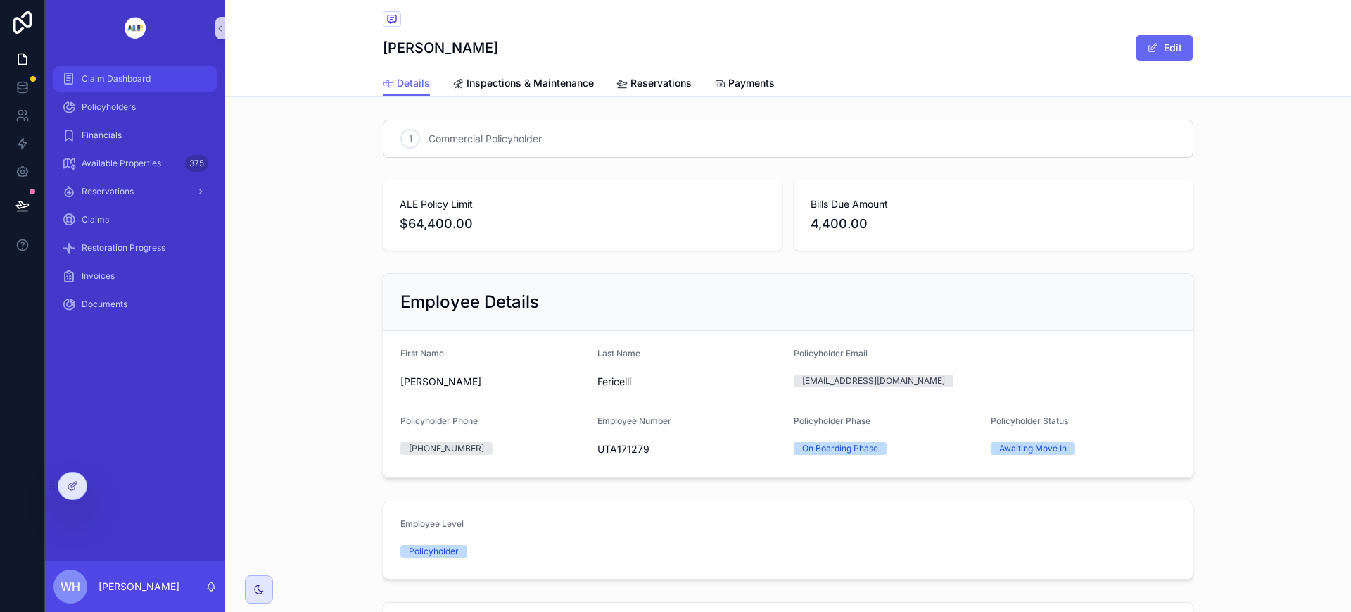
click at [128, 81] on span "Claim Dashboard" at bounding box center [116, 78] width 69 height 11
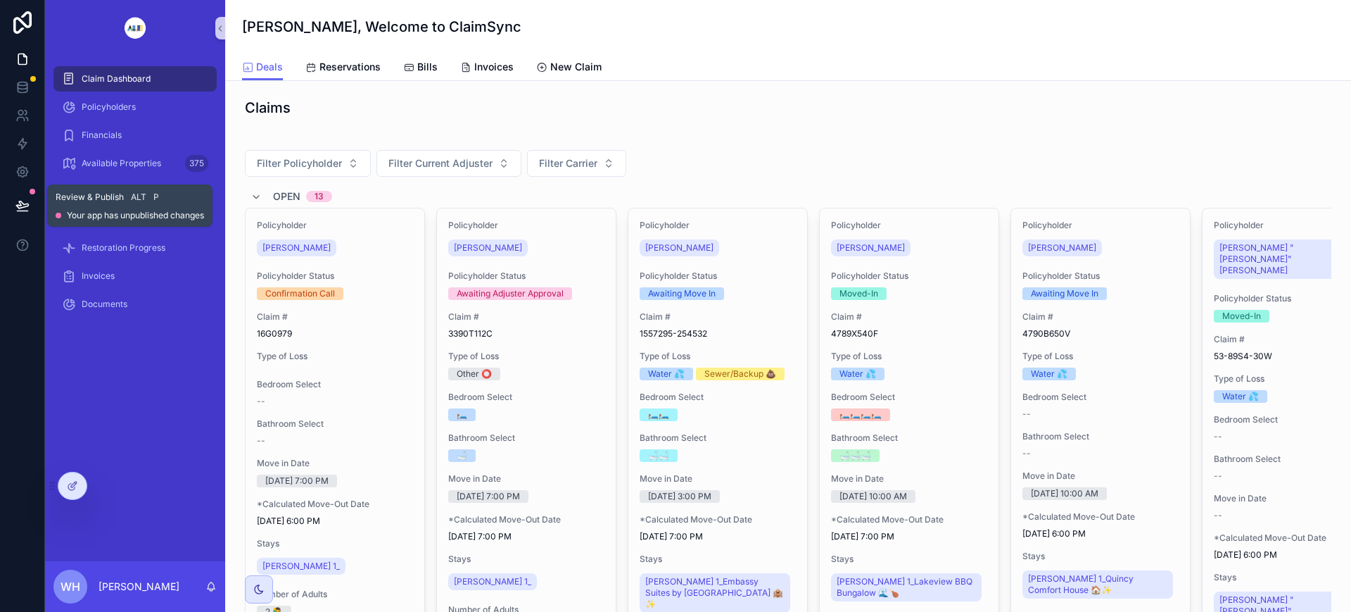
click at [32, 210] on button at bounding box center [22, 205] width 31 height 39
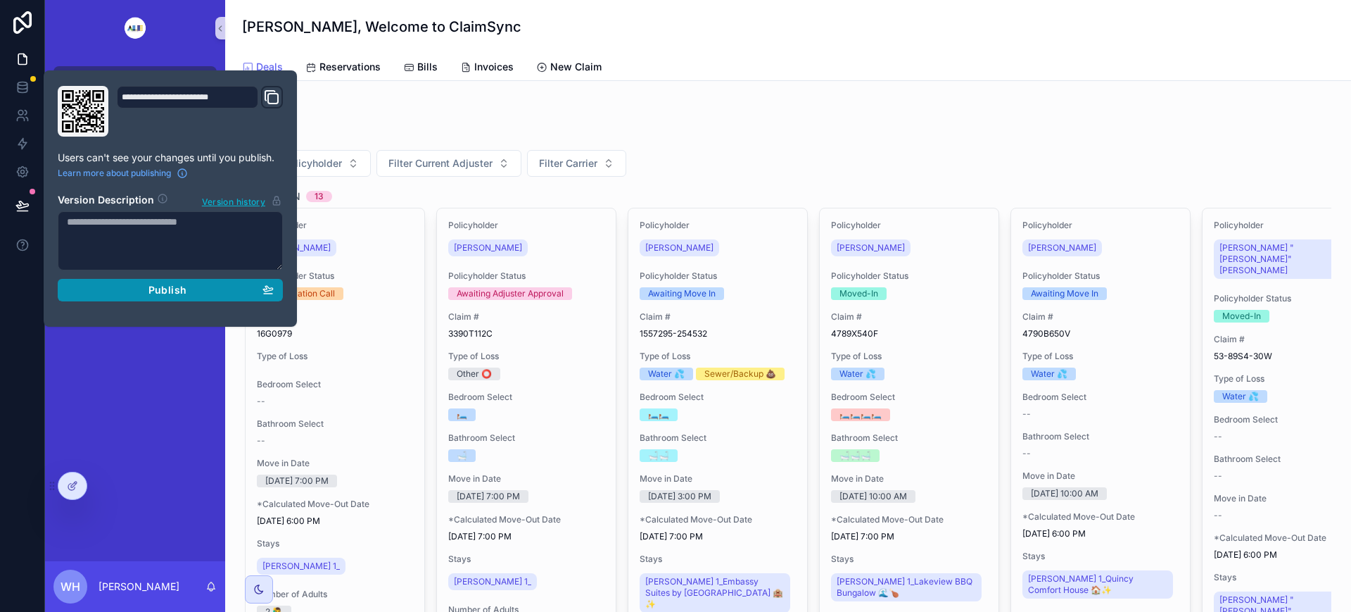
click at [170, 298] on button "Publish" at bounding box center [170, 290] width 225 height 23
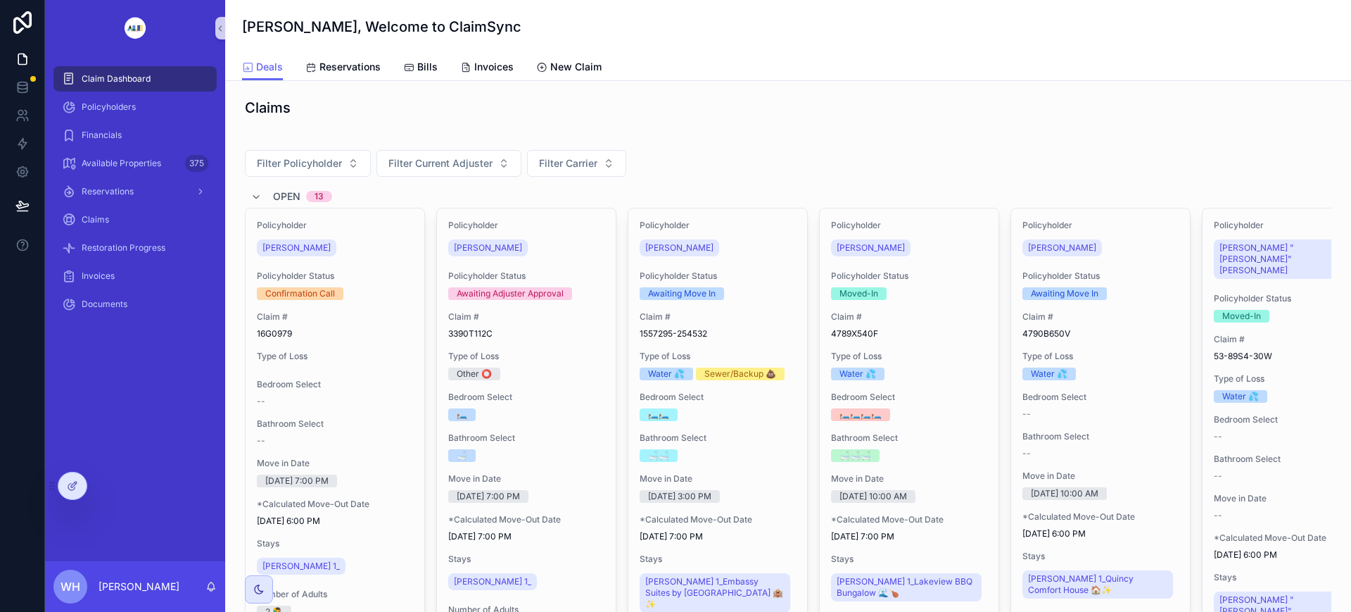
click at [674, 251] on span "[PERSON_NAME]" at bounding box center [679, 247] width 68 height 11
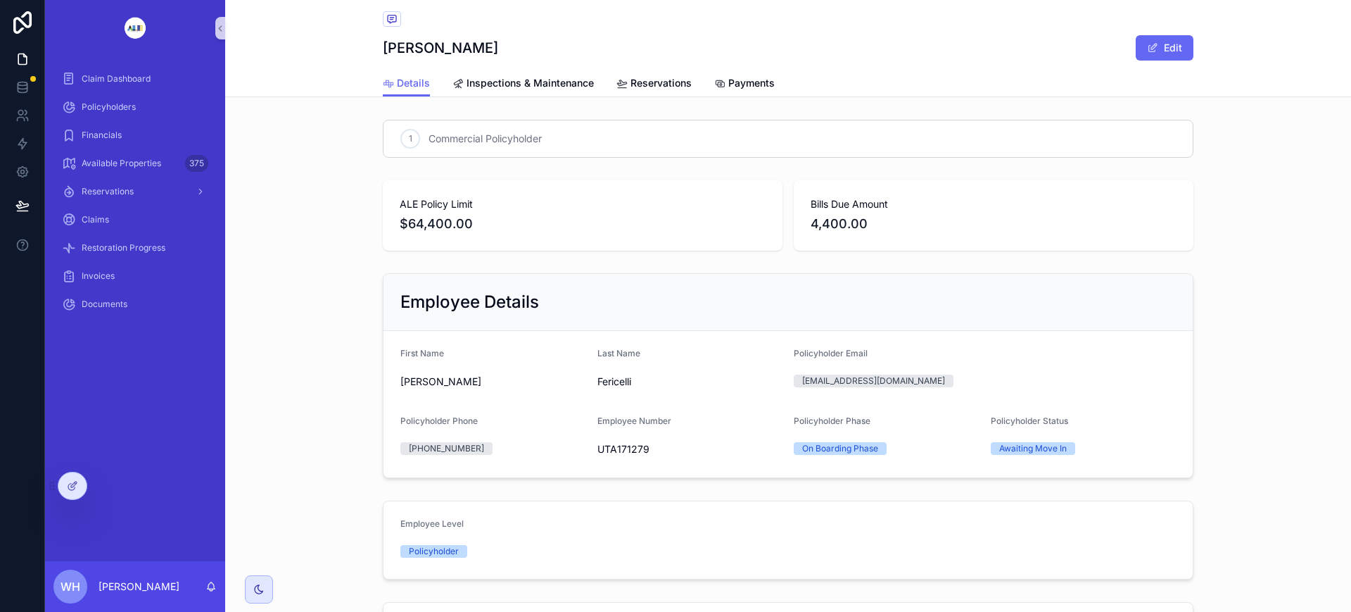
click at [66, 487] on div at bounding box center [72, 485] width 28 height 27
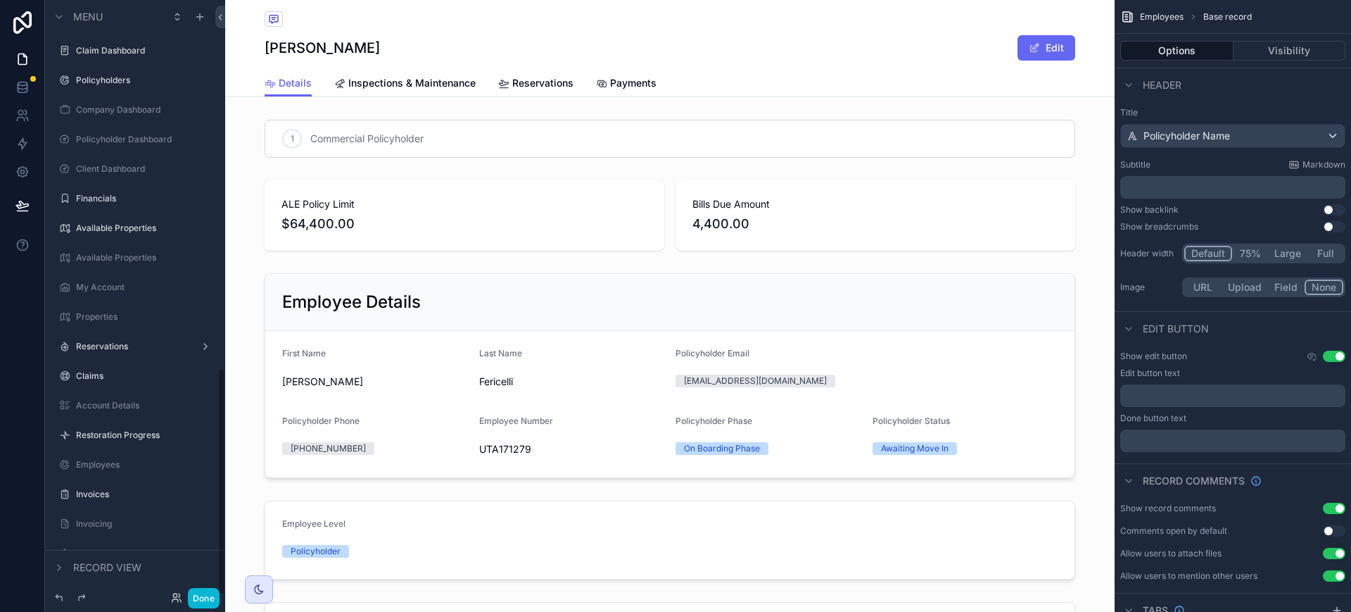
scroll to position [962, 0]
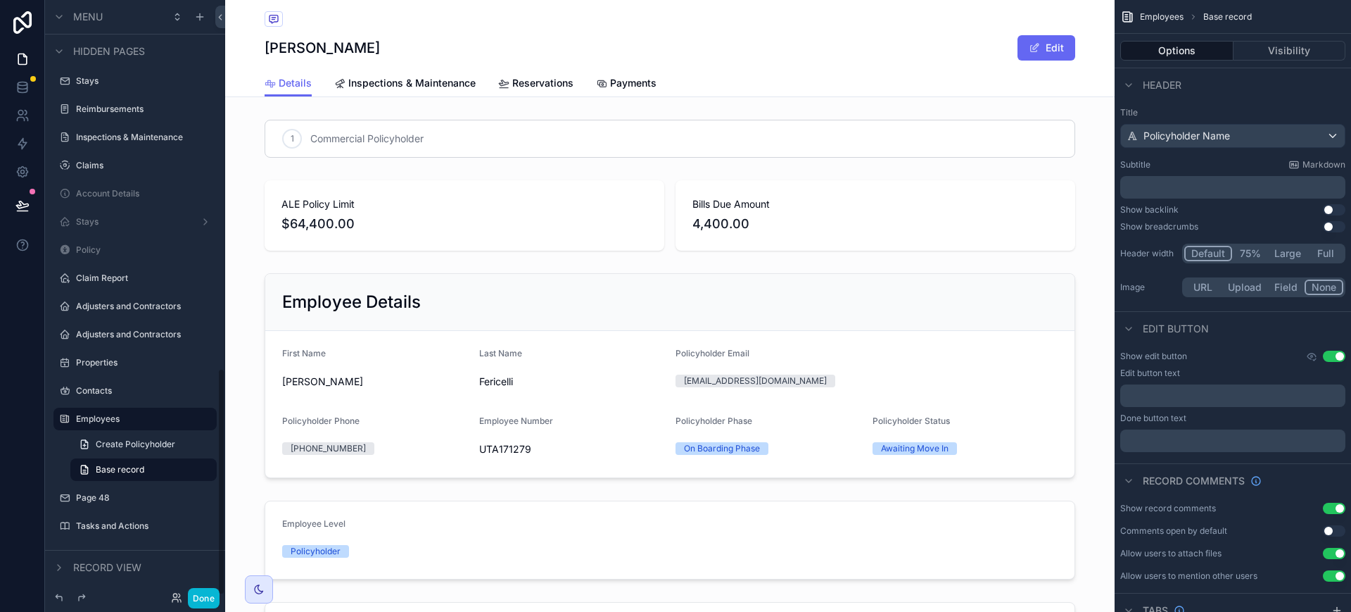
click at [310, 302] on div "scrollable content" at bounding box center [670, 375] width 890 height 216
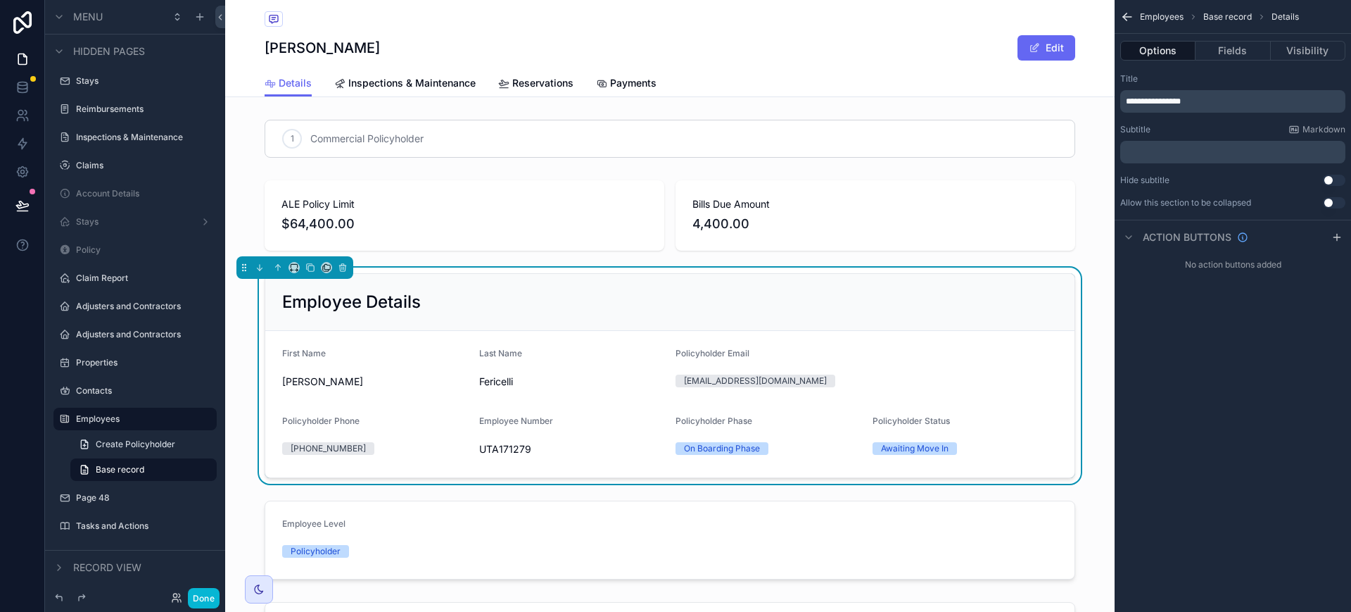
click at [1148, 99] on span "**********" at bounding box center [1153, 101] width 55 height 8
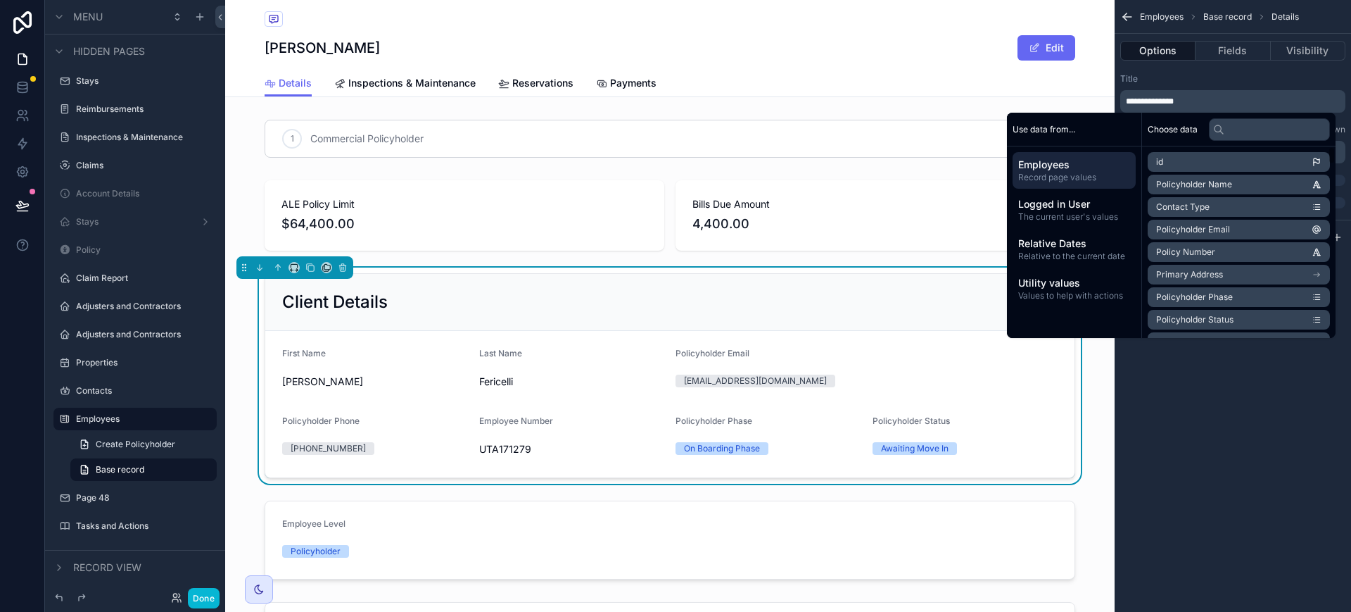
click at [1175, 425] on div "**********" at bounding box center [1233, 306] width 236 height 612
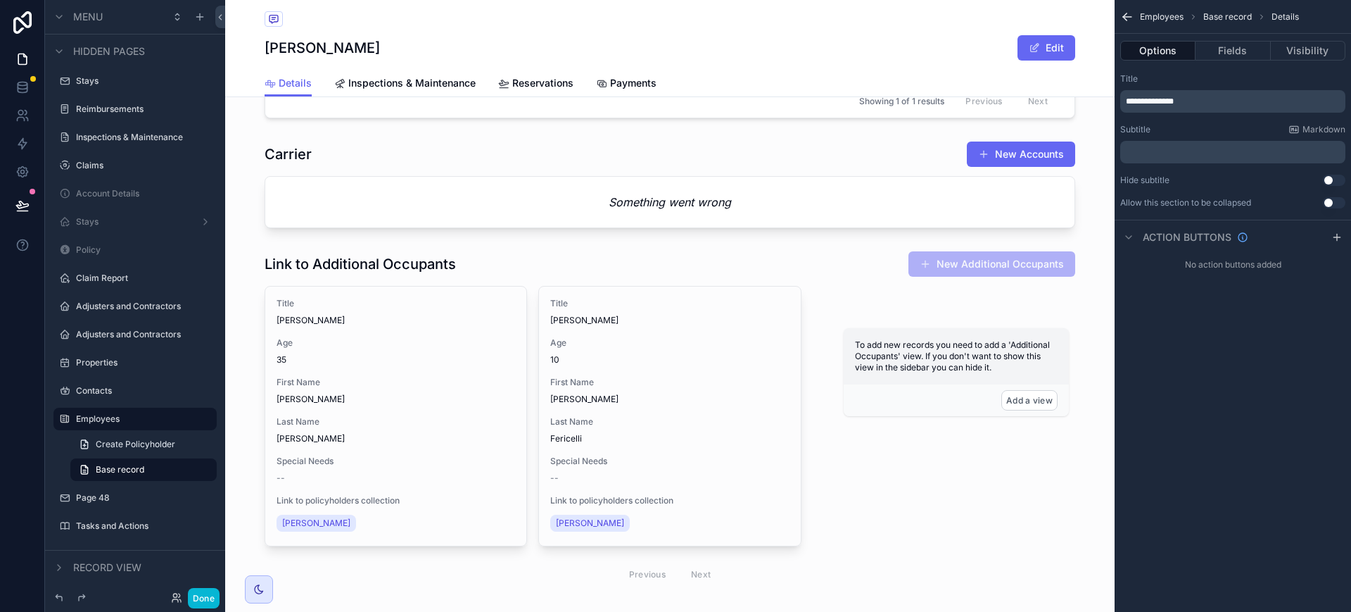
scroll to position [1496, 0]
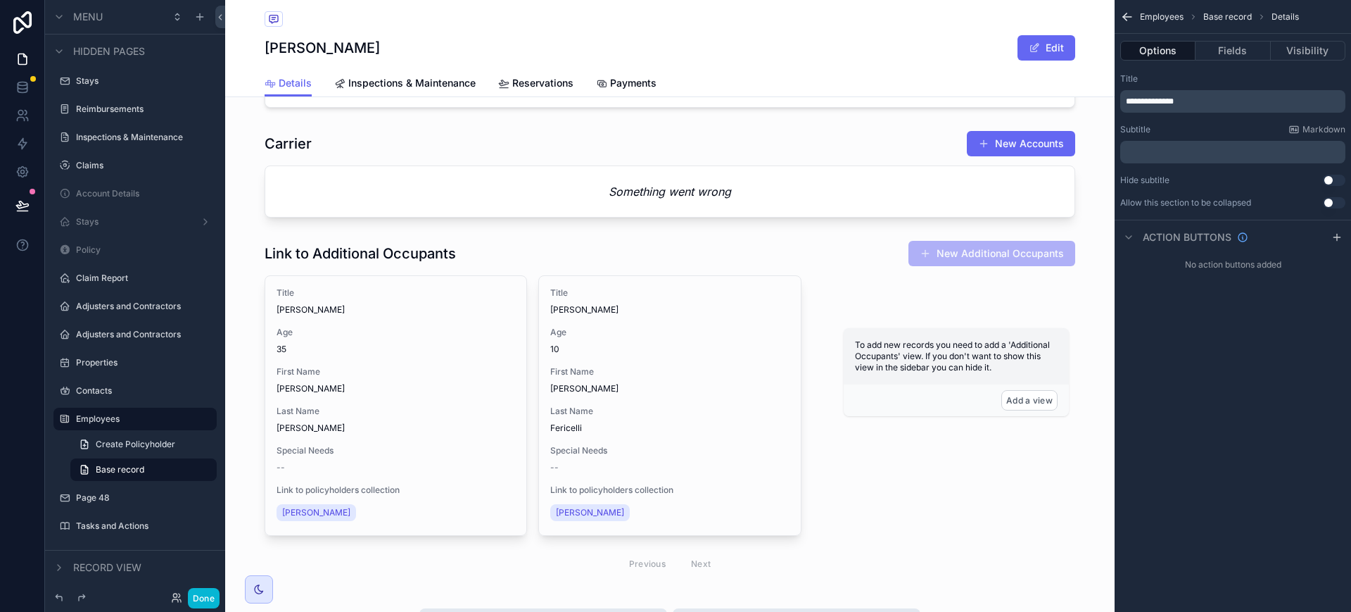
click at [776, 223] on div "scrollable content" at bounding box center [670, 174] width 890 height 99
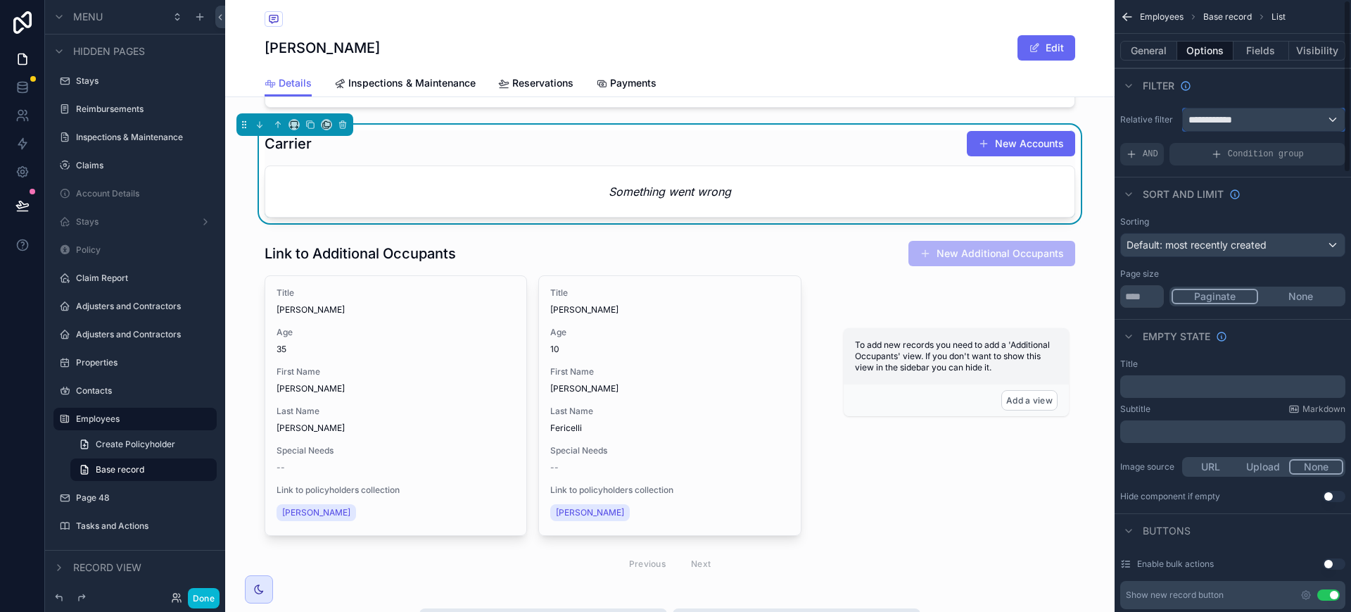
click at [1280, 121] on div "**********" at bounding box center [1264, 119] width 162 height 23
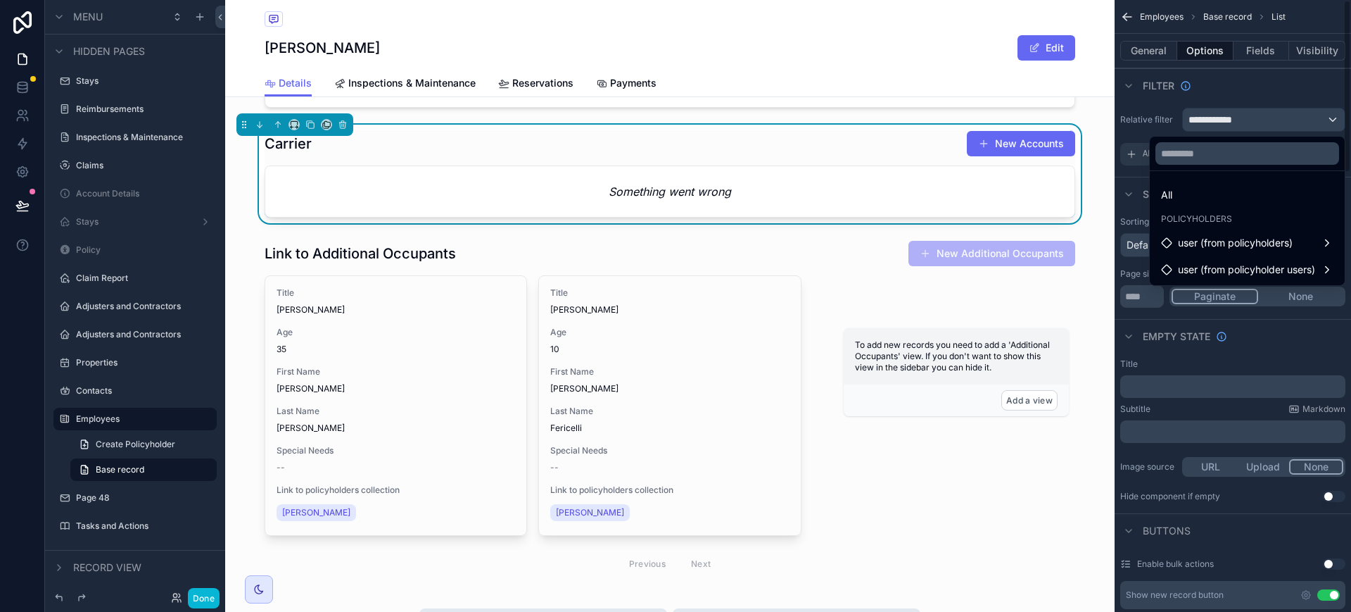
click at [1188, 206] on div "All" at bounding box center [1247, 194] width 189 height 25
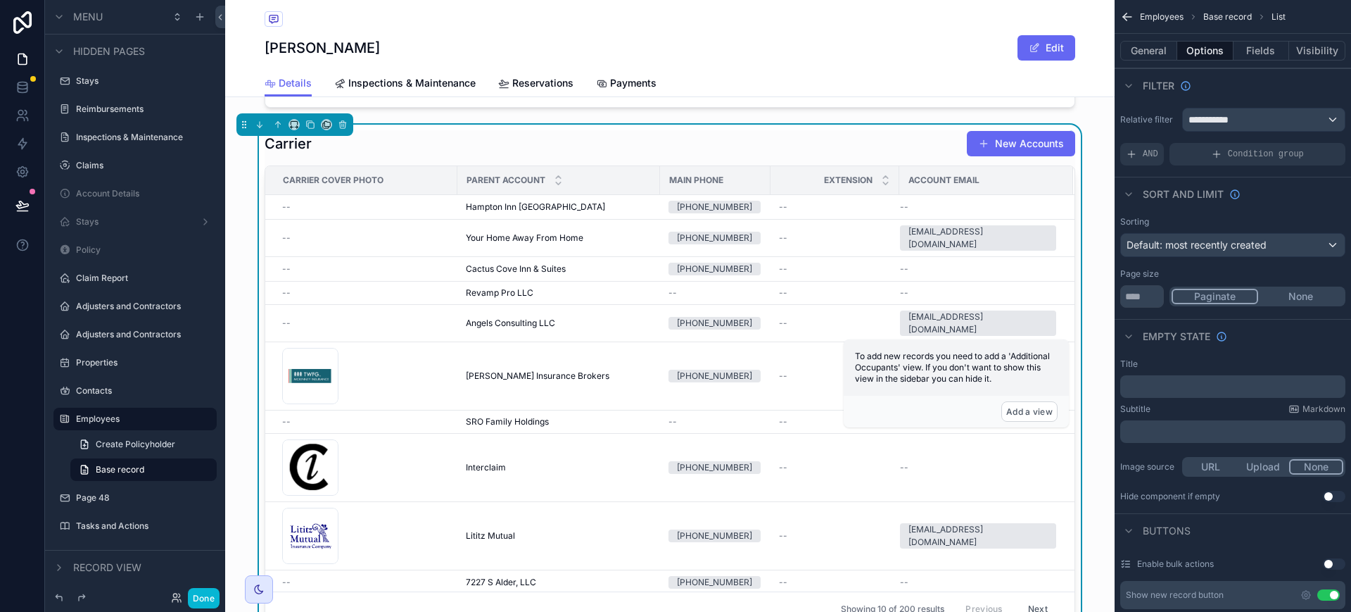
click at [1225, 151] on div "Condition group" at bounding box center [1258, 154] width 176 height 23
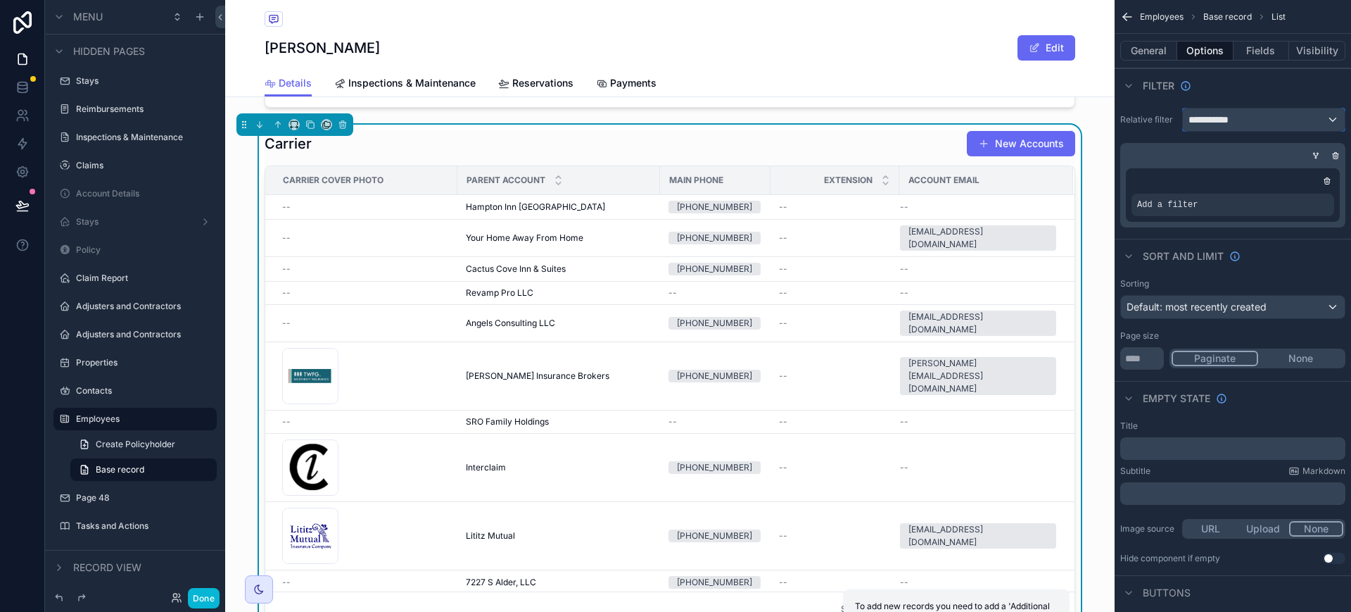
click at [1270, 121] on div "**********" at bounding box center [1264, 119] width 162 height 23
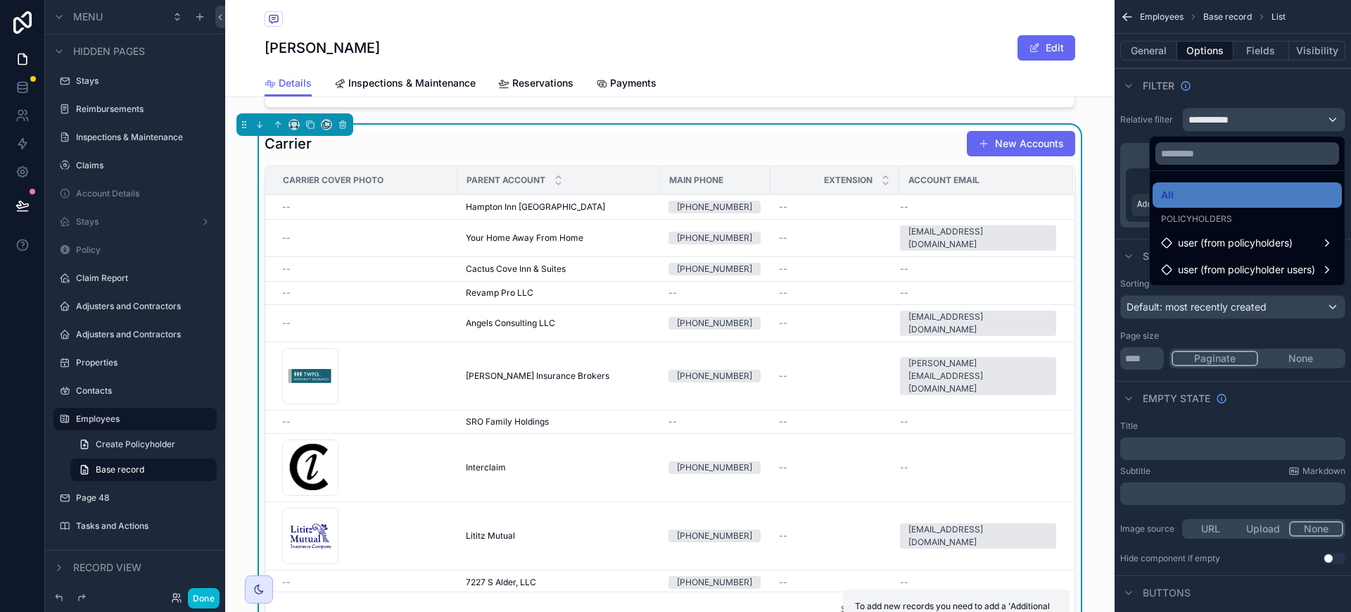
click at [1326, 247] on div "user (from policyholders)" at bounding box center [1247, 242] width 172 height 17
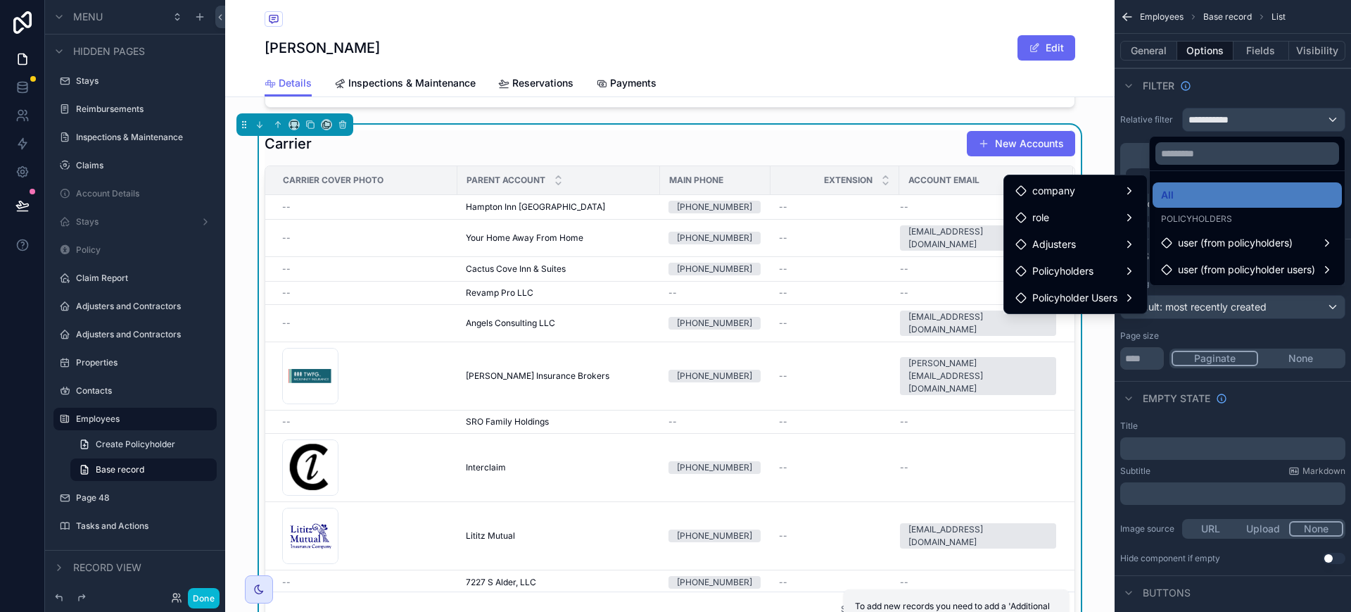
click at [1106, 277] on div "Policyholders" at bounding box center [1076, 271] width 120 height 17
click at [1146, 108] on div "scrollable content" at bounding box center [675, 306] width 1351 height 612
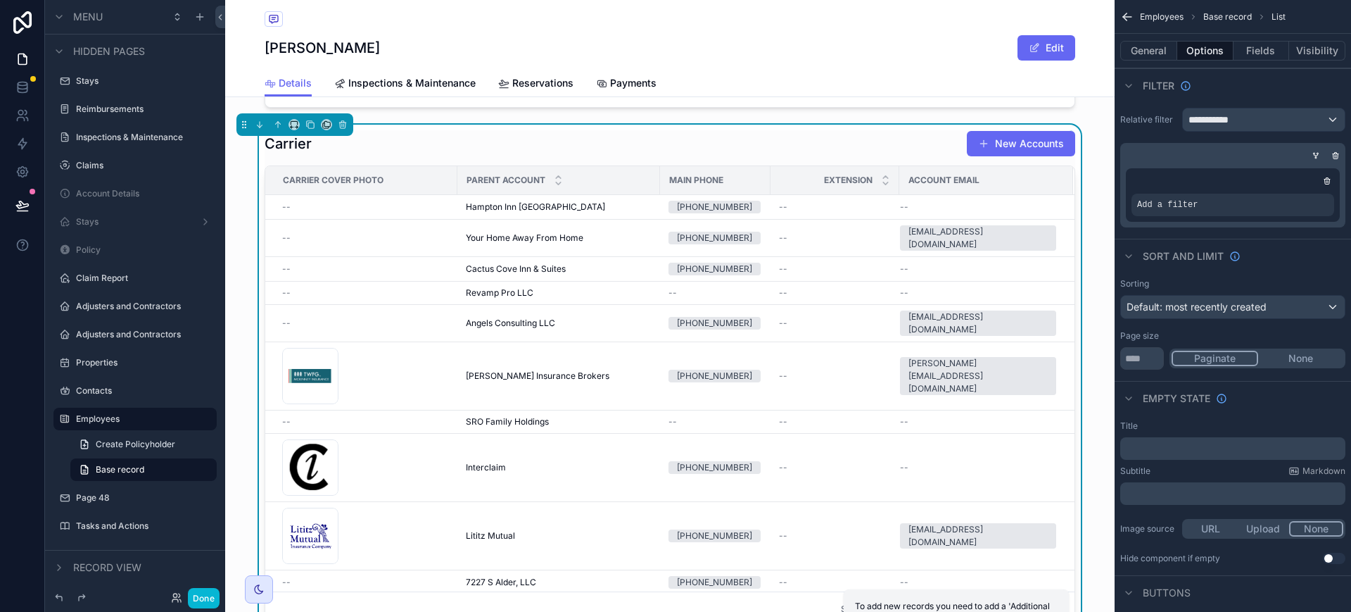
click at [0, 0] on icon "scrollable content" at bounding box center [0, 0] width 0 height 0
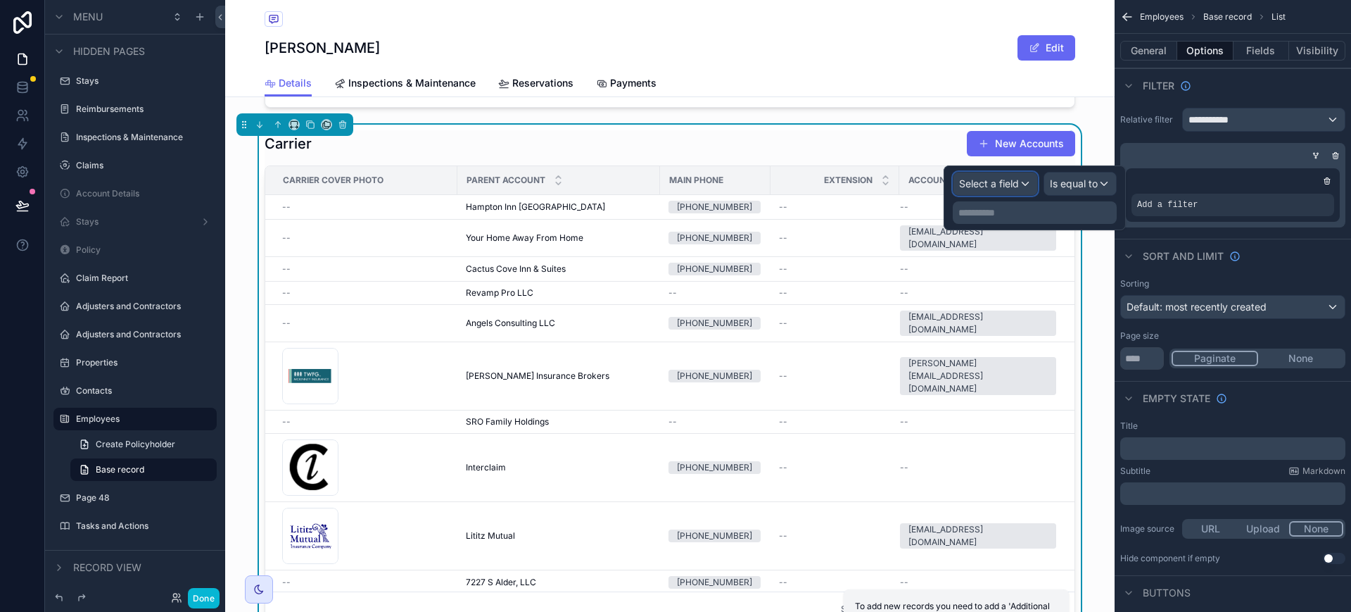
click at [1018, 184] on span "Select a field" at bounding box center [989, 183] width 60 height 12
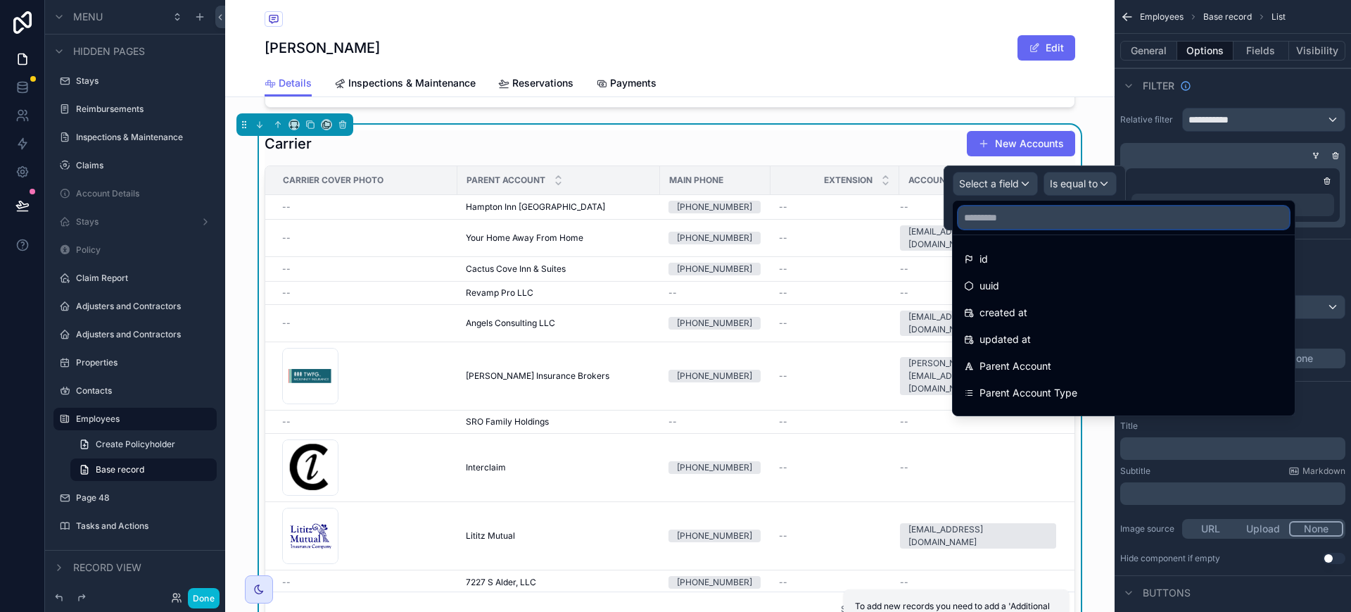
click at [1068, 222] on input "text" at bounding box center [1124, 217] width 331 height 23
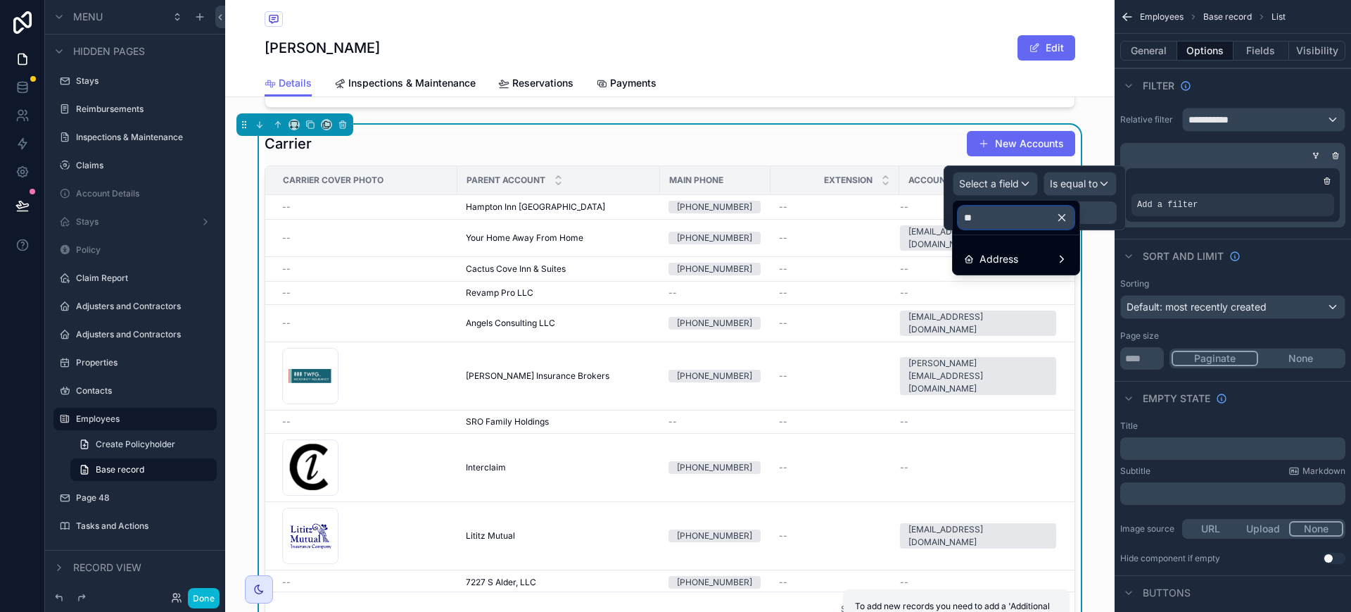
type input "*"
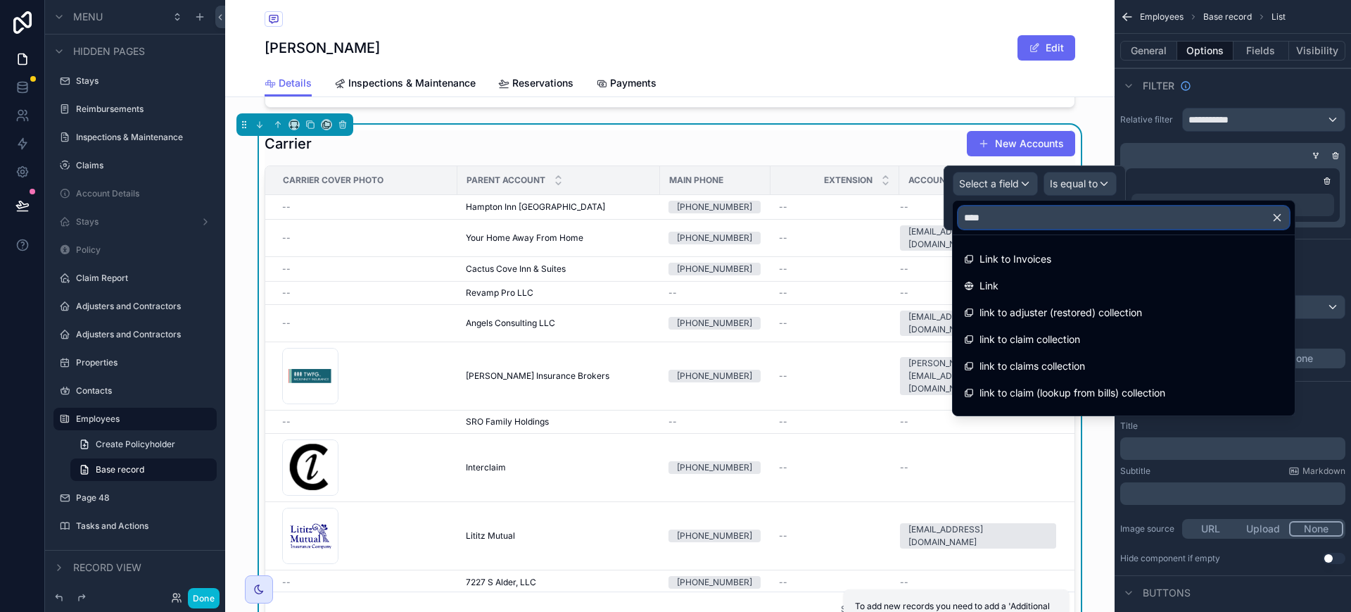
type input "****"
click at [1059, 339] on span "link to claim collection" at bounding box center [1030, 339] width 101 height 17
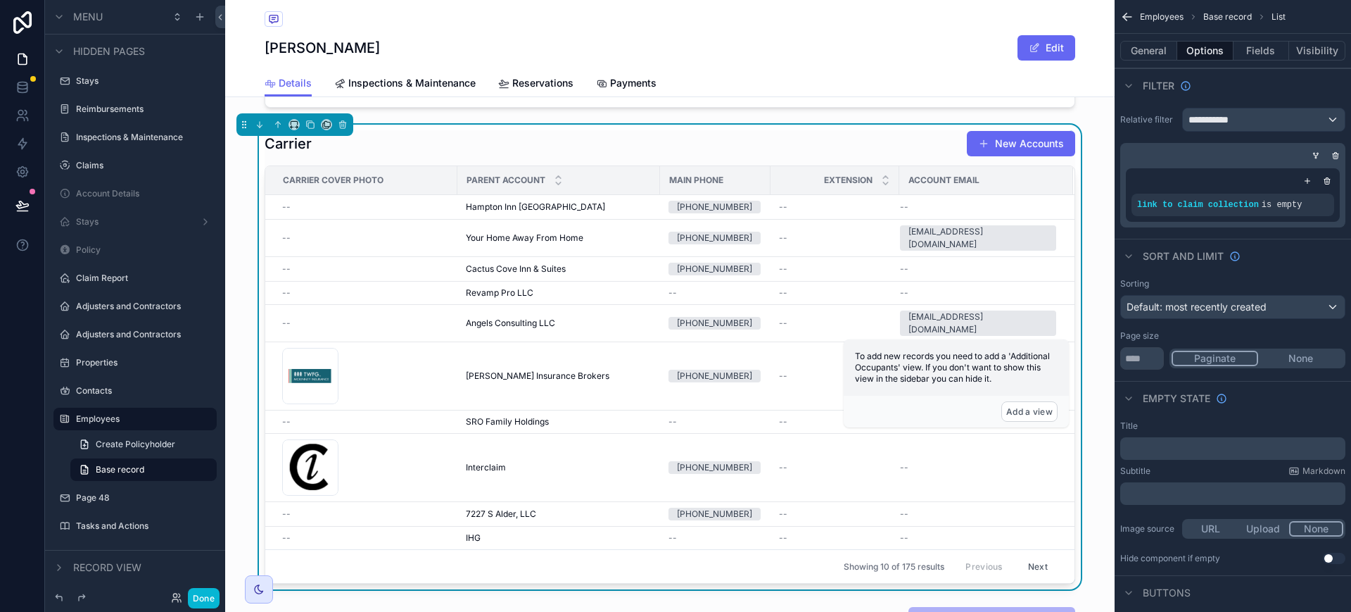
click at [0, 0] on icon "scrollable content" at bounding box center [0, 0] width 0 height 0
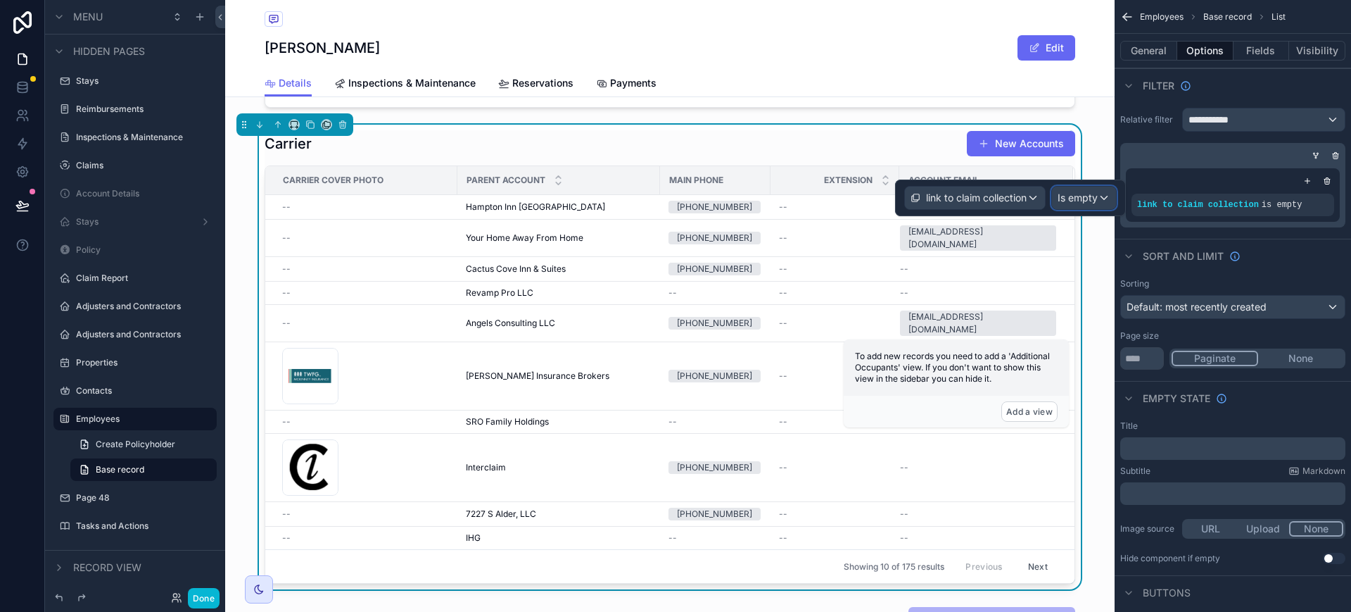
click at [1072, 194] on span "Is empty" at bounding box center [1078, 198] width 40 height 14
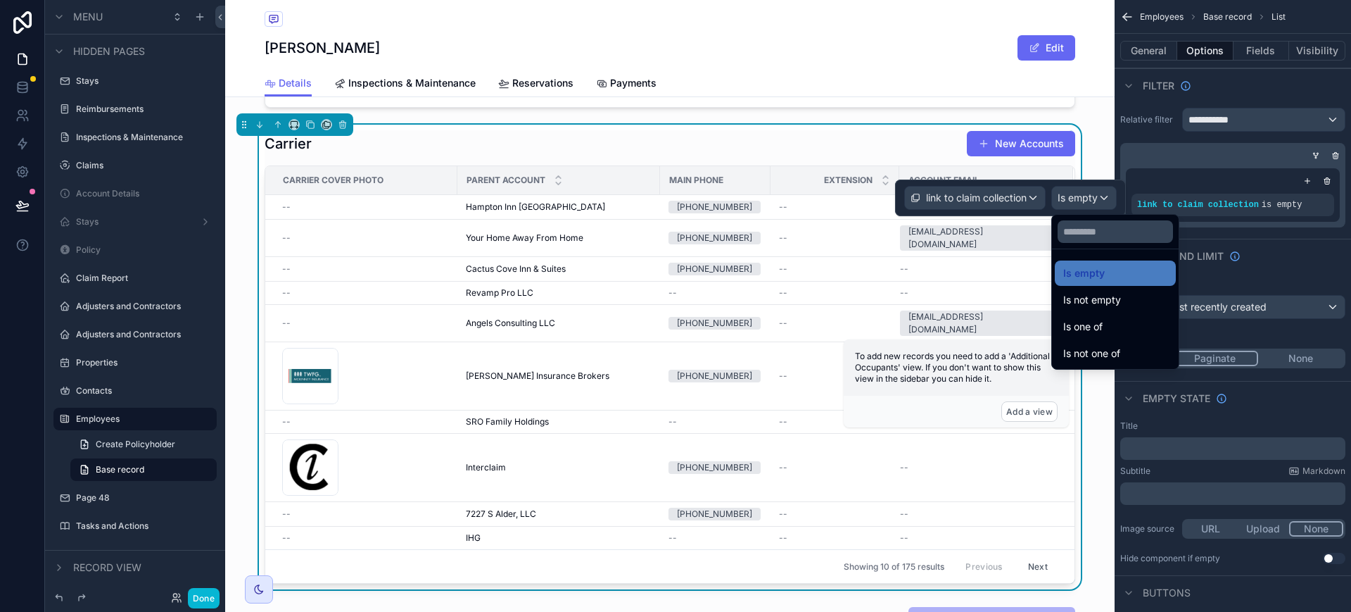
click at [1103, 329] on span "Is one of" at bounding box center [1082, 326] width 39 height 17
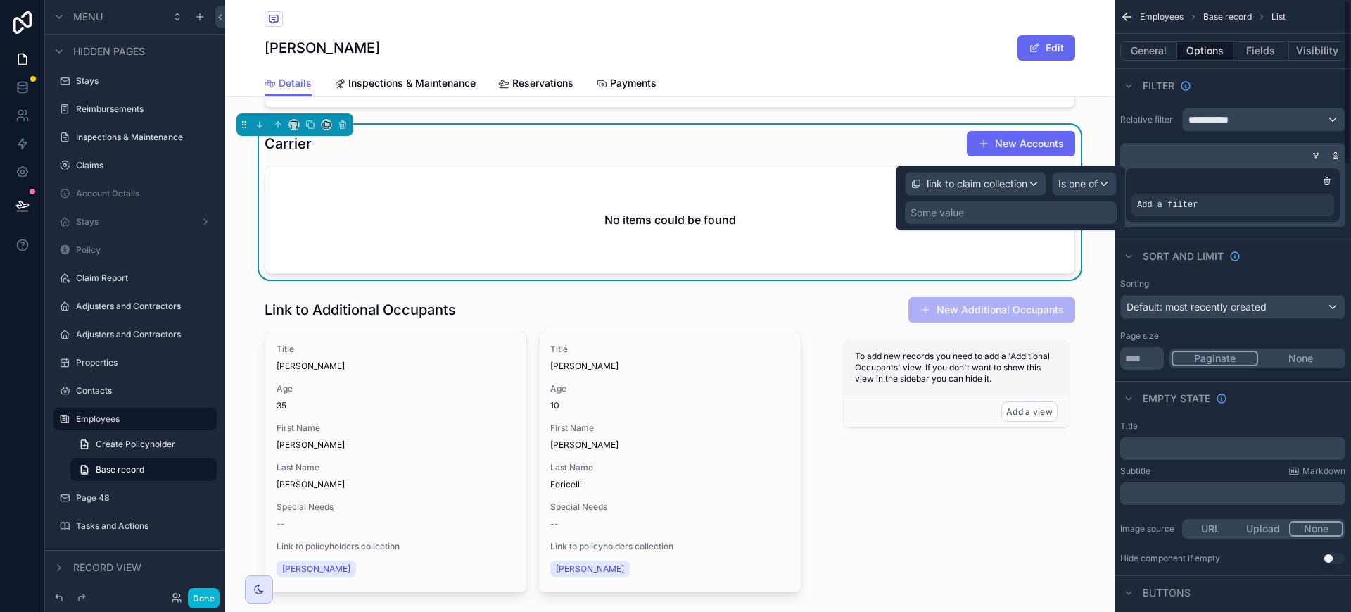
click at [1068, 218] on div "Some value" at bounding box center [1011, 212] width 212 height 23
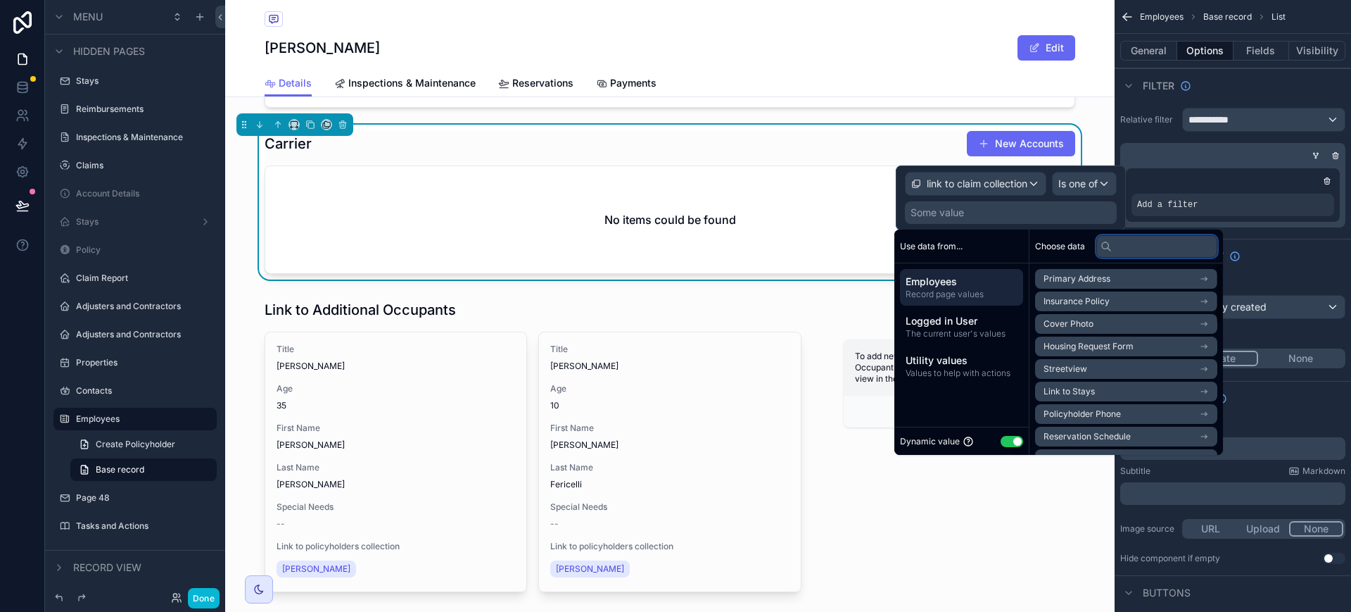
click at [1159, 249] on input "text" at bounding box center [1157, 246] width 121 height 23
type input "*****"
click at [1180, 366] on li "link to *invoices collection" at bounding box center [1126, 369] width 182 height 20
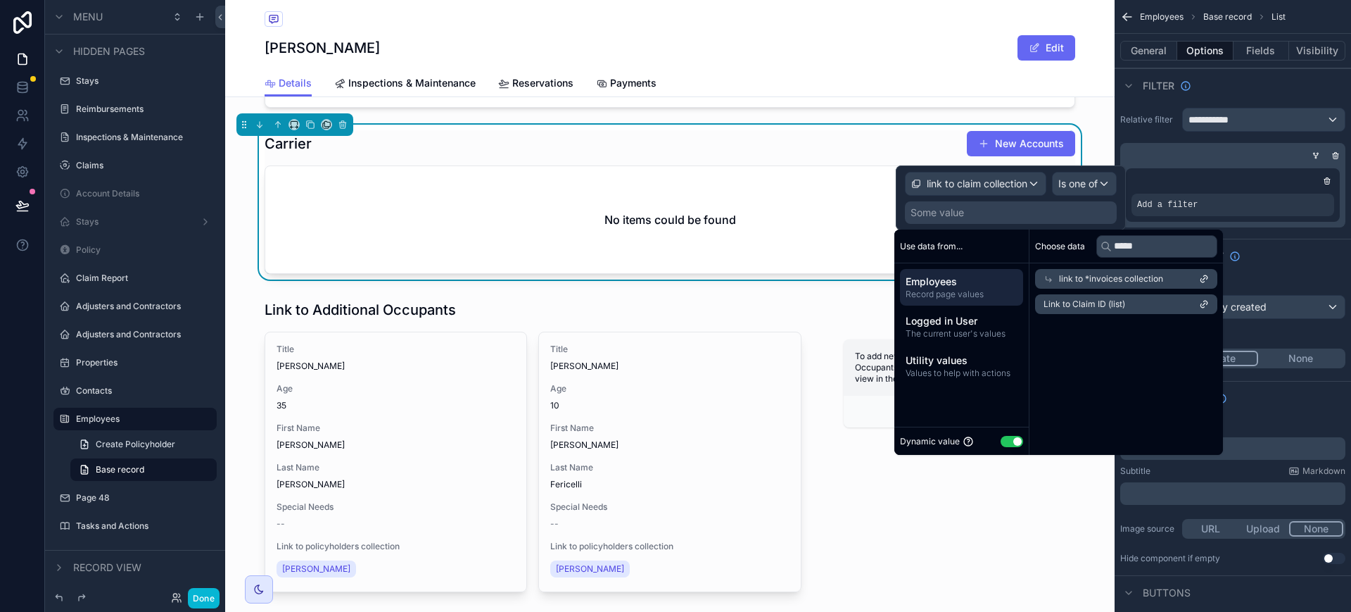
click at [1168, 302] on li "Link to Claim ID (list)" at bounding box center [1126, 304] width 182 height 20
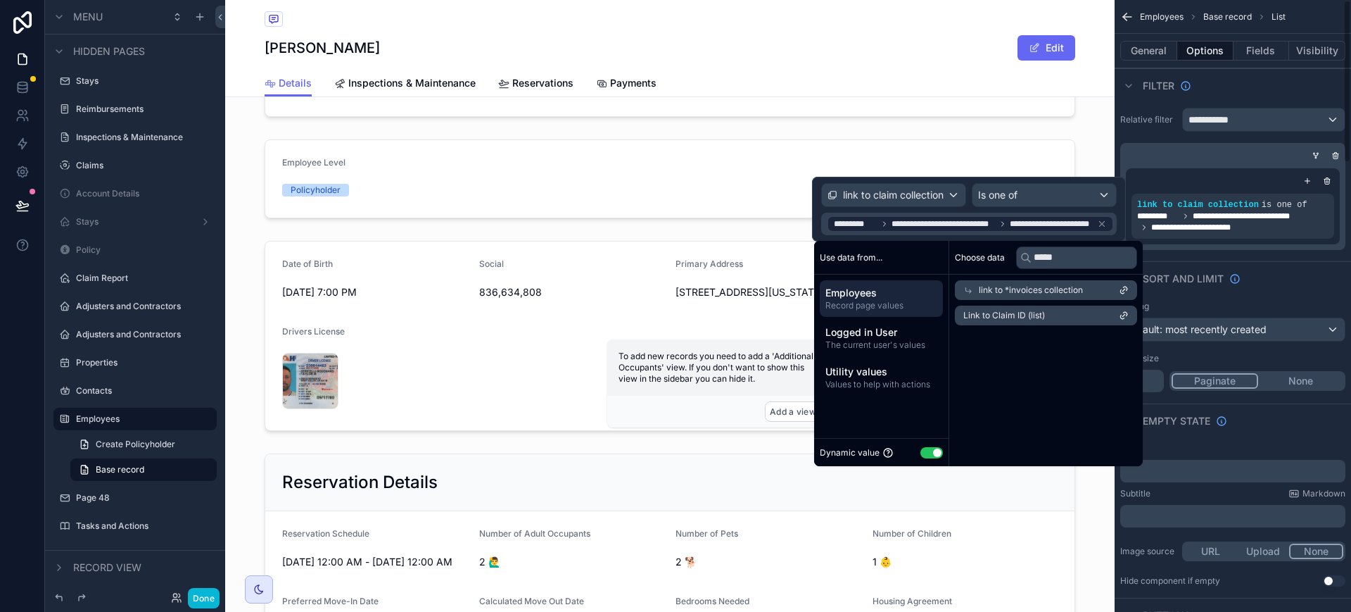
scroll to position [1496, 0]
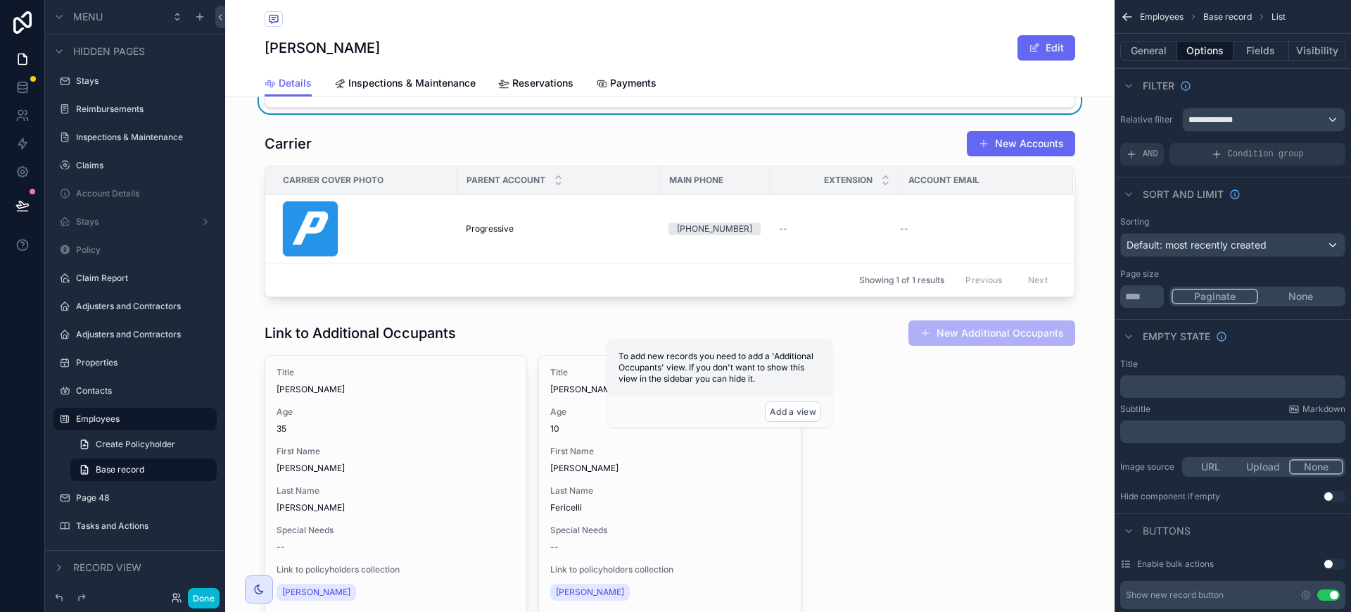
click at [946, 457] on div "scrollable content" at bounding box center [670, 489] width 890 height 351
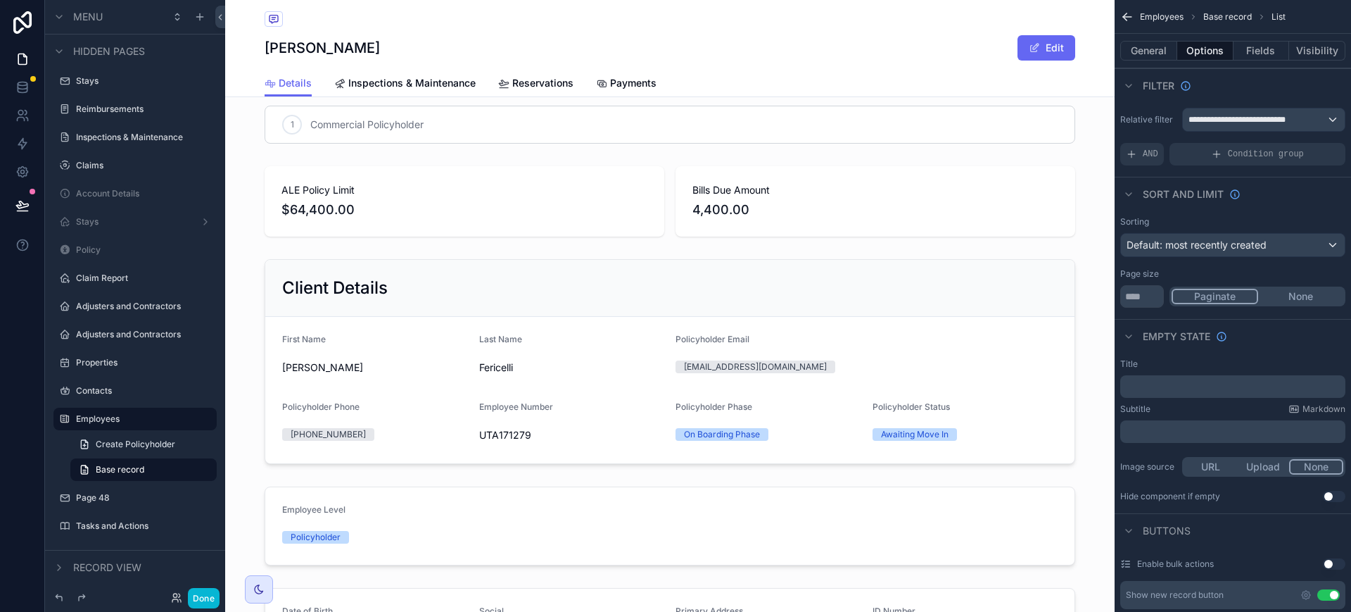
scroll to position [0, 0]
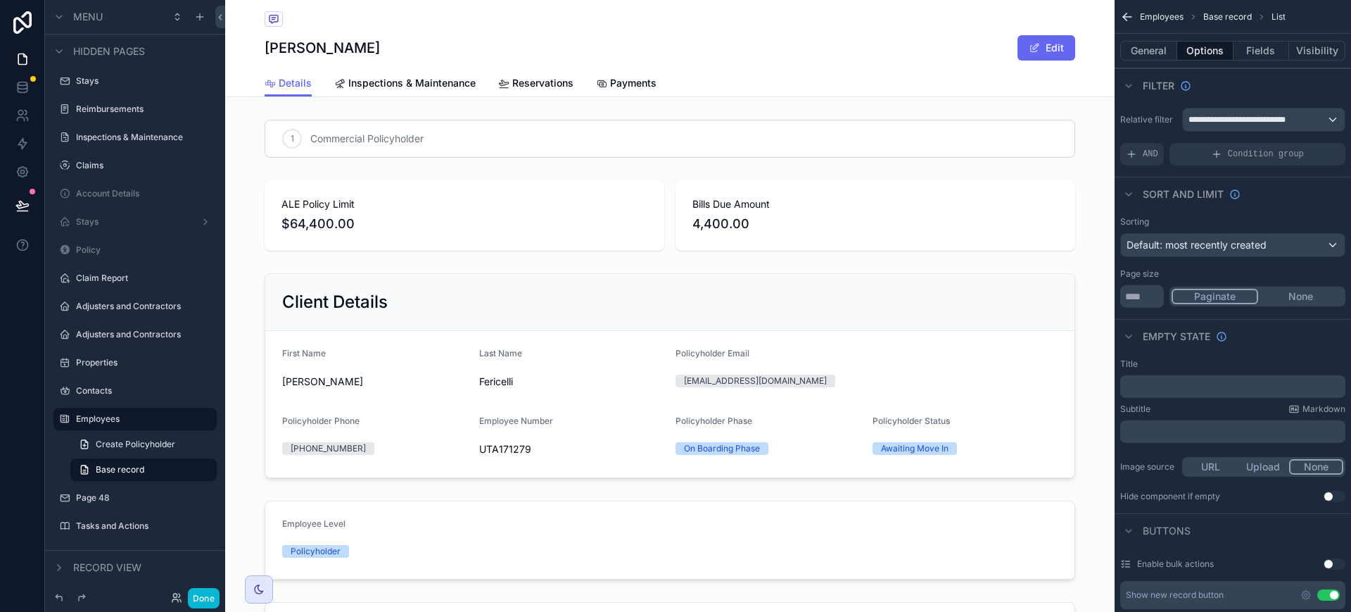
click at [358, 146] on div "scrollable content" at bounding box center [670, 138] width 890 height 49
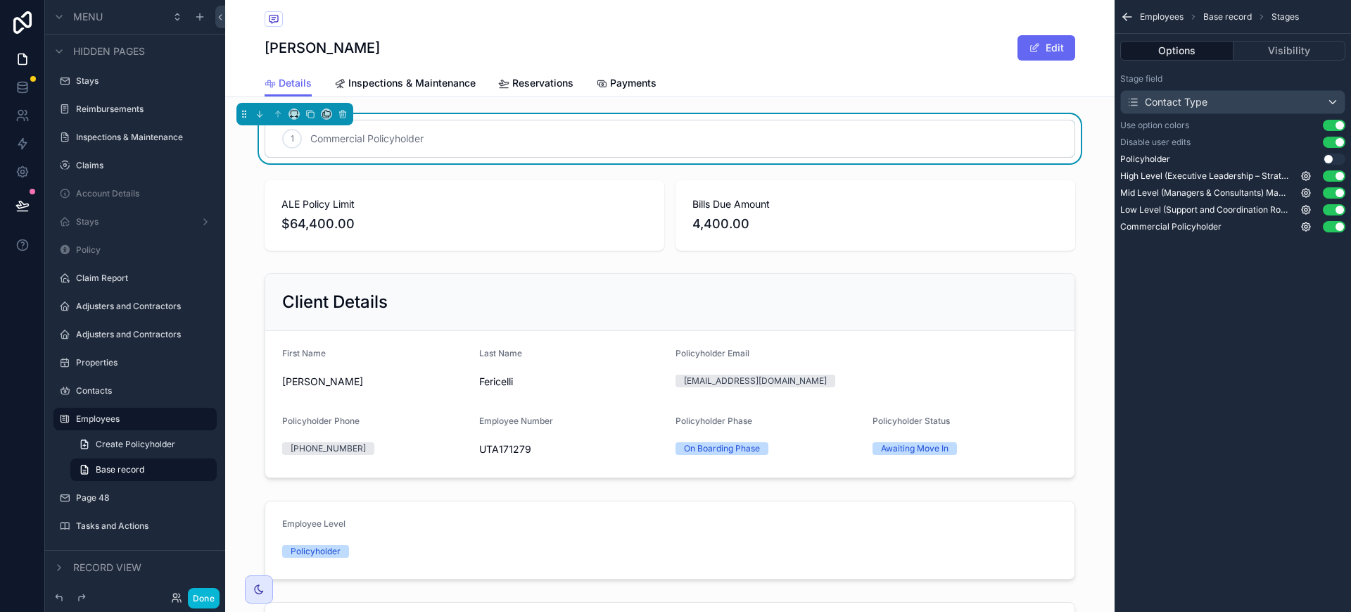
click at [1329, 158] on button "Use setting" at bounding box center [1334, 158] width 23 height 11
click at [1339, 175] on button "Use setting" at bounding box center [1334, 175] width 23 height 11
click at [1337, 192] on button "Use setting" at bounding box center [1334, 192] width 23 height 11
click at [1339, 211] on button "Use setting" at bounding box center [1334, 209] width 23 height 11
click at [1336, 226] on button "Use setting" at bounding box center [1334, 226] width 23 height 11
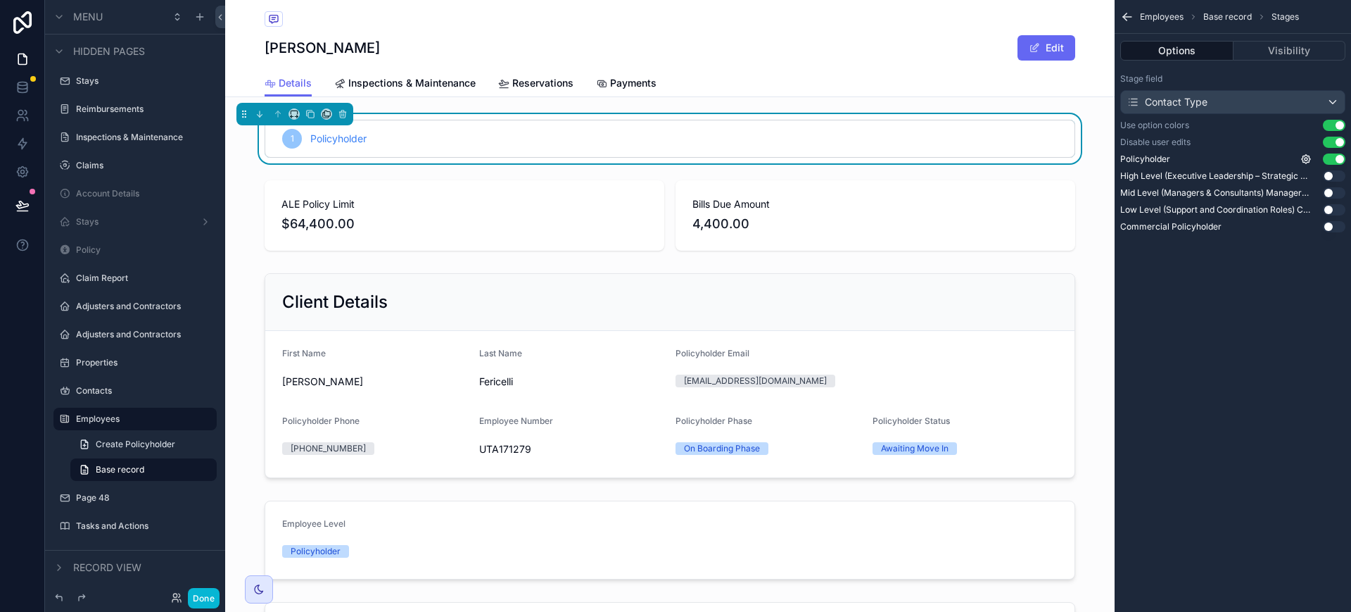
click at [1240, 329] on div "Employees Base record Stages Options Visibility Stage field Contact Type Use op…" at bounding box center [1233, 306] width 236 height 612
click at [201, 600] on button "Done" at bounding box center [204, 598] width 32 height 20
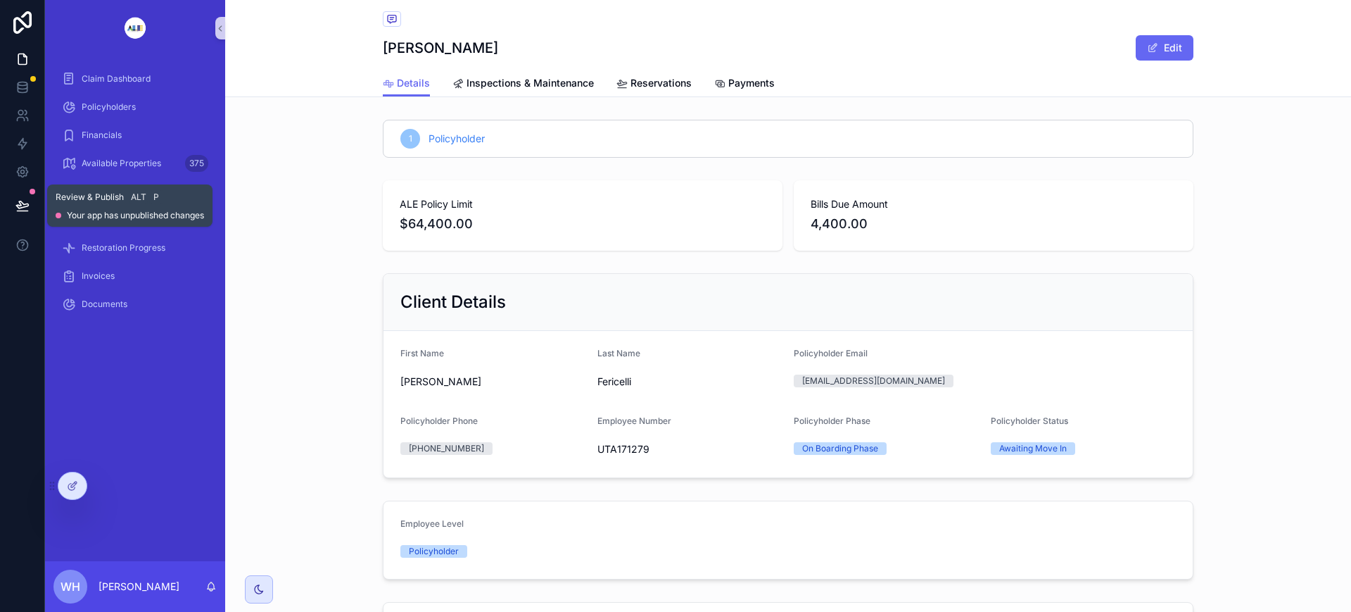
click at [30, 206] on button at bounding box center [22, 205] width 31 height 39
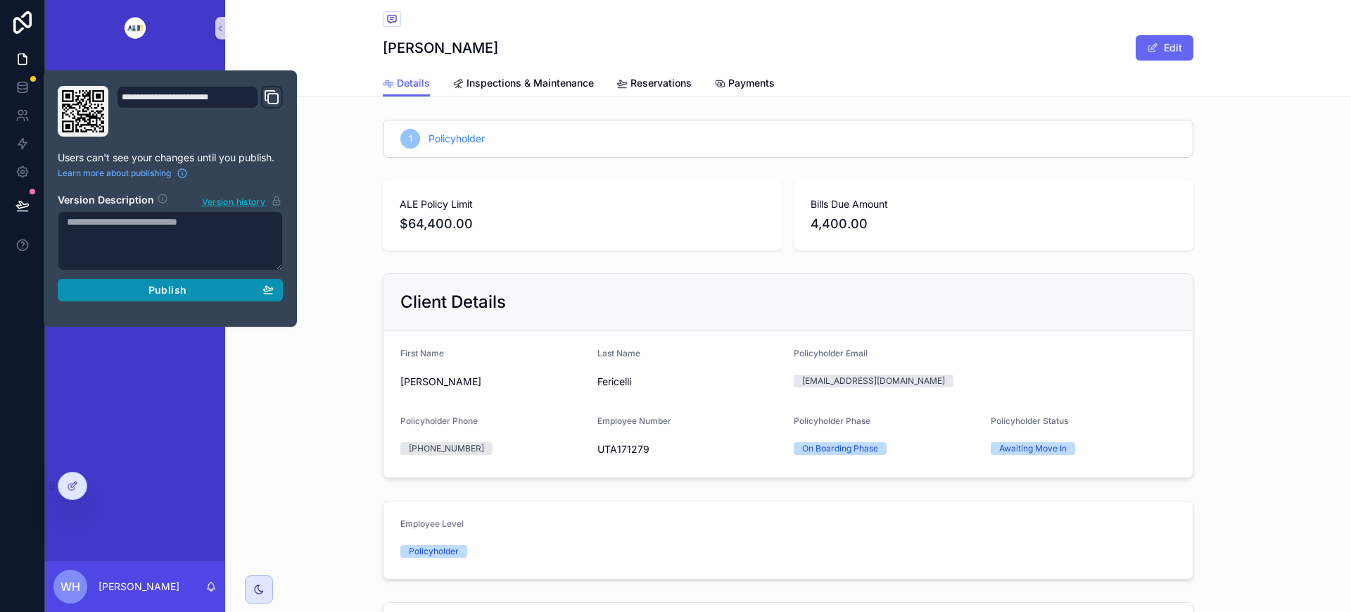
click at [221, 294] on div "Publish" at bounding box center [170, 290] width 207 height 13
